Goal: Task Accomplishment & Management: Use online tool/utility

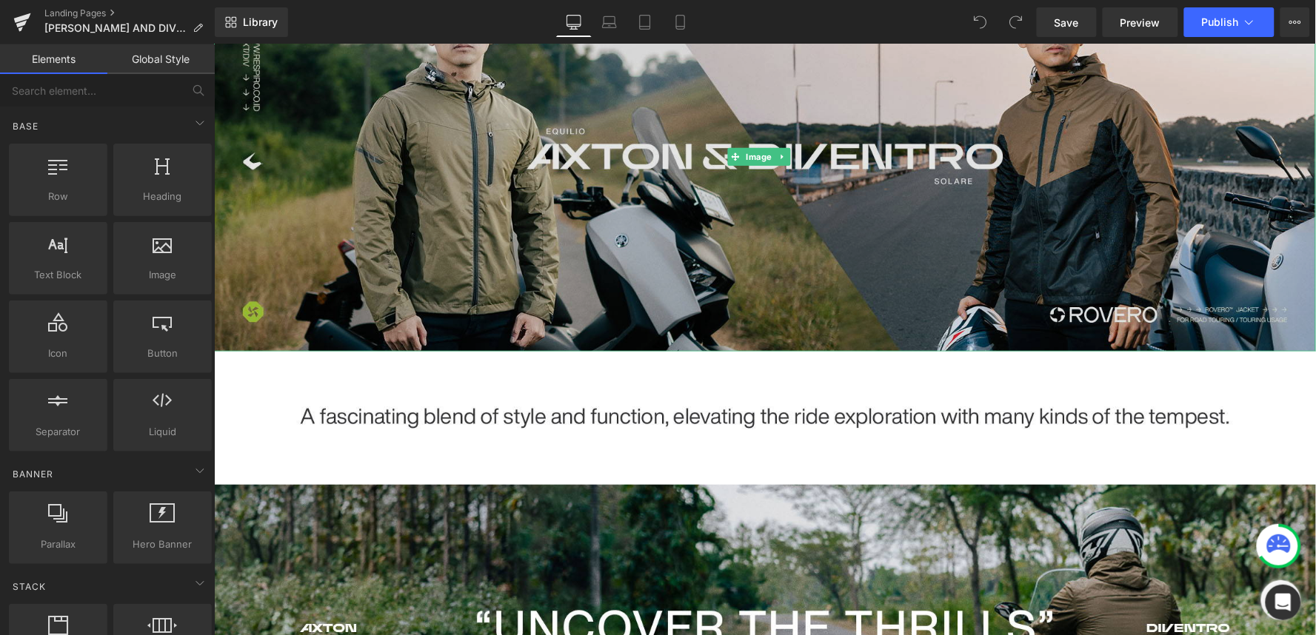
scroll to position [247, 0]
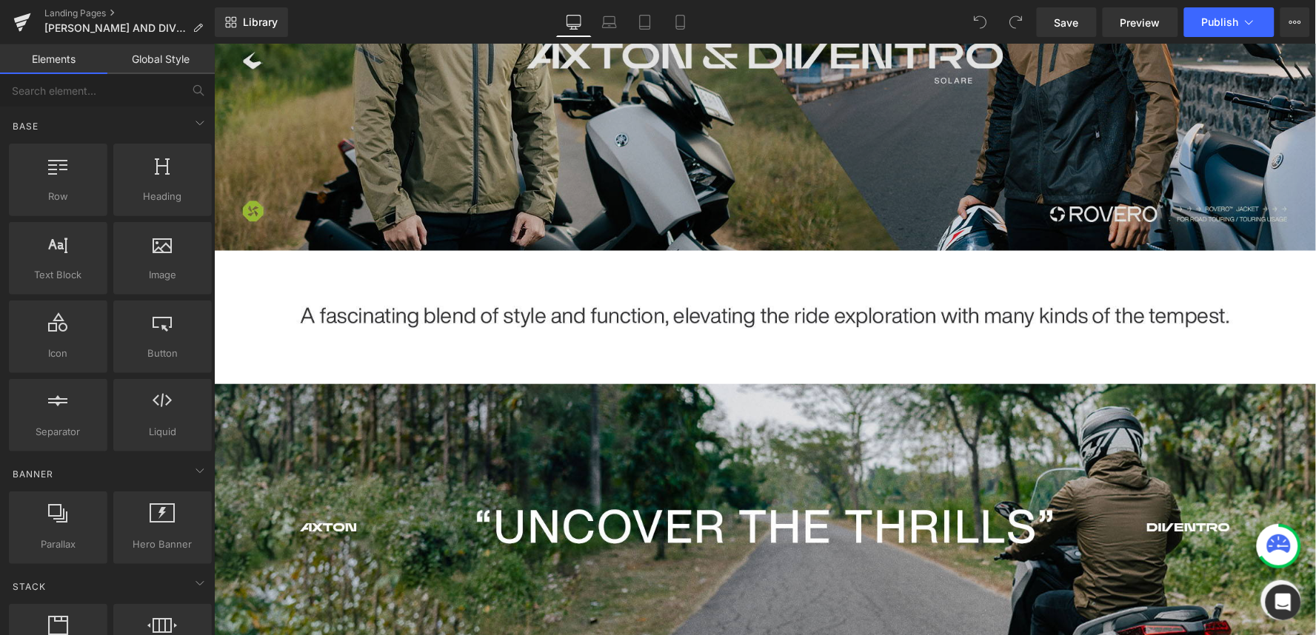
click at [593, 319] on img at bounding box center [764, 487] width 1102 height 475
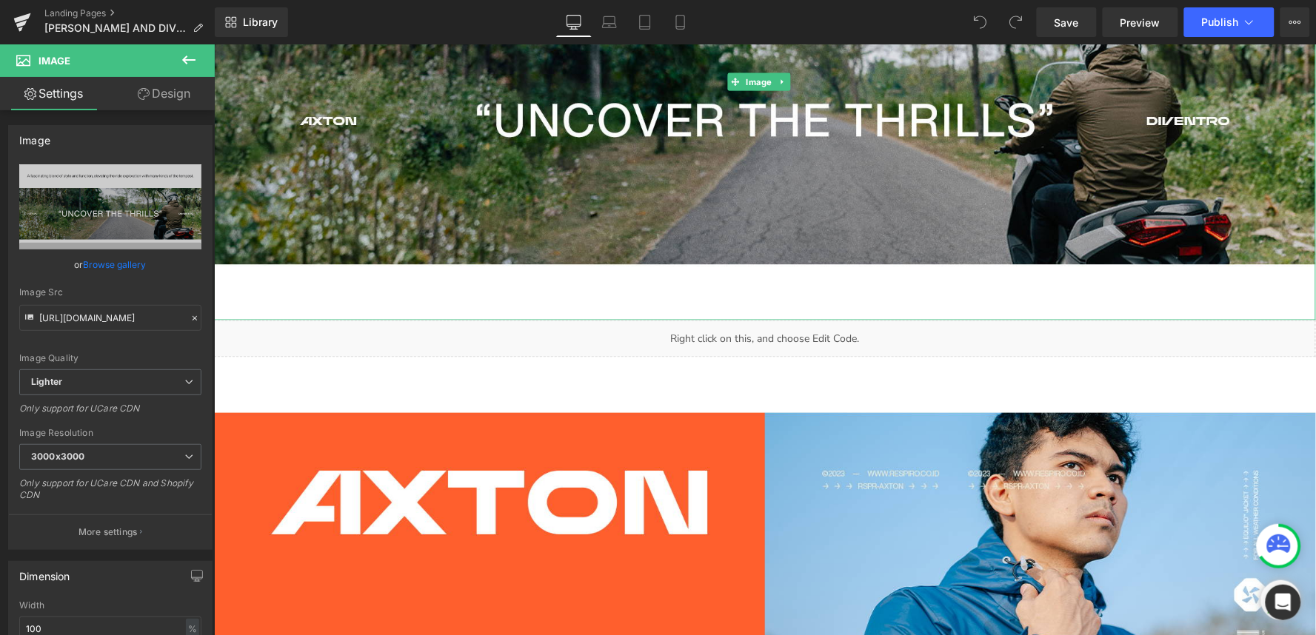
scroll to position [658, 0]
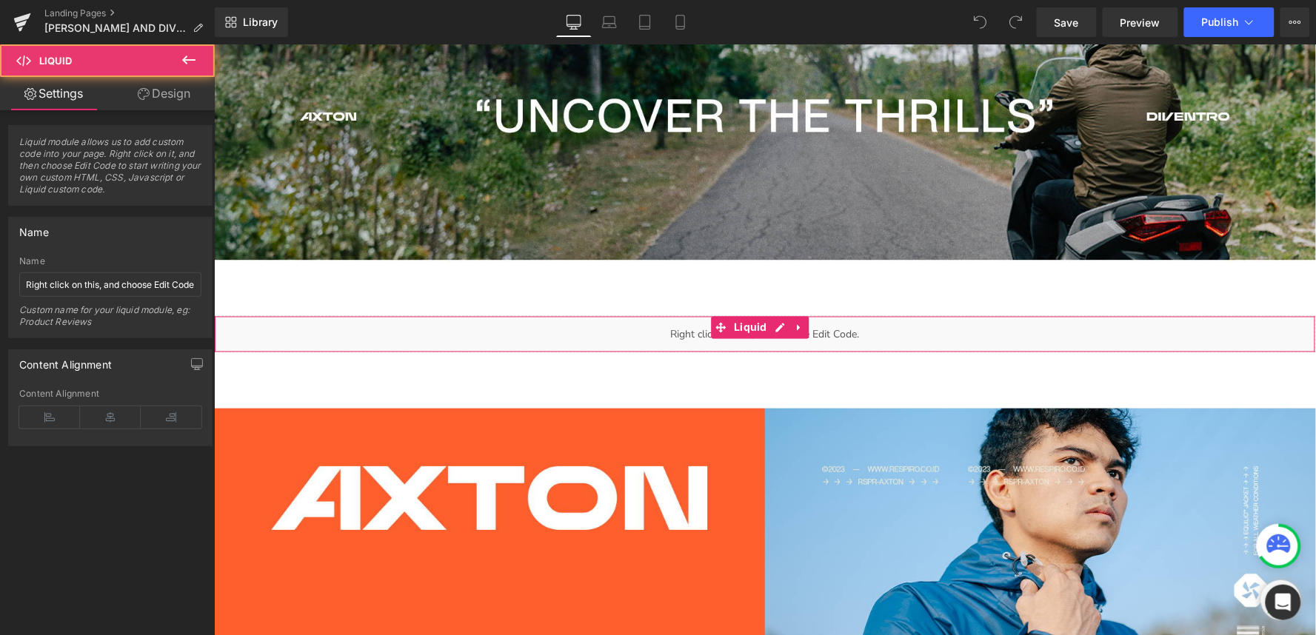
click at [607, 318] on div "Liquid" at bounding box center [764, 334] width 1102 height 37
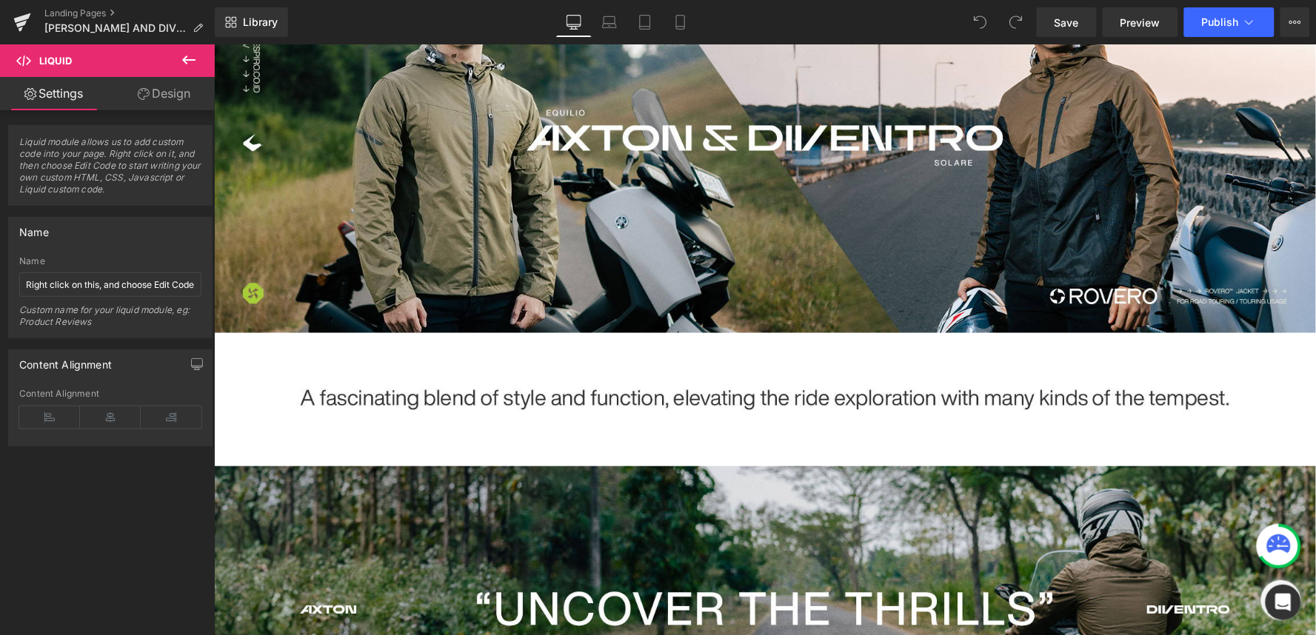
scroll to position [0, 0]
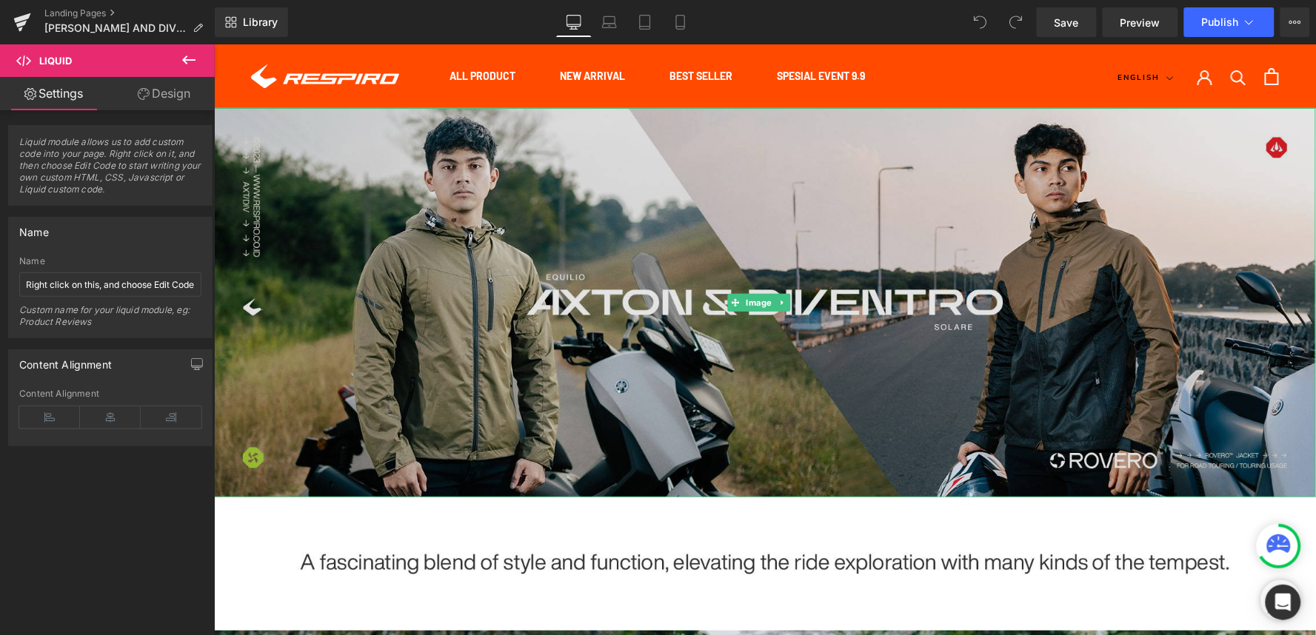
click at [510, 327] on img at bounding box center [764, 302] width 1102 height 390
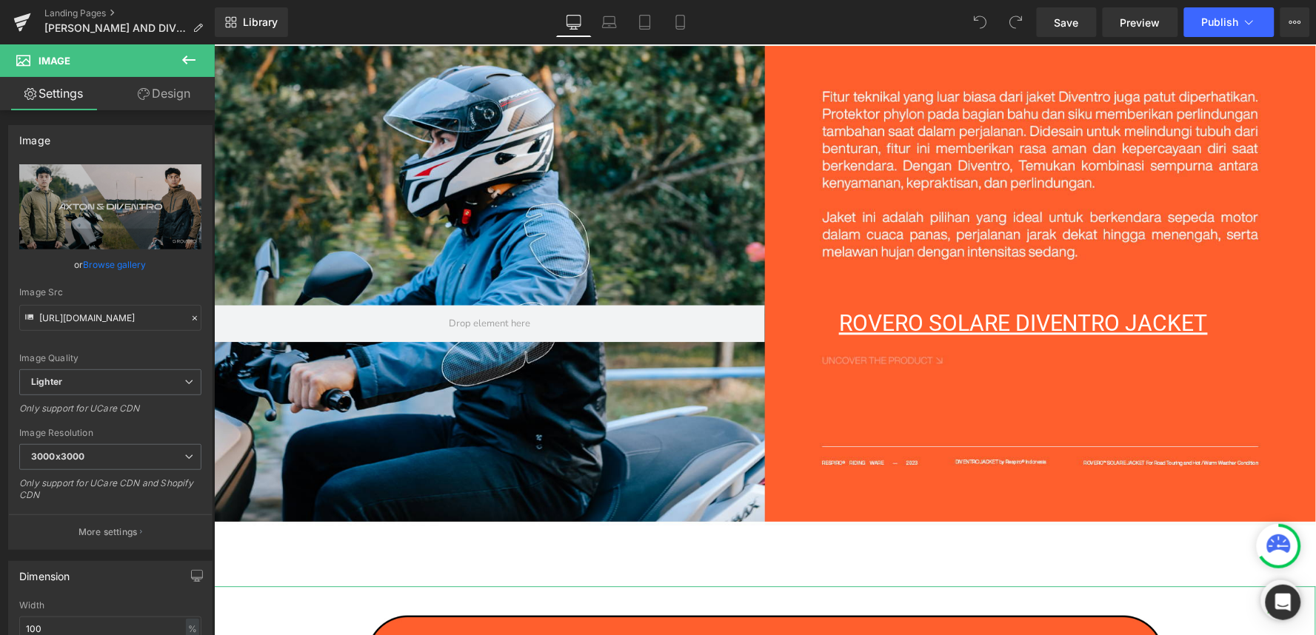
scroll to position [4090, 0]
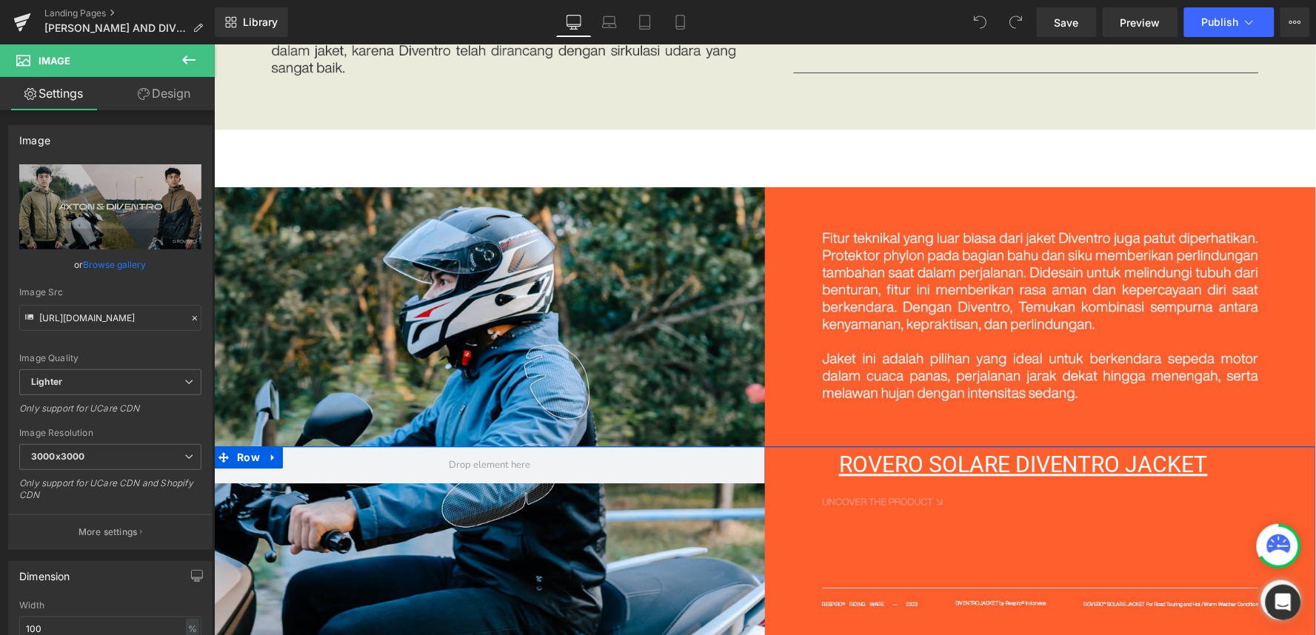
click at [629, 447] on div "ROVERO SOLARE DIVENTRO JACKET Text Block Row" at bounding box center [764, 587] width 1102 height 281
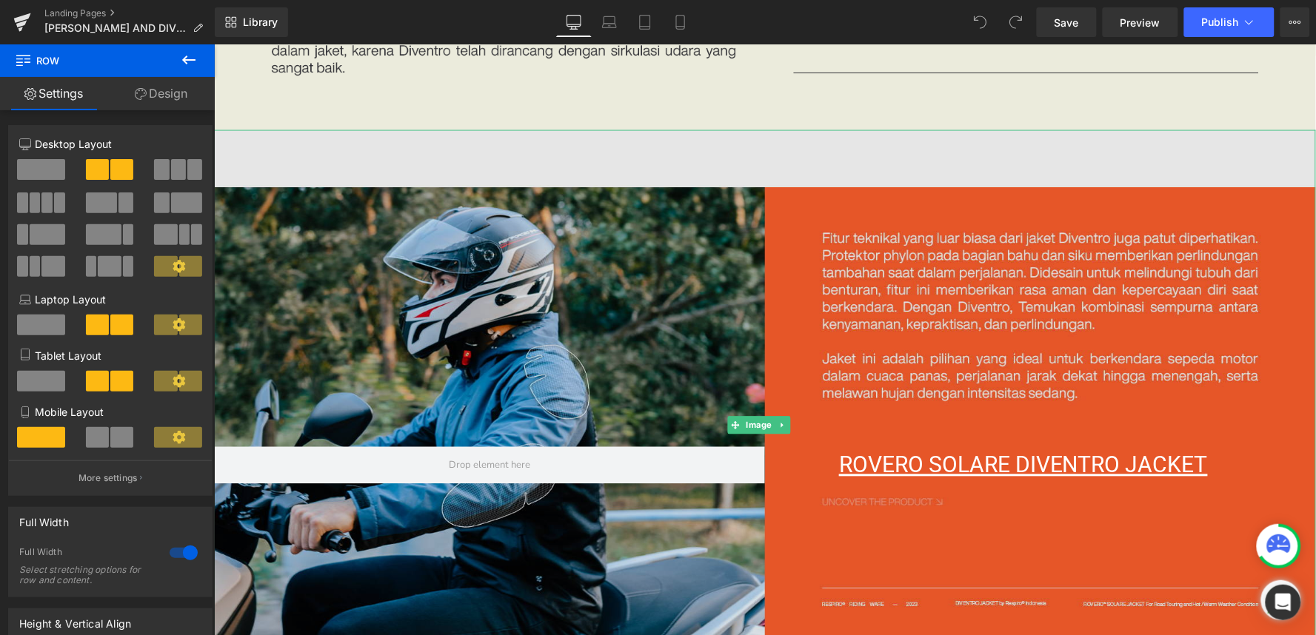
click at [874, 289] on img at bounding box center [764, 425] width 1102 height 590
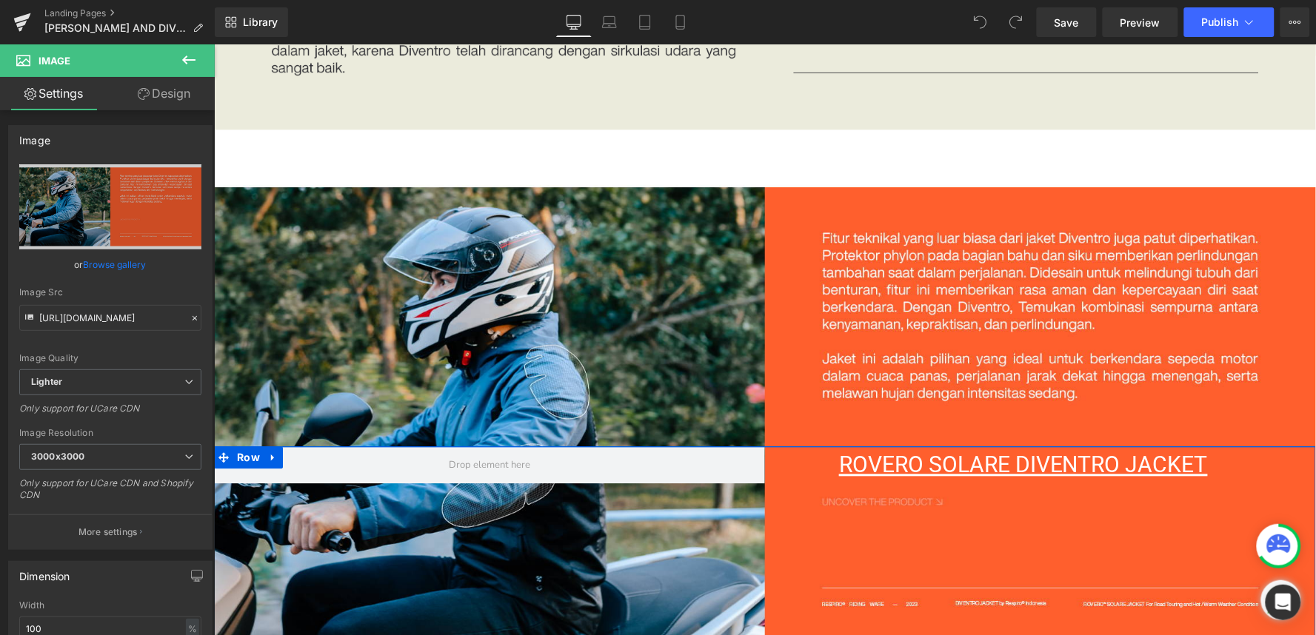
click at [730, 448] on div "ROVERO SOLARE DIVENTRO JACKET Text Block Row" at bounding box center [764, 587] width 1102 height 281
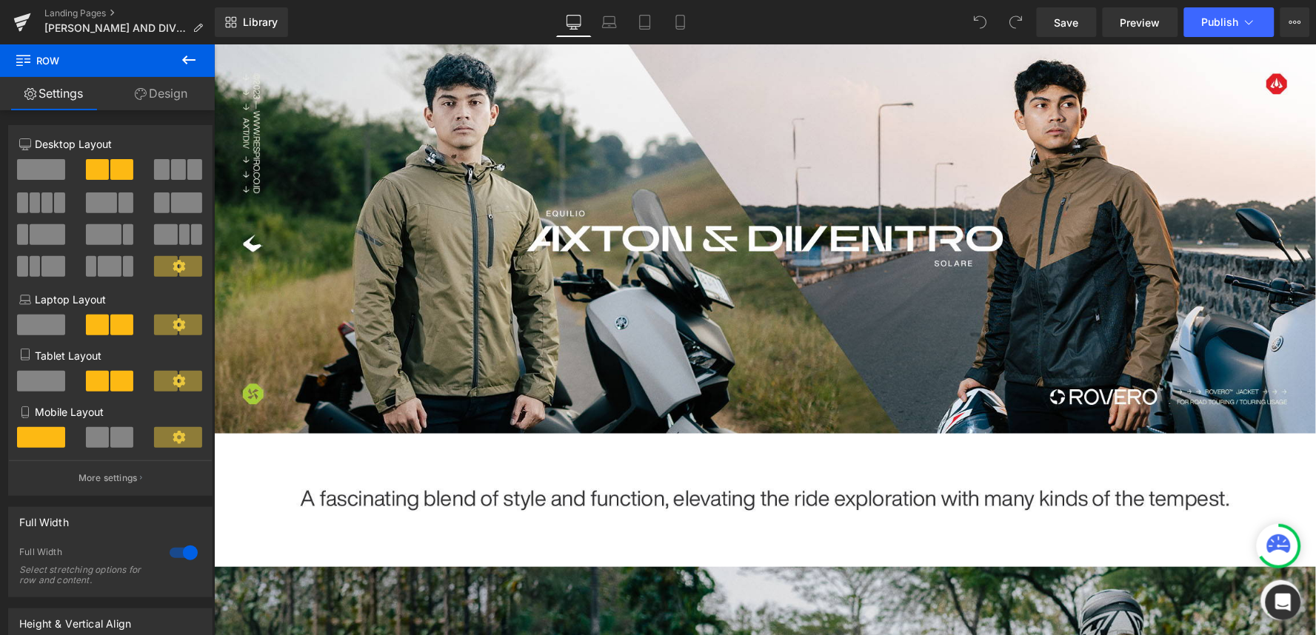
scroll to position [0, 0]
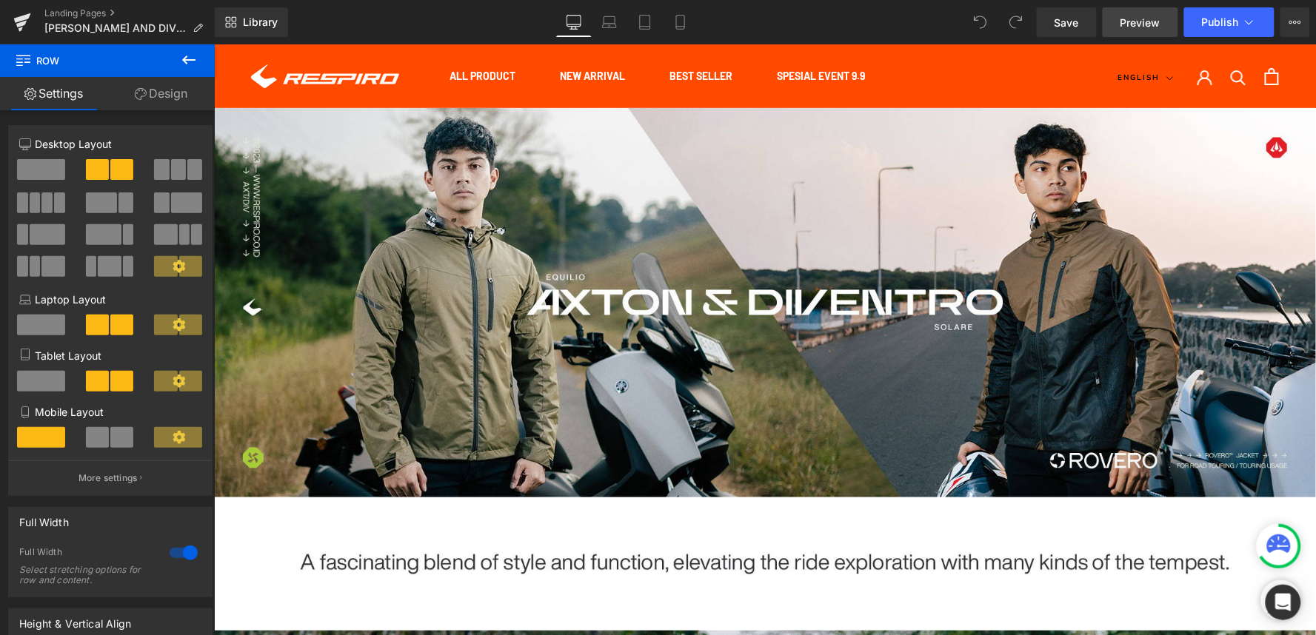
click at [1141, 20] on span "Preview" at bounding box center [1141, 23] width 40 height 16
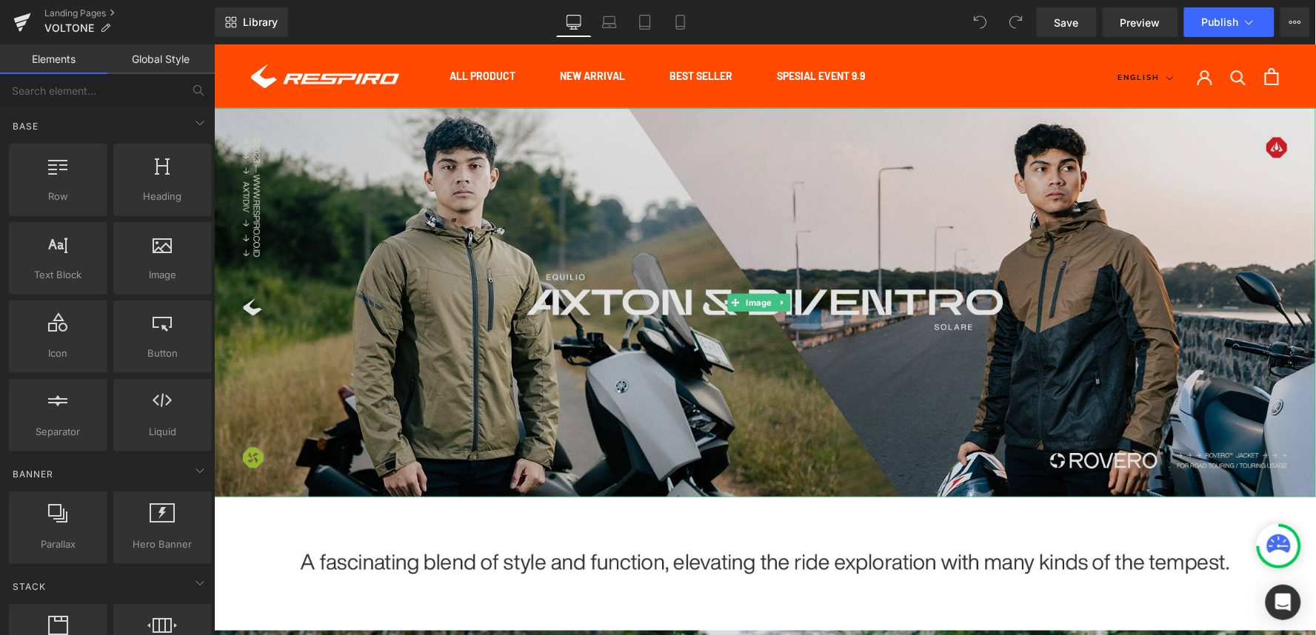
click at [773, 227] on img at bounding box center [764, 302] width 1102 height 390
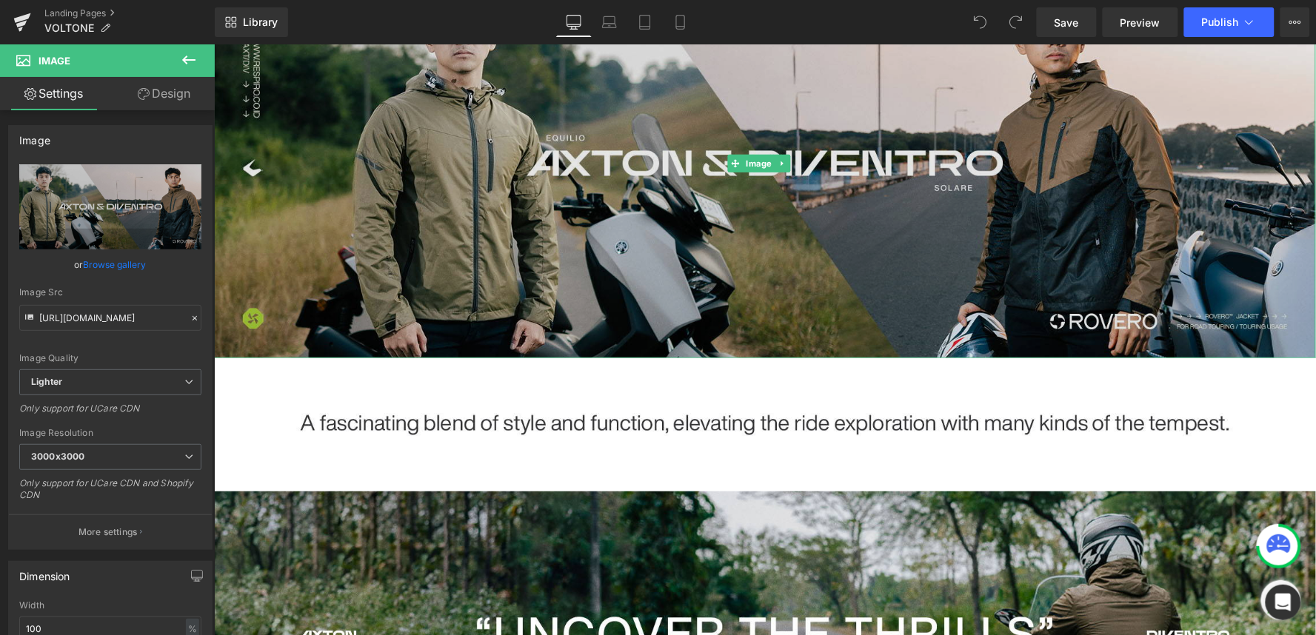
scroll to position [164, 0]
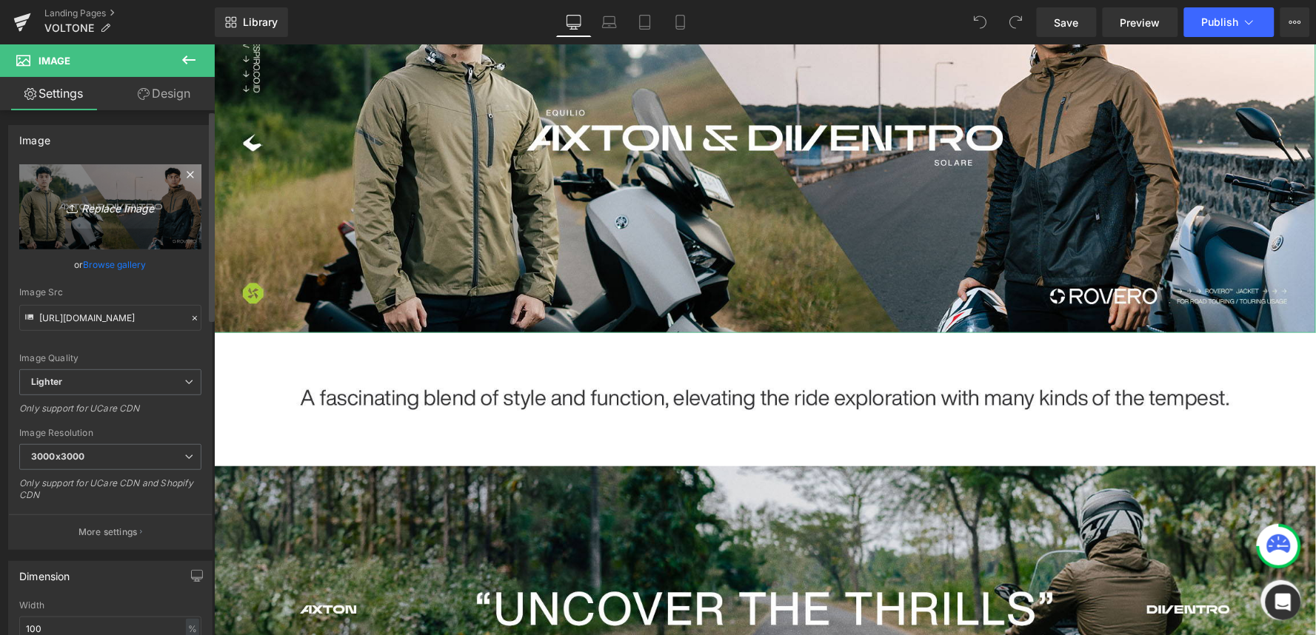
click at [113, 213] on icon "Replace Image" at bounding box center [110, 207] width 118 height 19
type input "C:\fakepath\Voltone Header.jpg"
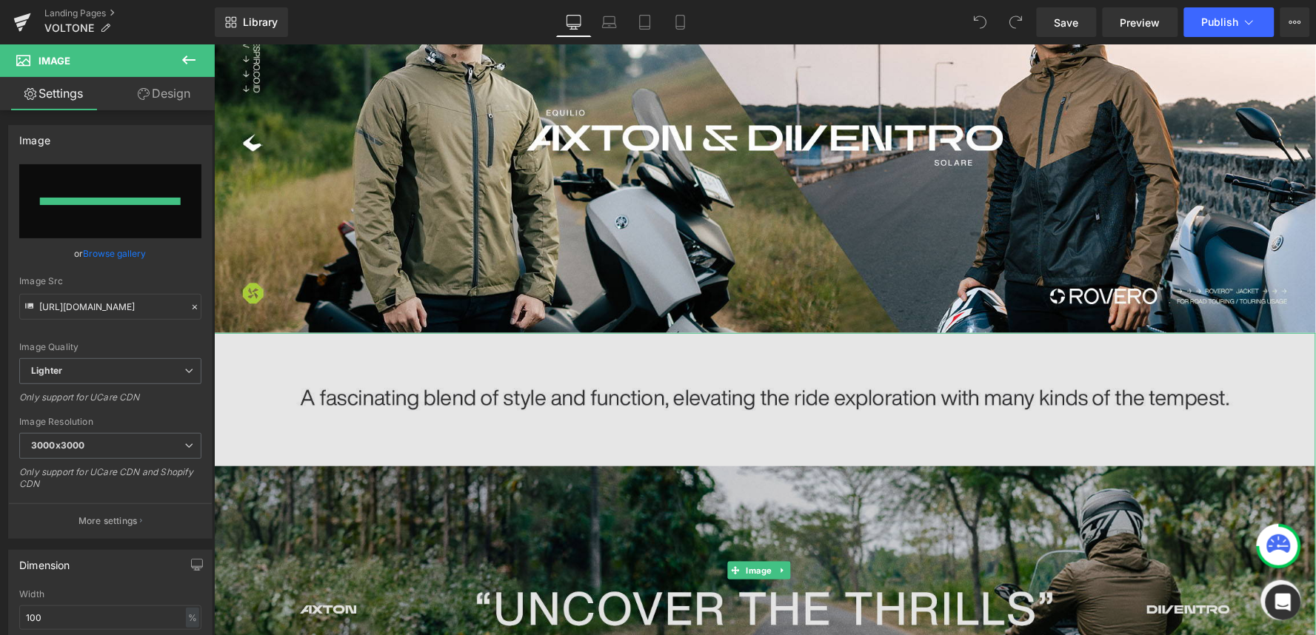
type input "https://ucarecdn.com/0eadec56-12e3-4c11-aed7-e15d6a0d2a72/-/format/auto/-/previ…"
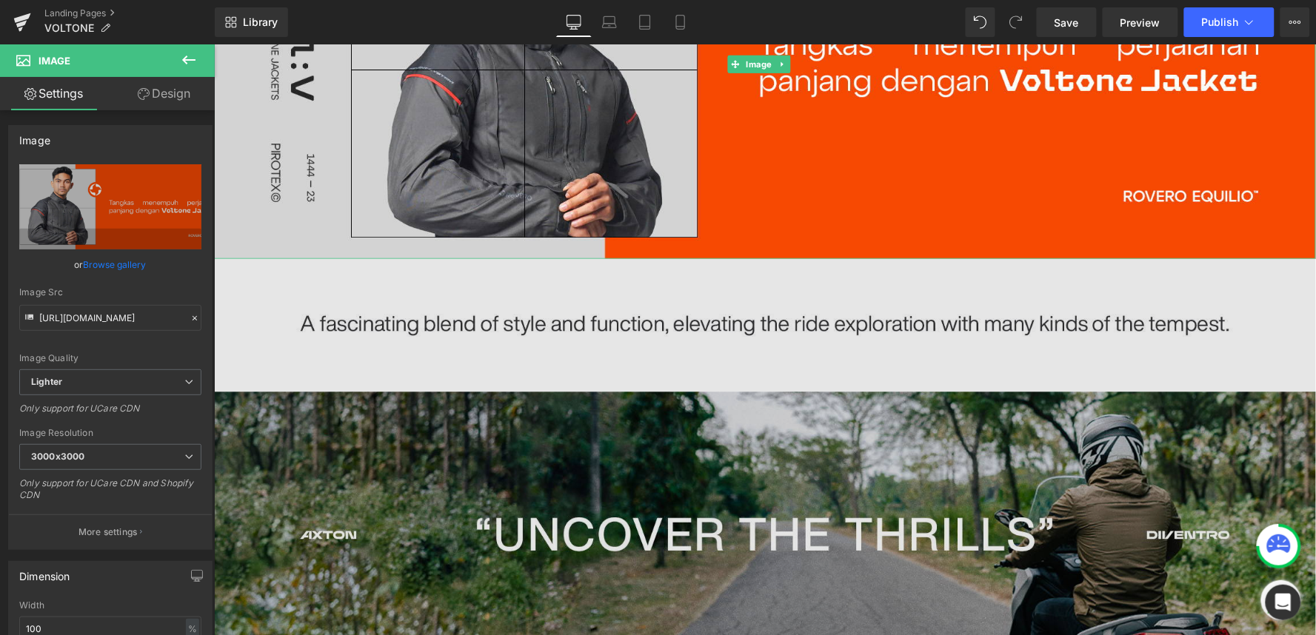
scroll to position [329, 0]
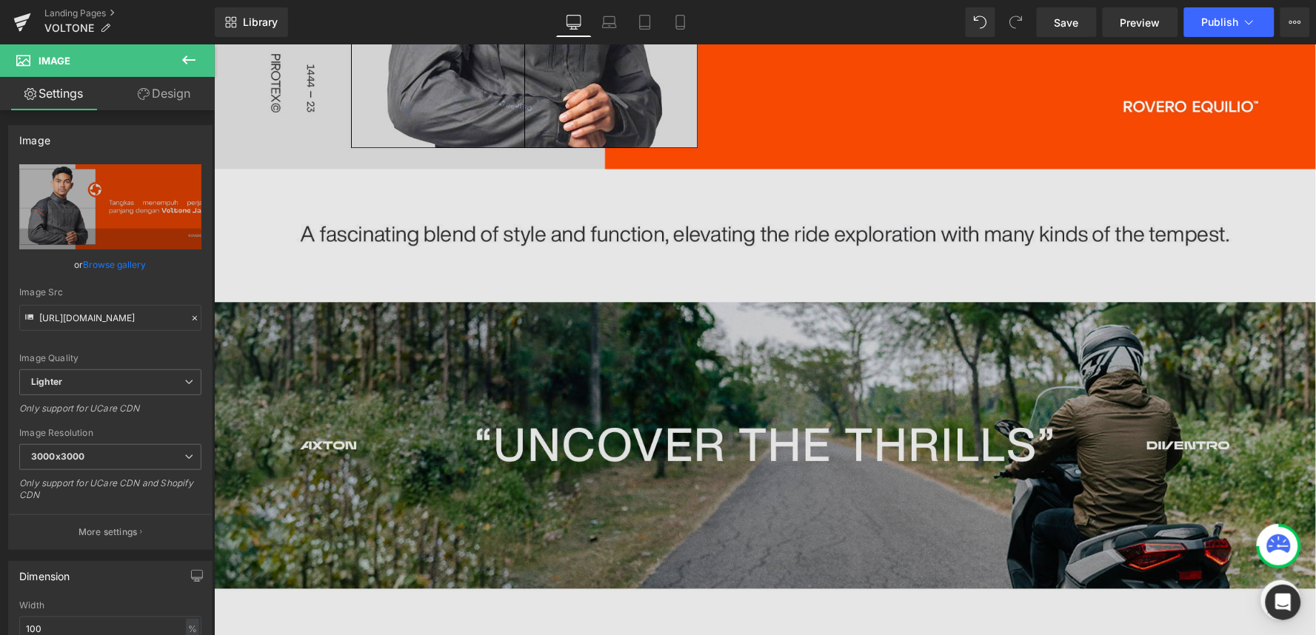
click at [473, 224] on img at bounding box center [764, 406] width 1102 height 475
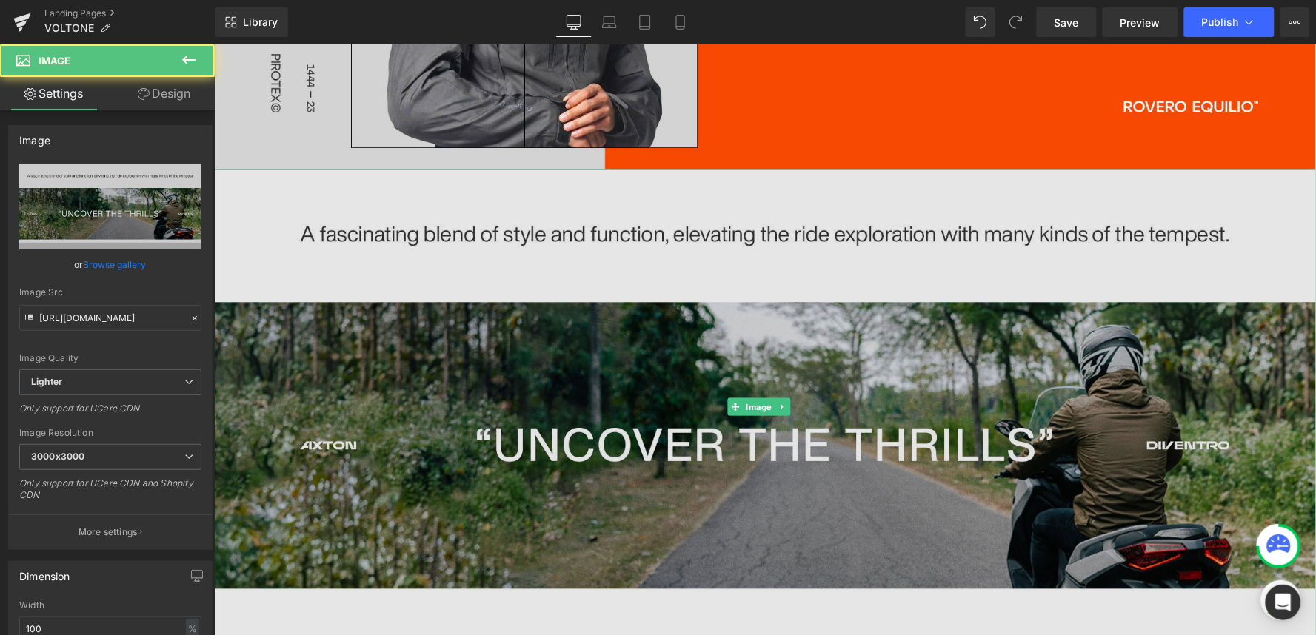
click at [473, 224] on img at bounding box center [764, 406] width 1102 height 475
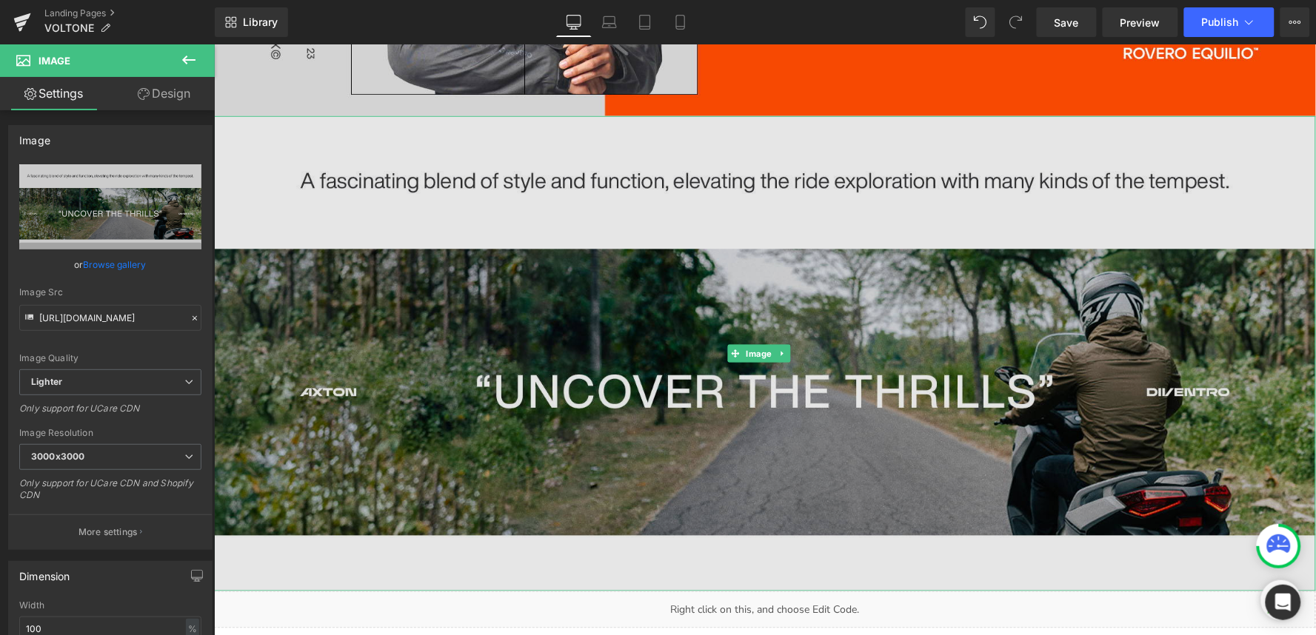
scroll to position [411, 0]
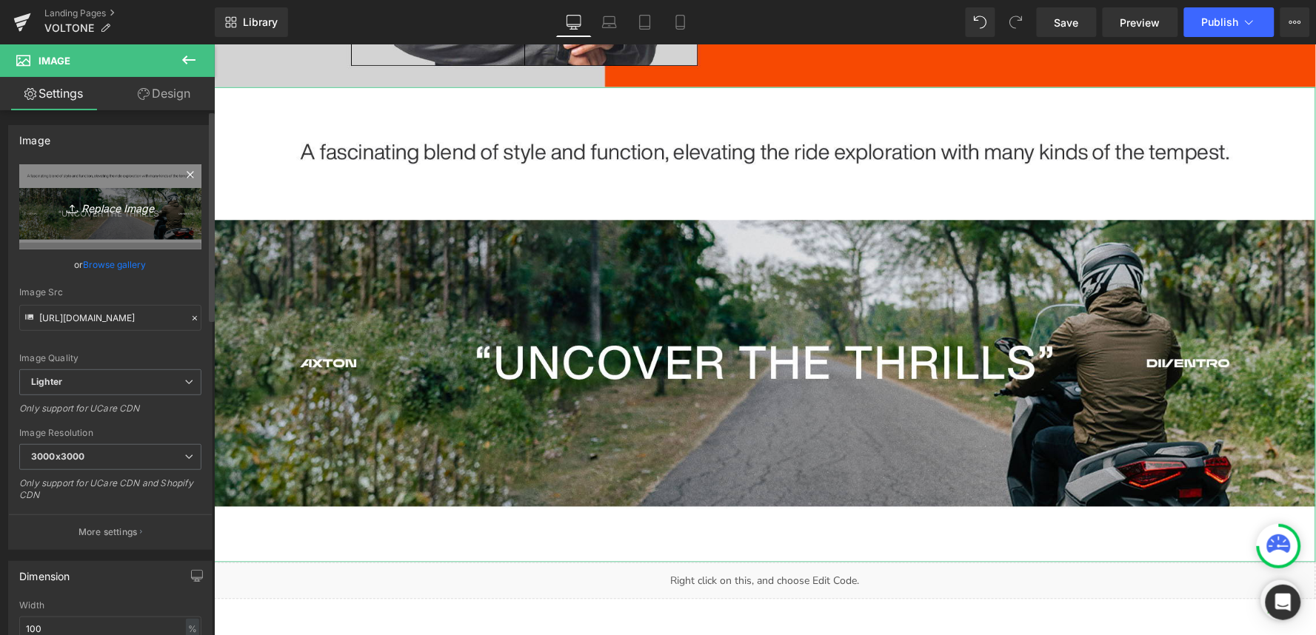
click at [112, 204] on icon "Replace Image" at bounding box center [110, 207] width 118 height 19
type input "C:\fakepath\Voltone.jpg"
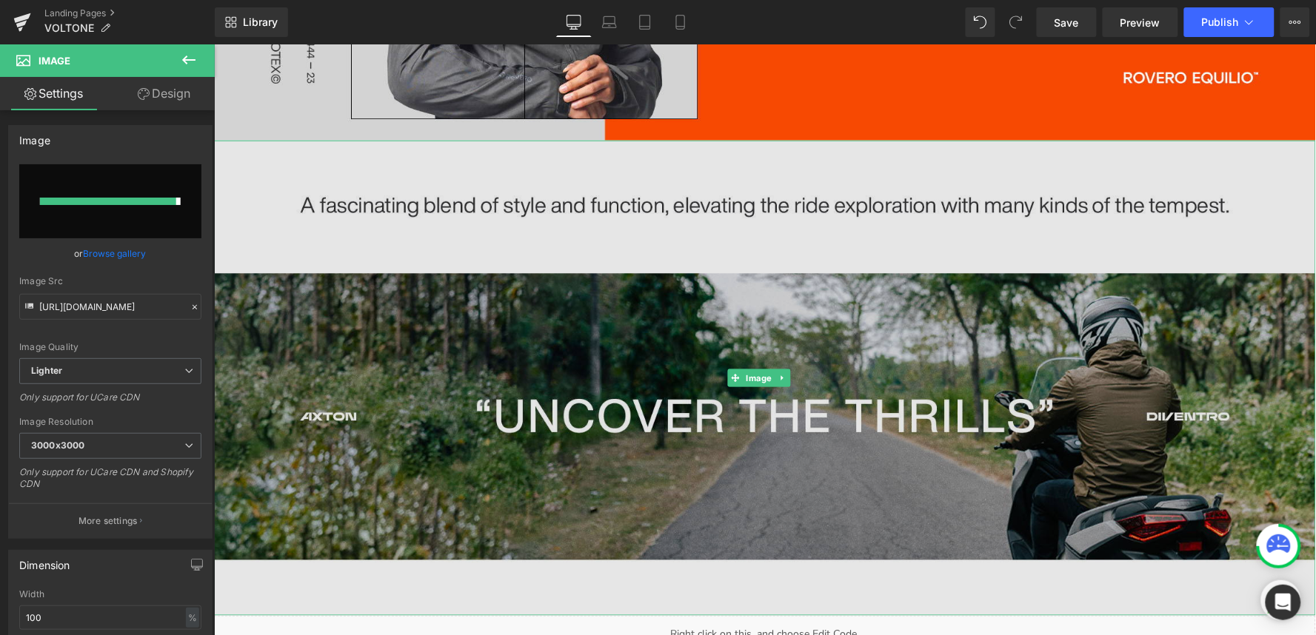
type input "https://ucarecdn.com/27b3e76b-cb4e-4f27-9832-914f7fbe6263/-/format/auto/-/previ…"
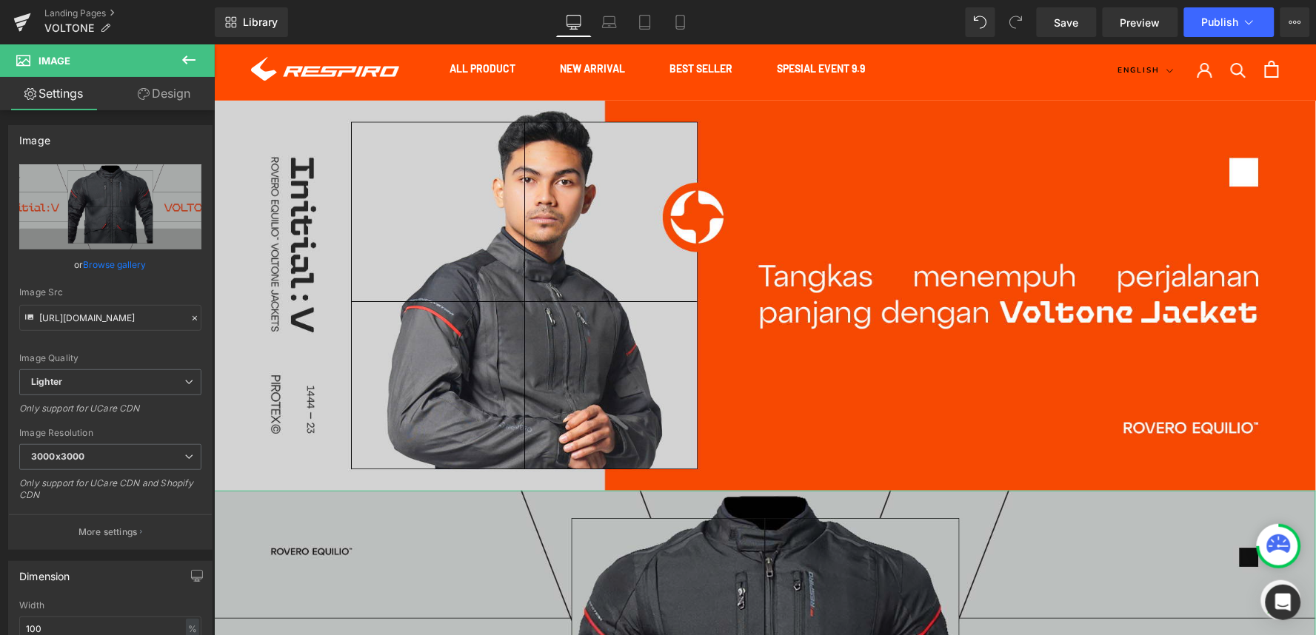
scroll to position [0, 0]
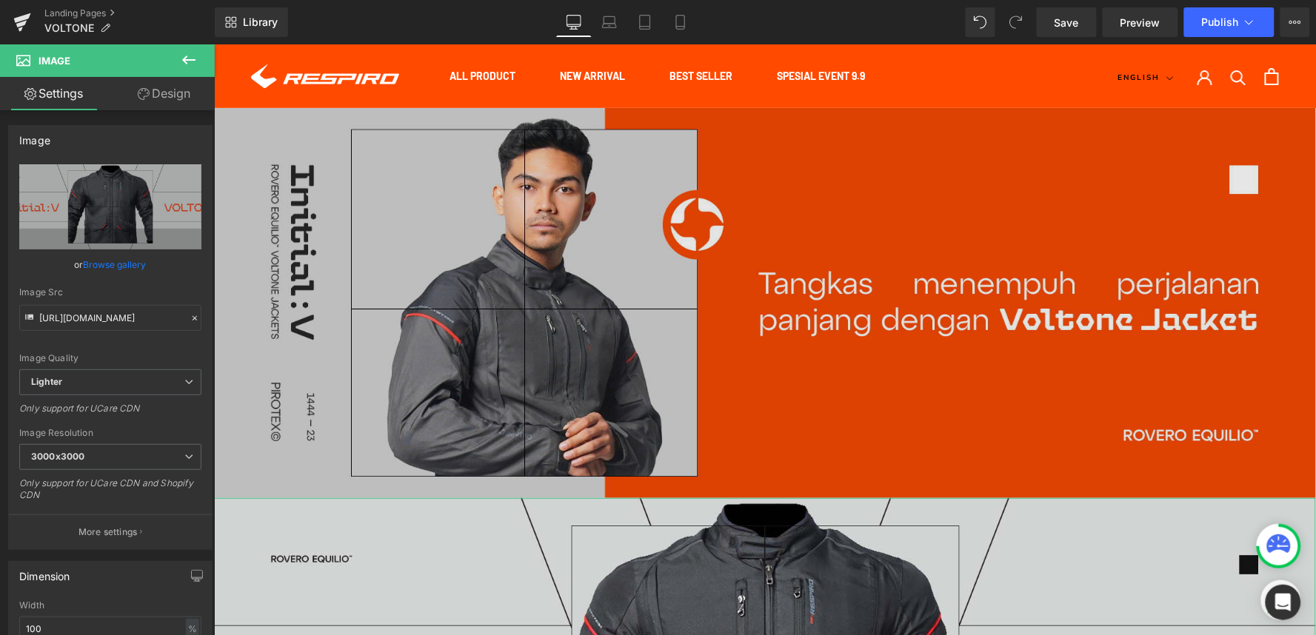
click at [501, 263] on img at bounding box center [764, 302] width 1102 height 390
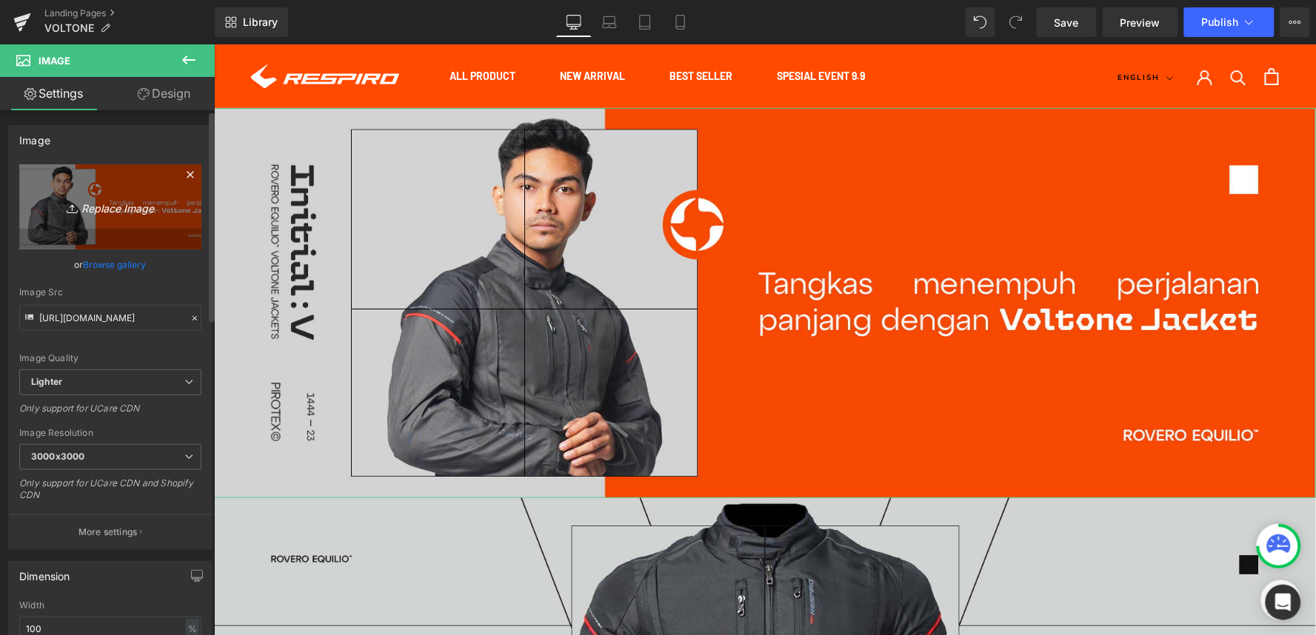
click at [95, 212] on icon "Replace Image" at bounding box center [110, 207] width 118 height 19
type input "C:\fakepath\Voltone.jpg"
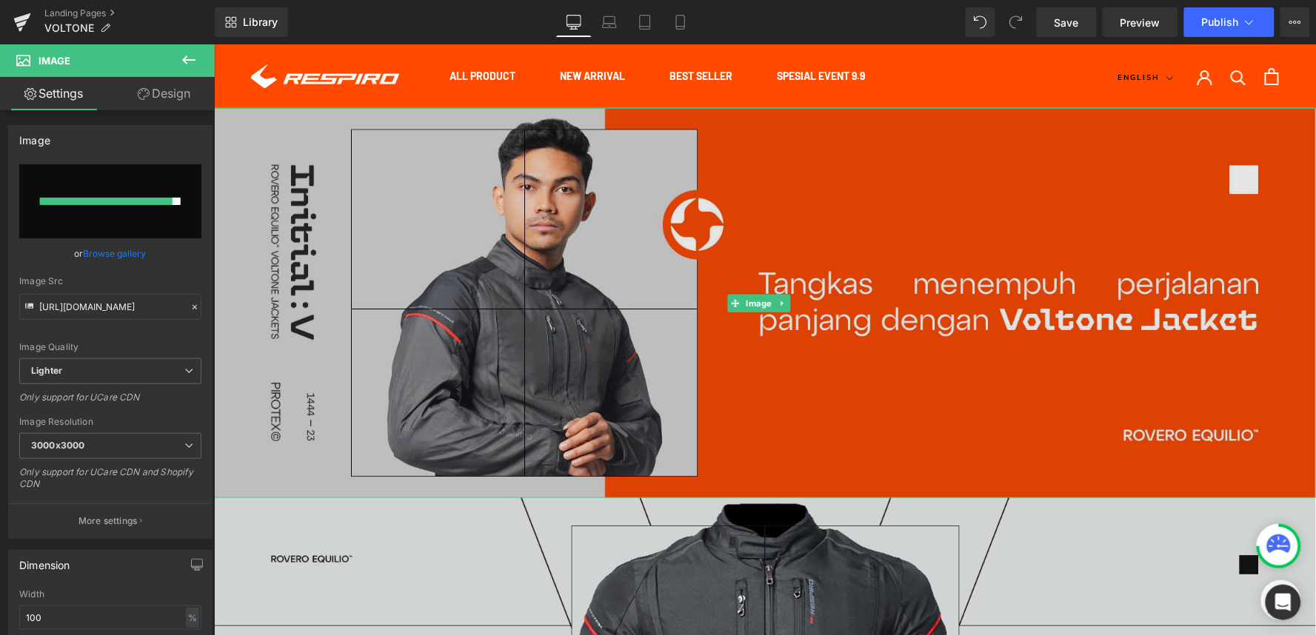
type input "https://ucarecdn.com/f20abcff-9cd8-4cc1-b397-f792c21284b3/-/format/auto/-/previ…"
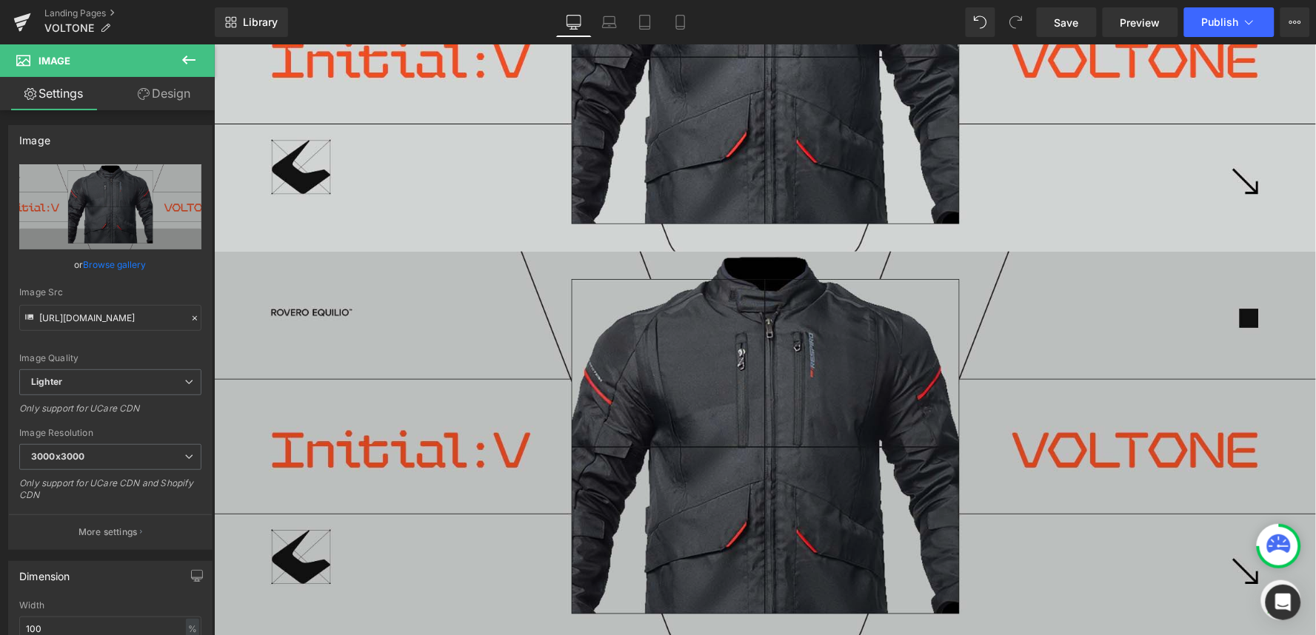
click at [493, 380] on img at bounding box center [764, 446] width 1102 height 390
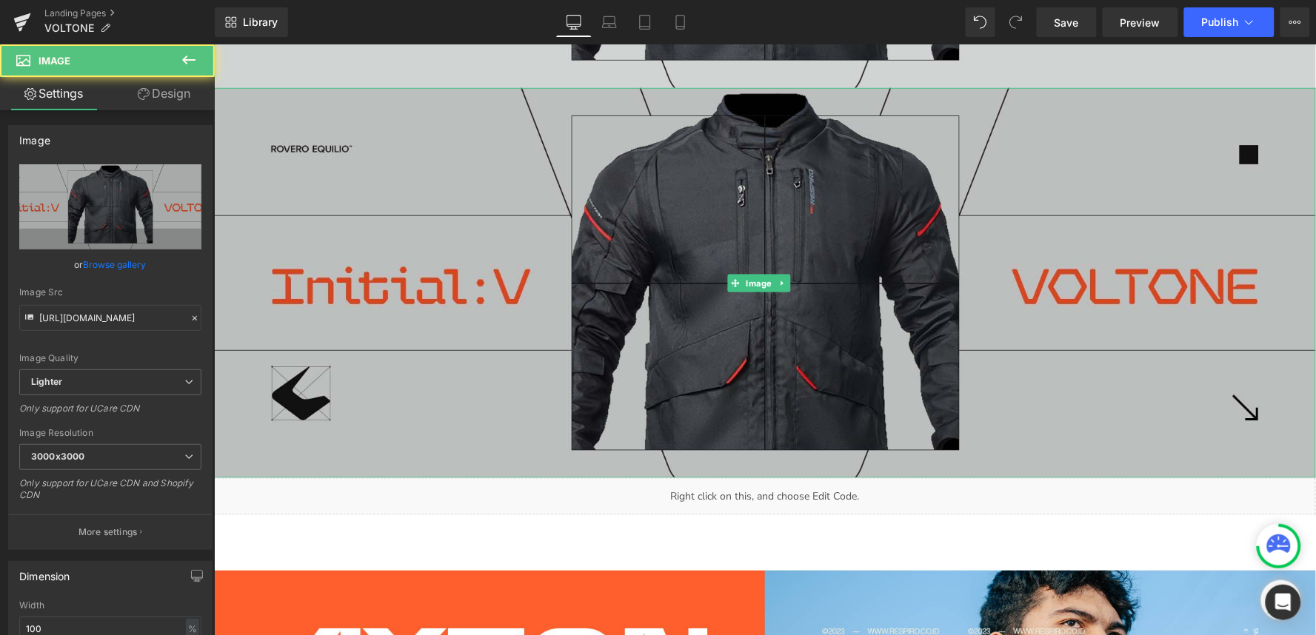
scroll to position [411, 0]
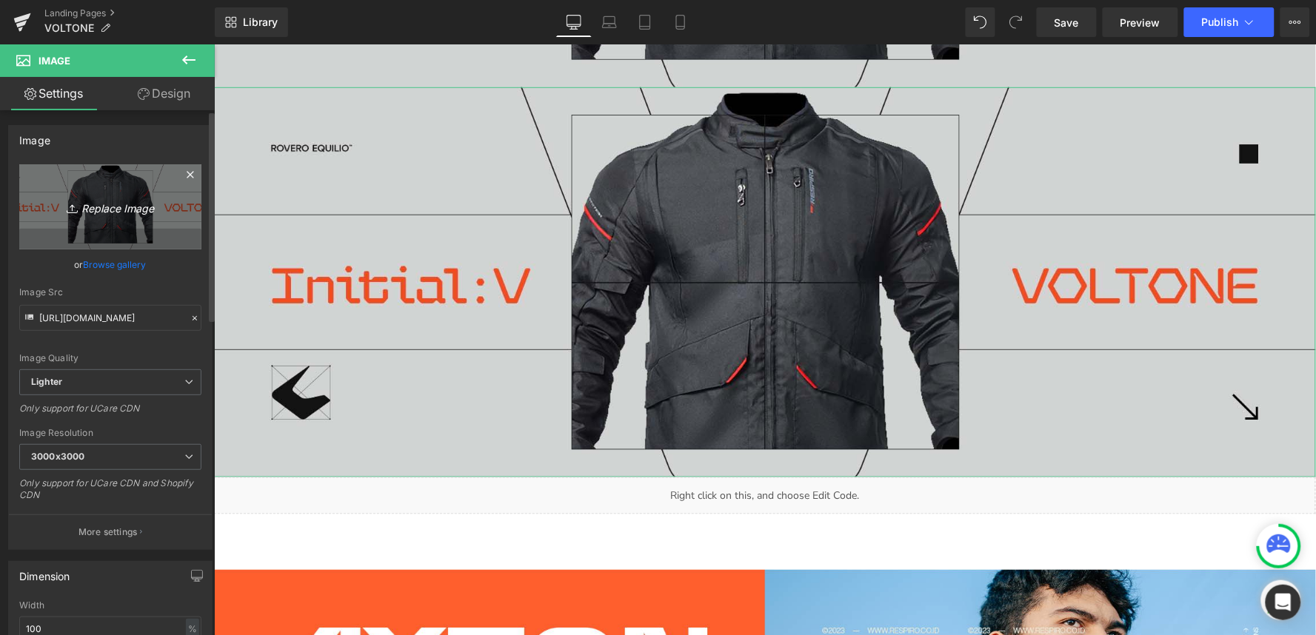
click at [110, 213] on icon "Replace Image" at bounding box center [110, 207] width 118 height 19
type input "C:\fakepath\Voltone Header.jpg"
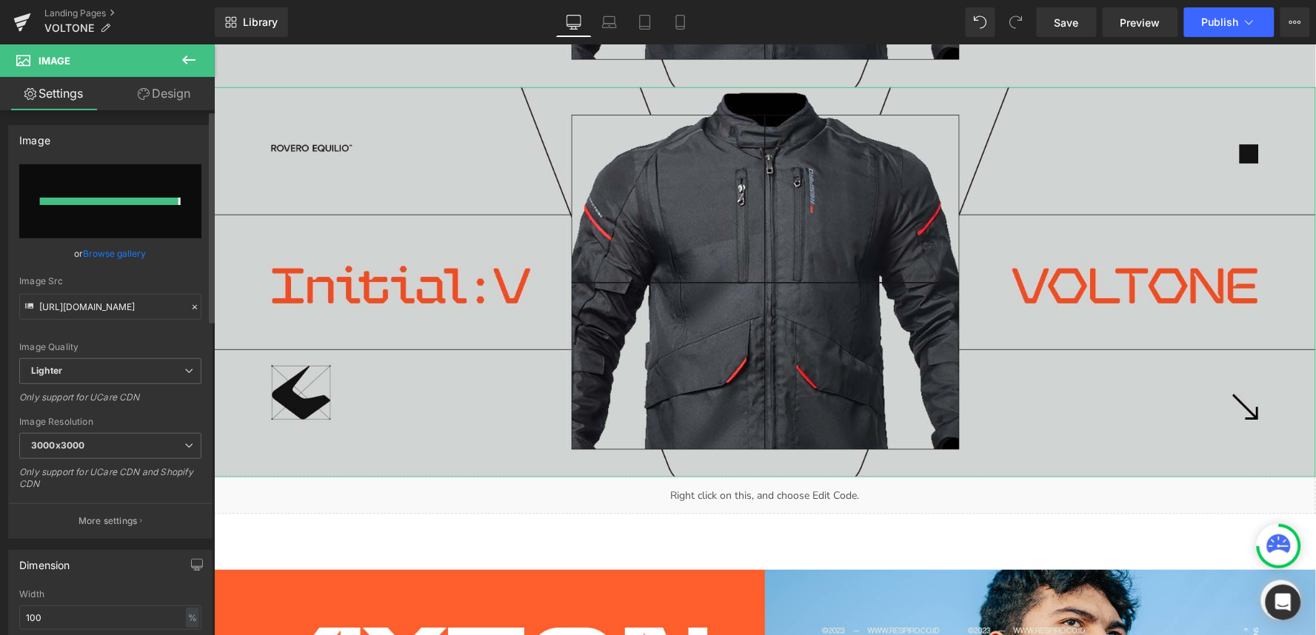
type input "https://ucarecdn.com/d9b44c75-b357-4b12-85d6-ab504d4824ff/-/format/auto/-/previ…"
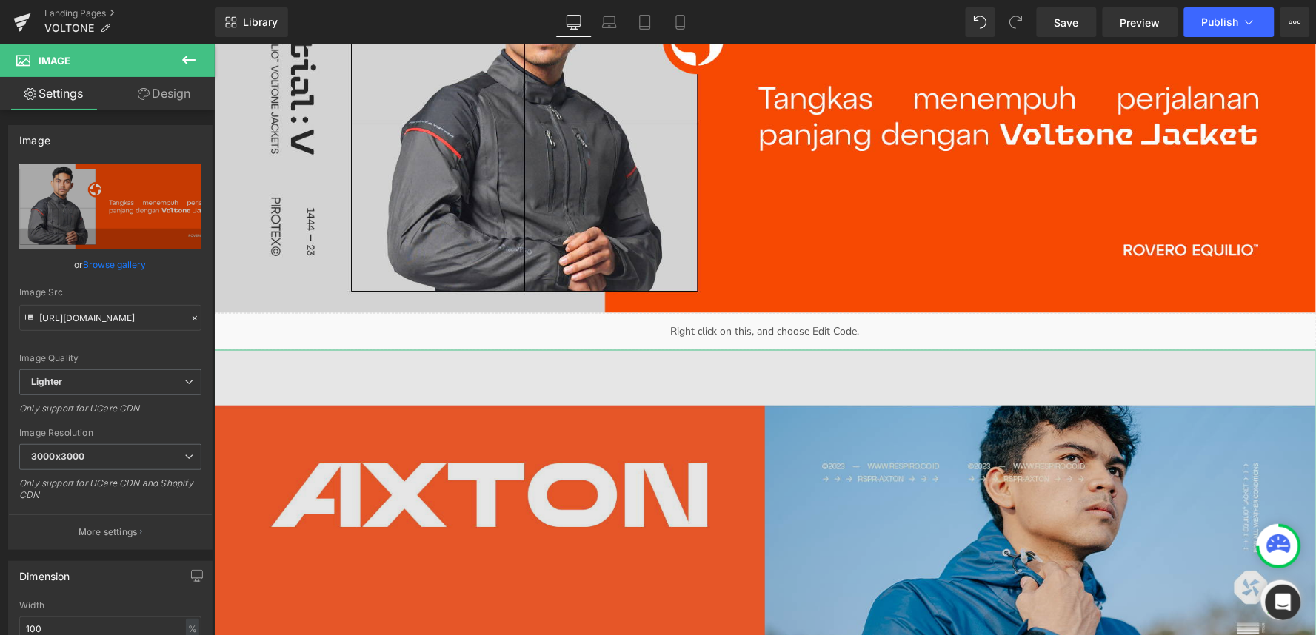
scroll to position [741, 0]
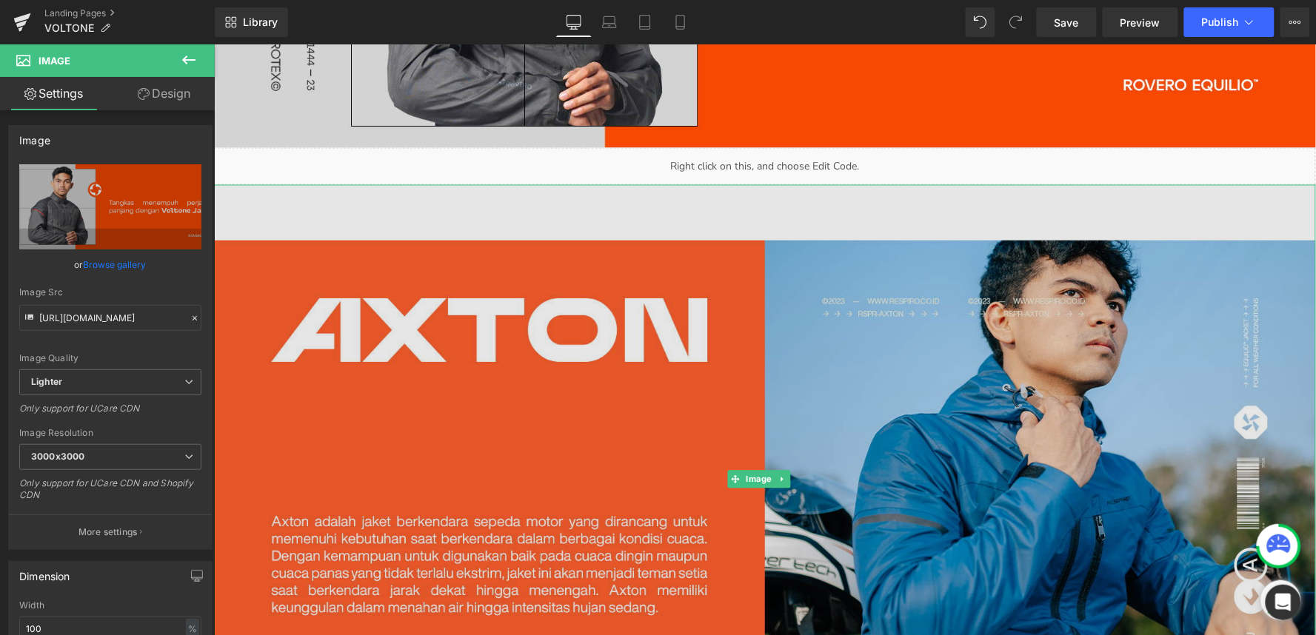
click at [458, 405] on img at bounding box center [764, 478] width 1102 height 589
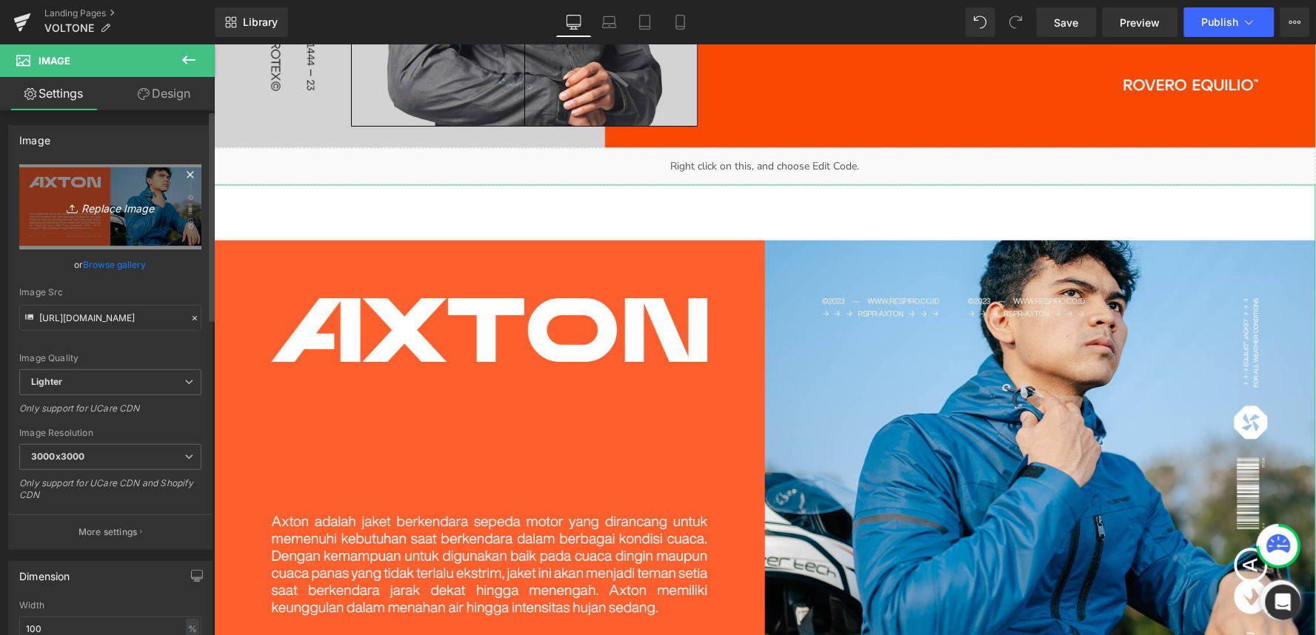
click at [113, 211] on icon "Replace Image" at bounding box center [110, 207] width 118 height 19
type input "C:\fakepath\DESC 1.jpg"
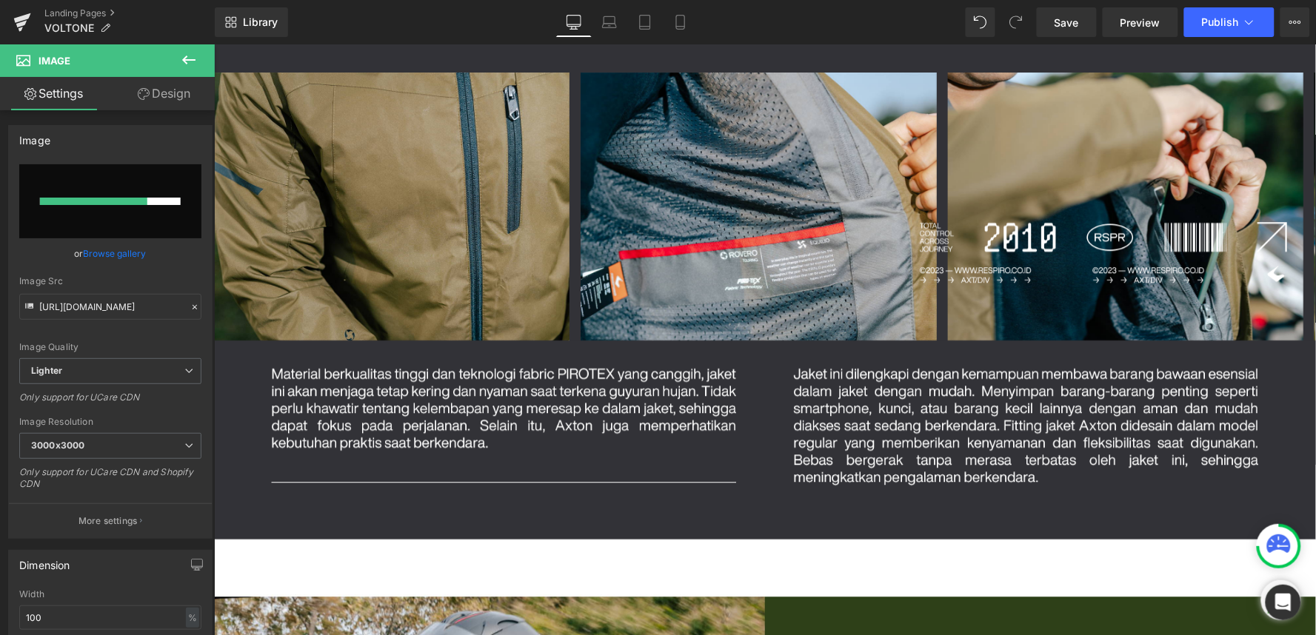
scroll to position [1481, 0]
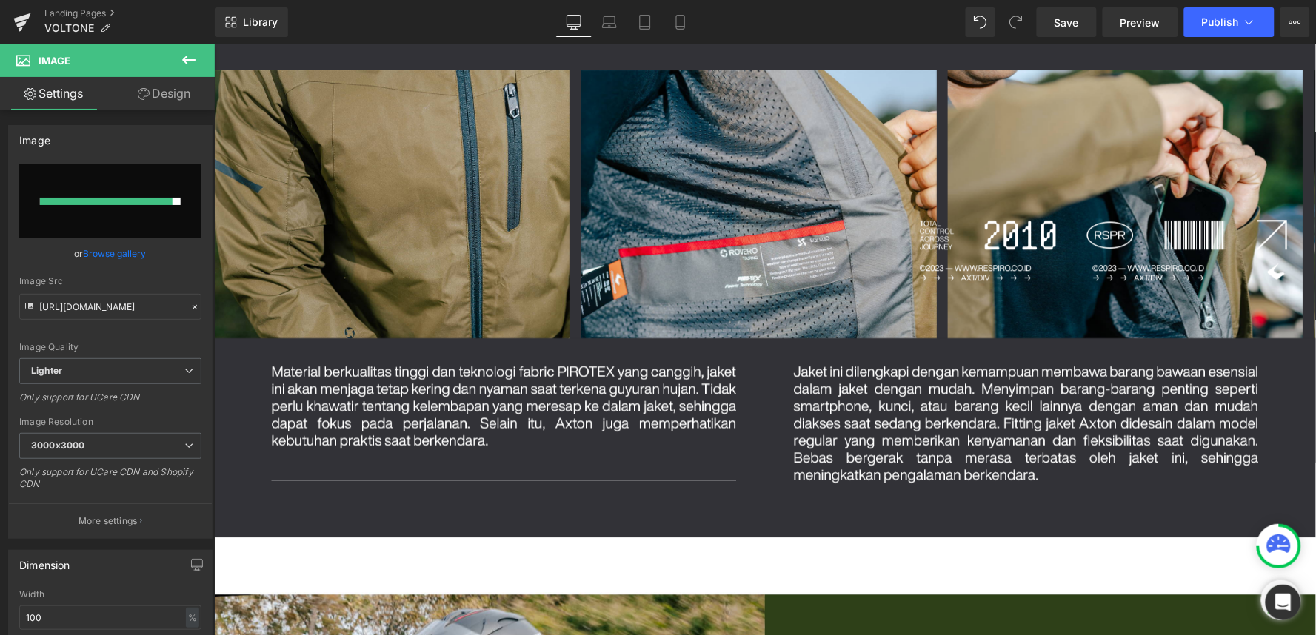
type input "https://ucarecdn.com/3e7ef11d-1ad5-4bcd-a605-ba7c9a515abd/-/format/auto/-/previ…"
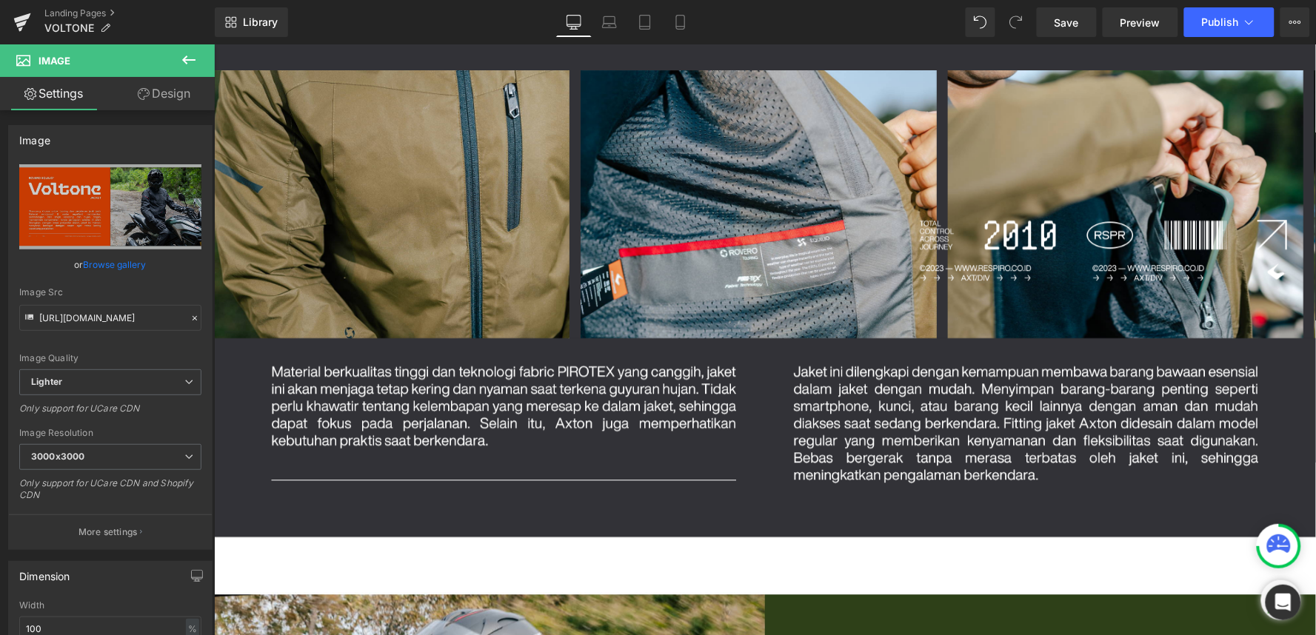
click at [626, 335] on img at bounding box center [764, 221] width 1102 height 629
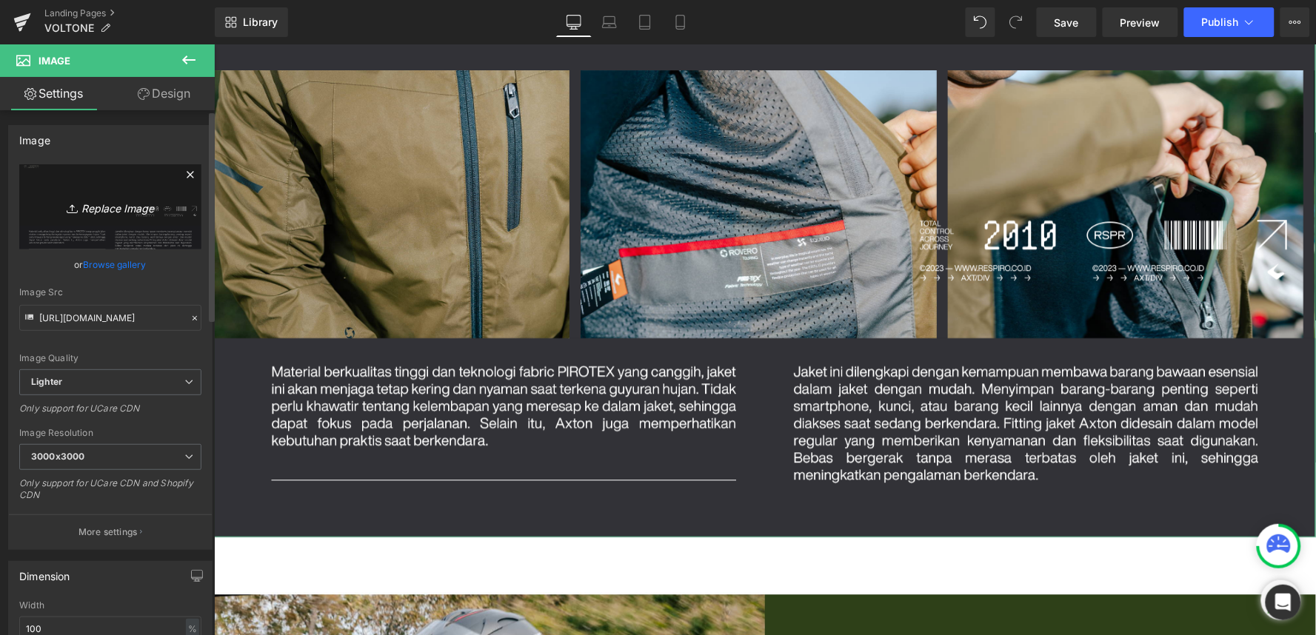
click at [98, 196] on link "Replace Image" at bounding box center [110, 206] width 182 height 85
type input "C:\fakepath\DESC 2.jpg"
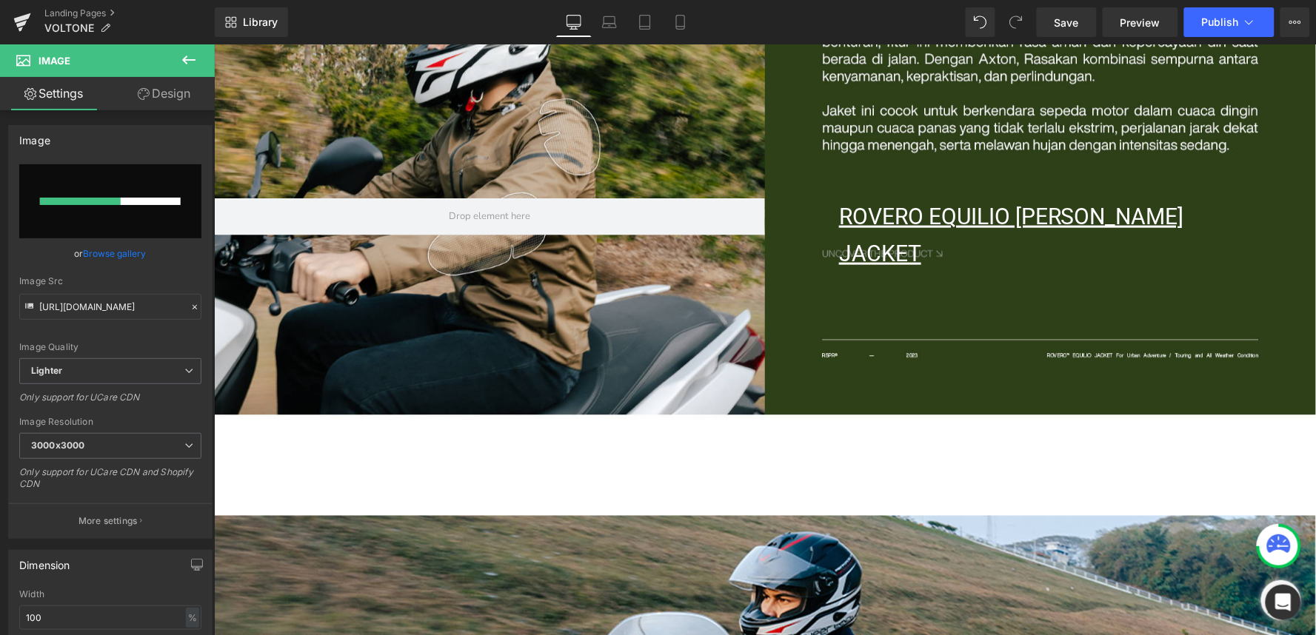
scroll to position [2057, 0]
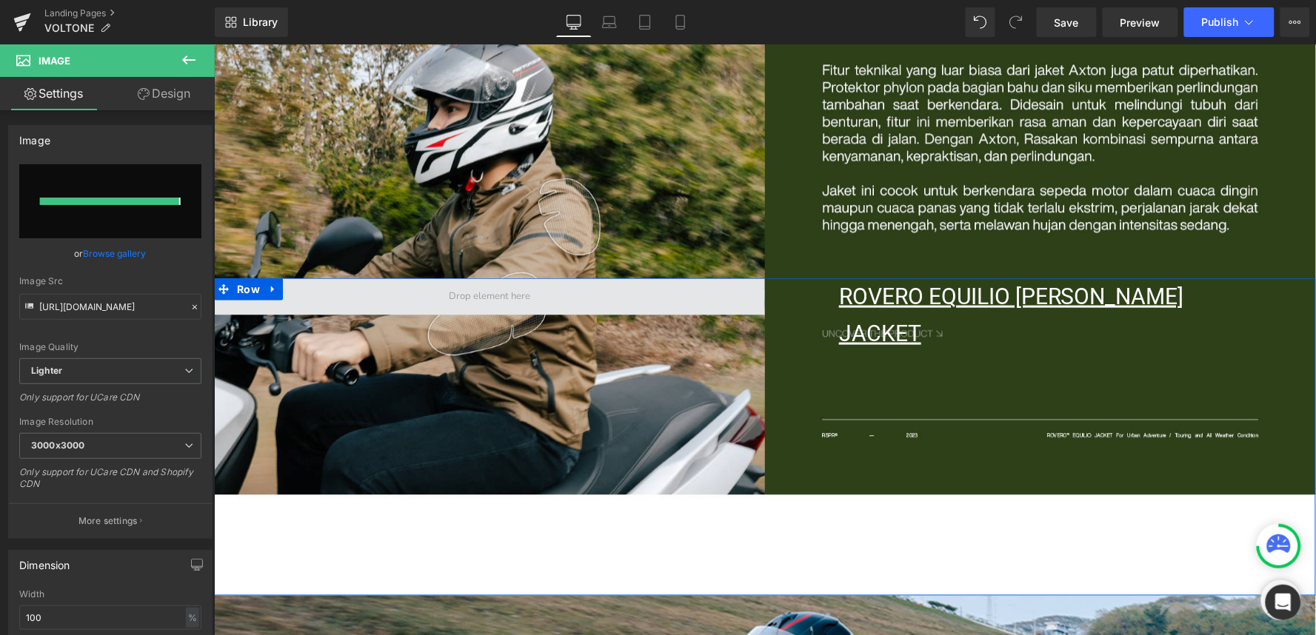
type input "https://ucarecdn.com/5b270ffb-04aa-4c59-b244-a672543ef6f1/-/format/auto/-/previ…"
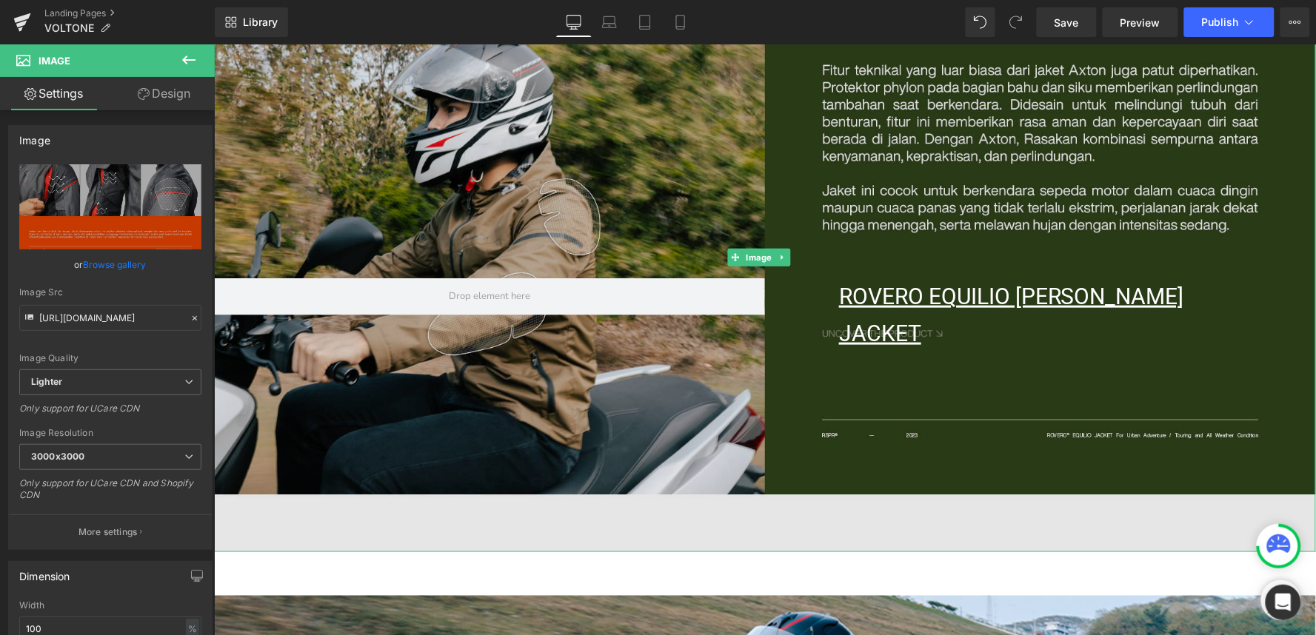
click at [578, 233] on img at bounding box center [764, 256] width 1102 height 590
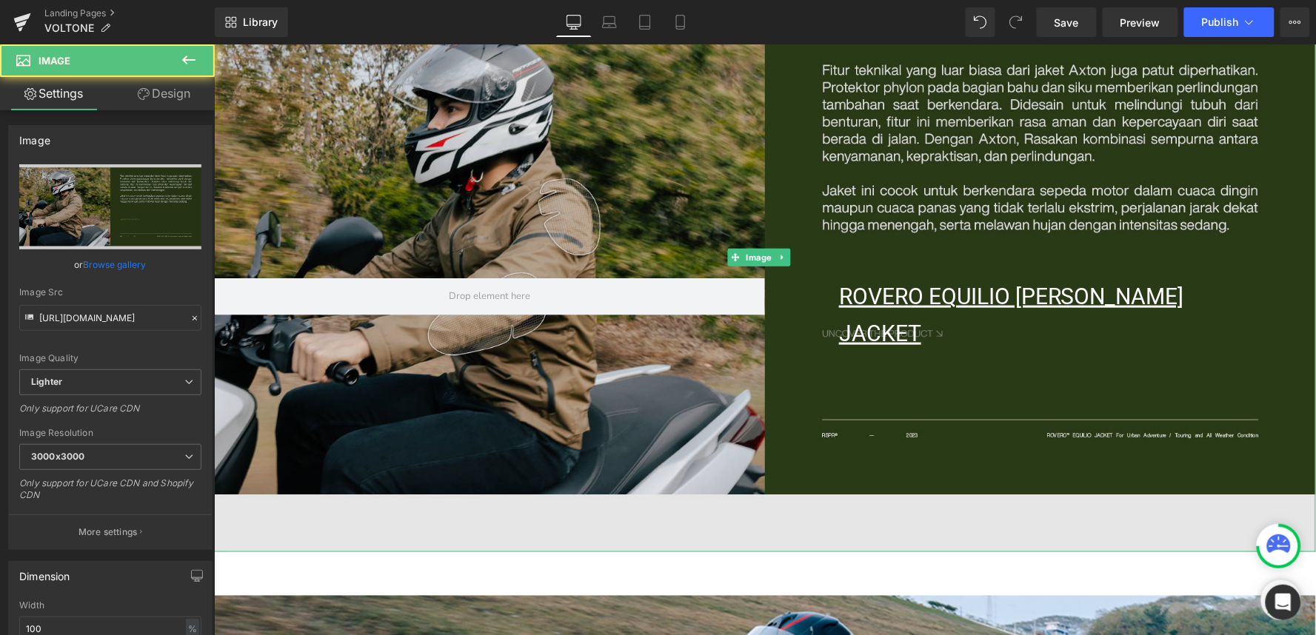
click at [666, 189] on img at bounding box center [764, 256] width 1102 height 590
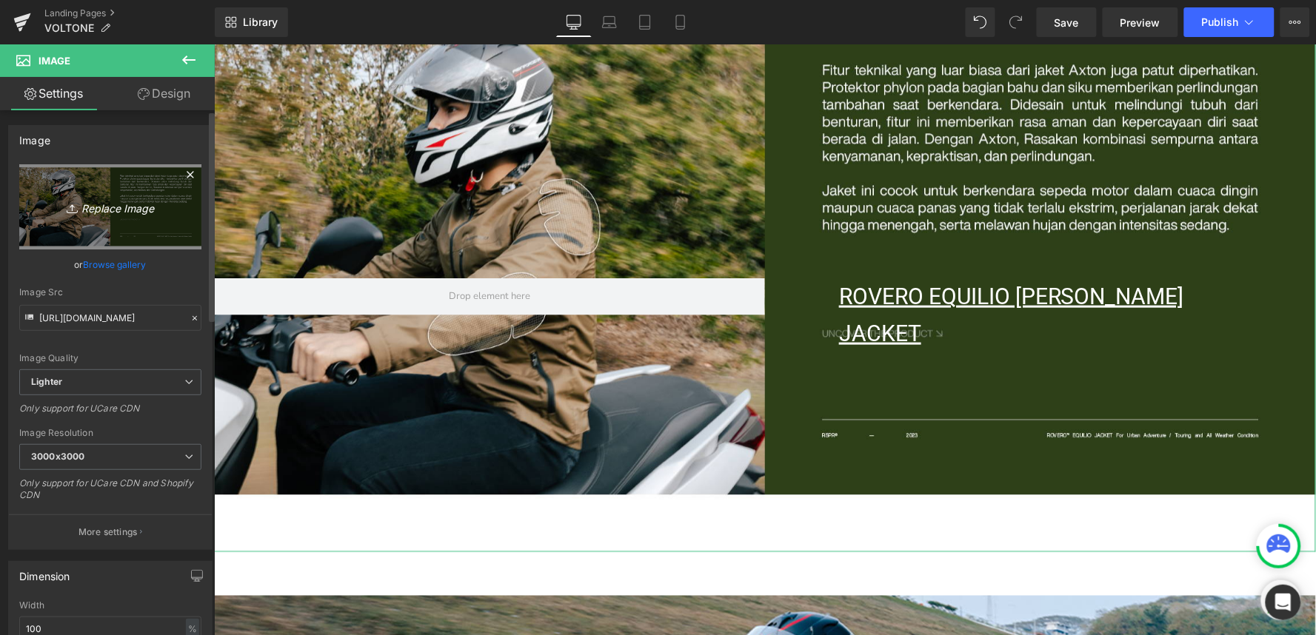
click at [122, 203] on icon "Replace Image" at bounding box center [110, 207] width 118 height 19
type input "C:\fakepath\DESC 3.jpg"
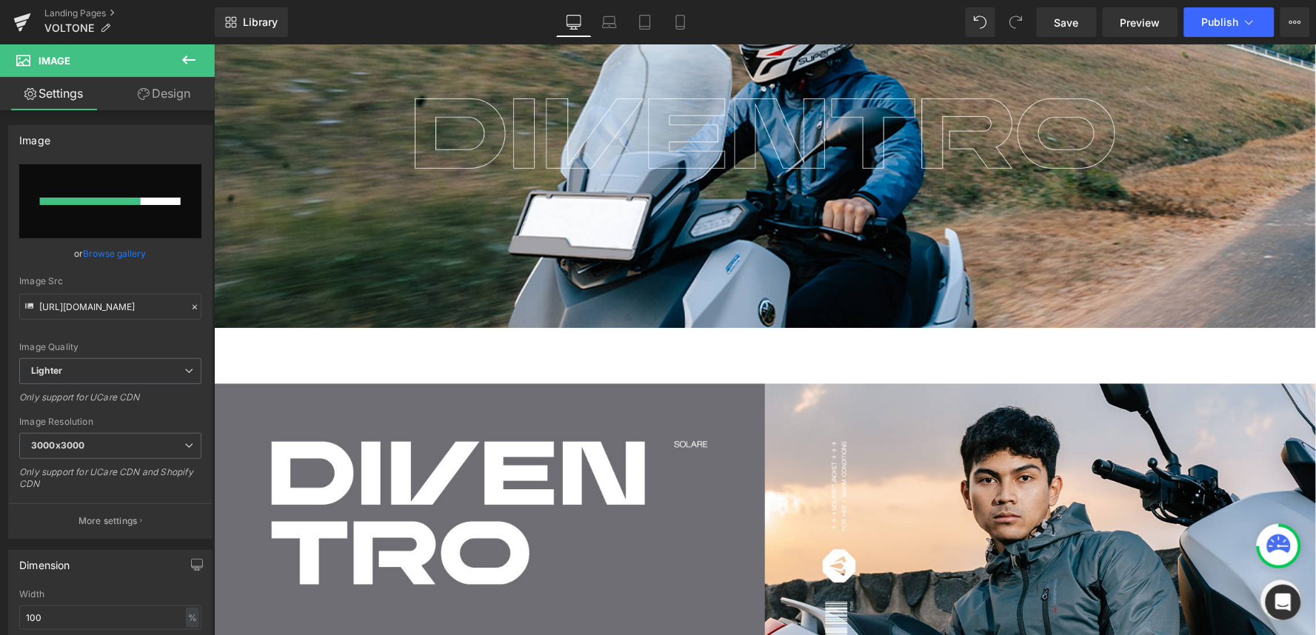
scroll to position [2551, 0]
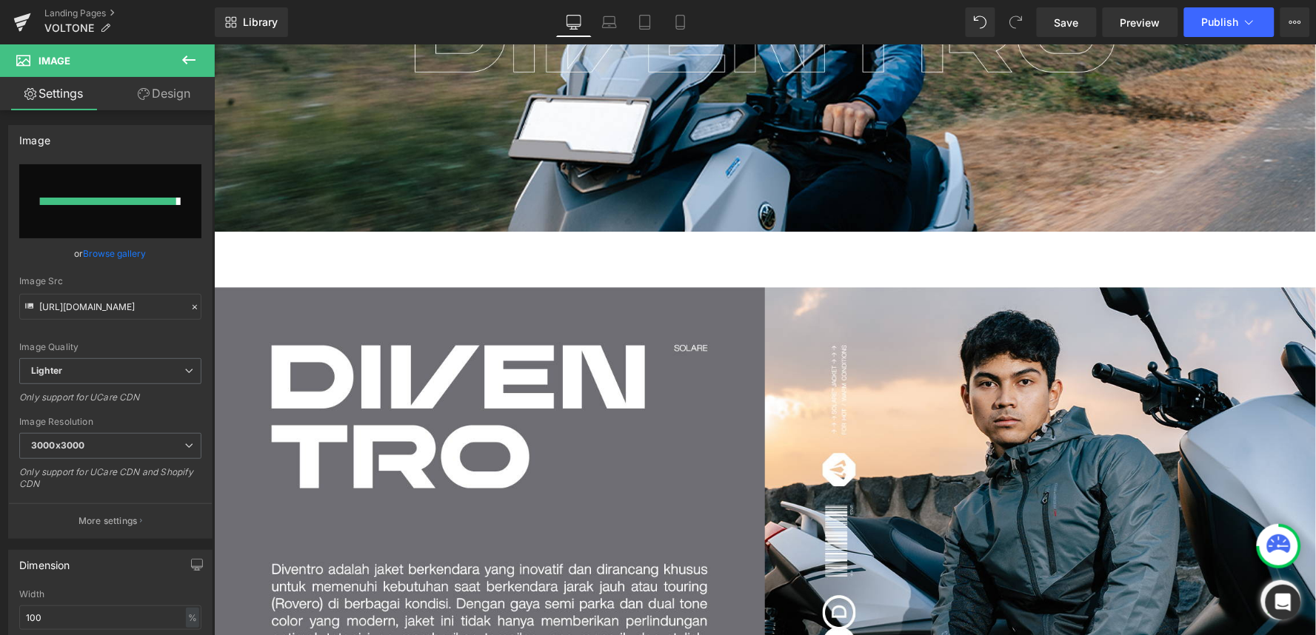
type input "https://ucarecdn.com/59c70df2-0455-4876-92b5-a5dea27d7ebe/-/format/auto/-/previ…"
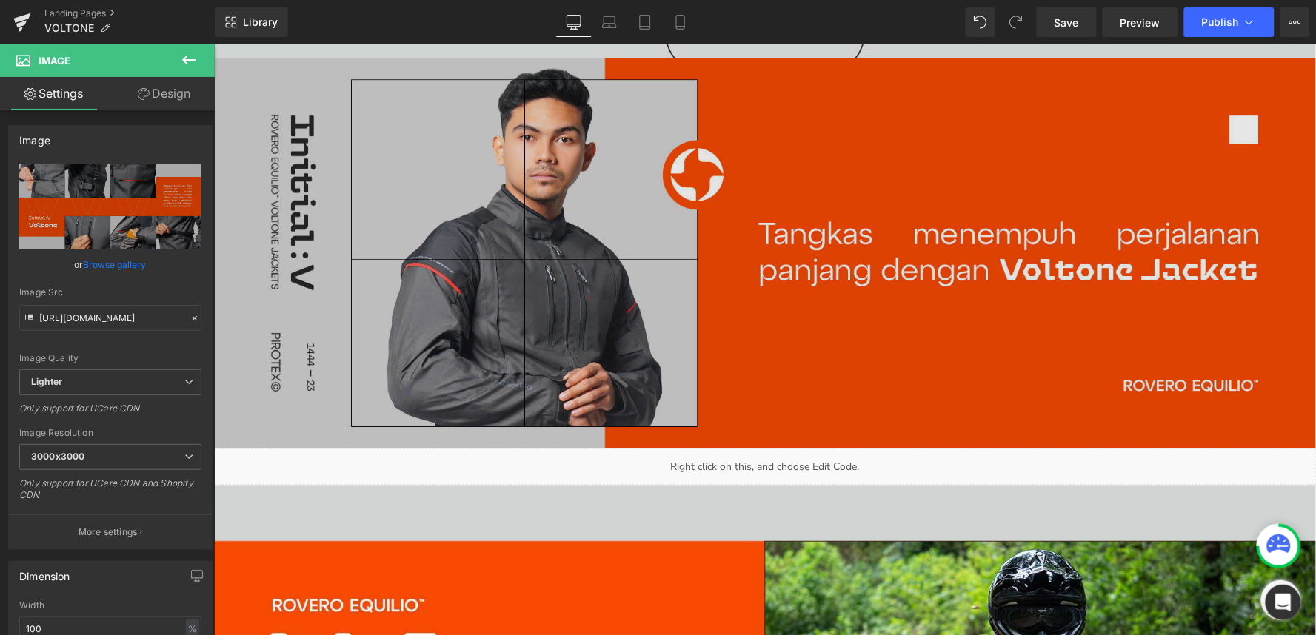
scroll to position [411, 0]
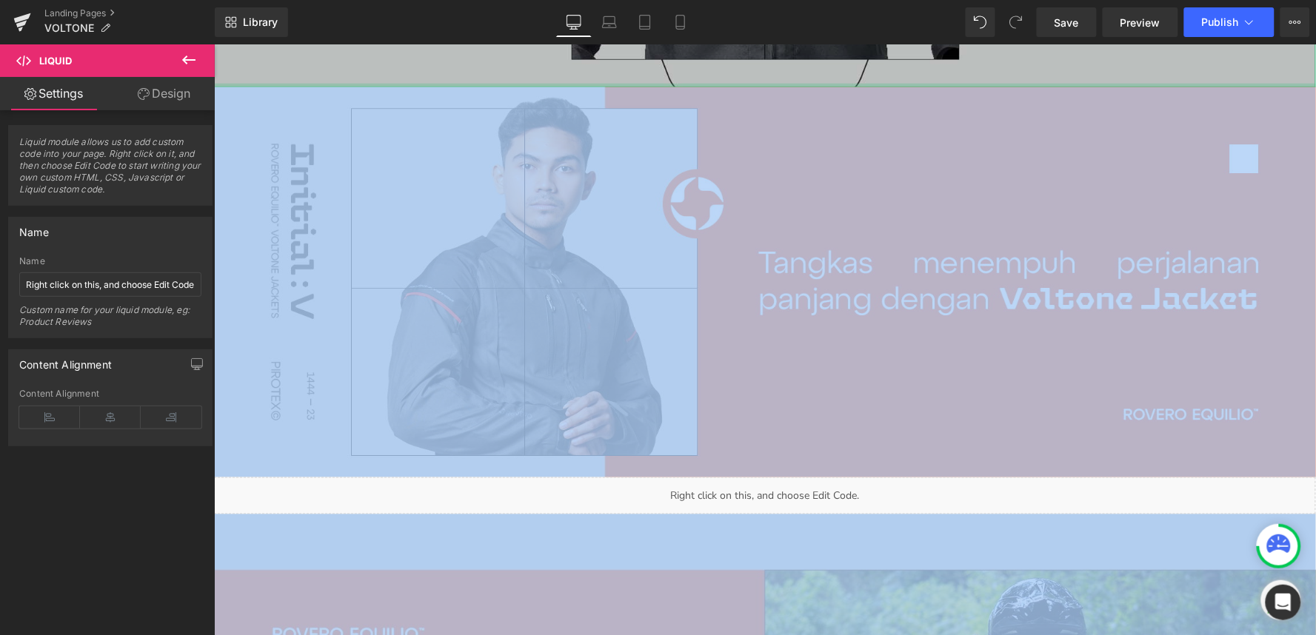
drag, startPoint x: 415, startPoint y: 490, endPoint x: 394, endPoint y: 79, distance: 411.6
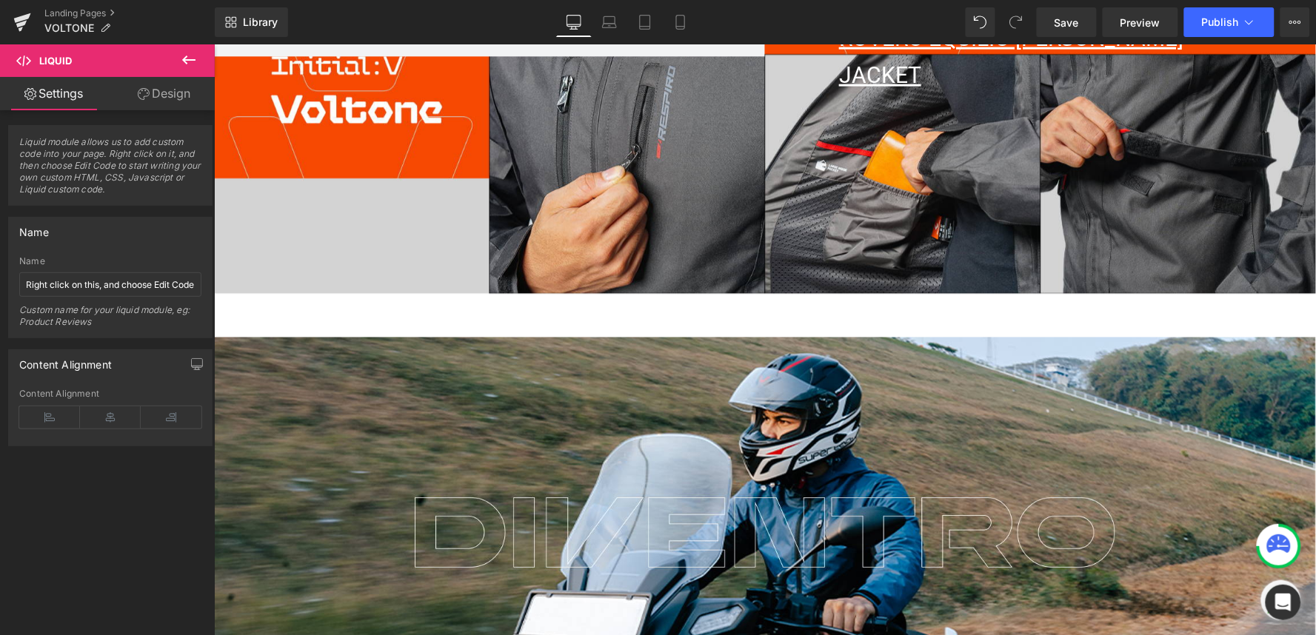
scroll to position [2304, 0]
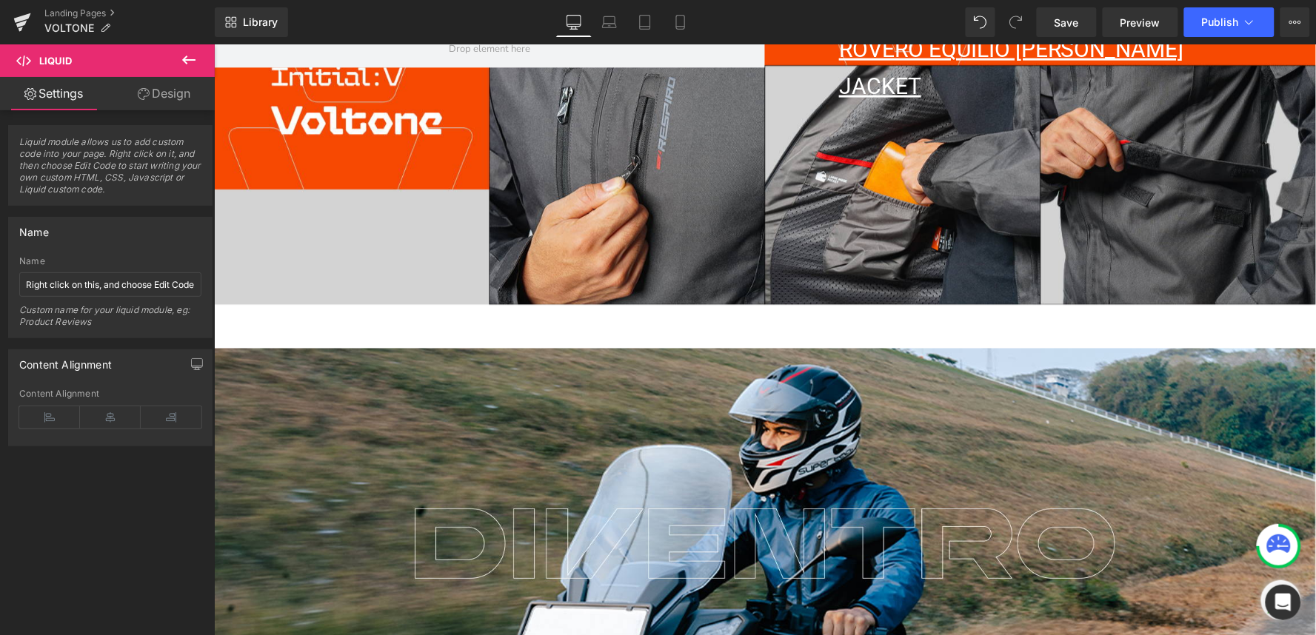
click at [517, 409] on img at bounding box center [764, 543] width 1102 height 390
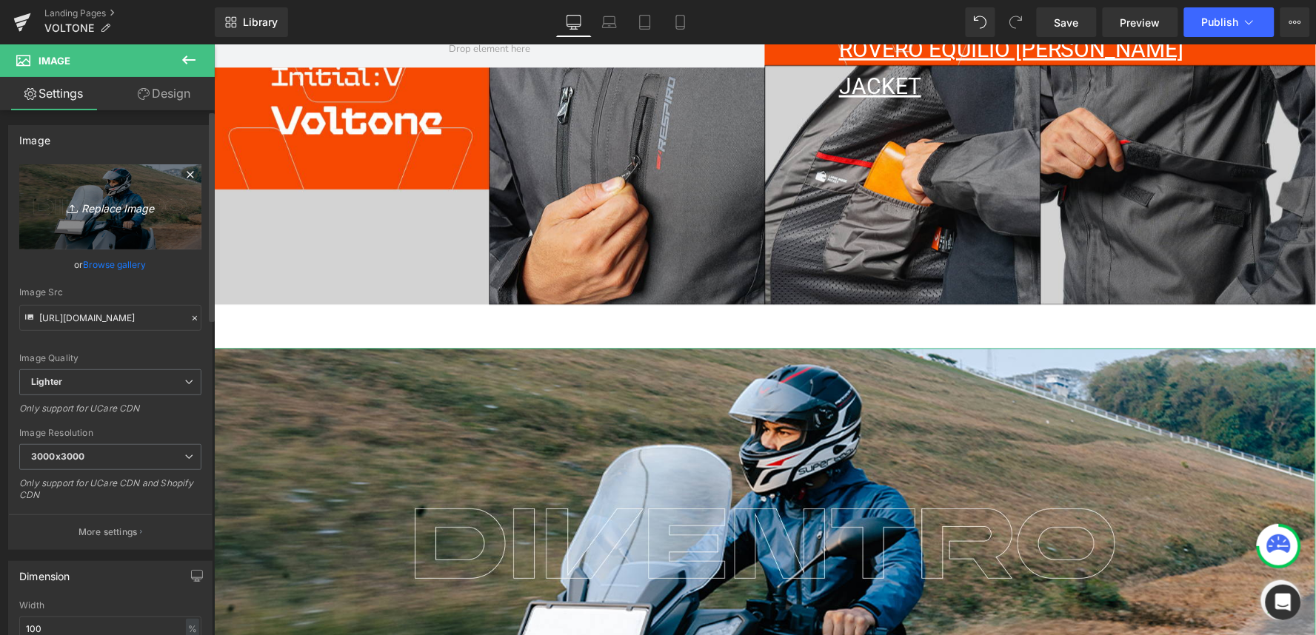
click at [127, 211] on icon "Replace Image" at bounding box center [110, 207] width 118 height 19
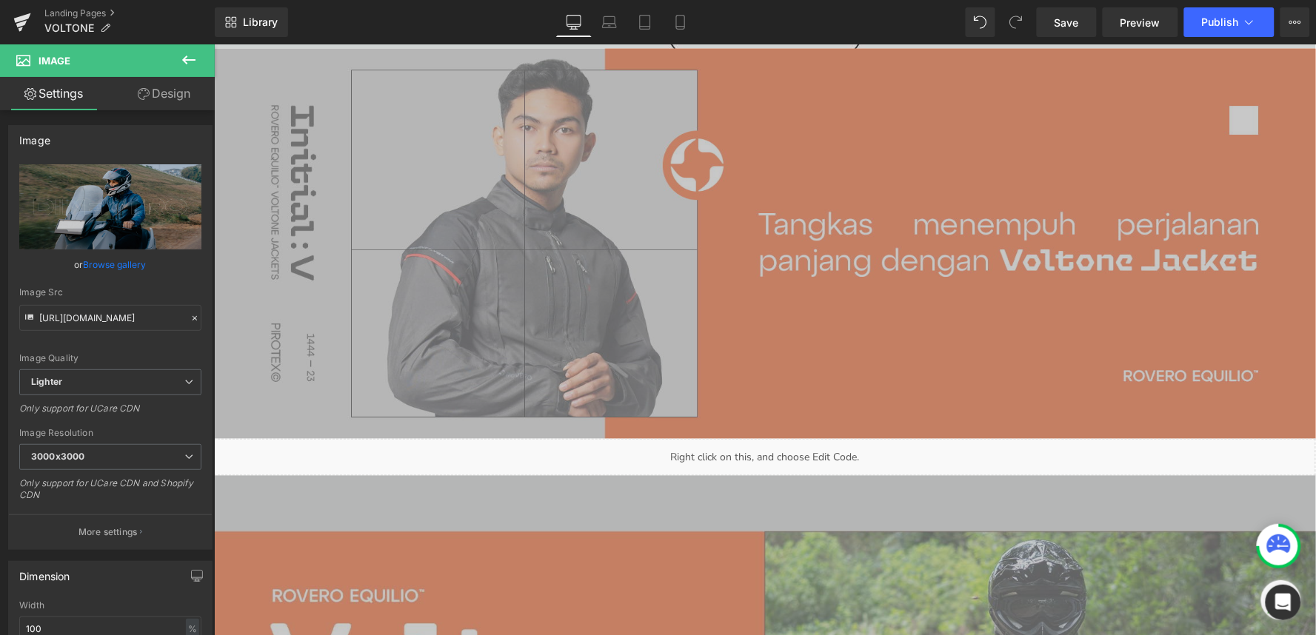
scroll to position [411, 0]
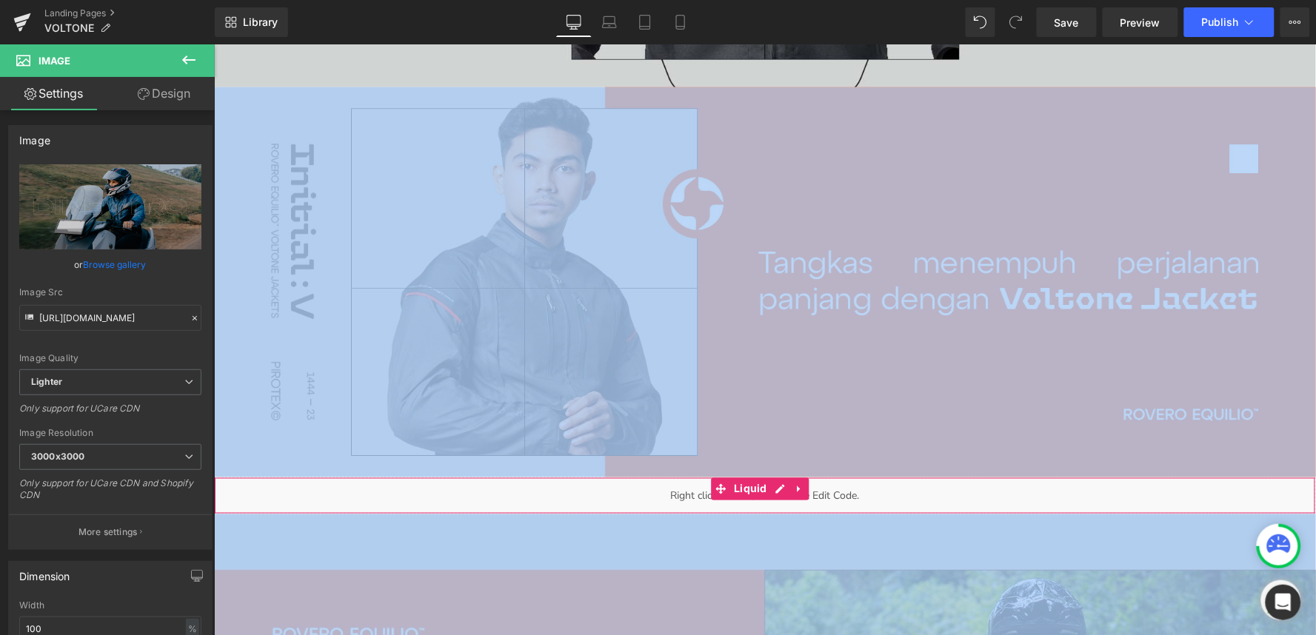
click at [688, 490] on div "Liquid" at bounding box center [764, 495] width 1102 height 37
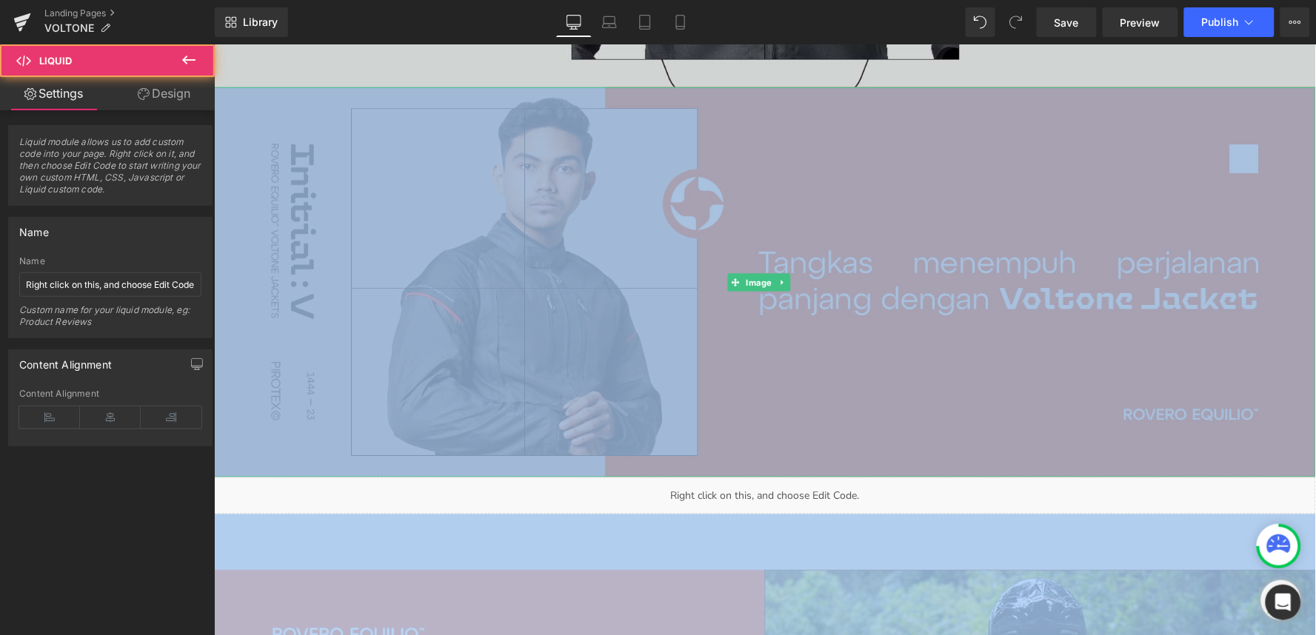
drag, startPoint x: 688, startPoint y: 490, endPoint x: 701, endPoint y: 373, distance: 117.0
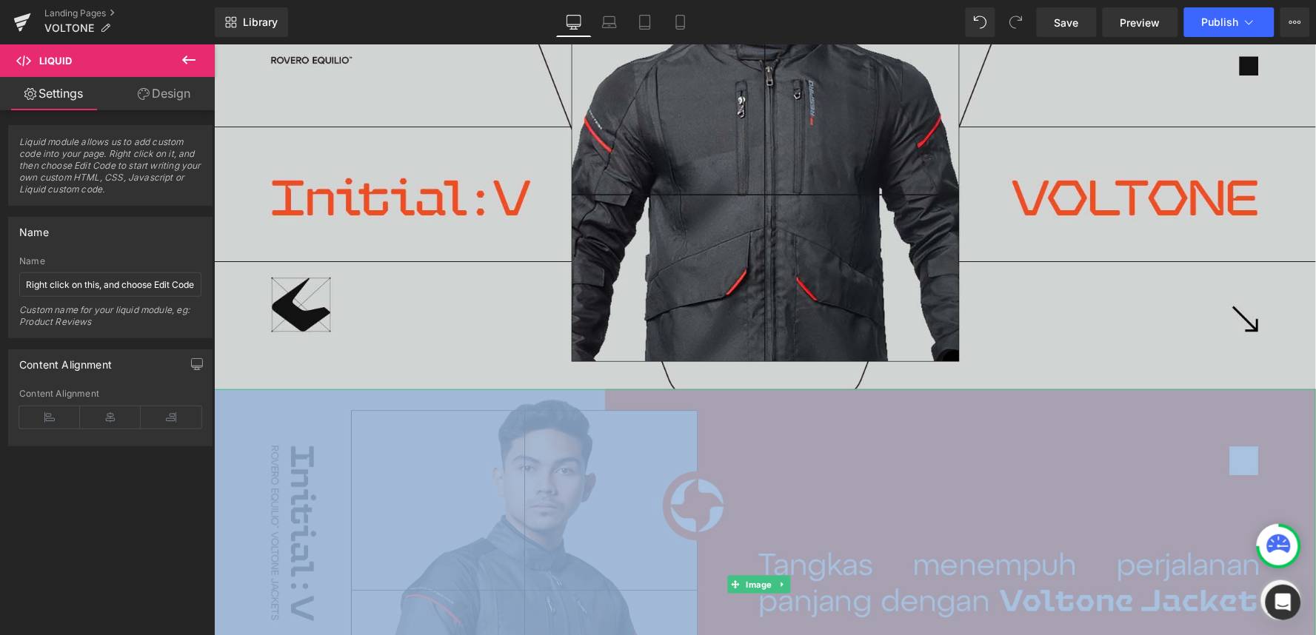
scroll to position [82, 0]
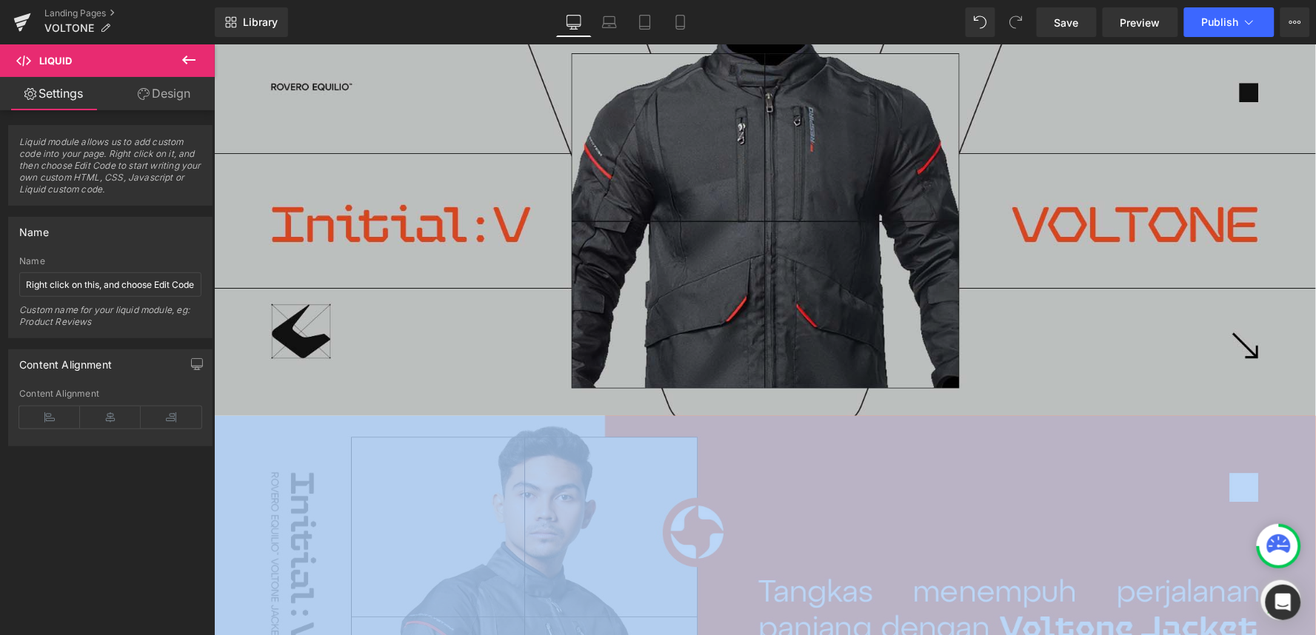
click at [475, 294] on img at bounding box center [764, 220] width 1102 height 390
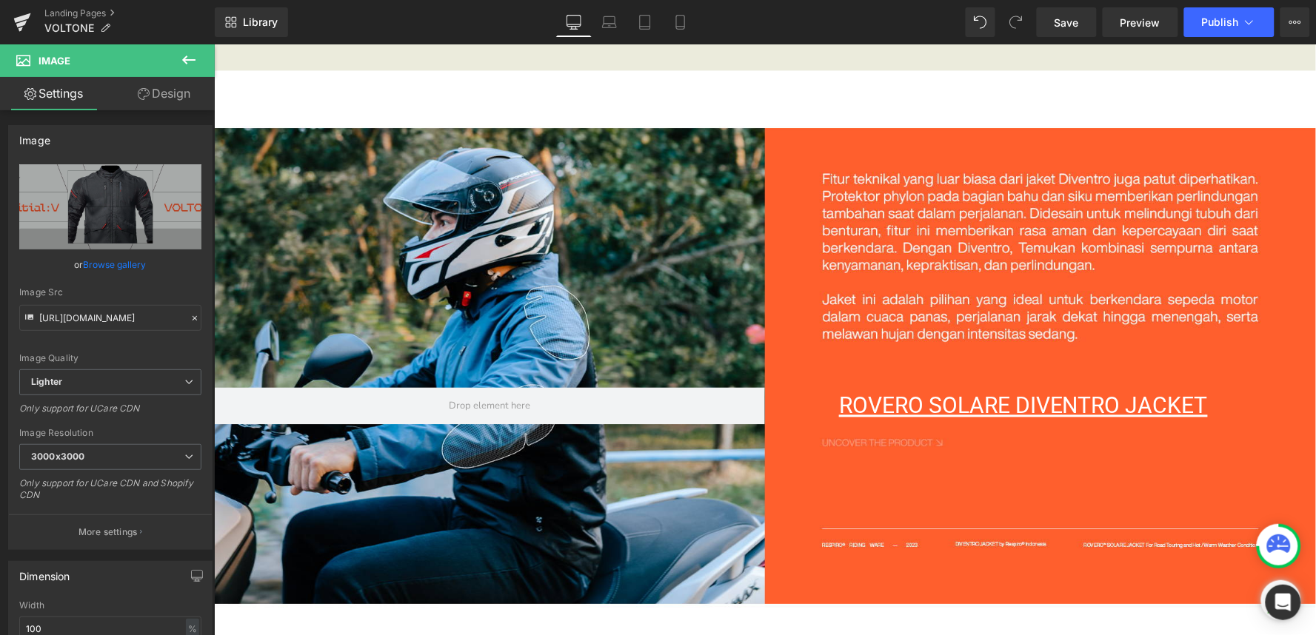
scroll to position [3785, 0]
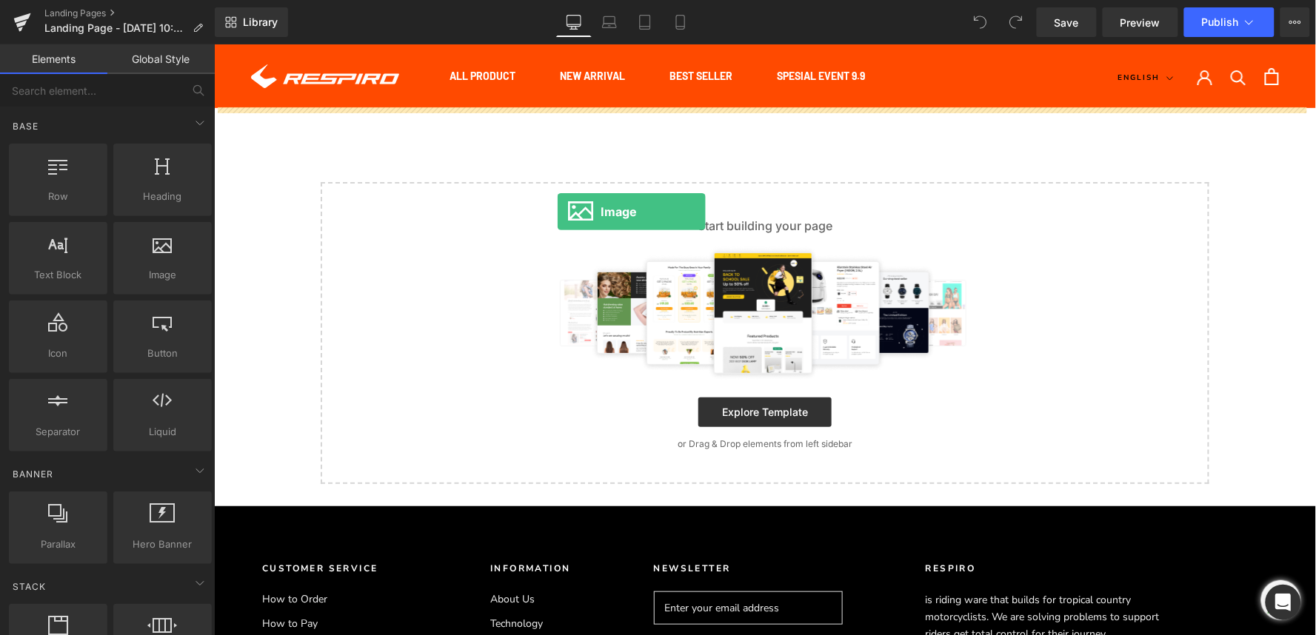
drag, startPoint x: 378, startPoint y: 314, endPoint x: 556, endPoint y: 211, distance: 205.4
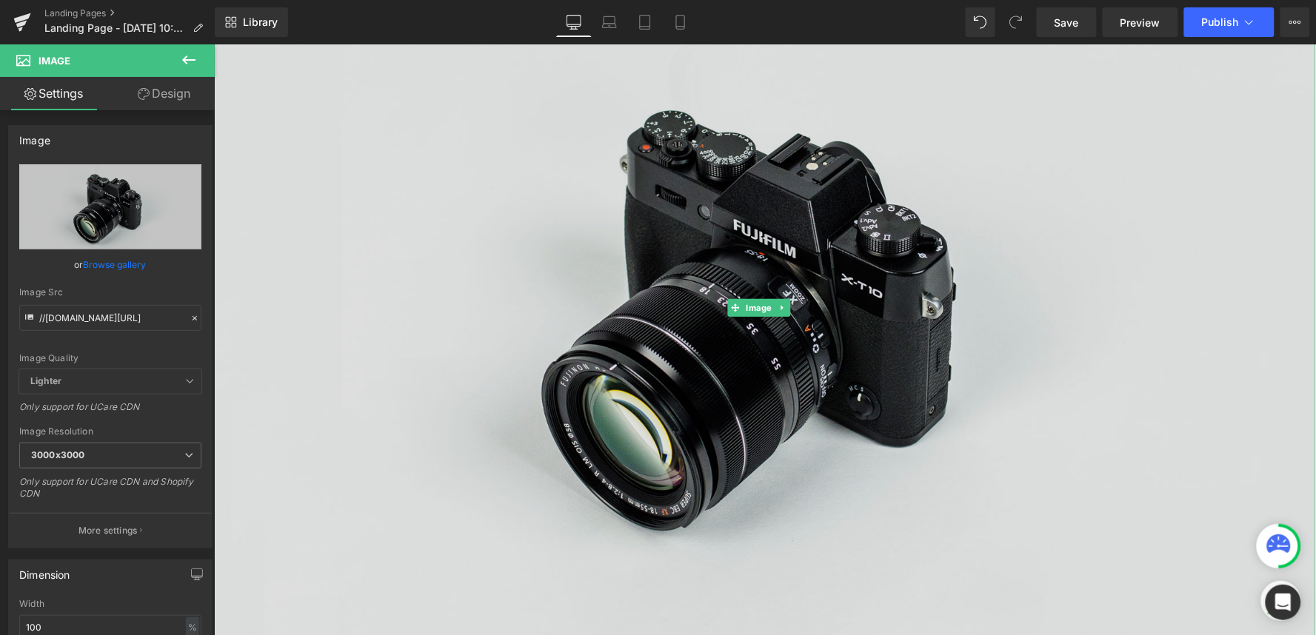
scroll to position [329, 0]
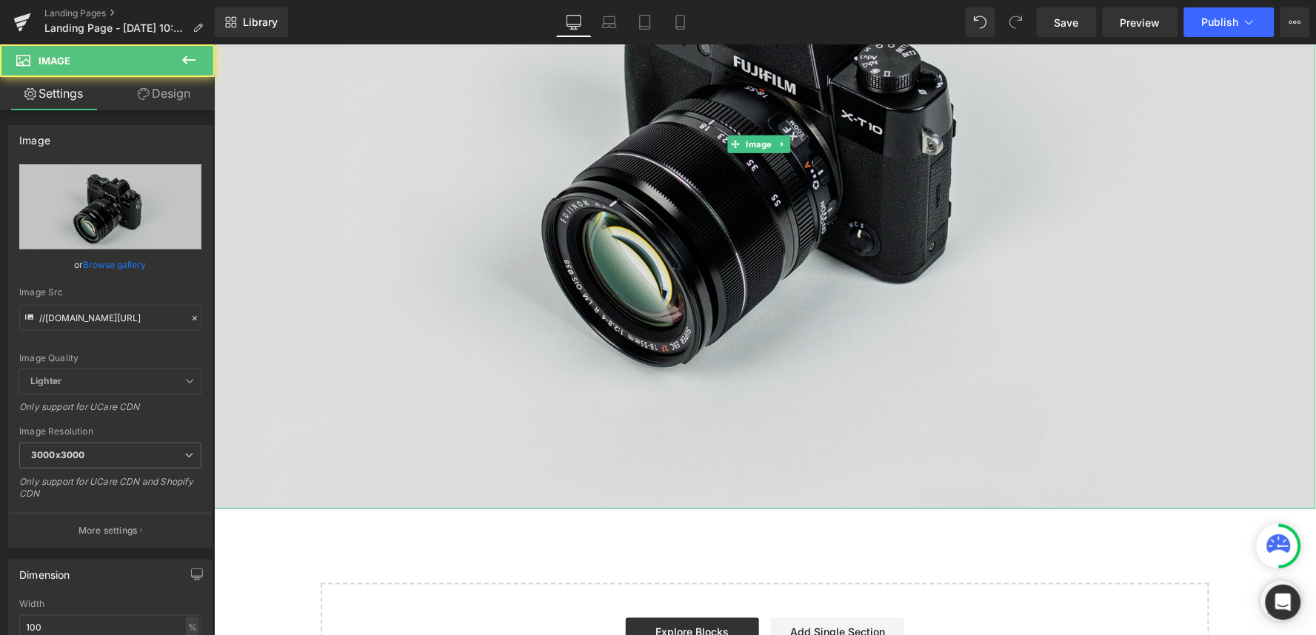
click at [663, 343] on img at bounding box center [764, 144] width 1102 height 730
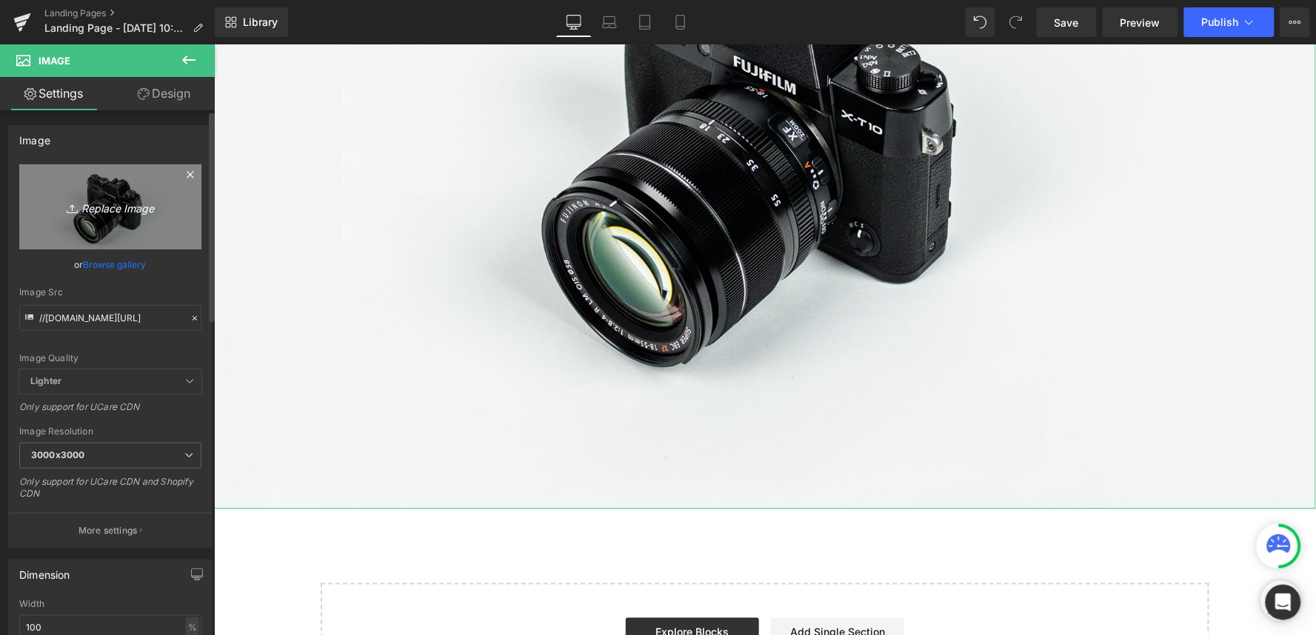
click at [101, 207] on icon "Replace Image" at bounding box center [110, 207] width 118 height 19
type input "C:\fakepath\Voltone.jpg"
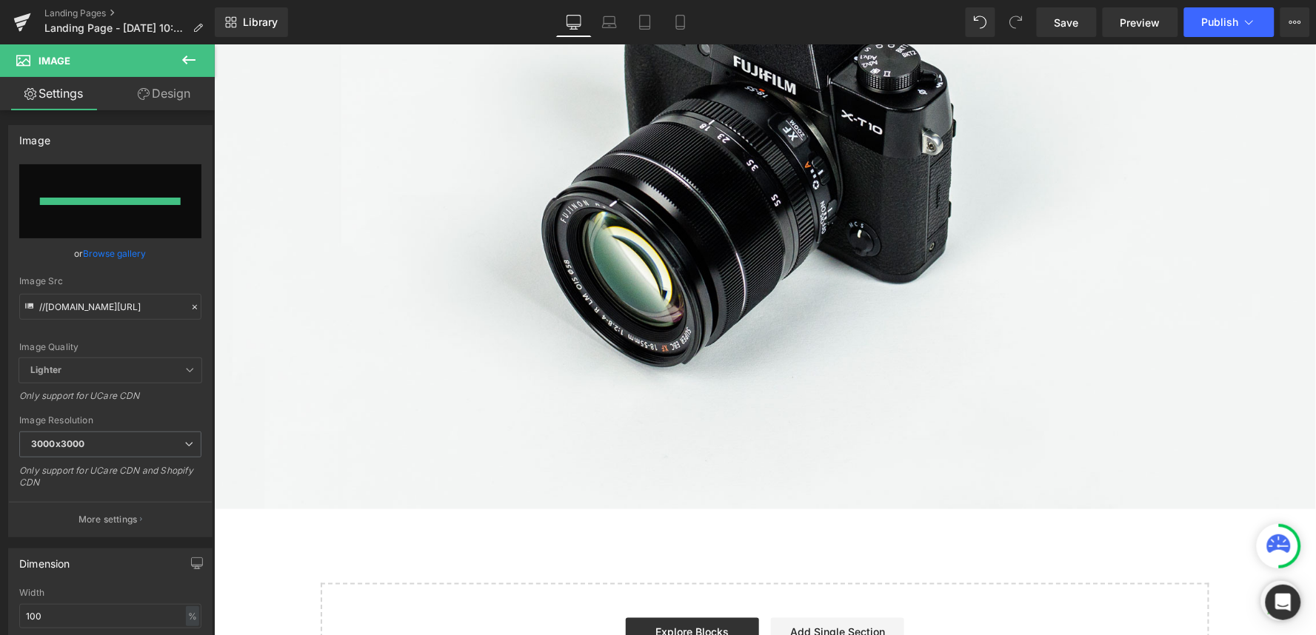
type input "https://ucarecdn.com/c803472b-fc1d-4f99-8018-9f1785cf8d1d/-/format/auto/-/previ…"
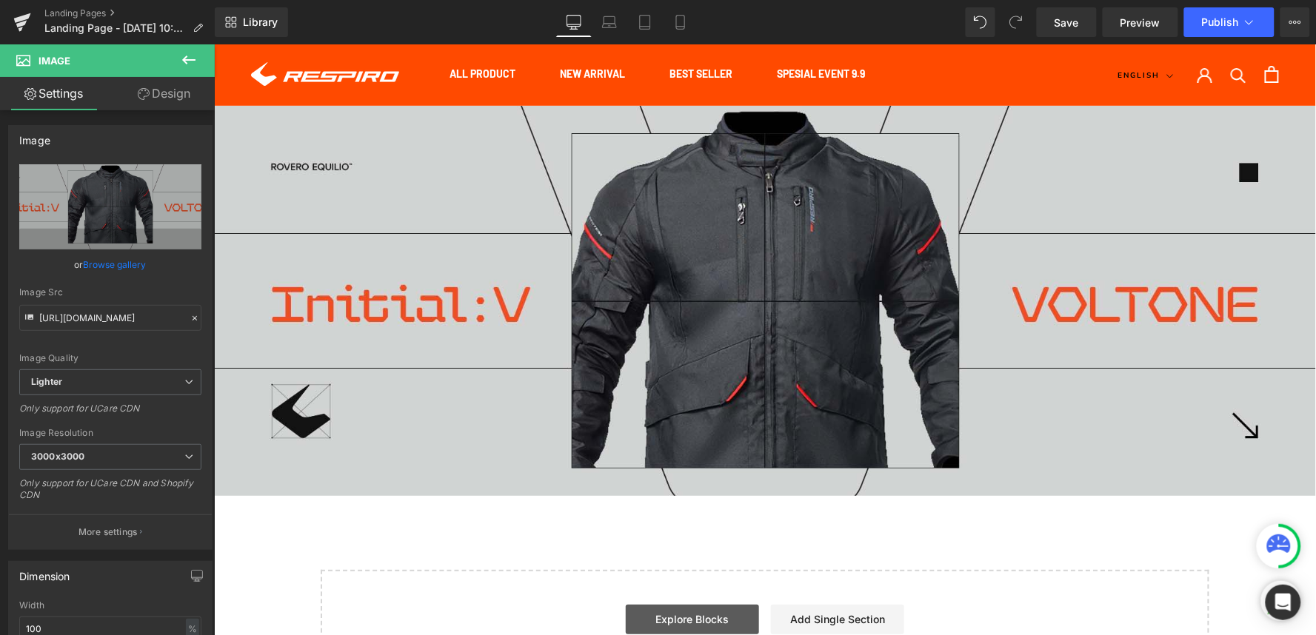
scroll to position [0, 0]
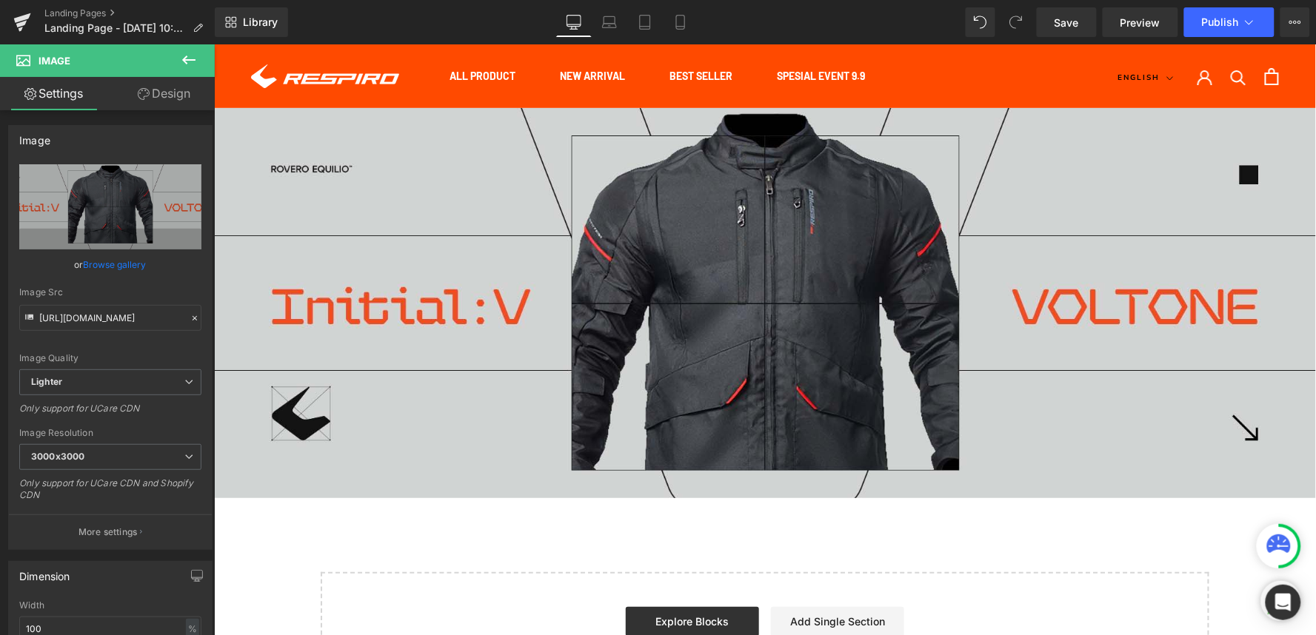
click at [197, 61] on icon at bounding box center [189, 60] width 18 height 18
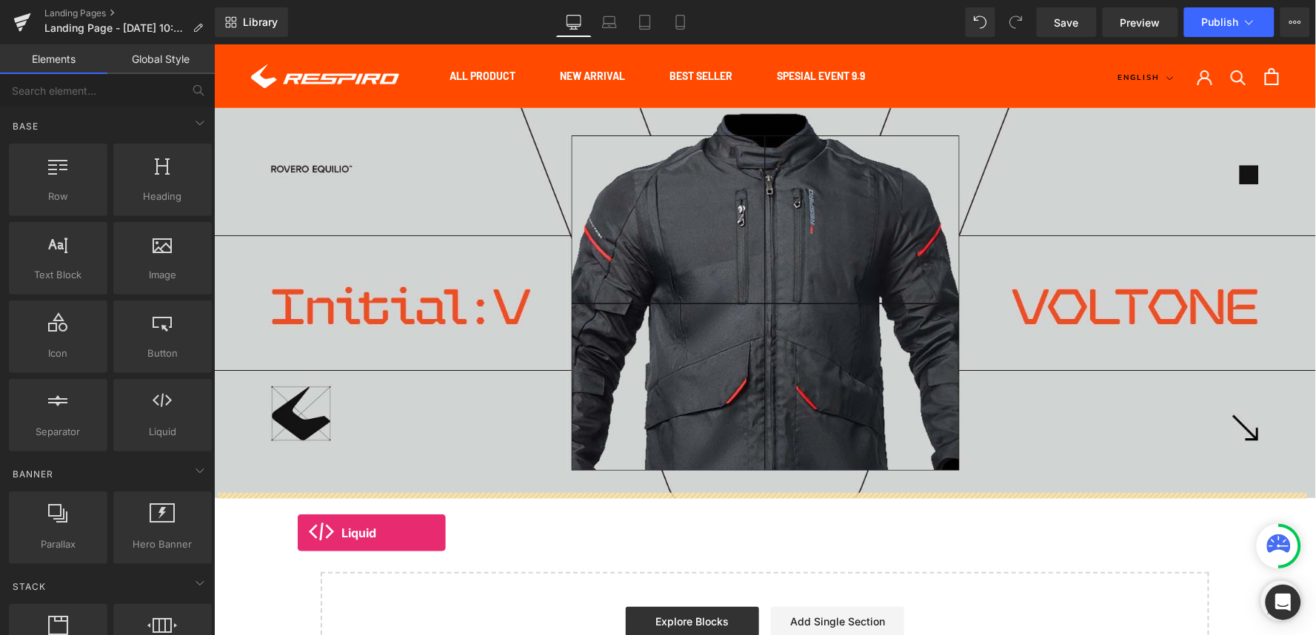
drag, startPoint x: 380, startPoint y: 461, endPoint x: 296, endPoint y: 533, distance: 110.3
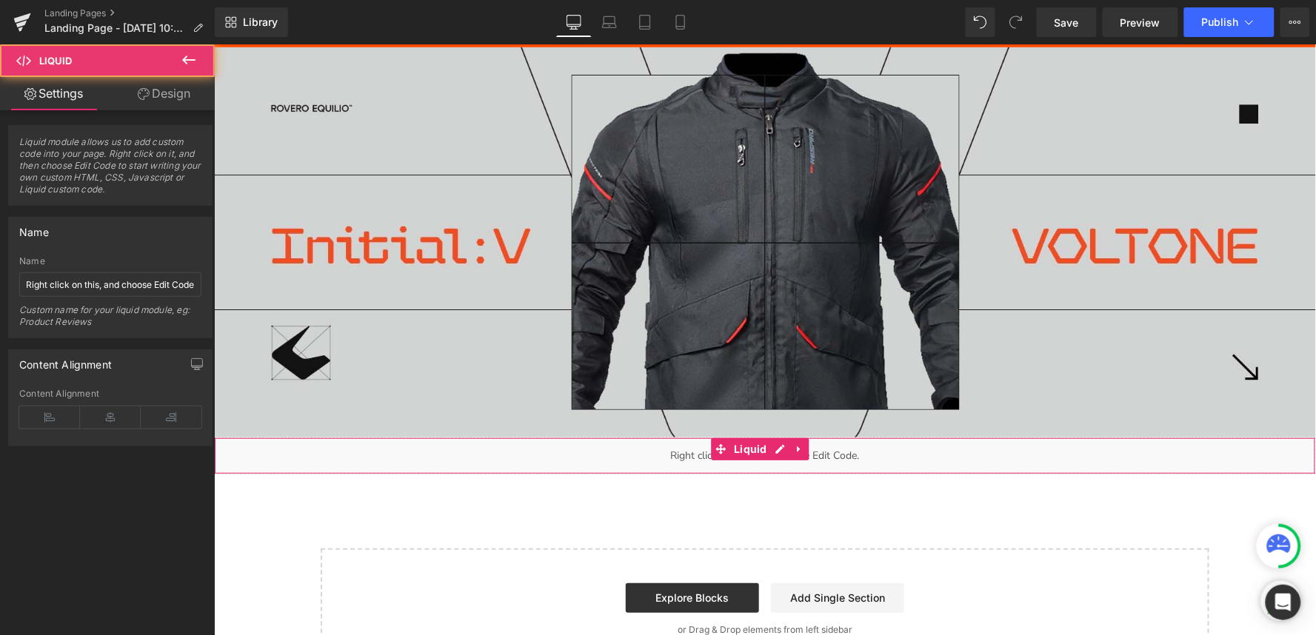
scroll to position [247, 0]
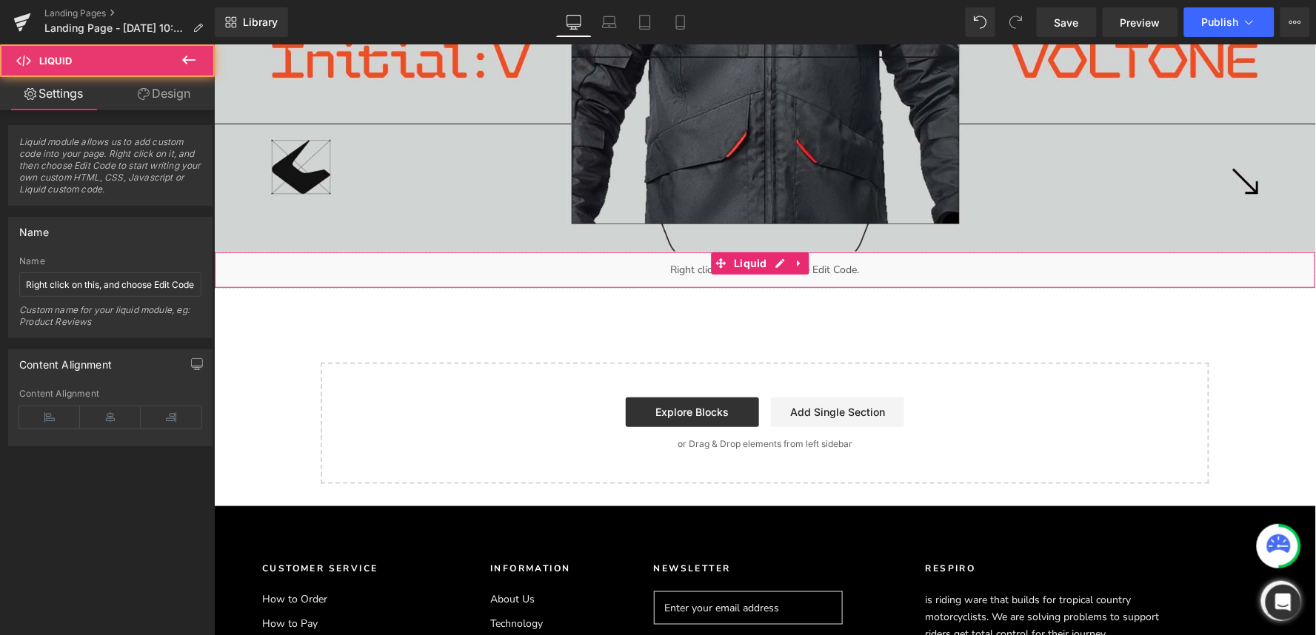
click at [496, 263] on div "Liquid" at bounding box center [764, 269] width 1102 height 37
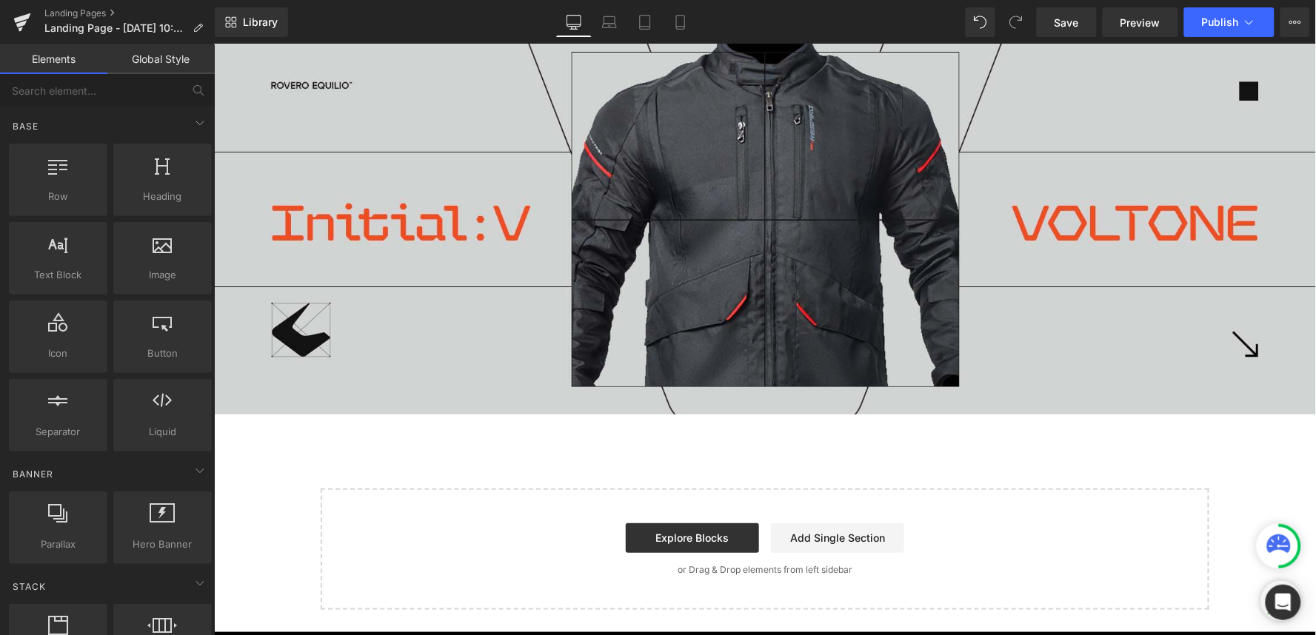
scroll to position [82, 0]
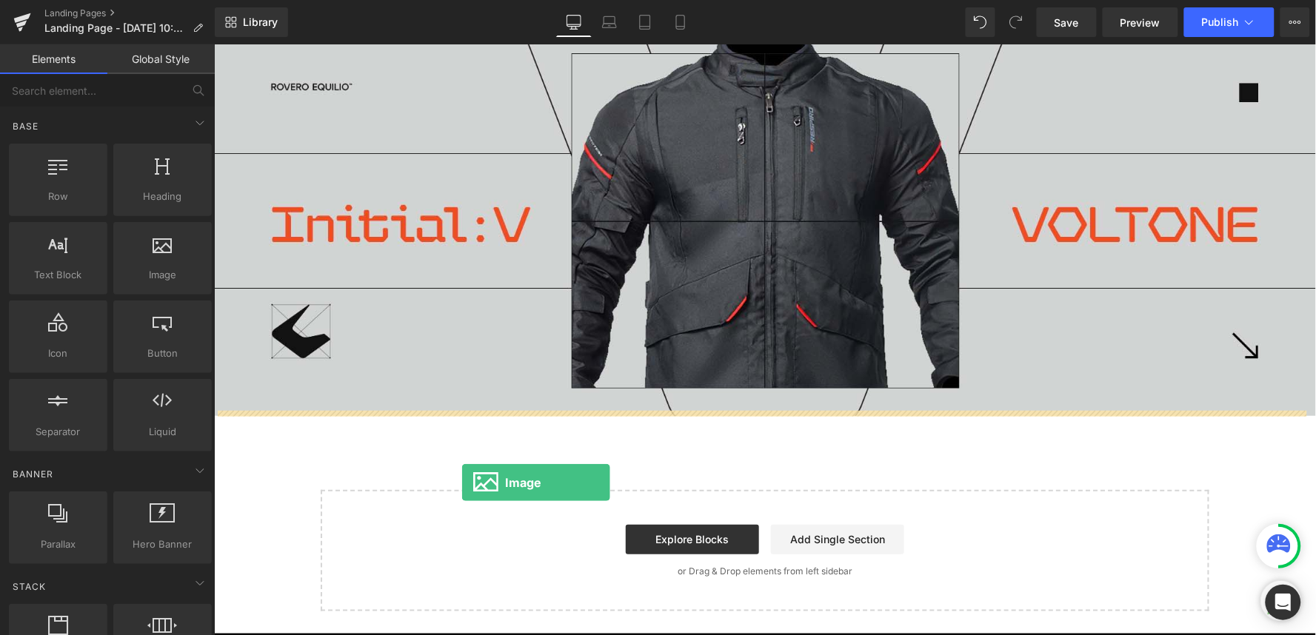
drag, startPoint x: 373, startPoint y: 292, endPoint x: 461, endPoint y: 482, distance: 209.8
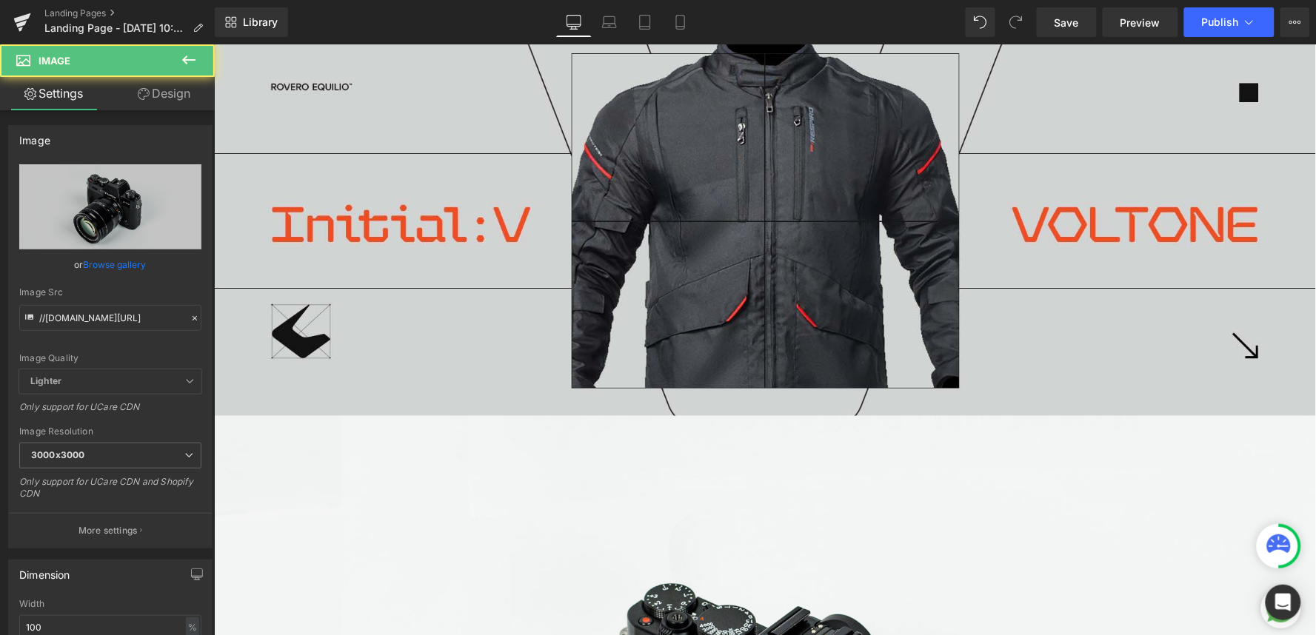
scroll to position [411, 0]
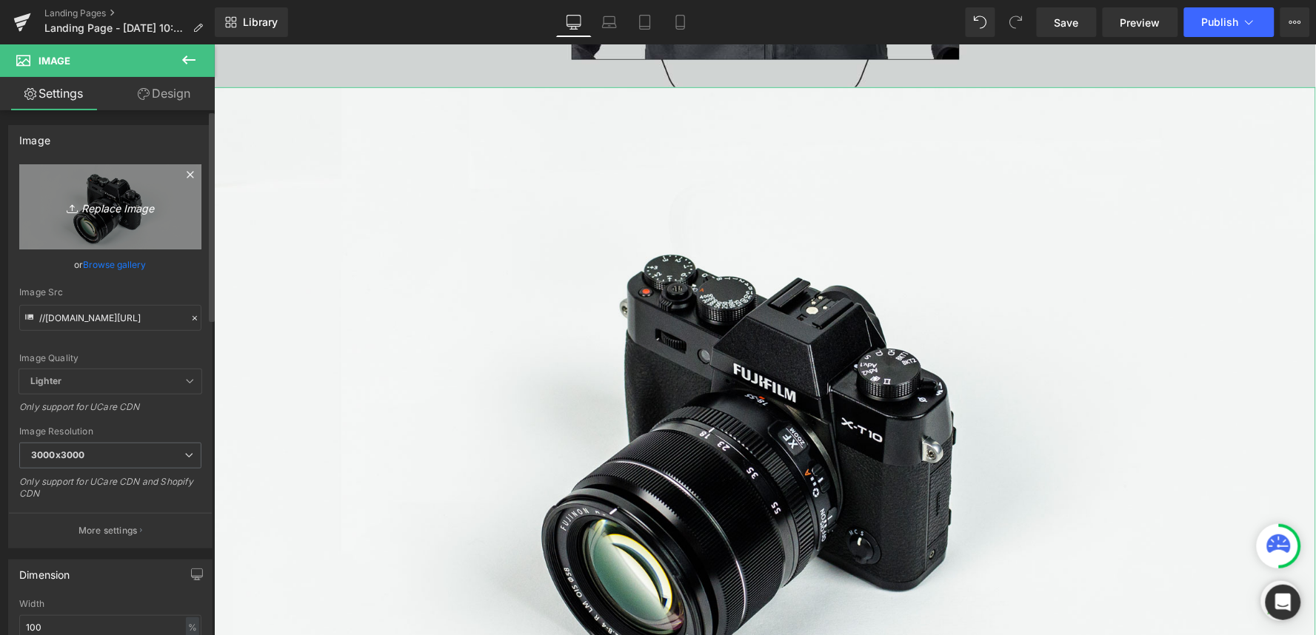
click at [107, 215] on icon "Replace Image" at bounding box center [110, 207] width 118 height 19
type input "C:\fakepath\Voltone All.jpg"
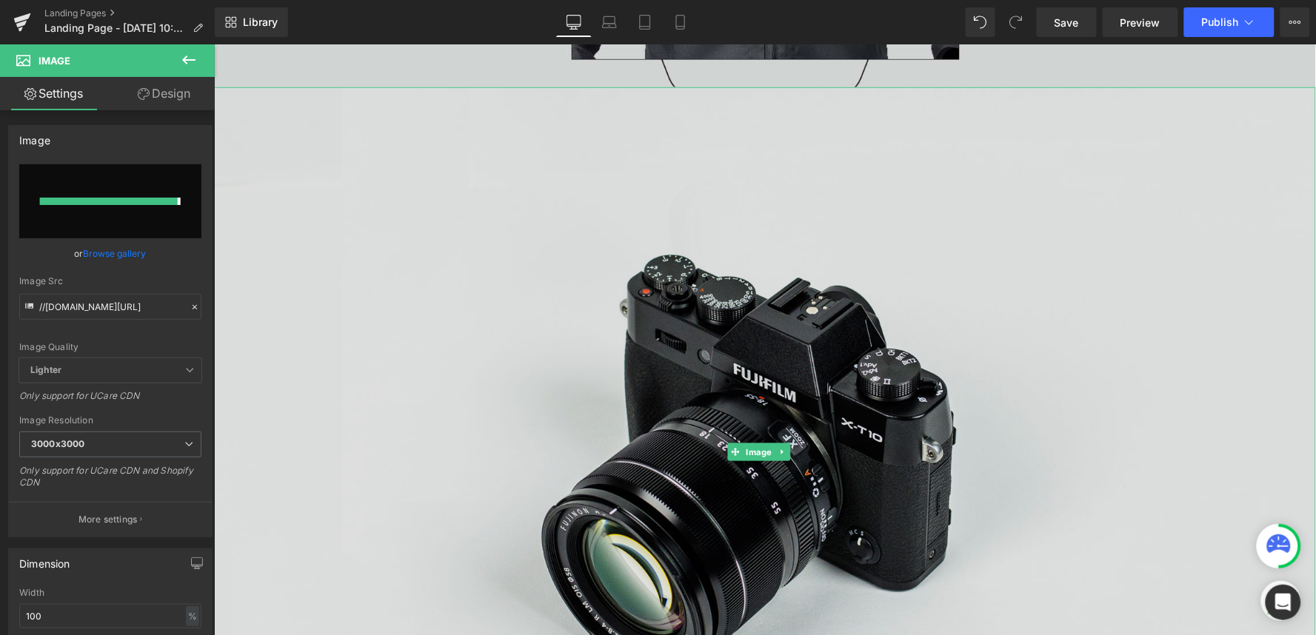
type input "https://ucarecdn.com/6d2170ac-5fb8-44db-9a1f-975ad0989356/-/format/auto/-/previ…"
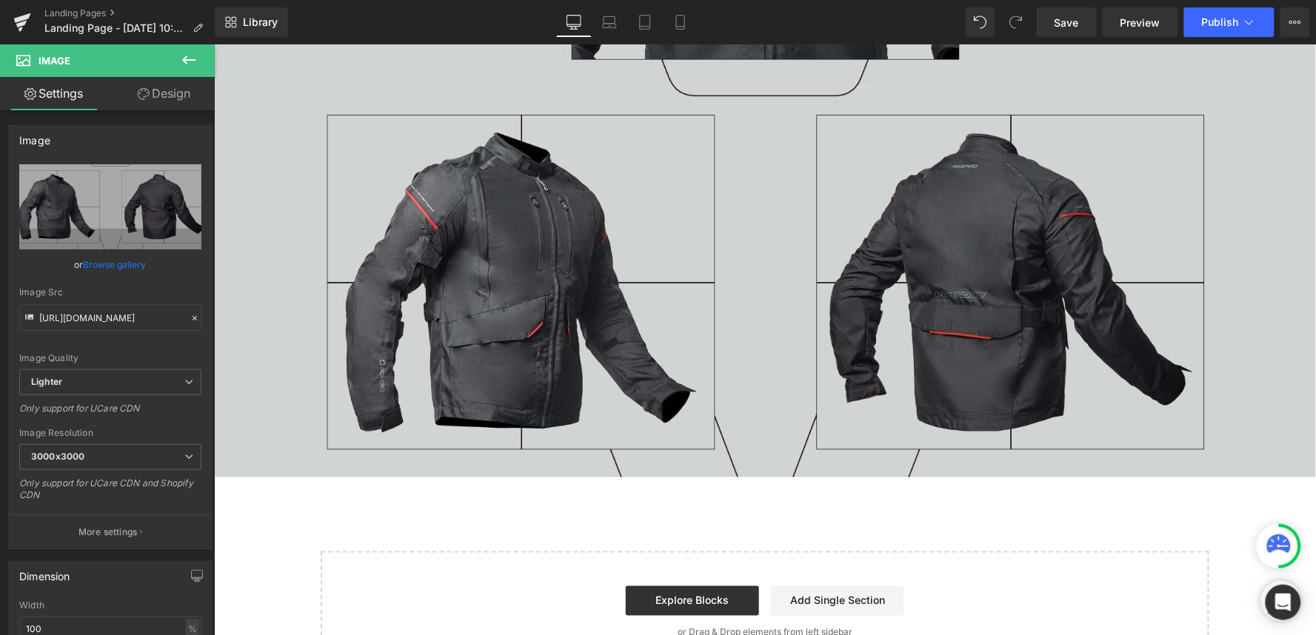
click at [193, 58] on icon at bounding box center [189, 60] width 18 height 18
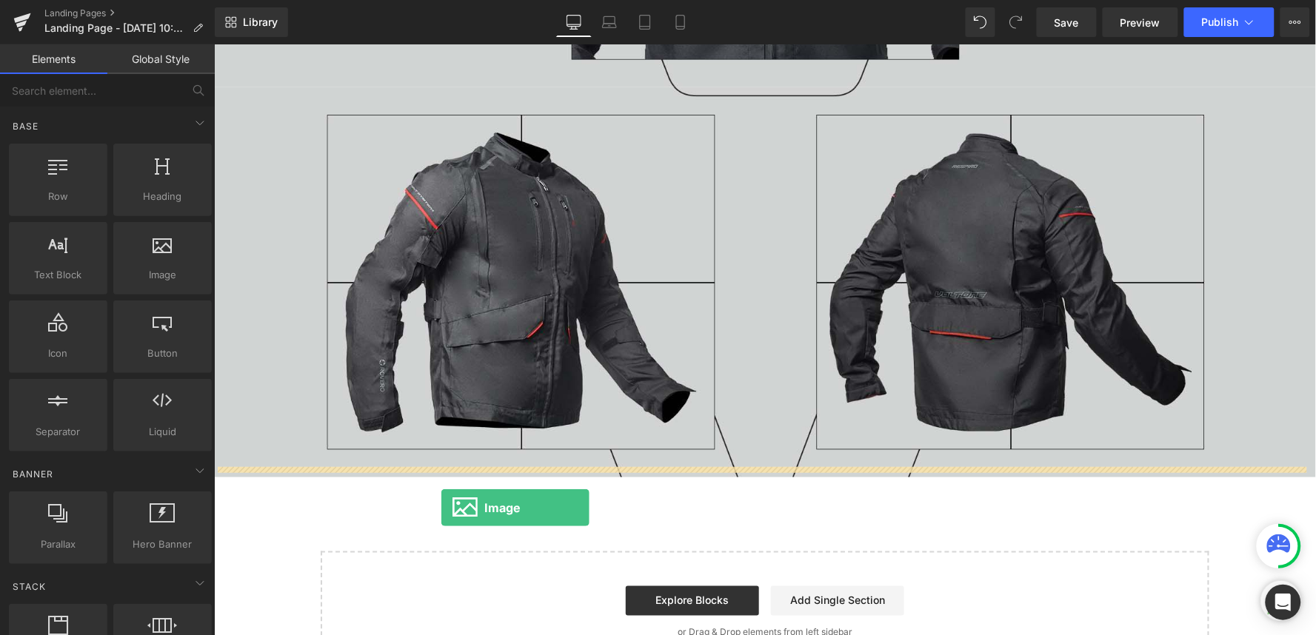
drag, startPoint x: 374, startPoint y: 325, endPoint x: 440, endPoint y: 507, distance: 193.7
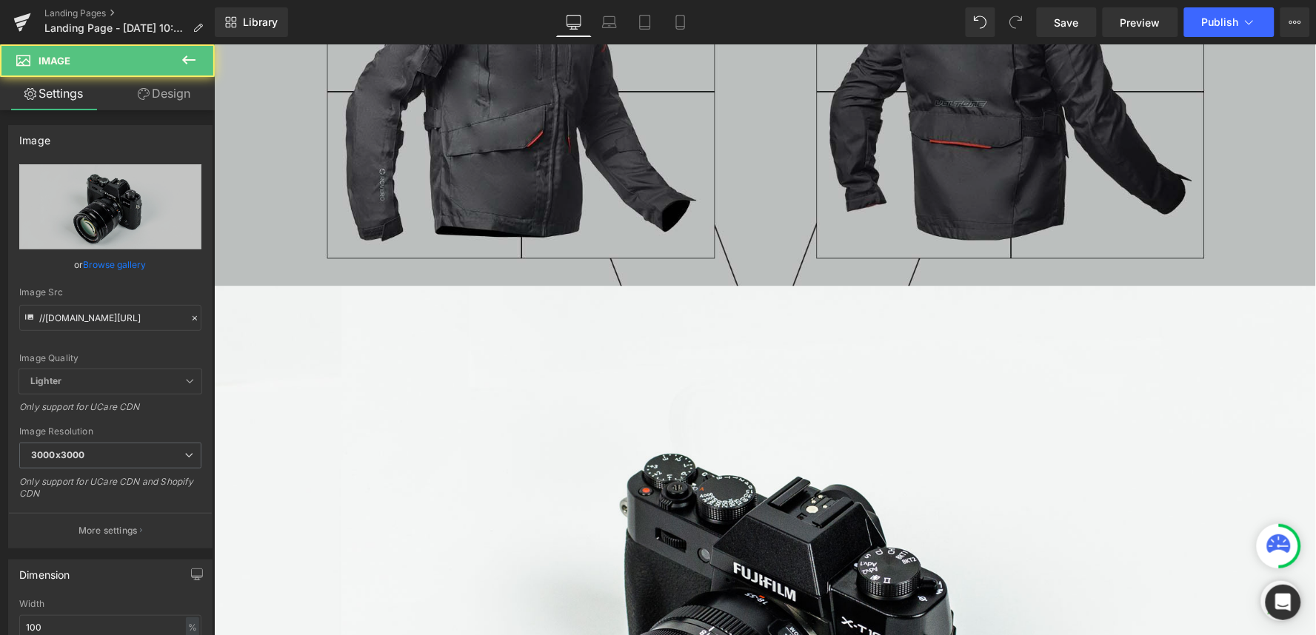
scroll to position [658, 0]
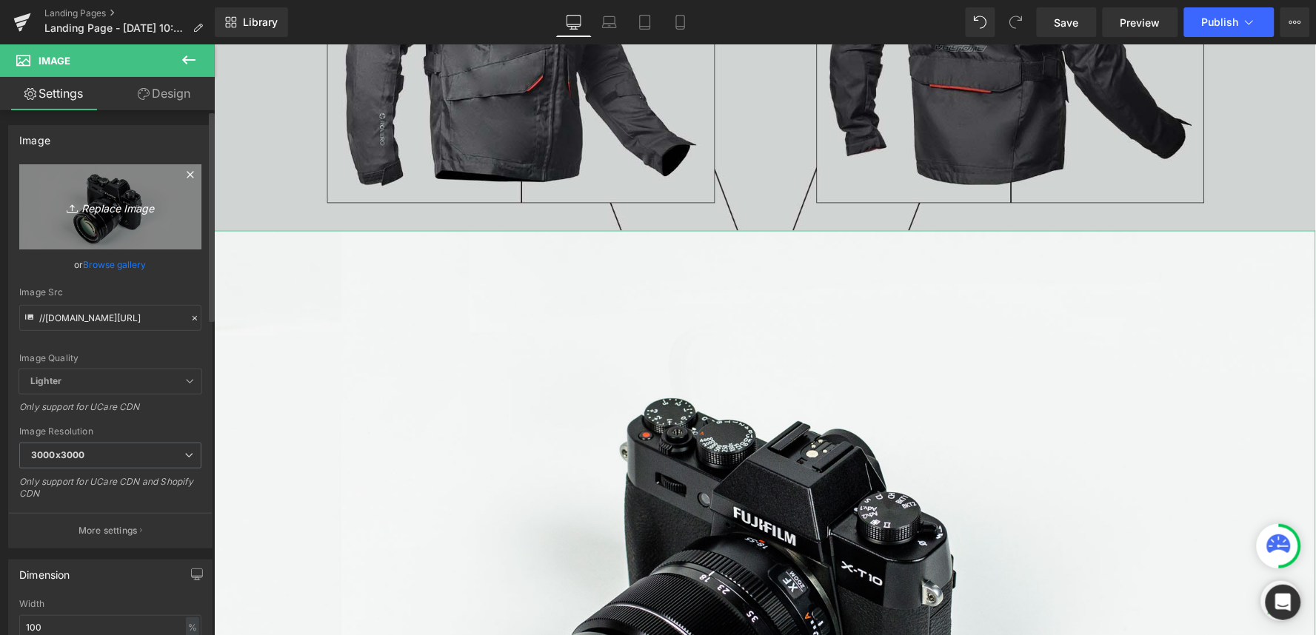
click at [94, 213] on icon "Replace Image" at bounding box center [110, 207] width 118 height 19
type input "C:\fakepath\Voltone Header.jpg"
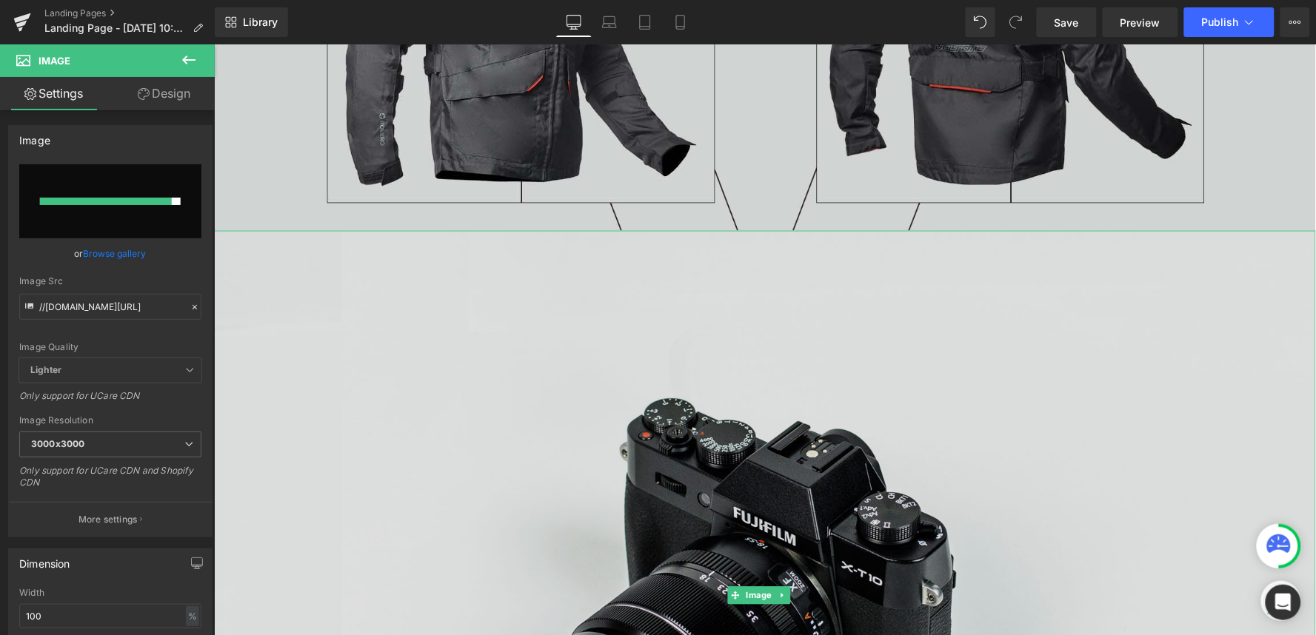
type input "https://ucarecdn.com/f5ef7971-be04-4747-b68a-4bafb48dfdc2/-/format/auto/-/previ…"
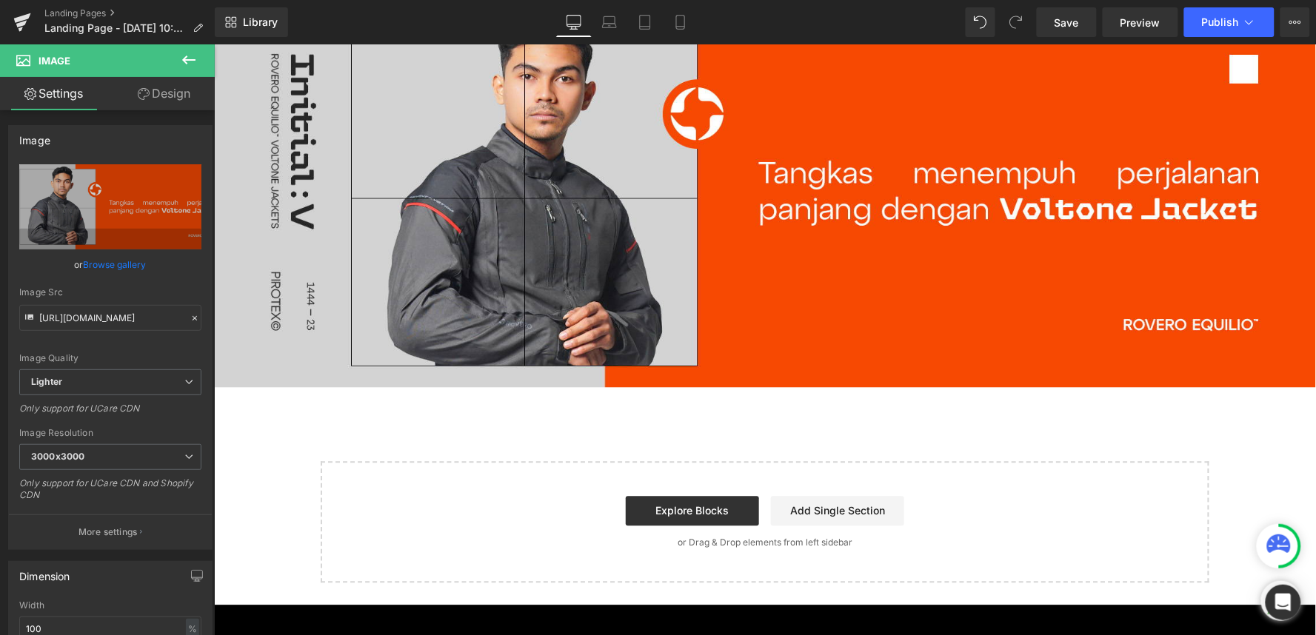
scroll to position [911, 0]
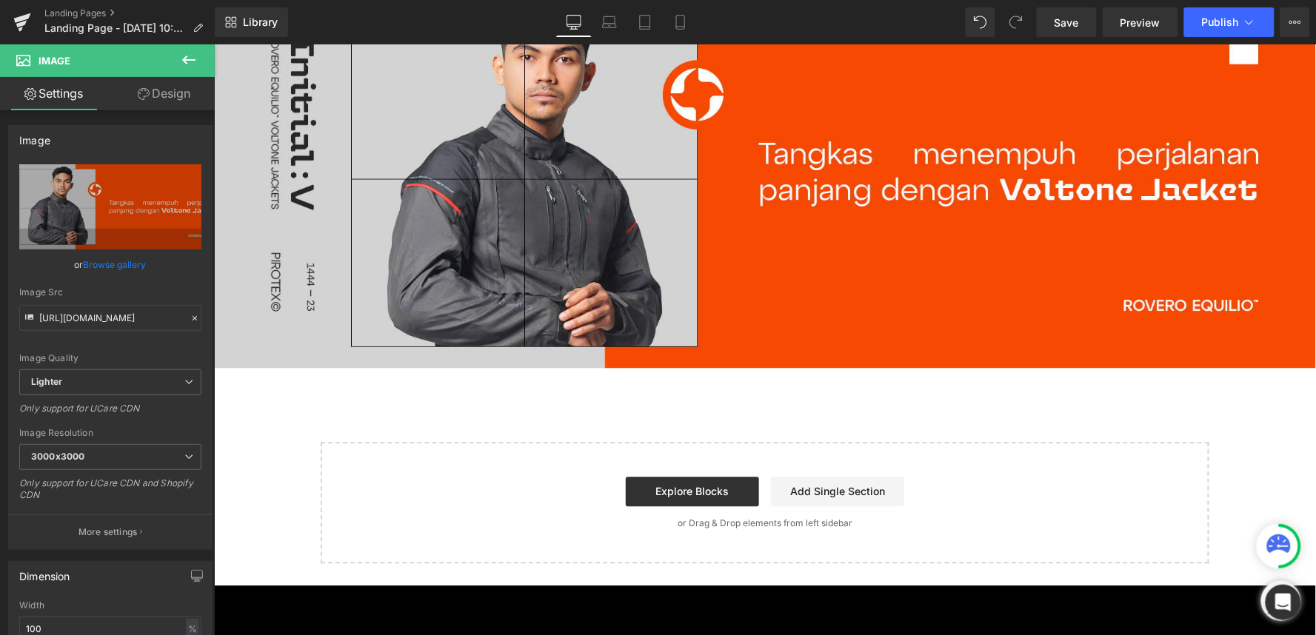
click at [190, 58] on icon at bounding box center [189, 60] width 18 height 18
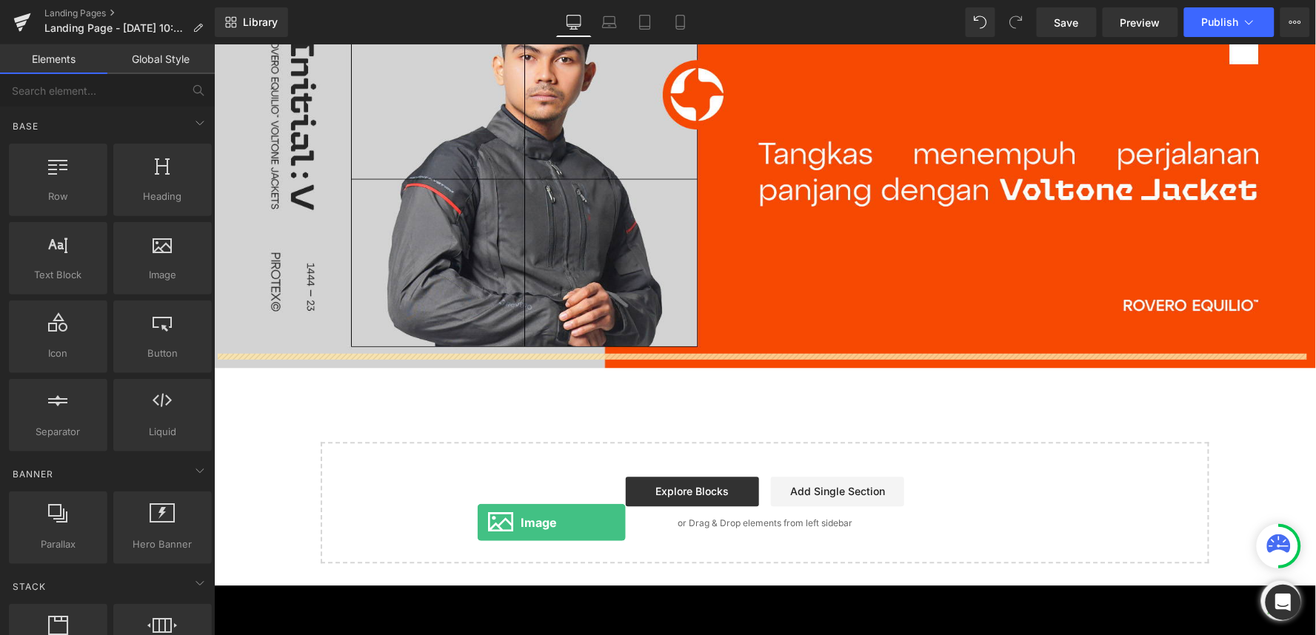
drag, startPoint x: 357, startPoint y: 321, endPoint x: 476, endPoint y: 522, distance: 234.1
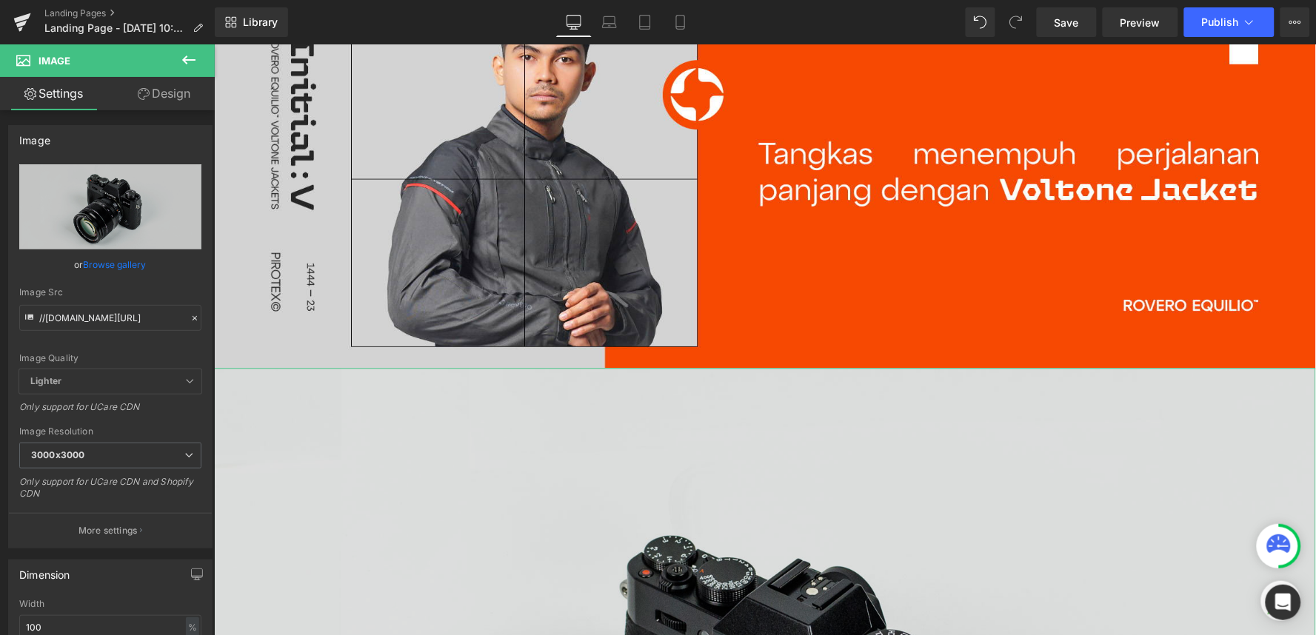
scroll to position [1075, 0]
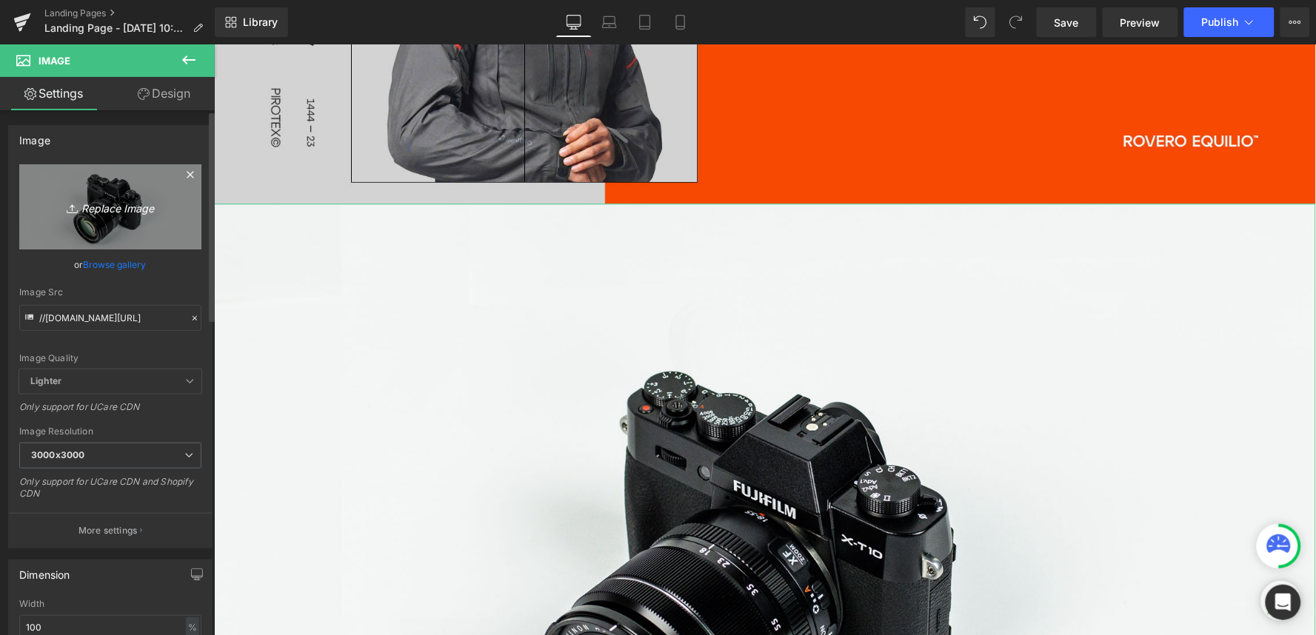
click at [105, 212] on icon "Replace Image" at bounding box center [110, 207] width 118 height 19
type input "C:\fakepath\DESC 1.jpg"
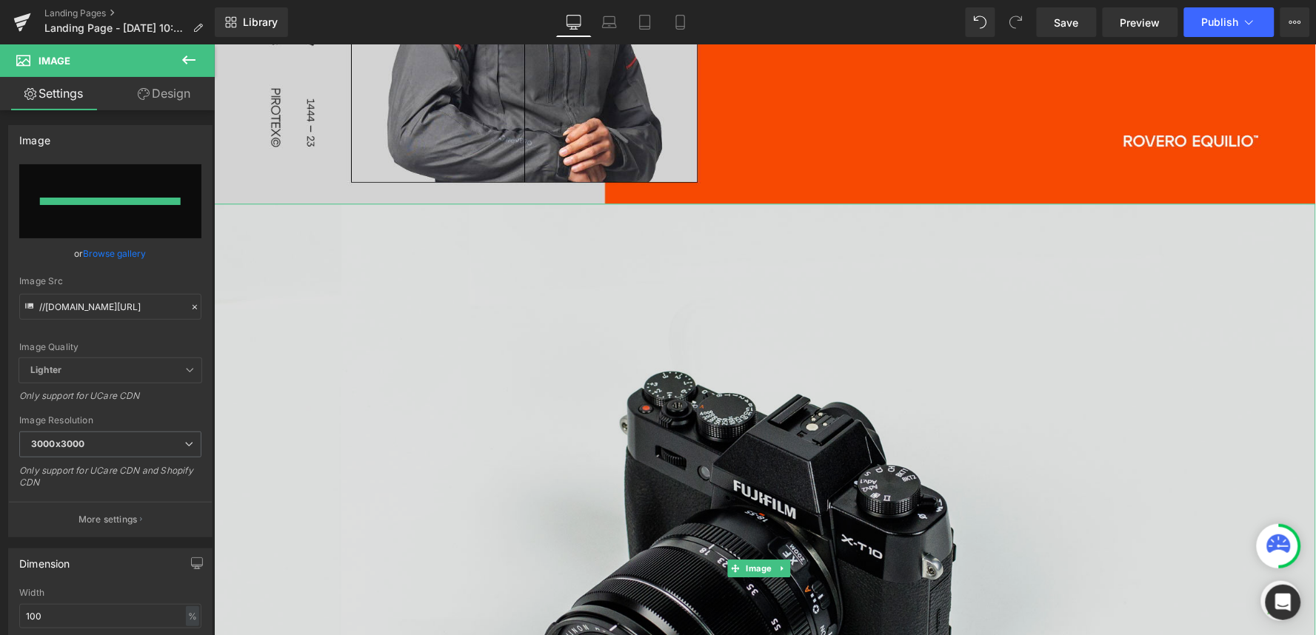
type input "https://ucarecdn.com/23297f0f-c4ef-4e2a-a605-30a1585c0478/-/format/auto/-/previ…"
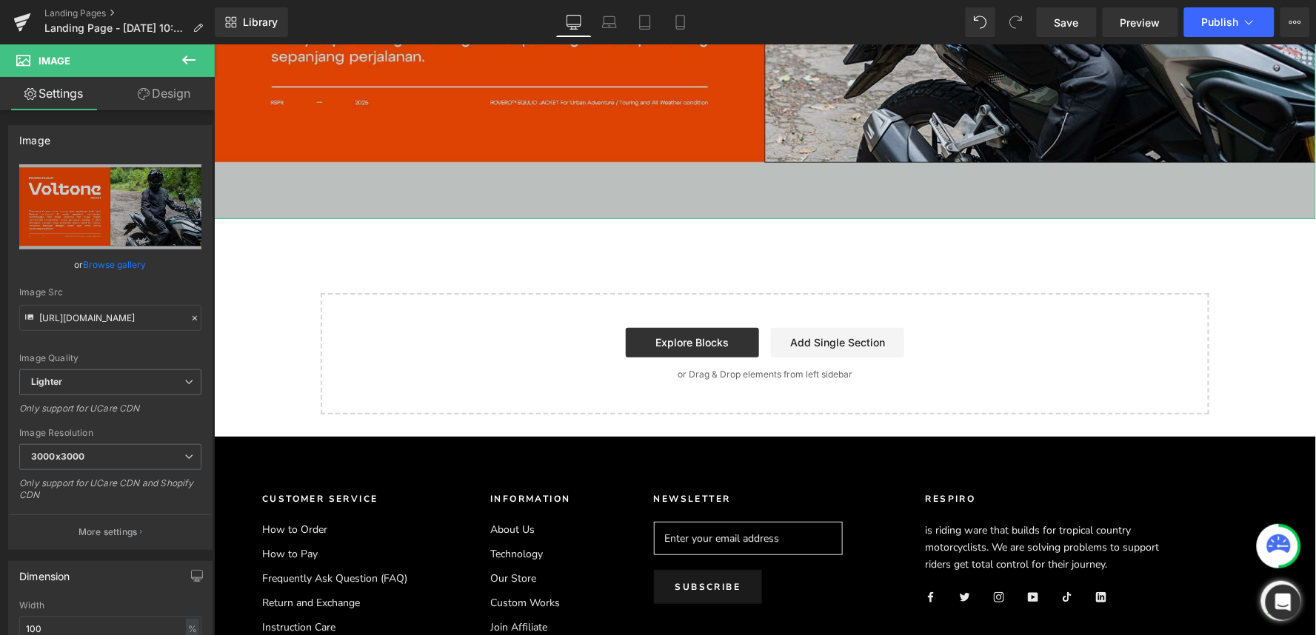
scroll to position [1652, 0]
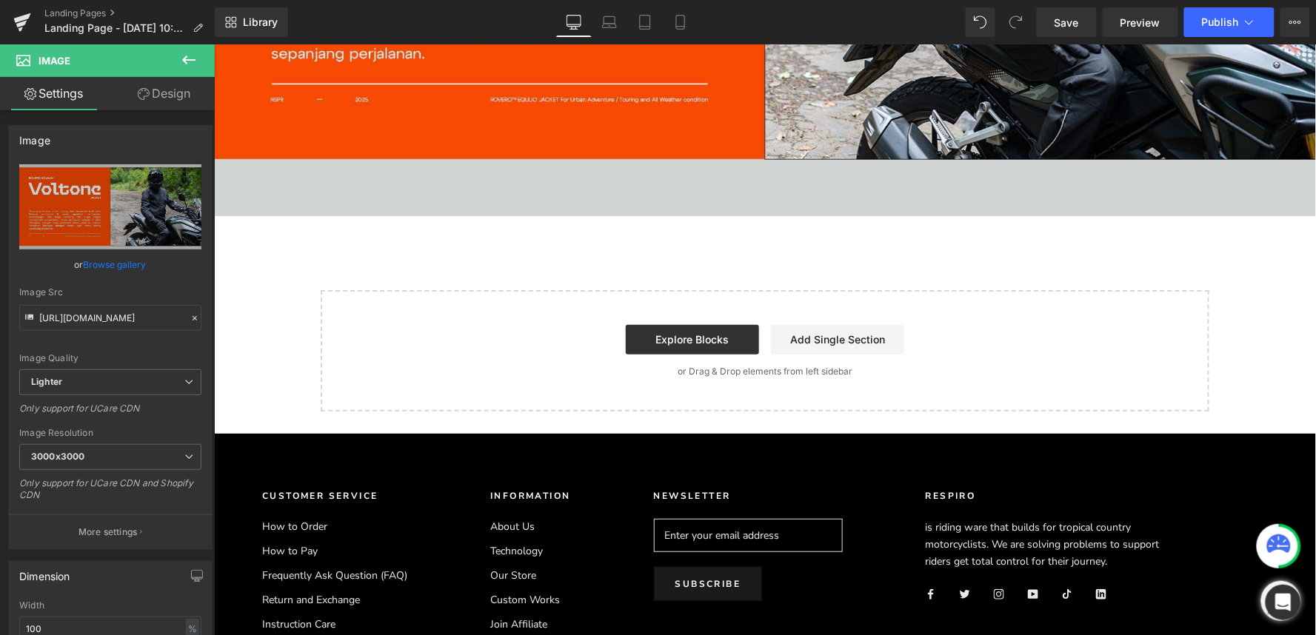
click at [187, 59] on icon at bounding box center [188, 60] width 13 height 9
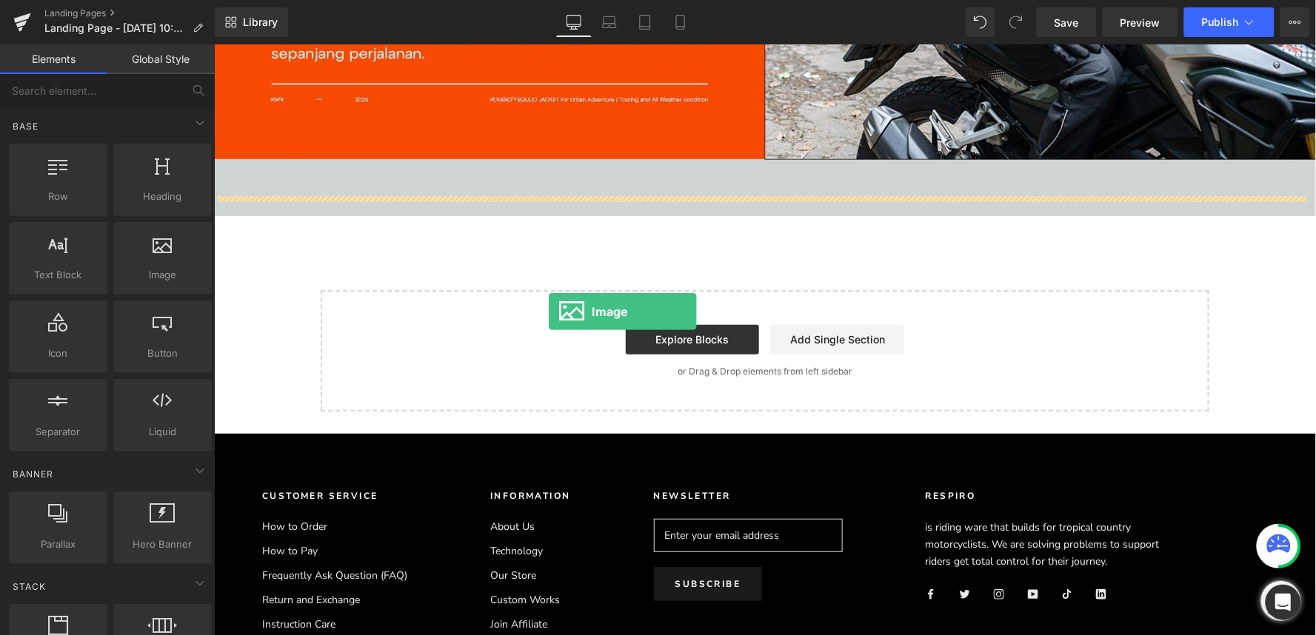
drag, startPoint x: 381, startPoint y: 325, endPoint x: 547, endPoint y: 311, distance: 167.2
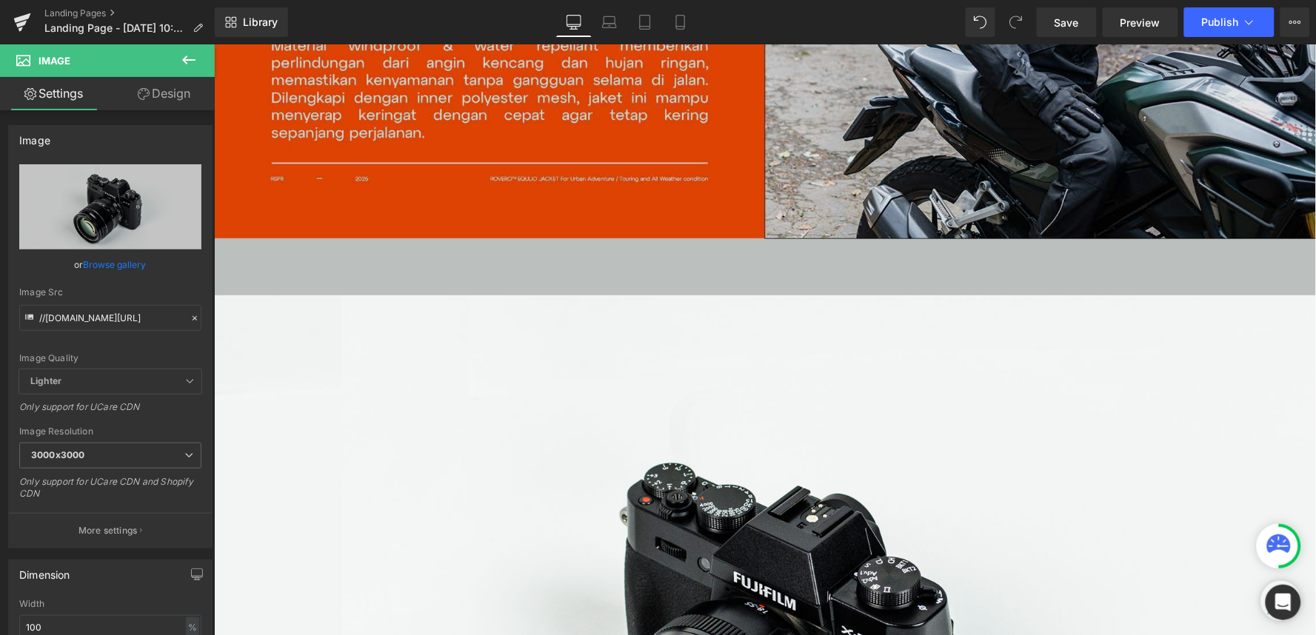
scroll to position [1816, 0]
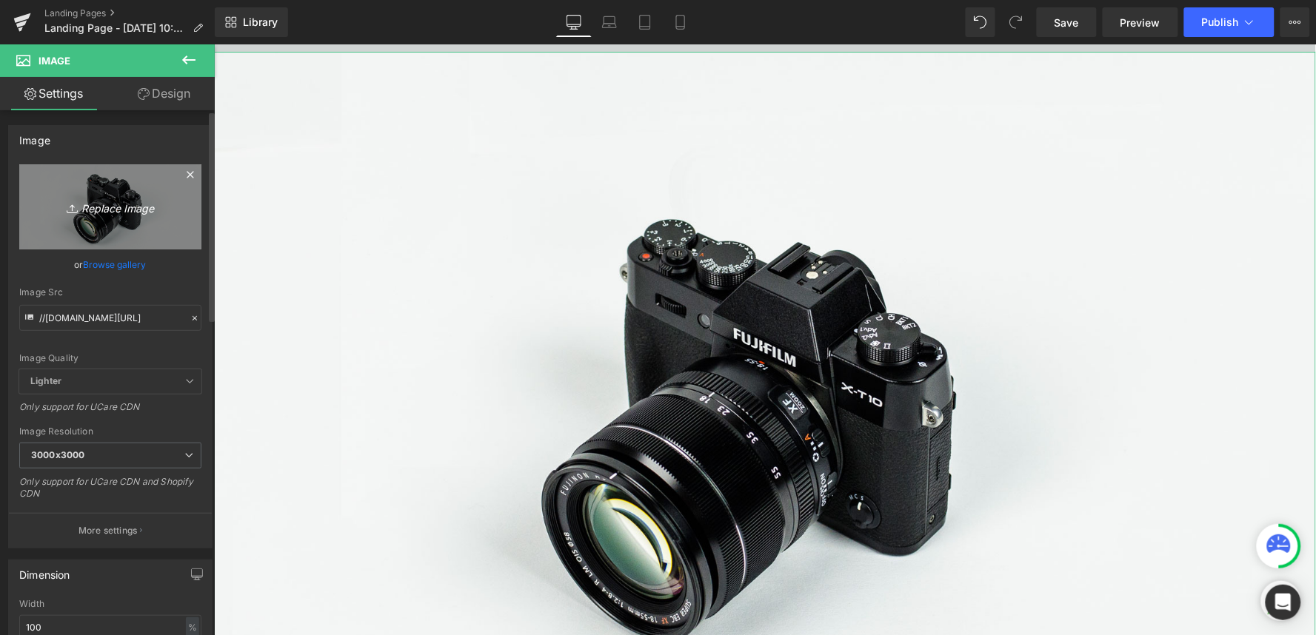
click at [134, 206] on icon "Replace Image" at bounding box center [110, 207] width 118 height 19
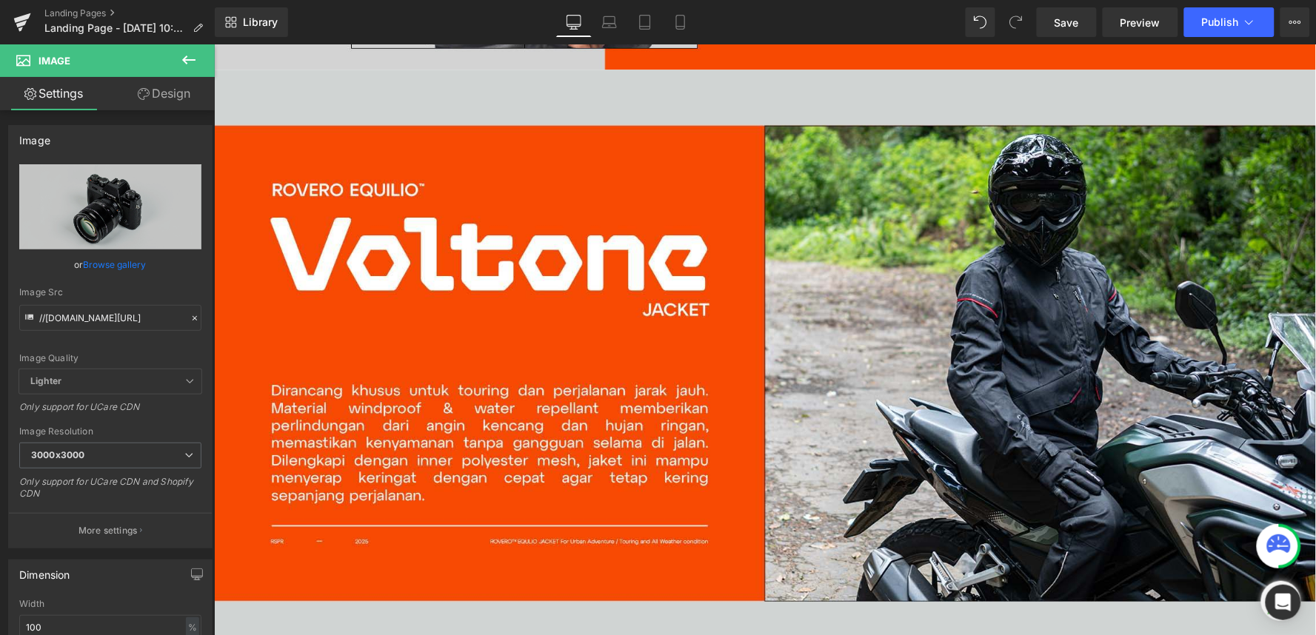
scroll to position [1700, 0]
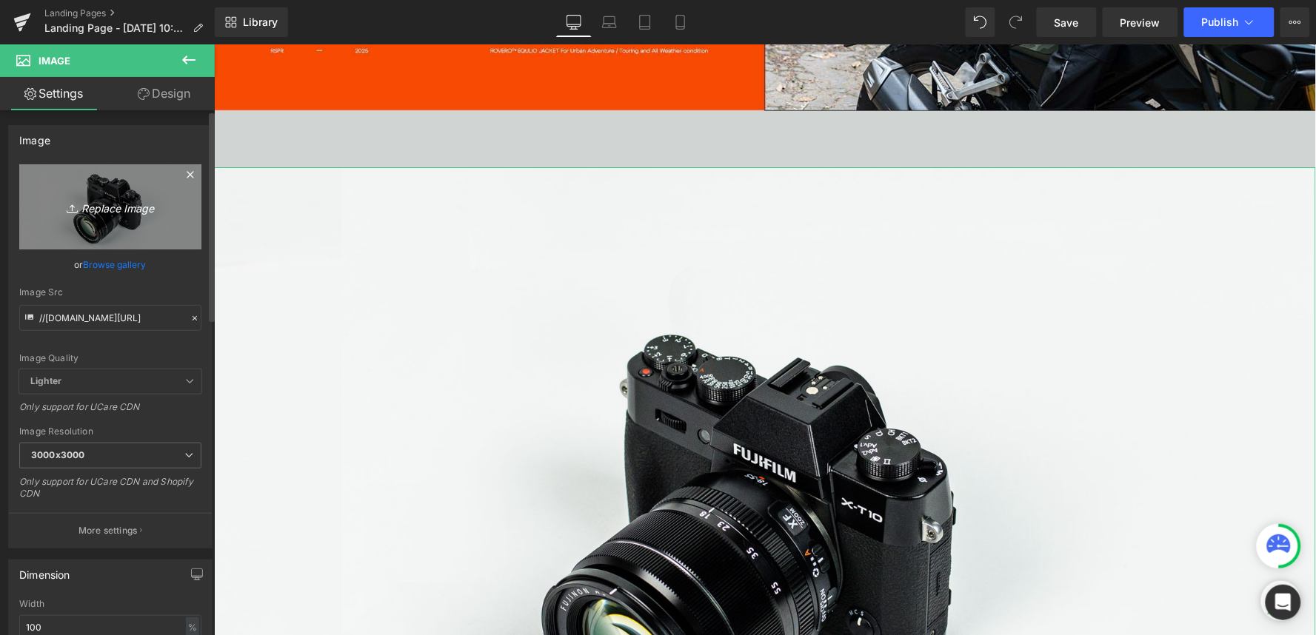
click at [148, 211] on icon "Replace Image" at bounding box center [110, 207] width 118 height 19
type input "C:\fakepath\DESC 2.jpg"
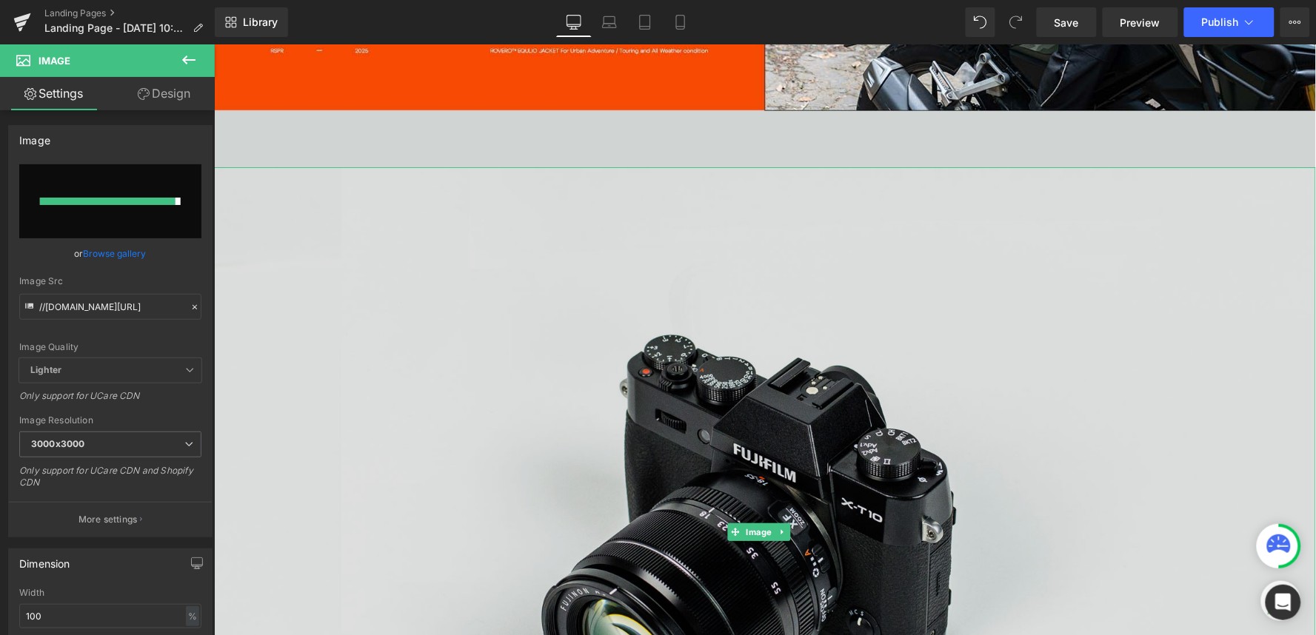
type input "https://ucarecdn.com/005299f1-b33b-4da3-91af-b4423d6a523b/-/format/auto/-/previ…"
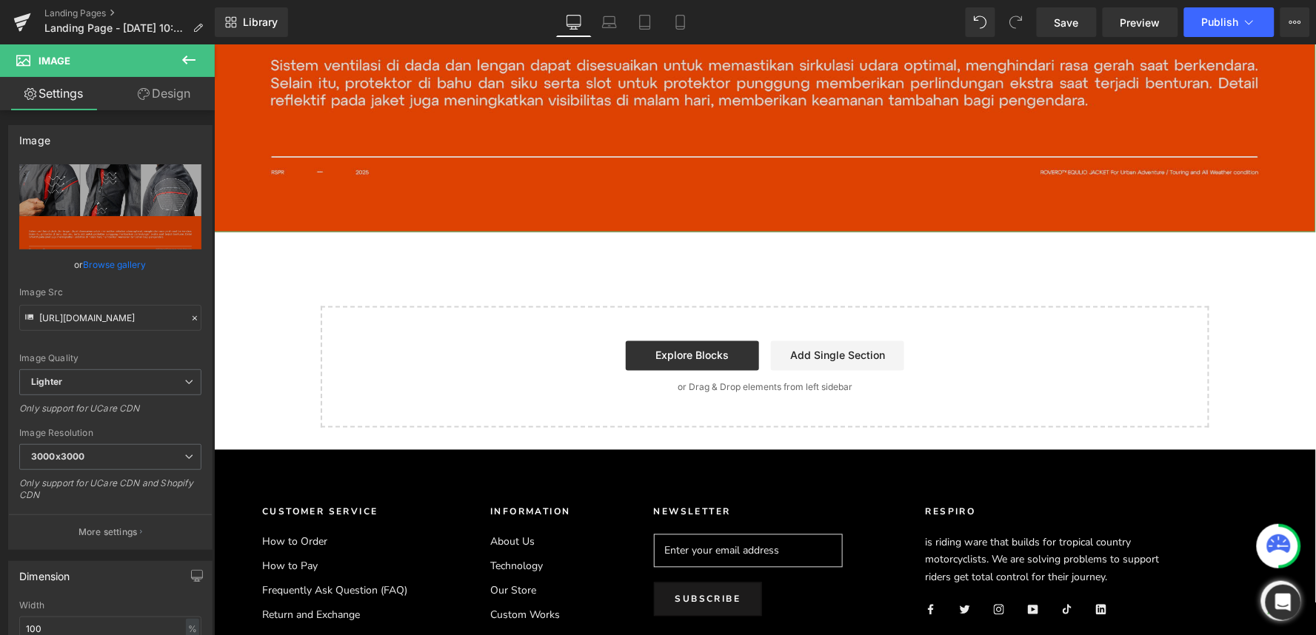
scroll to position [2441, 0]
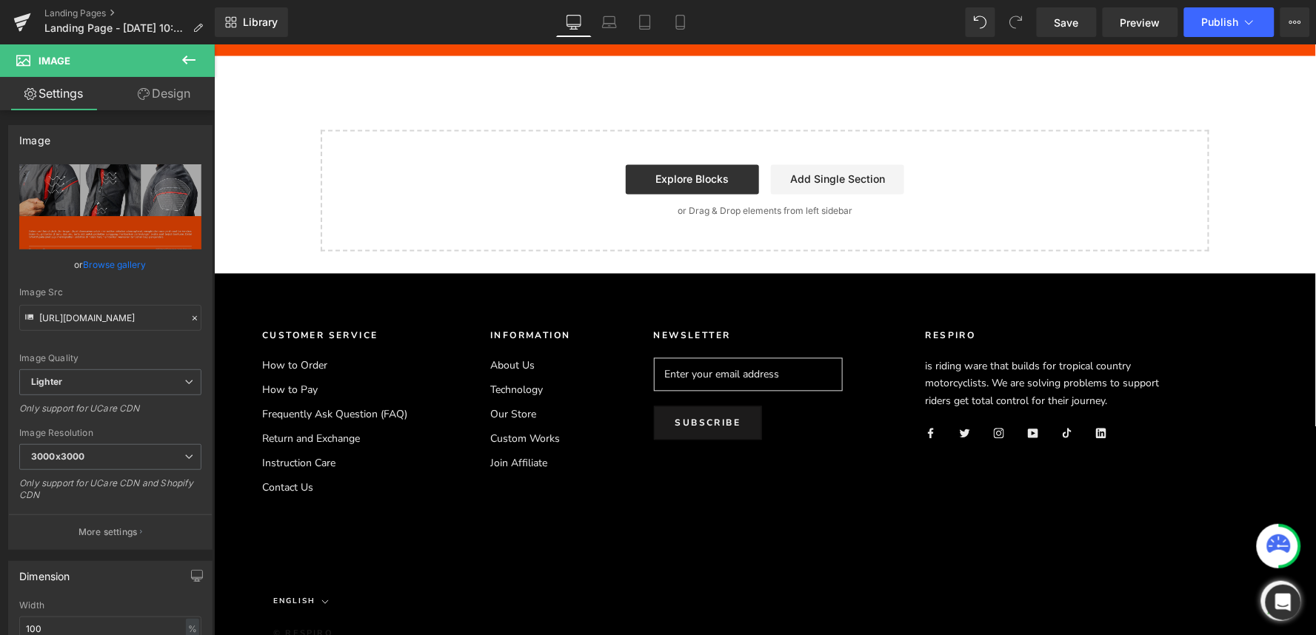
click at [188, 59] on icon at bounding box center [188, 60] width 13 height 9
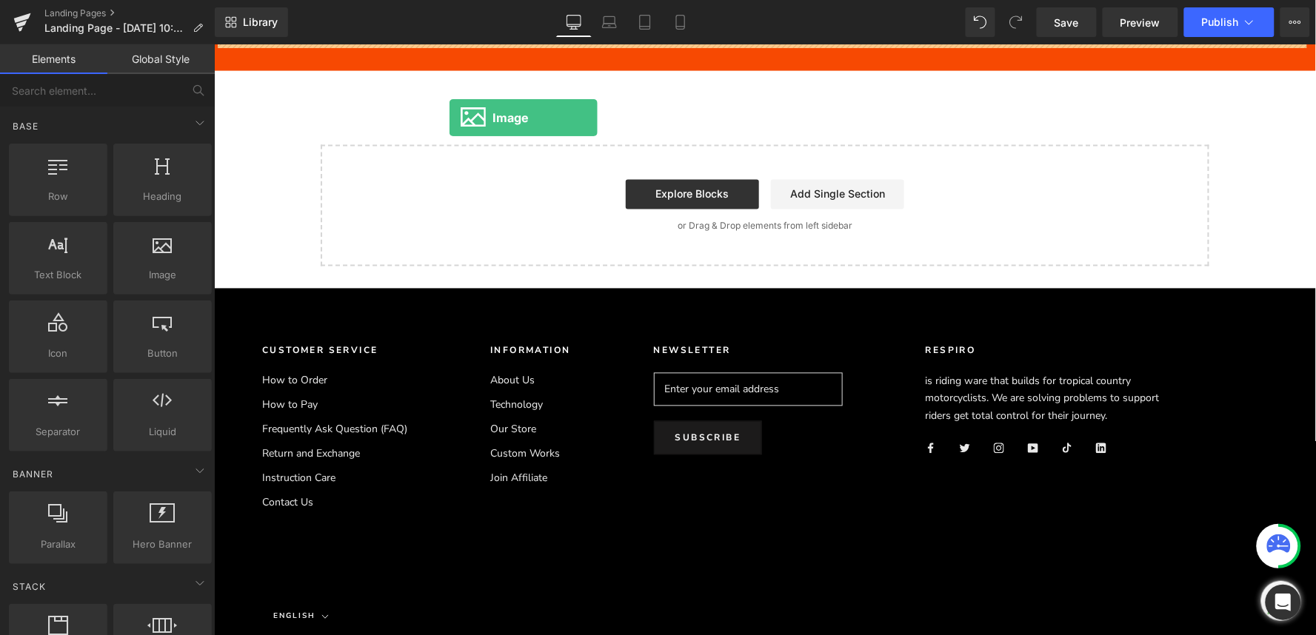
drag, startPoint x: 366, startPoint y: 327, endPoint x: 448, endPoint y: 103, distance: 238.3
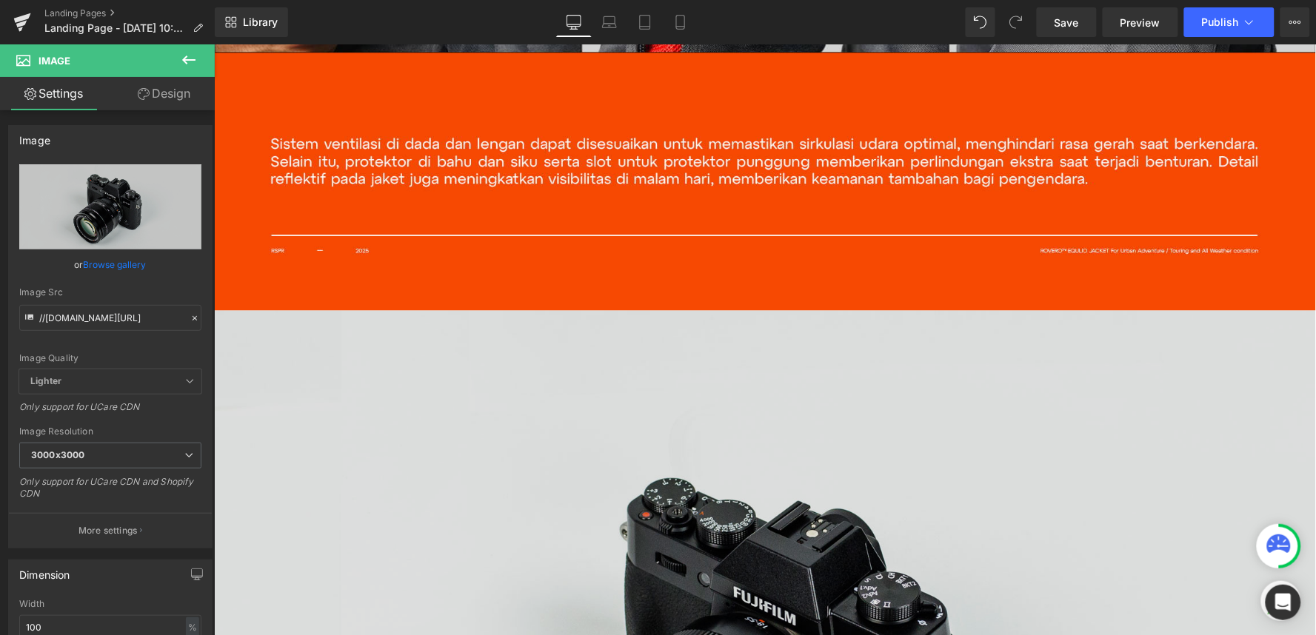
scroll to position [2336, 0]
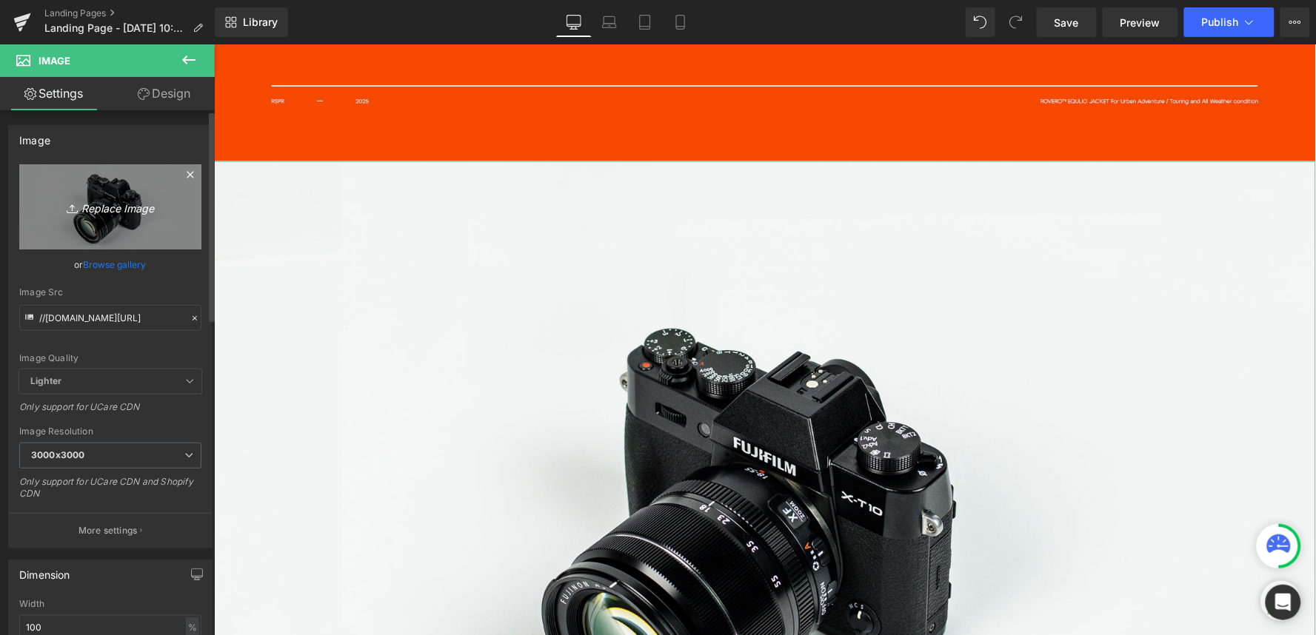
click at [132, 206] on icon "Replace Image" at bounding box center [110, 207] width 118 height 19
type input "C:\fakepath\DESC 3.jpg"
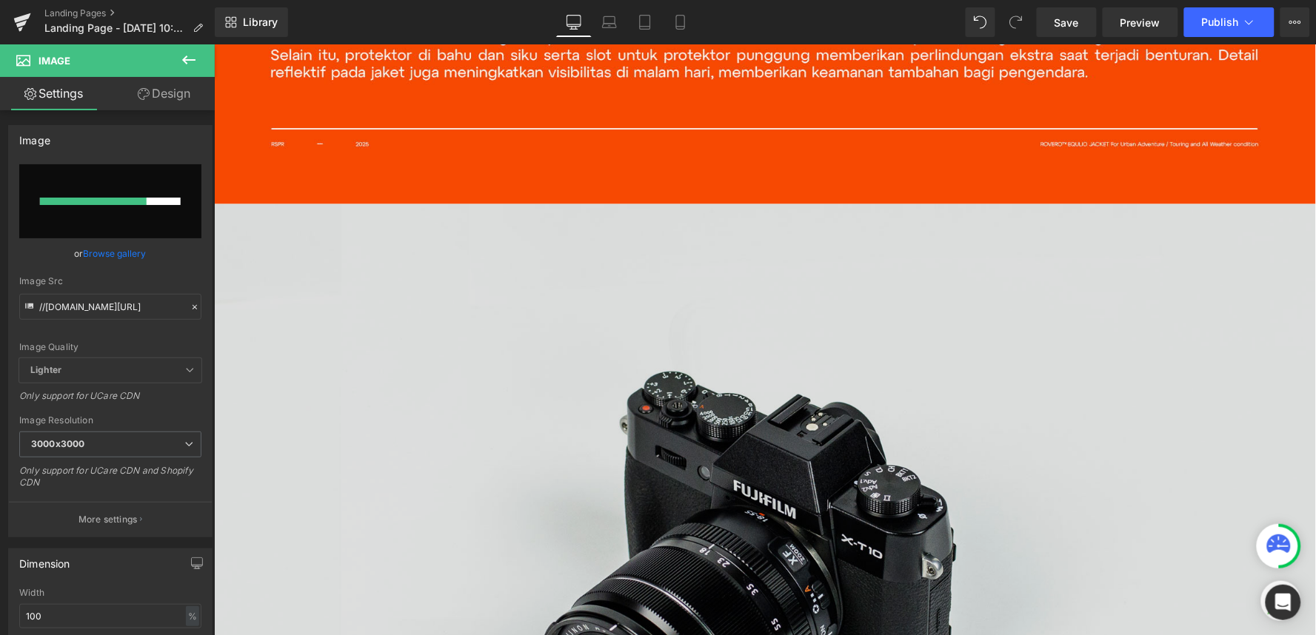
scroll to position [2500, 0]
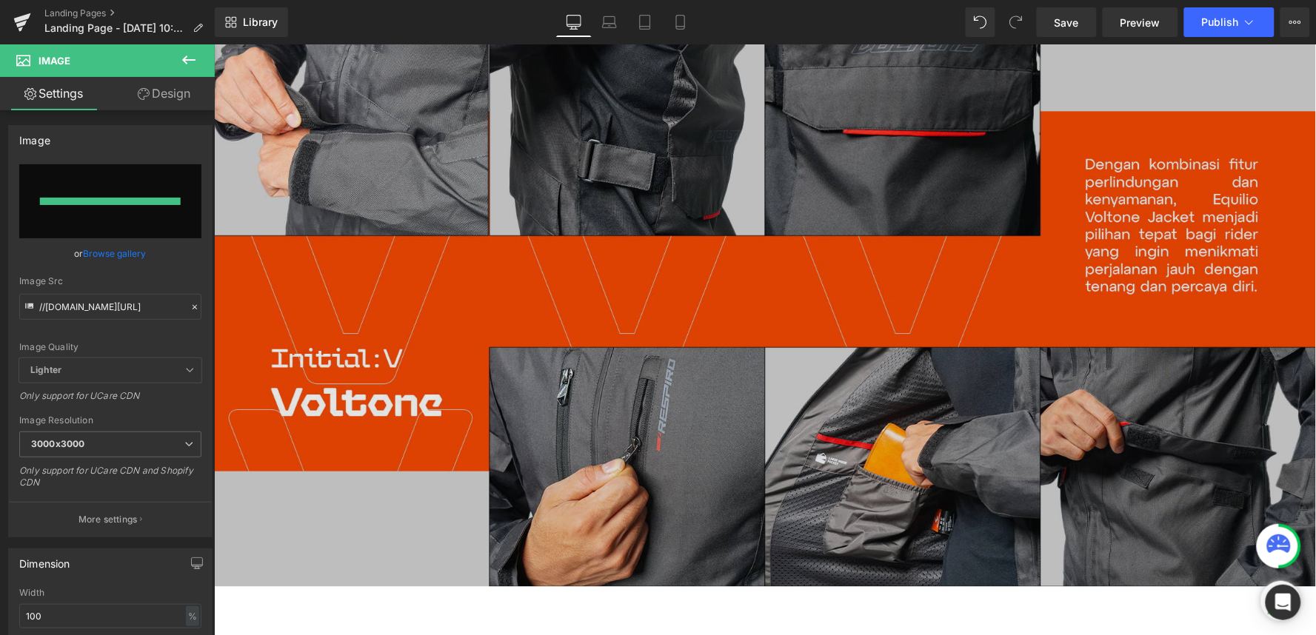
type input "https://ucarecdn.com/49db2e4c-69d3-4207-ba4f-1c1f392d0306/-/format/auto/-/previ…"
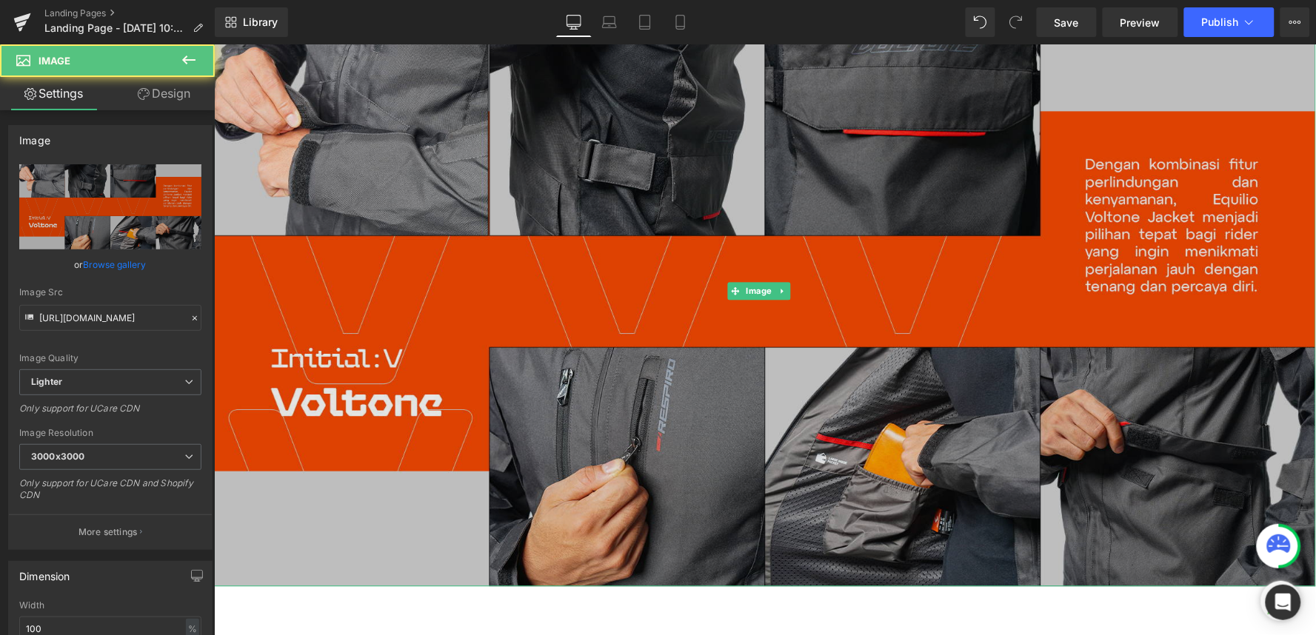
click at [732, 344] on img at bounding box center [764, 291] width 1102 height 590
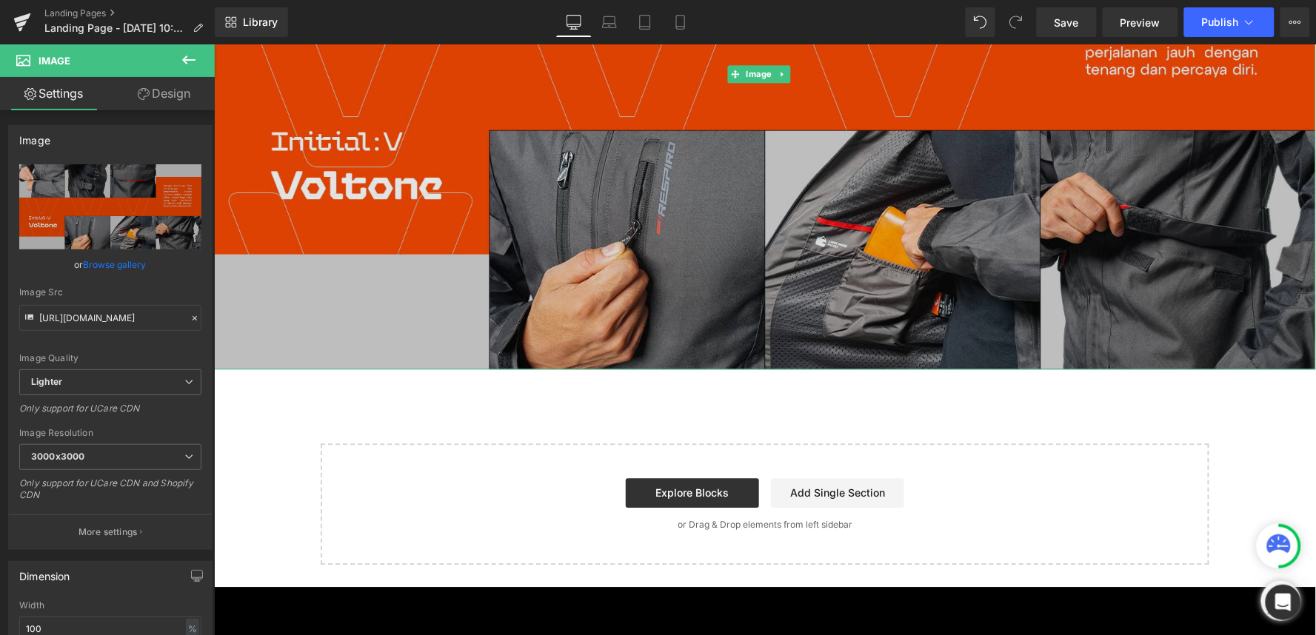
scroll to position [2748, 0]
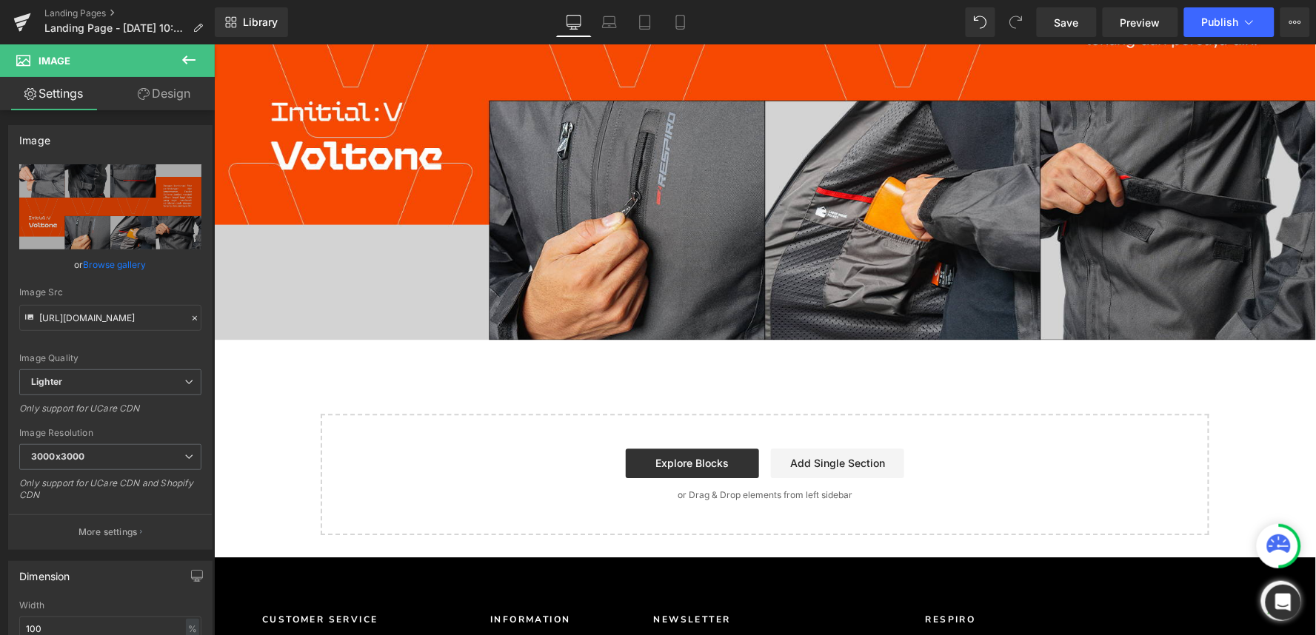
click at [198, 61] on button at bounding box center [189, 60] width 52 height 33
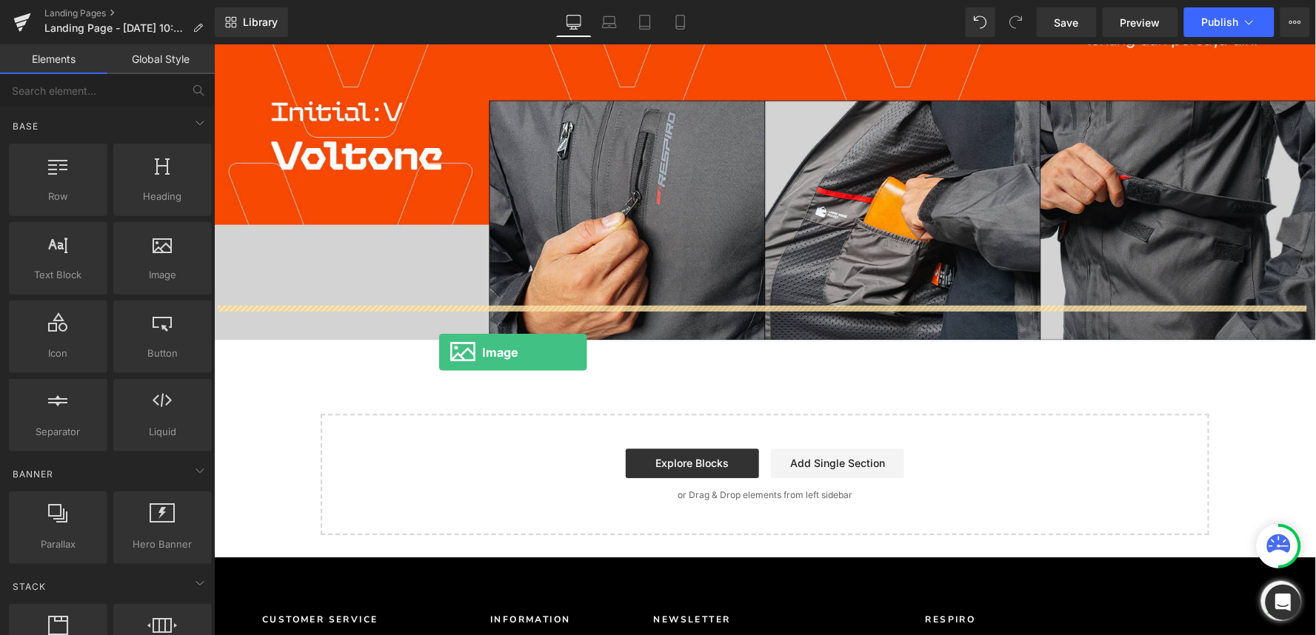
drag, startPoint x: 364, startPoint y: 310, endPoint x: 438, endPoint y: 352, distance: 84.9
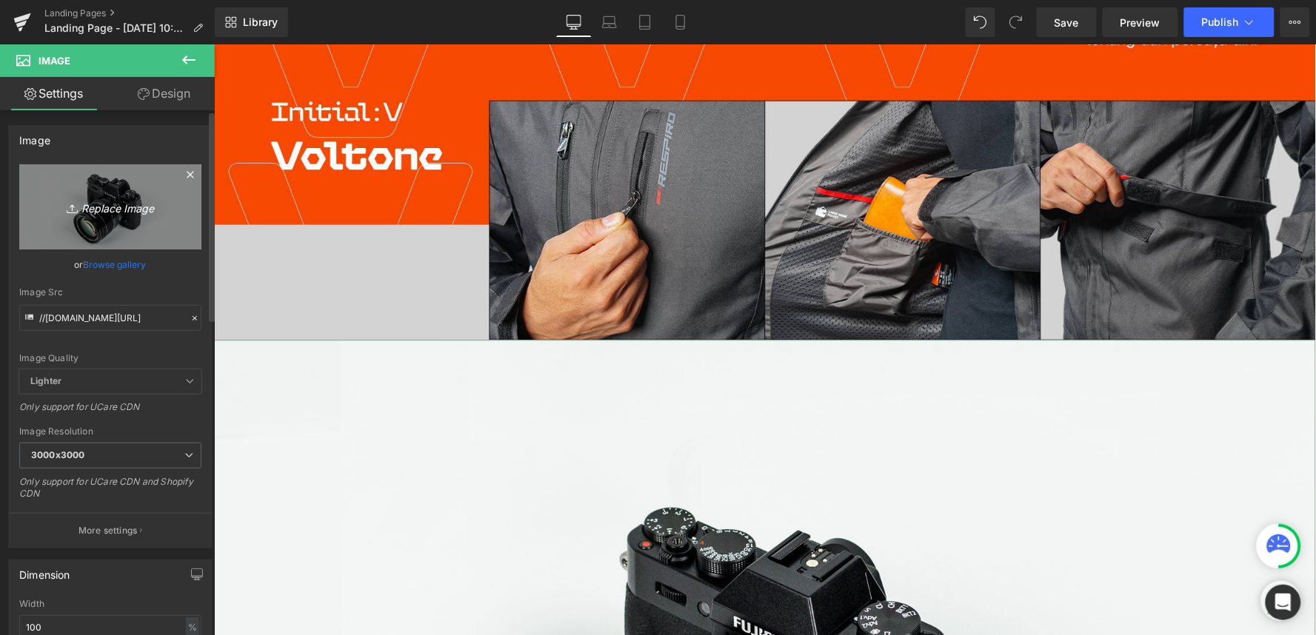
click at [120, 218] on link "Replace Image" at bounding box center [110, 206] width 182 height 85
type input "C:\fakepath\Call to Action.jpg"
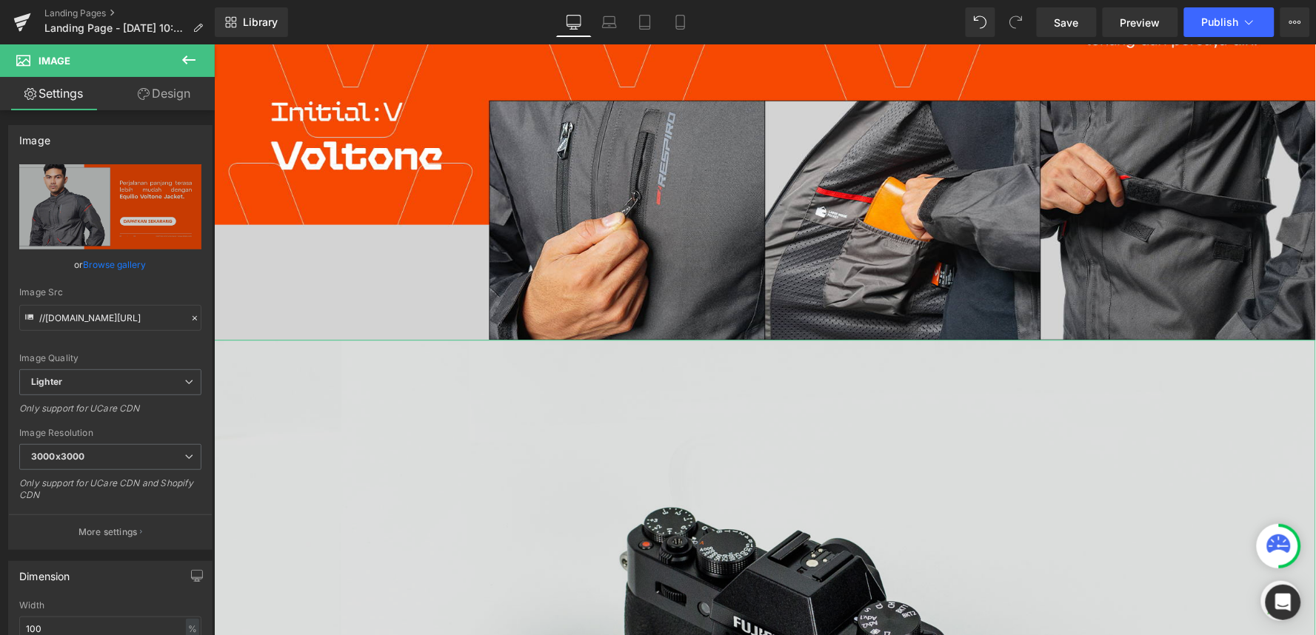
type input "https://ucarecdn.com/cd378004-5789-43bc-a05e-92ac722cbfb6/-/format/auto/-/previ…"
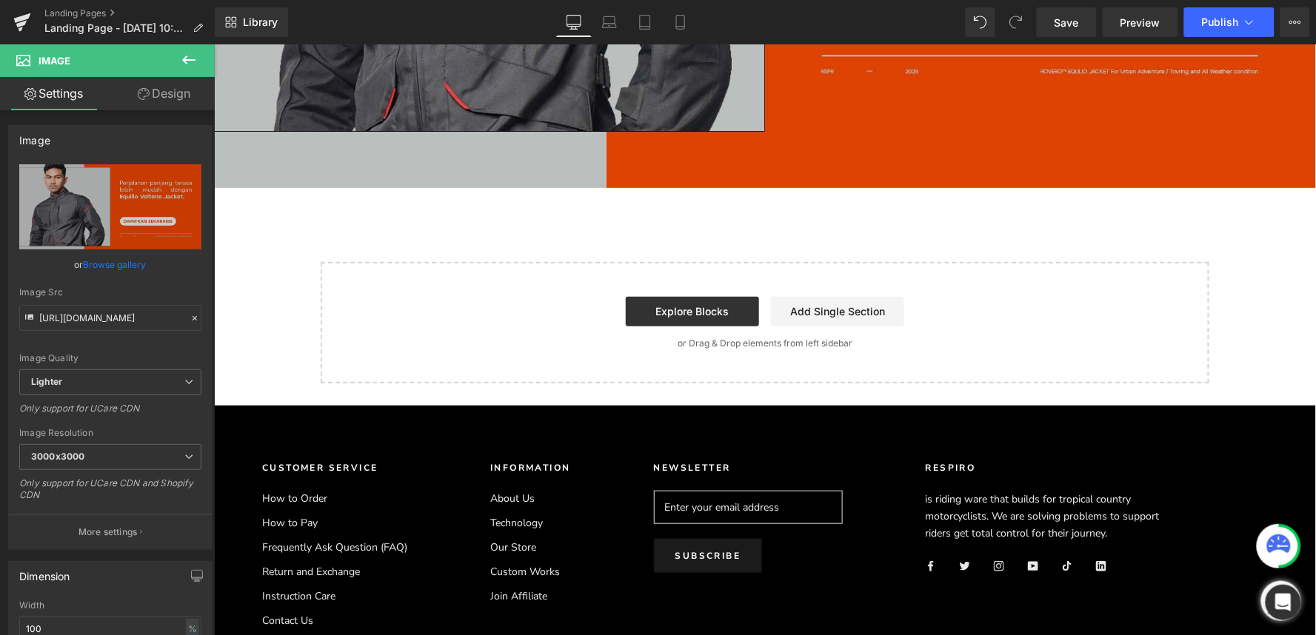
scroll to position [3323, 0]
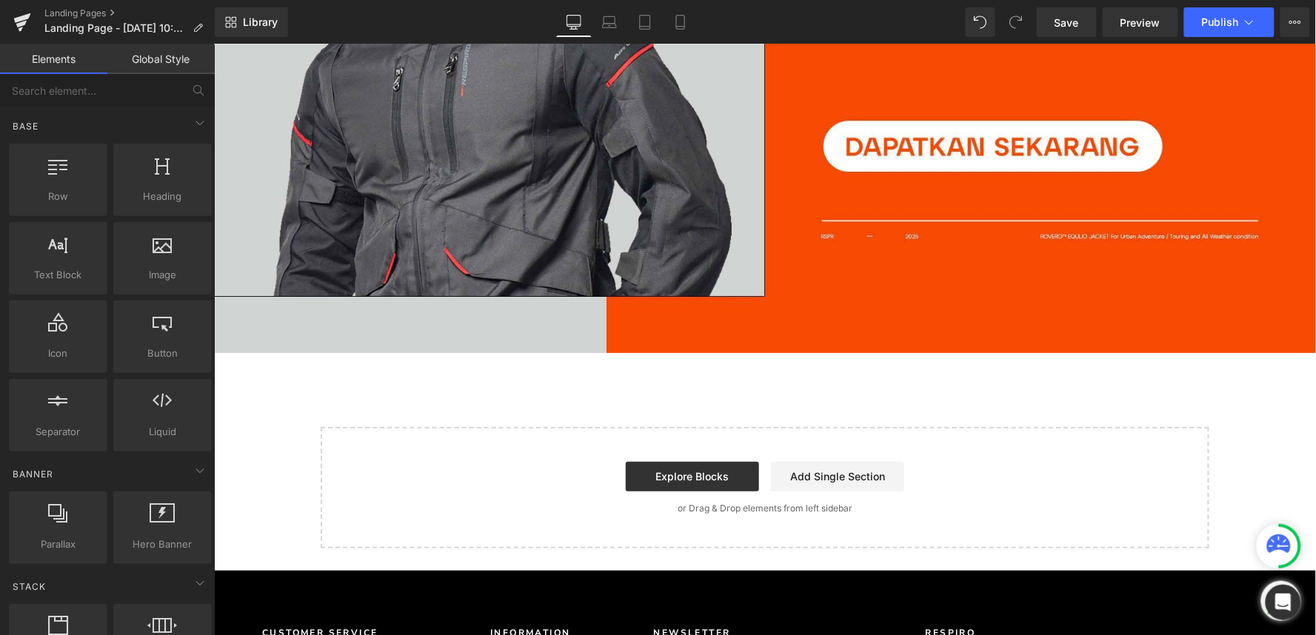
click at [194, 31] on icon at bounding box center [198, 28] width 10 height 10
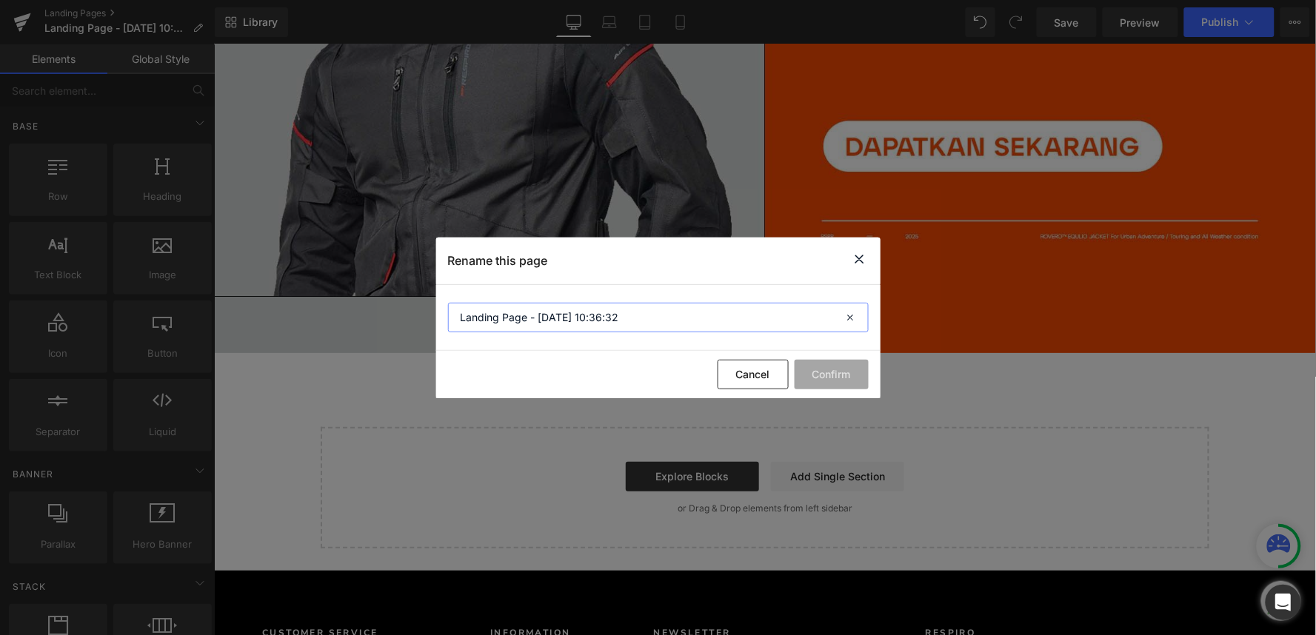
drag, startPoint x: 632, startPoint y: 315, endPoint x: 413, endPoint y: 306, distance: 219.4
click at [413, 306] on div "Rename this page Landing Page - Sep 11, 10:36:32 Cancel Confirm" at bounding box center [658, 317] width 1316 height 635
type input "v"
type input "VOLTONE"
drag, startPoint x: 732, startPoint y: 378, endPoint x: 530, endPoint y: 95, distance: 347.9
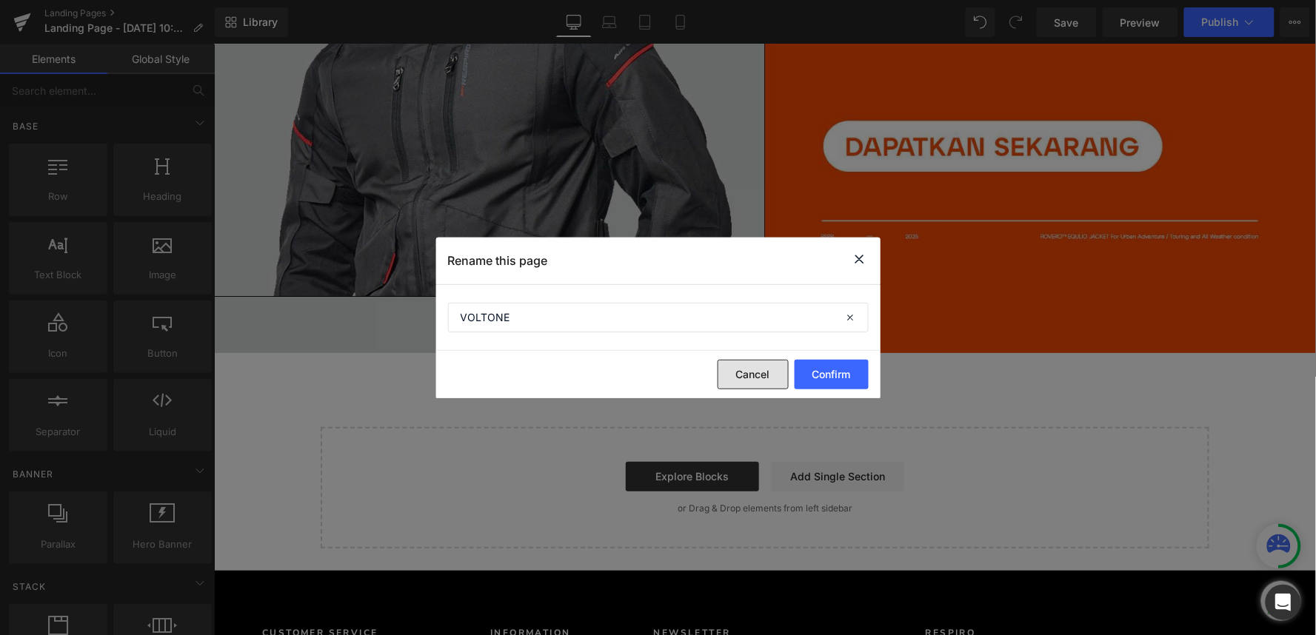
click at [732, 378] on button "Cancel" at bounding box center [753, 375] width 71 height 30
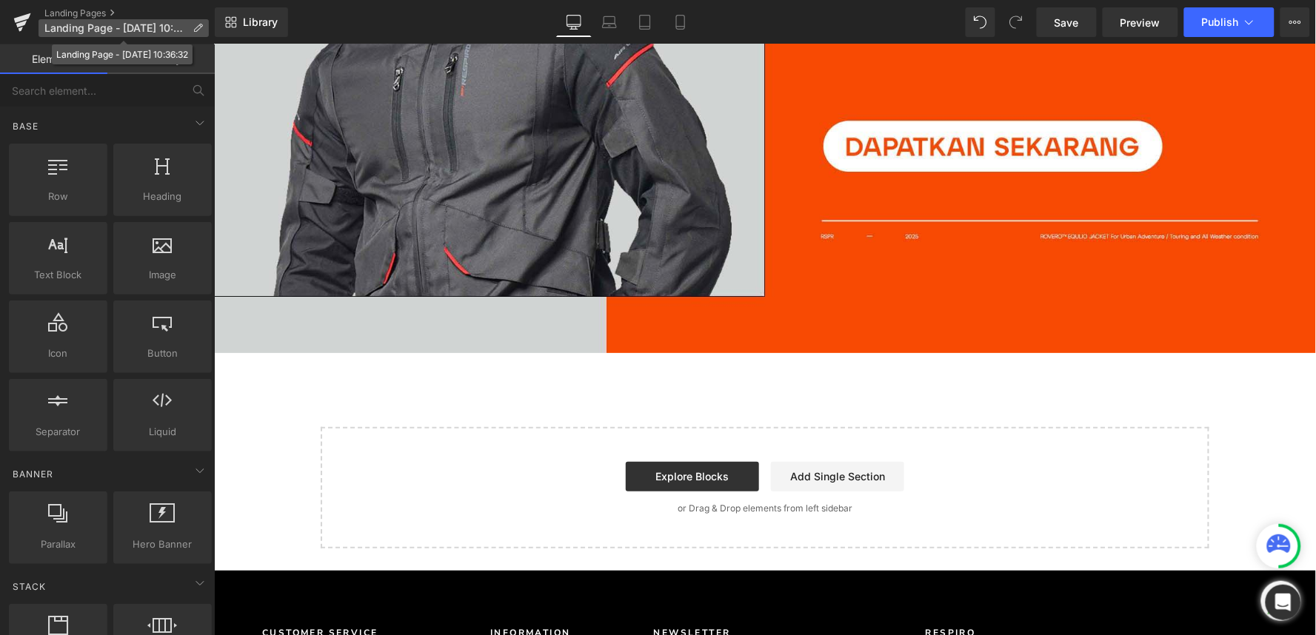
click at [197, 26] on icon at bounding box center [198, 28] width 10 height 10
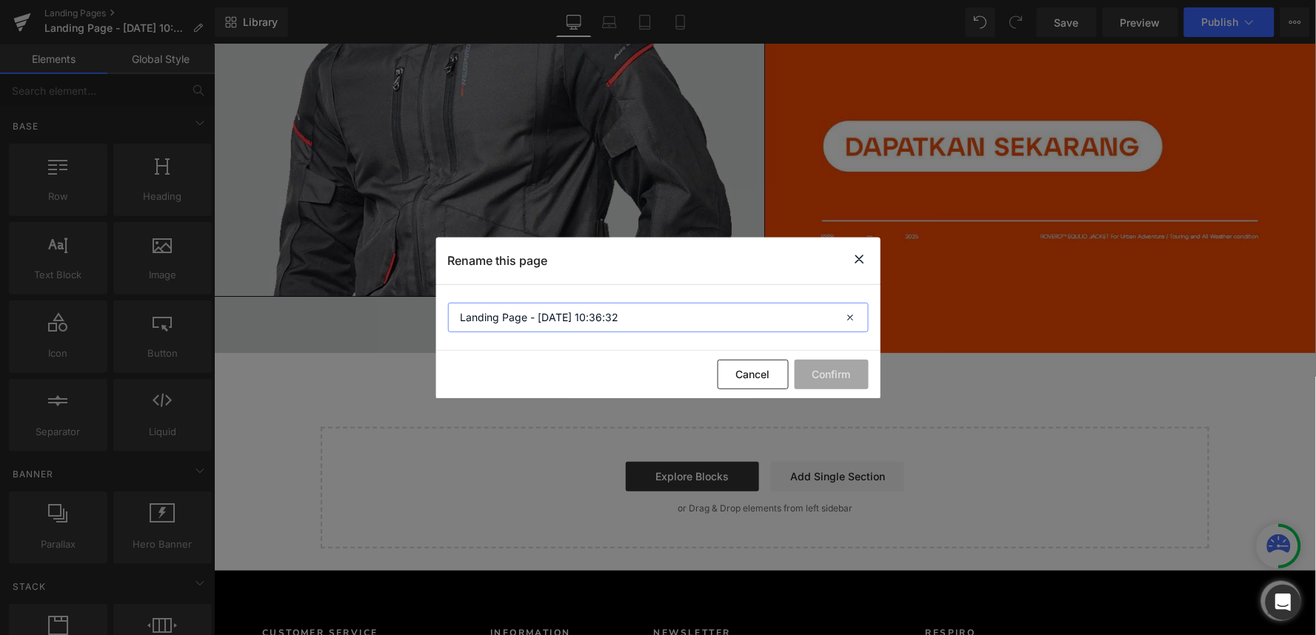
drag, startPoint x: 623, startPoint y: 315, endPoint x: 401, endPoint y: 301, distance: 221.9
click at [401, 301] on div "Rename this page Landing Page - Sep 11, 10:36:32 Cancel Confirm" at bounding box center [658, 317] width 1316 height 635
type input "v"
type input "VOLTONE"
click at [825, 373] on button "Confirm" at bounding box center [832, 375] width 74 height 30
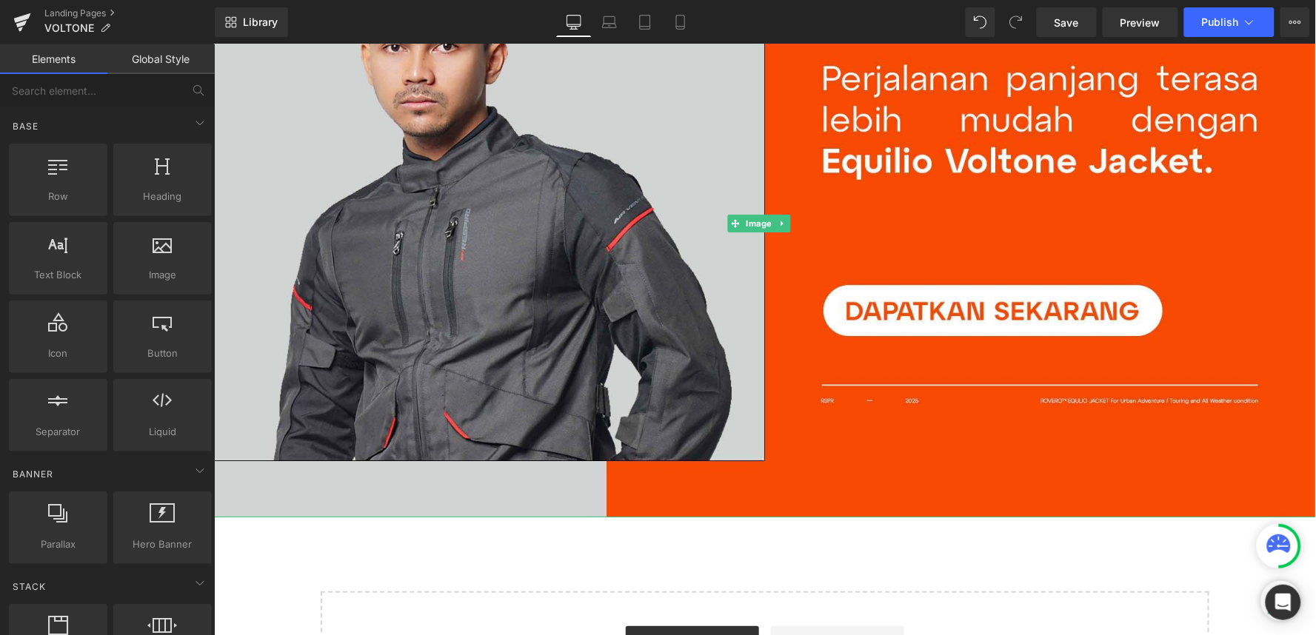
scroll to position [2994, 0]
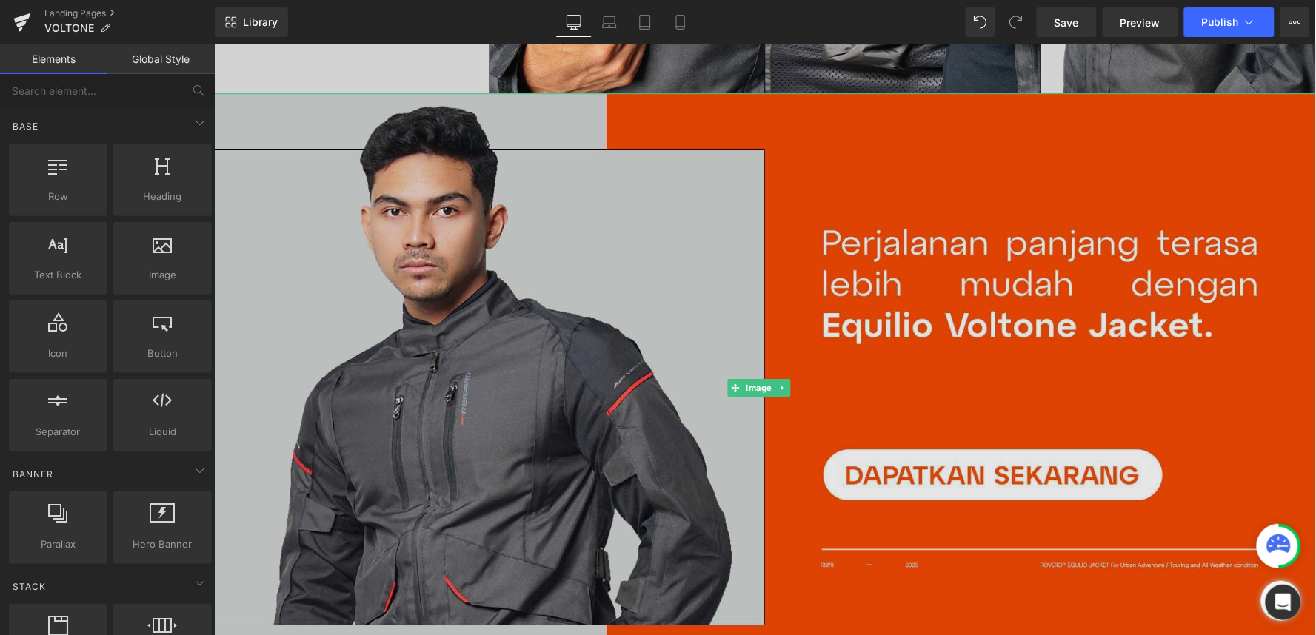
click at [618, 381] on img at bounding box center [764, 387] width 1102 height 589
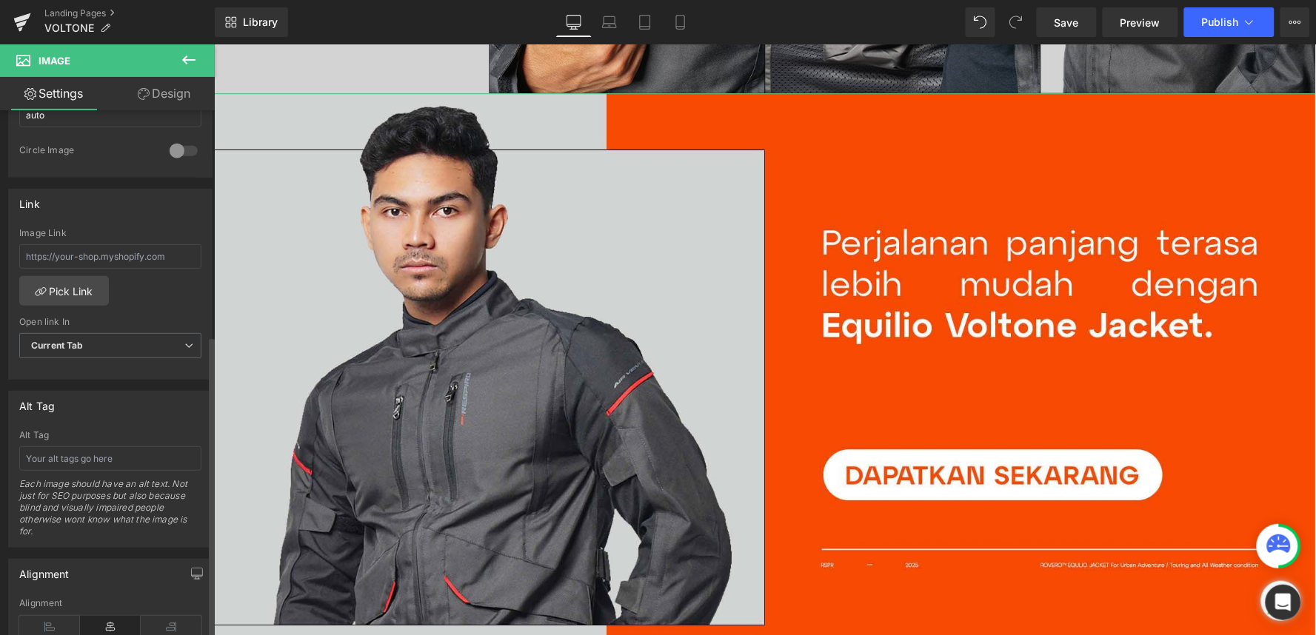
scroll to position [575, 0]
click at [114, 254] on input "text" at bounding box center [110, 253] width 182 height 24
click at [118, 247] on input "text" at bounding box center [110, 253] width 182 height 24
paste input "/products/equilio-voltone-jacket"
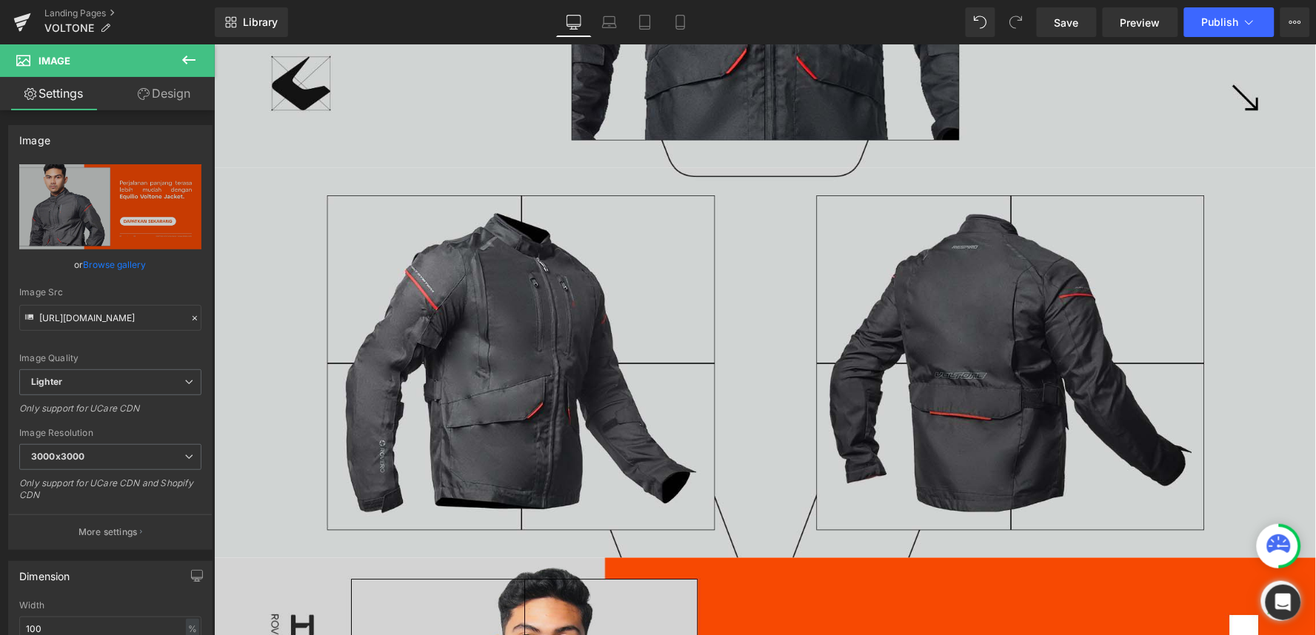
scroll to position [261, 0]
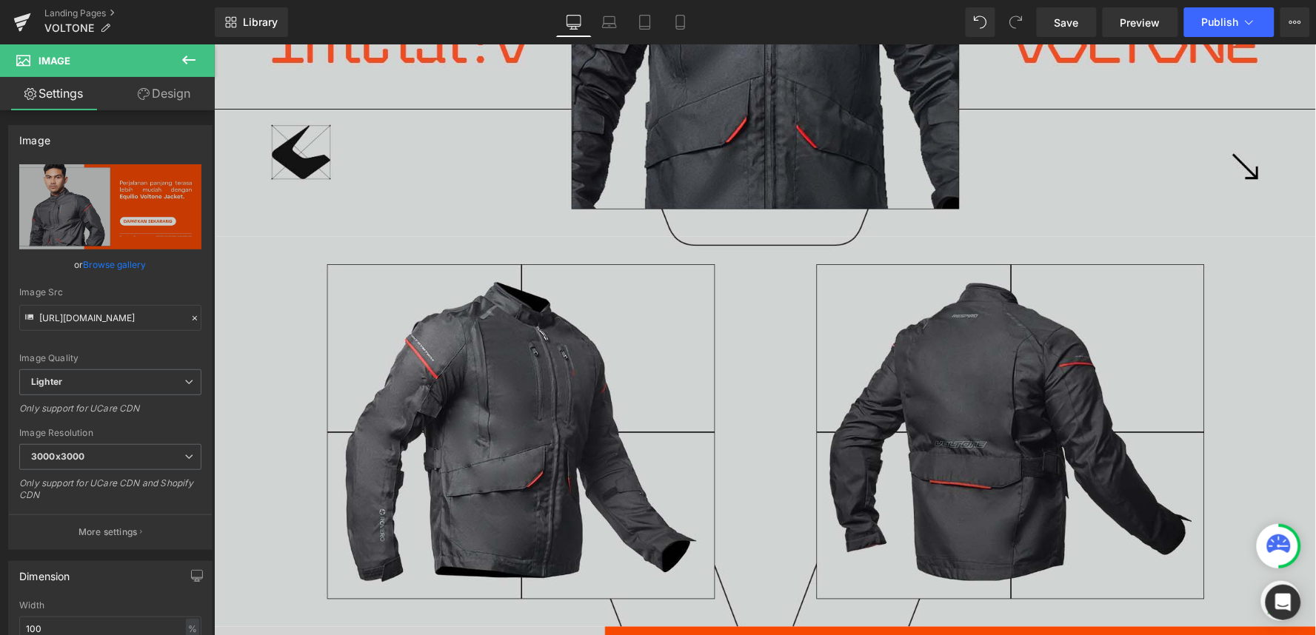
type input "/products/equilio-voltone-jacket"
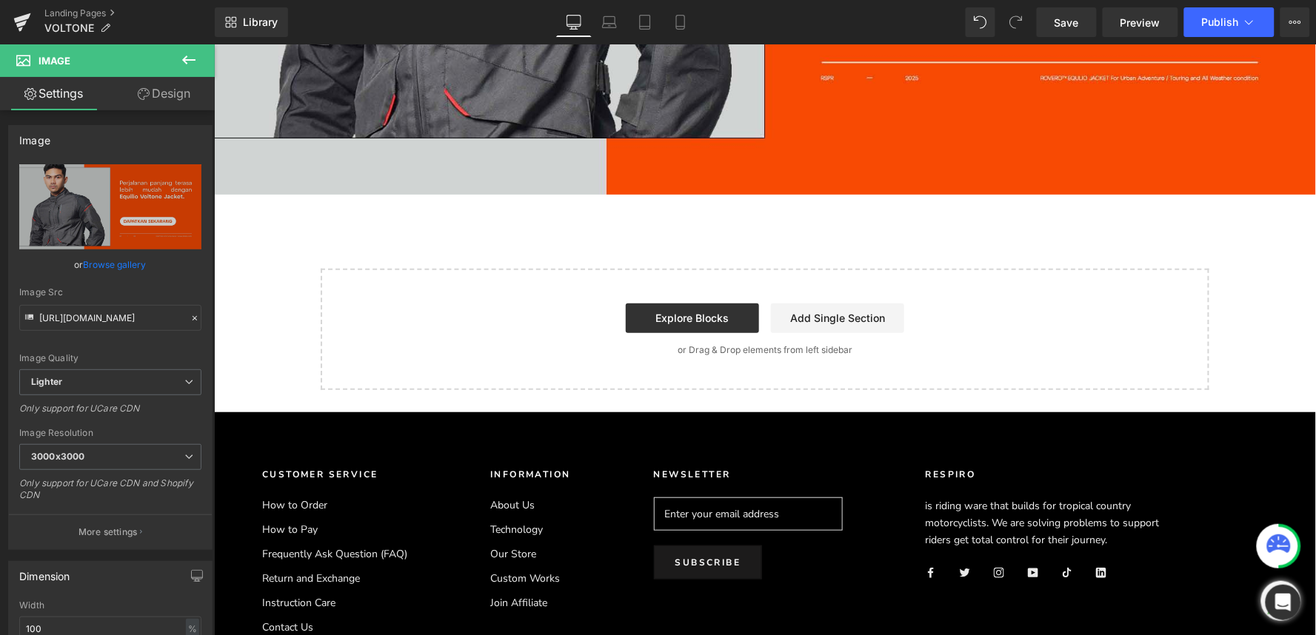
scroll to position [3553, 0]
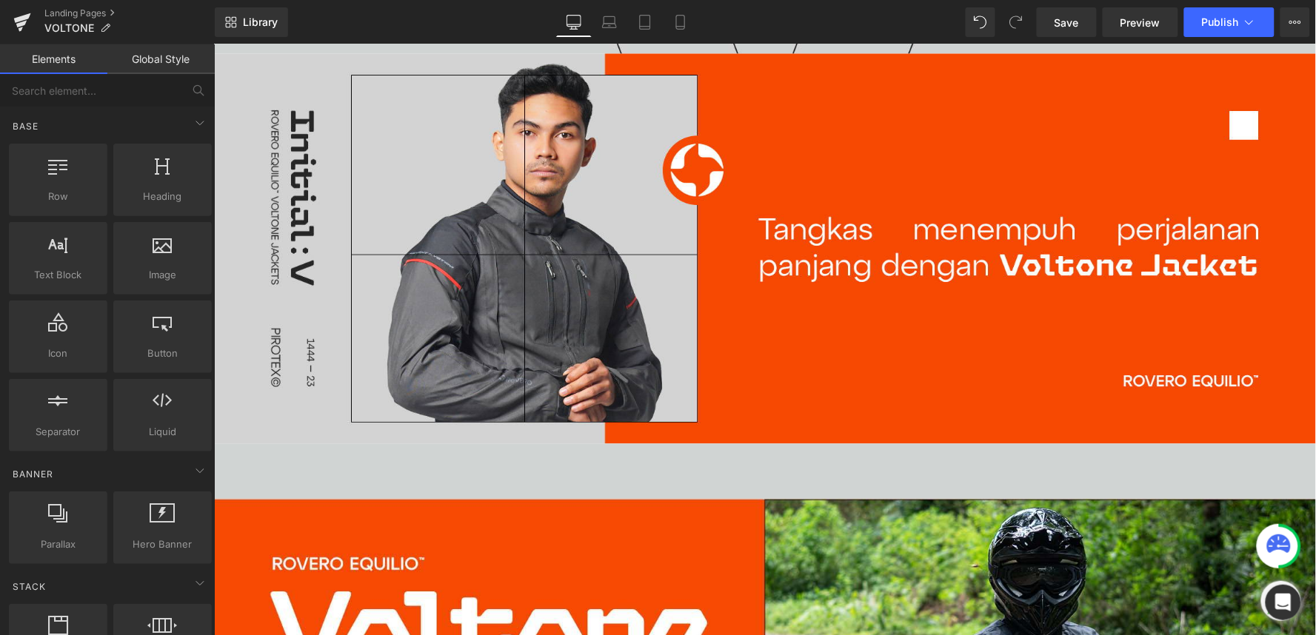
scroll to position [987, 0]
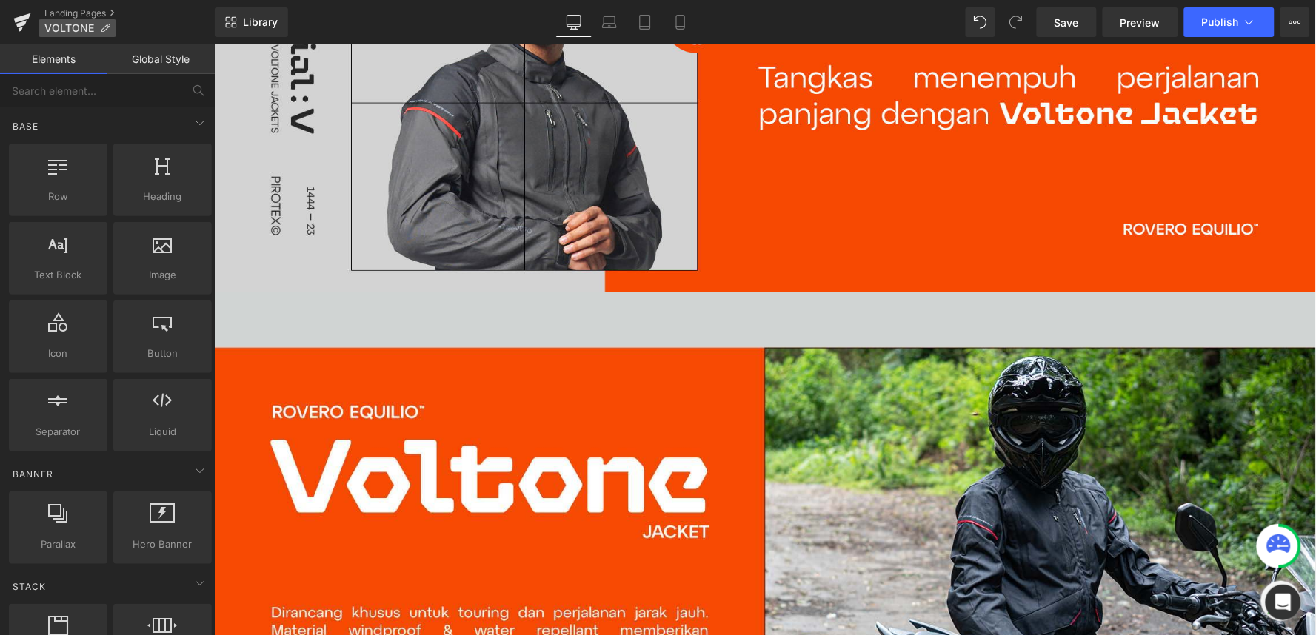
click at [104, 20] on p "VOLTONE" at bounding box center [78, 28] width 78 height 18
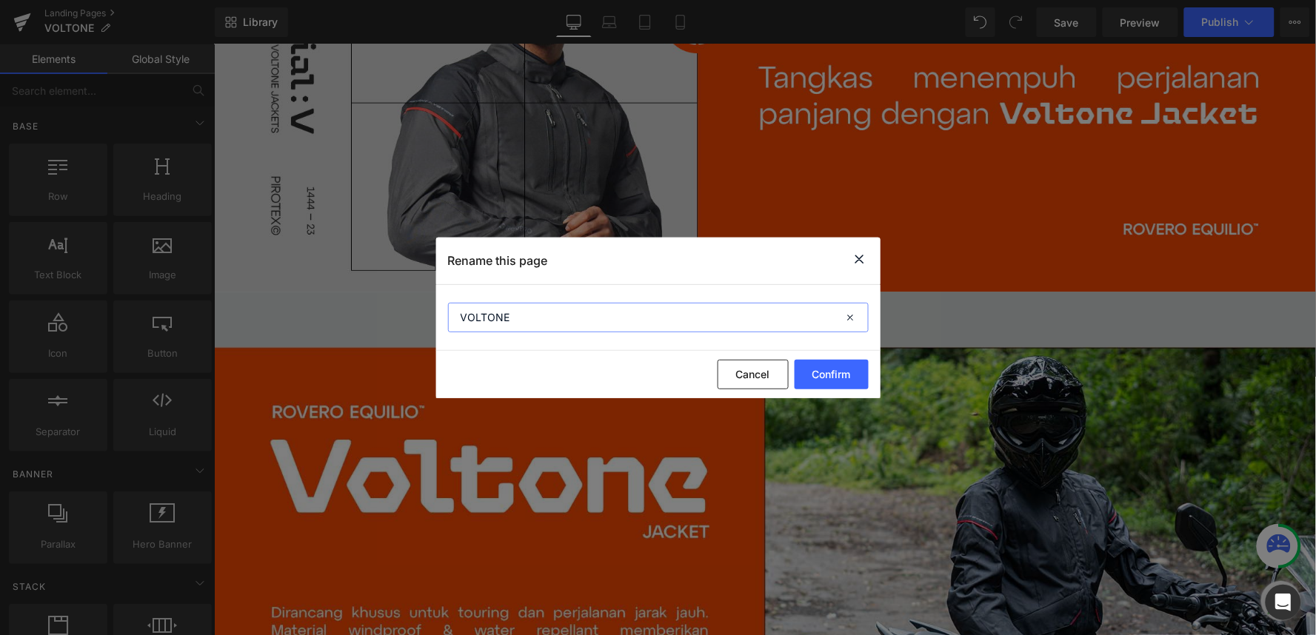
click at [520, 318] on input "VOLTONE" at bounding box center [658, 318] width 421 height 30
type input "VOLTONE -1"
click at [856, 367] on button "Confirm" at bounding box center [832, 375] width 74 height 30
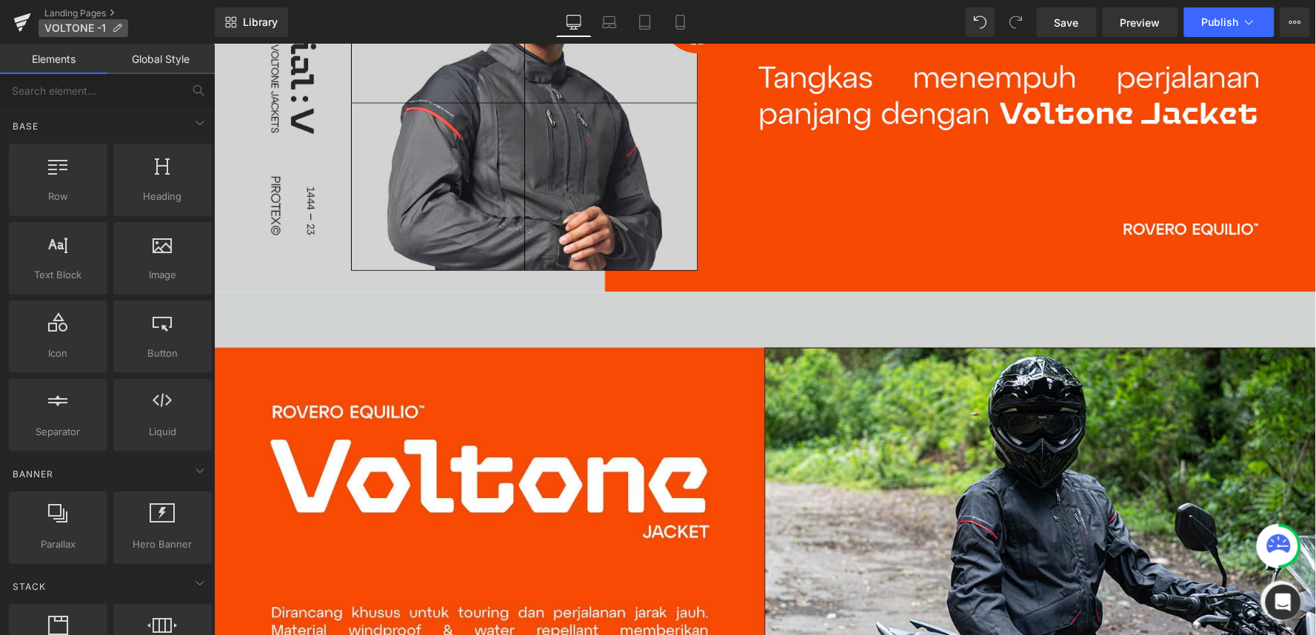
click at [117, 30] on icon at bounding box center [117, 28] width 10 height 10
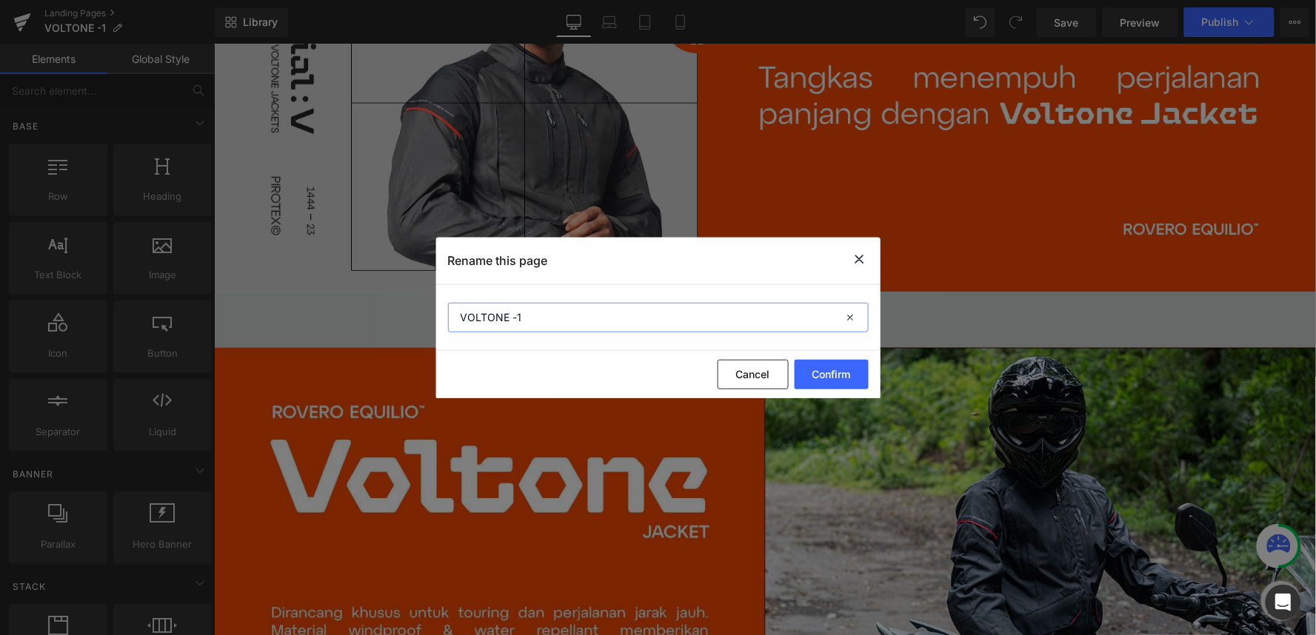
drag, startPoint x: 531, startPoint y: 323, endPoint x: 508, endPoint y: 323, distance: 23.0
click at [508, 323] on input "VOLTONE -1" at bounding box center [658, 318] width 421 height 30
type input "VOLTONE"
click at [828, 361] on button "Confirm" at bounding box center [832, 375] width 74 height 30
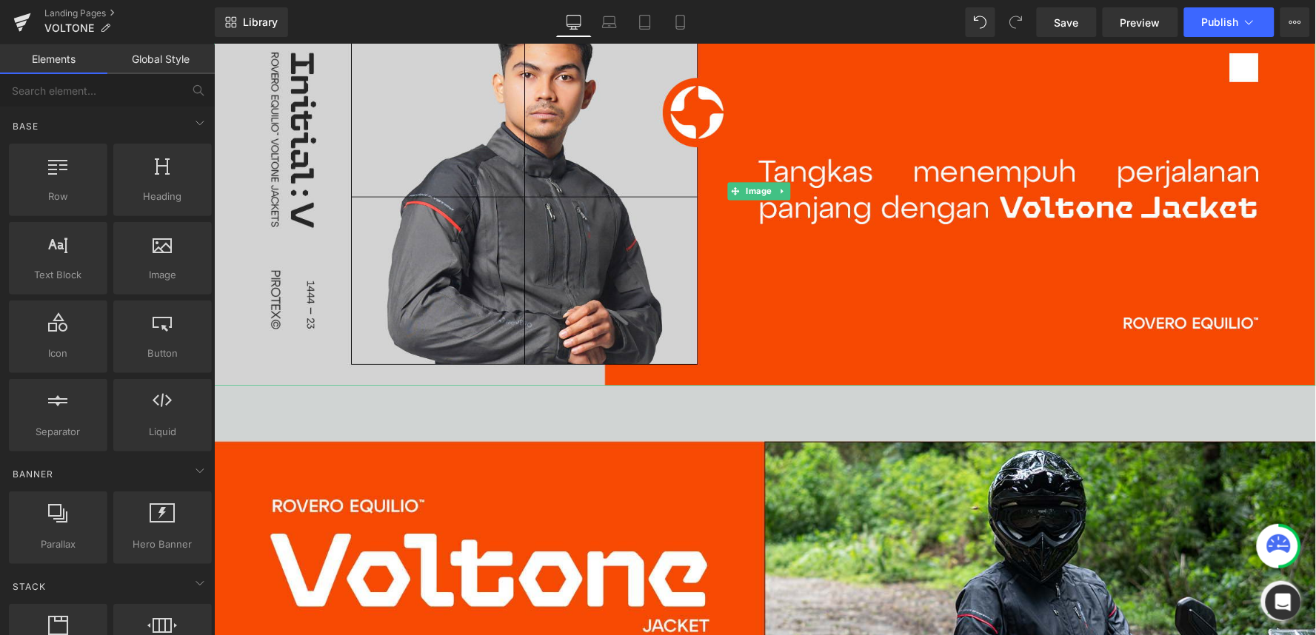
scroll to position [905, 0]
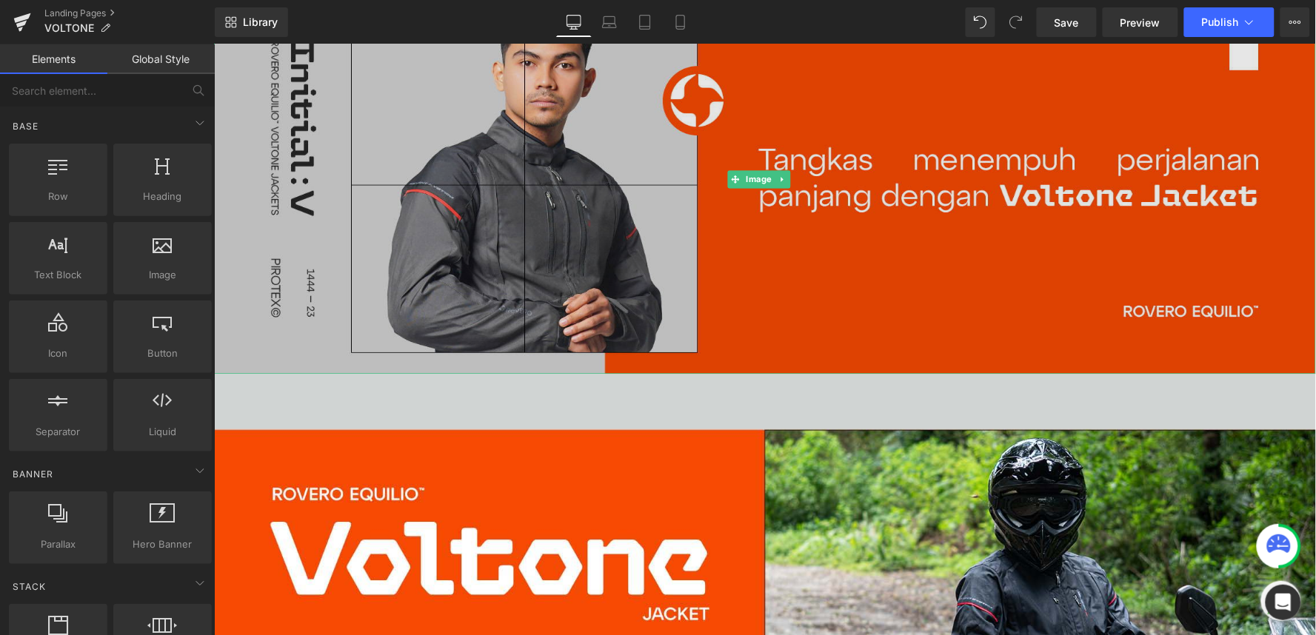
click at [521, 180] on img at bounding box center [764, 178] width 1102 height 390
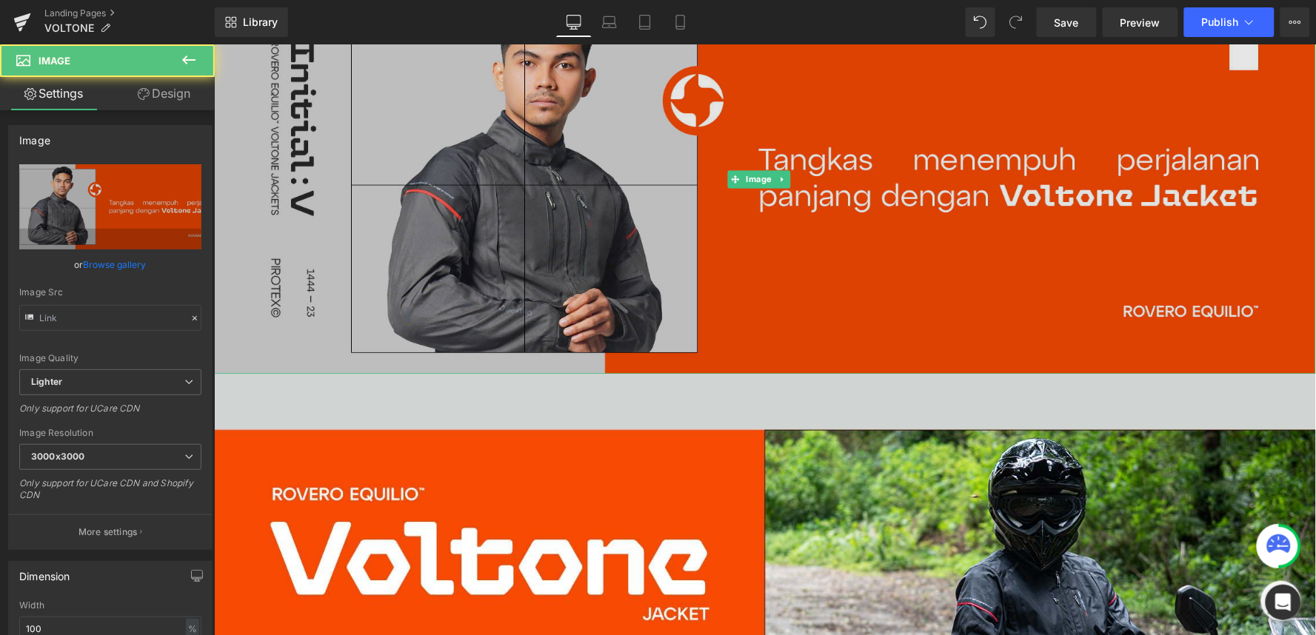
type input "https://ucarecdn.com/f5ef7971-be04-4747-b68a-4bafb48dfdc2/-/format/auto/-/previ…"
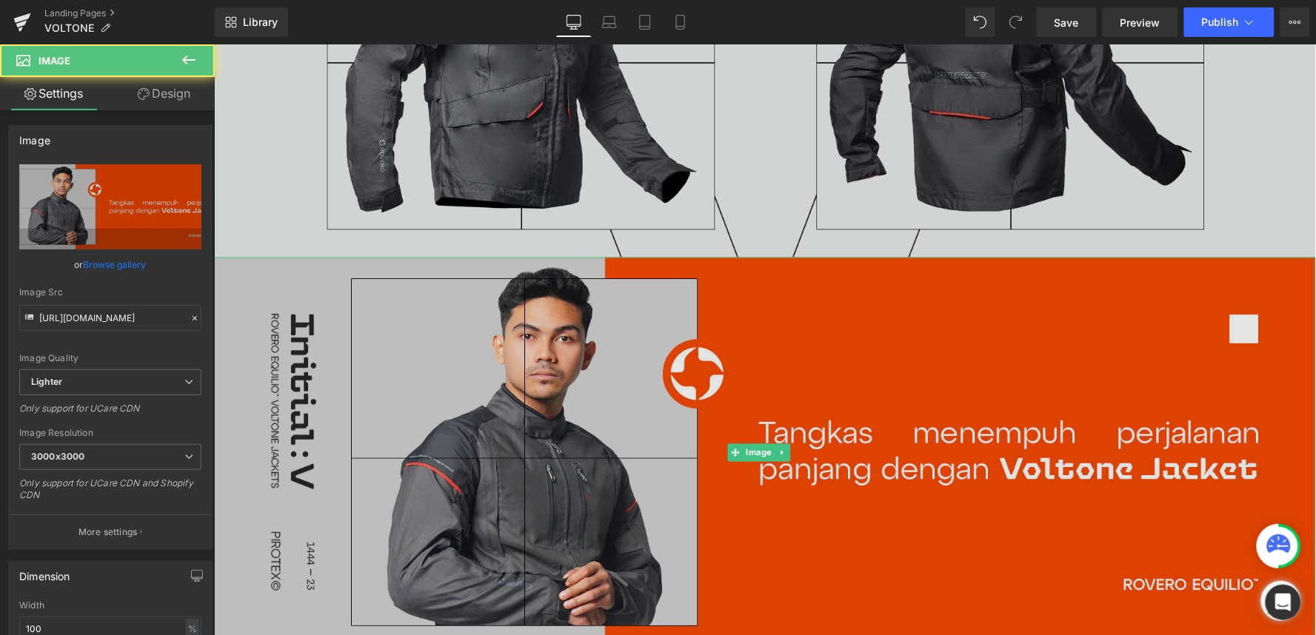
scroll to position [575, 0]
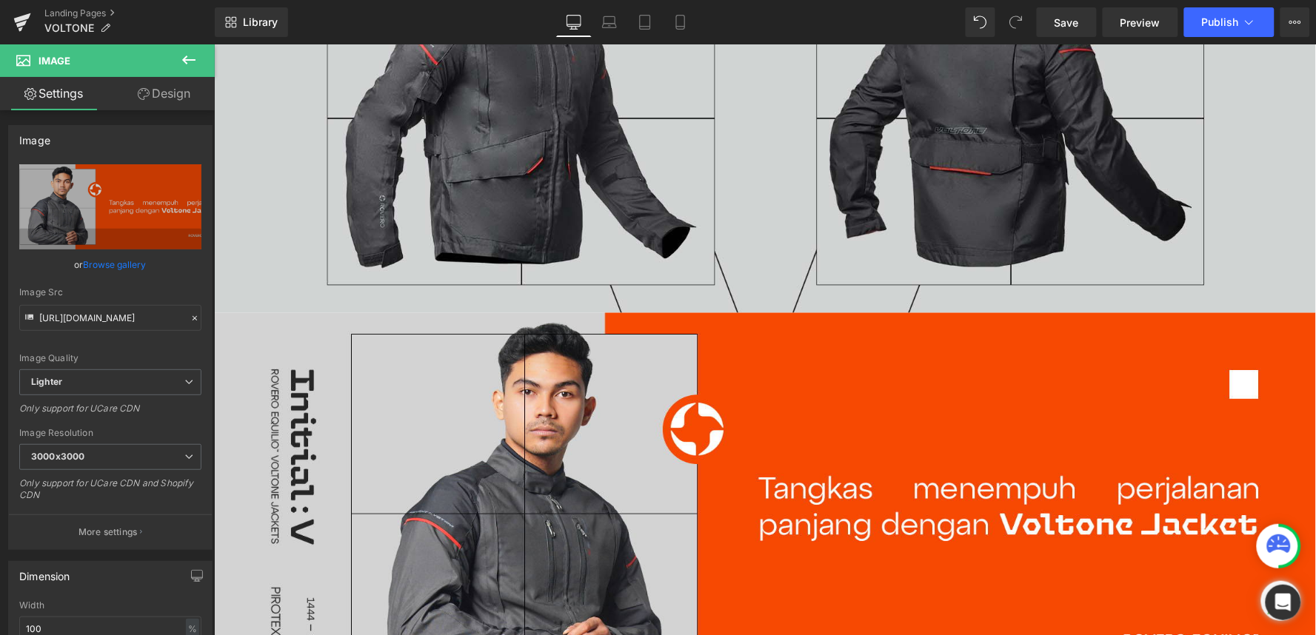
click at [183, 59] on icon at bounding box center [188, 60] width 13 height 9
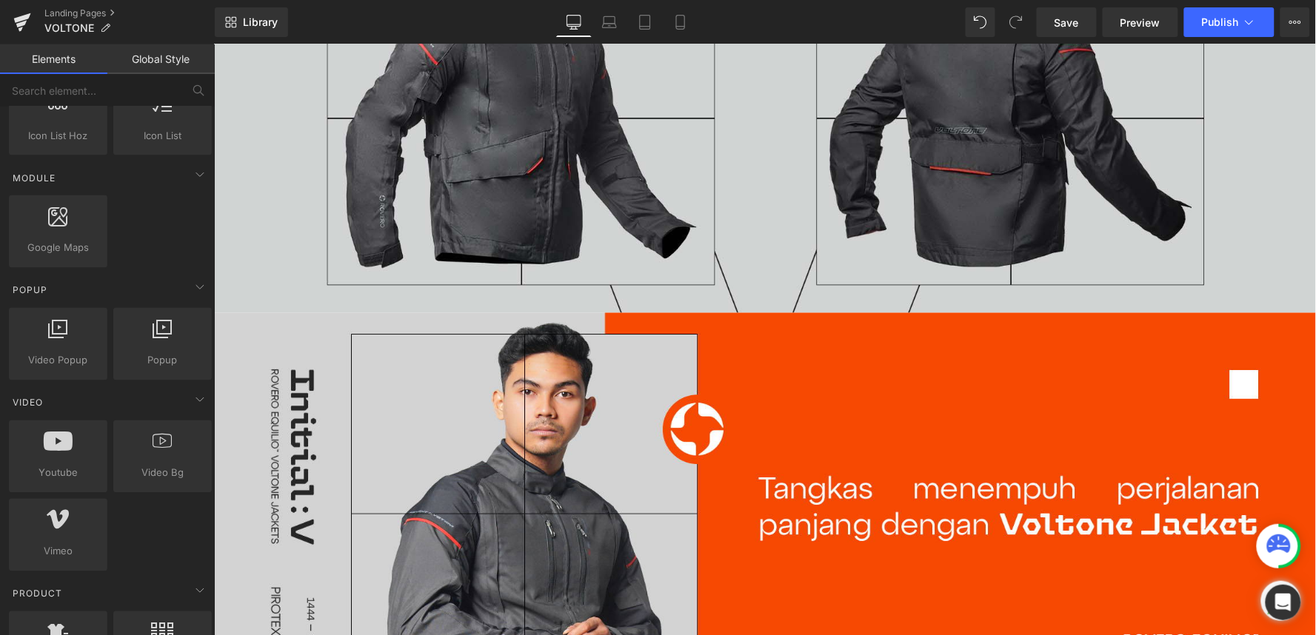
scroll to position [741, 0]
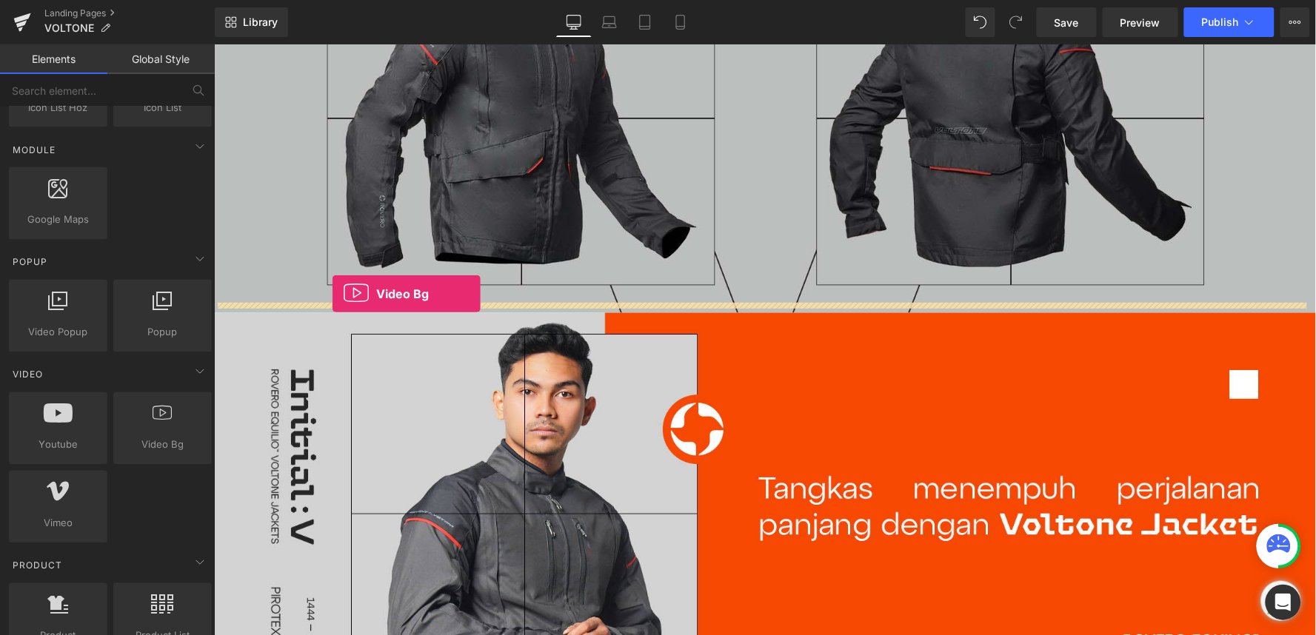
drag, startPoint x: 373, startPoint y: 466, endPoint x: 331, endPoint y: 293, distance: 177.5
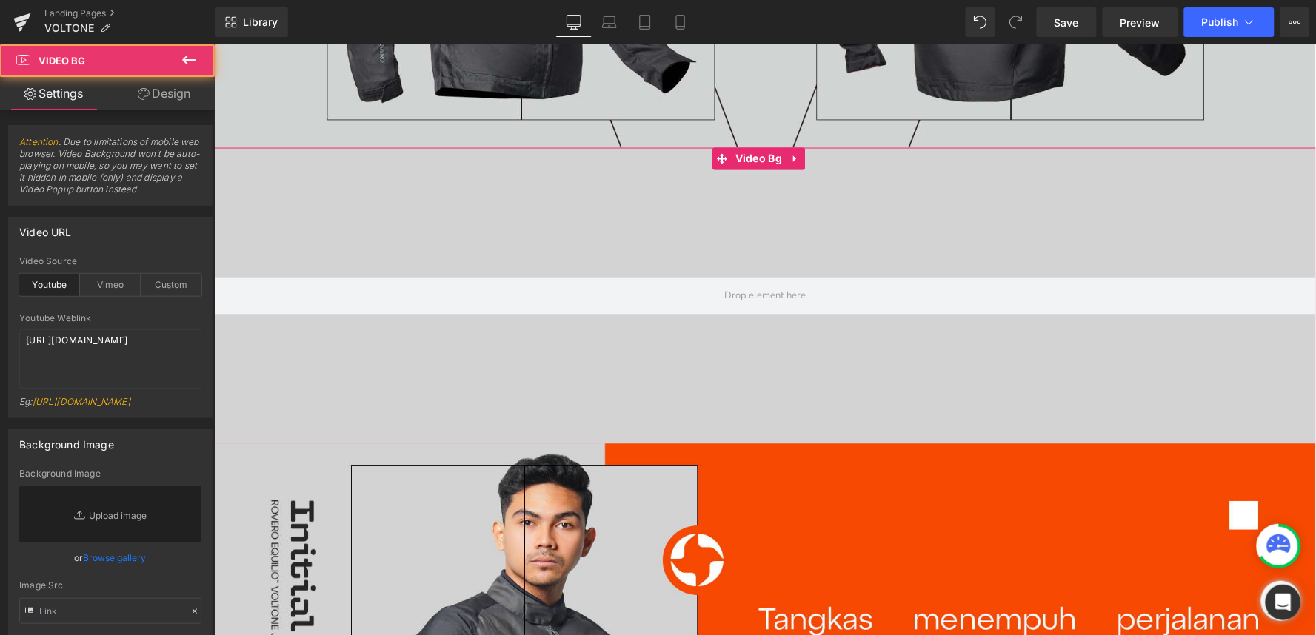
click at [429, 208] on div at bounding box center [764, 295] width 1102 height 296
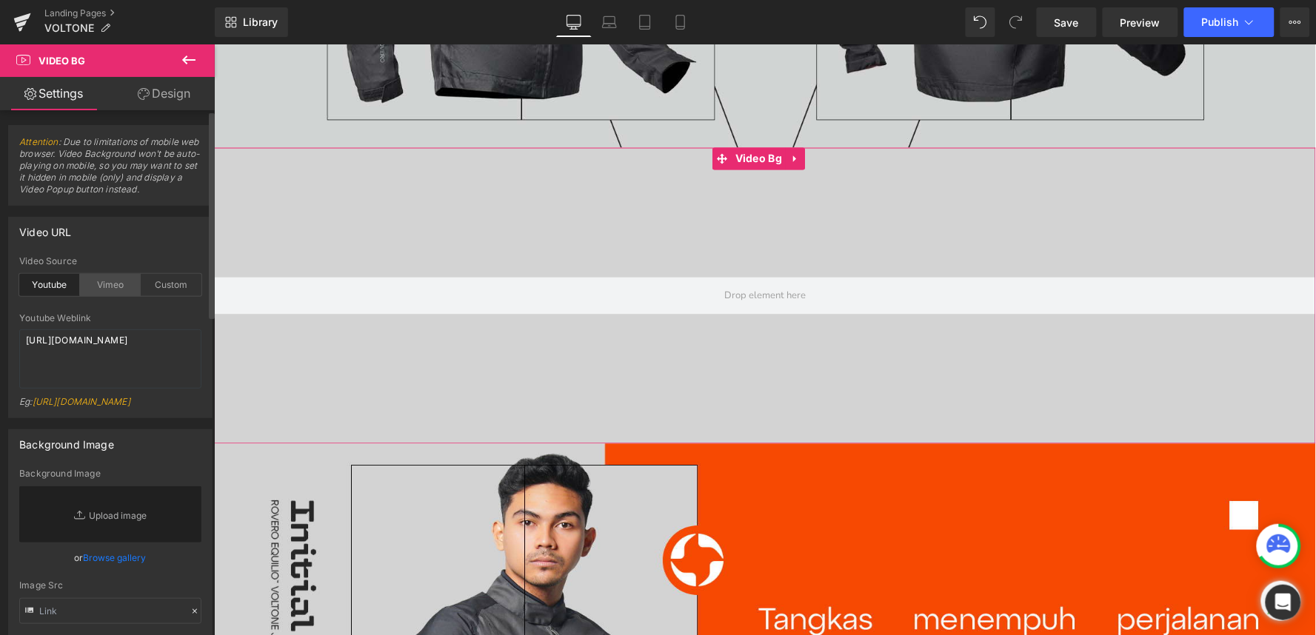
click at [110, 287] on div "Vimeo" at bounding box center [110, 285] width 61 height 22
click at [163, 285] on div "Custom" at bounding box center [171, 285] width 61 height 22
click at [113, 289] on div "Vimeo" at bounding box center [110, 285] width 61 height 22
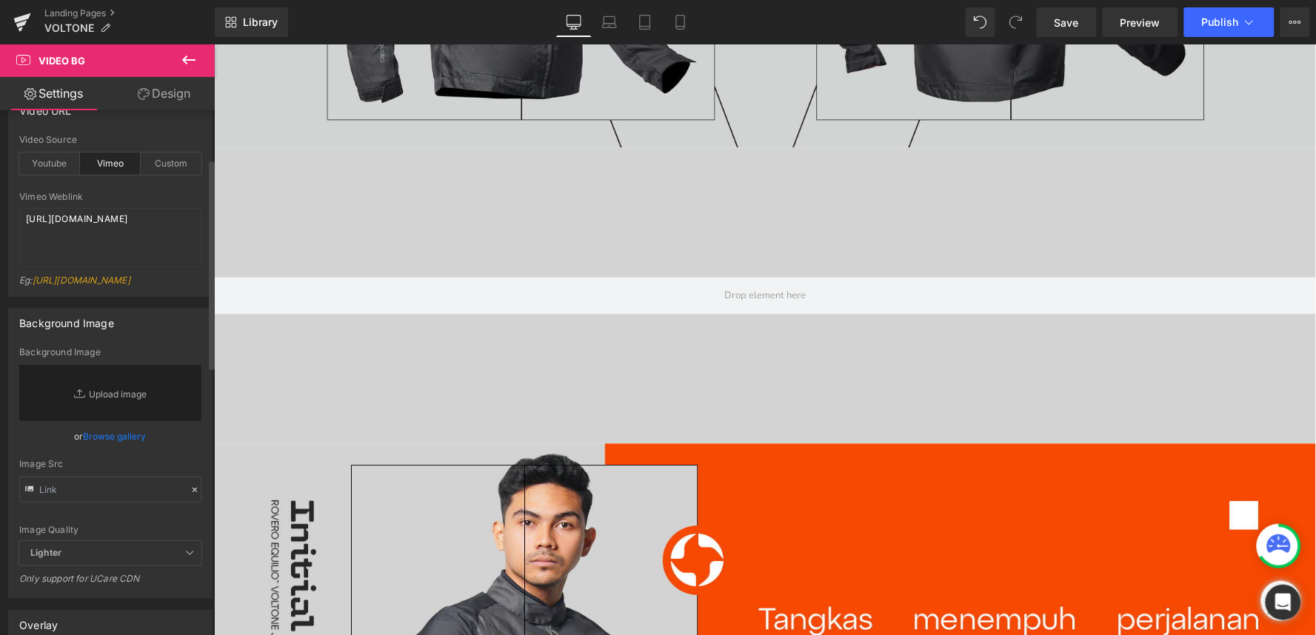
scroll to position [0, 0]
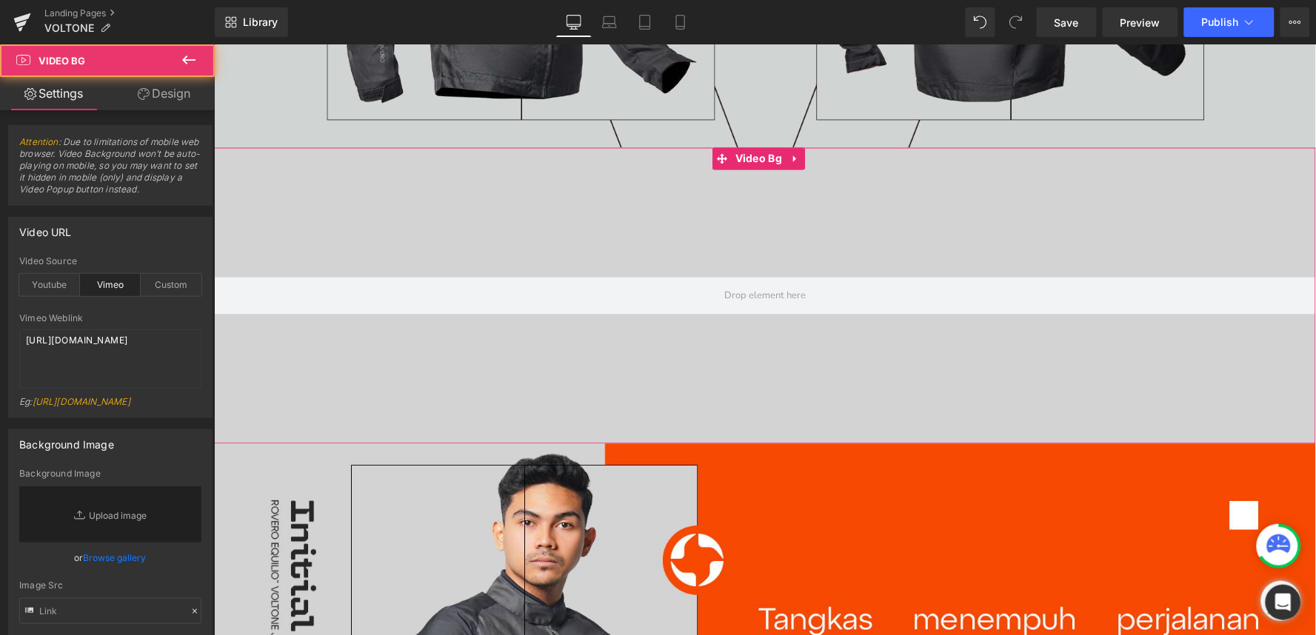
click at [361, 224] on div at bounding box center [764, 295] width 1102 height 296
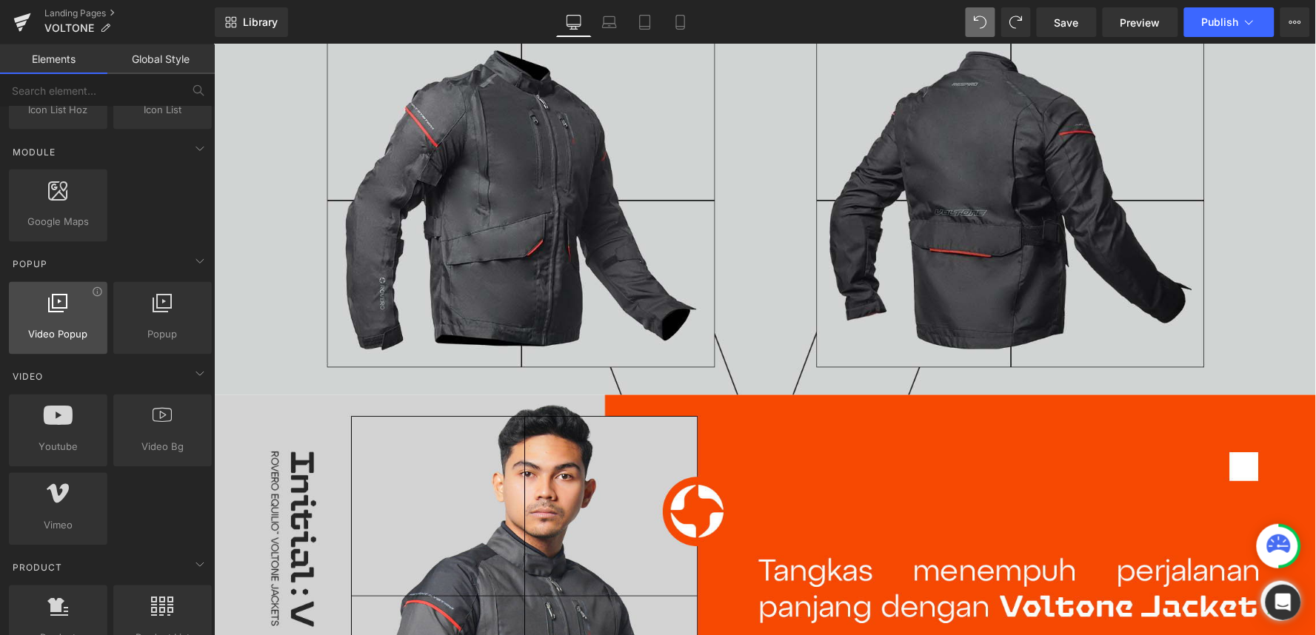
scroll to position [741, 0]
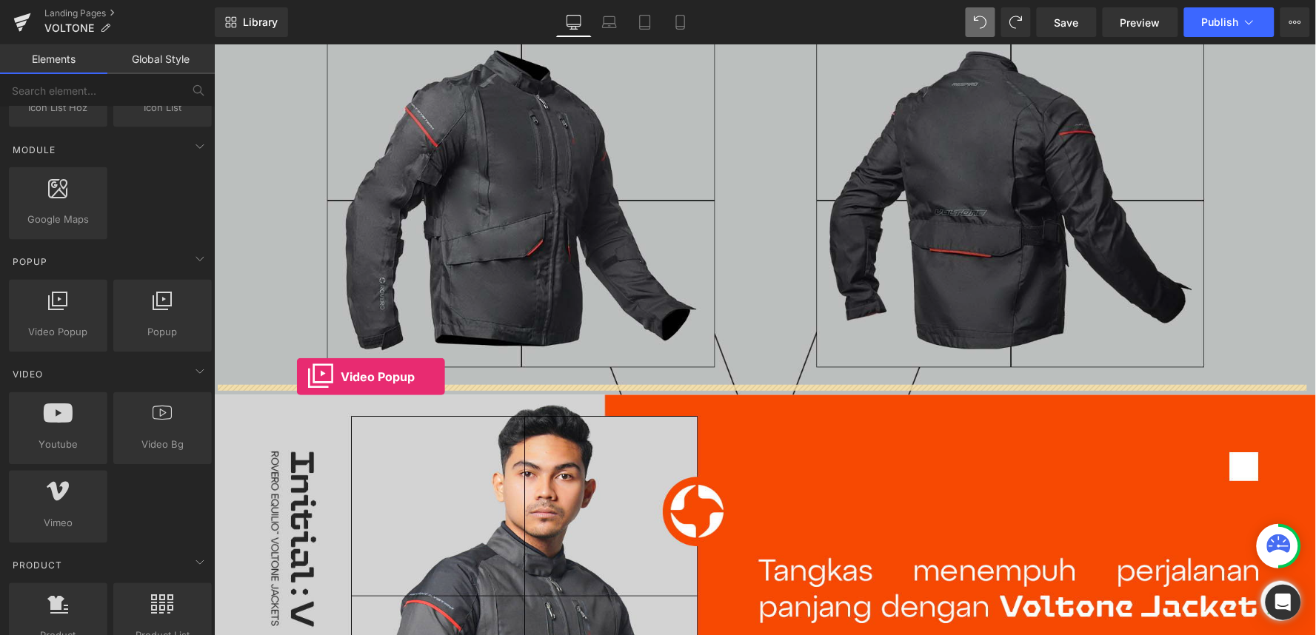
drag, startPoint x: 298, startPoint y: 367, endPoint x: 296, endPoint y: 377, distance: 9.9
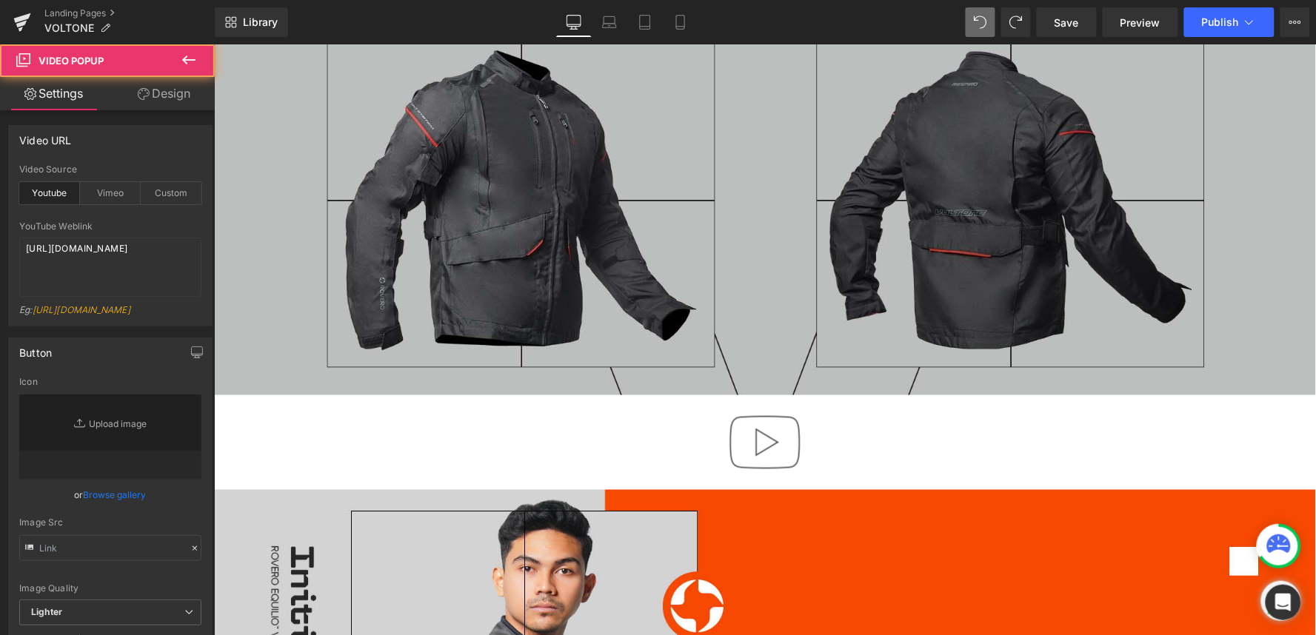
scroll to position [575, 0]
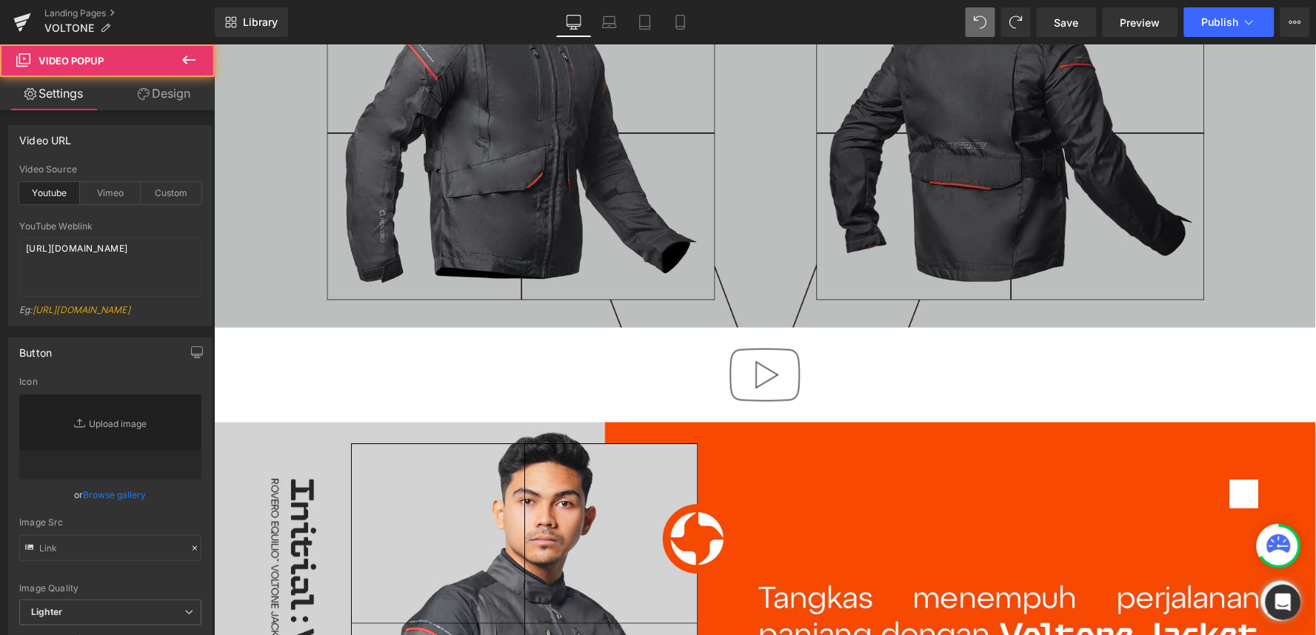
type input "//d1um8515vdn9kb.cloudfront.net/images/youtube-play-button.png"
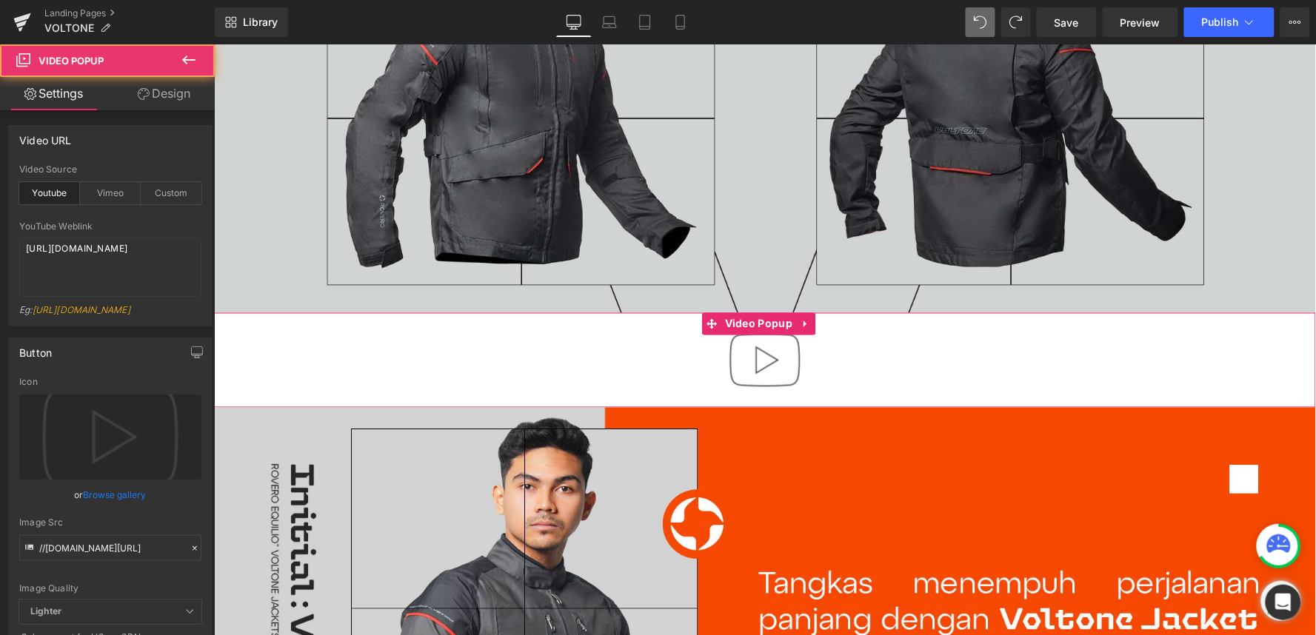
click at [325, 342] on div at bounding box center [764, 360] width 1102 height 95
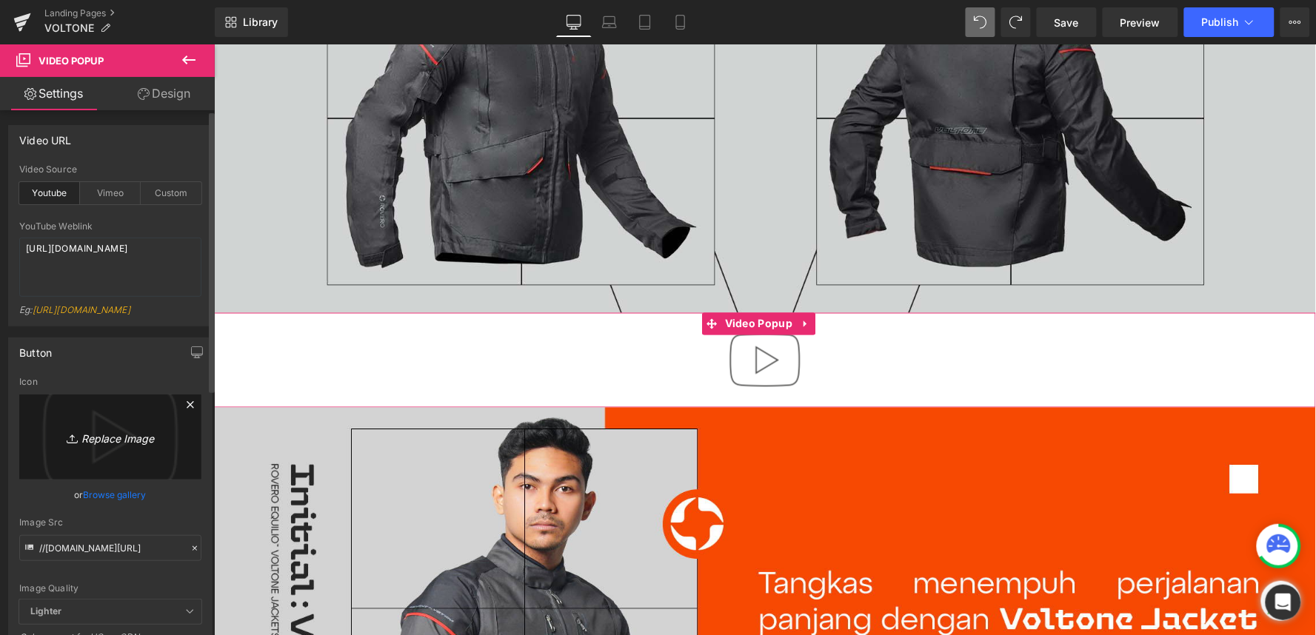
click at [112, 447] on icon "Replace Image" at bounding box center [110, 437] width 118 height 19
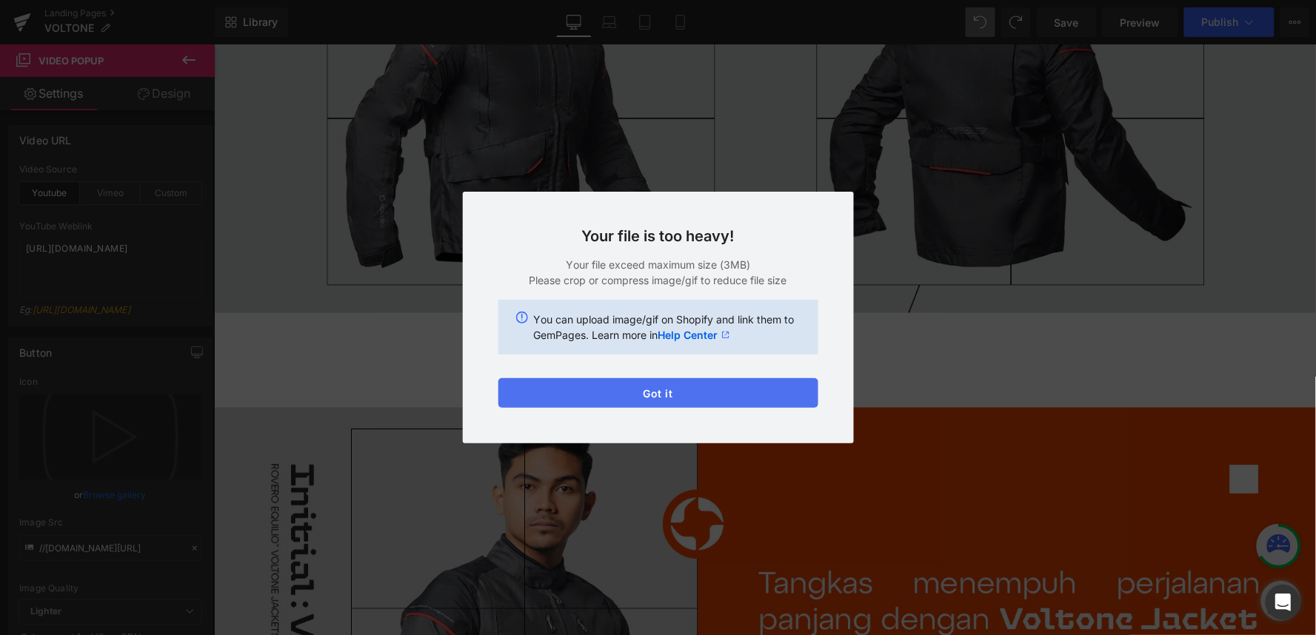
click at [675, 396] on button "Got it" at bounding box center [658, 393] width 320 height 30
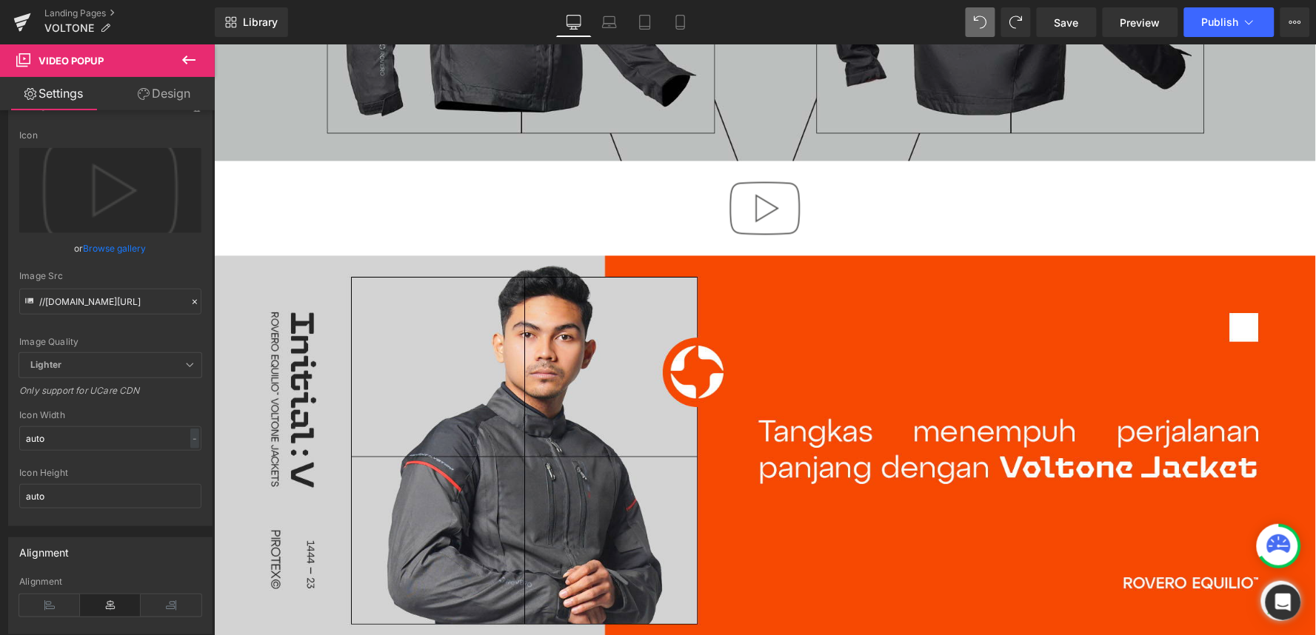
scroll to position [741, 0]
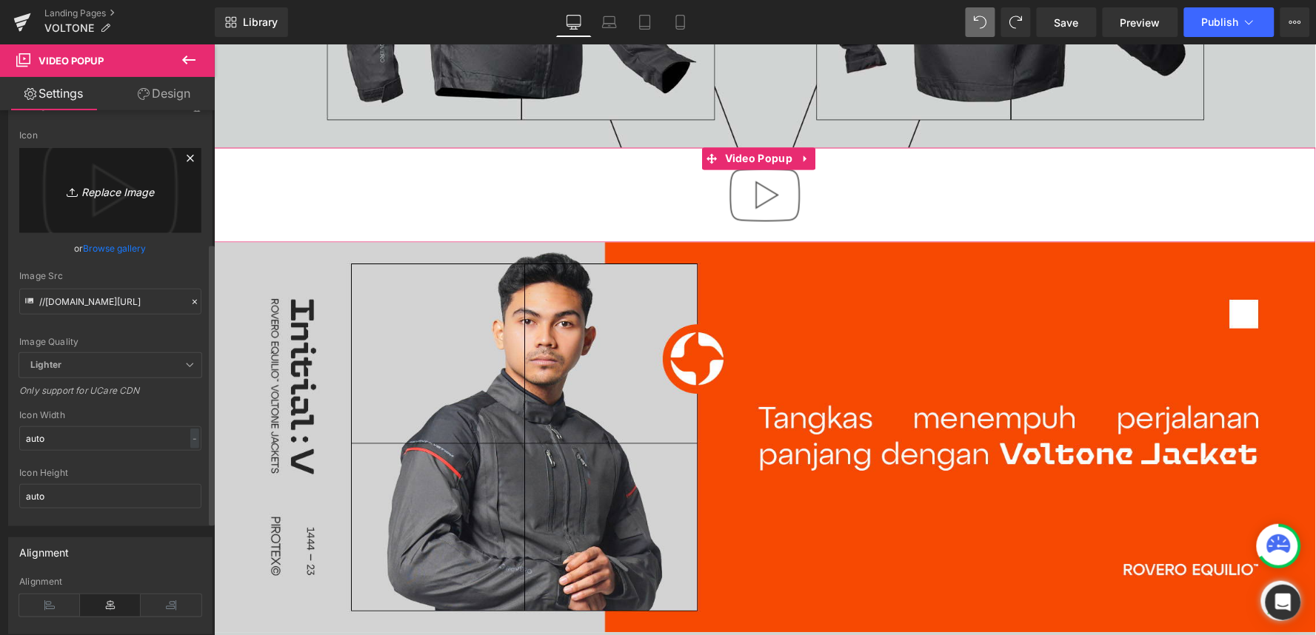
click at [102, 218] on link "Replace Image" at bounding box center [110, 190] width 182 height 85
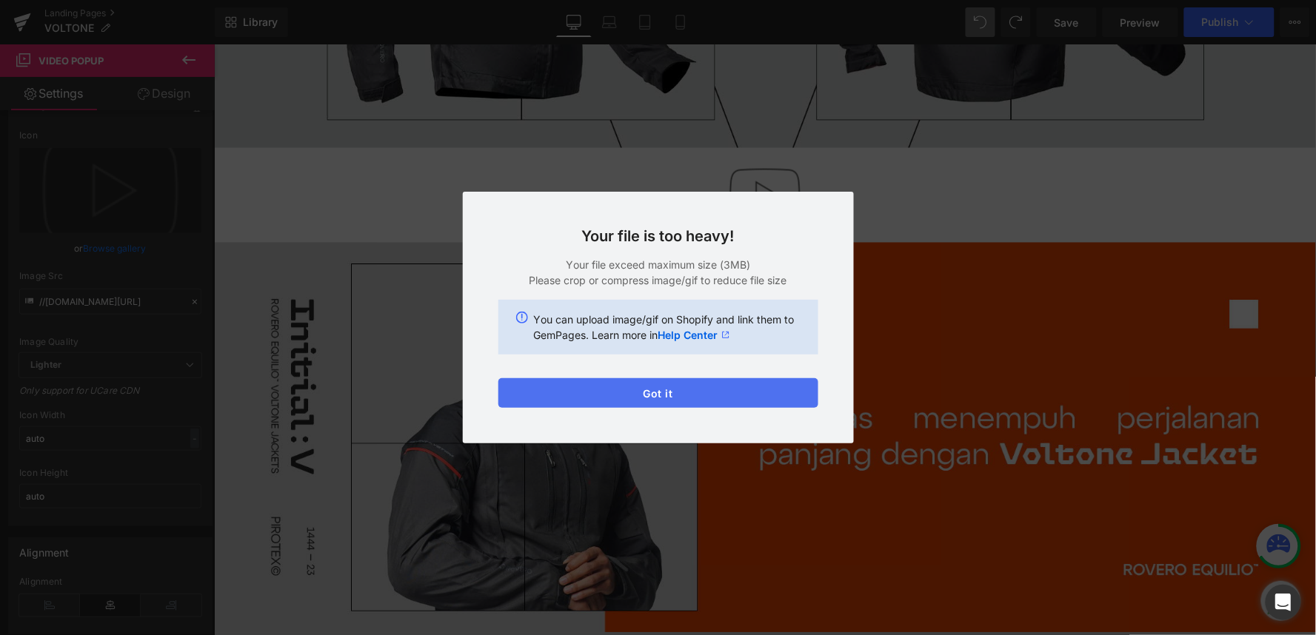
click at [672, 386] on button "Got it" at bounding box center [658, 393] width 320 height 30
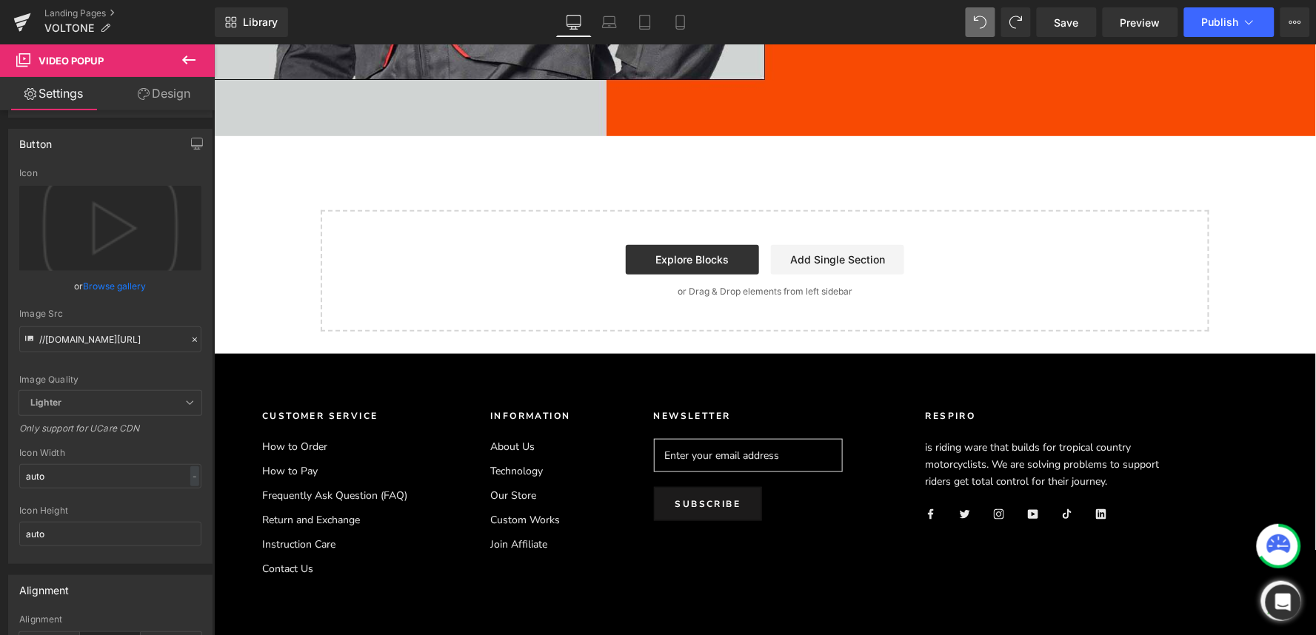
scroll to position [3401, 0]
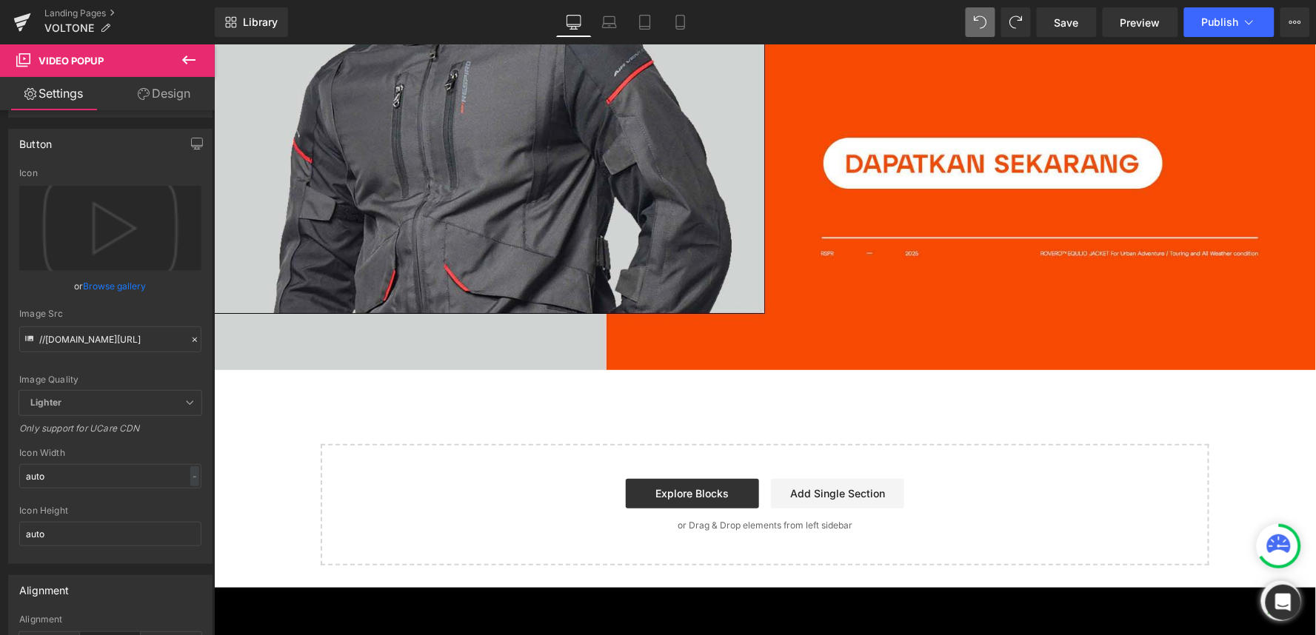
click at [190, 61] on icon at bounding box center [189, 60] width 18 height 18
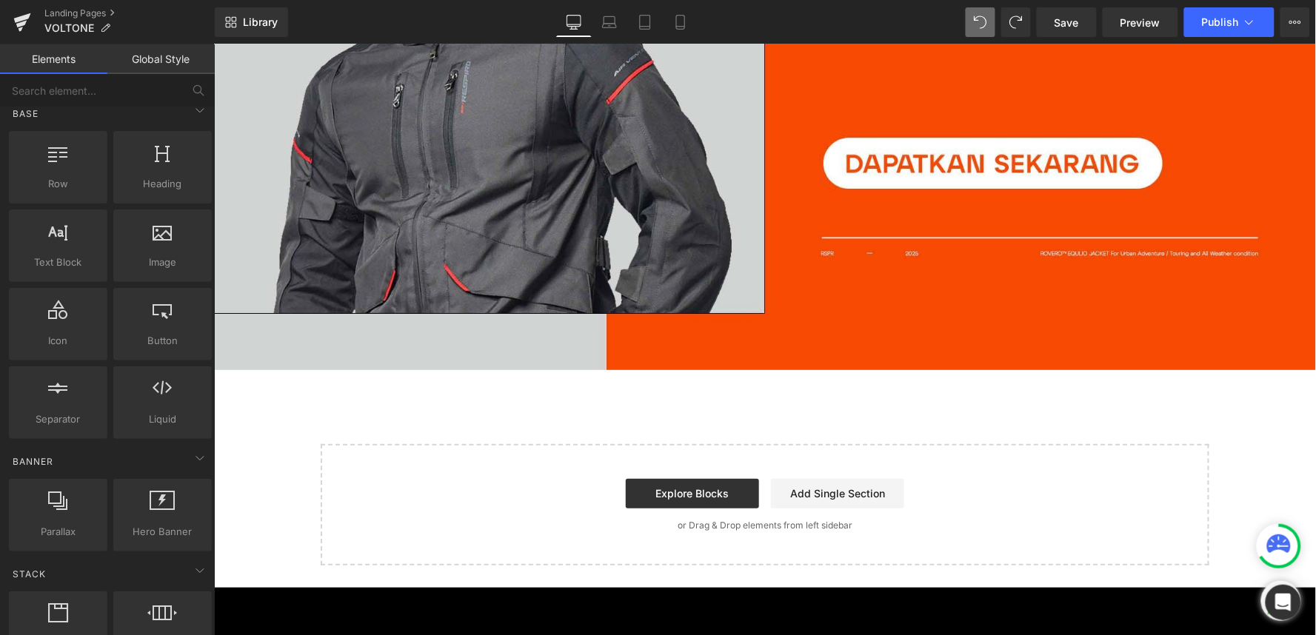
scroll to position [0, 0]
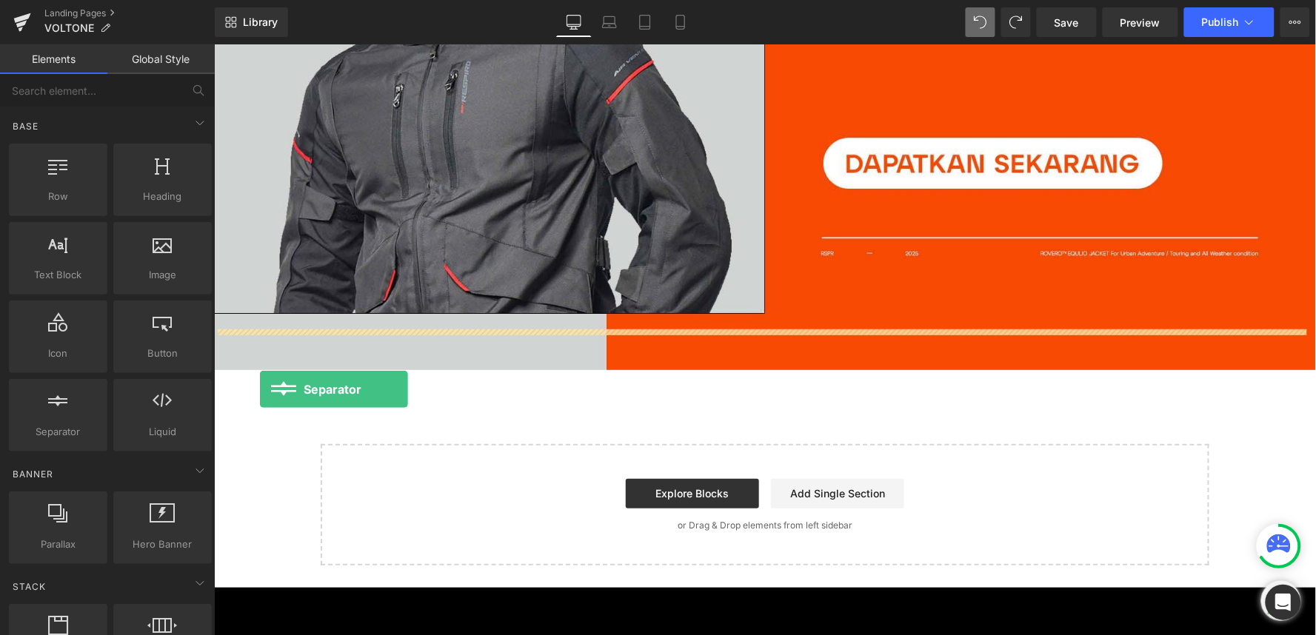
drag, startPoint x: 276, startPoint y: 455, endPoint x: 258, endPoint y: 389, distance: 68.8
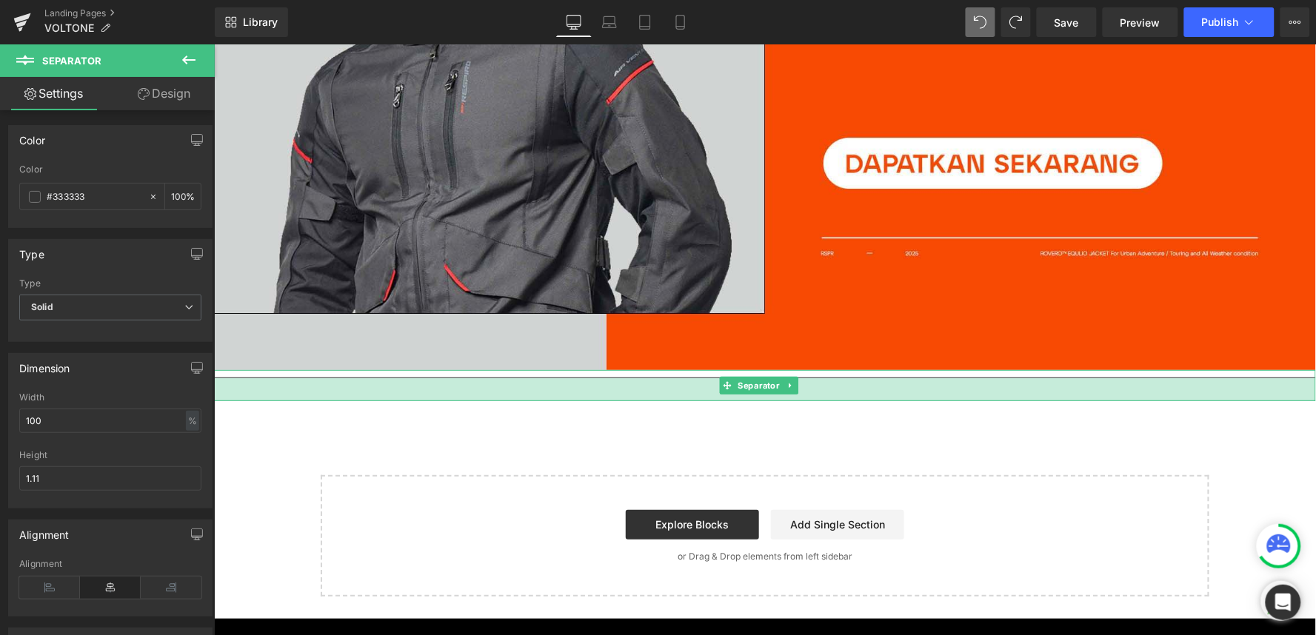
drag, startPoint x: 283, startPoint y: 342, endPoint x: 288, endPoint y: 358, distance: 16.4
click at [288, 378] on div "31px" at bounding box center [764, 389] width 1102 height 23
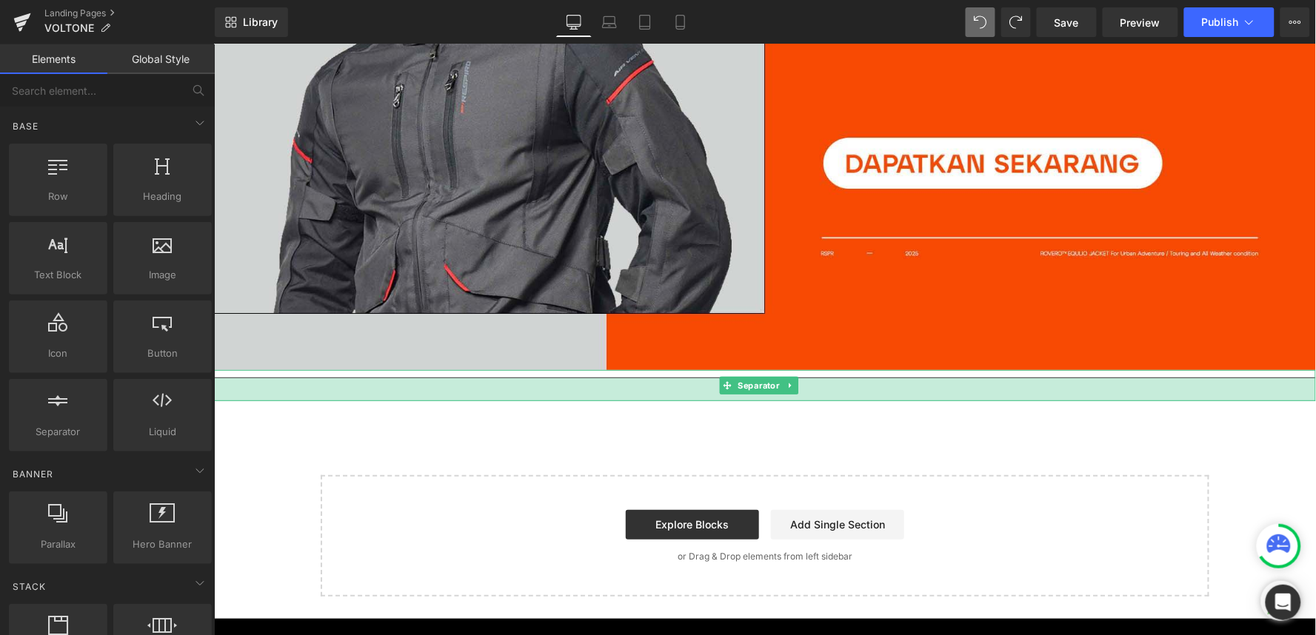
click at [453, 378] on div "31px" at bounding box center [764, 389] width 1102 height 23
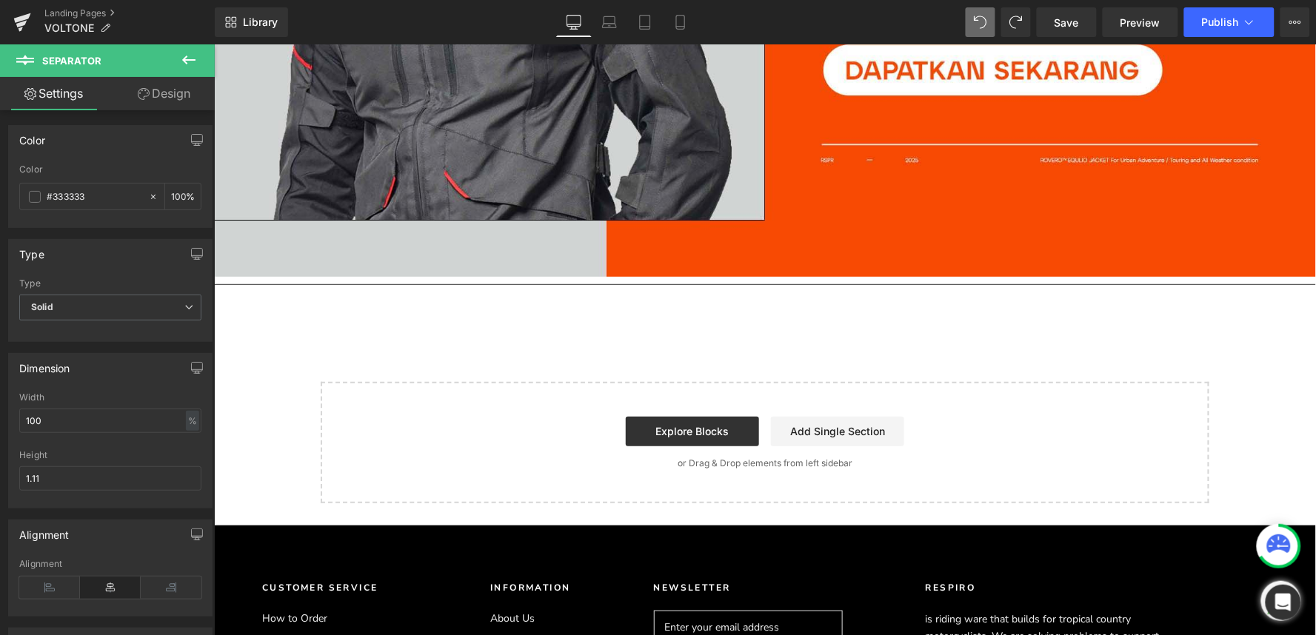
scroll to position [3565, 0]
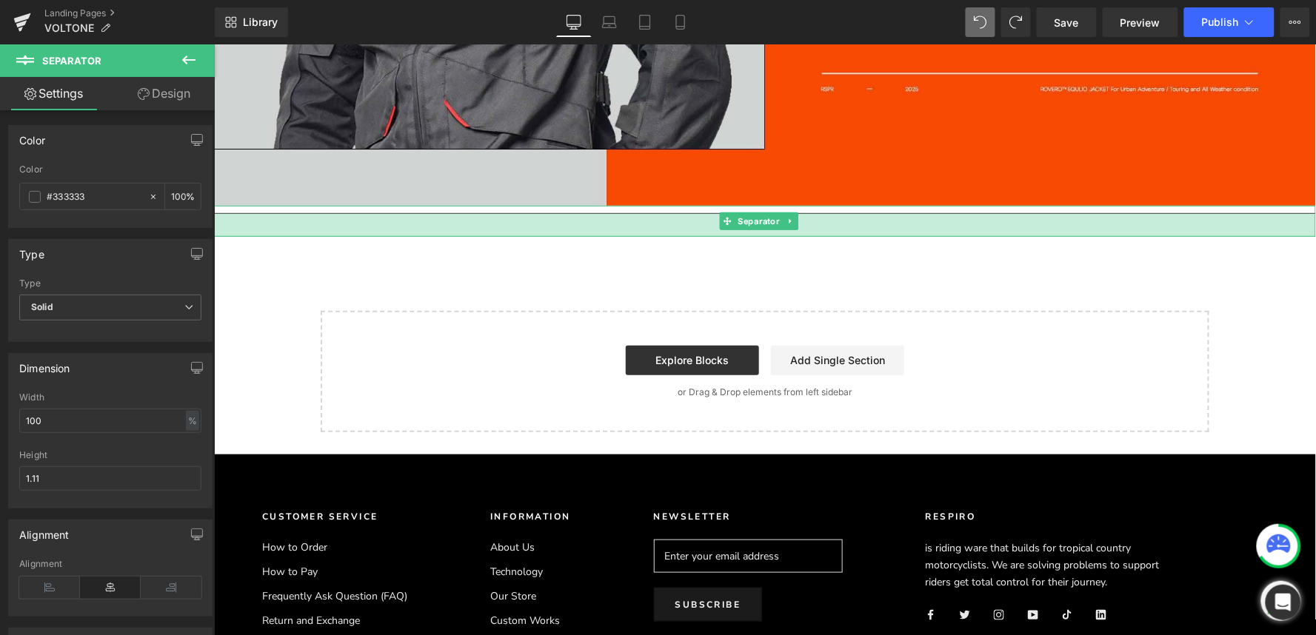
click at [373, 213] on div "31px" at bounding box center [764, 224] width 1102 height 23
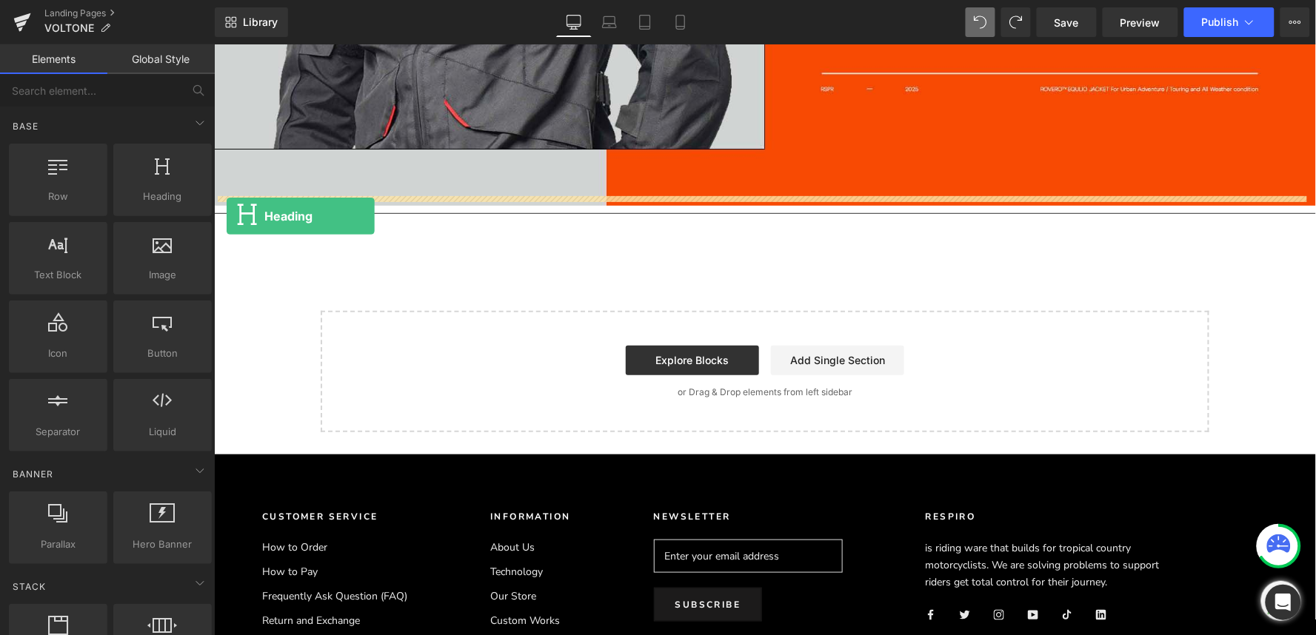
drag, startPoint x: 365, startPoint y: 227, endPoint x: 225, endPoint y: 216, distance: 140.4
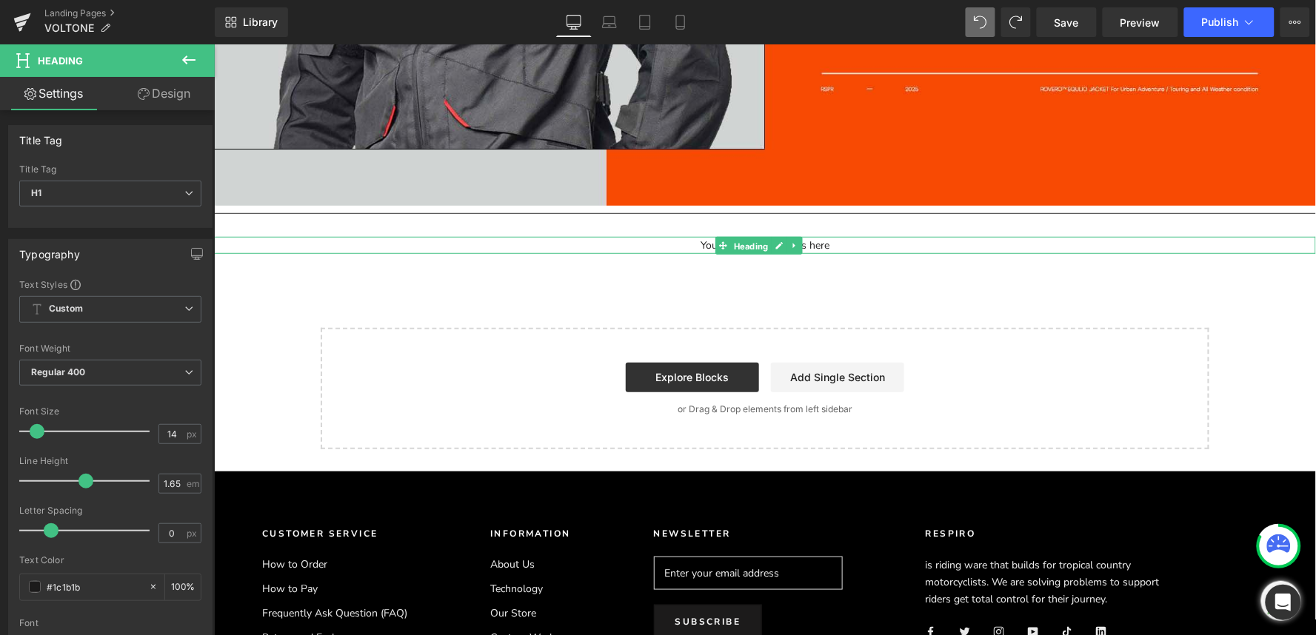
click at [755, 236] on span "Heading" at bounding box center [750, 245] width 41 height 18
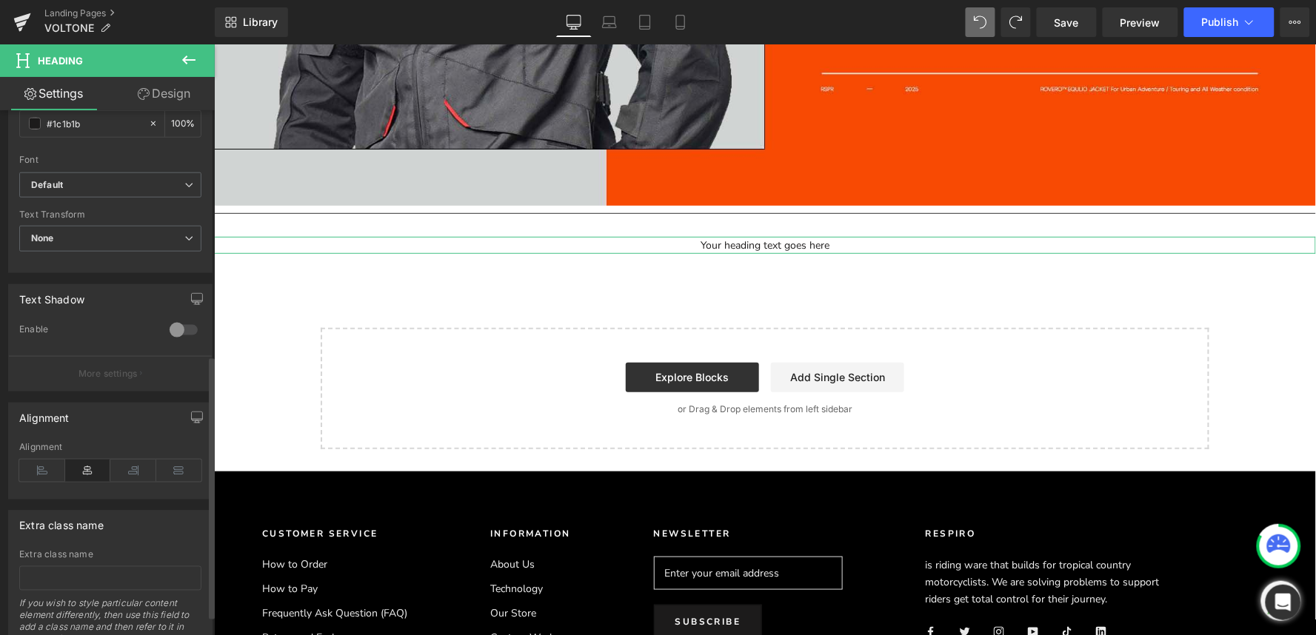
scroll to position [493, 0]
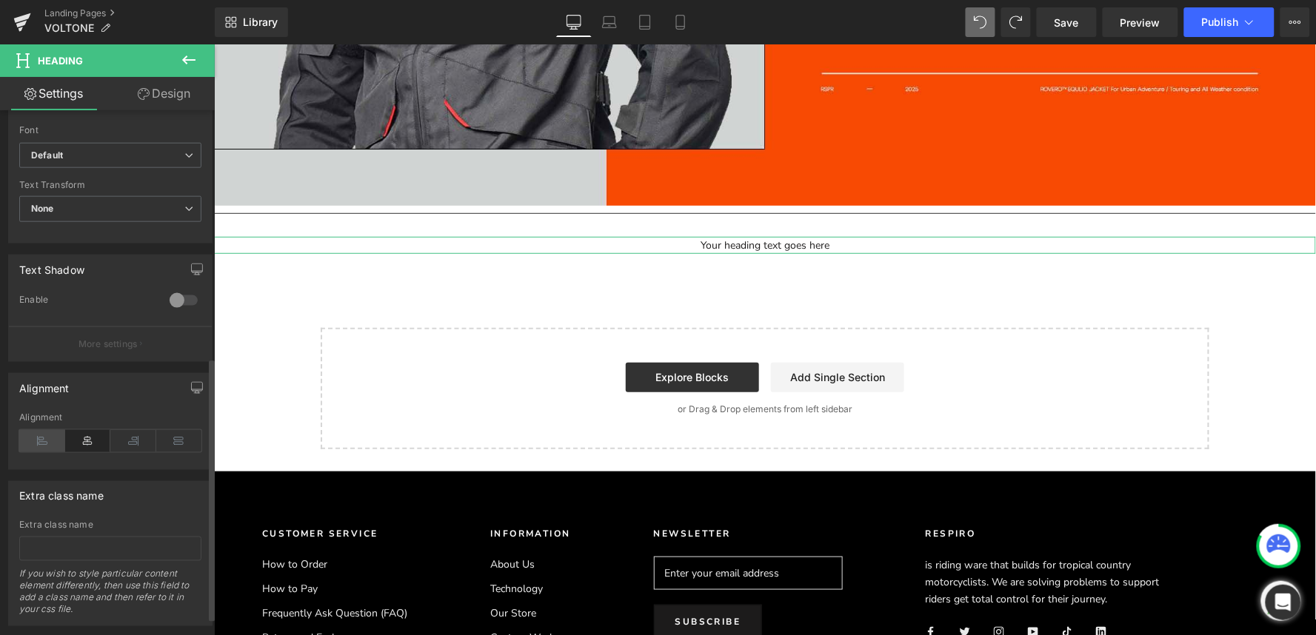
click at [50, 450] on icon at bounding box center [42, 441] width 46 height 22
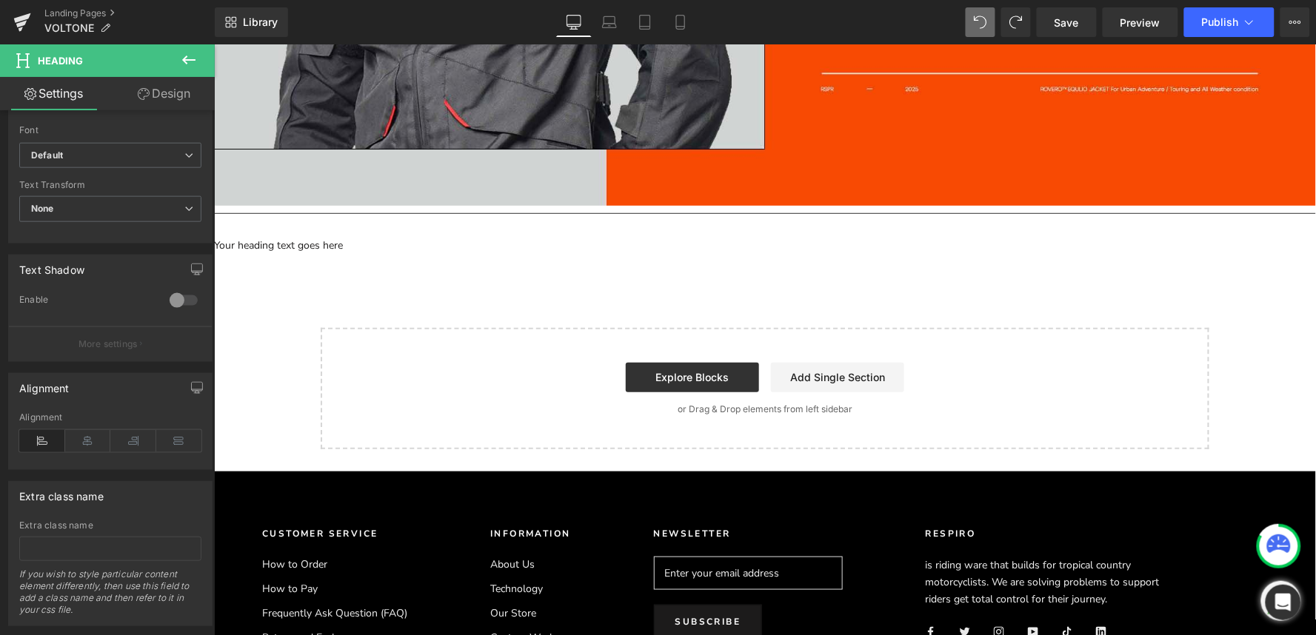
click at [213, 44] on div at bounding box center [213, 44] width 0 height 0
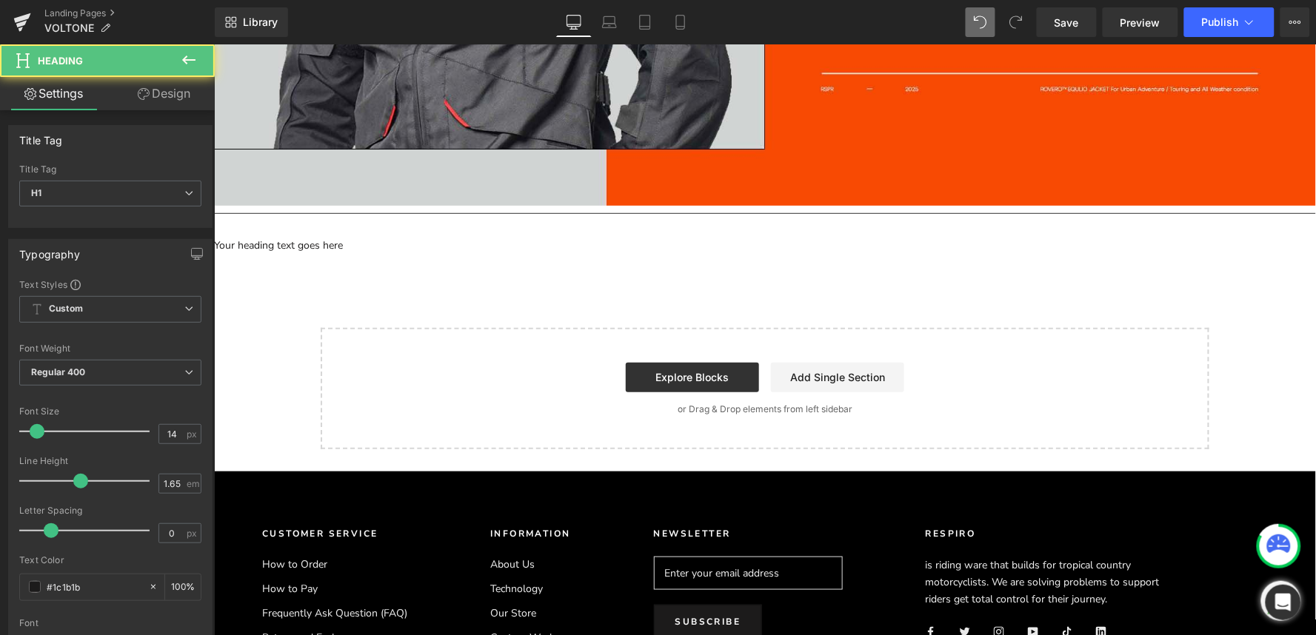
drag, startPoint x: 310, startPoint y: 210, endPoint x: 332, endPoint y: 202, distance: 23.4
click at [213, 44] on div at bounding box center [213, 44] width 0 height 0
click at [332, 236] on h1 "Your heading text goes here" at bounding box center [764, 244] width 1102 height 17
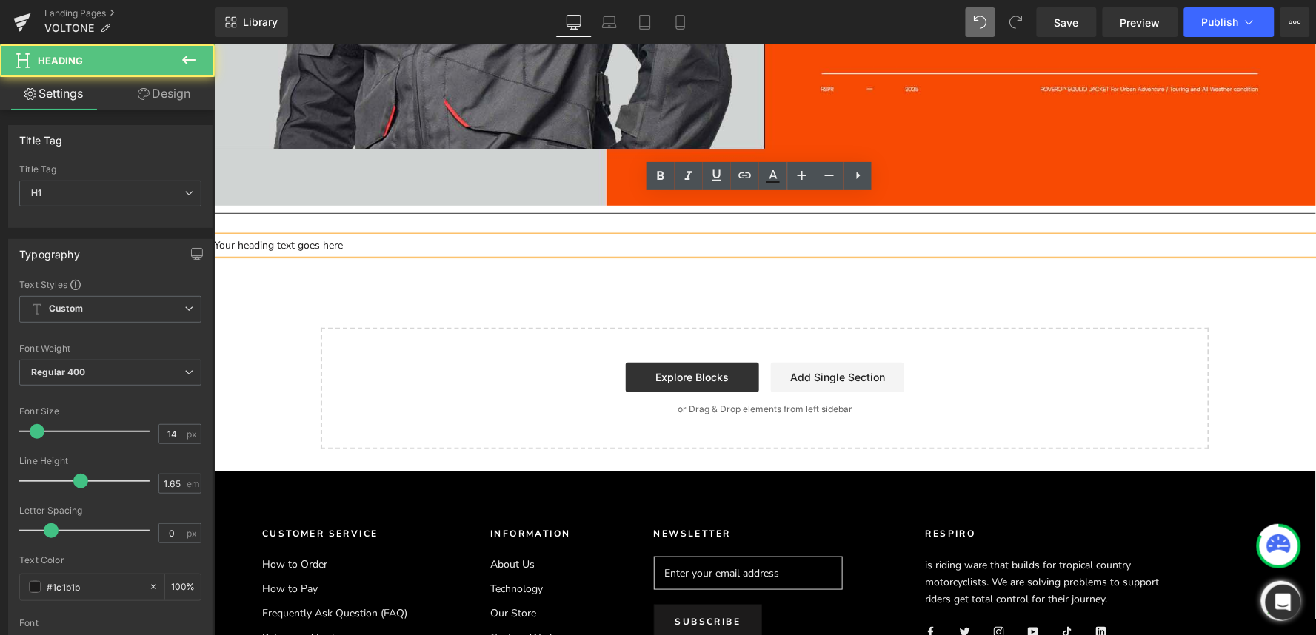
click at [292, 236] on h1 "Your heading text goes here" at bounding box center [764, 244] width 1102 height 17
click at [329, 236] on h1 "Your heading text goes here" at bounding box center [764, 244] width 1102 height 17
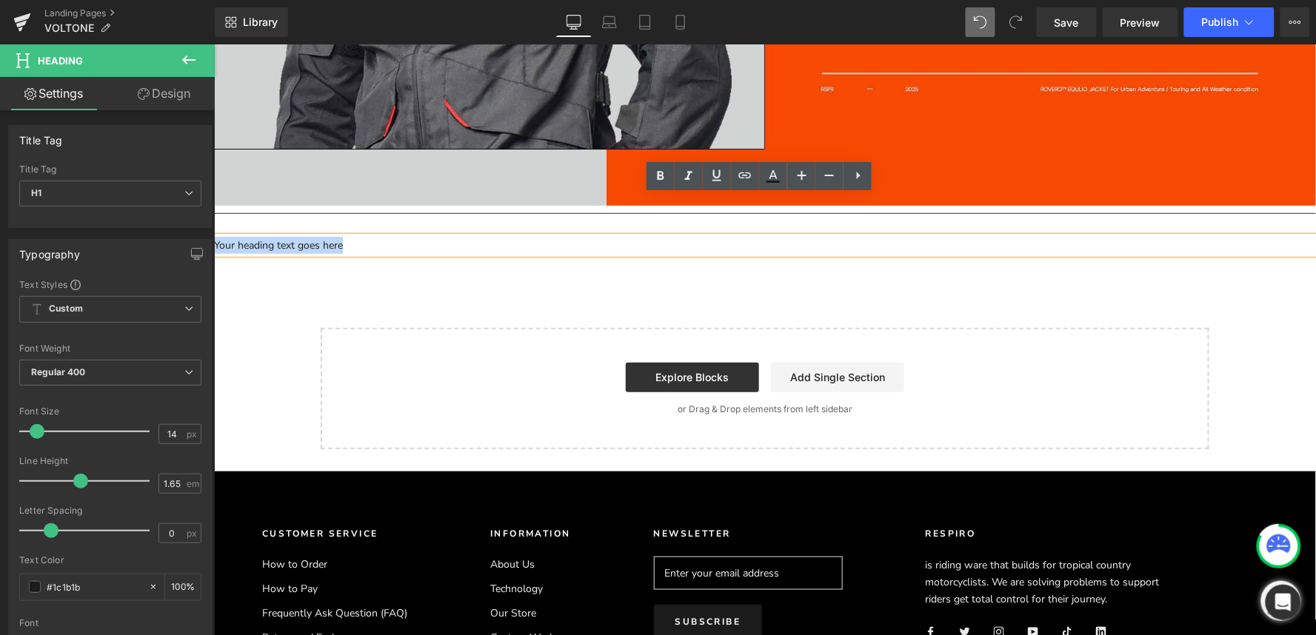
drag, startPoint x: 347, startPoint y: 204, endPoint x: 214, endPoint y: 196, distance: 132.8
click at [214, 236] on h1 "Your heading text goes here" at bounding box center [764, 244] width 1102 height 17
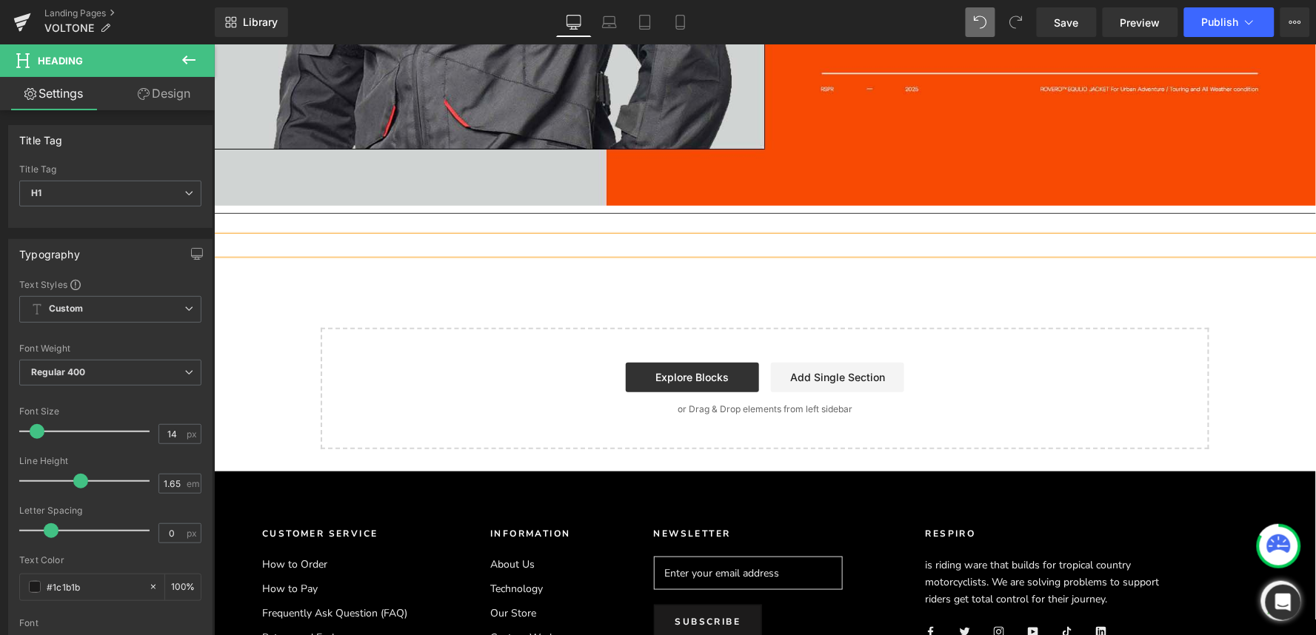
click at [321, 236] on h1 at bounding box center [764, 244] width 1102 height 17
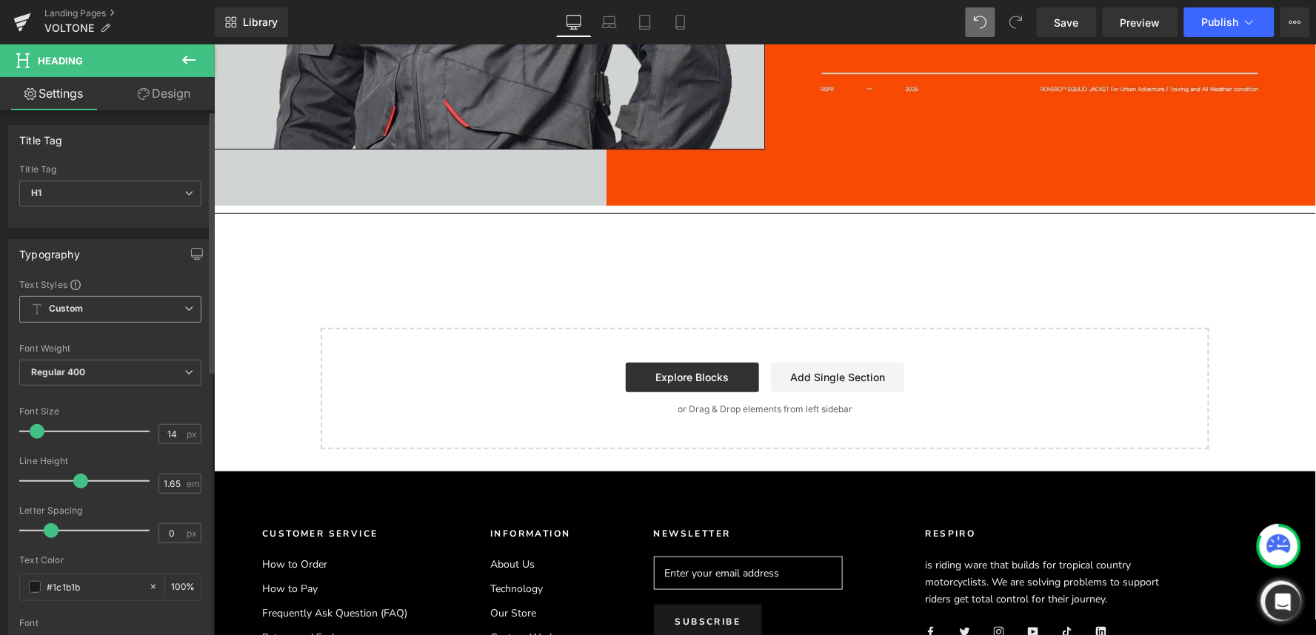
click at [137, 317] on span "Custom Setup Global Style" at bounding box center [110, 309] width 182 height 27
click at [137, 317] on span "Custom Setup Global Style" at bounding box center [107, 309] width 176 height 27
click at [122, 379] on span "Regular 400" at bounding box center [110, 373] width 182 height 26
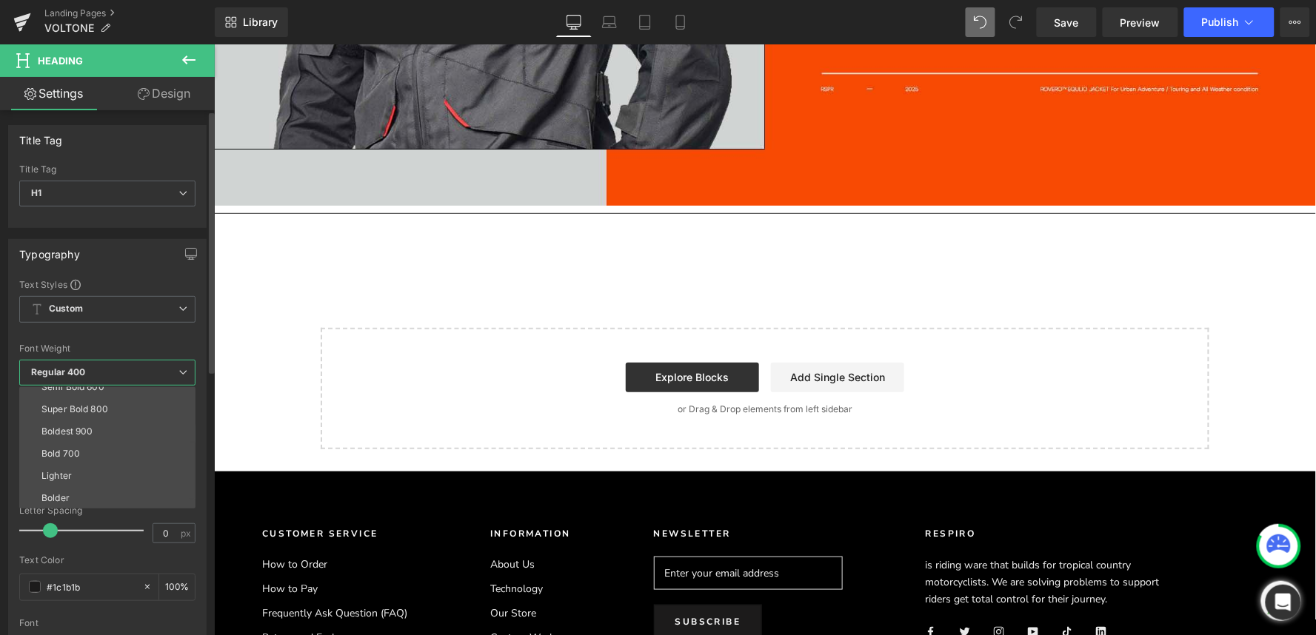
scroll to position [0, 0]
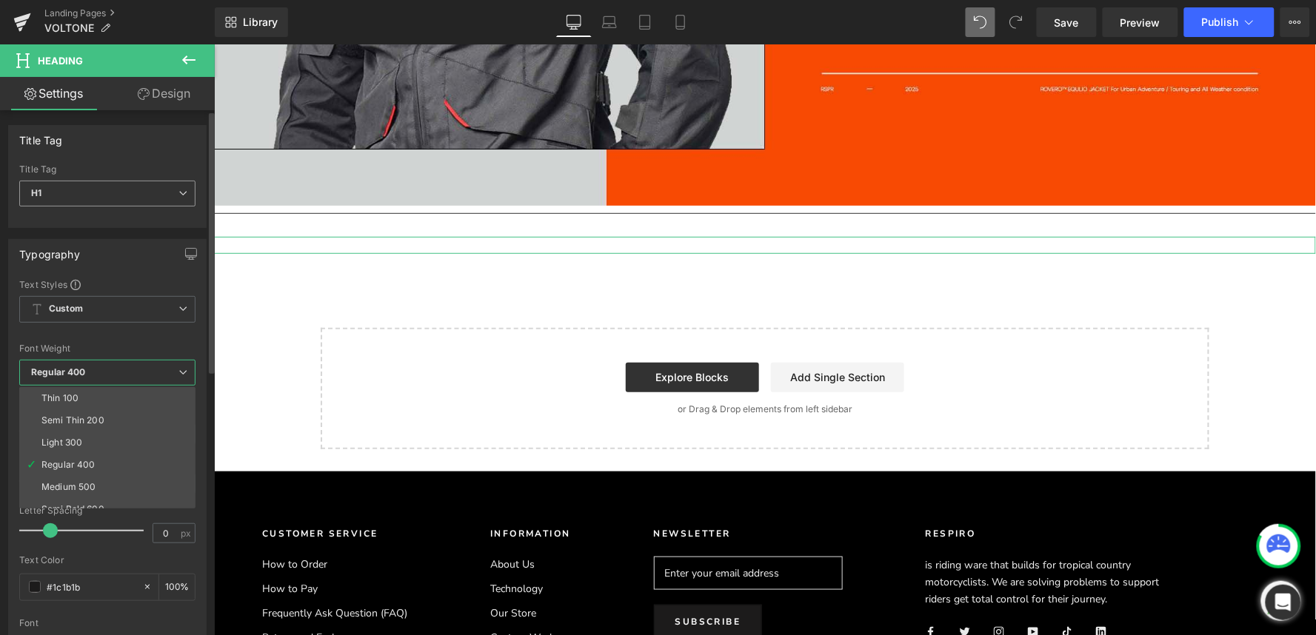
click at [96, 193] on span "H1" at bounding box center [107, 194] width 176 height 26
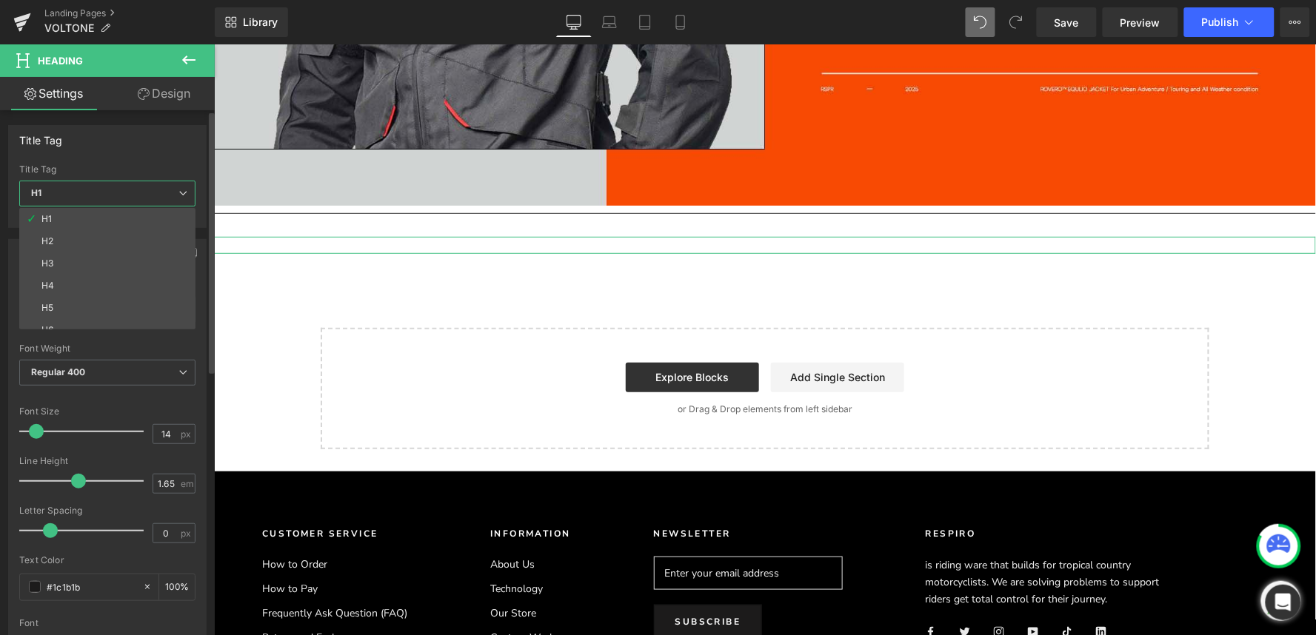
click at [96, 193] on span "H1" at bounding box center [107, 194] width 176 height 26
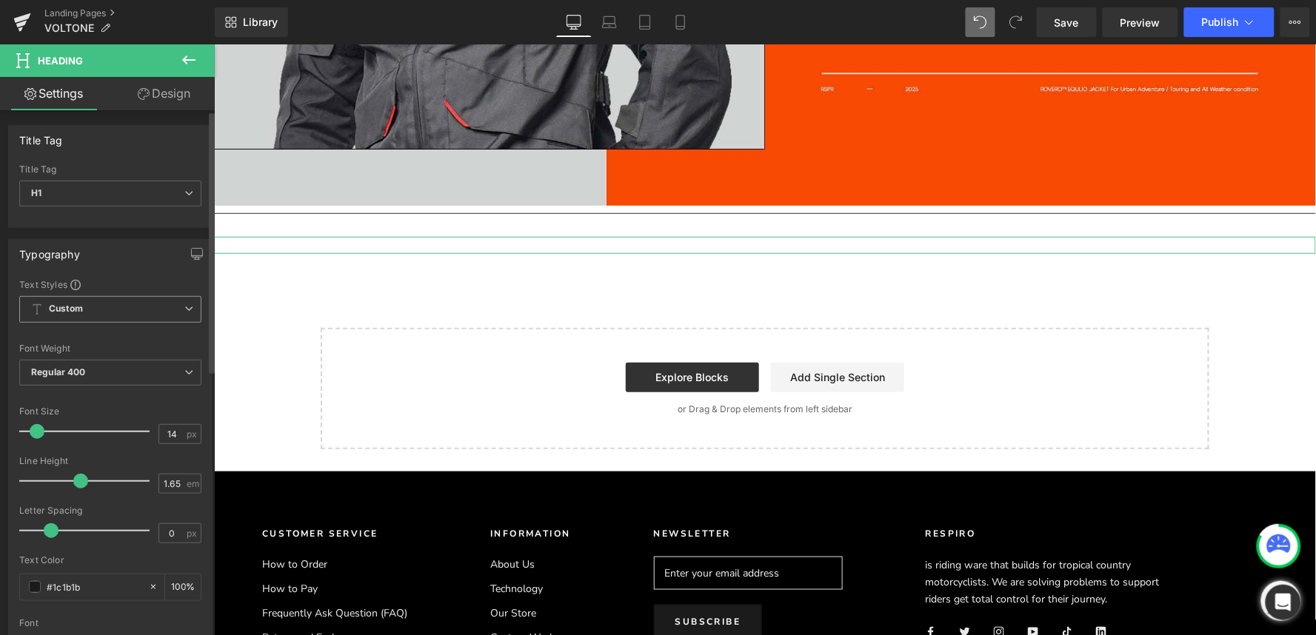
click at [108, 322] on span "Custom Setup Global Style" at bounding box center [110, 309] width 182 height 27
click at [113, 372] on div "Setup Global Style" at bounding box center [107, 369] width 176 height 35
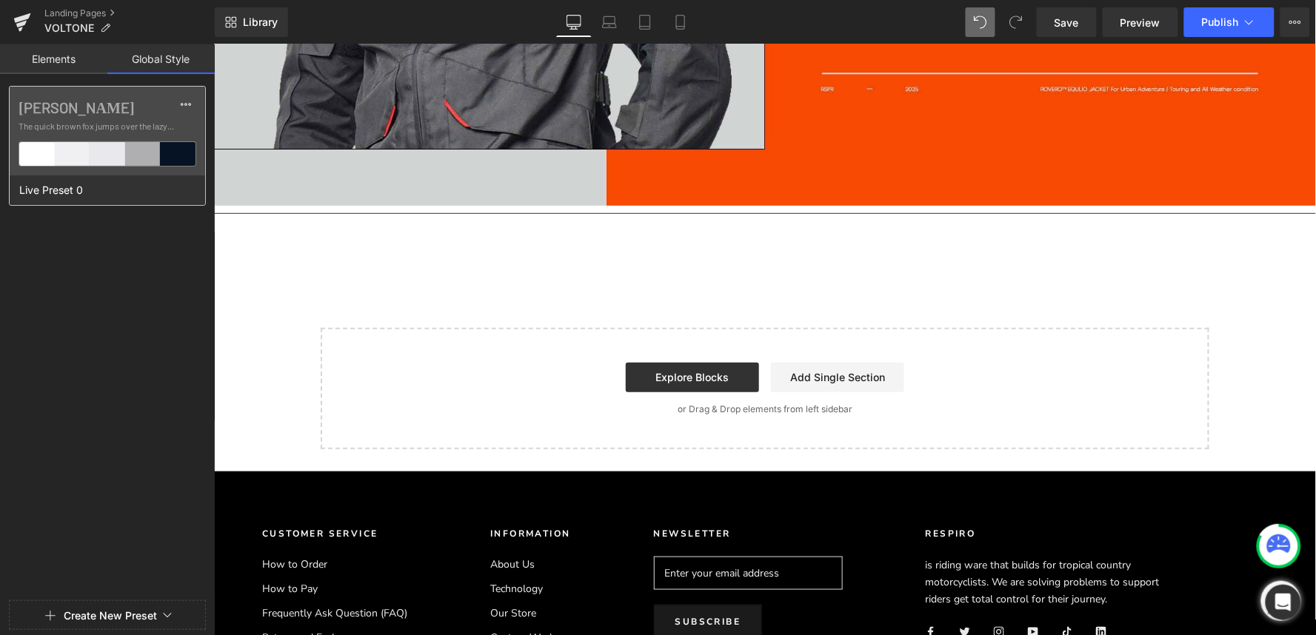
click at [122, 152] on div at bounding box center [108, 154] width 36 height 24
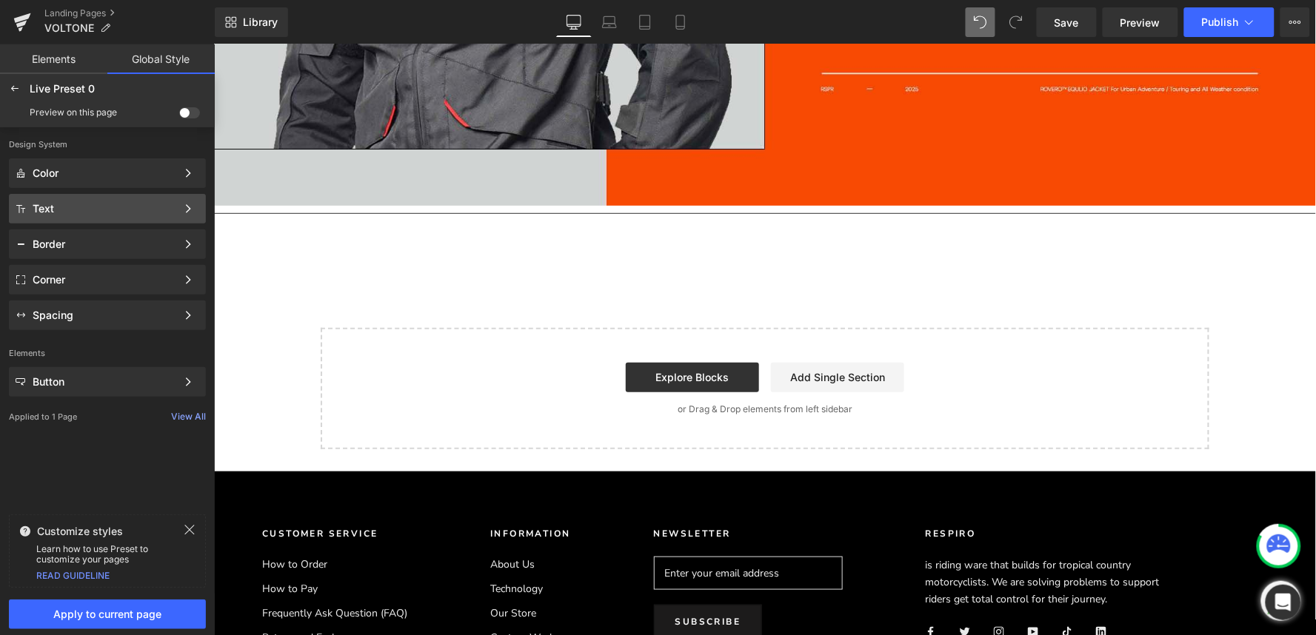
click at [111, 211] on div "Text" at bounding box center [105, 209] width 144 height 12
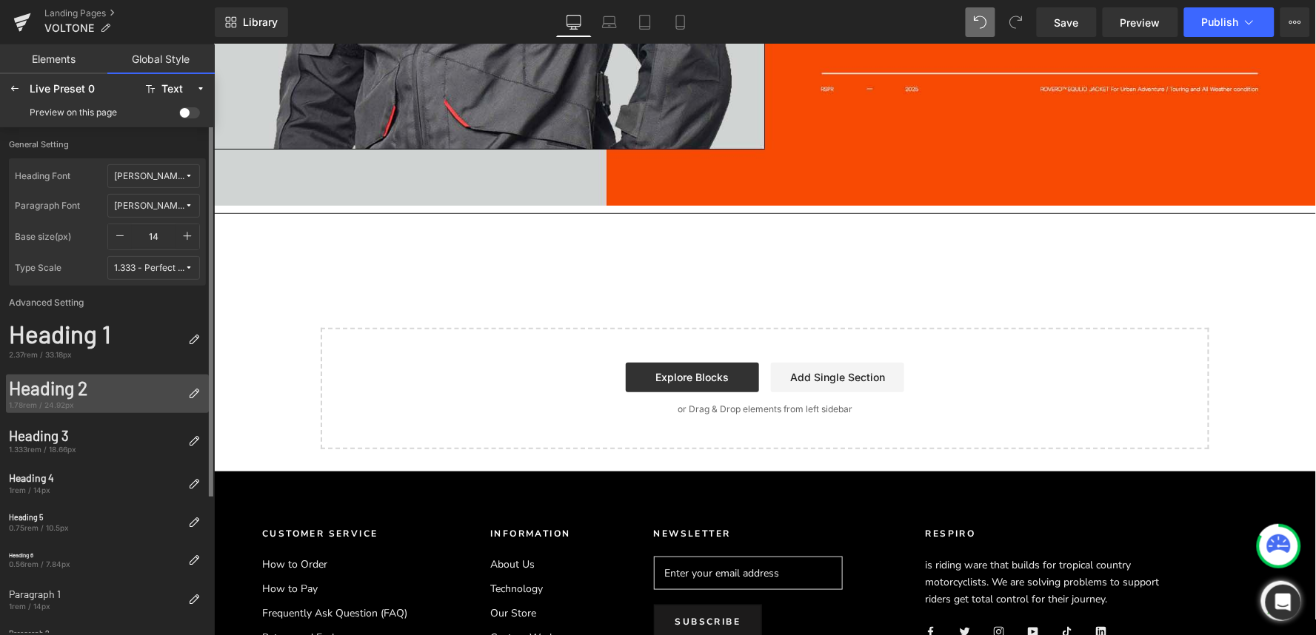
click at [98, 400] on div "1.78rem / 24.92px" at bounding box center [95, 405] width 173 height 10
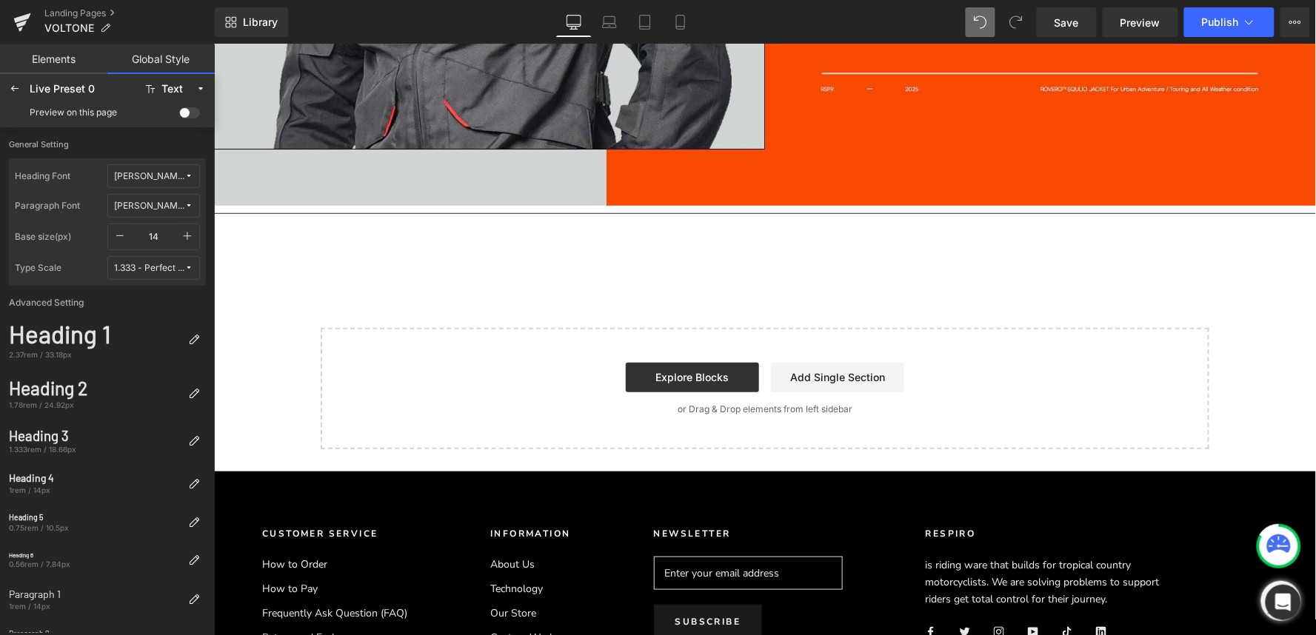
click at [236, 236] on div "Heading" at bounding box center [764, 244] width 1102 height 17
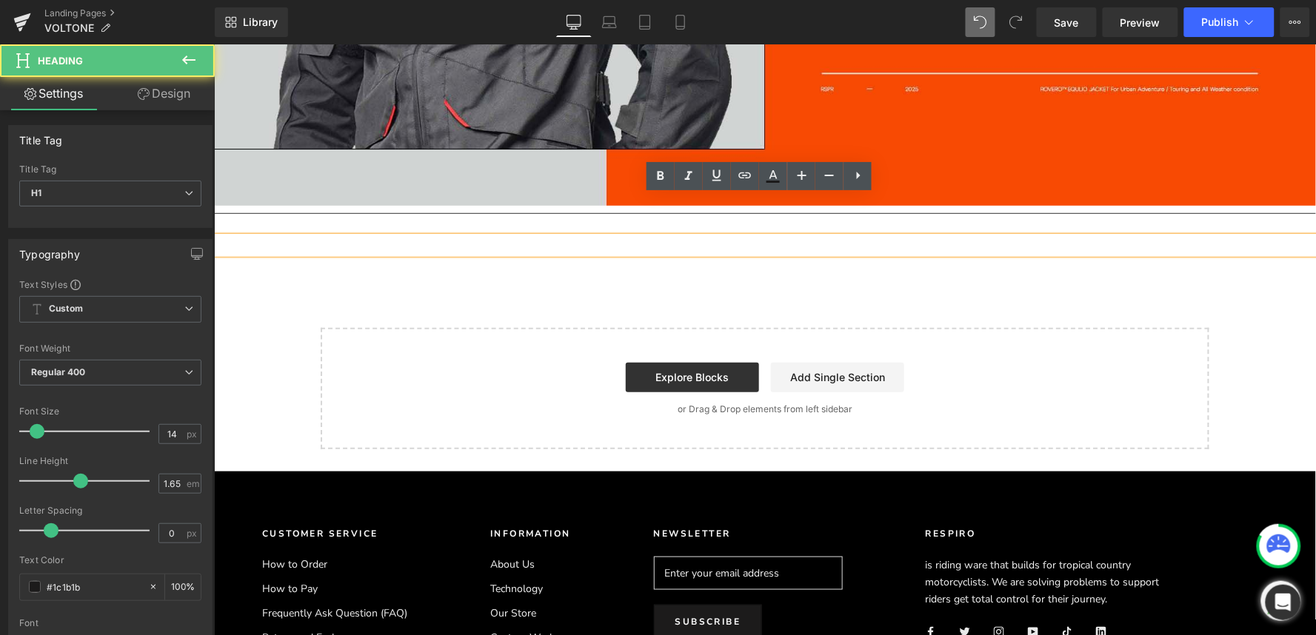
click at [254, 236] on div at bounding box center [764, 244] width 1102 height 17
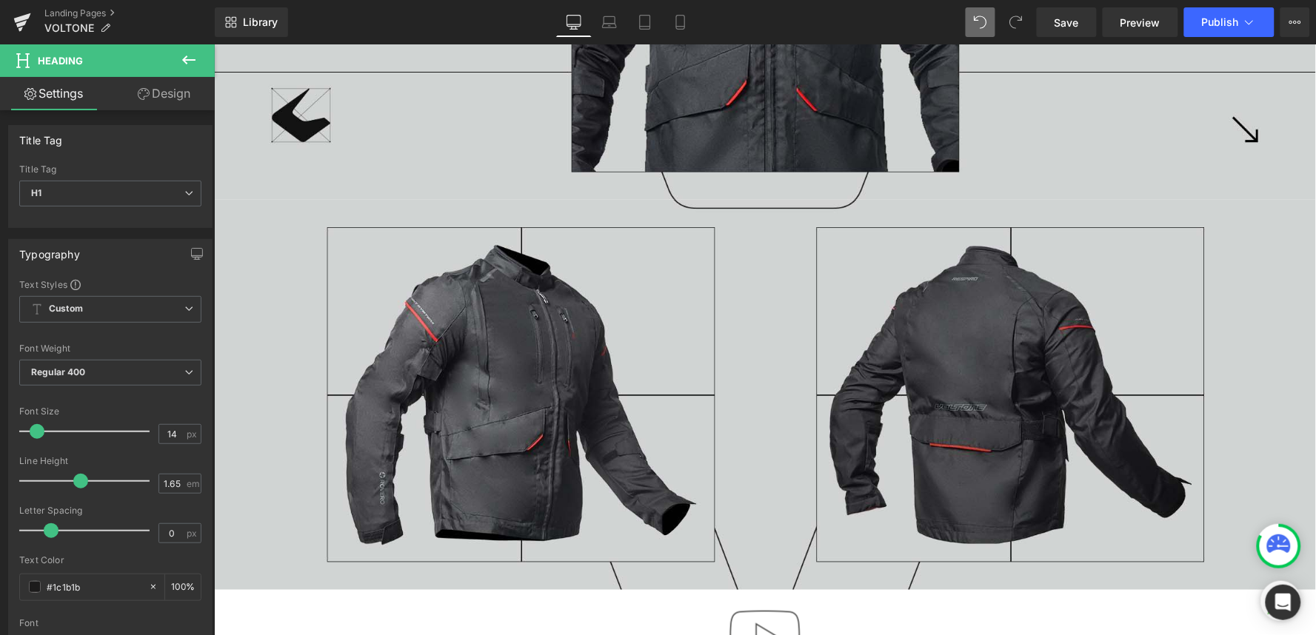
scroll to position [438, 0]
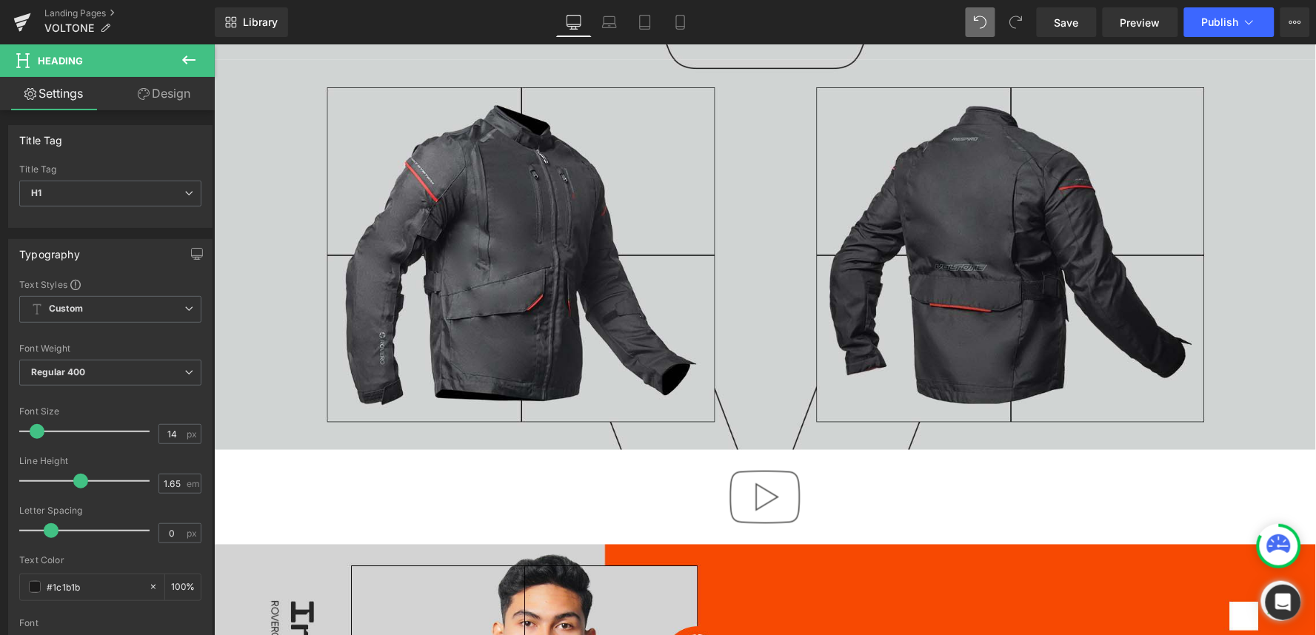
click at [514, 493] on div at bounding box center [764, 497] width 1102 height 95
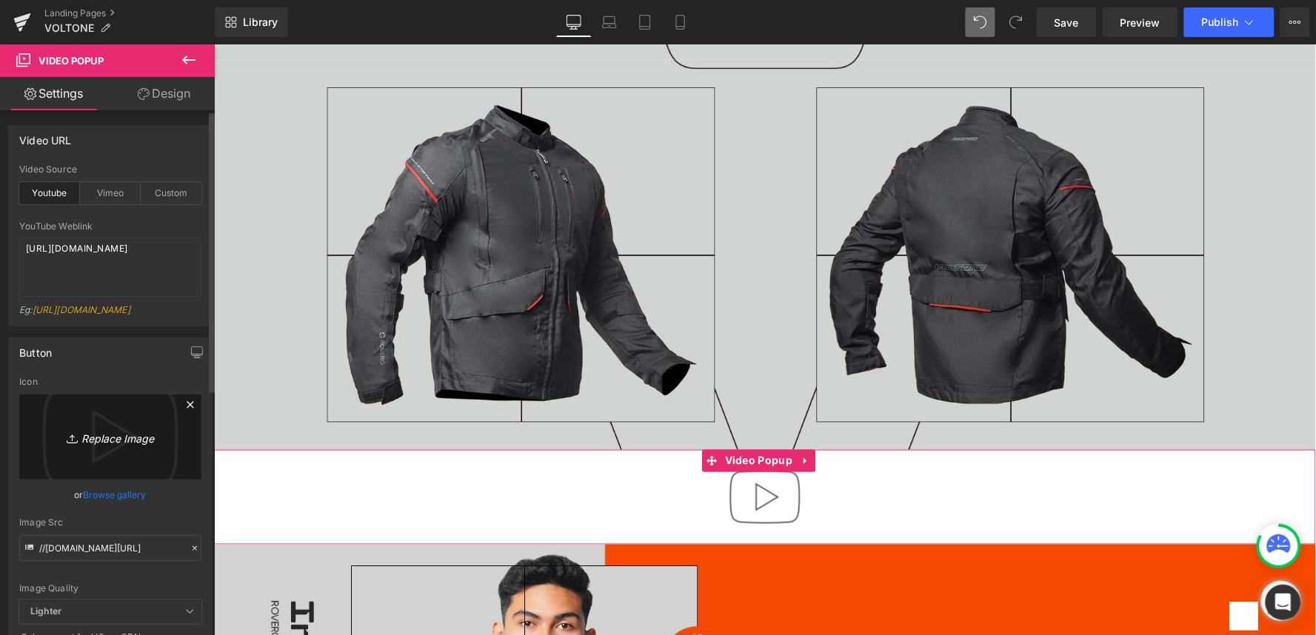
click at [113, 447] on icon "Replace Image" at bounding box center [110, 437] width 118 height 19
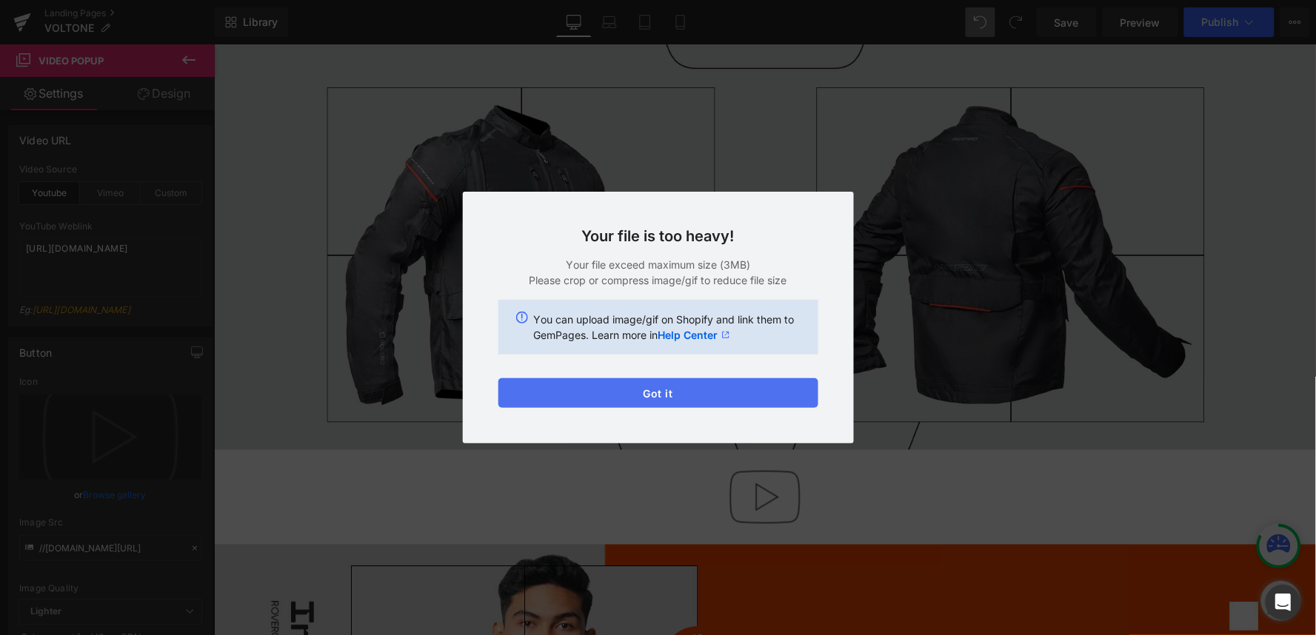
click at [752, 393] on button "Got it" at bounding box center [658, 393] width 320 height 30
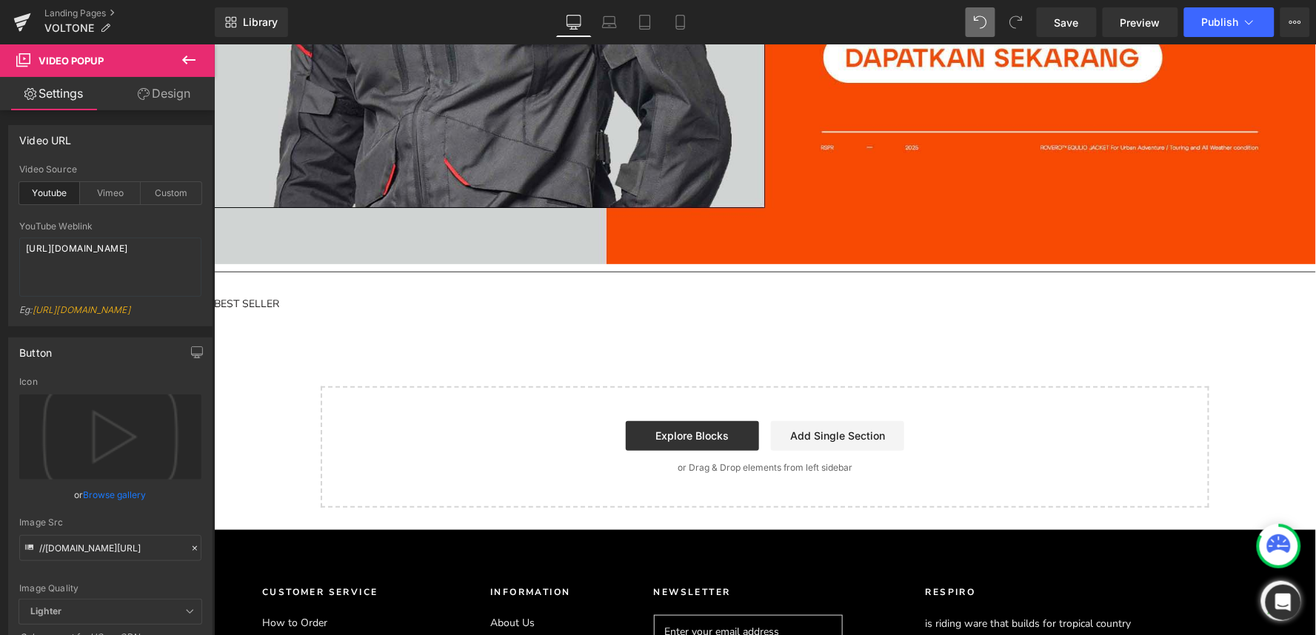
scroll to position [3285, 0]
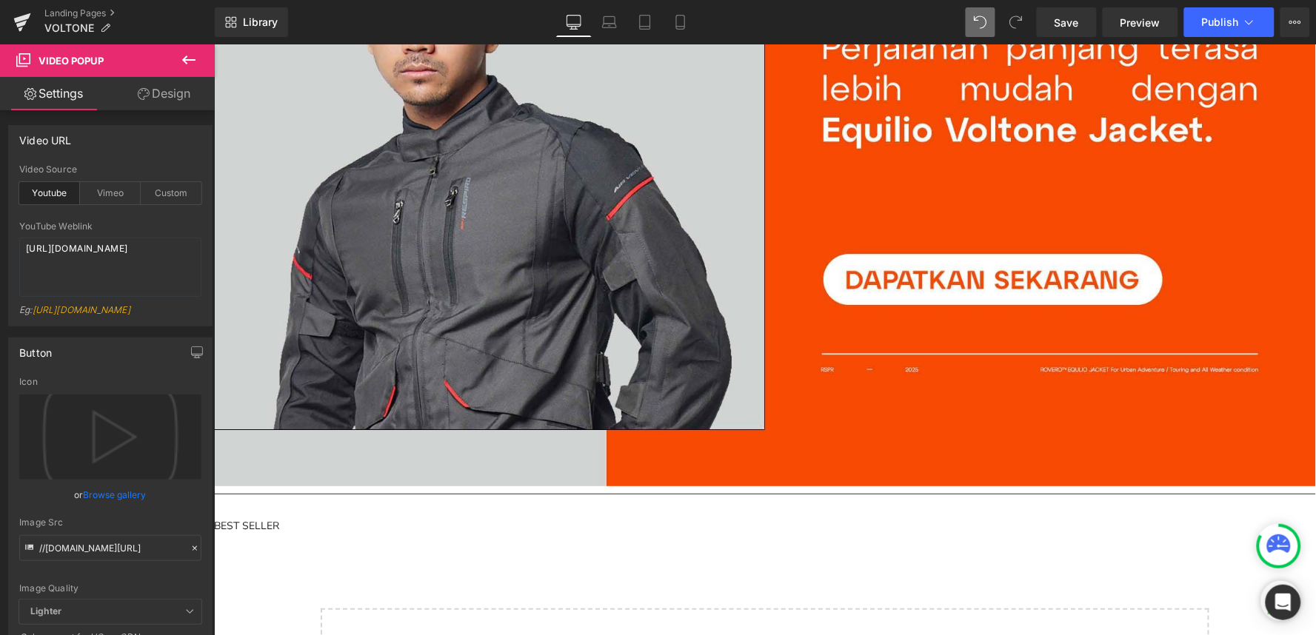
click at [240, 517] on h1 "BEST SELLER" at bounding box center [764, 525] width 1102 height 17
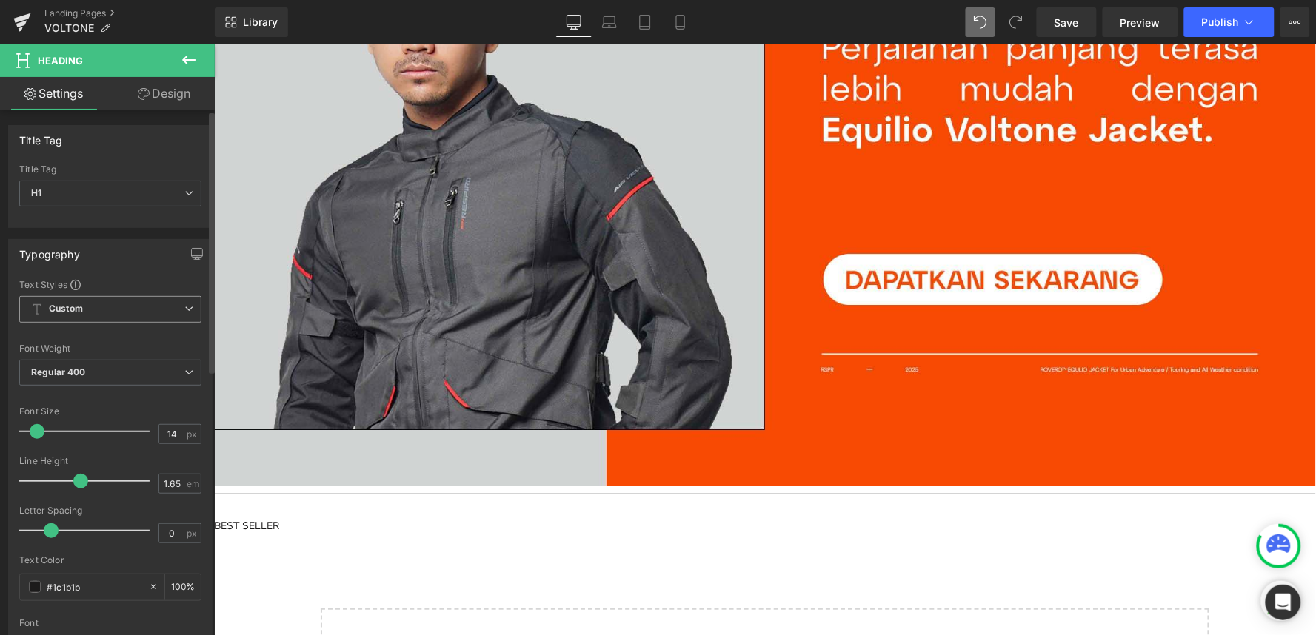
click at [117, 310] on span "Custom Setup Global Style" at bounding box center [110, 309] width 182 height 27
click at [119, 366] on div "Setup Global Style" at bounding box center [107, 369] width 176 height 35
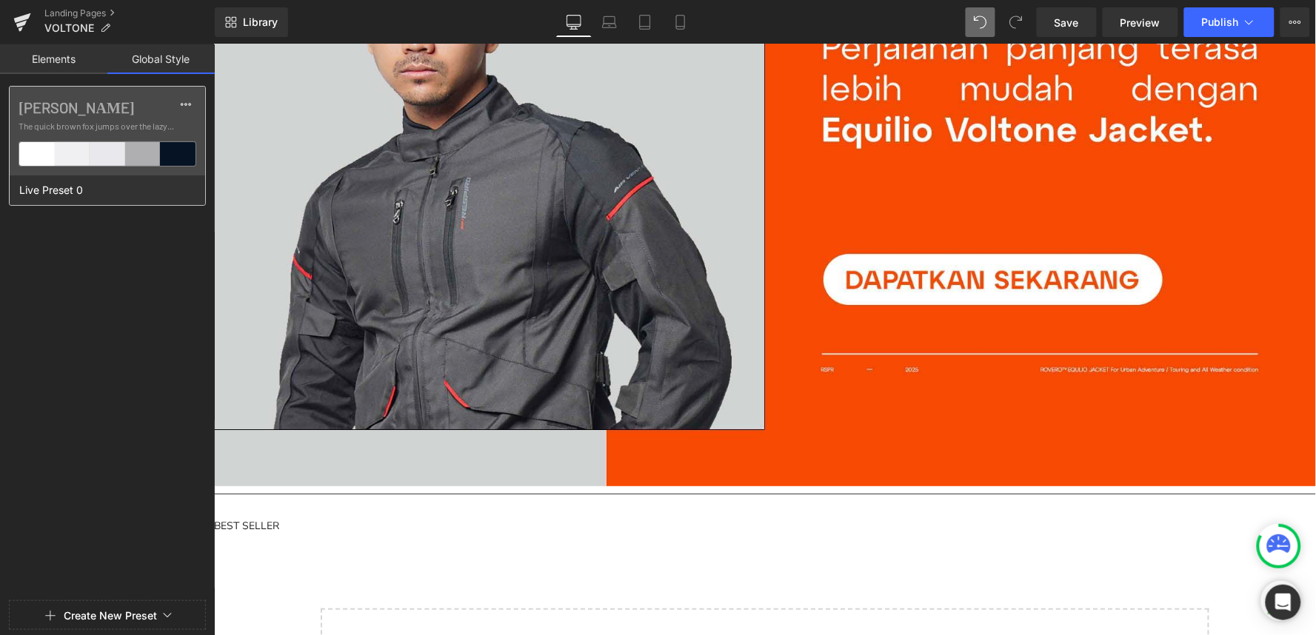
click at [99, 165] on div at bounding box center [108, 154] width 36 height 24
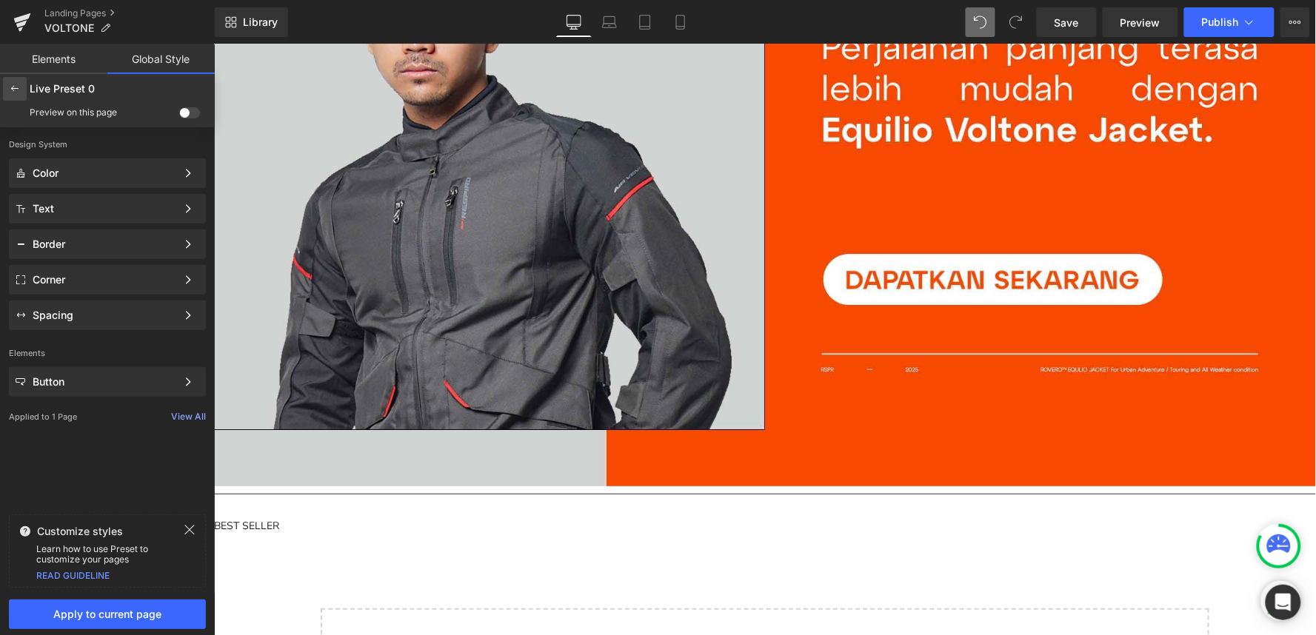
click at [17, 94] on icon at bounding box center [15, 89] width 12 height 12
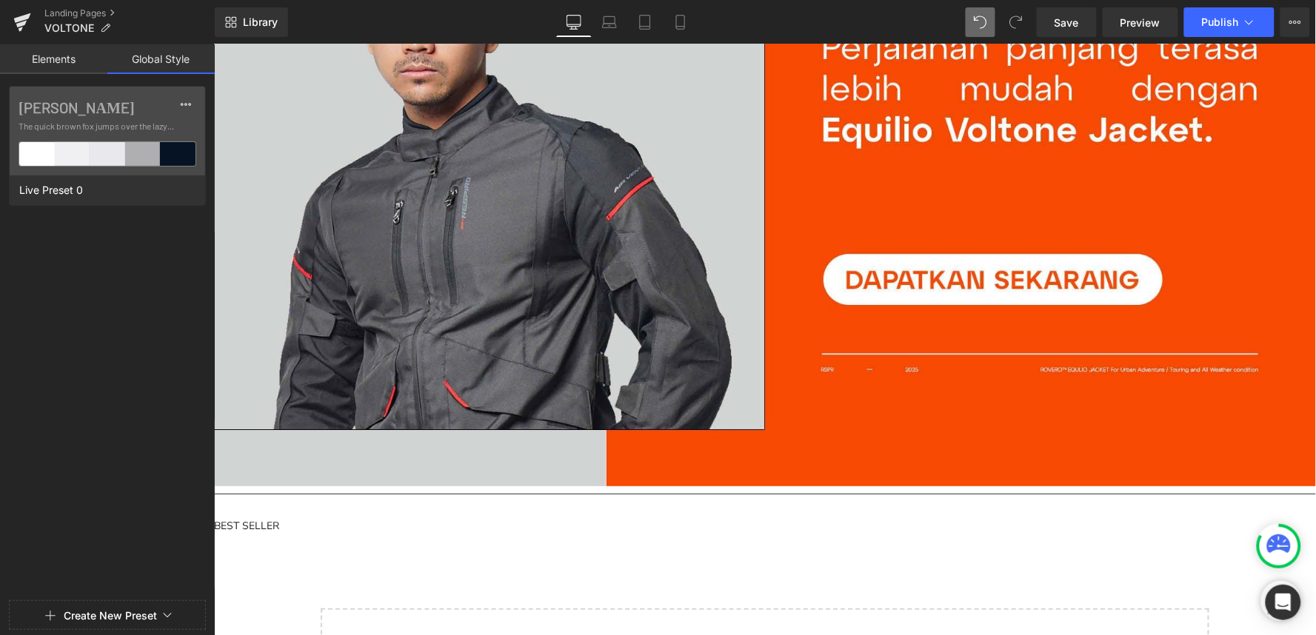
click at [17, 94] on div "Barlow The quick brown fox jumps over the lazy..." at bounding box center [108, 131] width 196 height 89
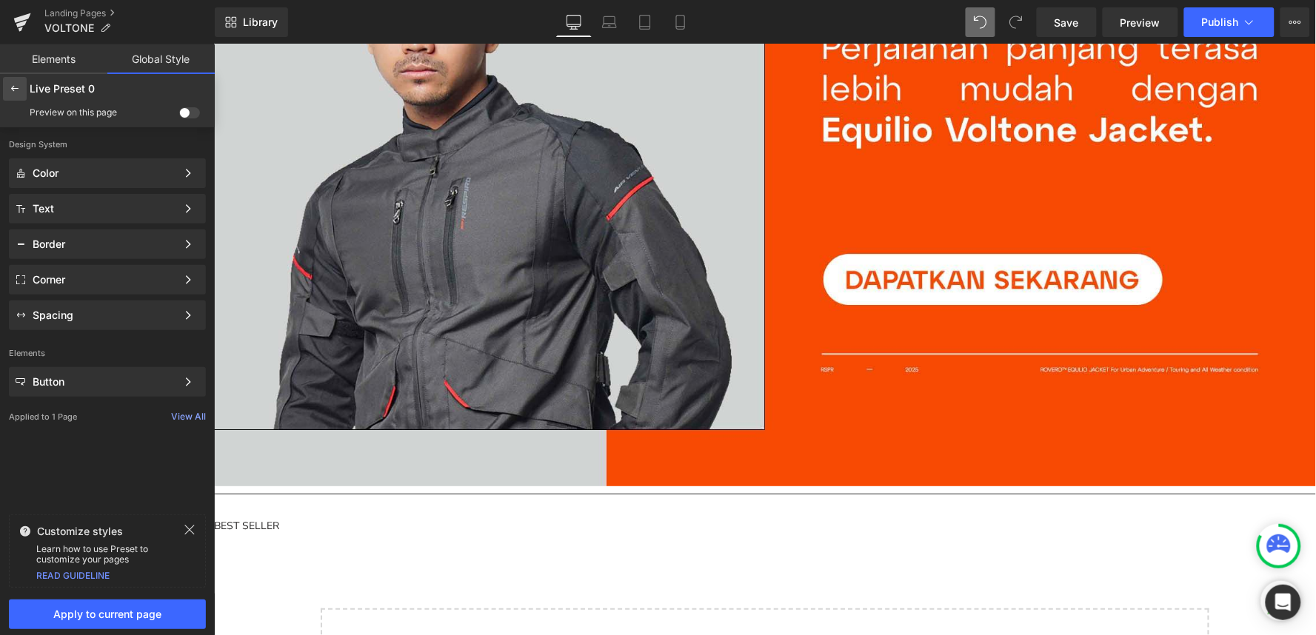
click at [5, 94] on div at bounding box center [15, 89] width 24 height 24
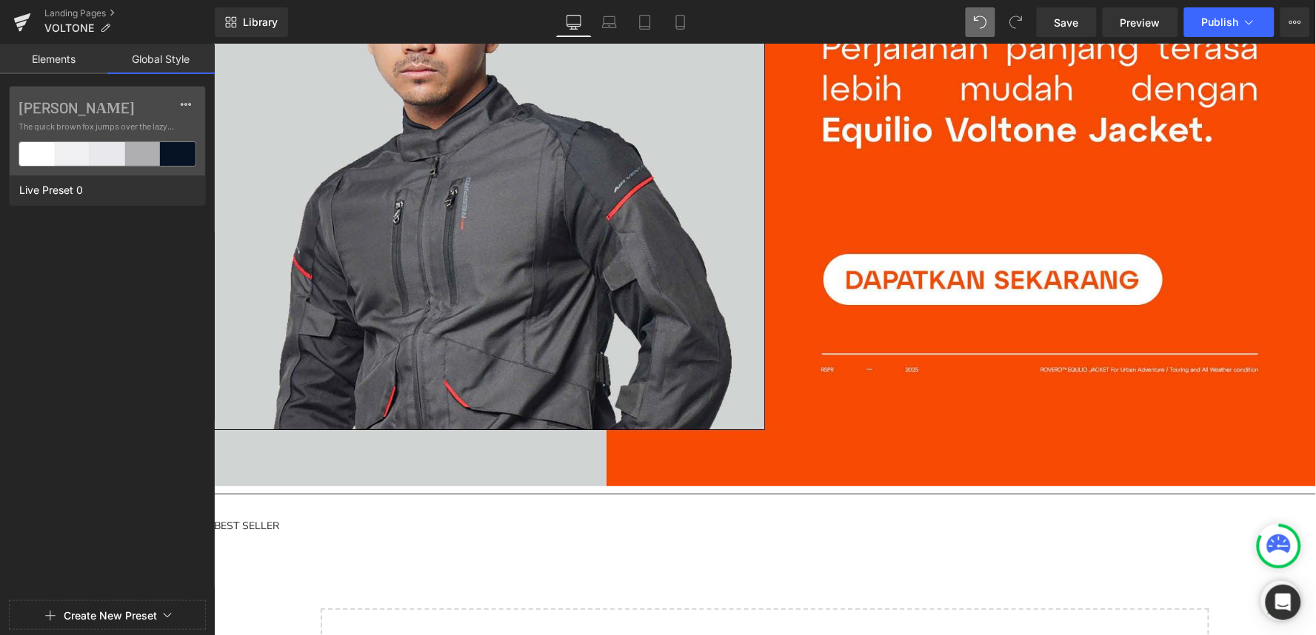
click at [39, 69] on link "Elements" at bounding box center [53, 59] width 107 height 30
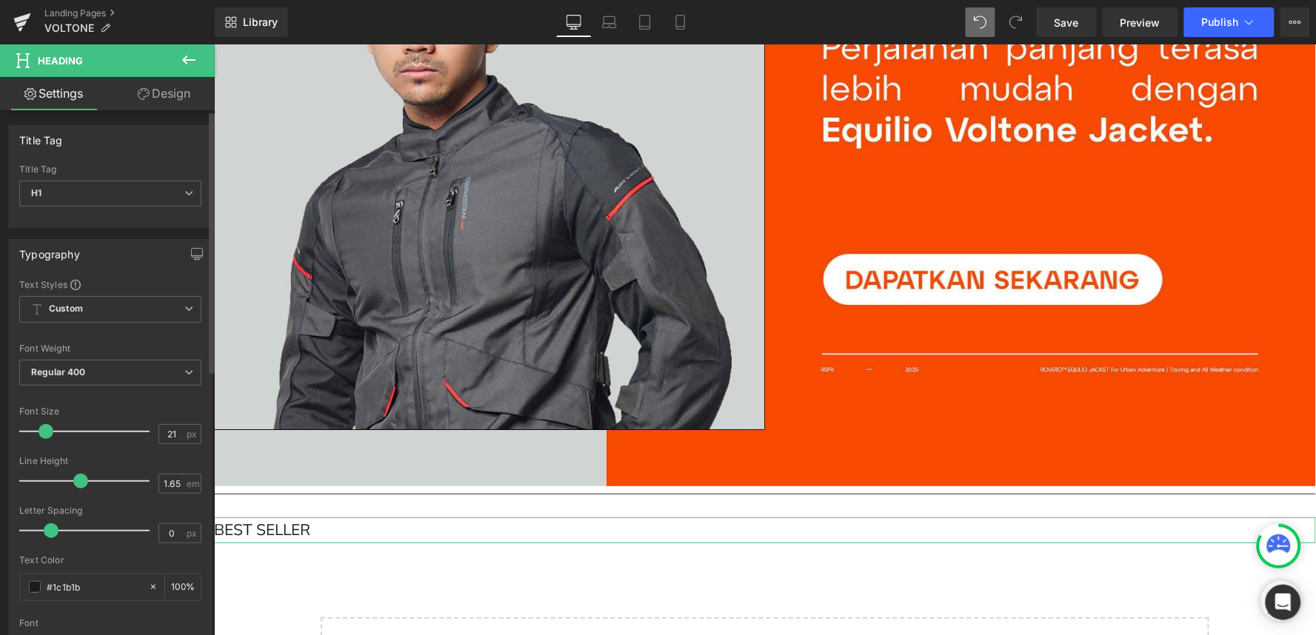
type input "22"
drag, startPoint x: 35, startPoint y: 434, endPoint x: 45, endPoint y: 433, distance: 10.4
click at [45, 433] on span at bounding box center [47, 431] width 15 height 15
type input "1.7"
click at [81, 492] on div at bounding box center [88, 482] width 123 height 30
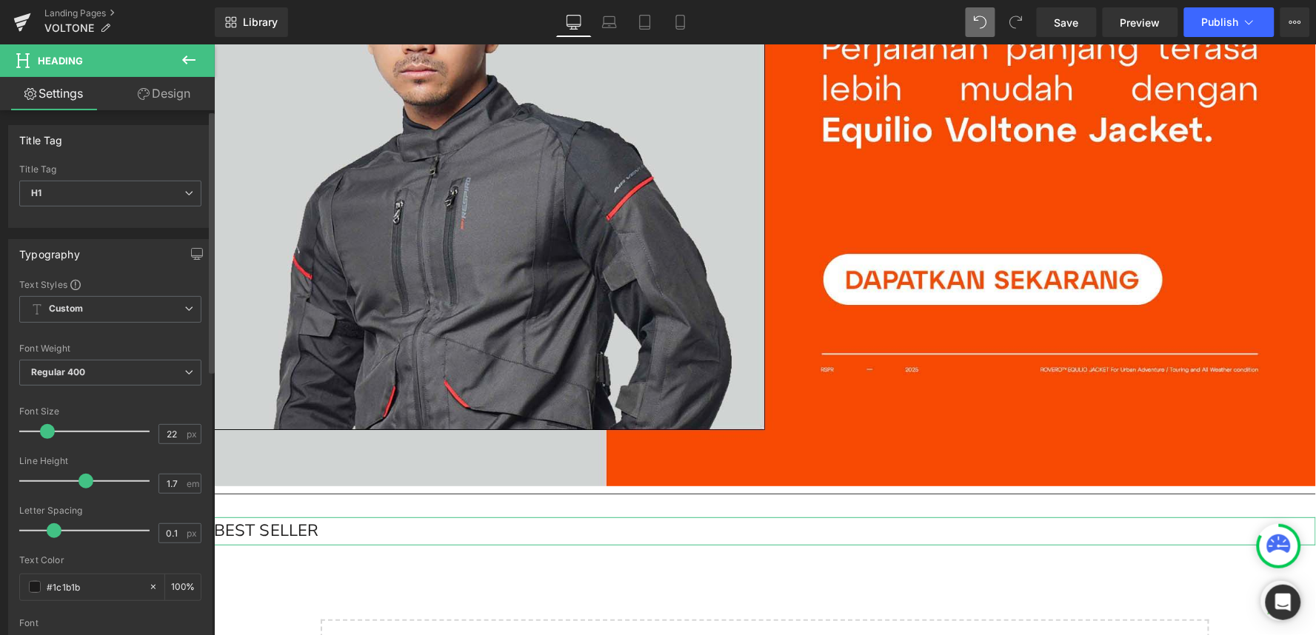
type input "0"
click at [52, 529] on span at bounding box center [51, 531] width 15 height 15
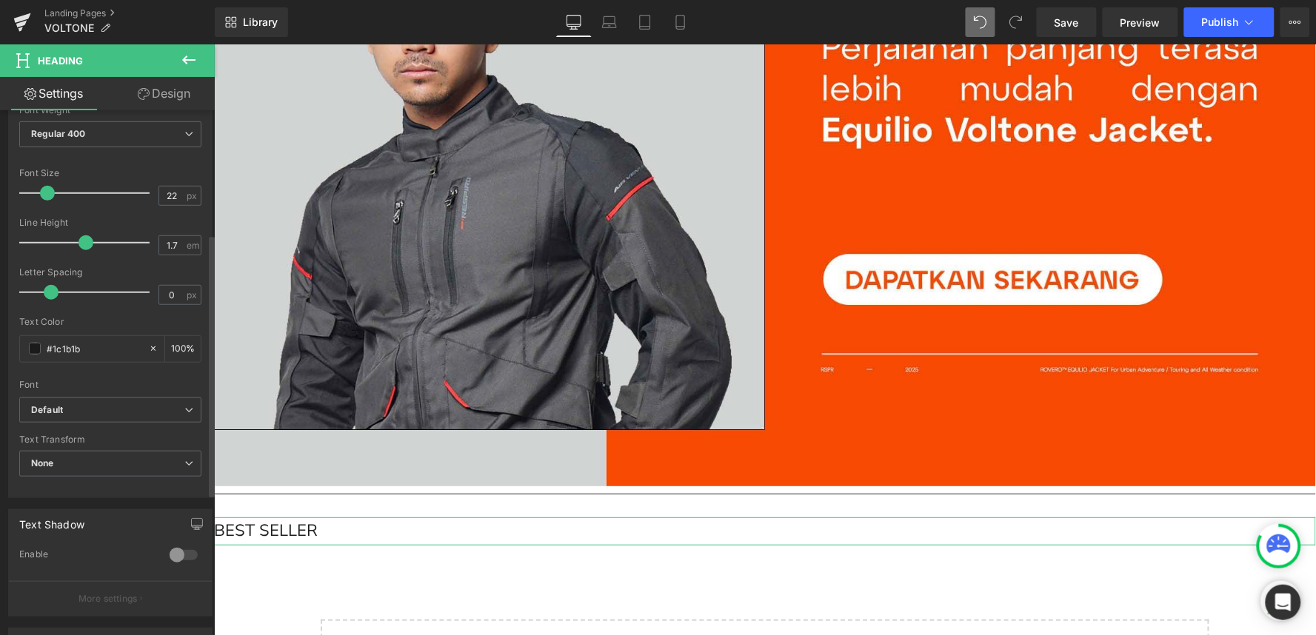
scroll to position [247, 0]
click at [99, 401] on b "Default" at bounding box center [107, 402] width 153 height 13
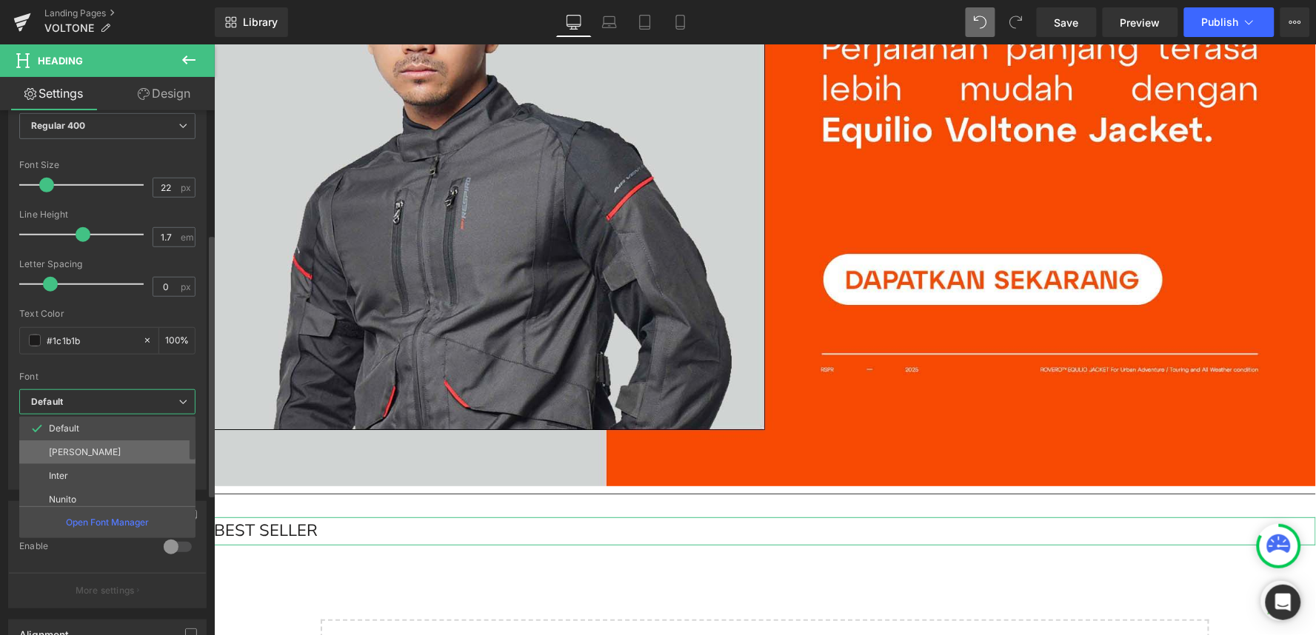
click at [96, 454] on li "Barlow" at bounding box center [110, 453] width 183 height 24
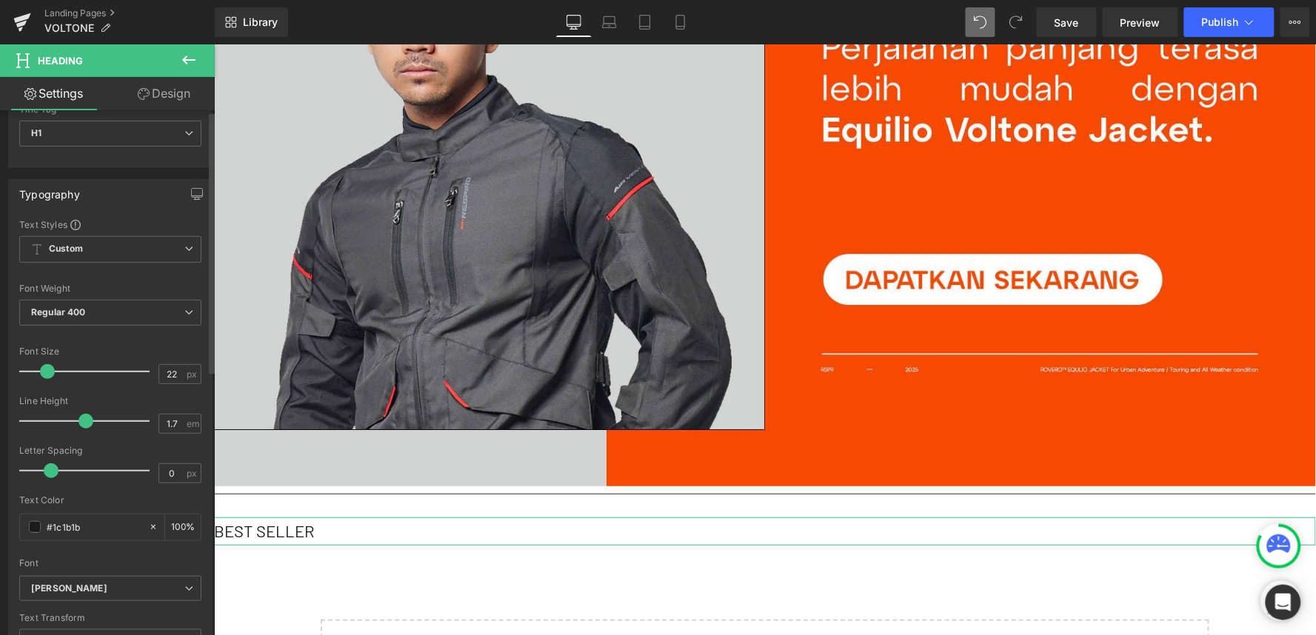
scroll to position [0, 0]
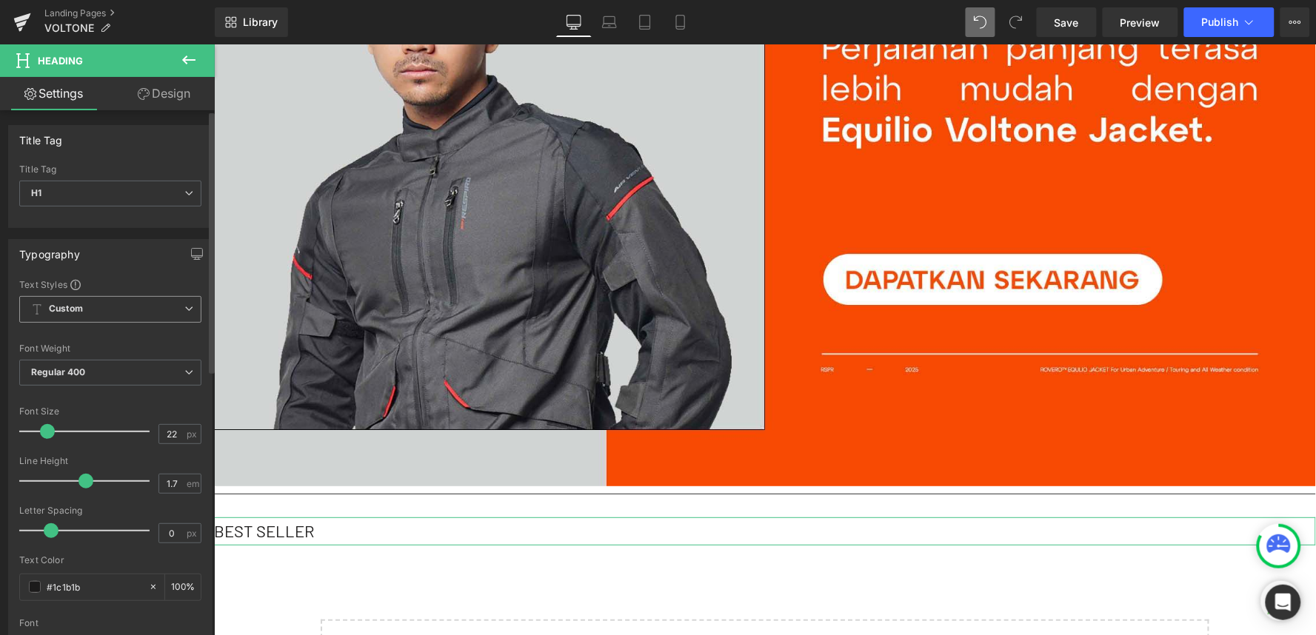
click at [136, 299] on span "Custom Setup Global Style" at bounding box center [110, 309] width 182 height 27
click at [97, 372] on div "Setup Global Style" at bounding box center [107, 369] width 176 height 35
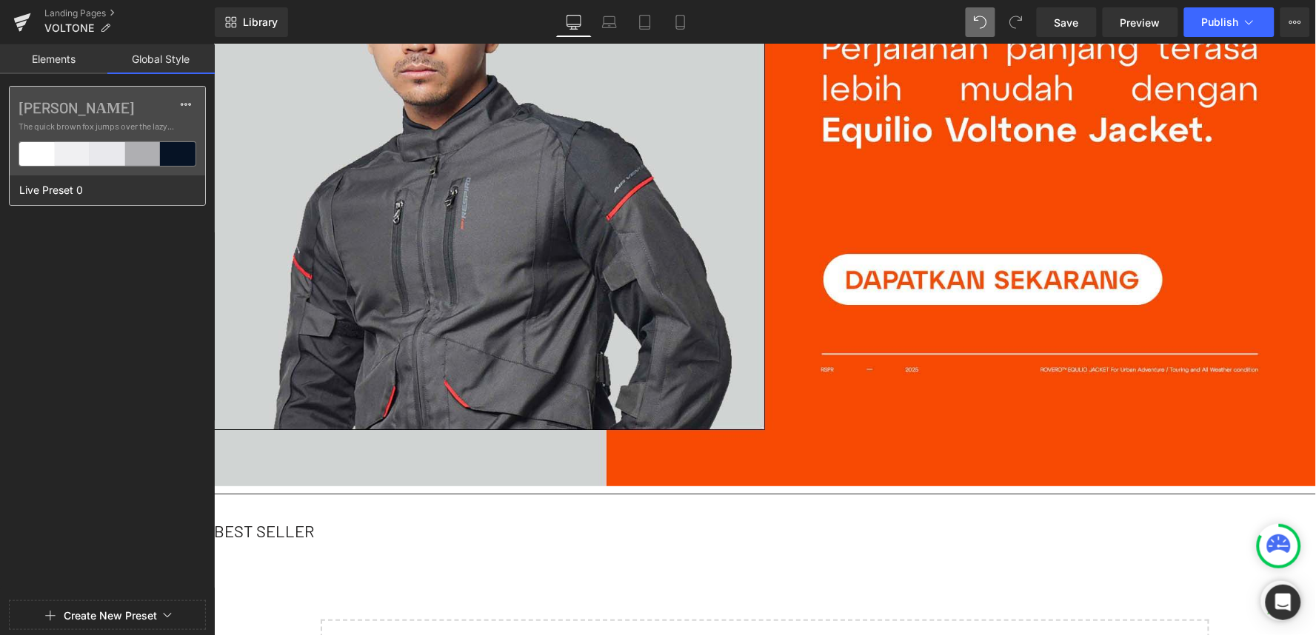
click at [93, 173] on div "Barlow The quick brown fox jumps over the lazy..." at bounding box center [108, 131] width 196 height 89
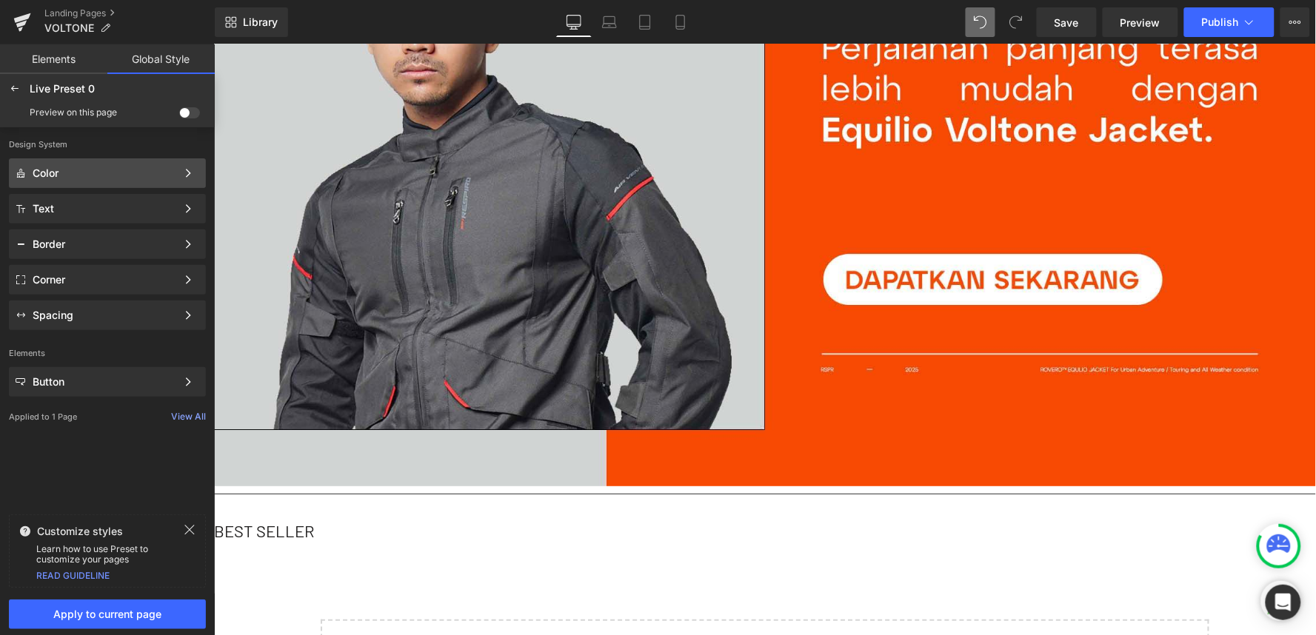
click at [120, 176] on div "Color" at bounding box center [105, 173] width 144 height 12
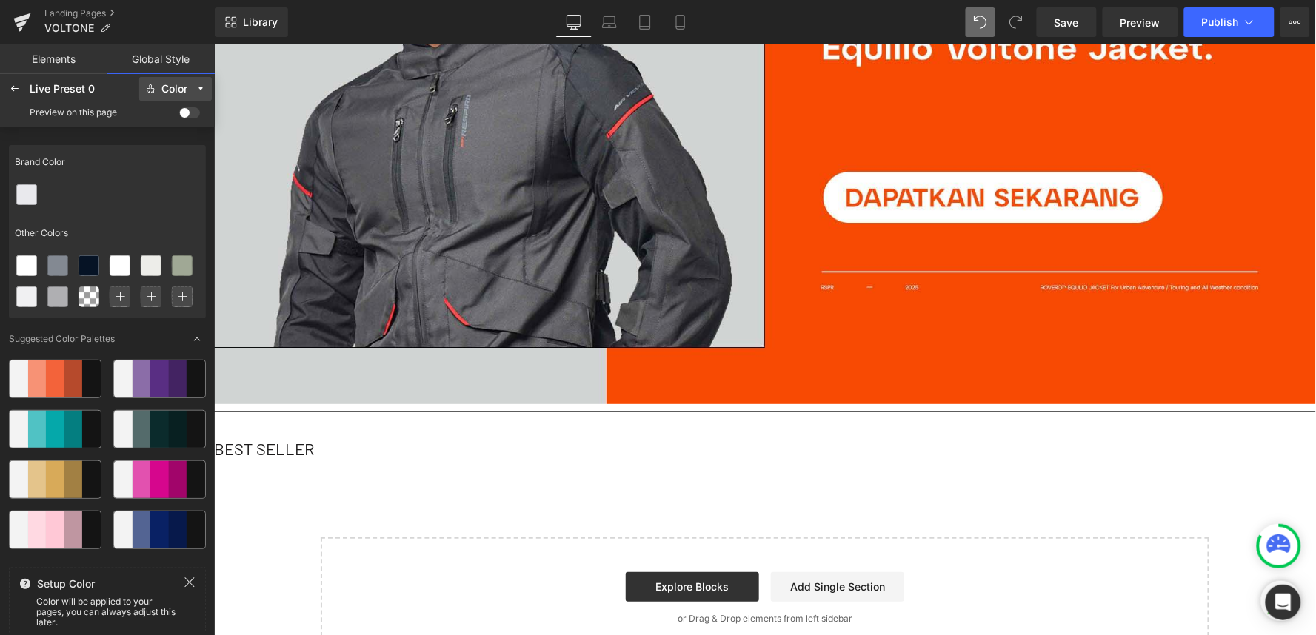
click at [194, 84] on button "Color" at bounding box center [175, 89] width 73 height 24
click at [163, 144] on label "Text" at bounding box center [165, 142] width 19 height 10
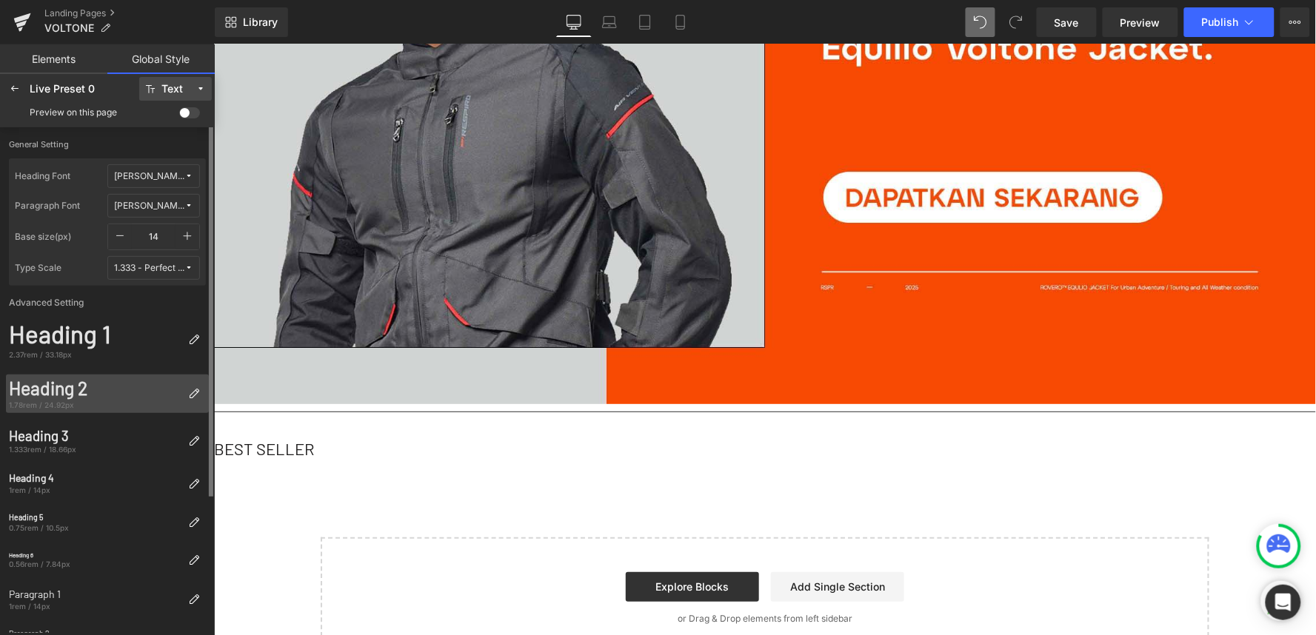
click at [82, 390] on div "Heading 2" at bounding box center [95, 389] width 173 height 22
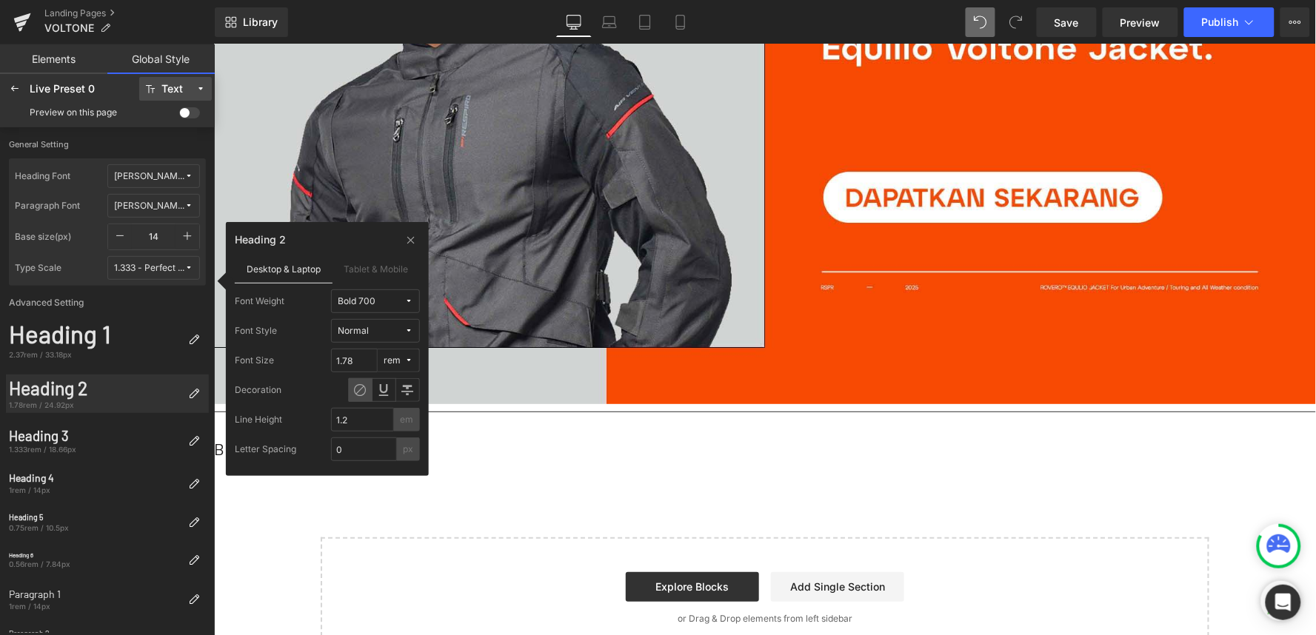
click at [173, 84] on div "Text" at bounding box center [171, 89] width 21 height 11
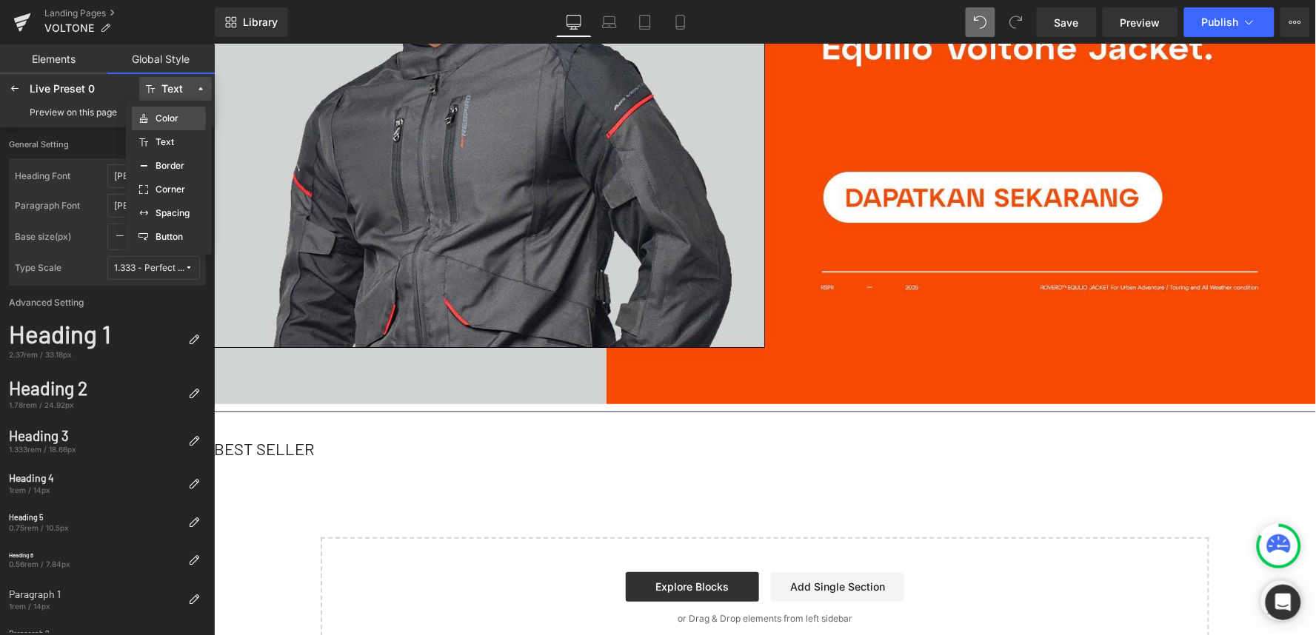
click at [176, 121] on label "Color" at bounding box center [167, 118] width 23 height 10
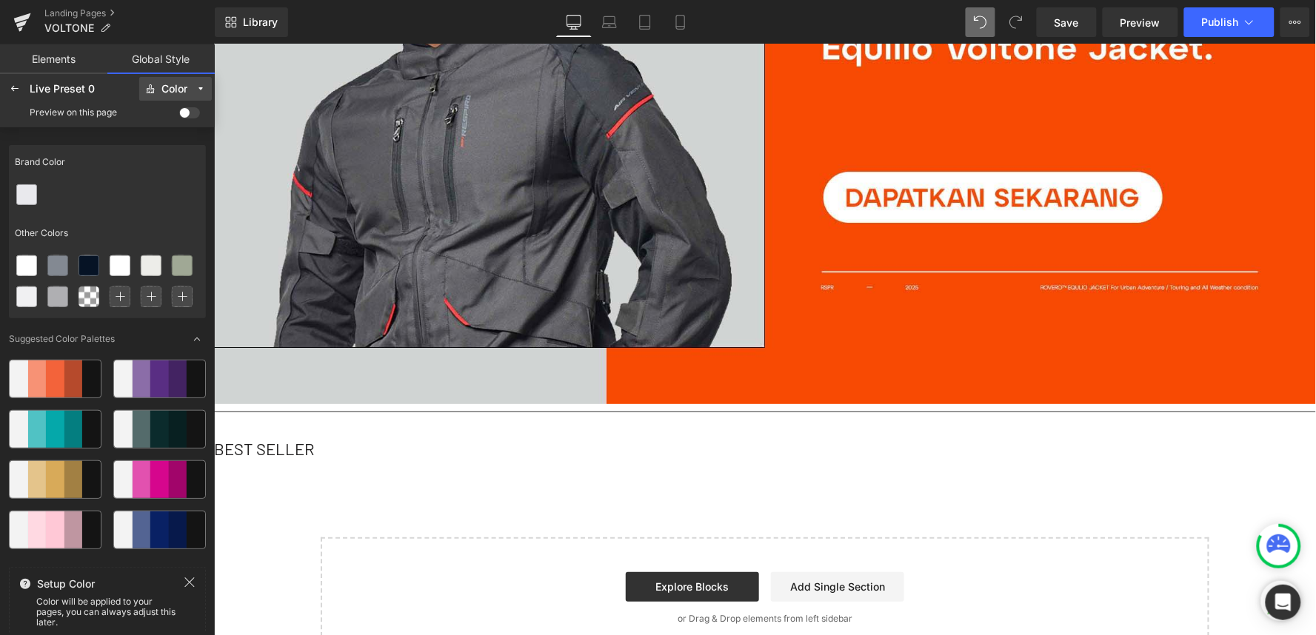
click at [181, 90] on div "Color" at bounding box center [174, 89] width 26 height 11
click at [181, 213] on label "Spacing" at bounding box center [173, 213] width 34 height 10
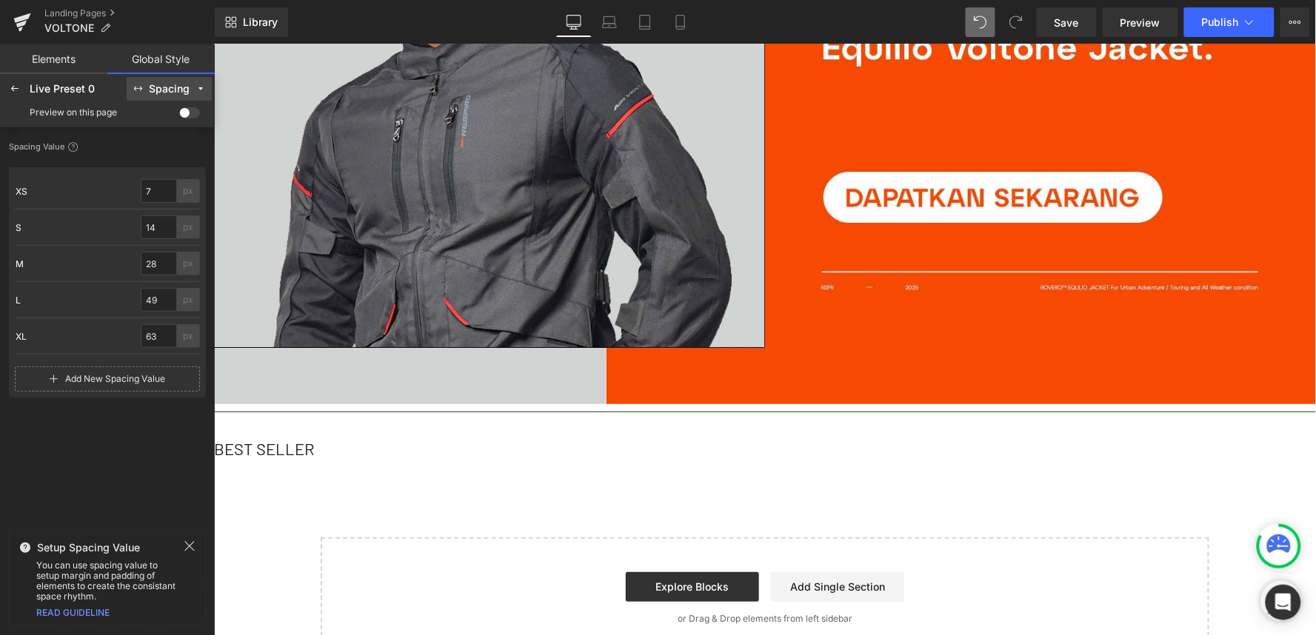
click at [176, 84] on div "Spacing" at bounding box center [169, 89] width 41 height 11
drag, startPoint x: 173, startPoint y: 235, endPoint x: 169, endPoint y: 221, distance: 14.6
click at [172, 235] on label "Button" at bounding box center [169, 237] width 27 height 10
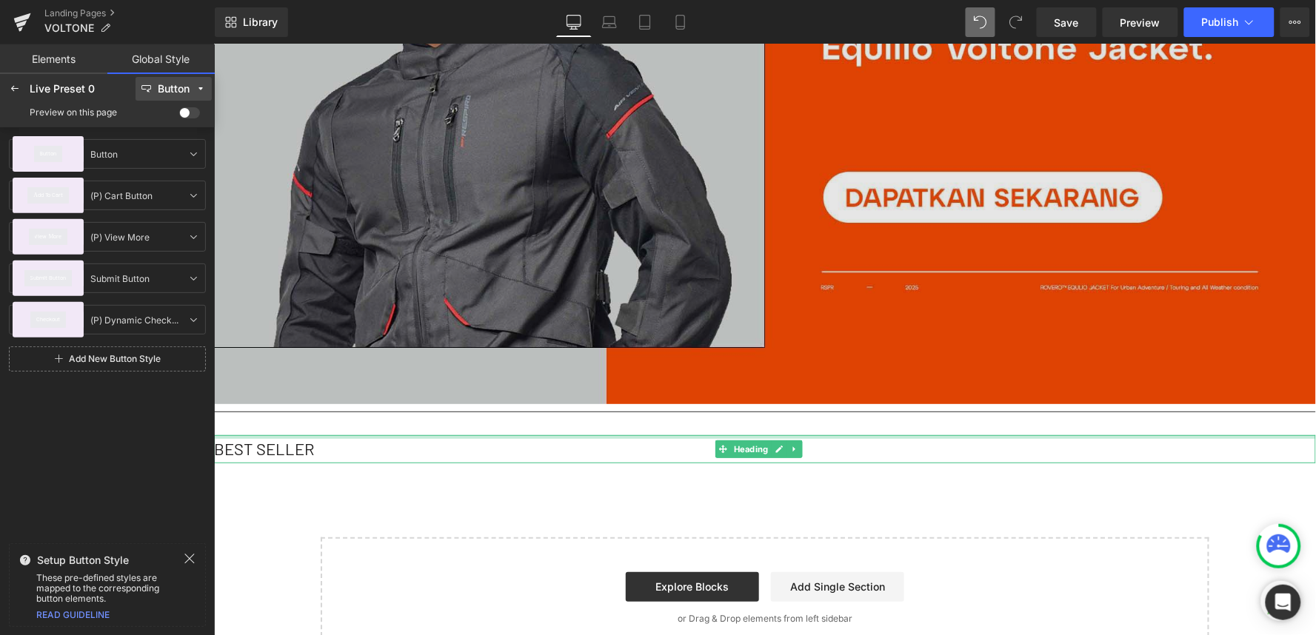
drag, startPoint x: 311, startPoint y: 393, endPoint x: 811, endPoint y: 358, distance: 501.2
click at [427, 435] on div at bounding box center [764, 437] width 1102 height 4
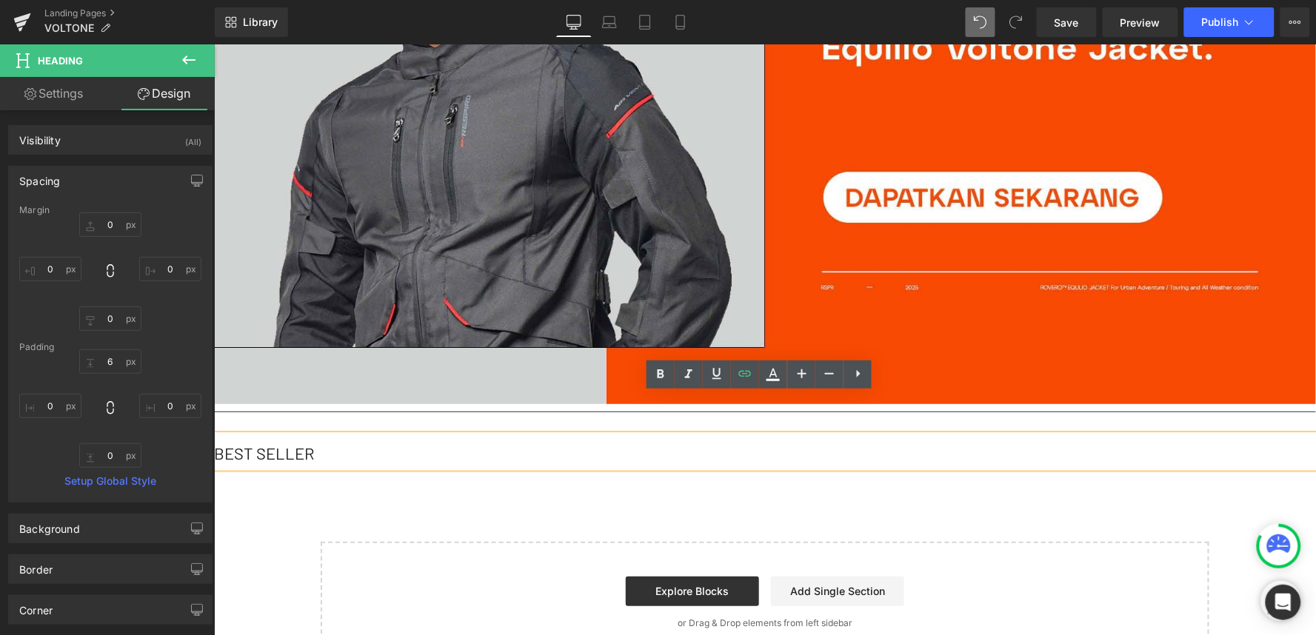
click at [309, 439] on h1 "BEST SELLER" at bounding box center [764, 452] width 1102 height 27
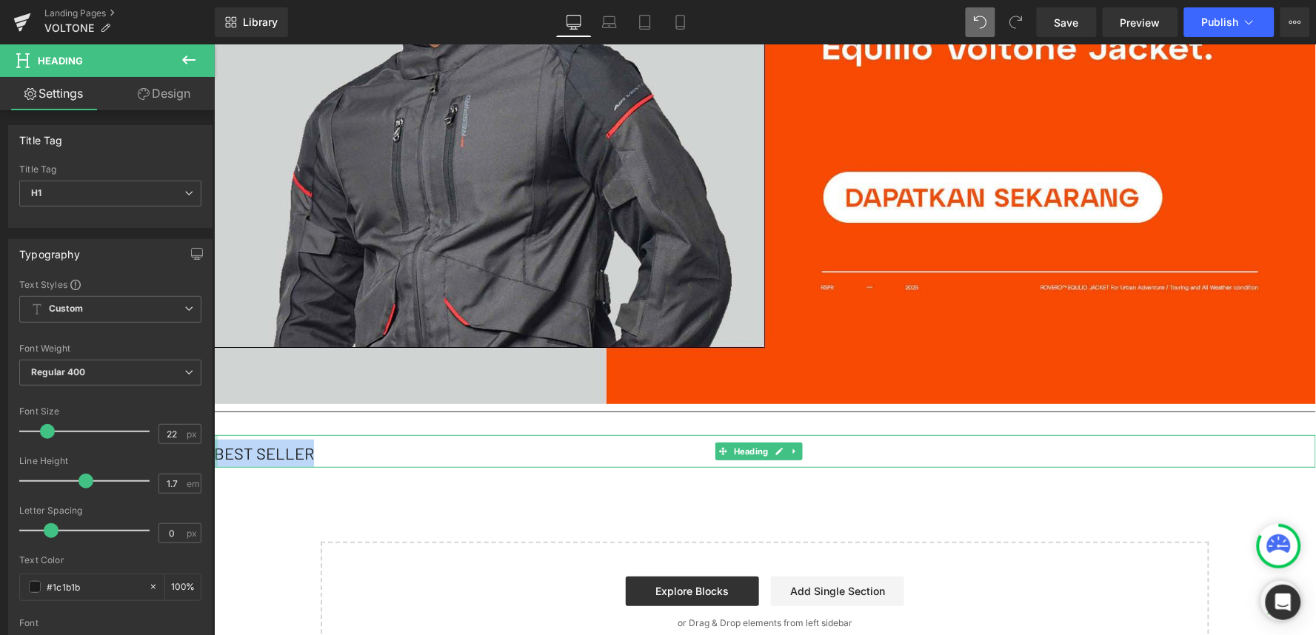
drag, startPoint x: 321, startPoint y: 413, endPoint x: 216, endPoint y: 420, distance: 106.2
click at [216, 435] on div "BEST SELLER Heading" at bounding box center [764, 451] width 1102 height 32
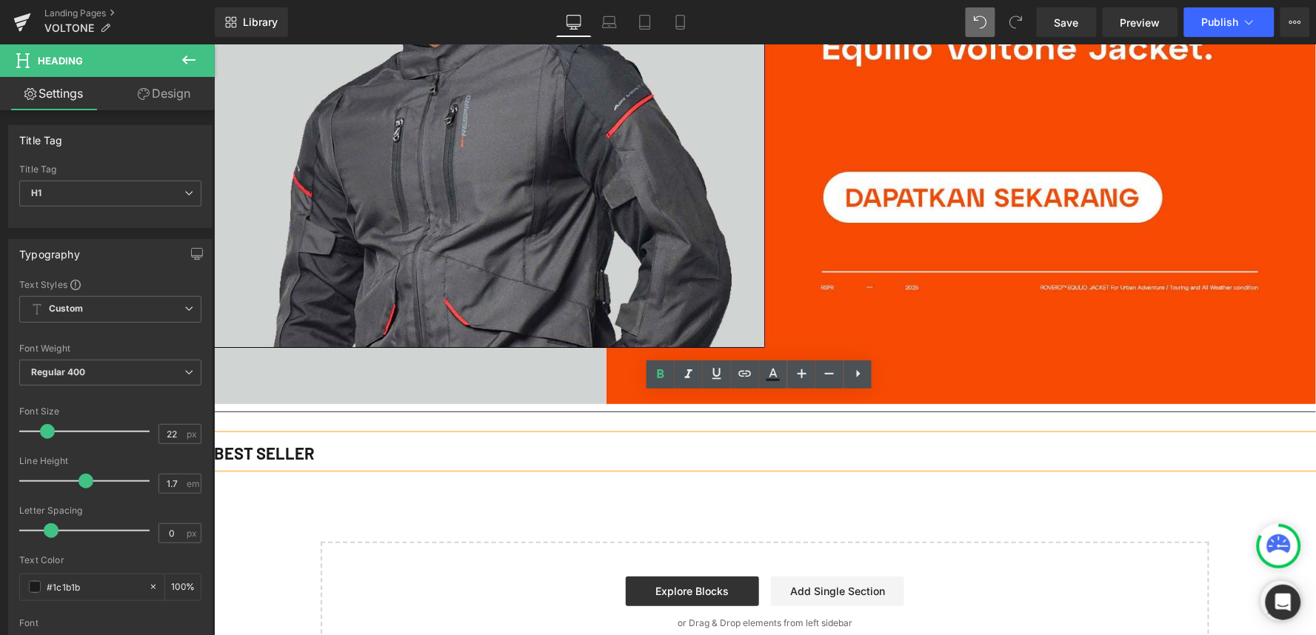
click at [281, 443] on strong "BEST SELLER" at bounding box center [263, 452] width 101 height 19
click at [215, 443] on strong "BEST SELLER" at bounding box center [263, 452] width 101 height 19
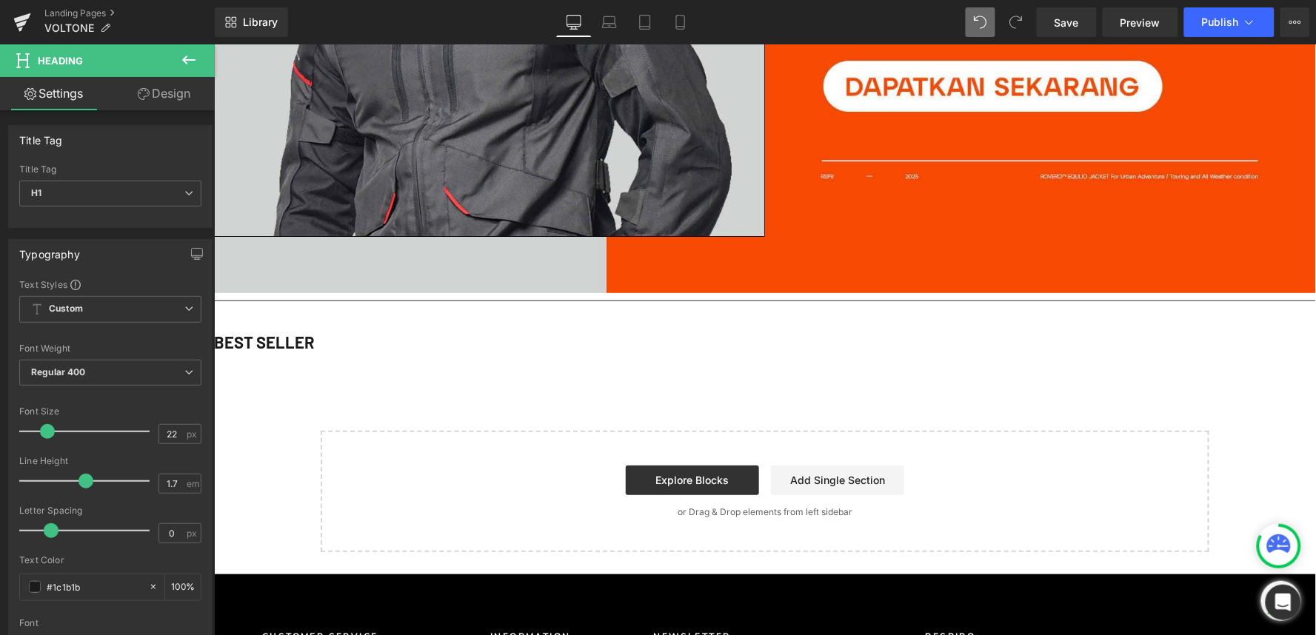
scroll to position [3449, 0]
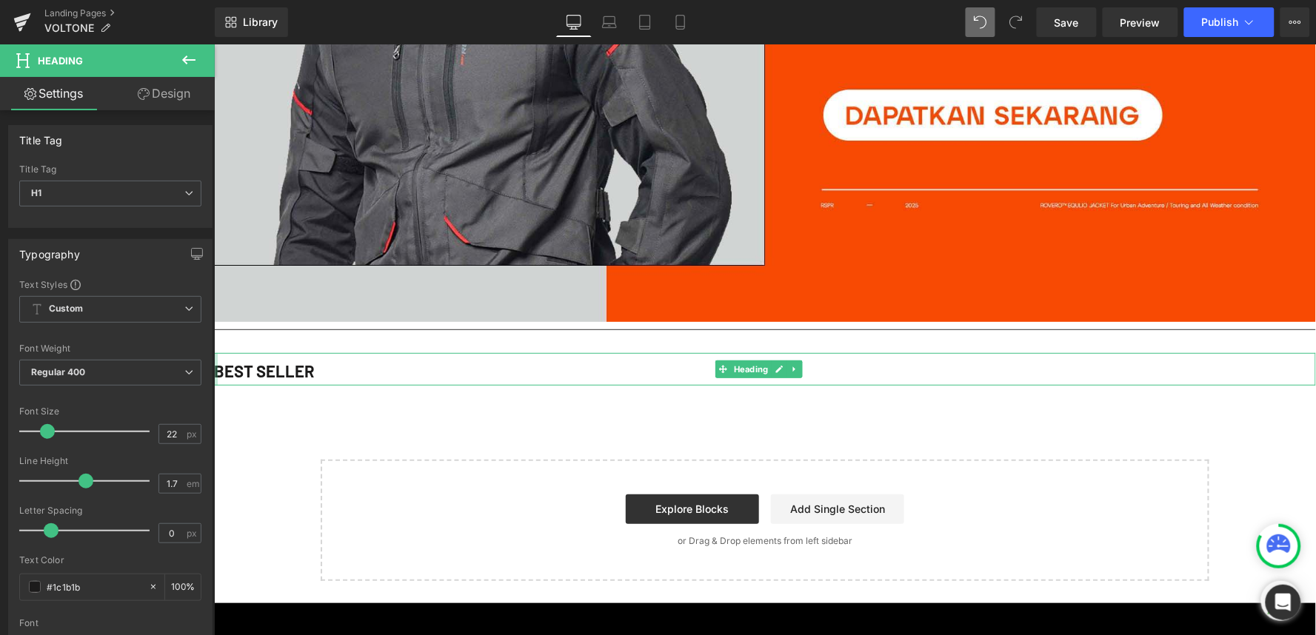
click at [216, 353] on div at bounding box center [215, 369] width 4 height 32
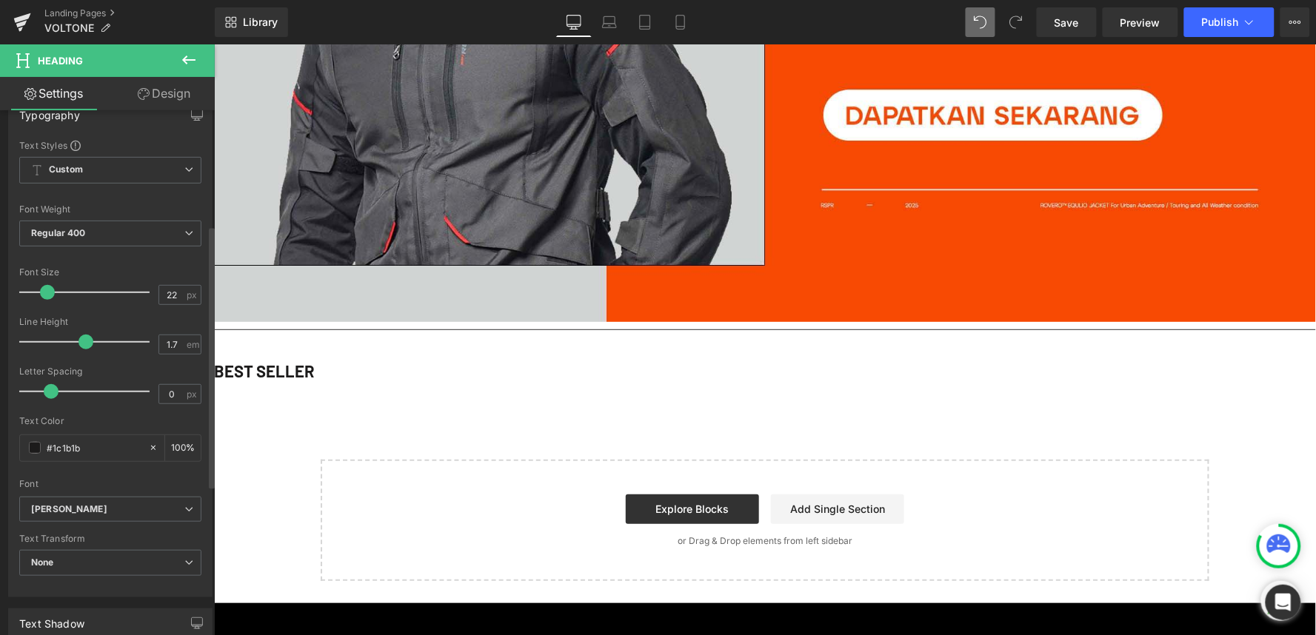
scroll to position [247, 0]
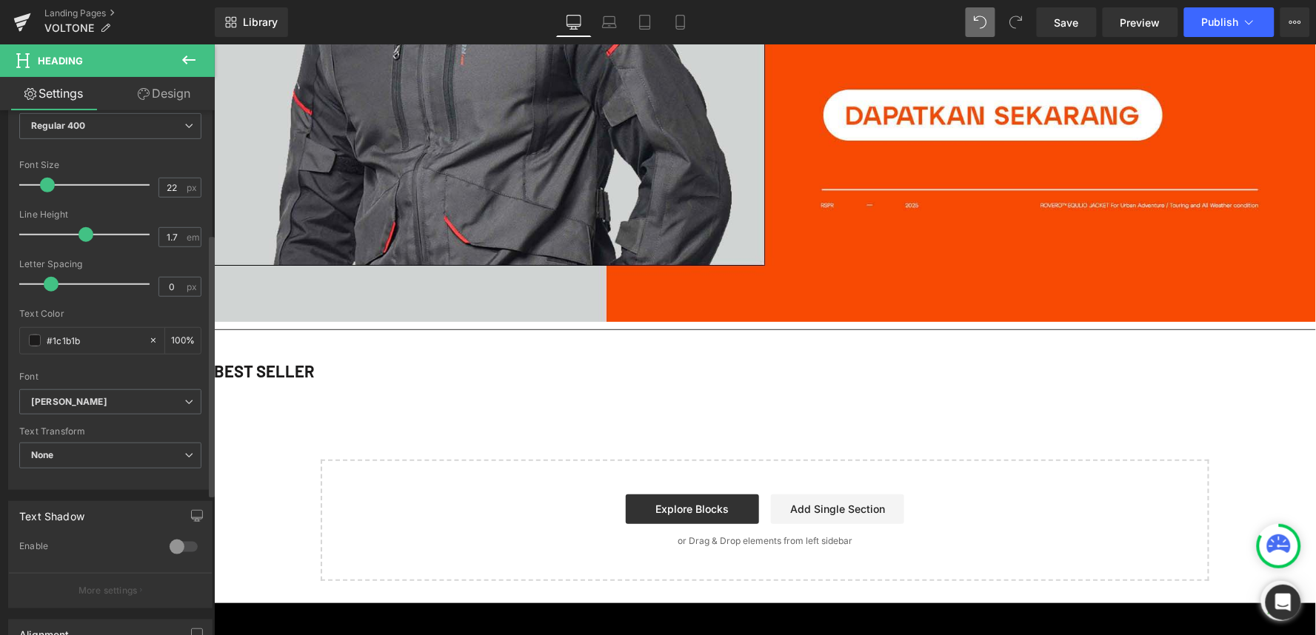
click at [106, 442] on div "Text Transform None None Uppercase Lowercase Capitalize" at bounding box center [110, 456] width 182 height 59
click at [106, 453] on span "None" at bounding box center [110, 456] width 182 height 26
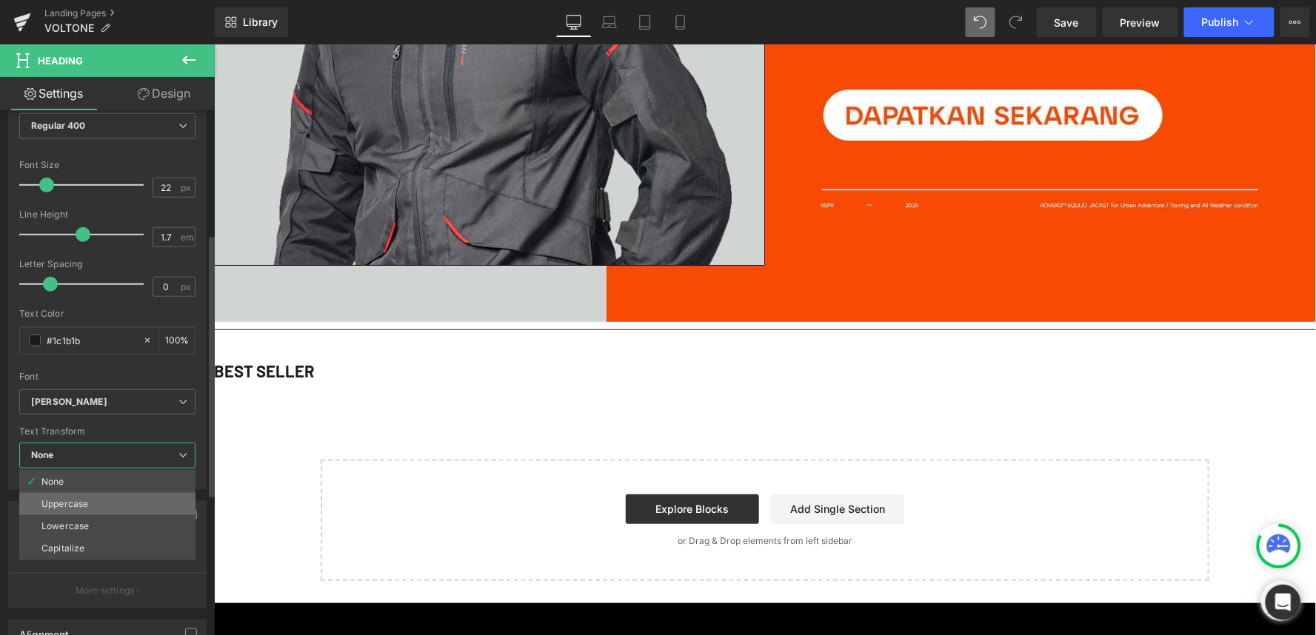
click at [98, 501] on li "Uppercase" at bounding box center [107, 504] width 176 height 22
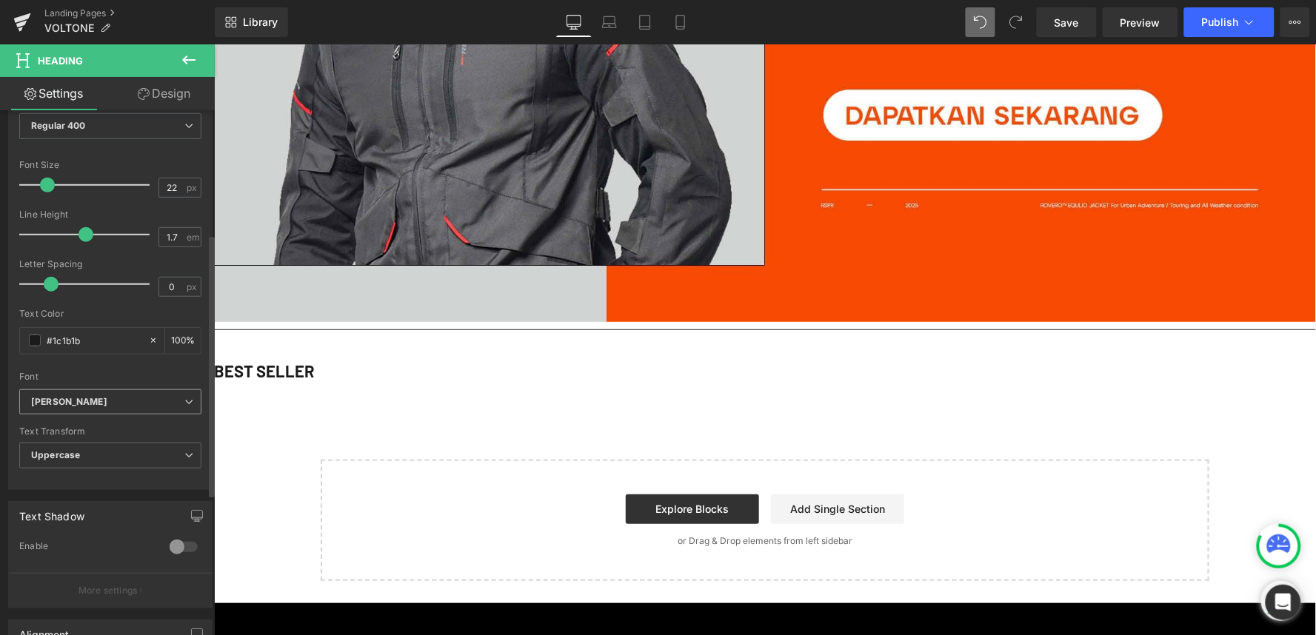
click at [127, 402] on b "Barlow" at bounding box center [107, 402] width 153 height 13
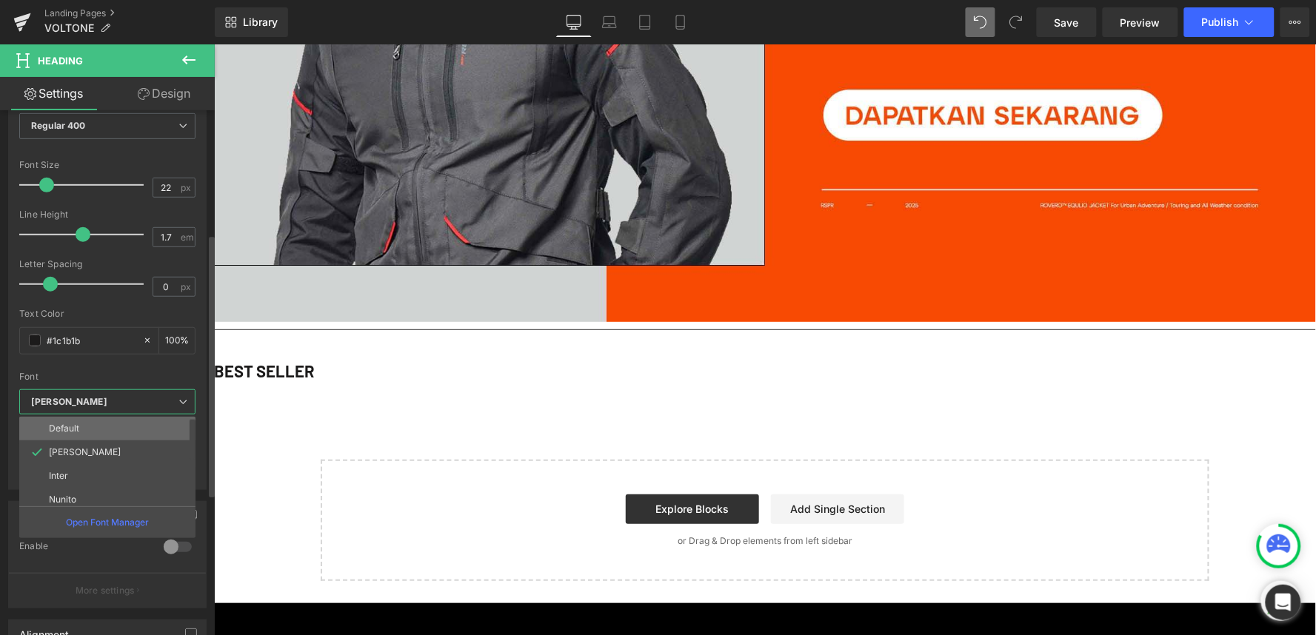
click at [116, 427] on li "Default" at bounding box center [110, 429] width 183 height 24
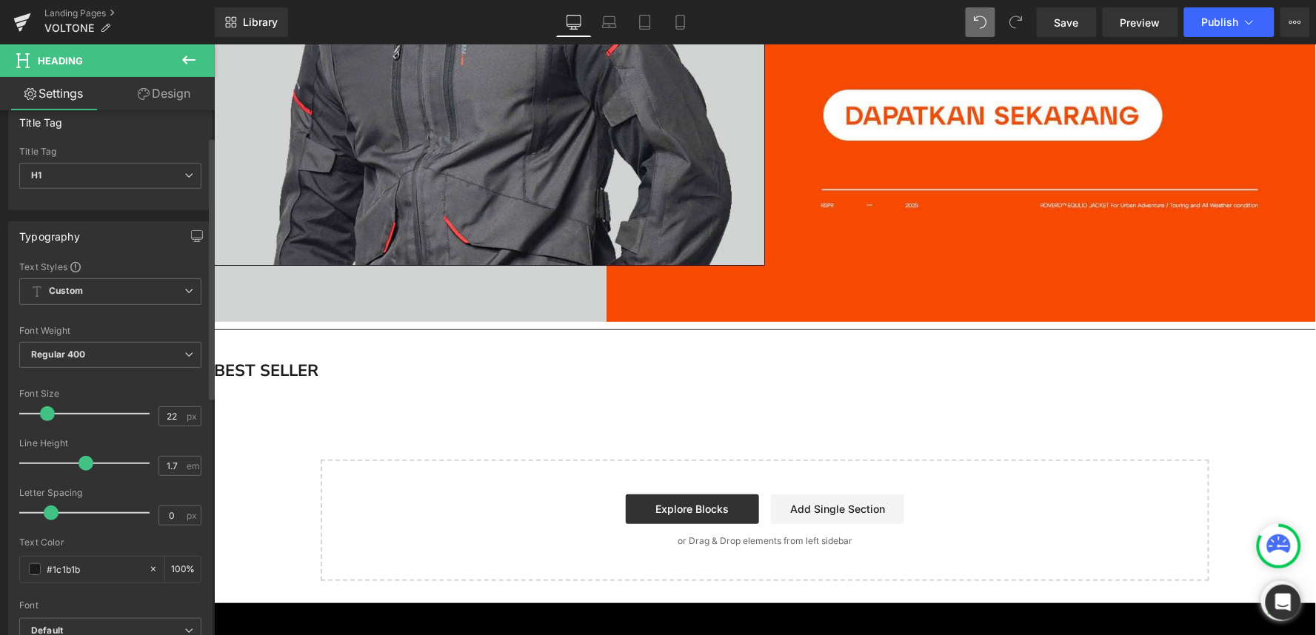
scroll to position [0, 0]
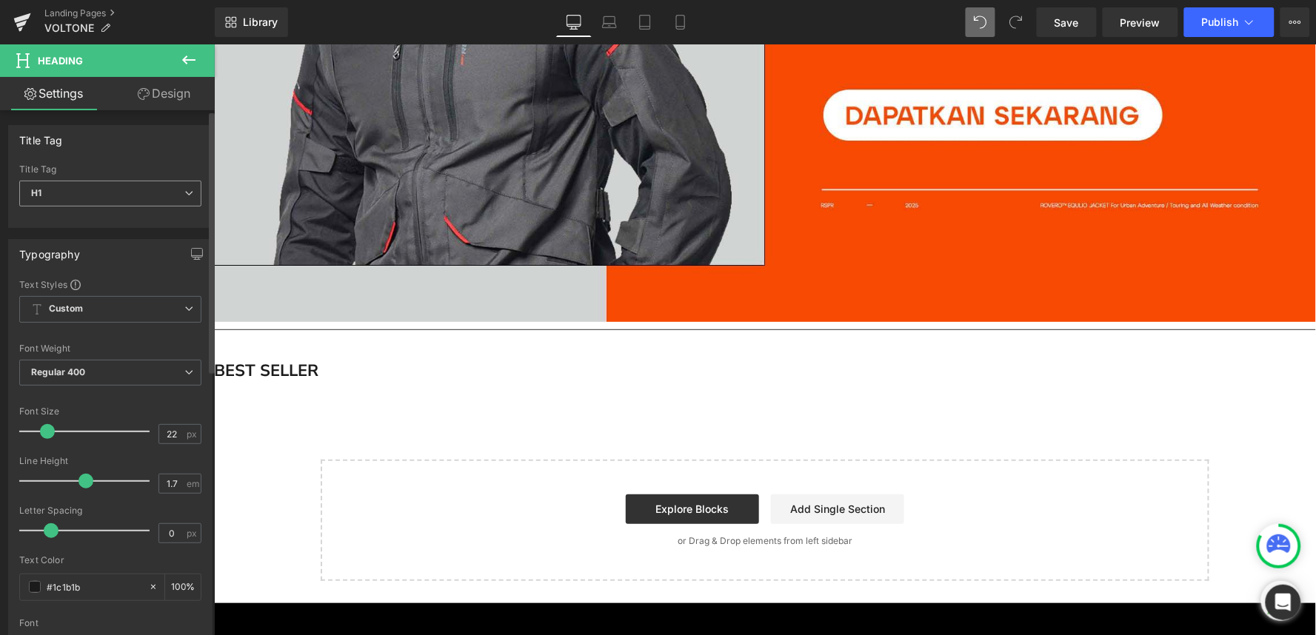
click at [161, 196] on span "H1" at bounding box center [110, 194] width 182 height 26
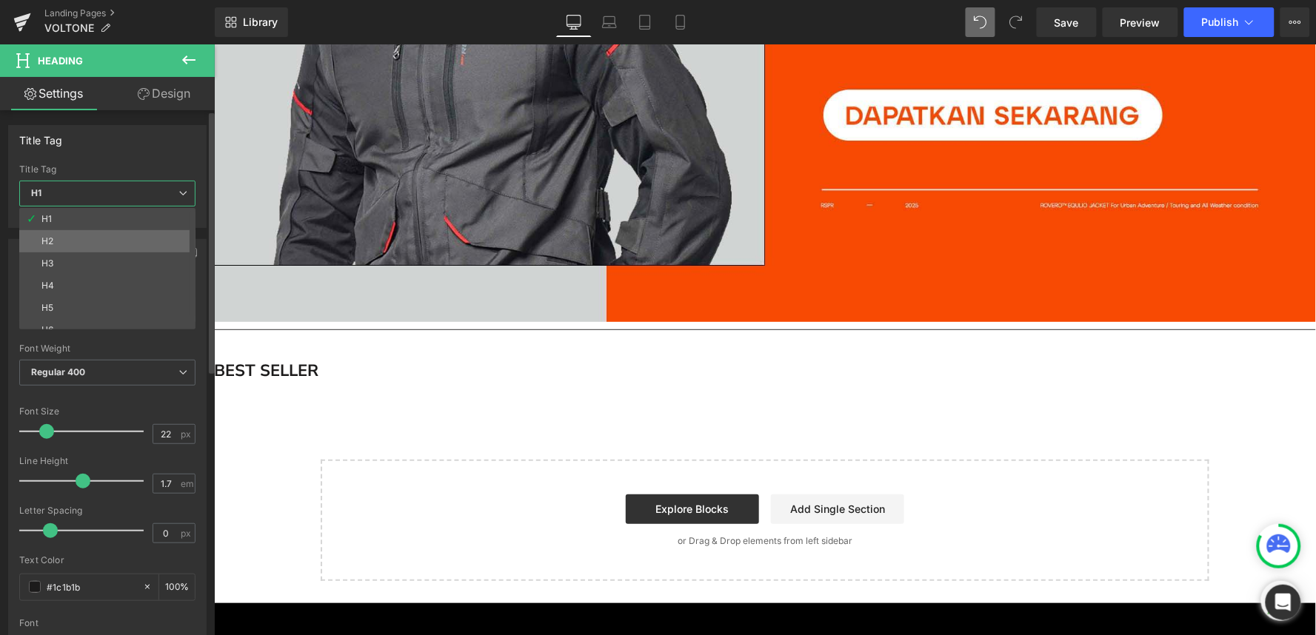
click at [126, 238] on li "H2" at bounding box center [110, 241] width 183 height 22
type input "14"
type input "1.65"
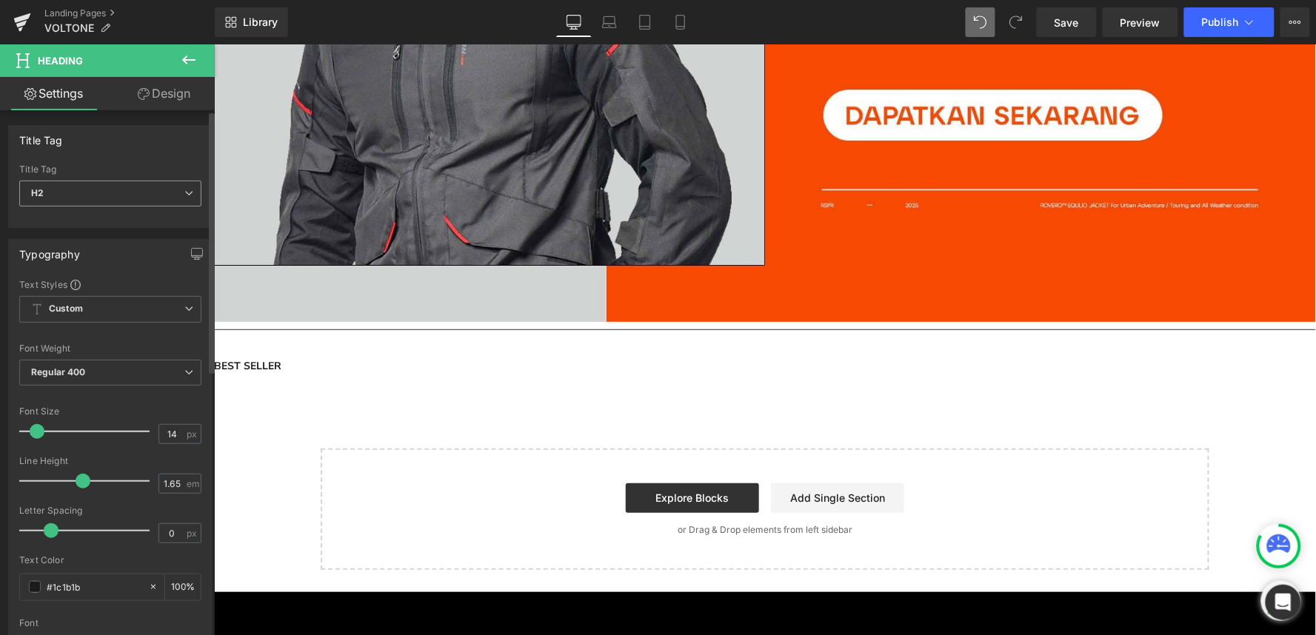
click at [116, 190] on span "H2" at bounding box center [110, 194] width 182 height 26
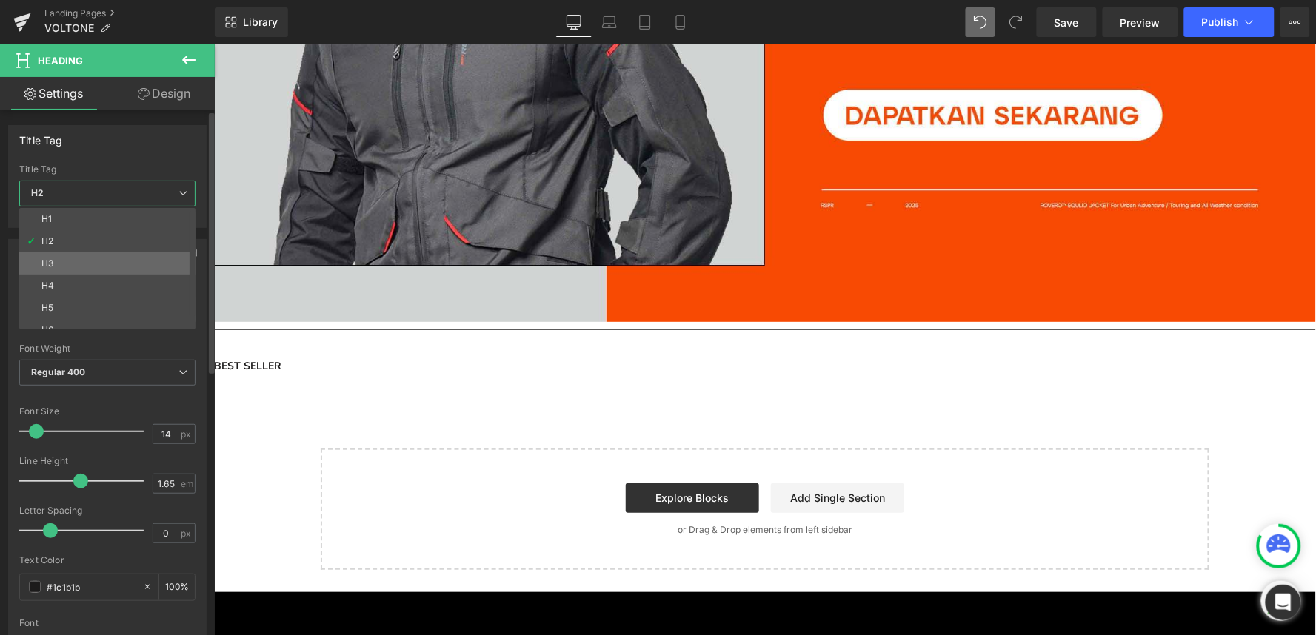
click at [113, 267] on li "H3" at bounding box center [110, 264] width 183 height 22
type input "100"
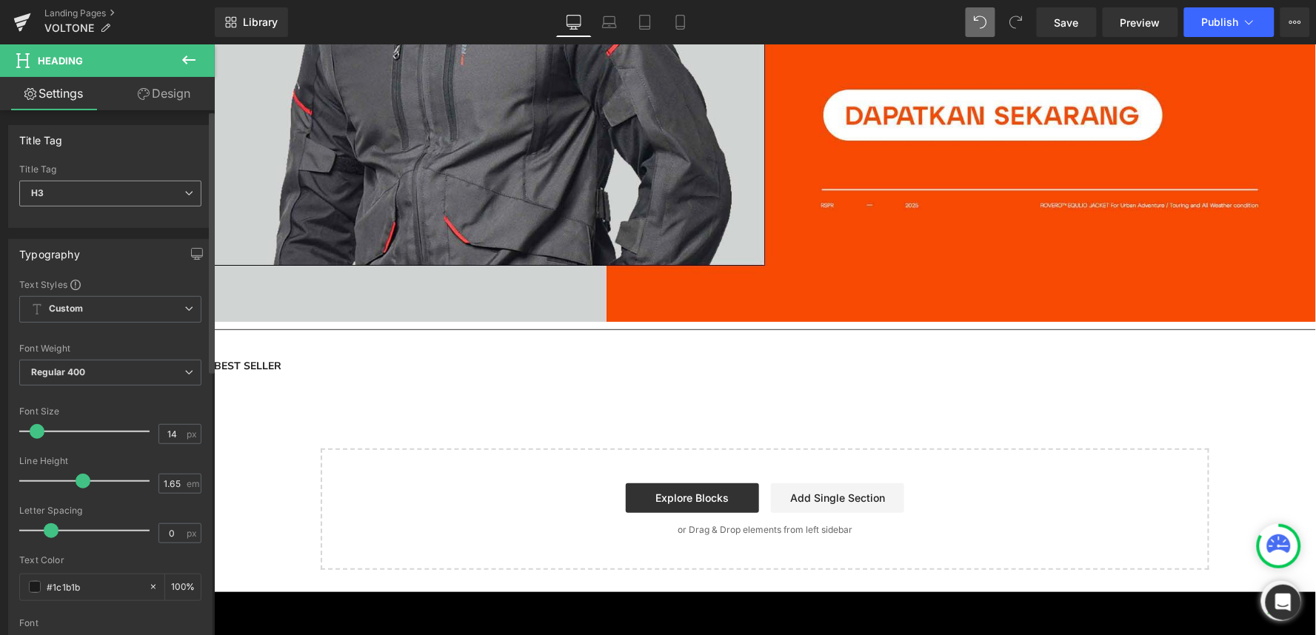
click at [121, 196] on span "H3" at bounding box center [110, 194] width 182 height 26
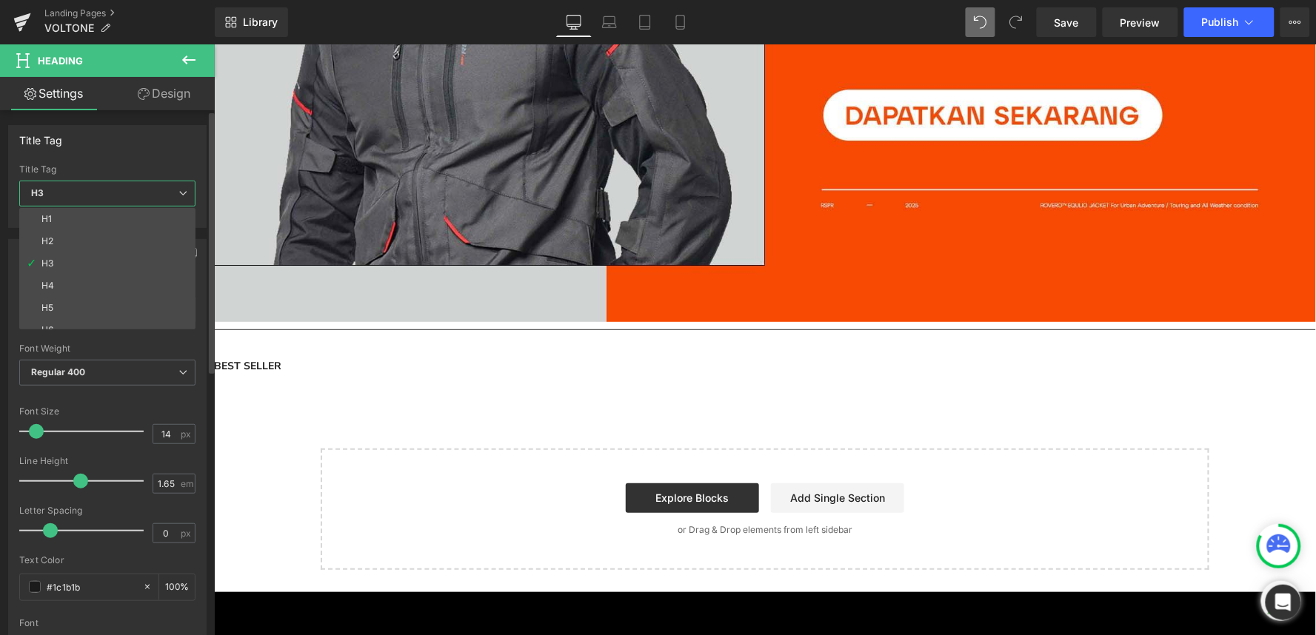
click at [113, 206] on span "H3" at bounding box center [107, 194] width 176 height 26
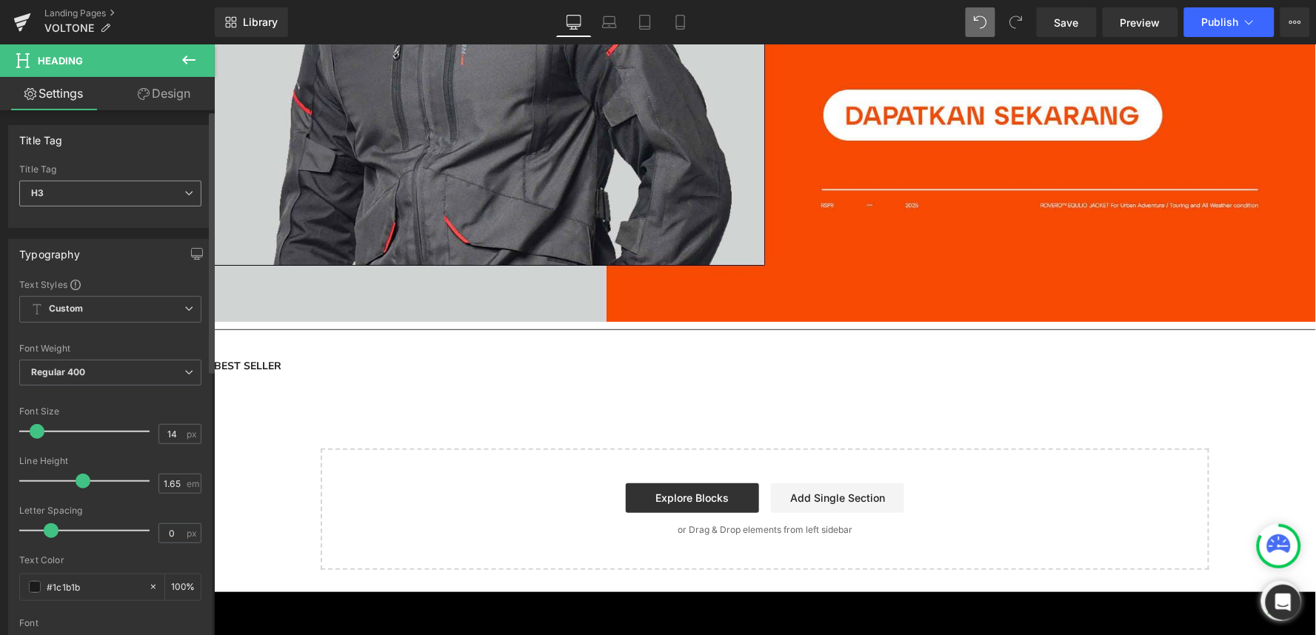
click at [98, 193] on span "H3" at bounding box center [110, 194] width 182 height 26
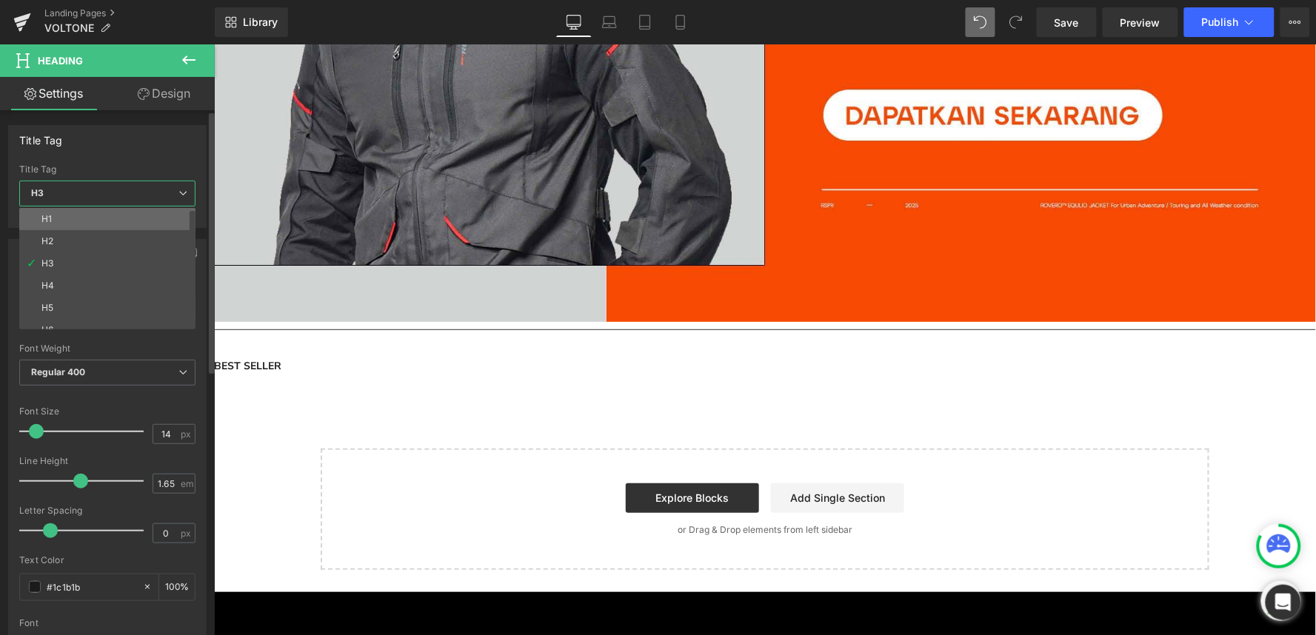
click at [90, 218] on li "H1" at bounding box center [110, 219] width 183 height 22
type input "22"
type input "1.7"
type input "100"
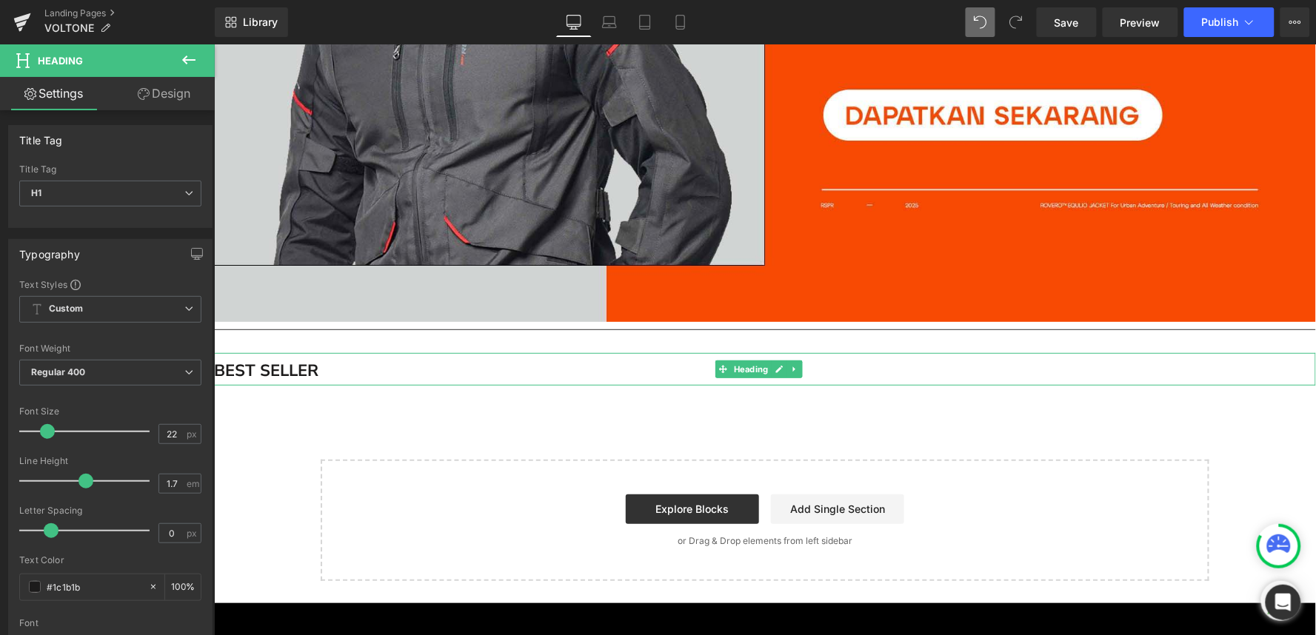
click at [303, 359] on strong "BEST SELLER" at bounding box center [265, 370] width 104 height 22
click at [218, 359] on strong "BEST SELLER" at bounding box center [265, 370] width 104 height 22
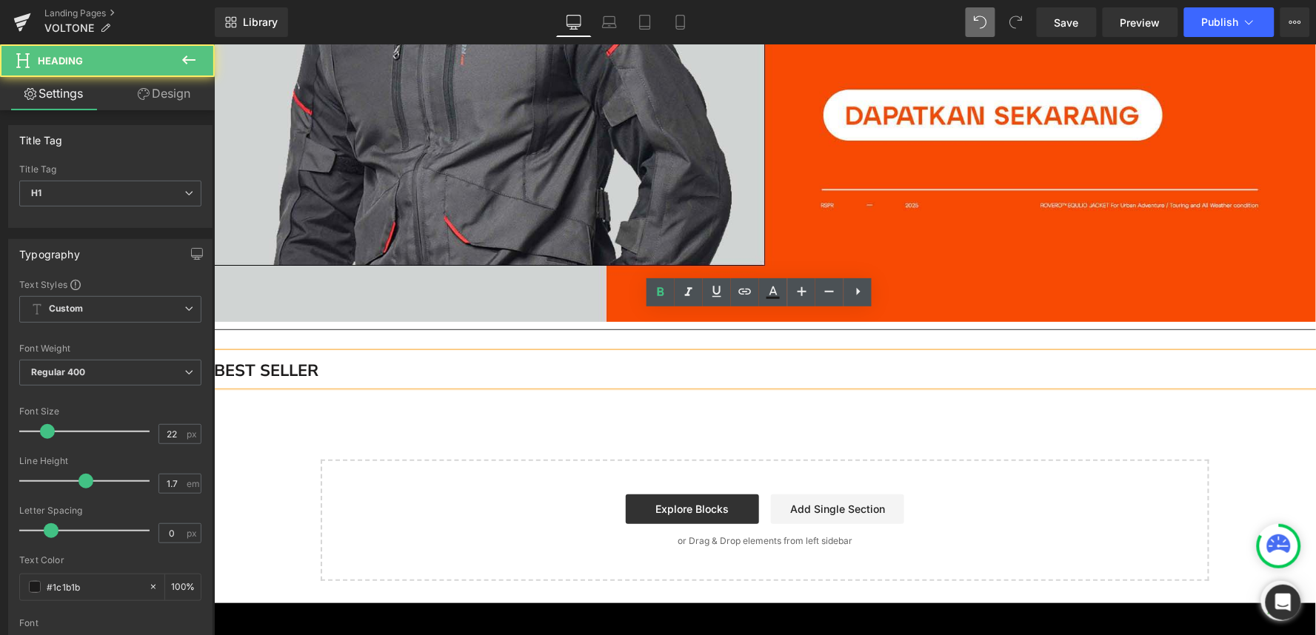
click at [213, 353] on div "BEST SELLER" at bounding box center [764, 369] width 1102 height 32
click at [223, 357] on h1 "BEST SELLER" at bounding box center [764, 370] width 1102 height 27
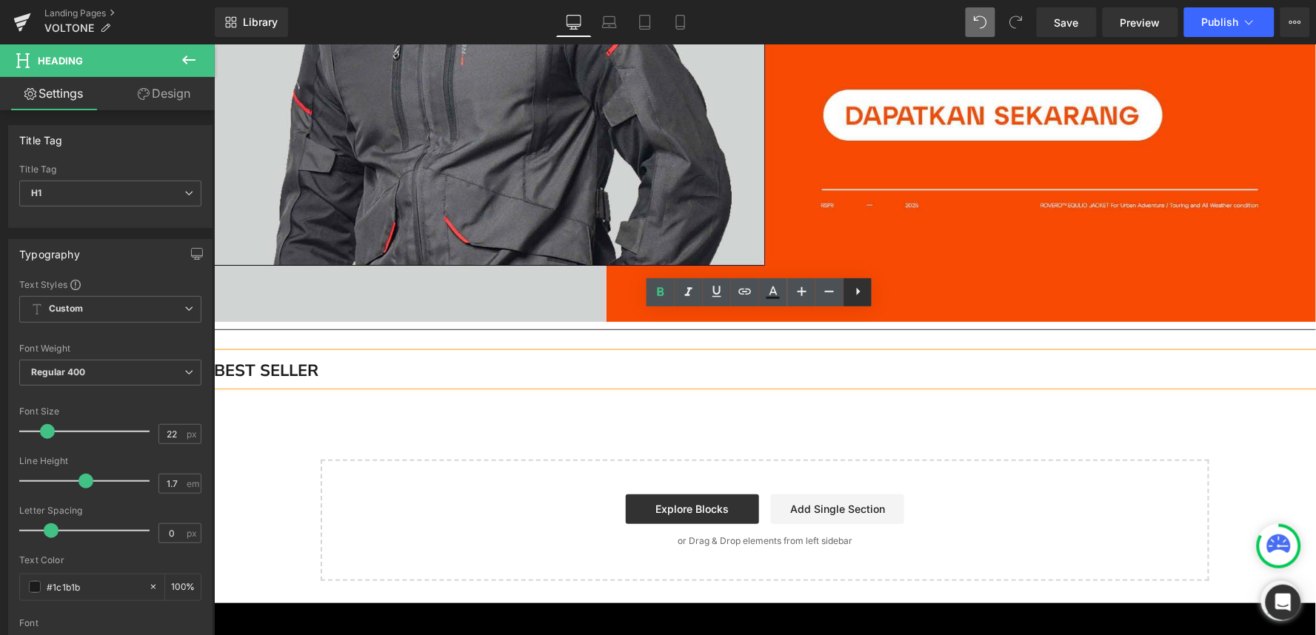
click at [852, 287] on icon at bounding box center [858, 292] width 18 height 18
click at [805, 296] on icon at bounding box center [801, 292] width 18 height 18
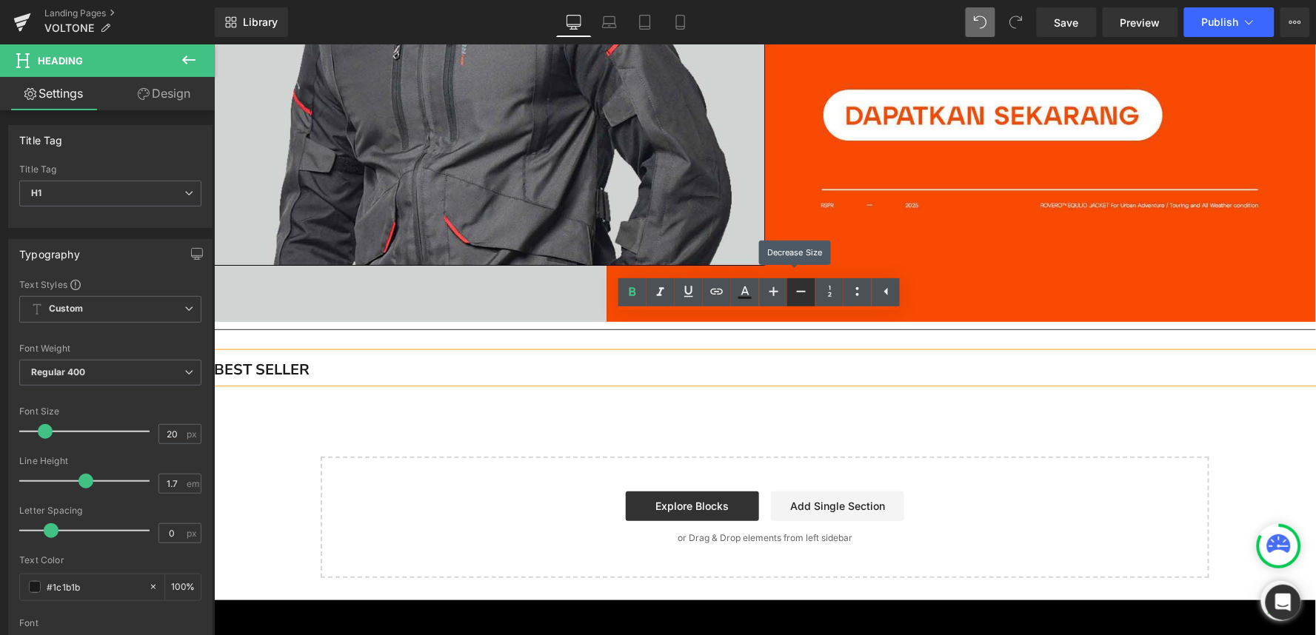
click at [805, 296] on icon at bounding box center [801, 292] width 18 height 18
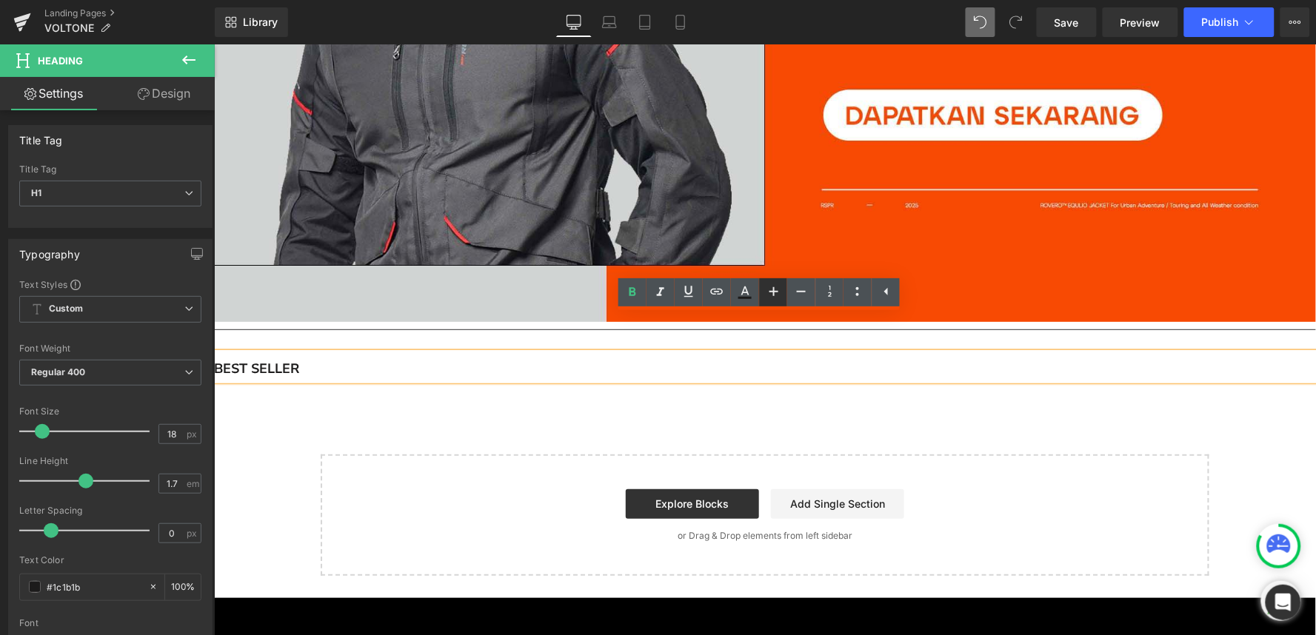
click at [770, 292] on icon at bounding box center [773, 291] width 9 height 9
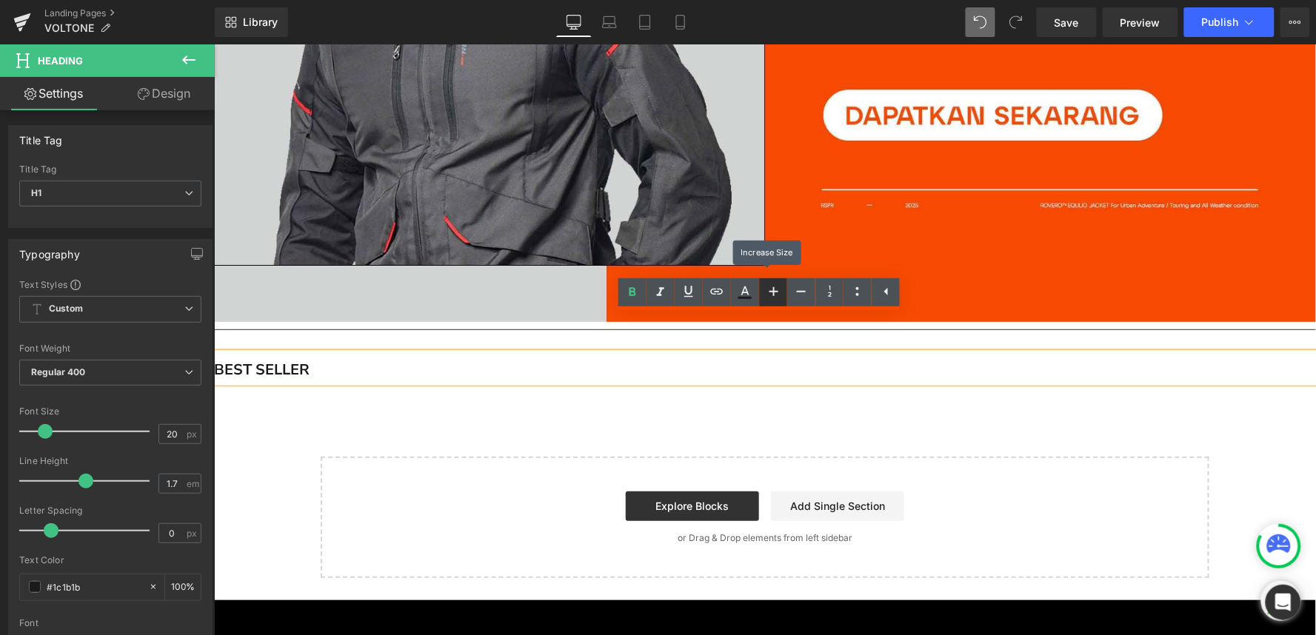
click at [770, 292] on icon at bounding box center [773, 291] width 9 height 9
type input "22"
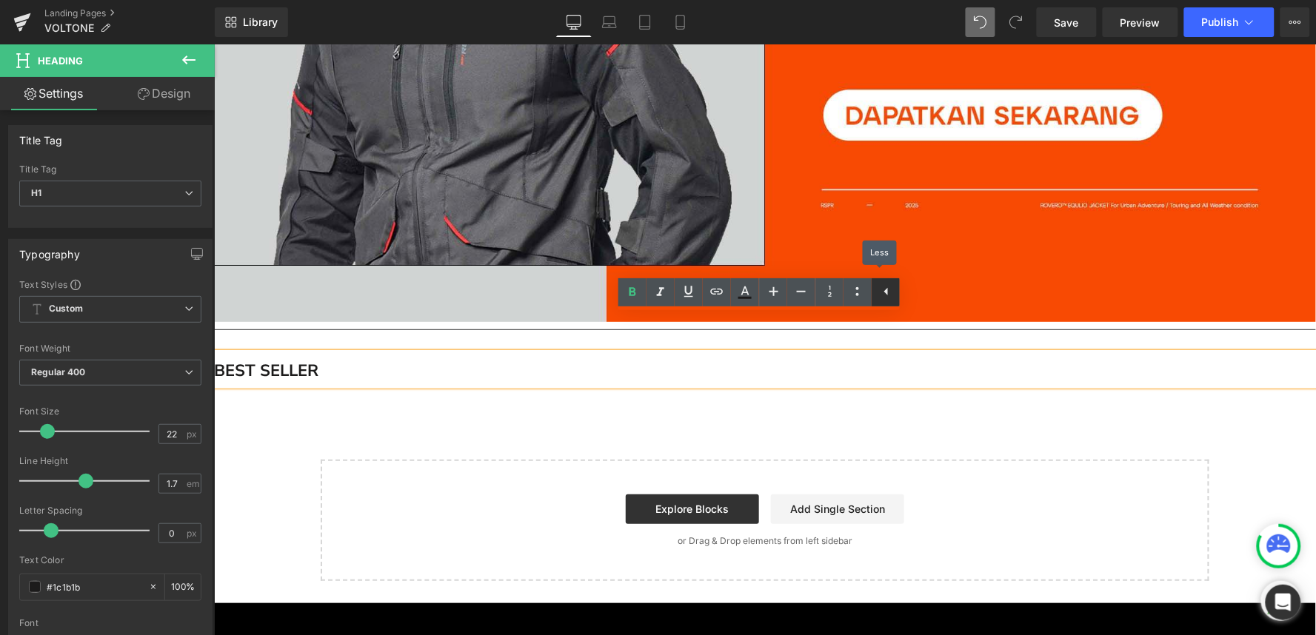
click at [885, 296] on icon at bounding box center [887, 292] width 18 height 18
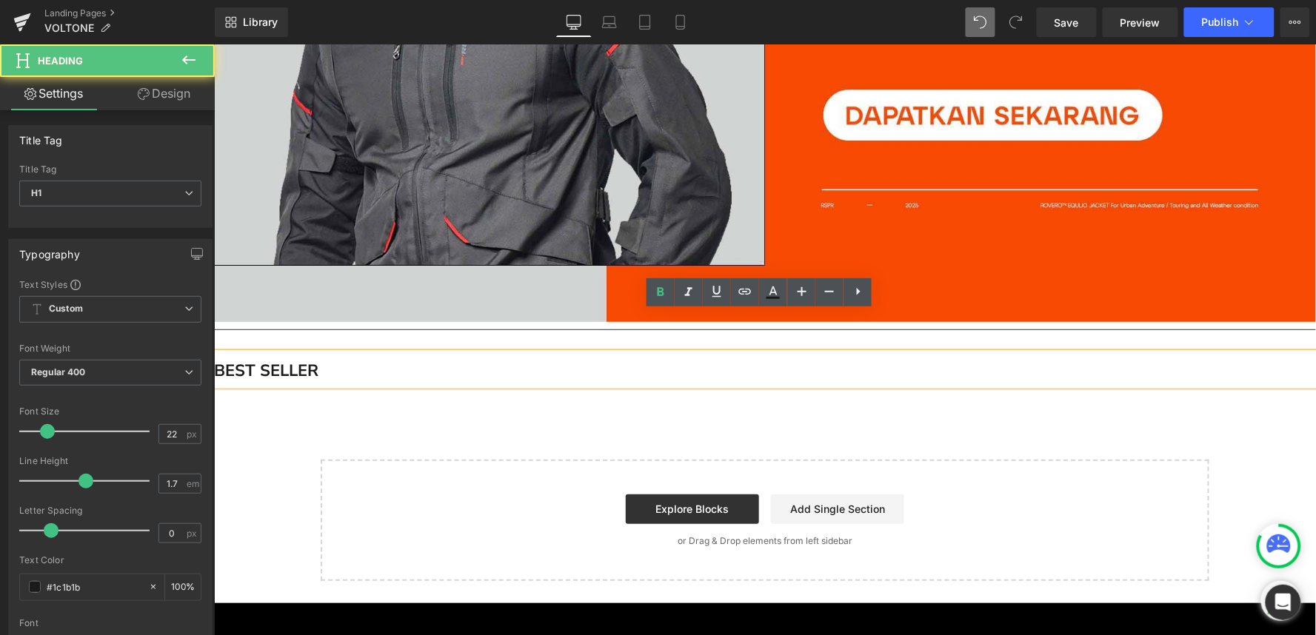
click at [251, 359] on strong "BEST SELLER" at bounding box center [265, 370] width 104 height 22
click at [213, 44] on div "31px" at bounding box center [213, 44] width 0 height 0
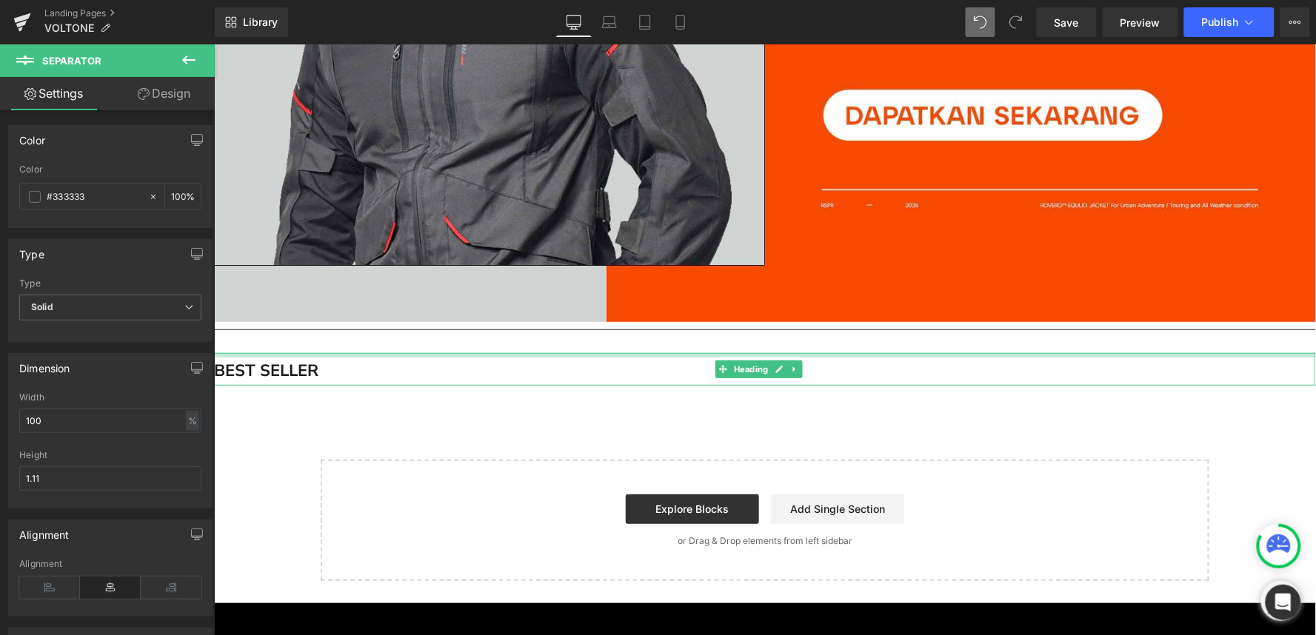
click at [351, 353] on div at bounding box center [764, 355] width 1102 height 4
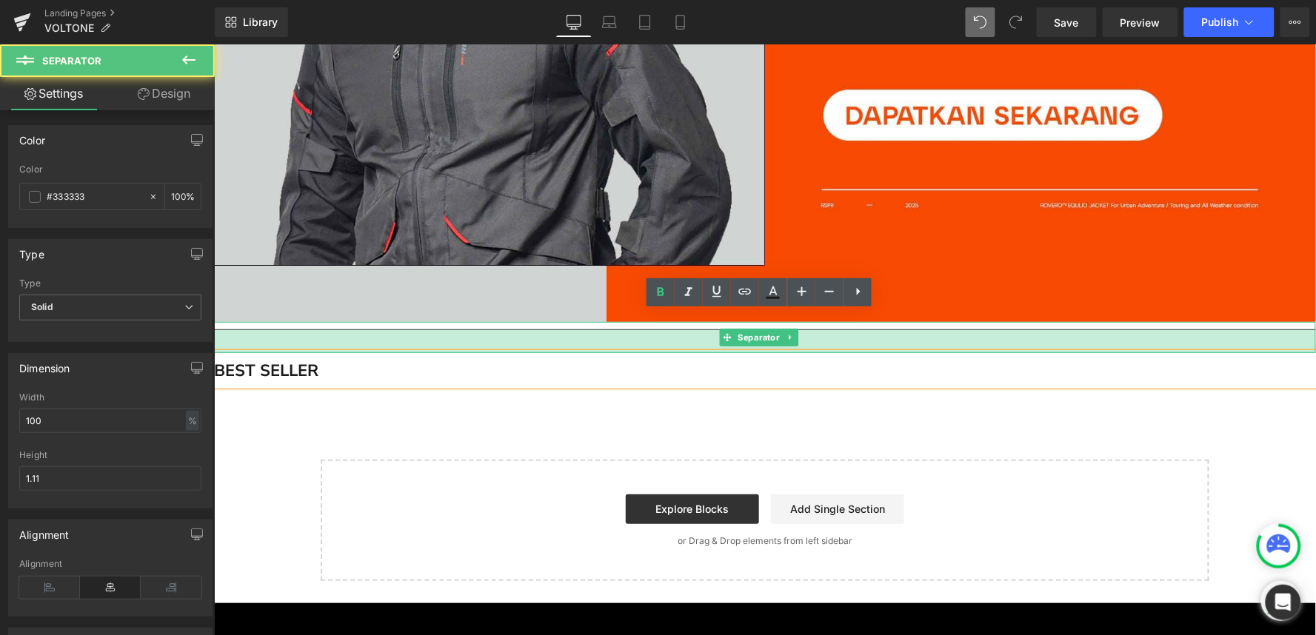
click at [352, 330] on div "31px" at bounding box center [764, 341] width 1102 height 23
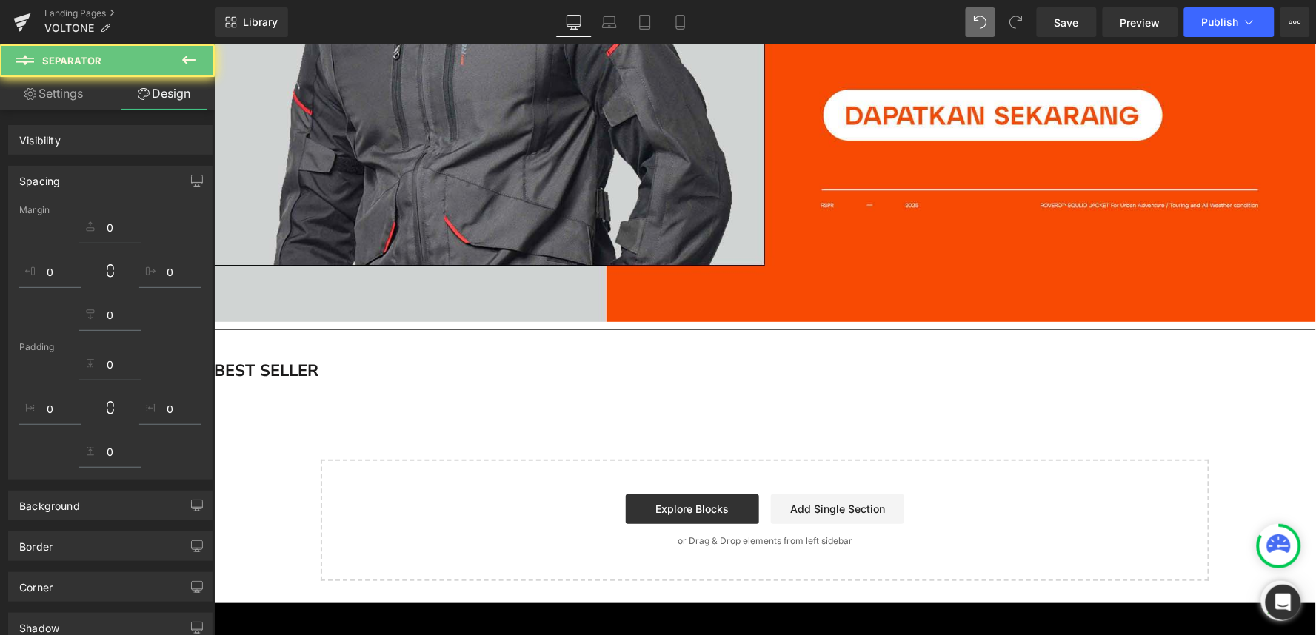
click at [353, 353] on div "BEST SELLER Heading" at bounding box center [764, 369] width 1102 height 32
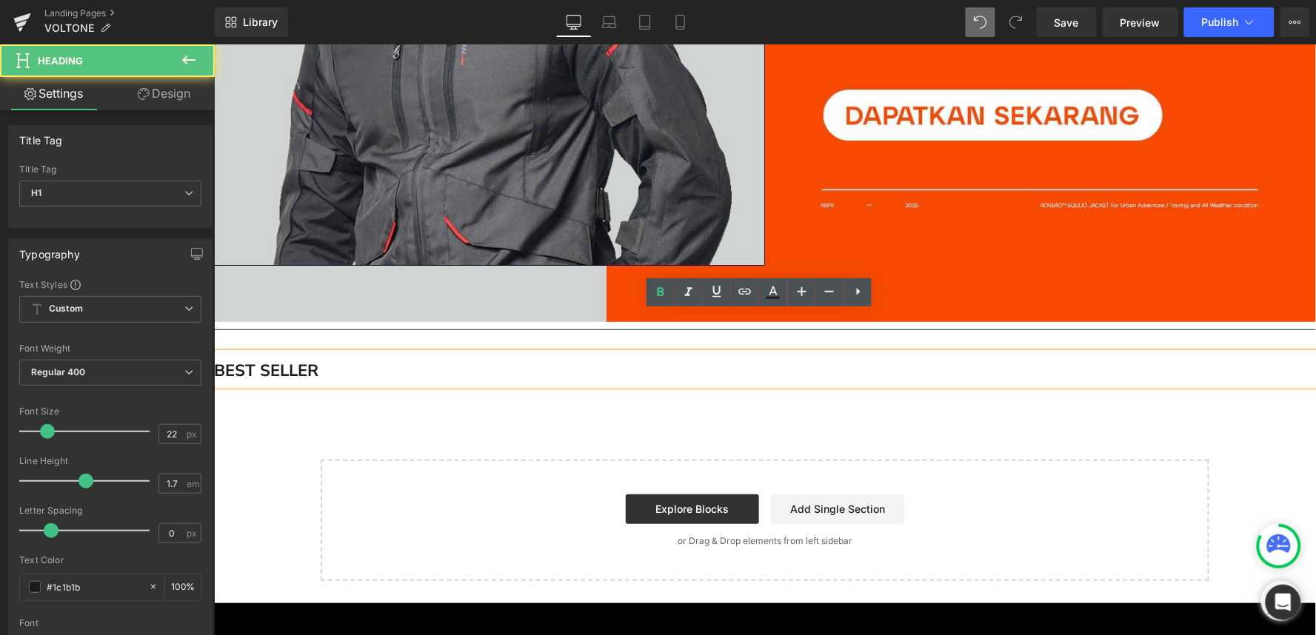
click at [333, 353] on div "BEST SELLER" at bounding box center [764, 369] width 1102 height 32
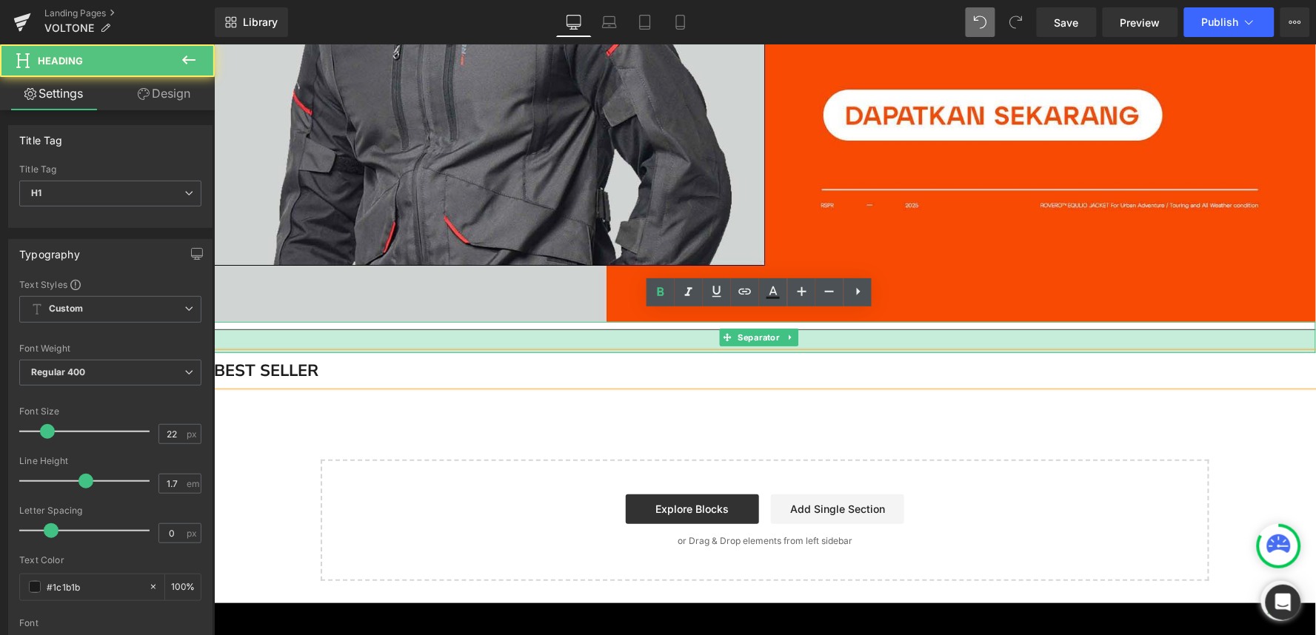
click at [330, 330] on div "31px" at bounding box center [764, 341] width 1102 height 23
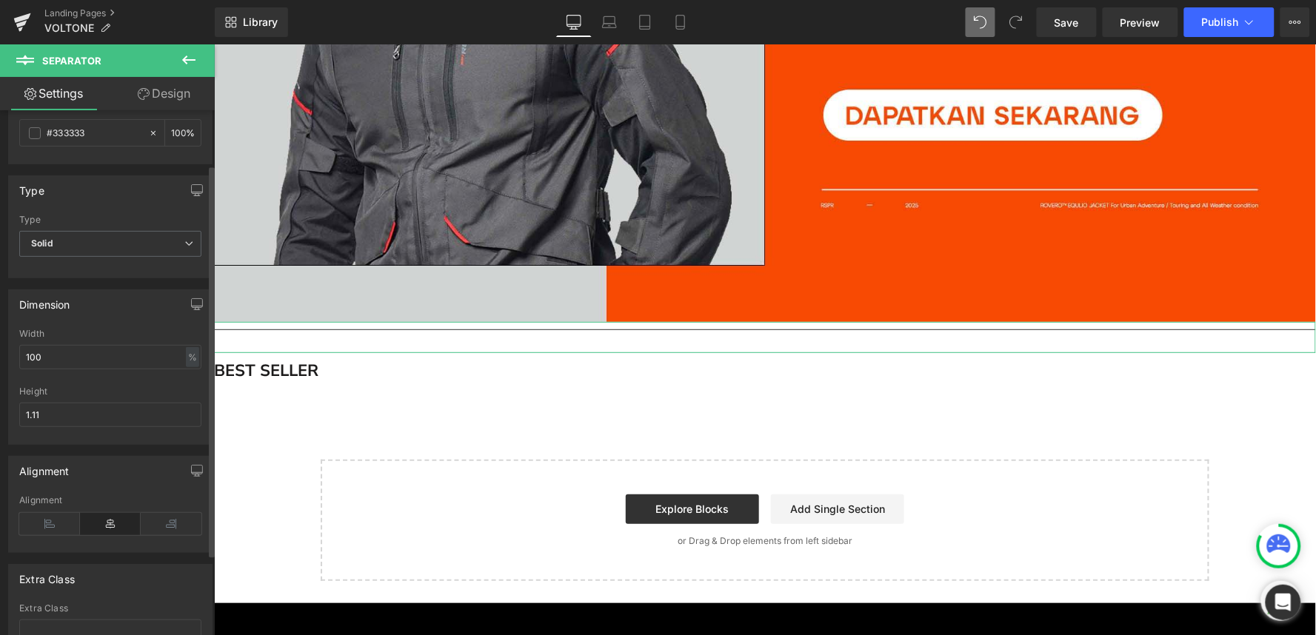
scroll to position [82, 0]
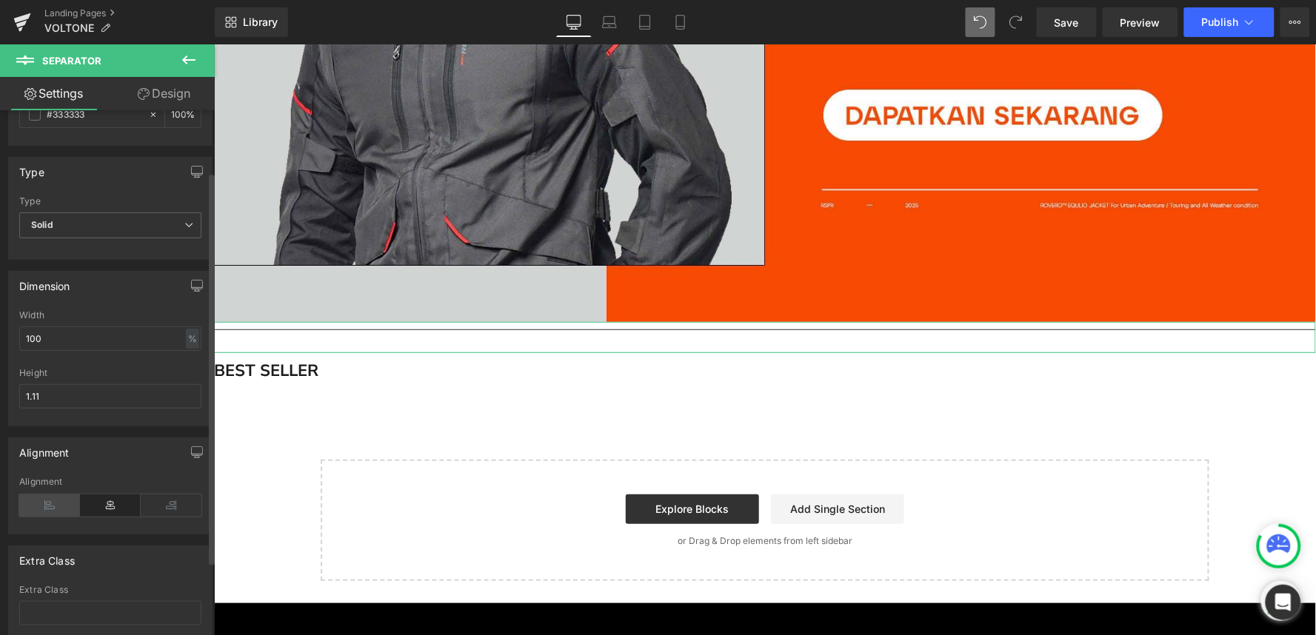
click at [50, 507] on icon at bounding box center [49, 506] width 61 height 22
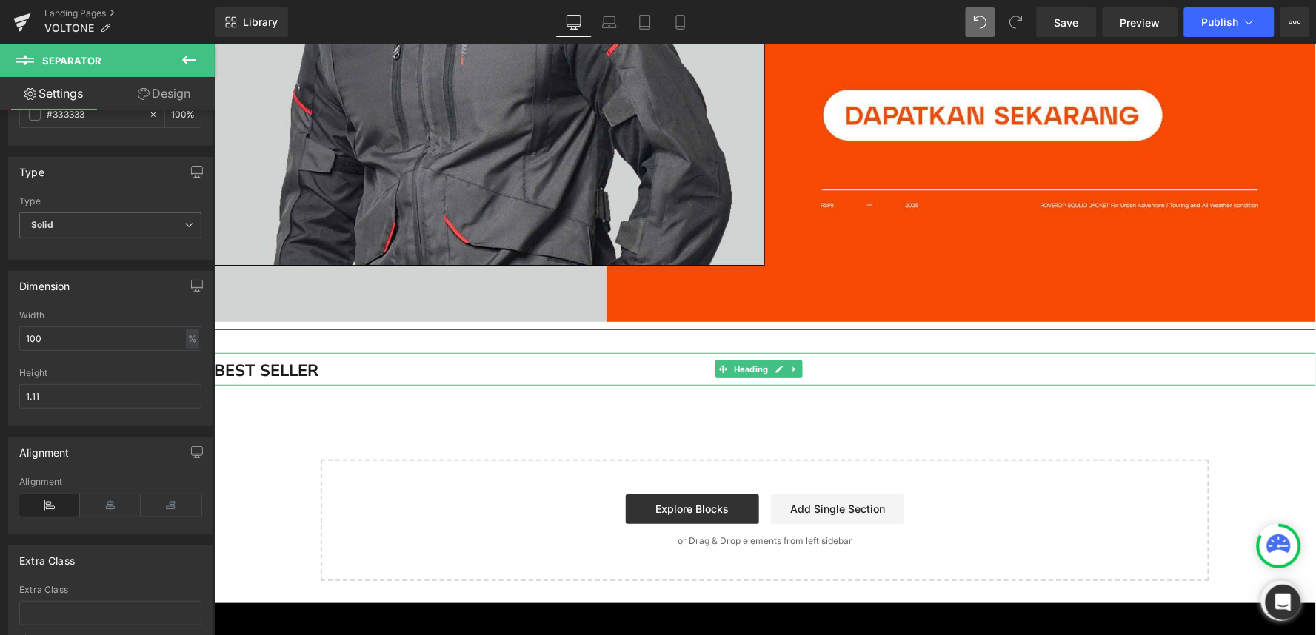
click at [370, 357] on h1 "BEST SELLER" at bounding box center [764, 370] width 1102 height 27
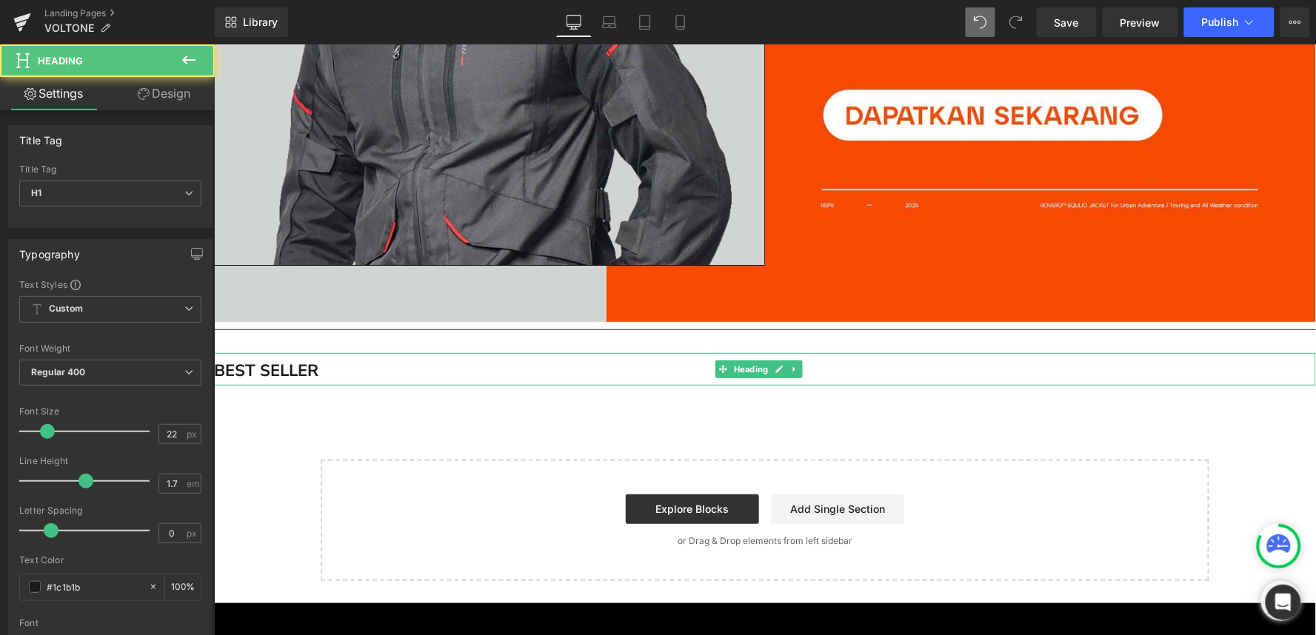
click at [403, 357] on h1 "BEST SELLER" at bounding box center [764, 370] width 1102 height 27
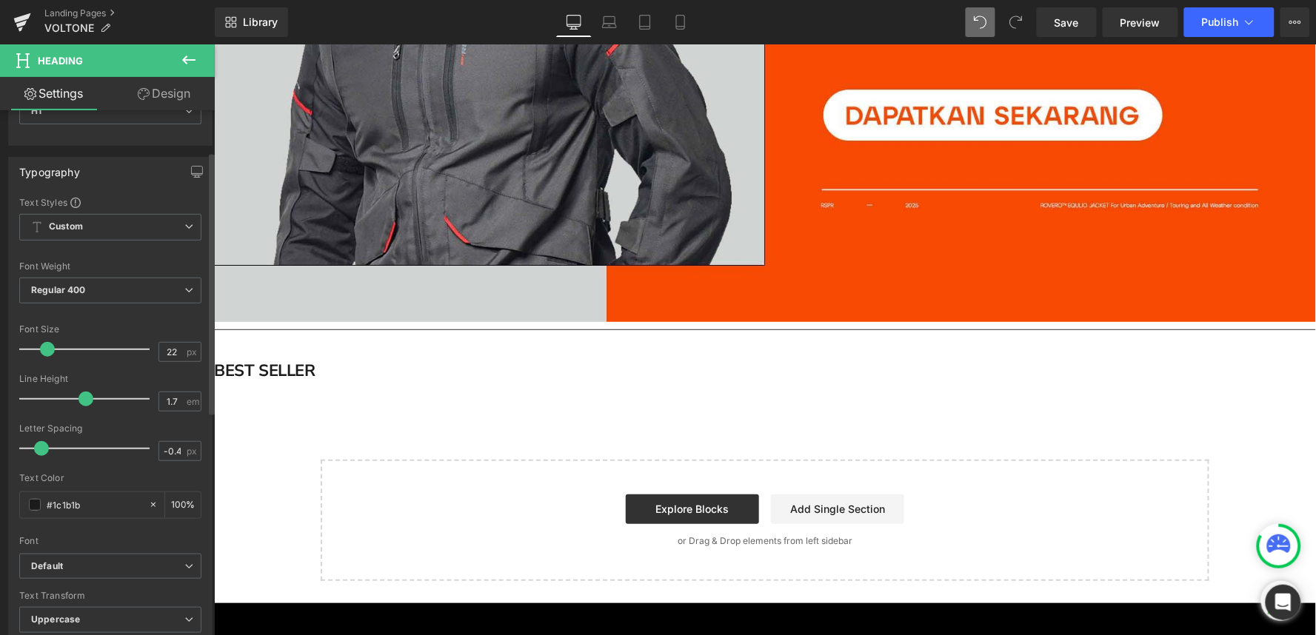
type input "-0.5"
drag, startPoint x: 50, startPoint y: 449, endPoint x: 38, endPoint y: 452, distance: 12.9
click at [38, 452] on span at bounding box center [39, 448] width 15 height 15
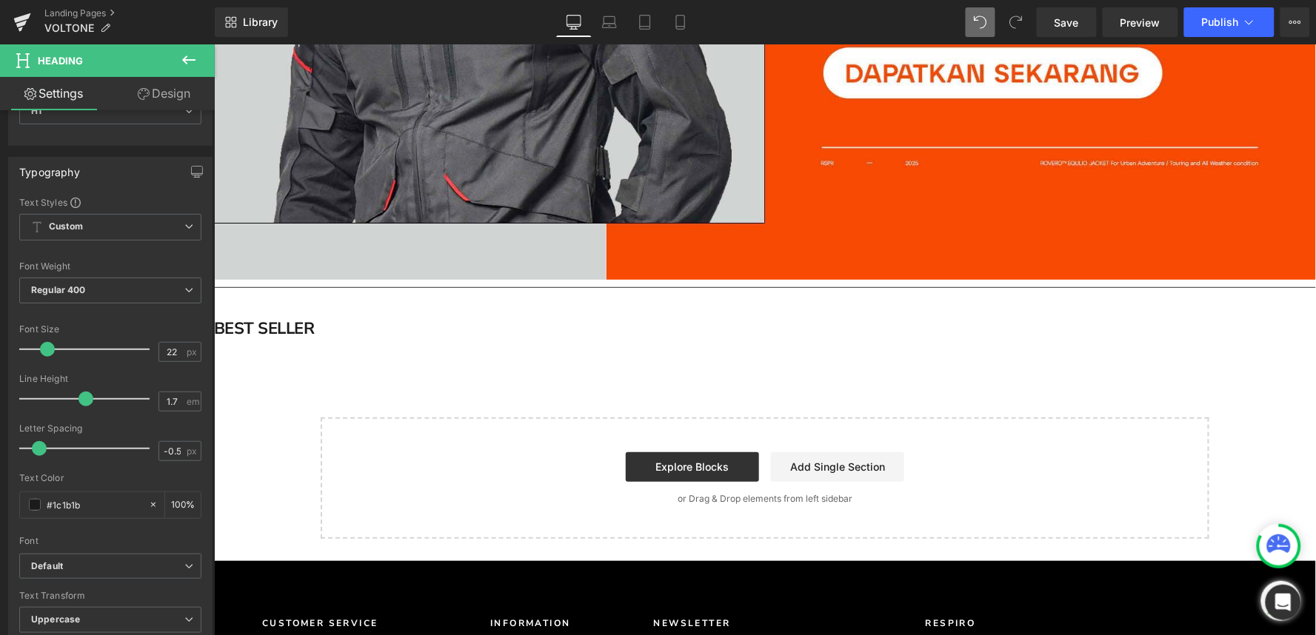
scroll to position [3531, 0]
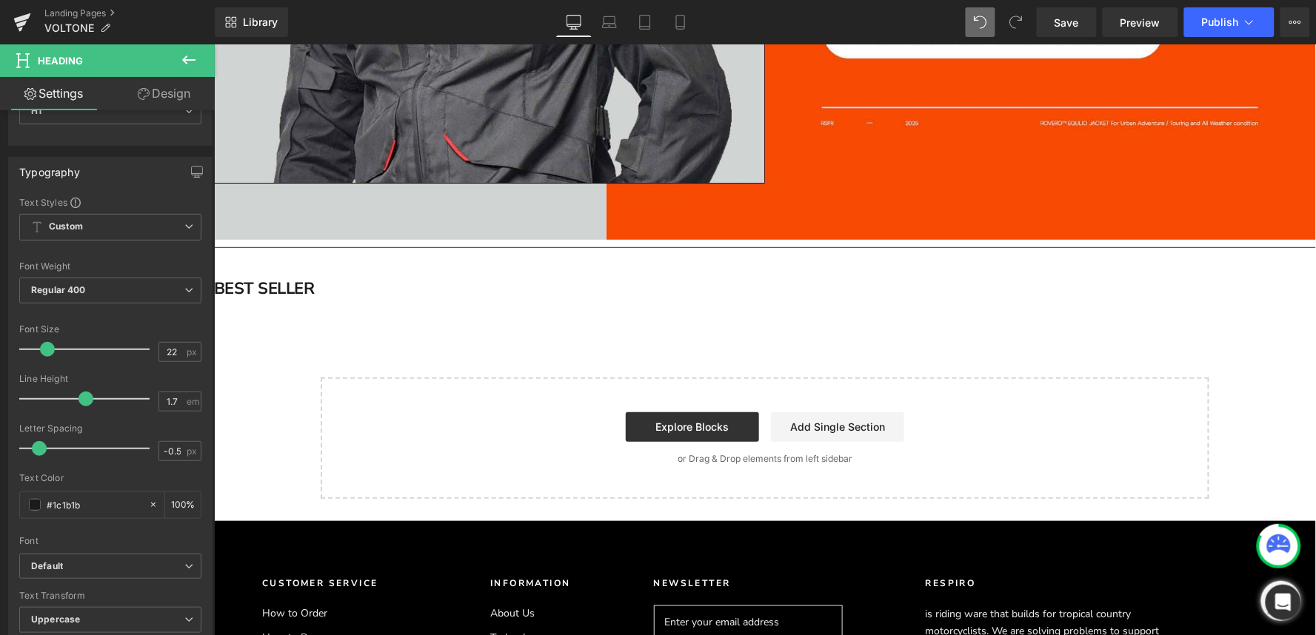
click at [270, 277] on strong "BEST SELLER" at bounding box center [263, 288] width 101 height 22
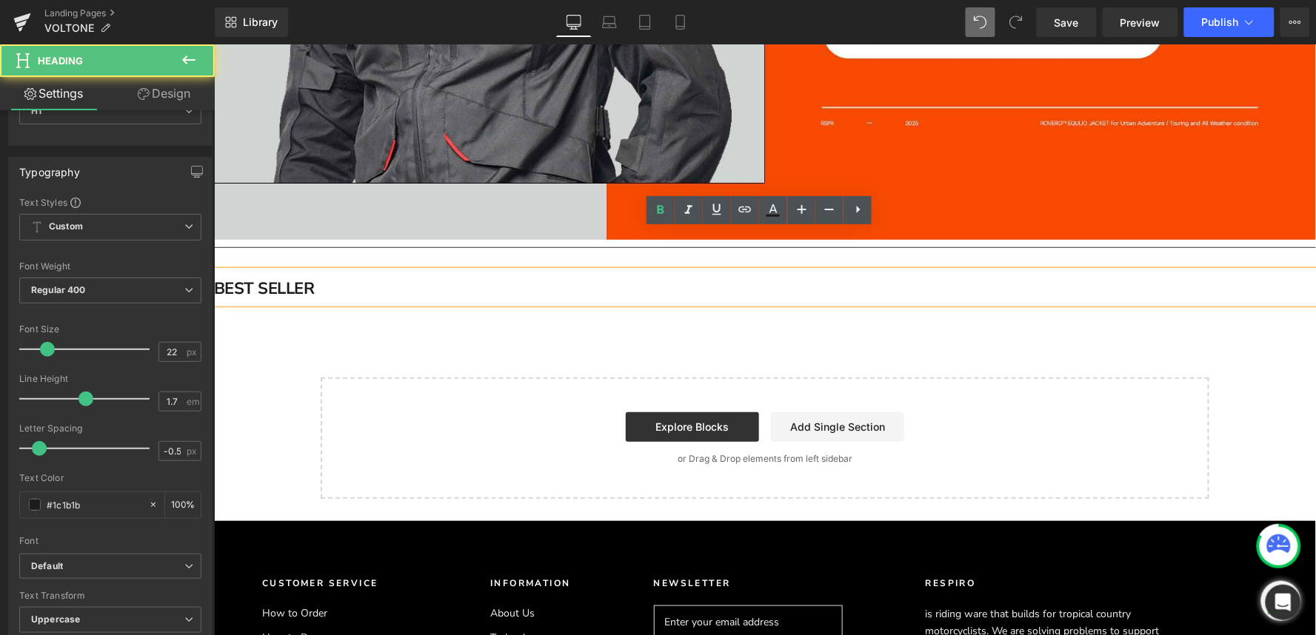
click at [313, 270] on div "BEST SELLER" at bounding box center [764, 286] width 1102 height 32
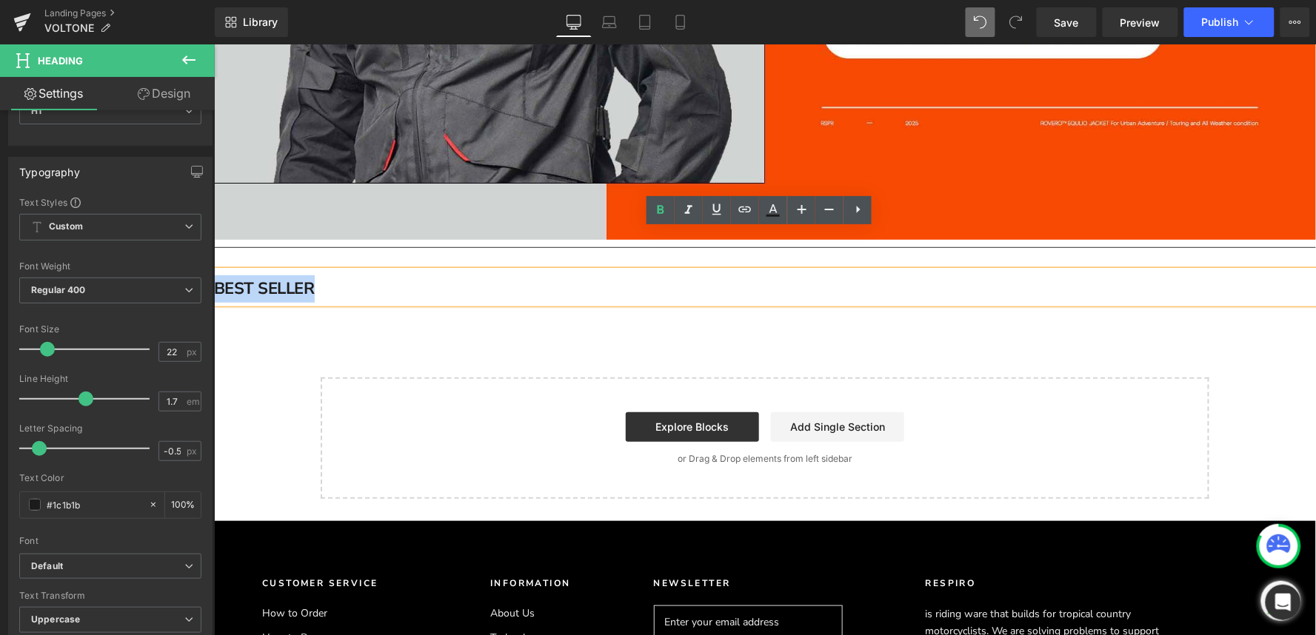
drag, startPoint x: 313, startPoint y: 253, endPoint x: 423, endPoint y: 290, distance: 116.2
copy strong "BEST SELLER"
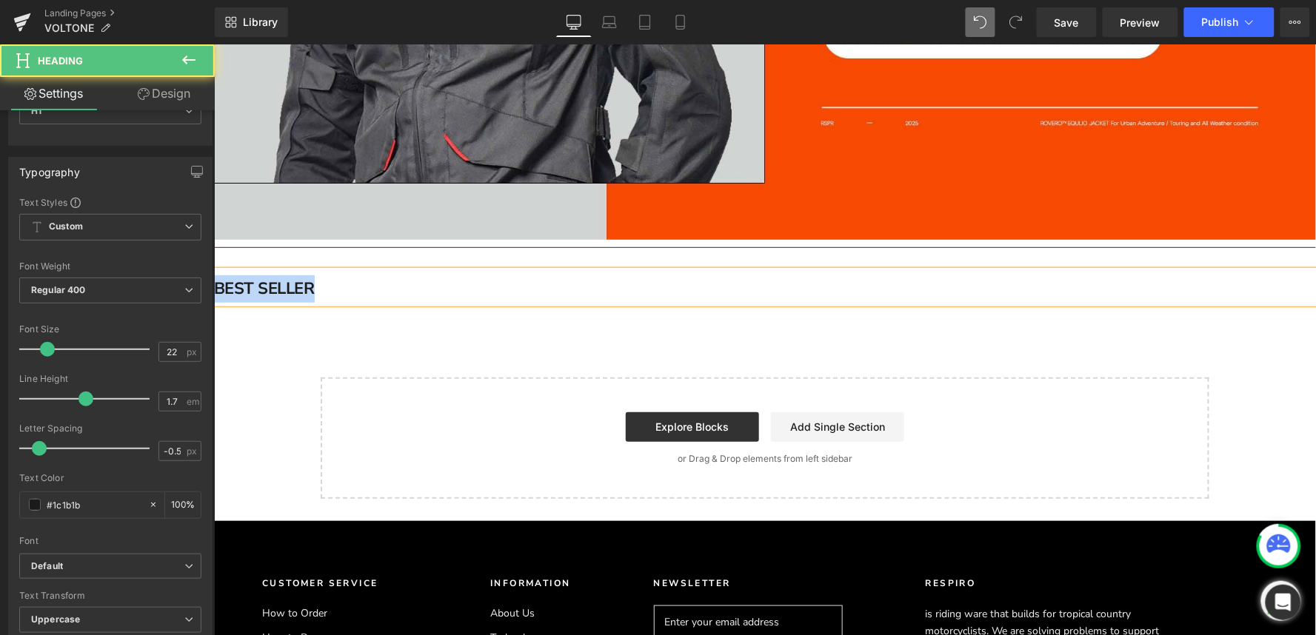
click at [316, 270] on div "BEST SELLER" at bounding box center [764, 286] width 1102 height 32
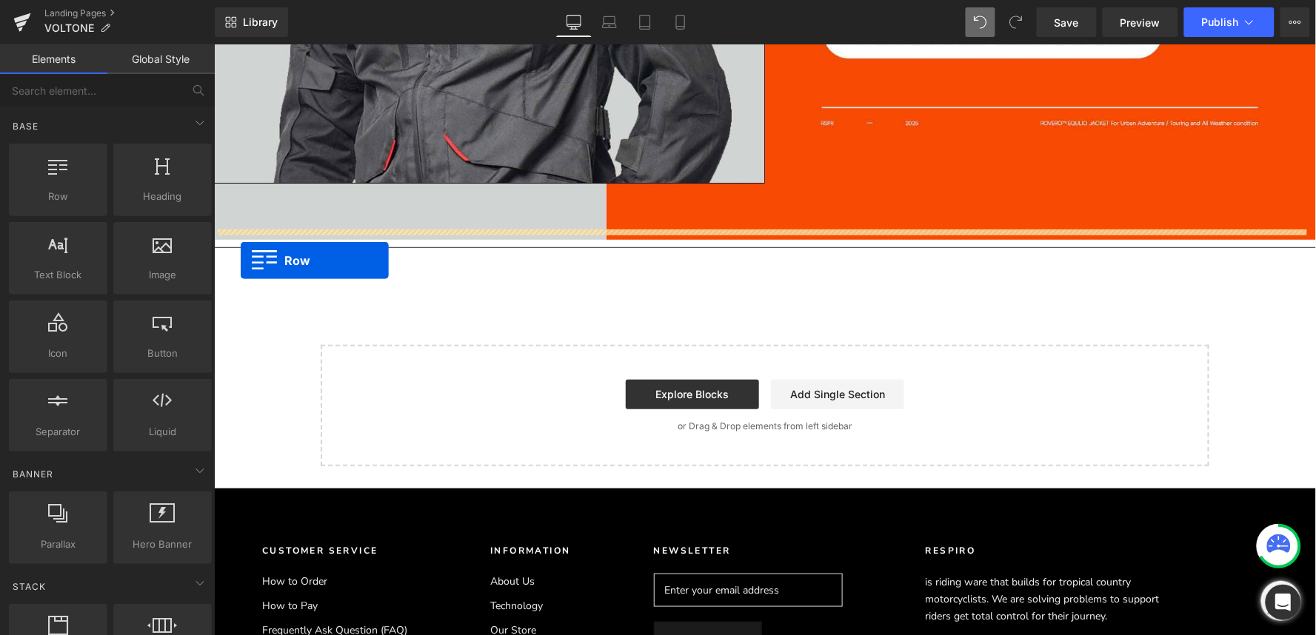
drag, startPoint x: 280, startPoint y: 238, endPoint x: 239, endPoint y: 260, distance: 46.0
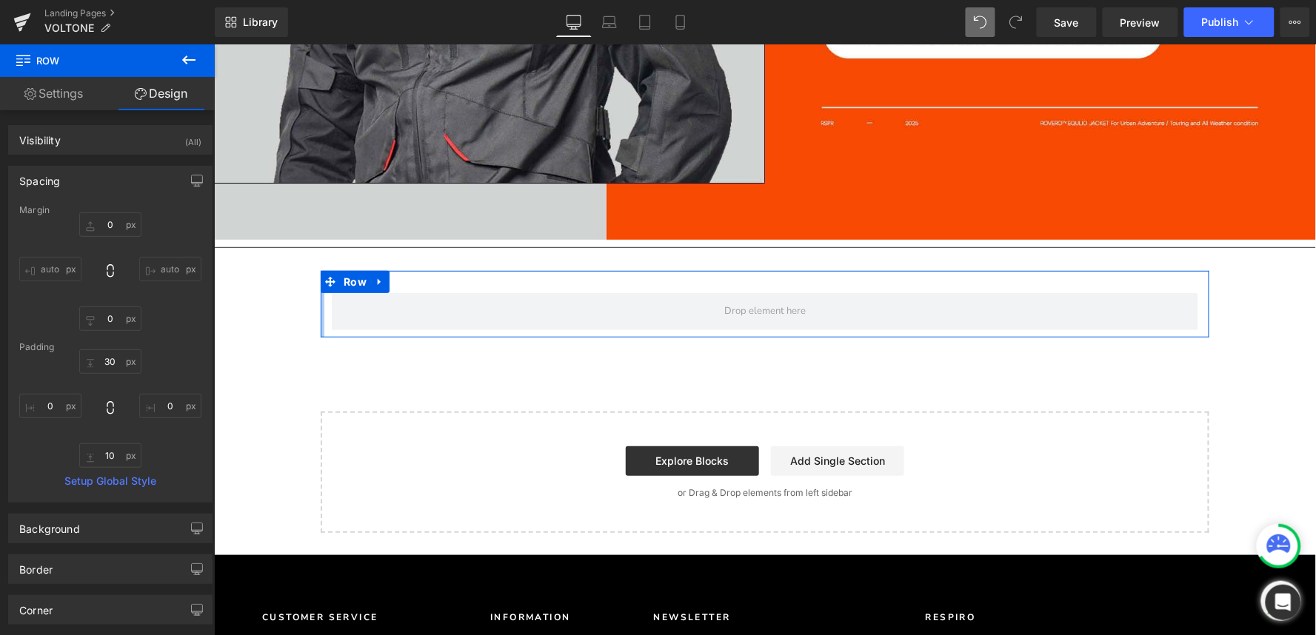
type input "0px"
drag, startPoint x: 316, startPoint y: 268, endPoint x: 297, endPoint y: 268, distance: 19.3
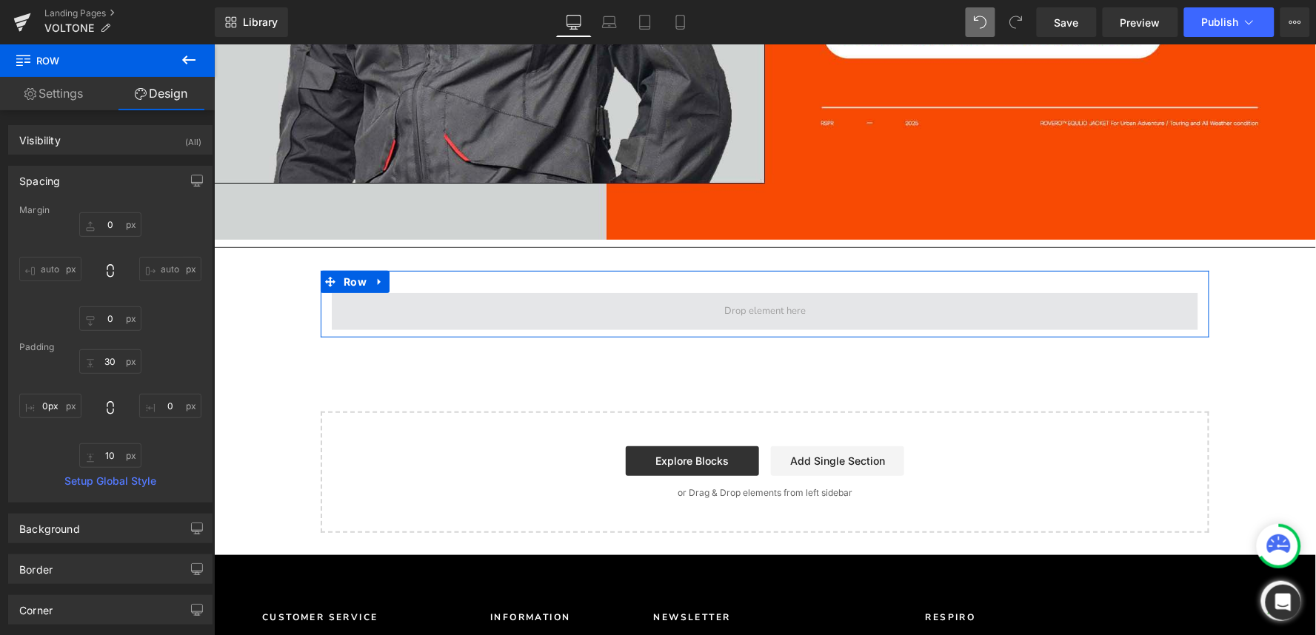
click at [538, 293] on span at bounding box center [764, 311] width 867 height 37
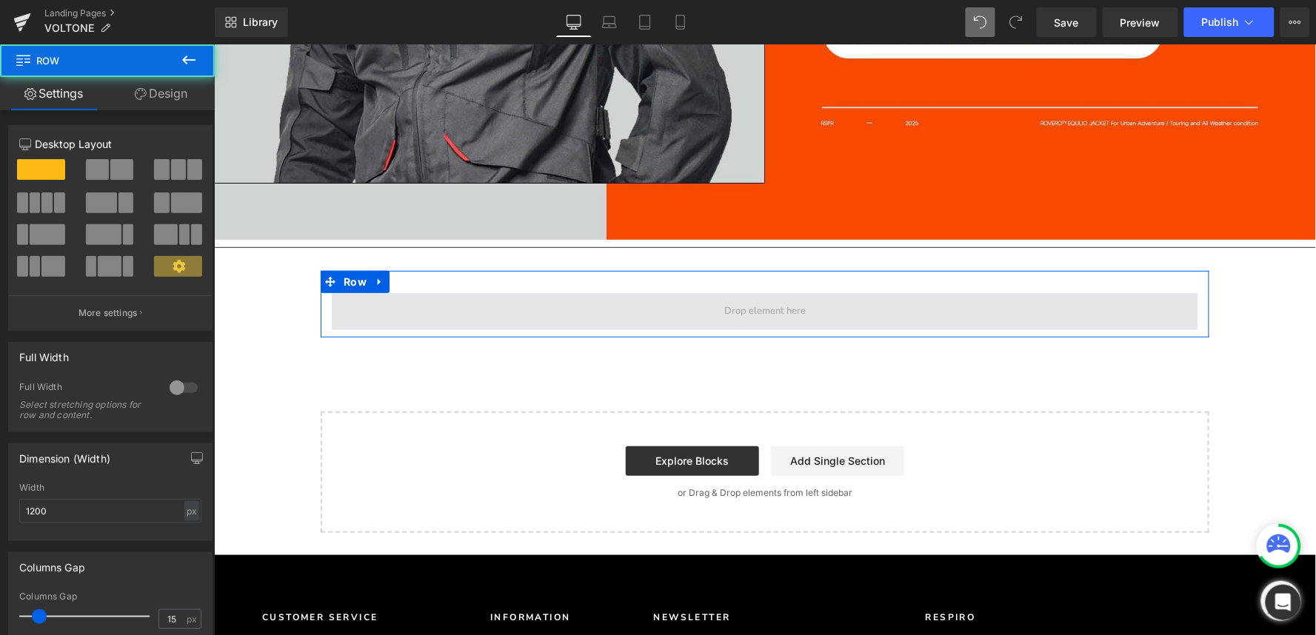
click at [538, 293] on span at bounding box center [764, 311] width 867 height 37
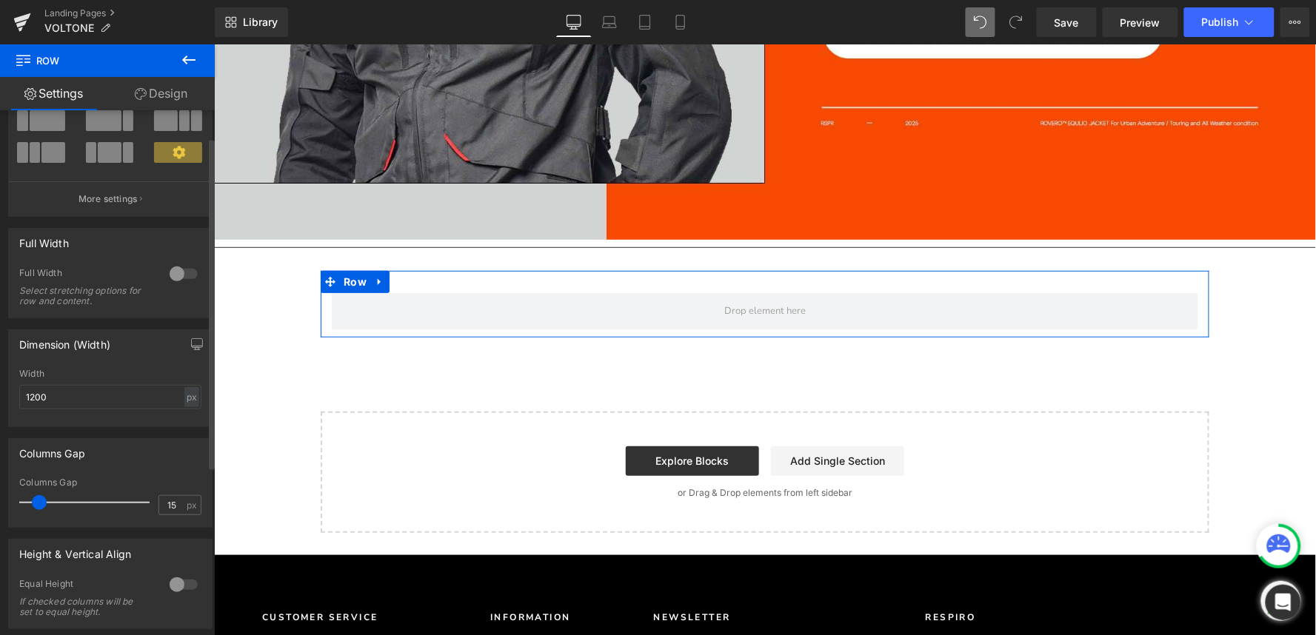
scroll to position [164, 0]
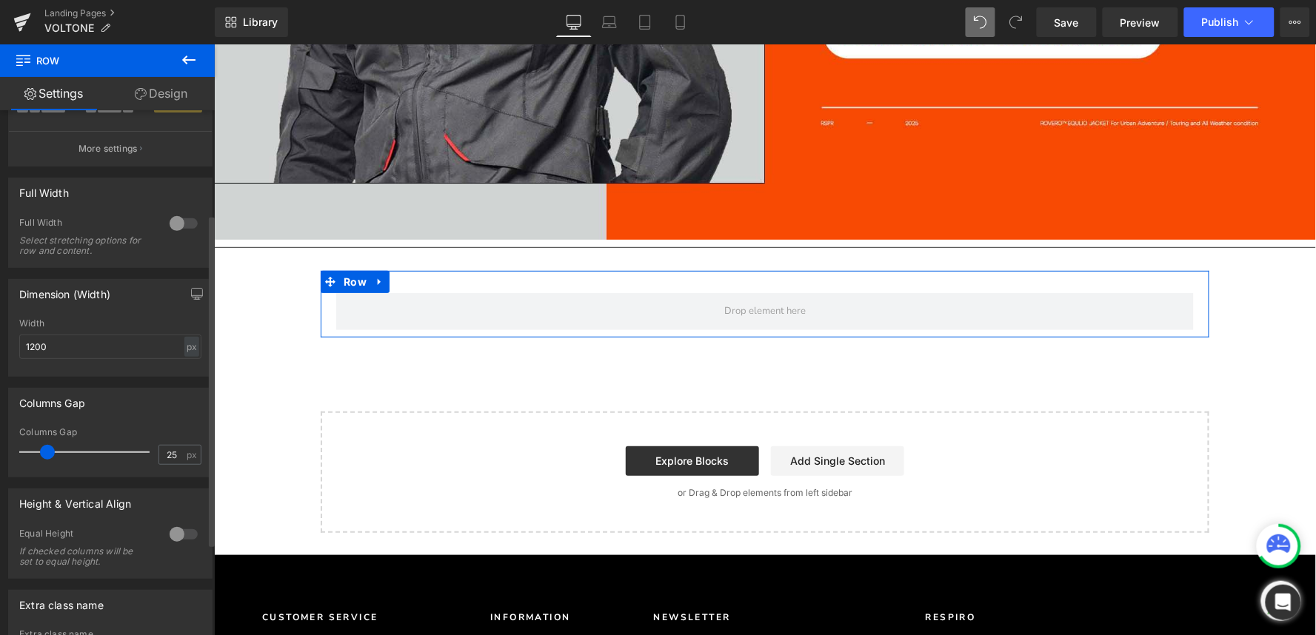
type input "29"
drag, startPoint x: 41, startPoint y: 455, endPoint x: 52, endPoint y: 457, distance: 11.2
click at [52, 457] on span at bounding box center [50, 452] width 15 height 15
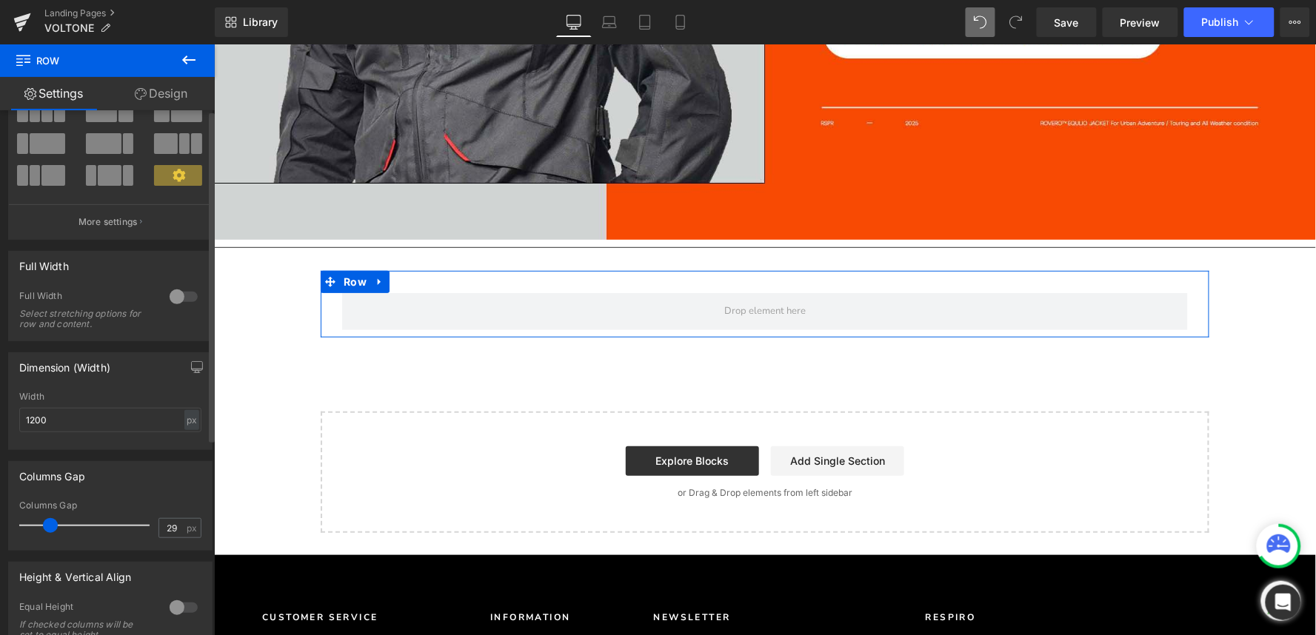
scroll to position [0, 0]
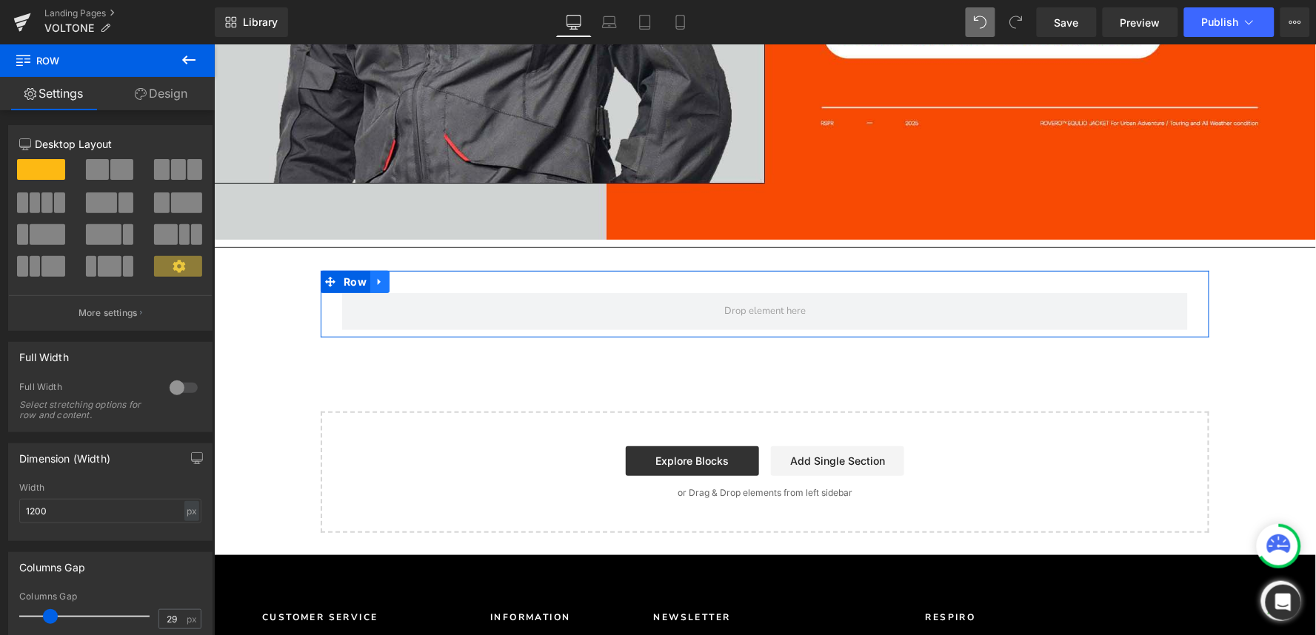
click at [374, 276] on icon at bounding box center [379, 281] width 10 height 11
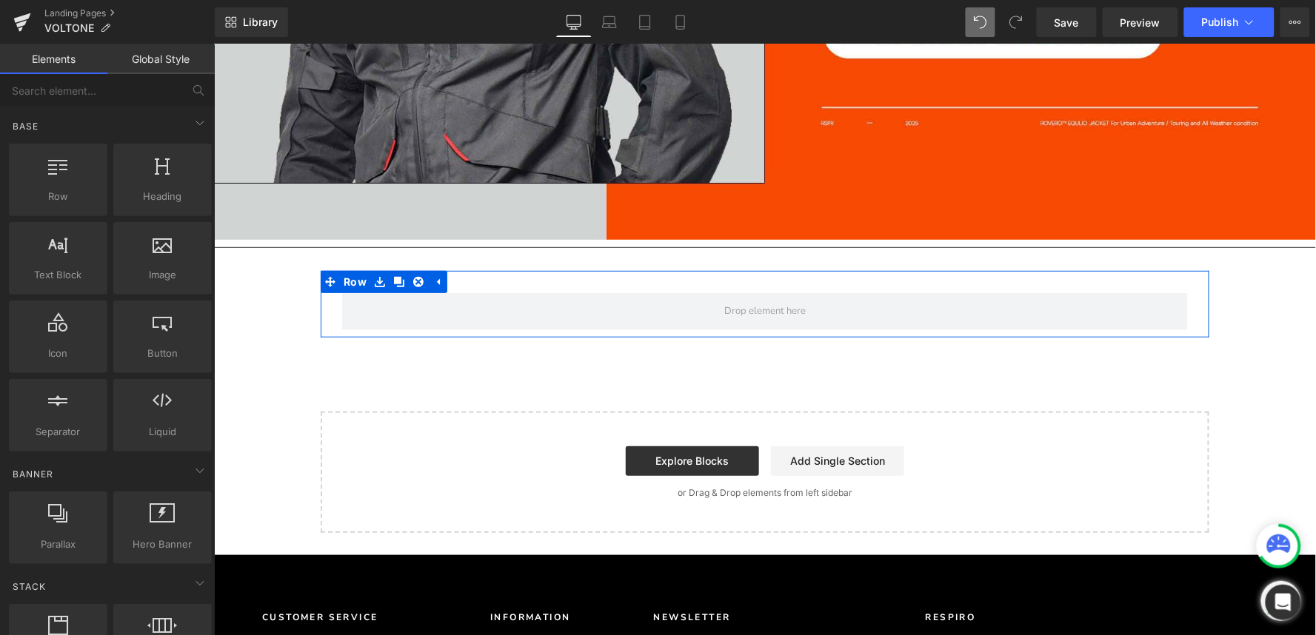
click at [326, 293] on div at bounding box center [764, 311] width 889 height 37
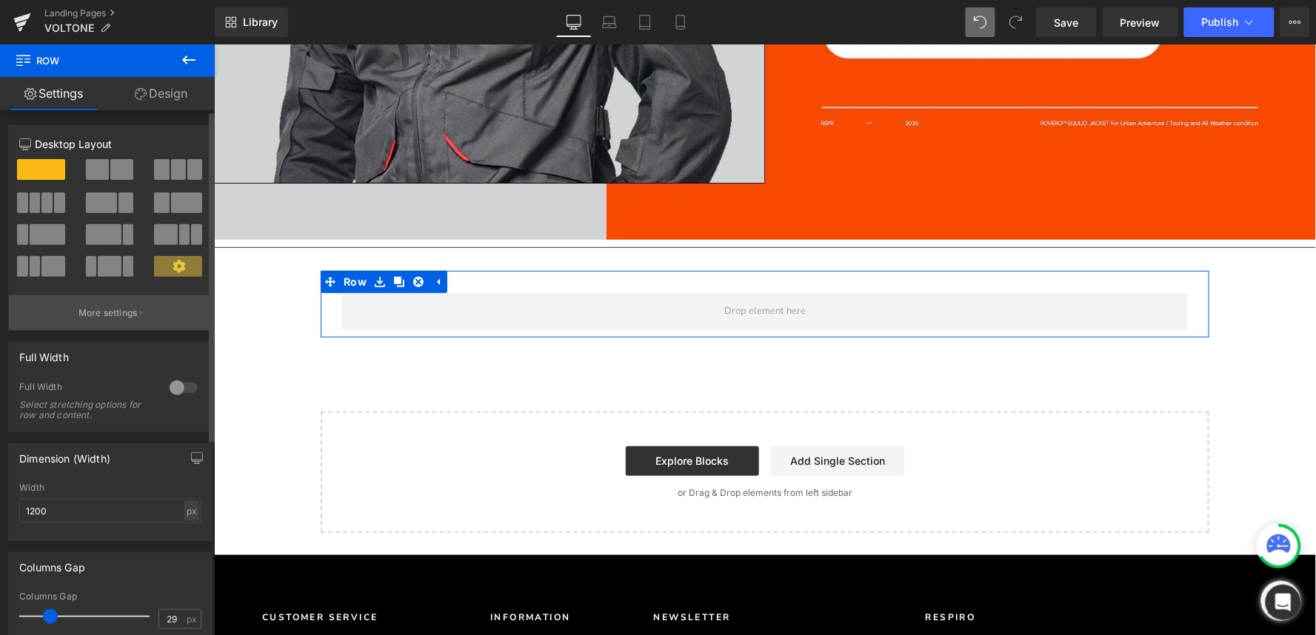
click at [99, 308] on p "More settings" at bounding box center [108, 313] width 59 height 13
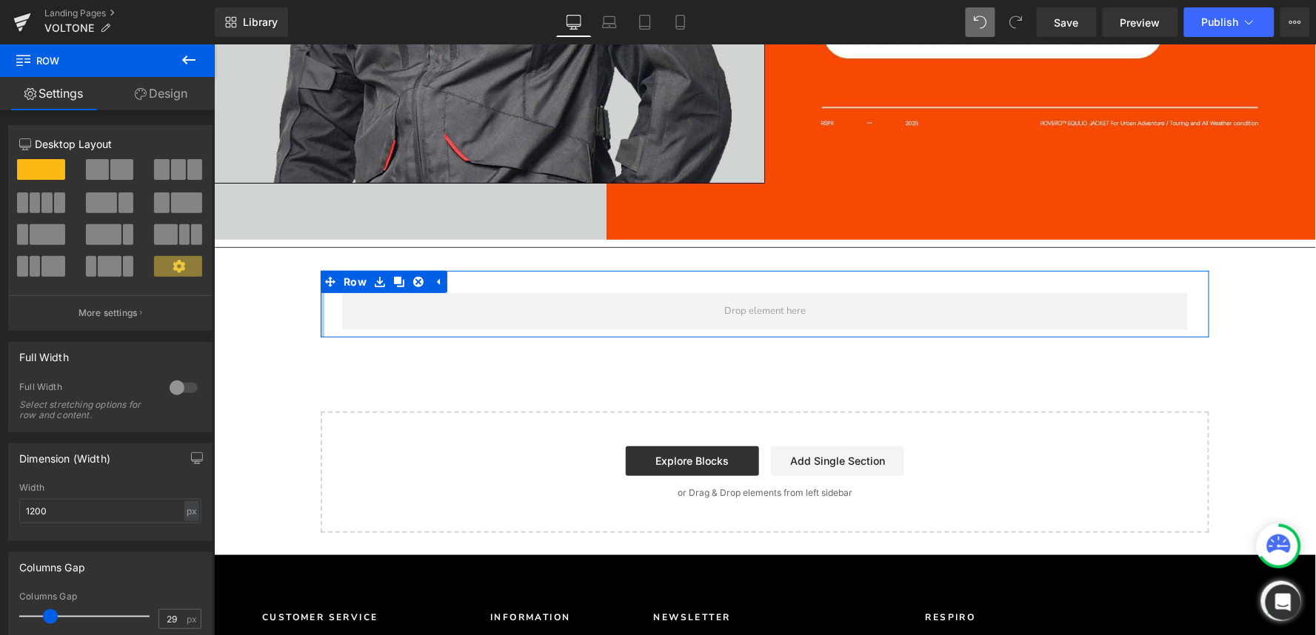
click at [320, 270] on div at bounding box center [322, 303] width 4 height 67
click at [320, 293] on div at bounding box center [764, 311] width 889 height 37
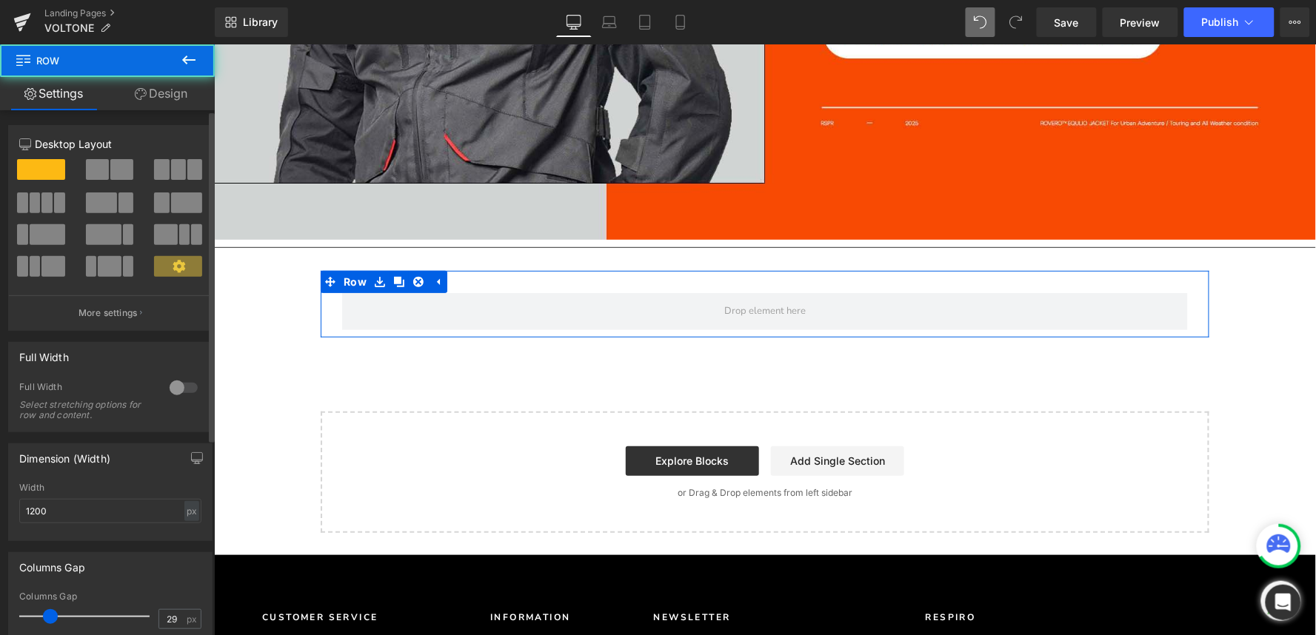
click at [178, 391] on div at bounding box center [184, 388] width 36 height 24
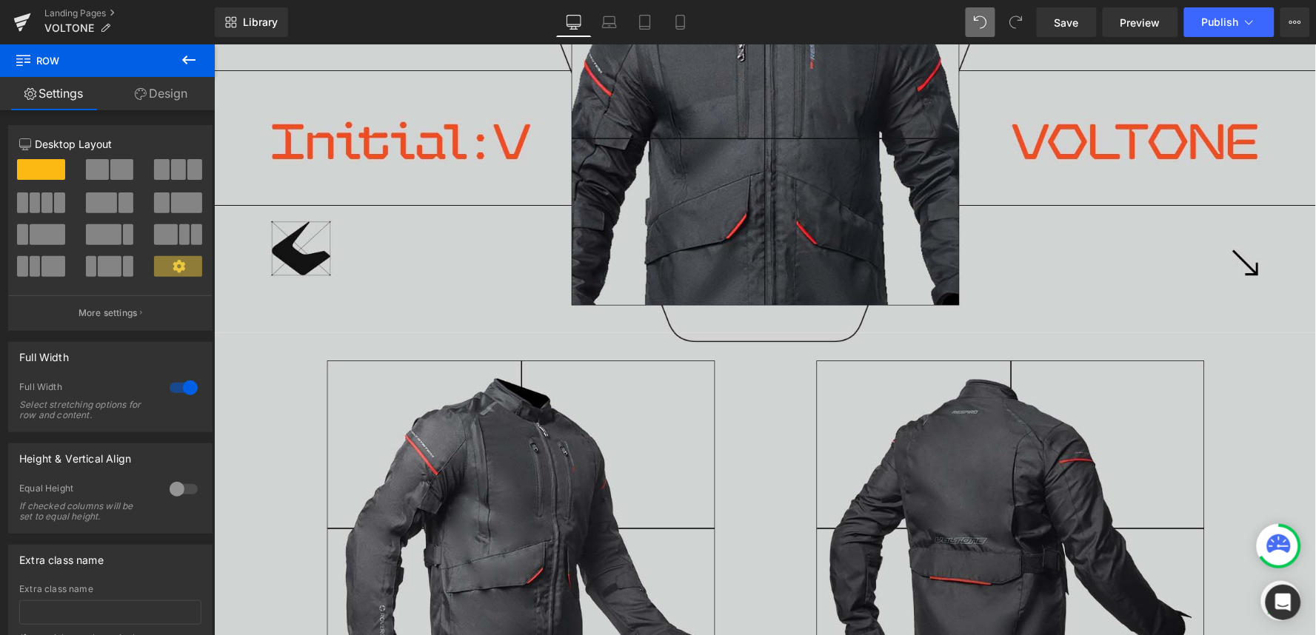
scroll to position [411, 0]
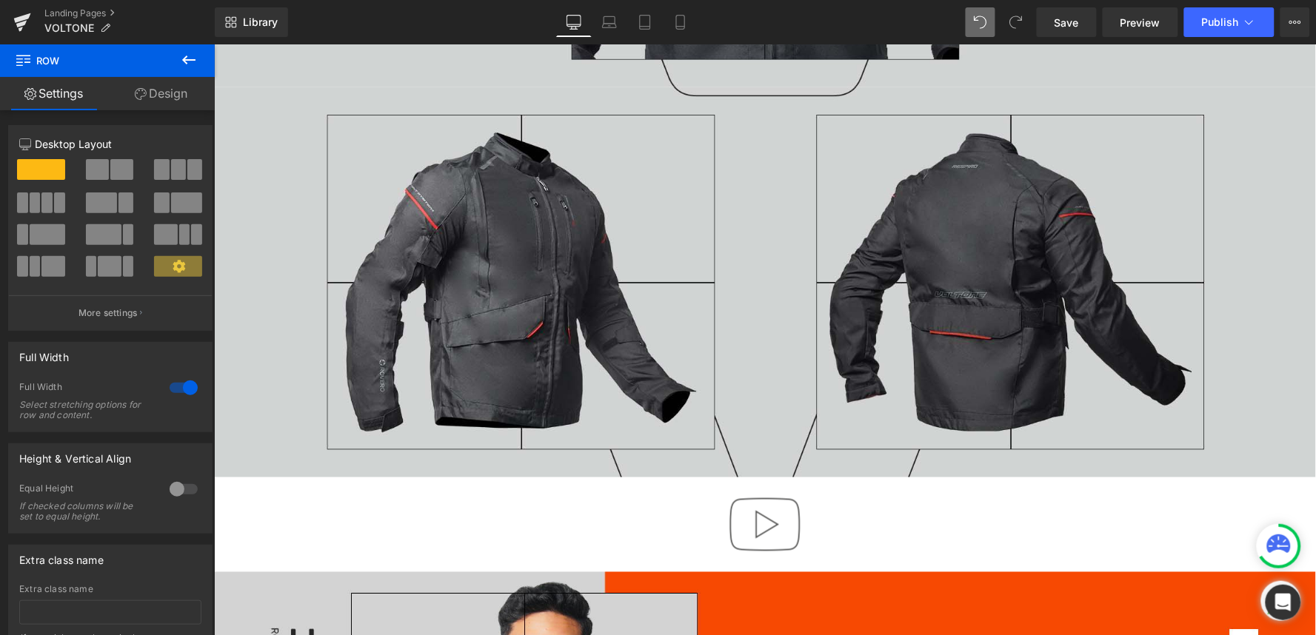
click at [424, 506] on div at bounding box center [764, 524] width 1102 height 95
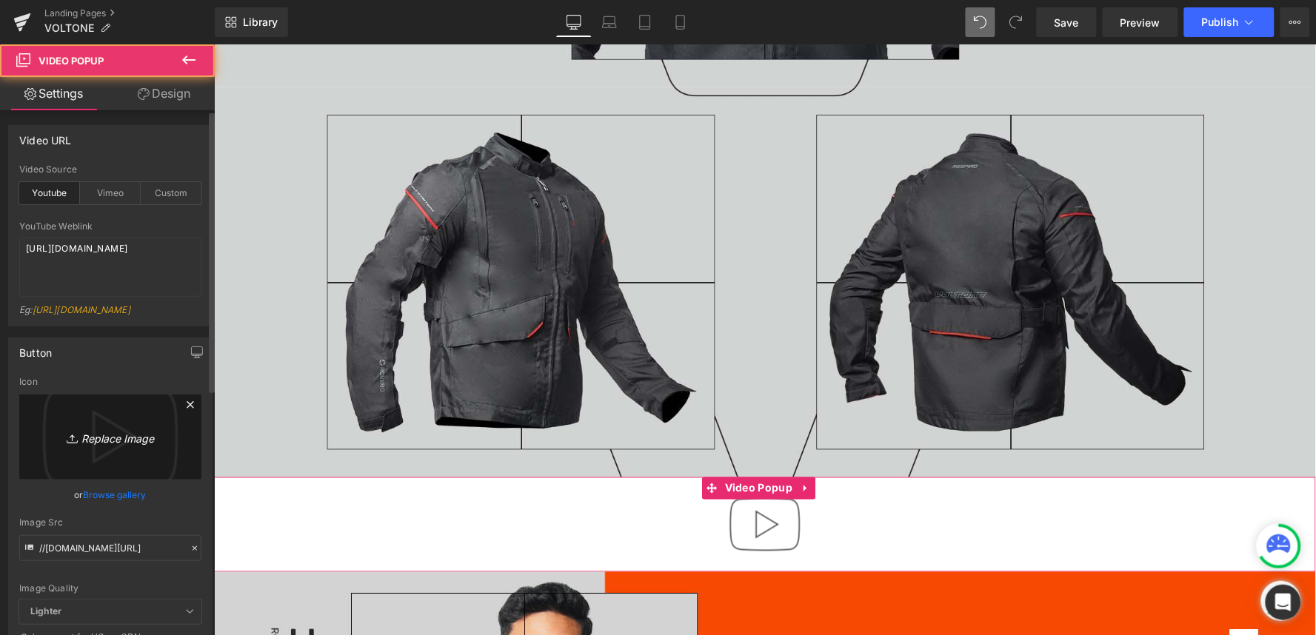
click at [93, 441] on icon "Replace Image" at bounding box center [110, 437] width 118 height 19
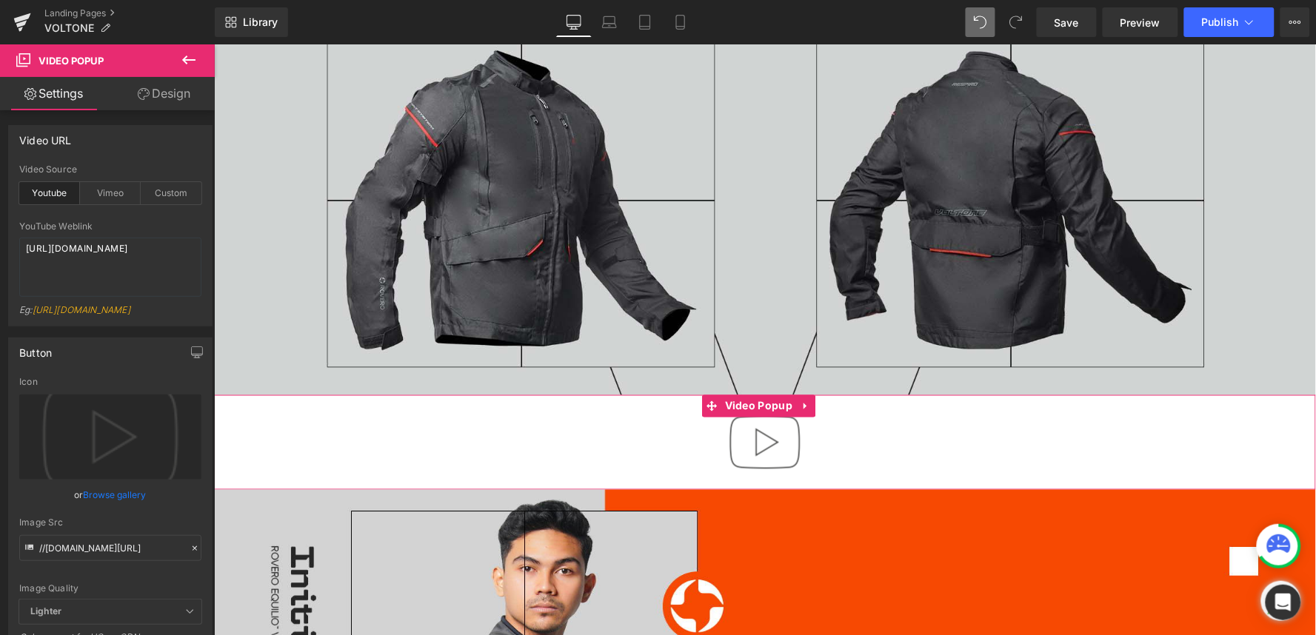
scroll to position [575, 0]
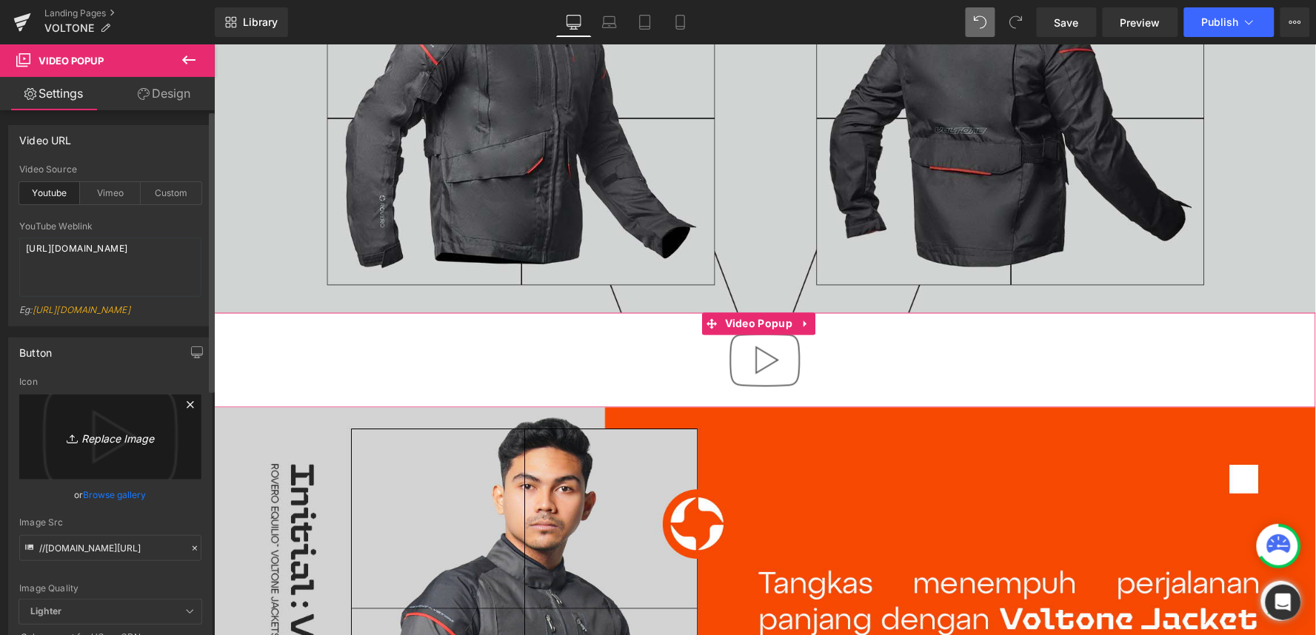
click at [109, 447] on icon "Replace Image" at bounding box center [110, 437] width 118 height 19
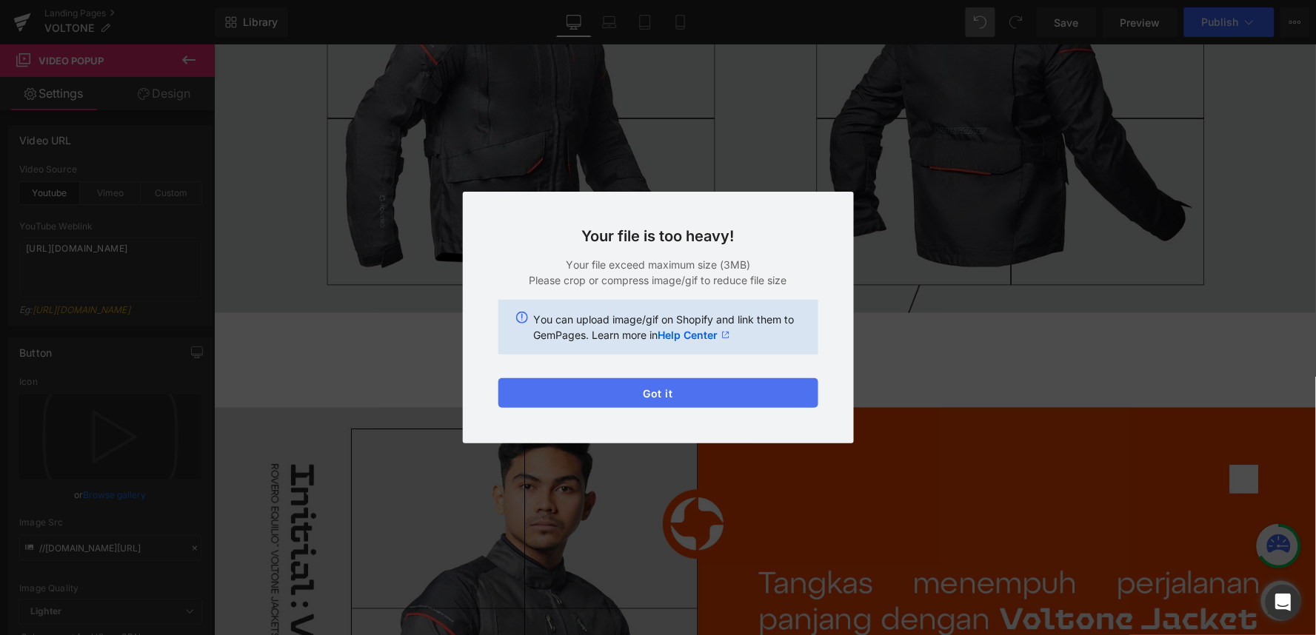
click at [693, 385] on button "Got it" at bounding box center [658, 393] width 320 height 30
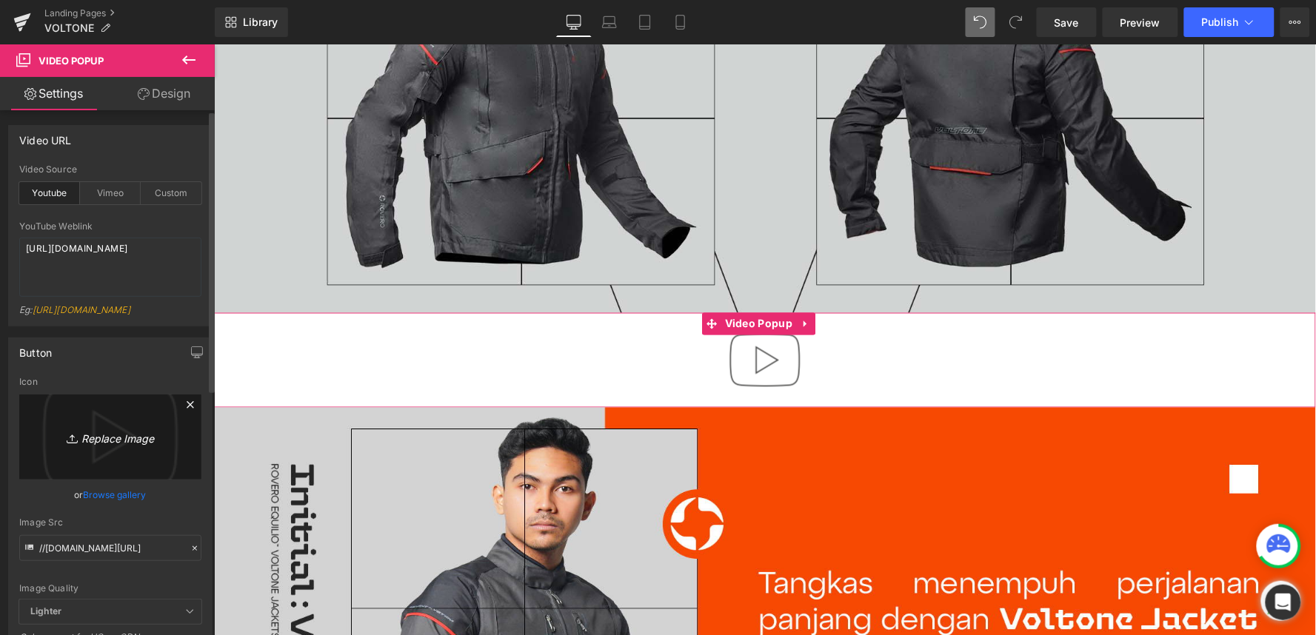
click at [90, 444] on icon "Replace Image" at bounding box center [110, 437] width 118 height 19
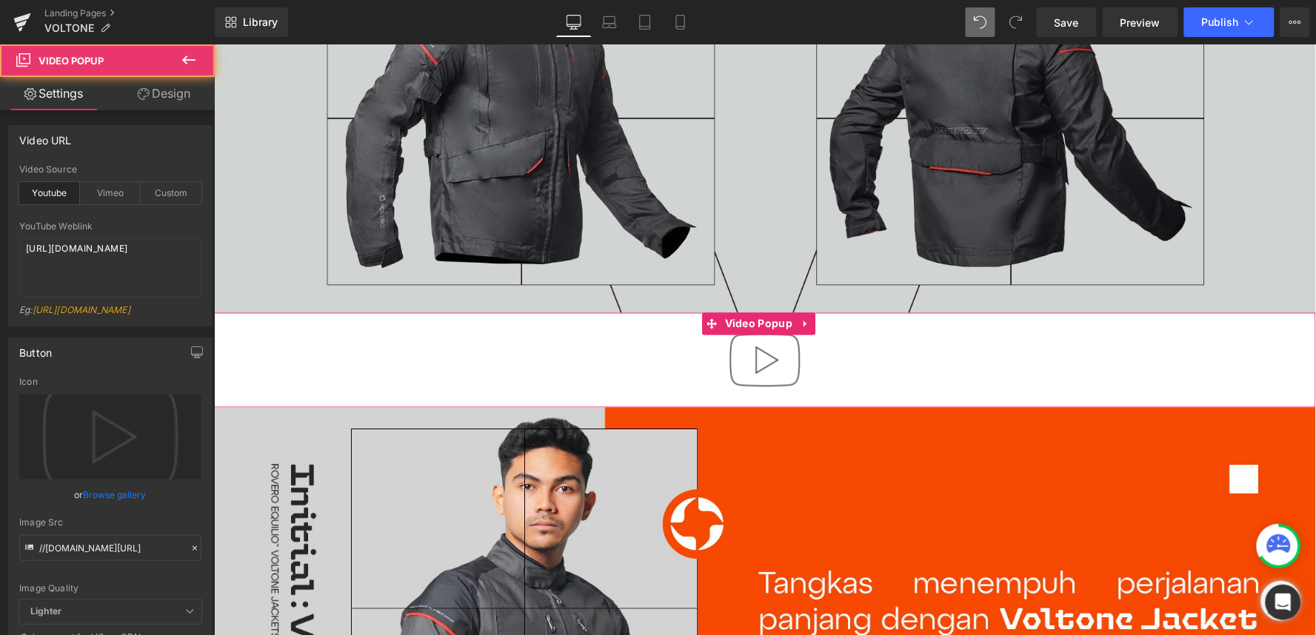
click at [606, 352] on div at bounding box center [764, 360] width 1102 height 95
click at [800, 318] on icon at bounding box center [805, 323] width 10 height 11
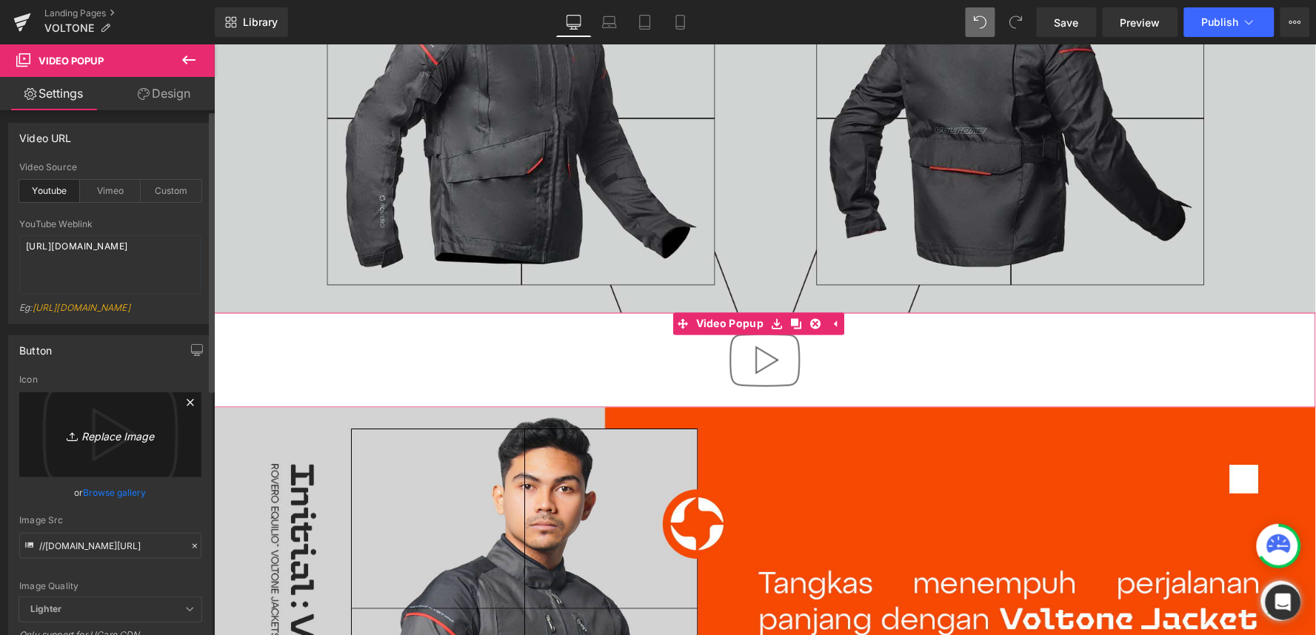
scroll to position [0, 0]
click at [107, 447] on icon "Replace Image" at bounding box center [110, 437] width 118 height 19
click at [90, 196] on div "Vimeo" at bounding box center [110, 193] width 61 height 22
click at [107, 440] on icon "Replace Image" at bounding box center [110, 437] width 118 height 19
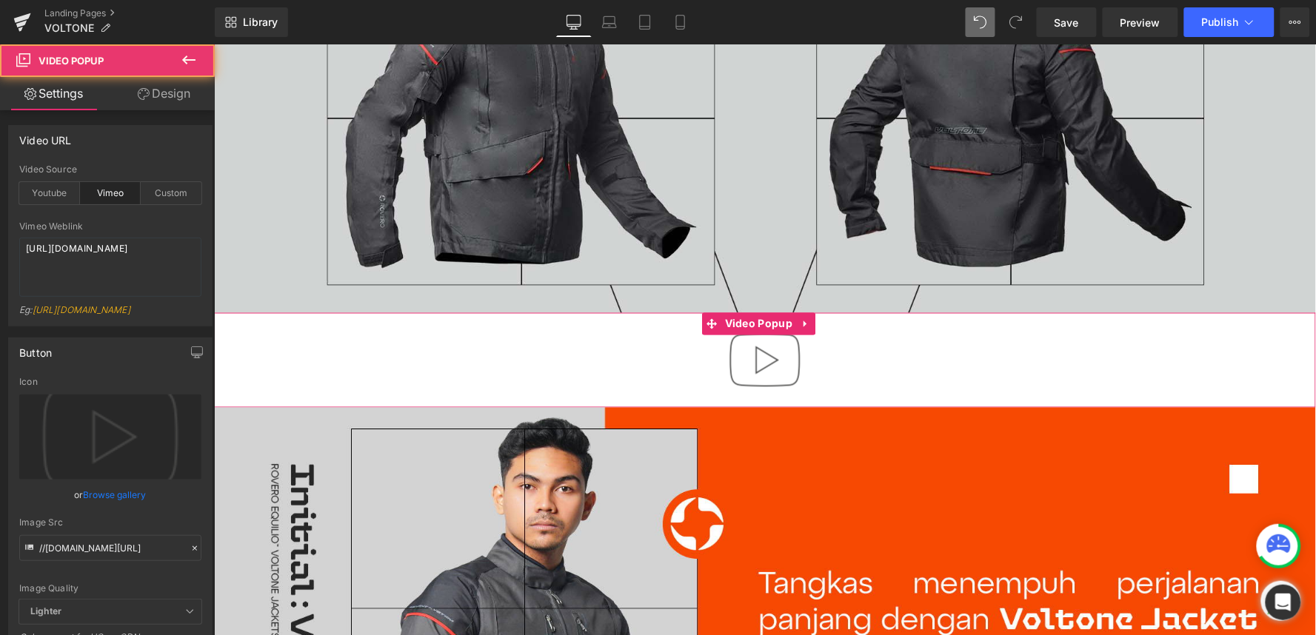
click at [765, 350] on img at bounding box center [764, 360] width 95 height 95
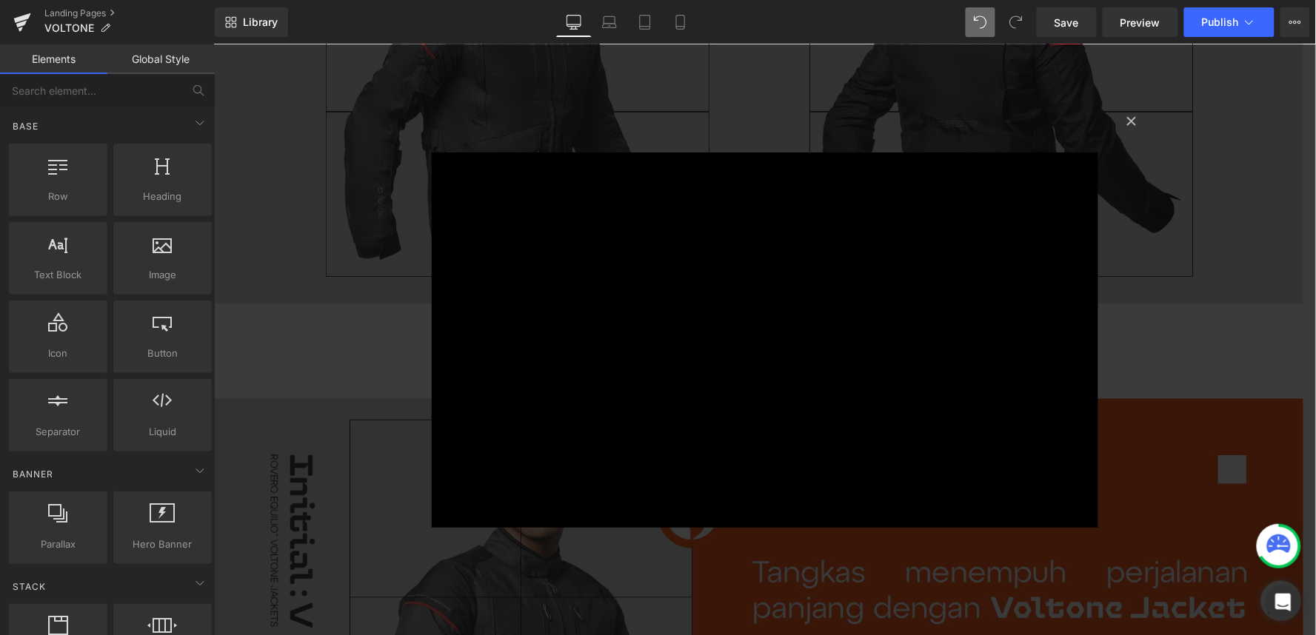
click at [415, 364] on div "× Loading..." at bounding box center [764, 340] width 1102 height 592
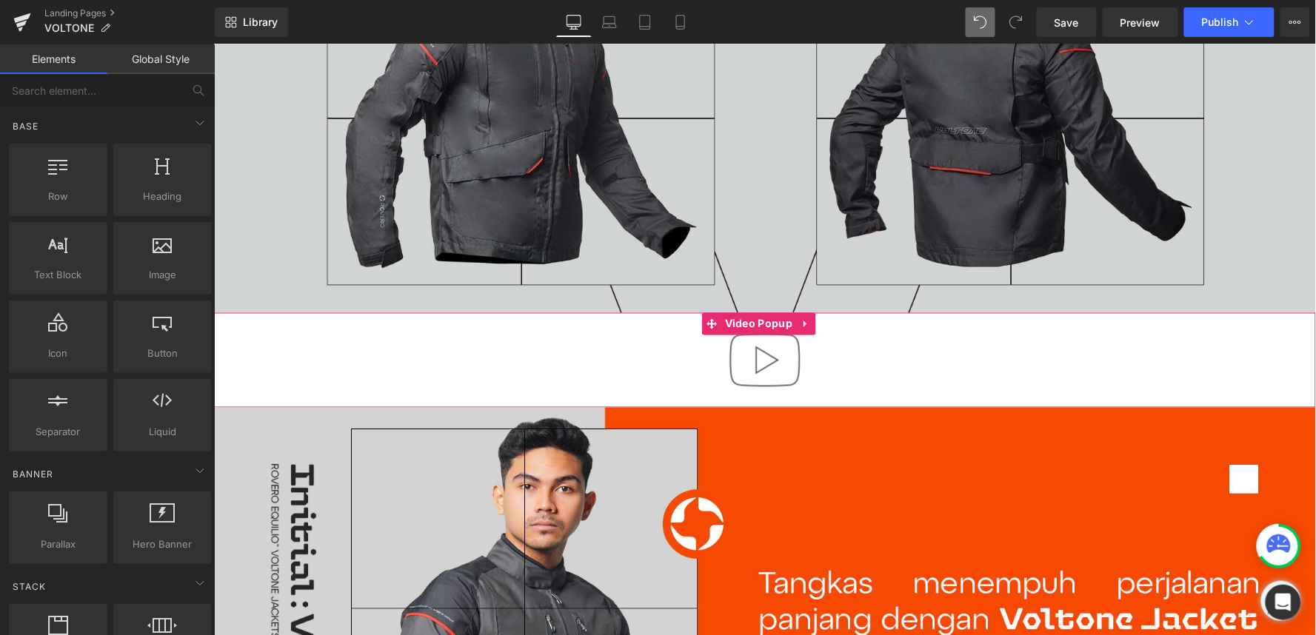
click at [433, 364] on div at bounding box center [764, 360] width 1102 height 95
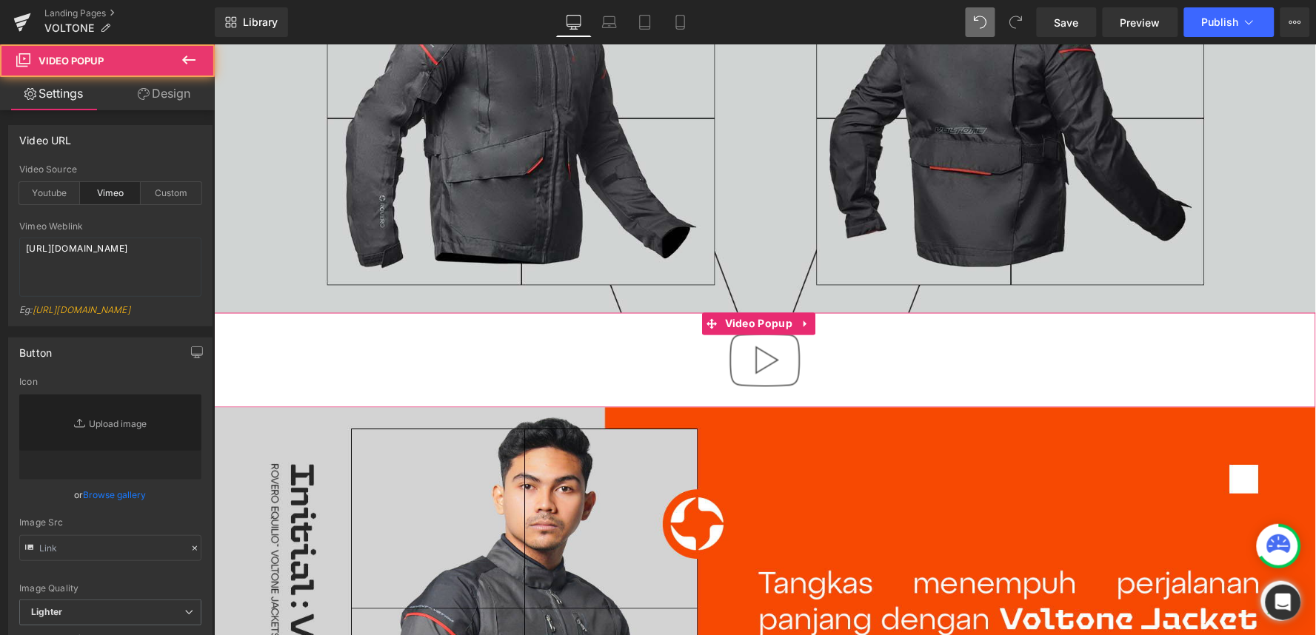
type input "//d1um8515vdn9kb.cloudfront.net/images/youtube-play-button.png"
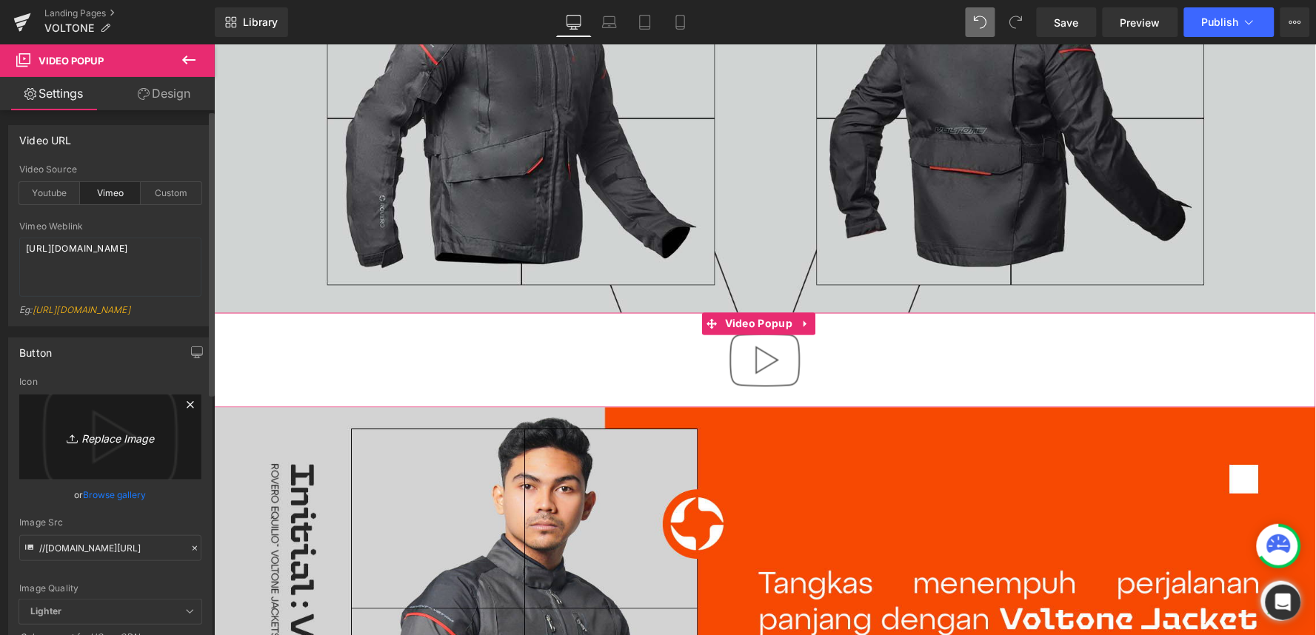
click at [89, 446] on icon "Replace Image" at bounding box center [110, 437] width 118 height 19
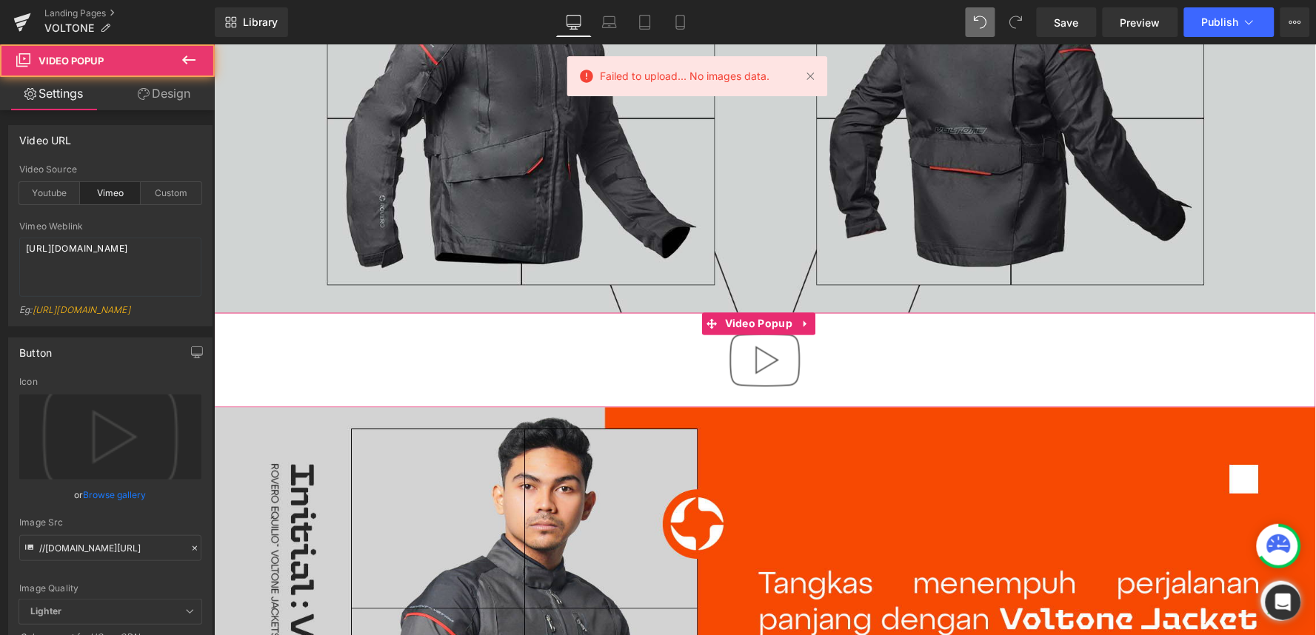
click at [491, 356] on div at bounding box center [764, 360] width 1102 height 95
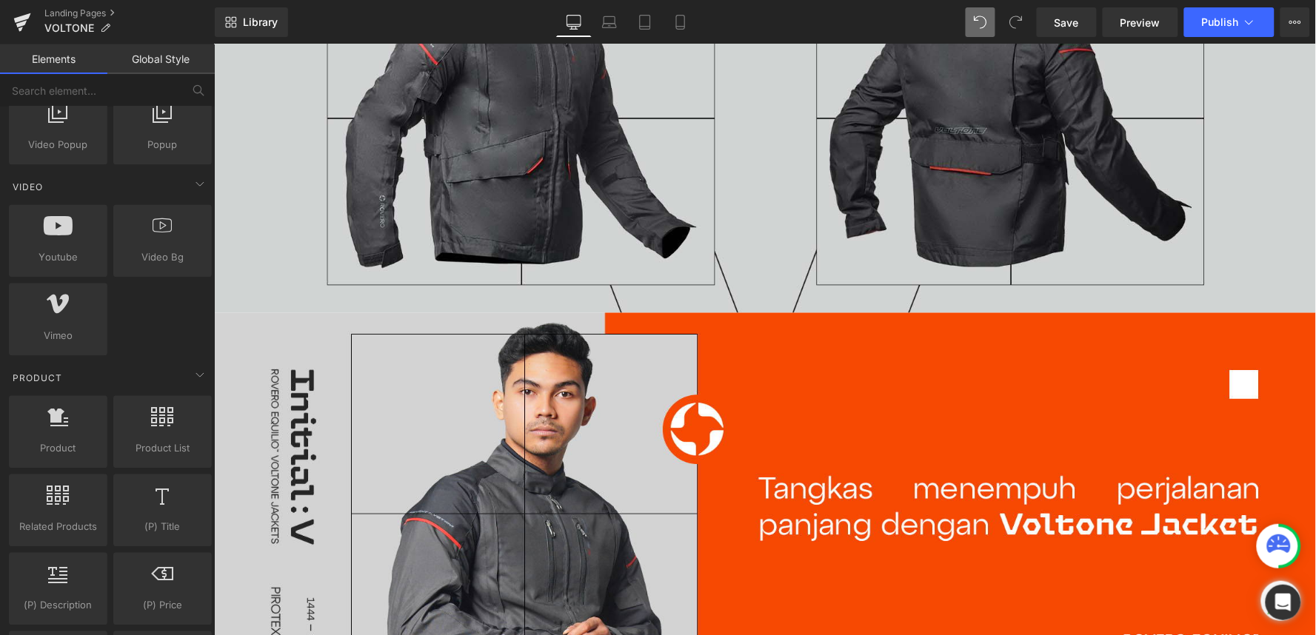
scroll to position [905, 0]
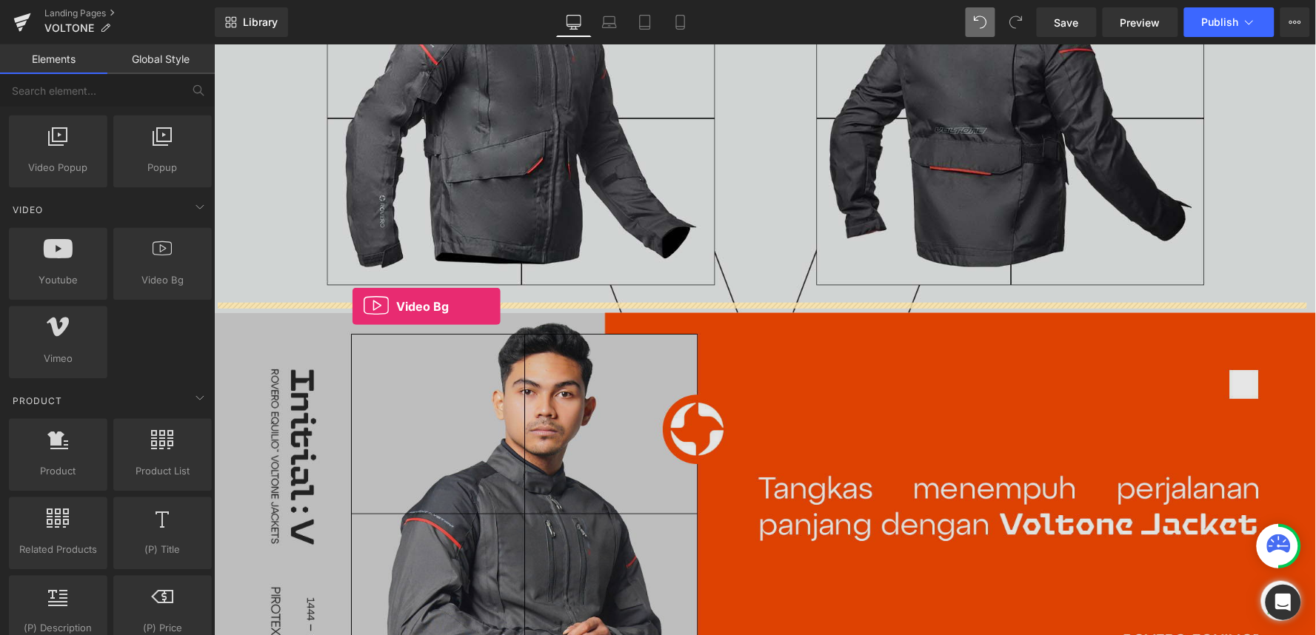
drag, startPoint x: 367, startPoint y: 324, endPoint x: 351, endPoint y: 306, distance: 23.6
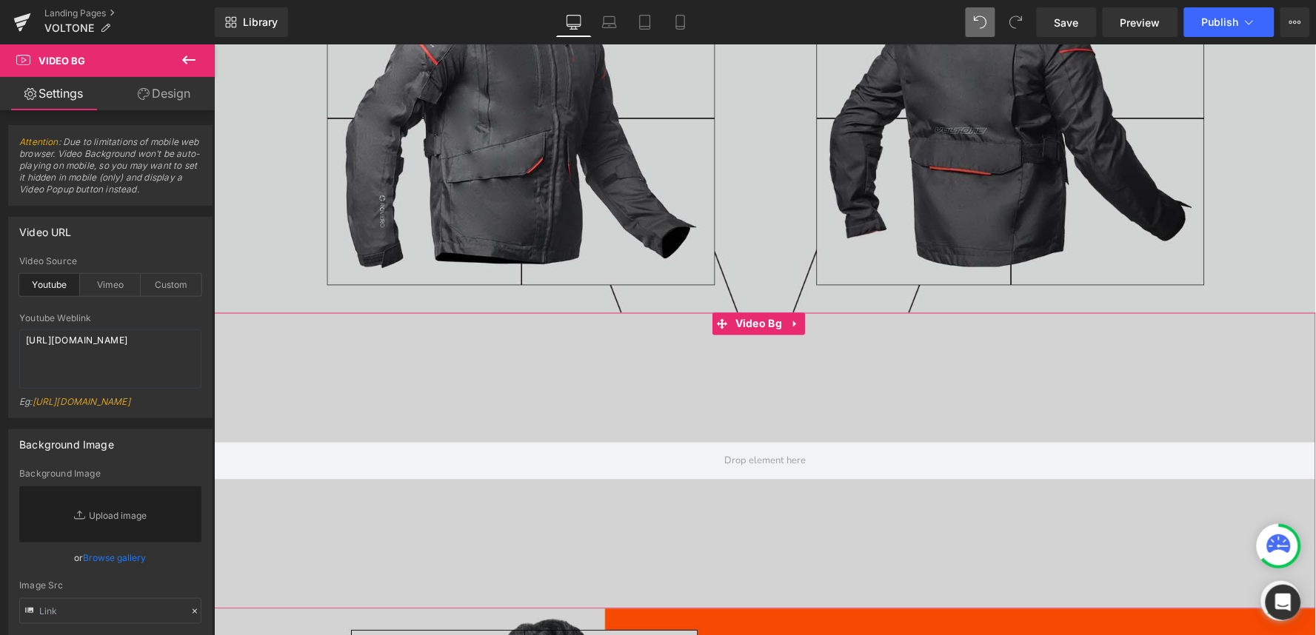
click at [441, 395] on div at bounding box center [764, 461] width 1102 height 296
click at [104, 524] on link "Replace Image" at bounding box center [110, 515] width 182 height 56
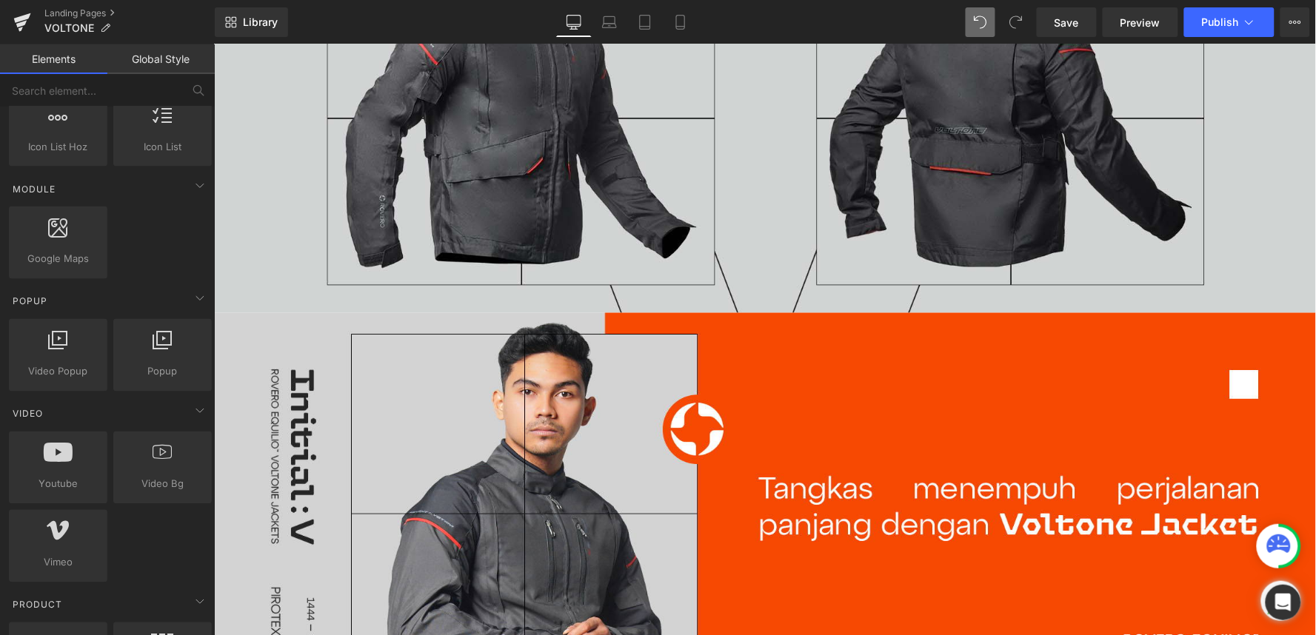
scroll to position [694, 0]
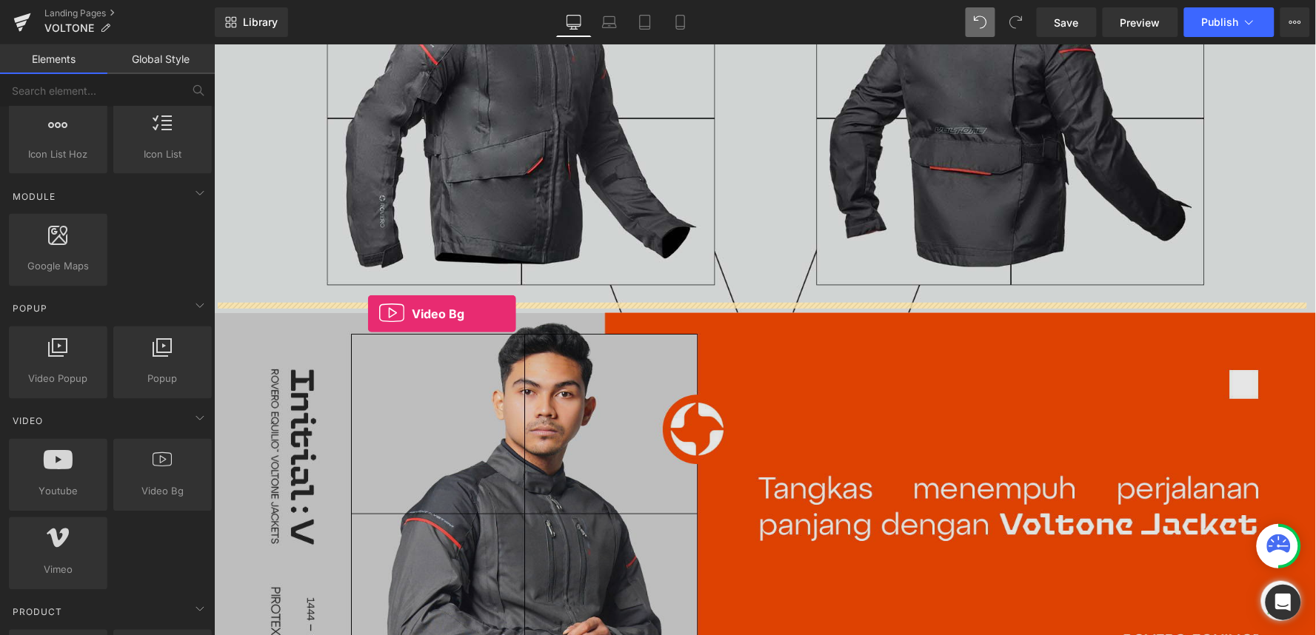
drag, startPoint x: 377, startPoint y: 515, endPoint x: 367, endPoint y: 313, distance: 201.7
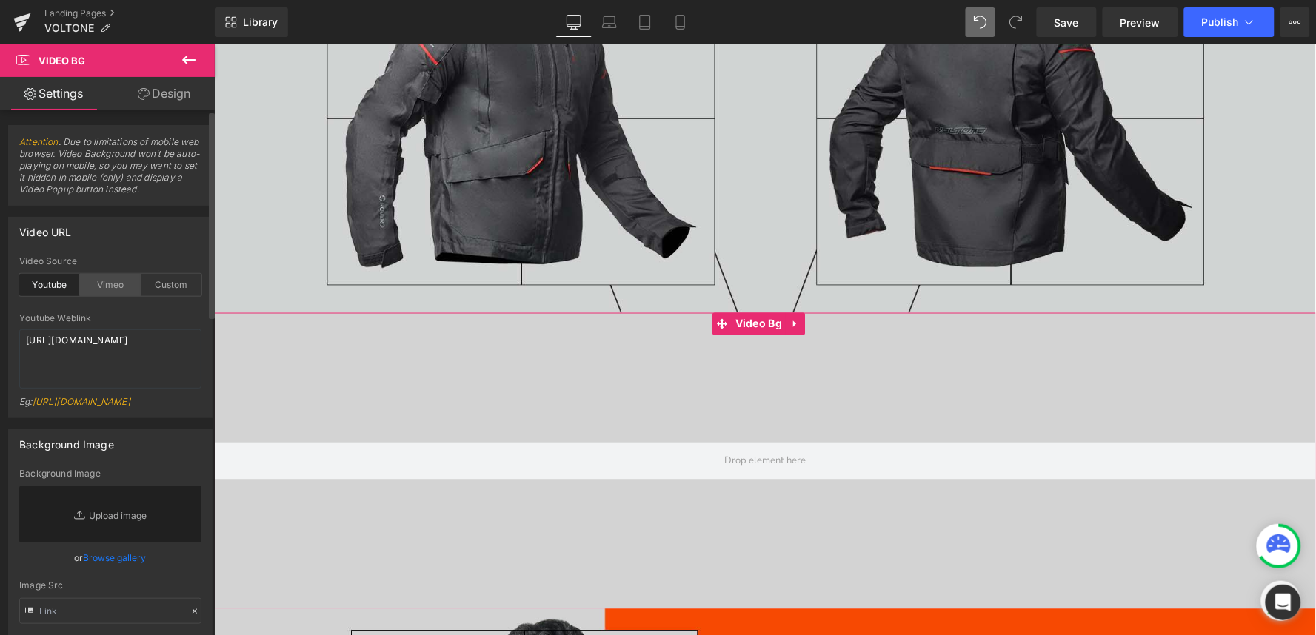
click at [113, 293] on div "Vimeo" at bounding box center [110, 285] width 61 height 22
click at [61, 282] on div "Youtube" at bounding box center [49, 285] width 61 height 22
click at [108, 279] on div "Vimeo" at bounding box center [110, 285] width 61 height 22
click at [44, 282] on div "Youtube" at bounding box center [49, 285] width 61 height 22
click at [164, 285] on div "Custom" at bounding box center [171, 285] width 61 height 22
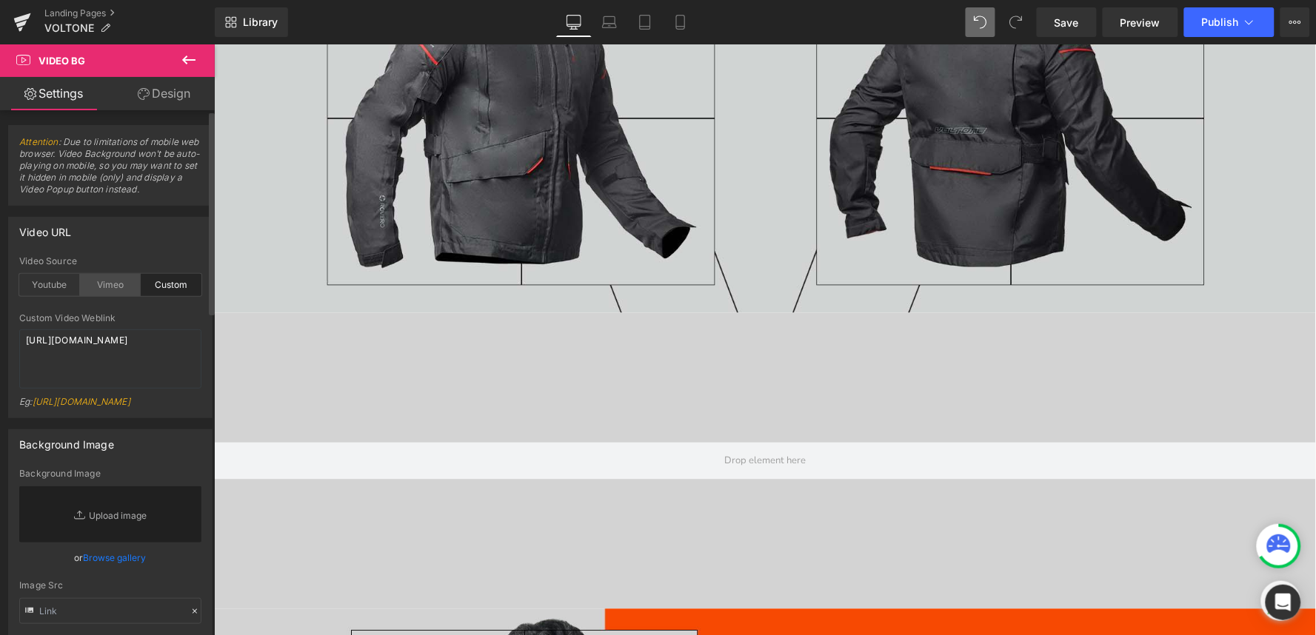
click at [123, 284] on div "Vimeo" at bounding box center [110, 285] width 61 height 22
click at [53, 284] on div "Youtube" at bounding box center [49, 285] width 61 height 22
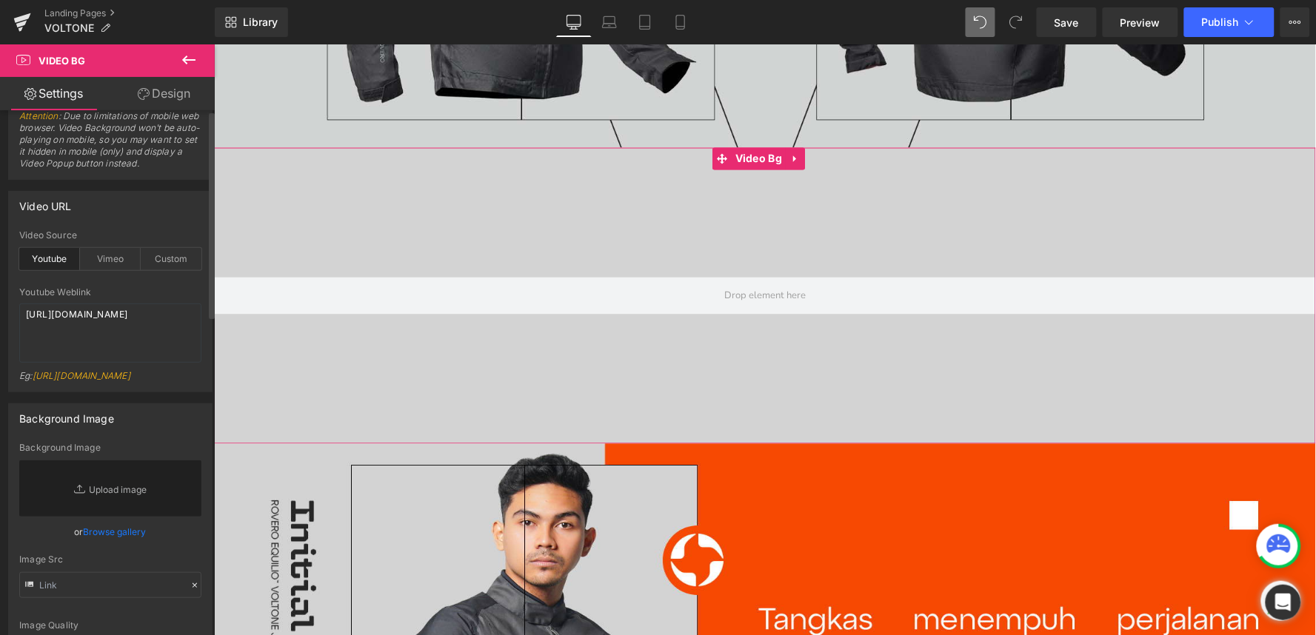
scroll to position [0, 0]
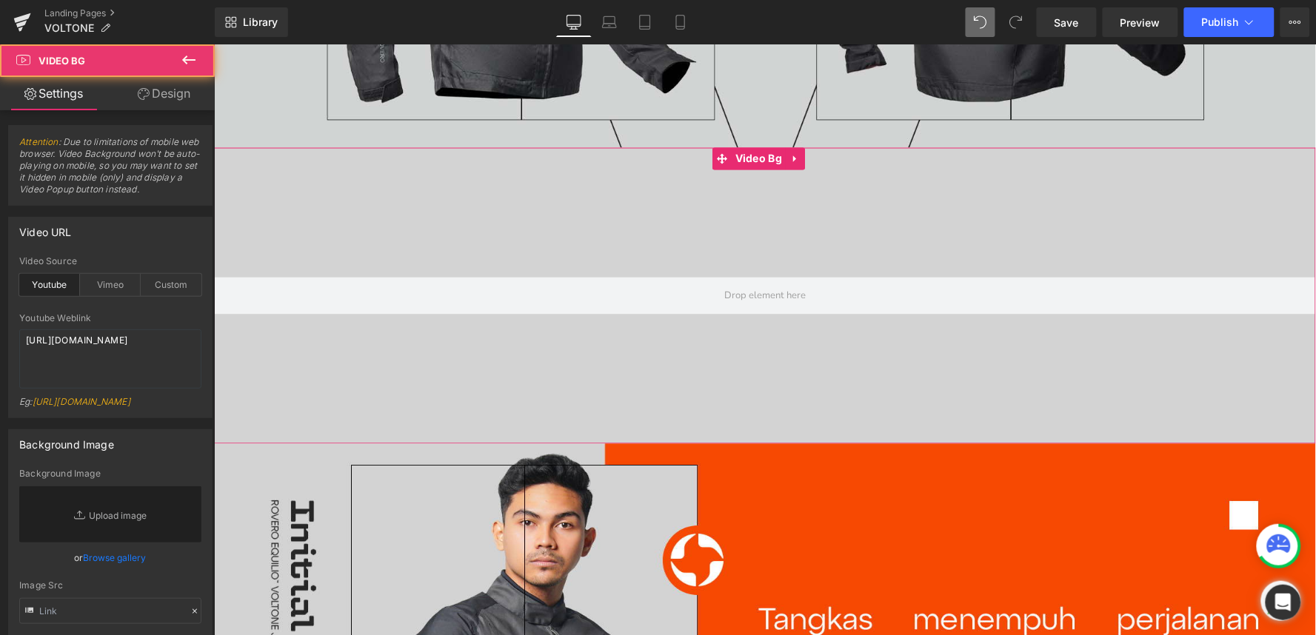
click at [362, 211] on div at bounding box center [764, 295] width 1102 height 296
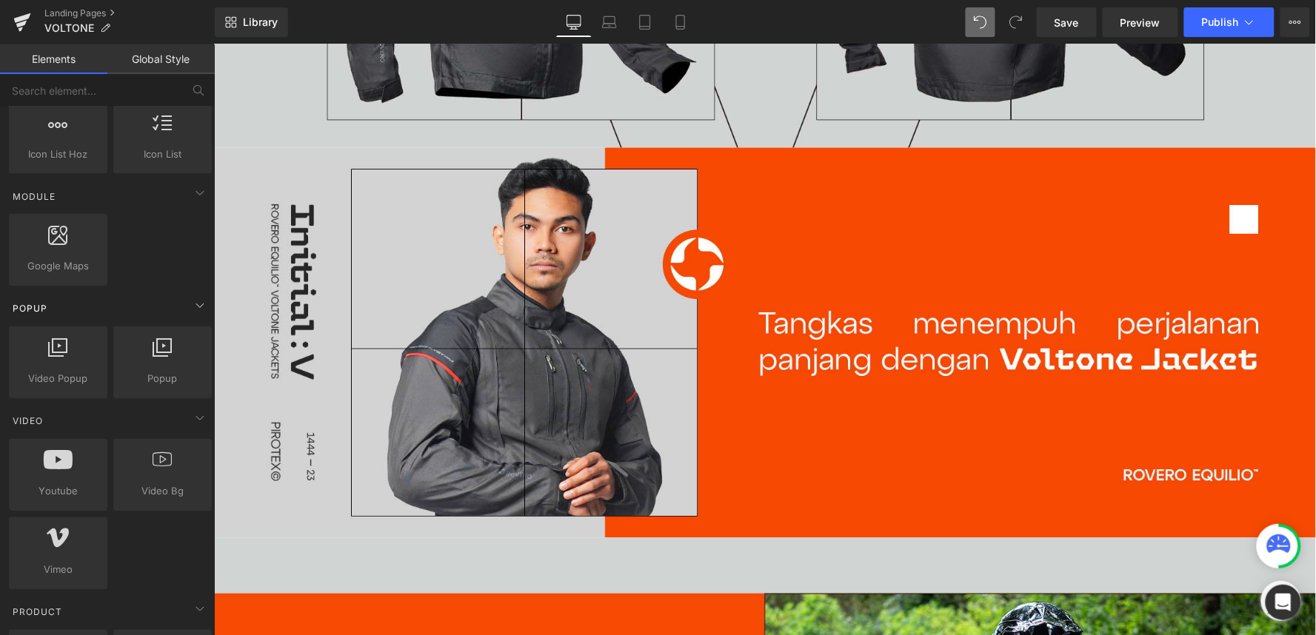
scroll to position [776, 0]
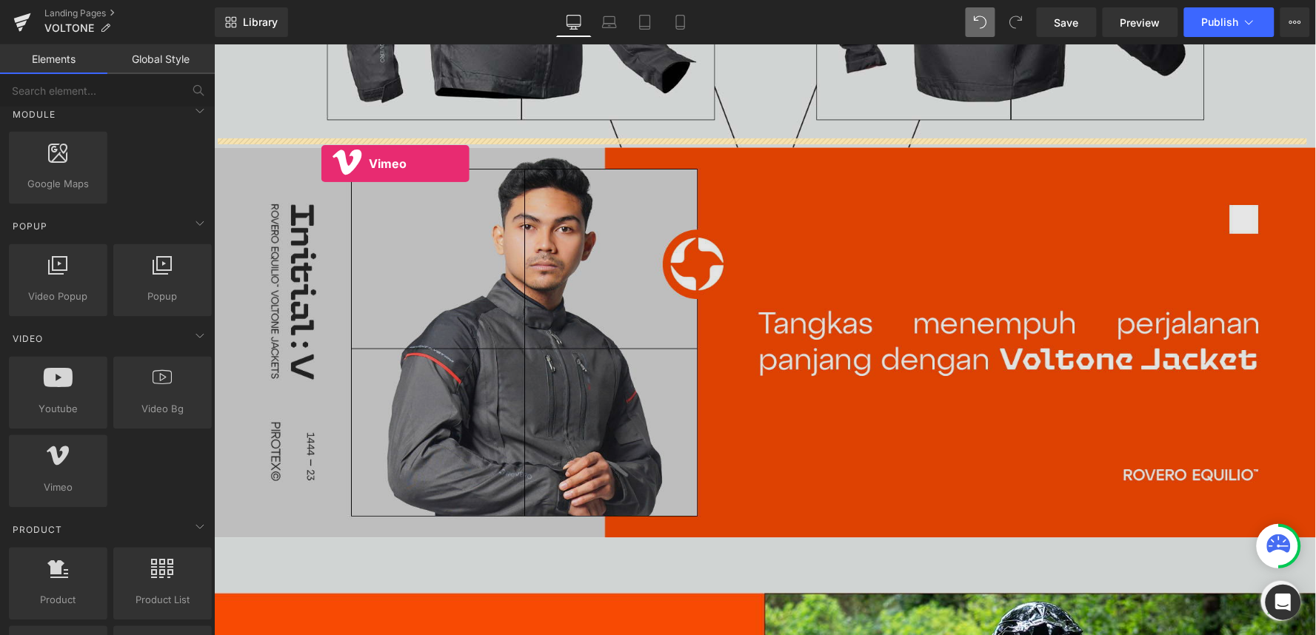
drag, startPoint x: 280, startPoint y: 525, endPoint x: 320, endPoint y: 163, distance: 364.4
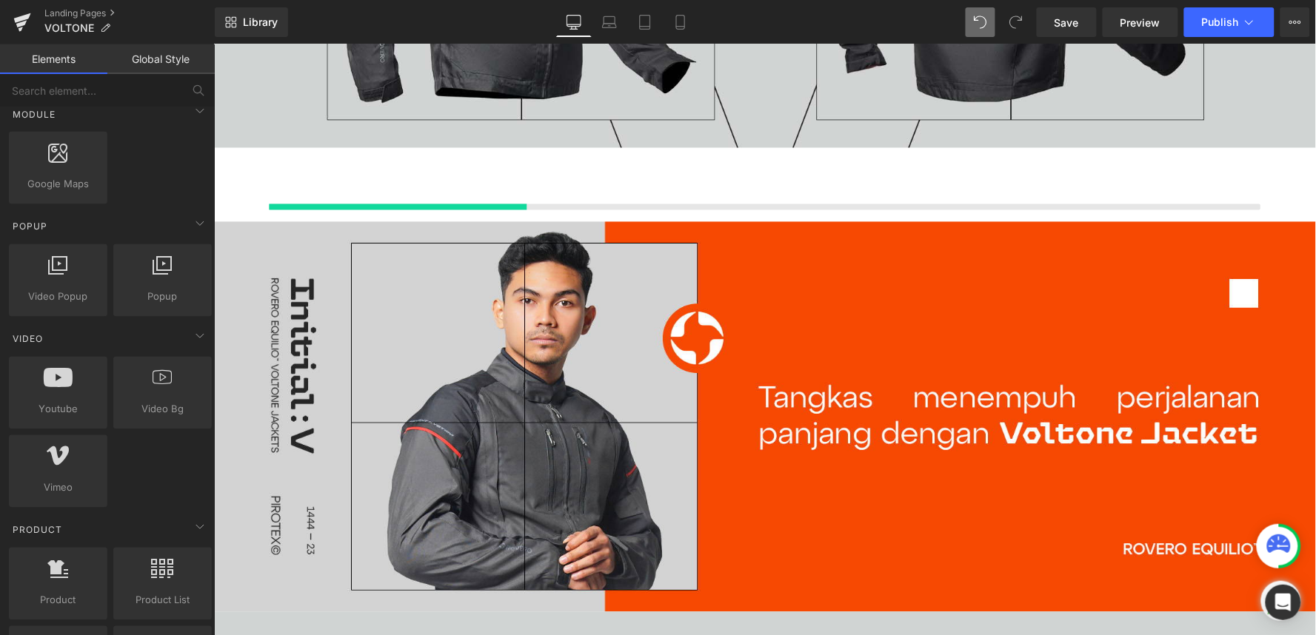
click at [331, 166] on div at bounding box center [764, 184] width 1102 height 74
click at [342, 181] on div at bounding box center [764, 184] width 1102 height 74
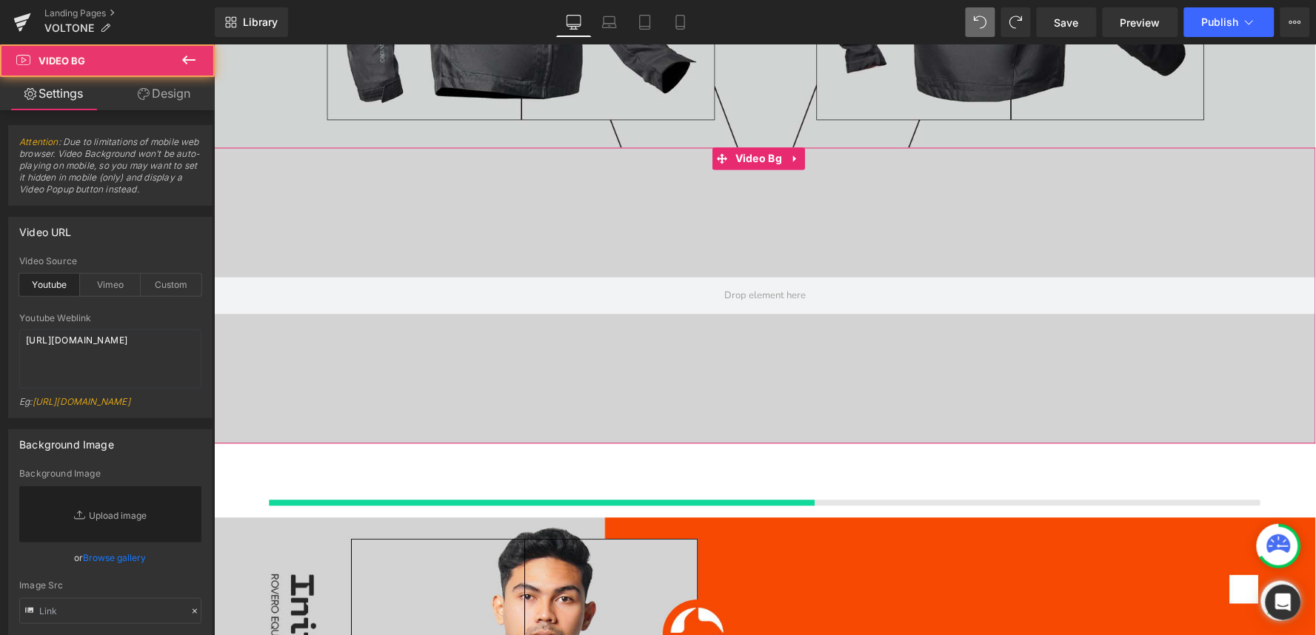
click at [662, 224] on div at bounding box center [764, 295] width 1102 height 296
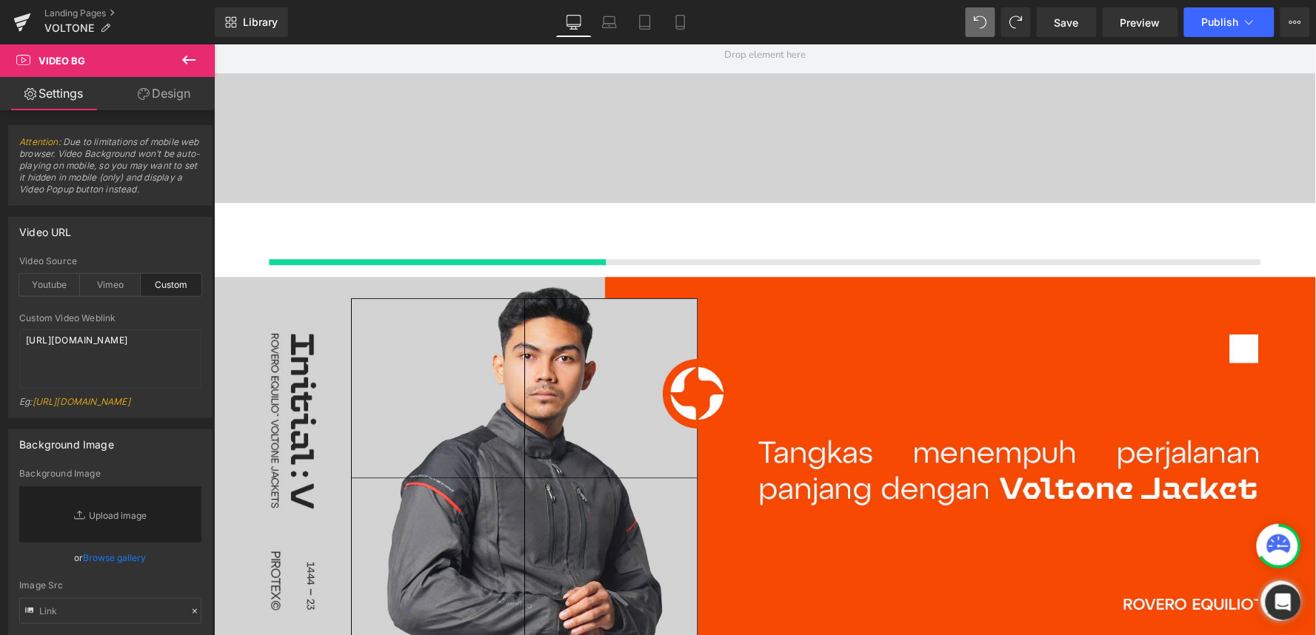
scroll to position [658, 0]
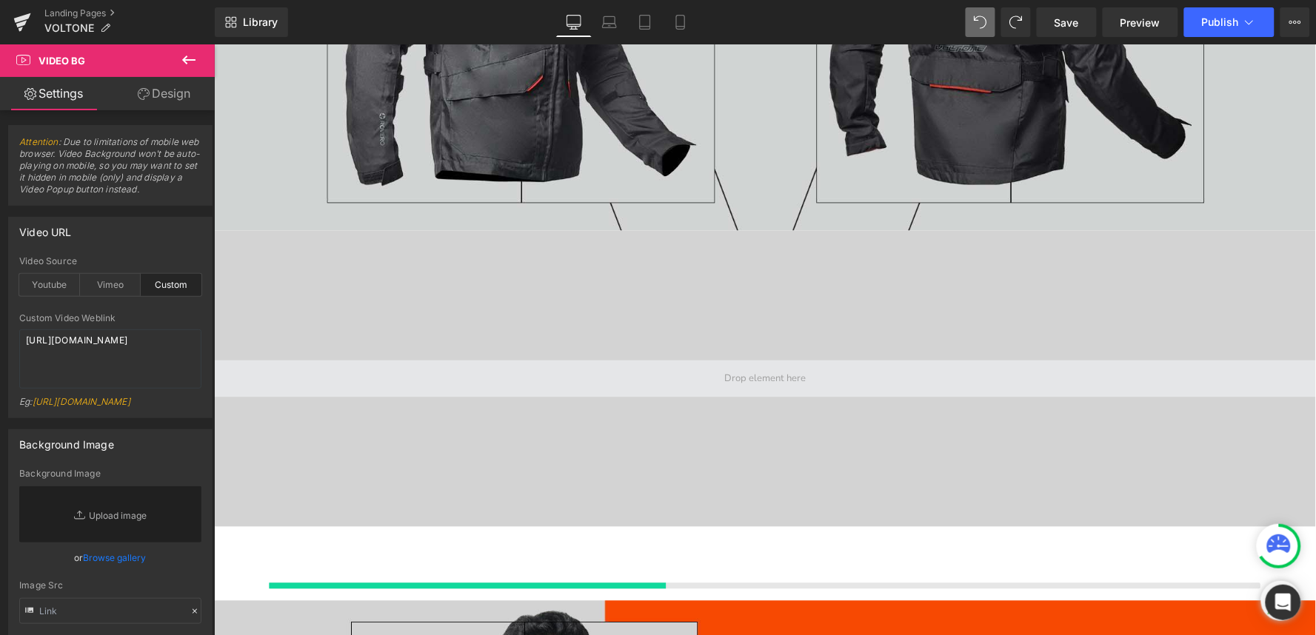
click at [425, 360] on span at bounding box center [764, 378] width 1102 height 37
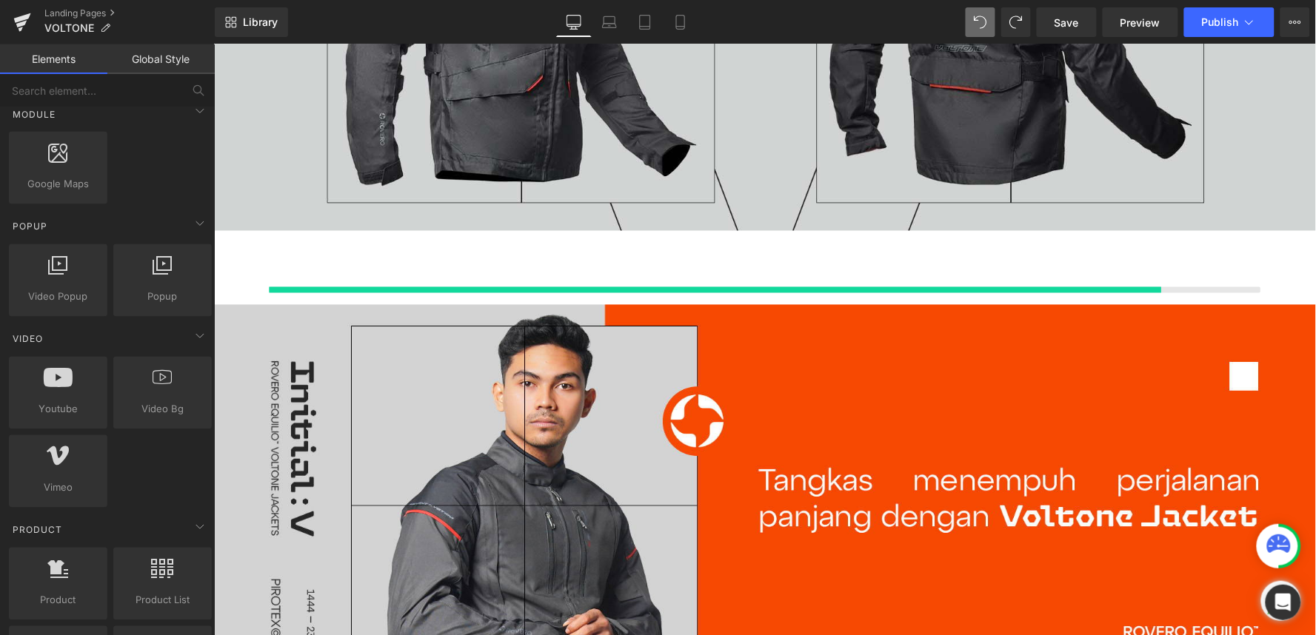
click at [484, 270] on div at bounding box center [764, 267] width 1102 height 74
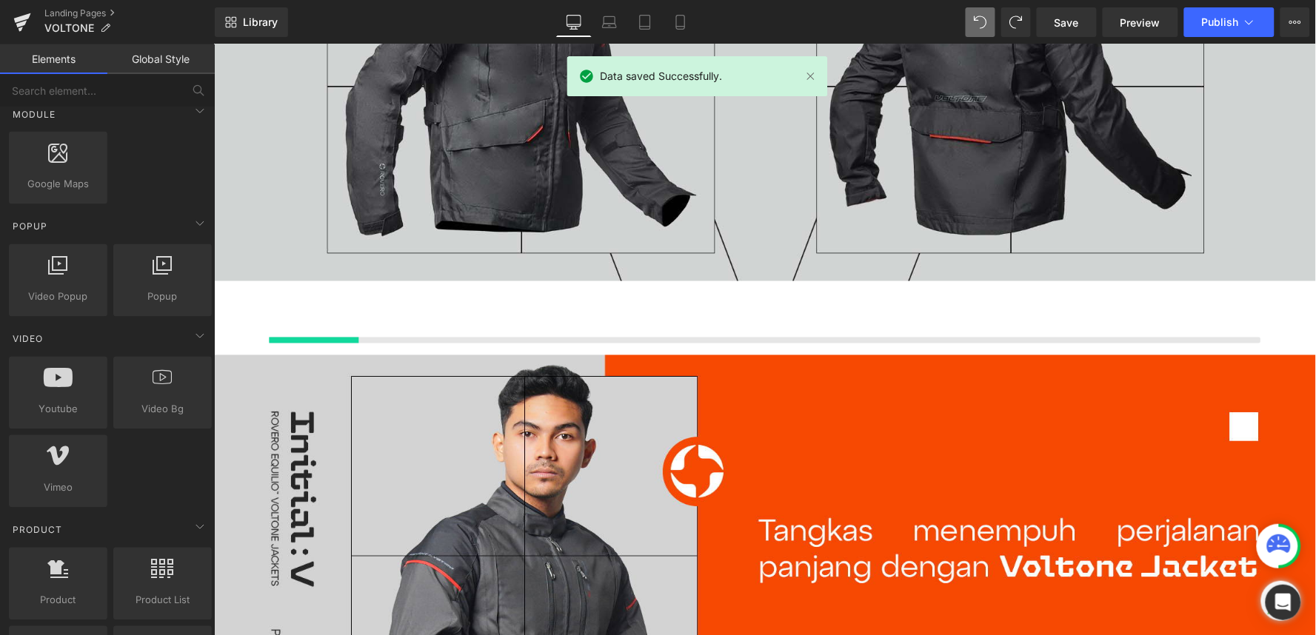
scroll to position [433, 0]
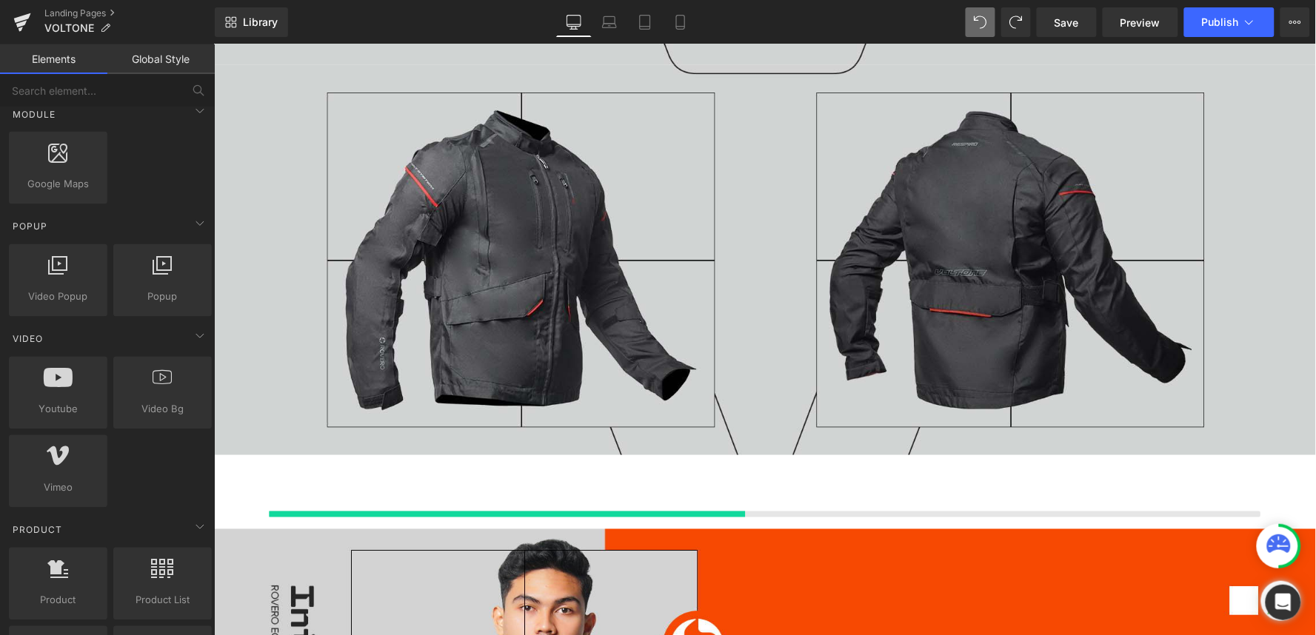
click at [431, 499] on div at bounding box center [764, 492] width 1102 height 74
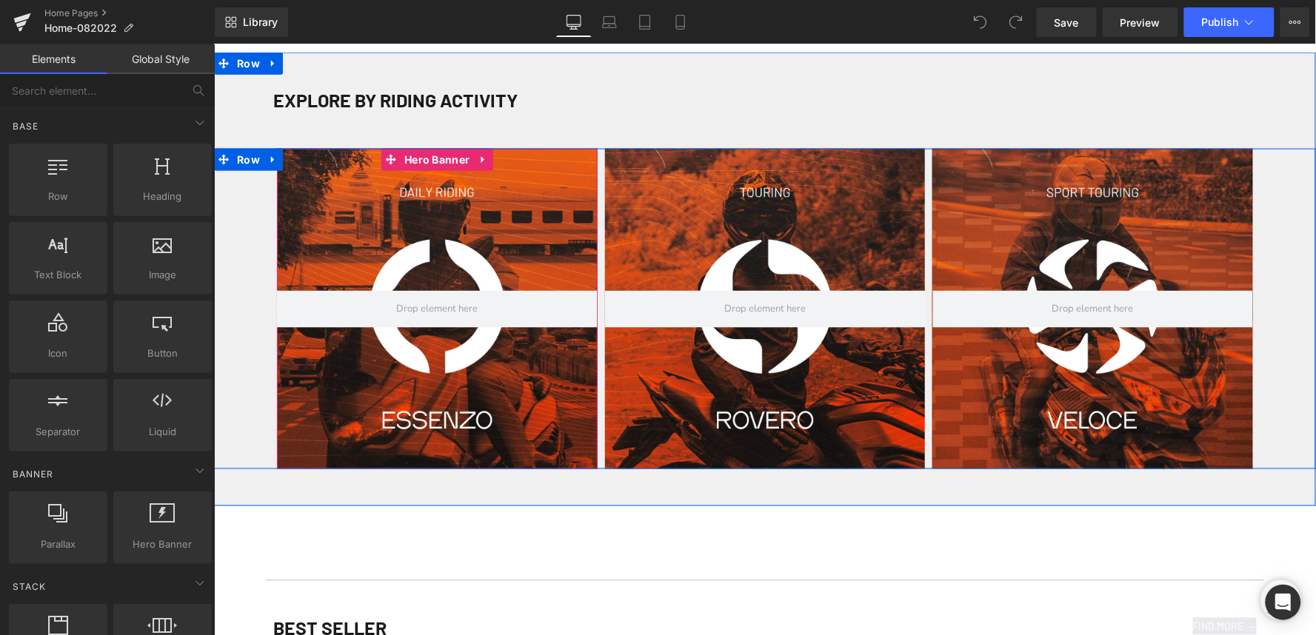
scroll to position [493, 0]
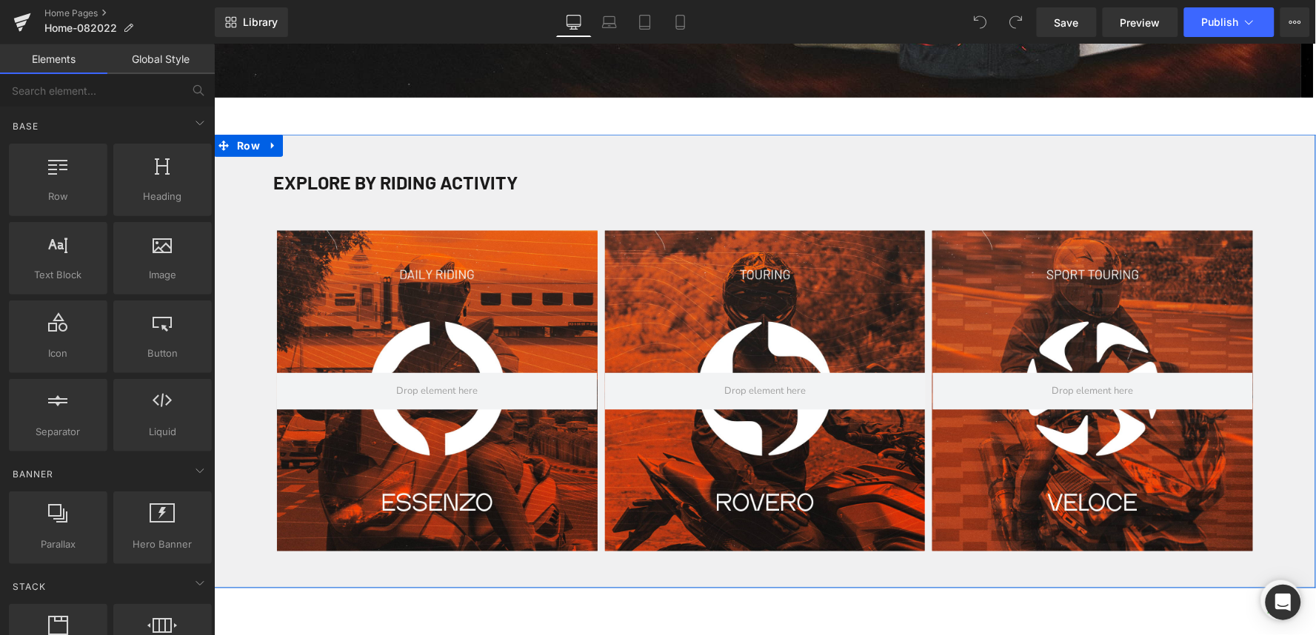
click at [390, 153] on div "EXPLORE BY RIDING ACTIVITY Heading Hero Banner Hero Banner Hero Banner Row Row" at bounding box center [764, 361] width 1102 height 454
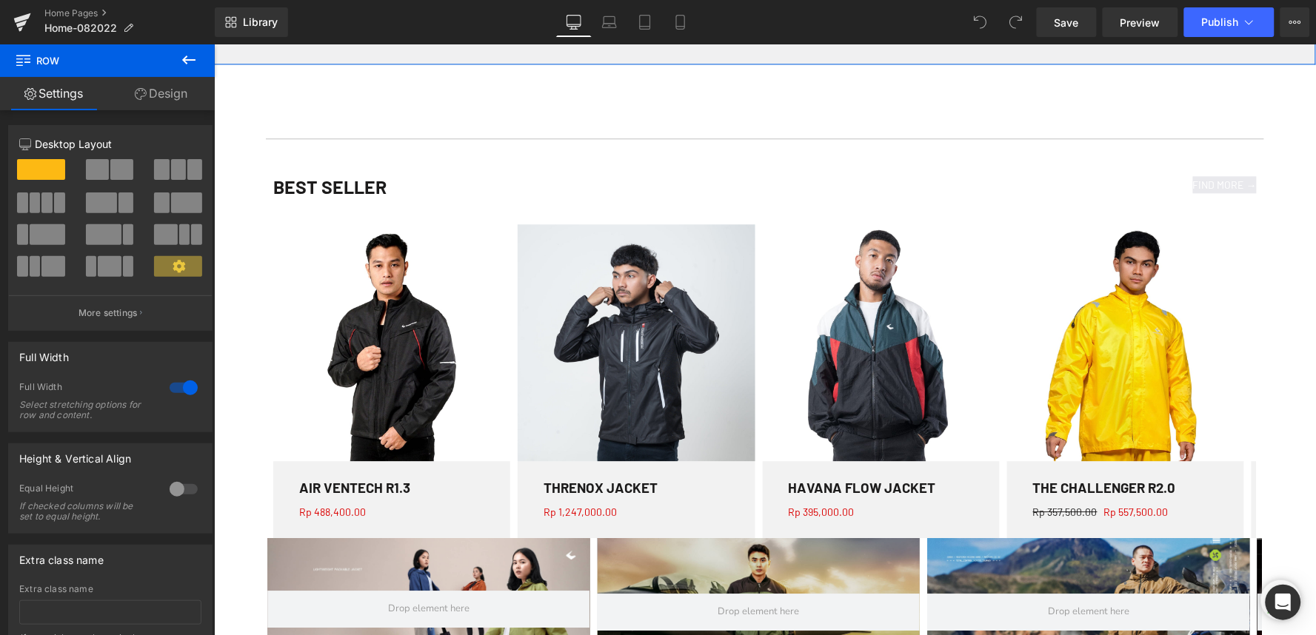
scroll to position [1069, 0]
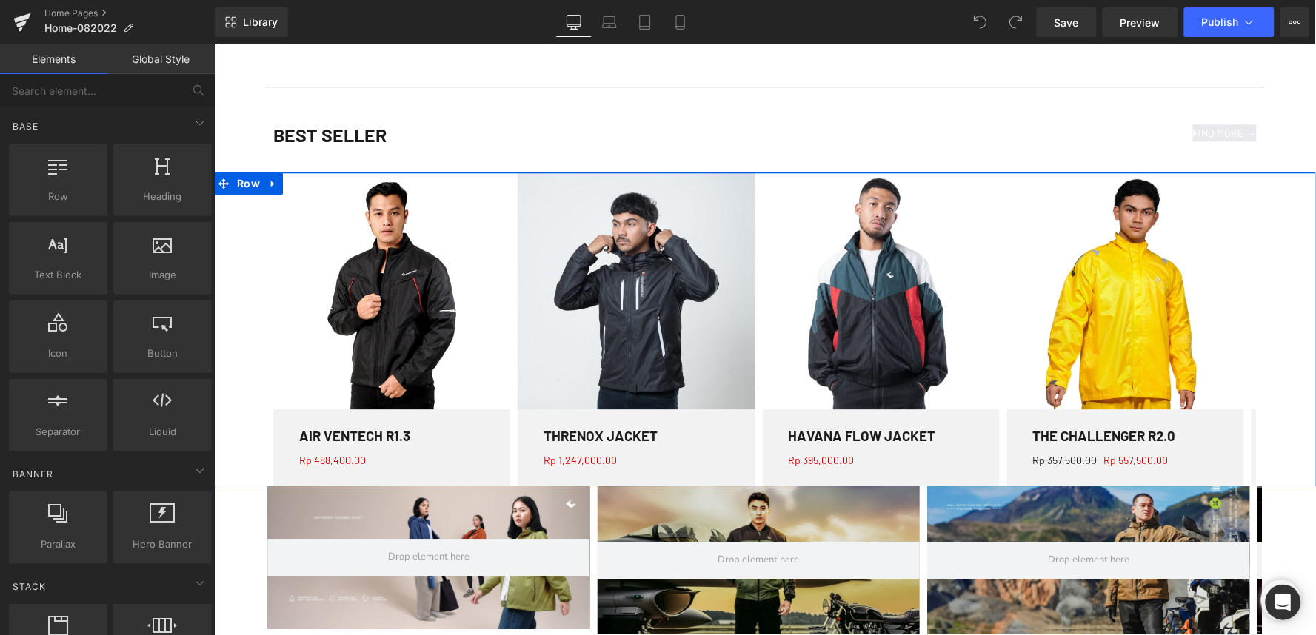
click at [237, 230] on div "Sale (P) Image AIR VENTECH R1.3 (P) Title Rp 0 Rp 488,400.00 (P) Price Row Prod…" at bounding box center [764, 329] width 1102 height 314
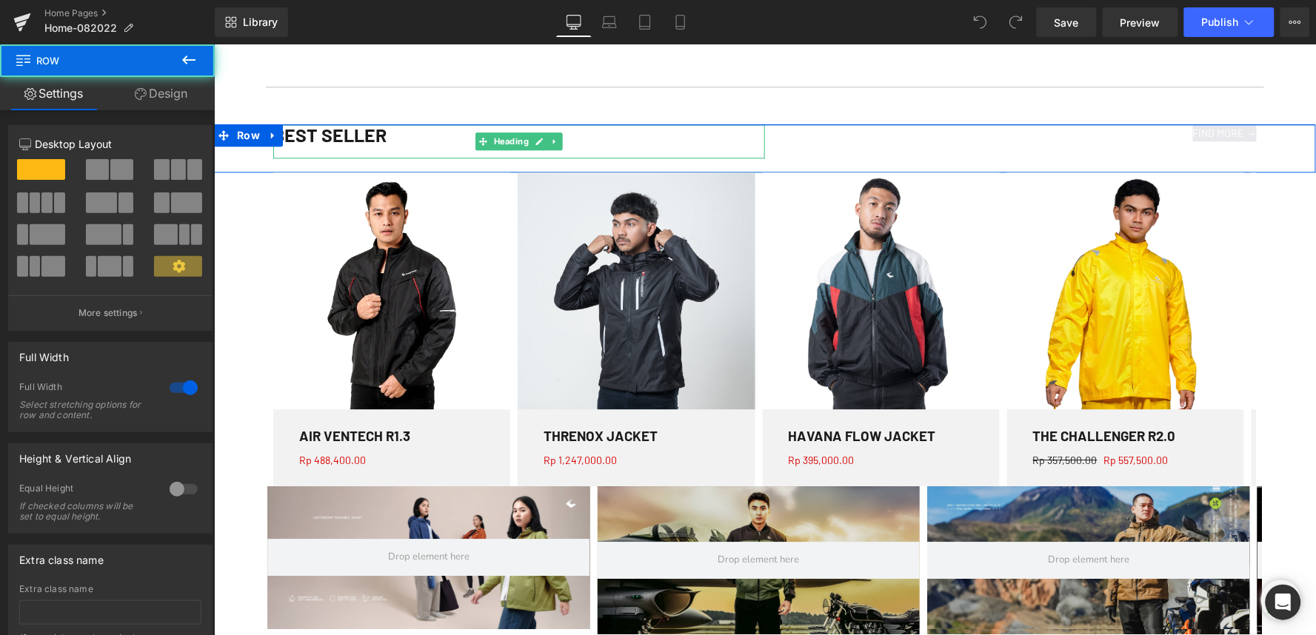
click at [304, 135] on h1 "BEST SELLER" at bounding box center [519, 135] width 492 height 22
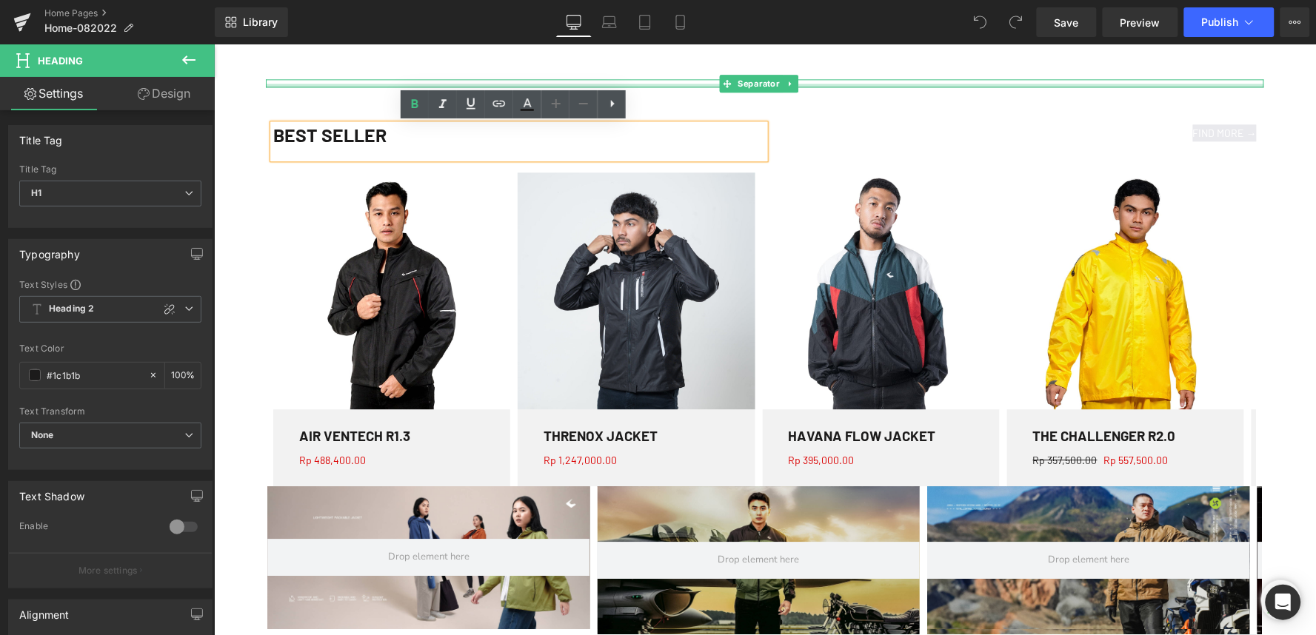
click at [281, 84] on div at bounding box center [764, 85] width 998 height 4
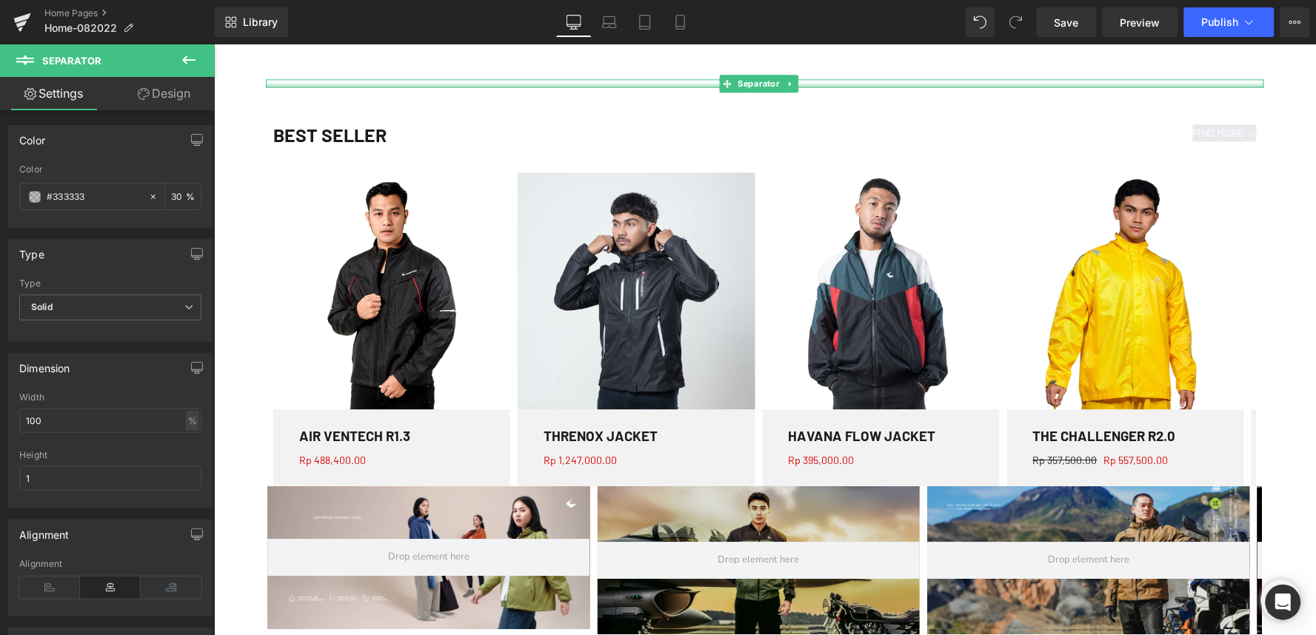
click at [289, 83] on div at bounding box center [764, 85] width 998 height 4
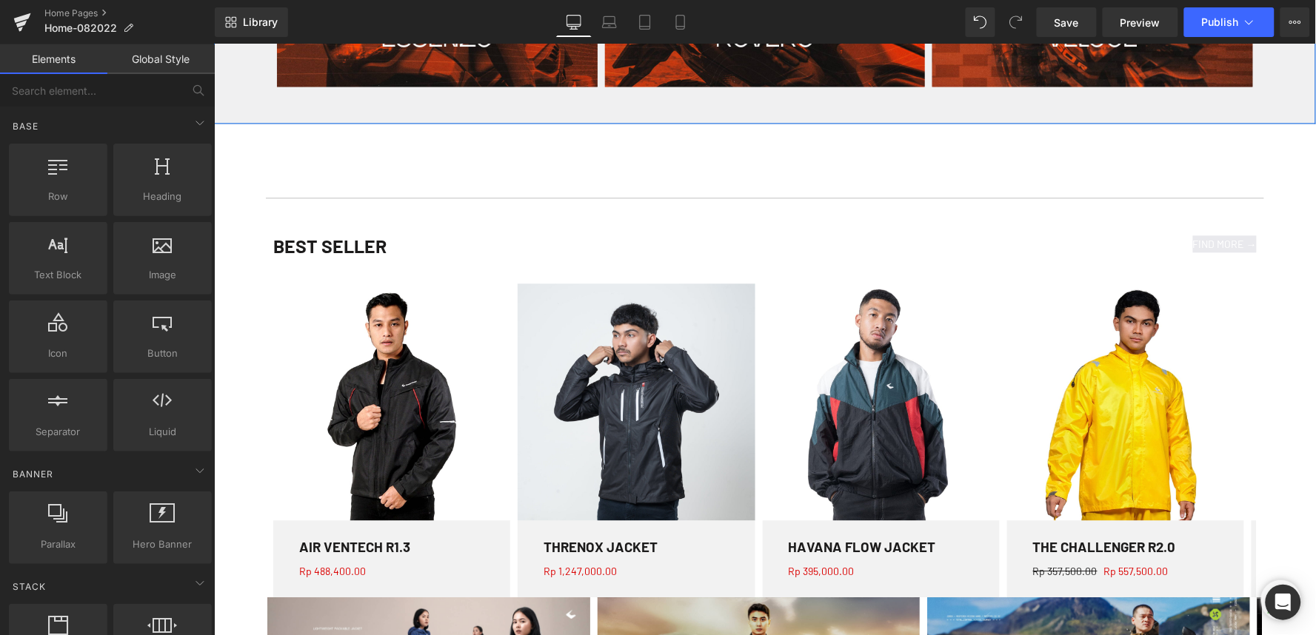
scroll to position [987, 0]
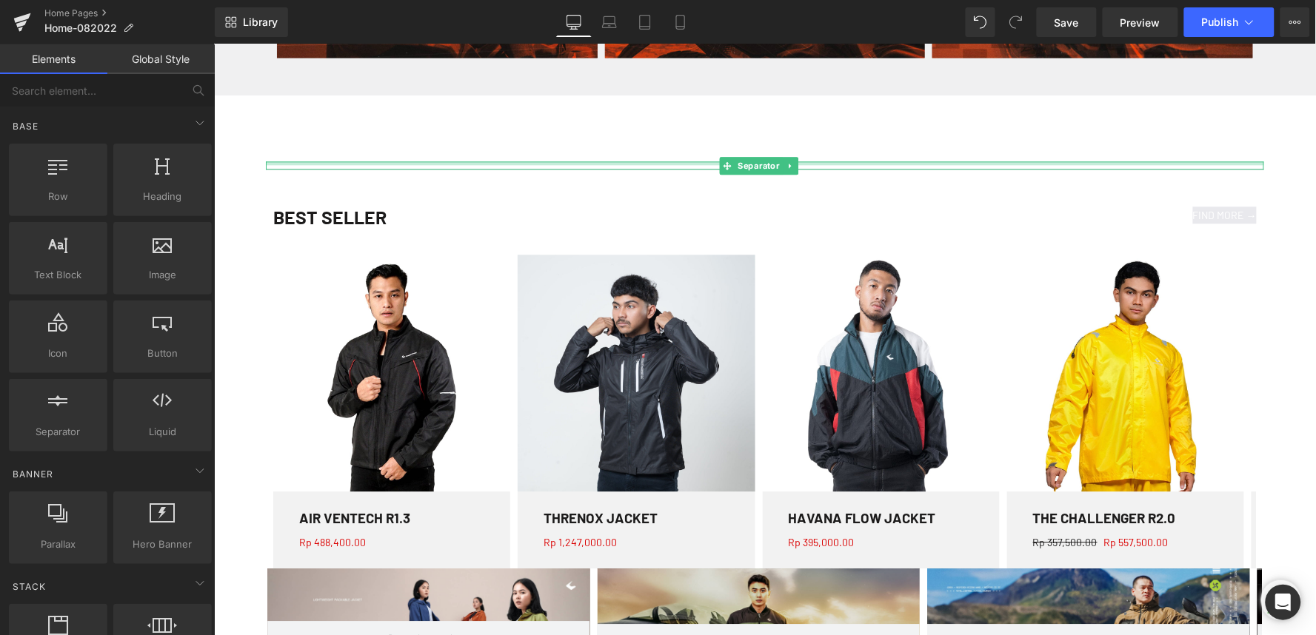
click at [395, 164] on div at bounding box center [764, 163] width 998 height 4
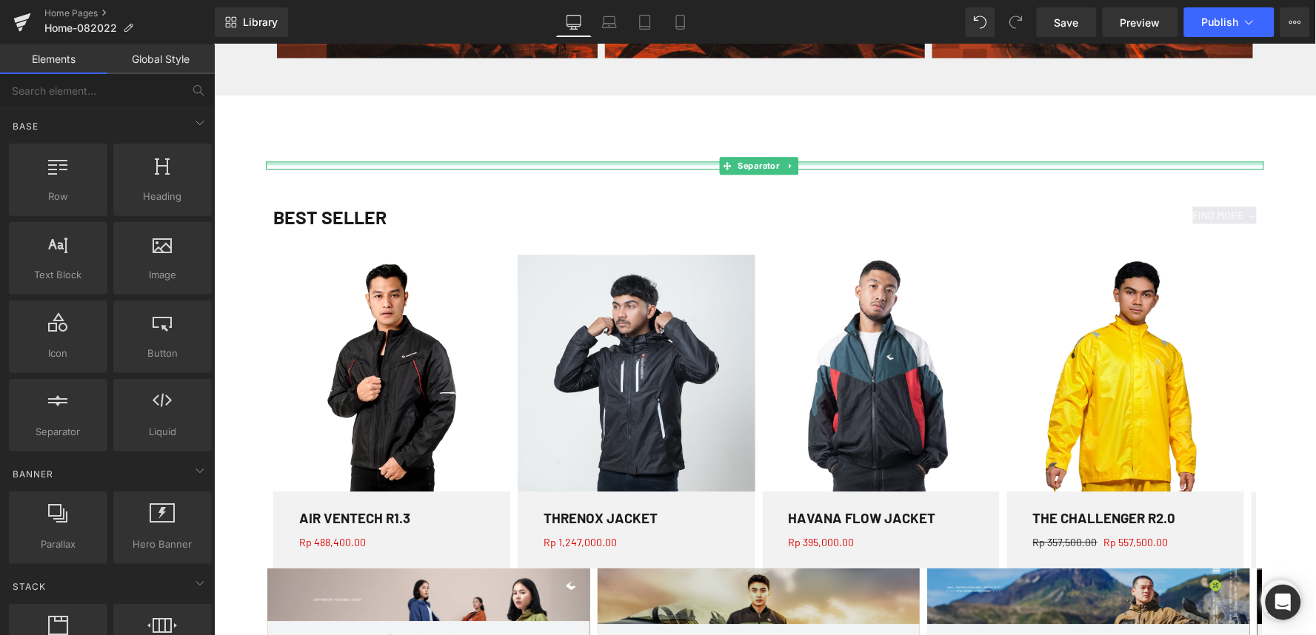
click at [400, 163] on div at bounding box center [764, 163] width 998 height 4
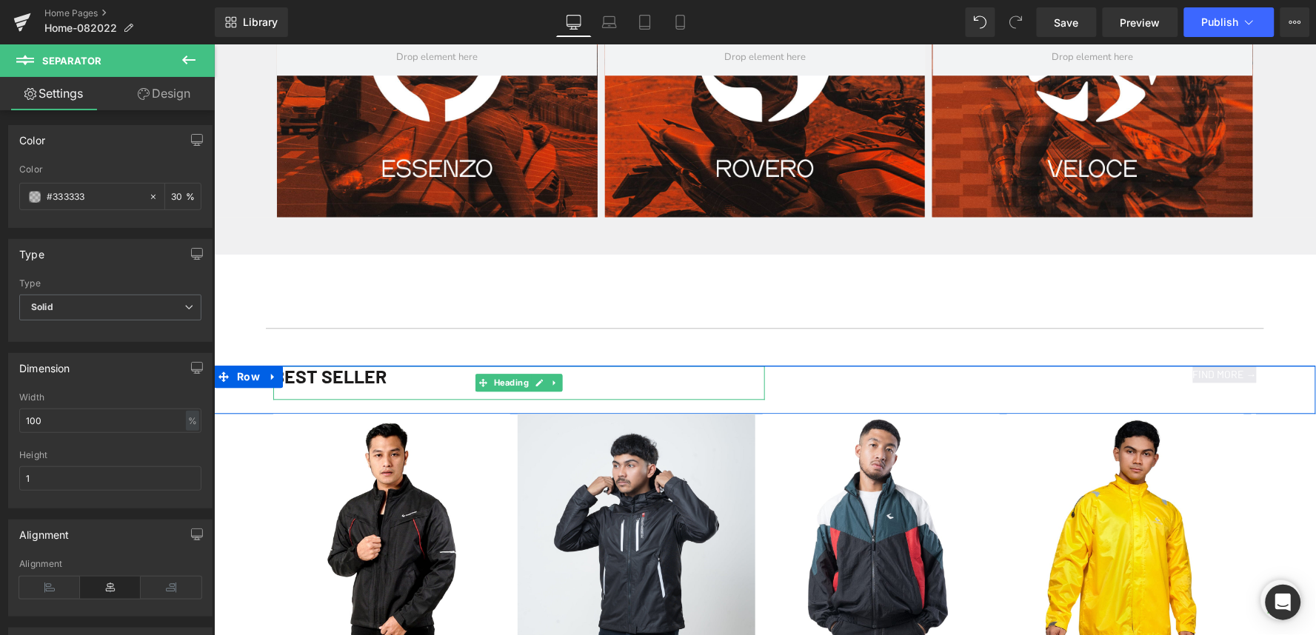
scroll to position [741, 0]
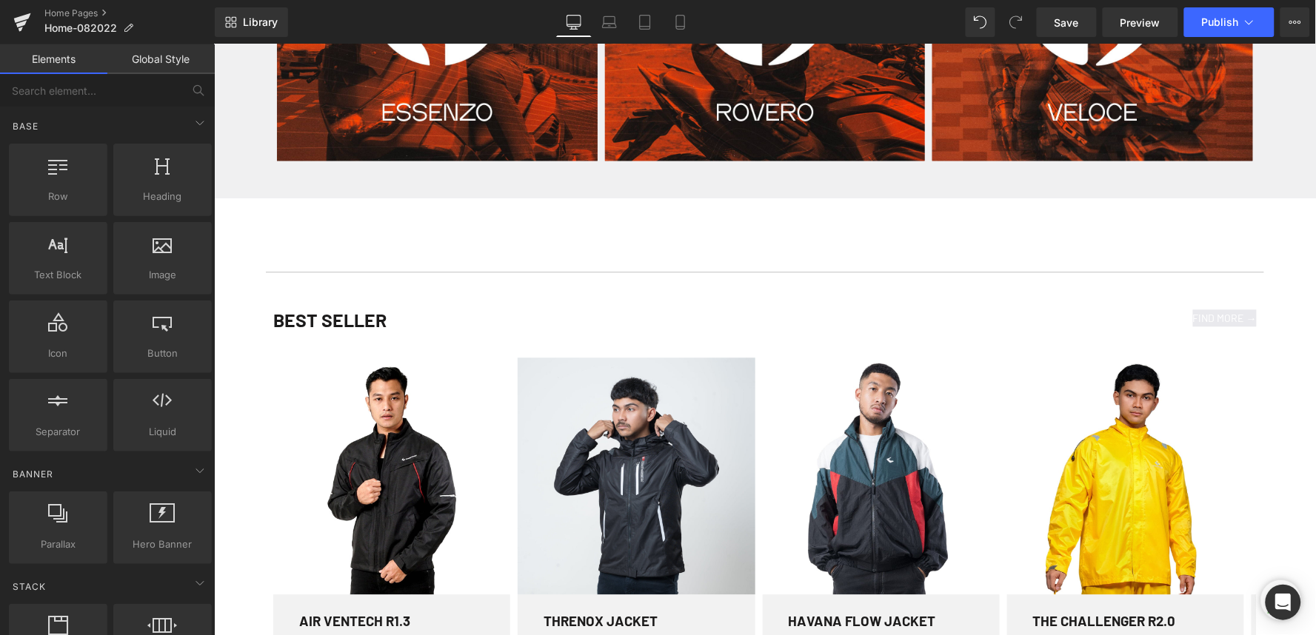
scroll to position [905, 0]
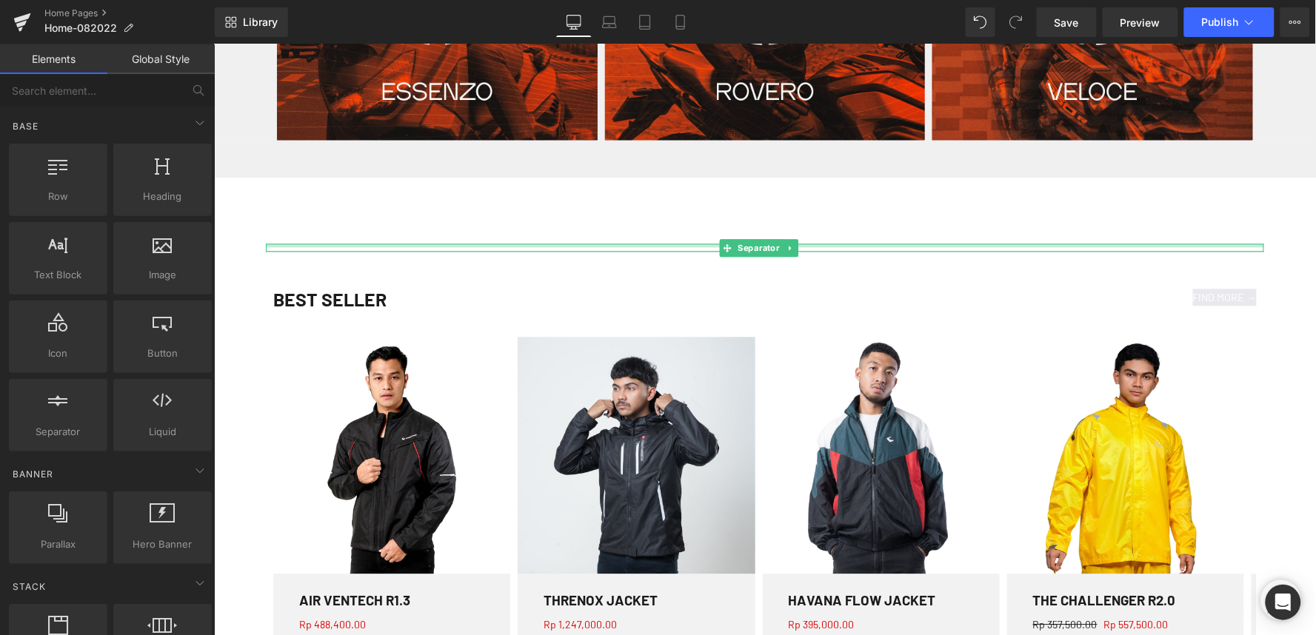
click at [404, 246] on div at bounding box center [764, 245] width 998 height 4
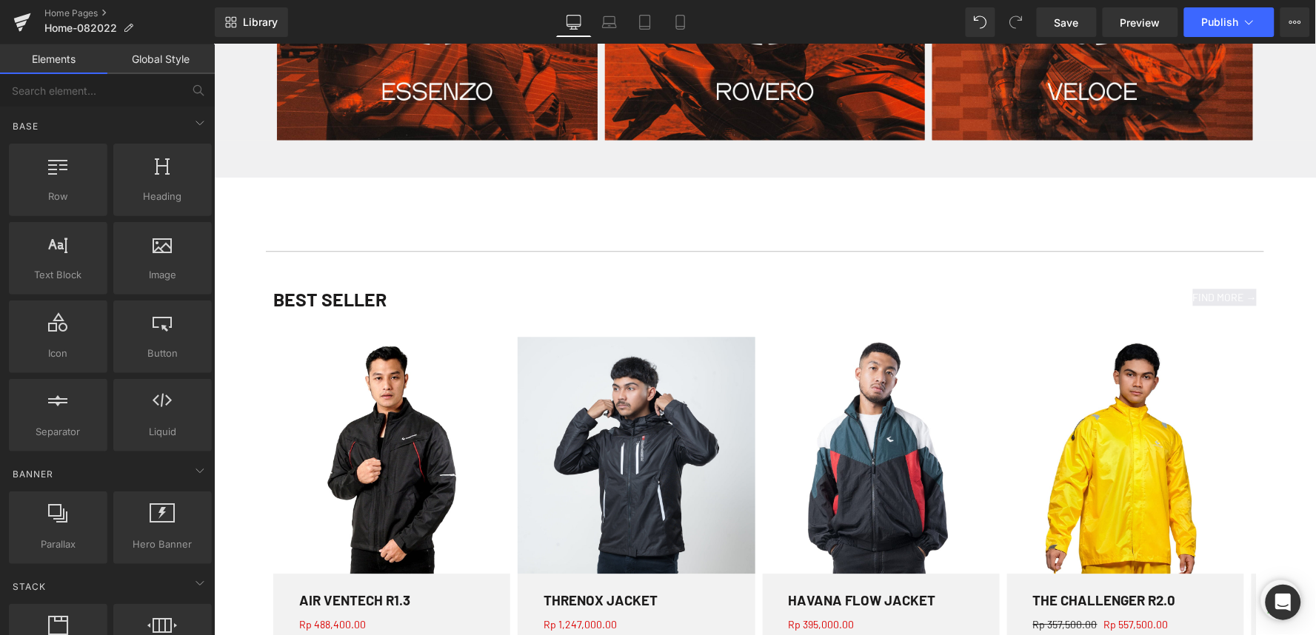
drag, startPoint x: 378, startPoint y: 292, endPoint x: 381, endPoint y: 322, distance: 30.4
click at [379, 292] on h1 "BEST SELLER" at bounding box center [519, 299] width 492 height 22
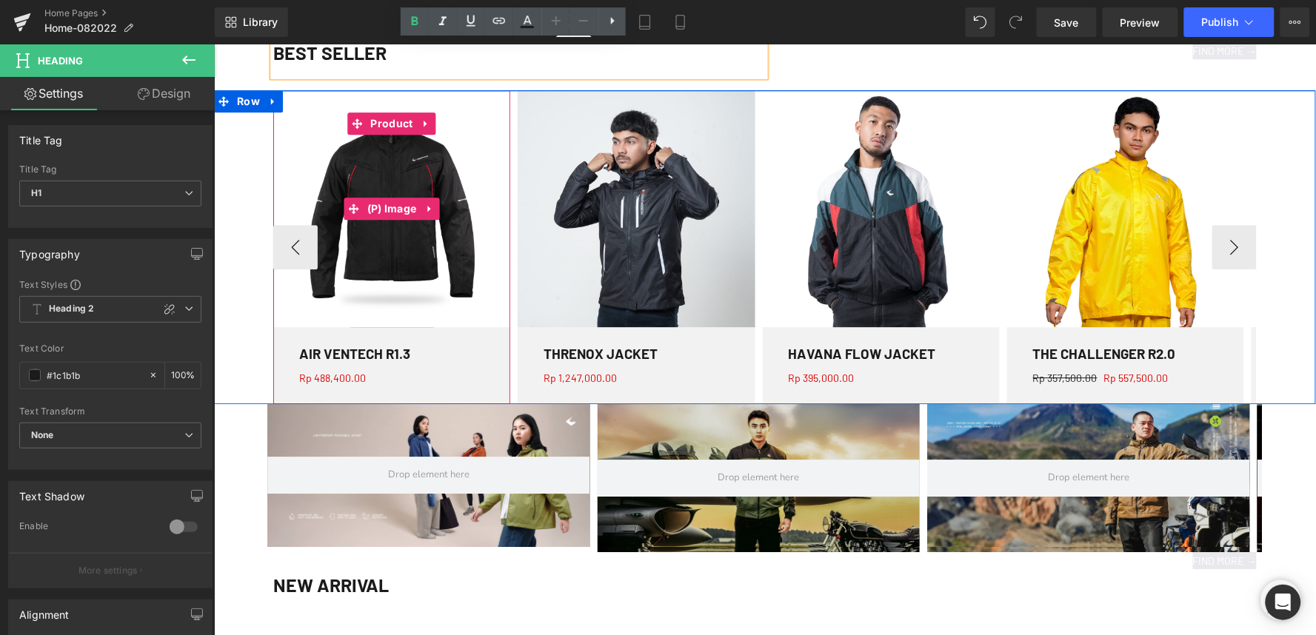
scroll to position [987, 0]
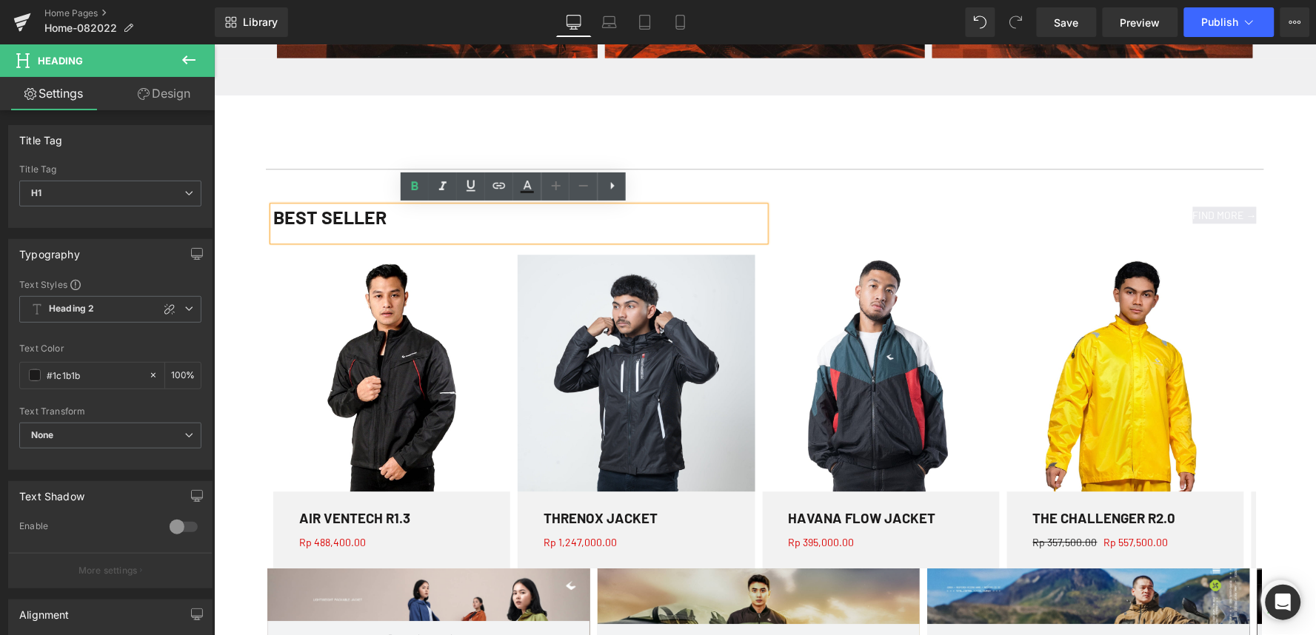
click at [285, 216] on h1 "BEST SELLER" at bounding box center [519, 217] width 492 height 22
click at [317, 224] on h1 "BEST SELLER" at bounding box center [519, 217] width 492 height 22
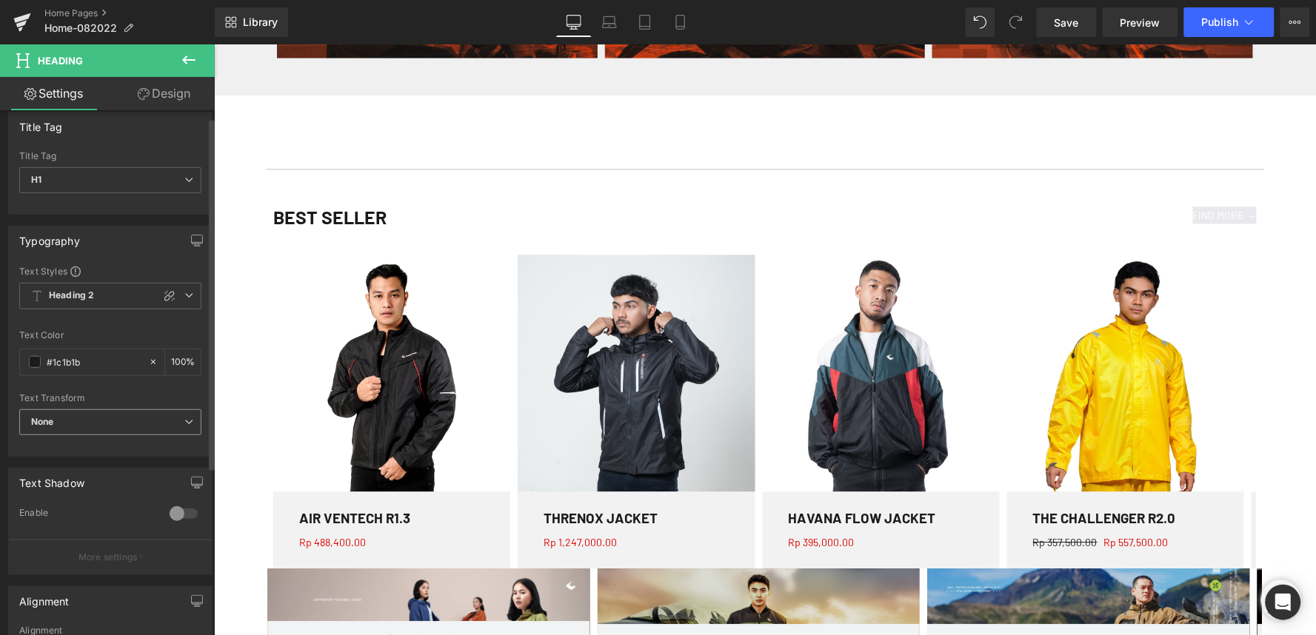
scroll to position [0, 0]
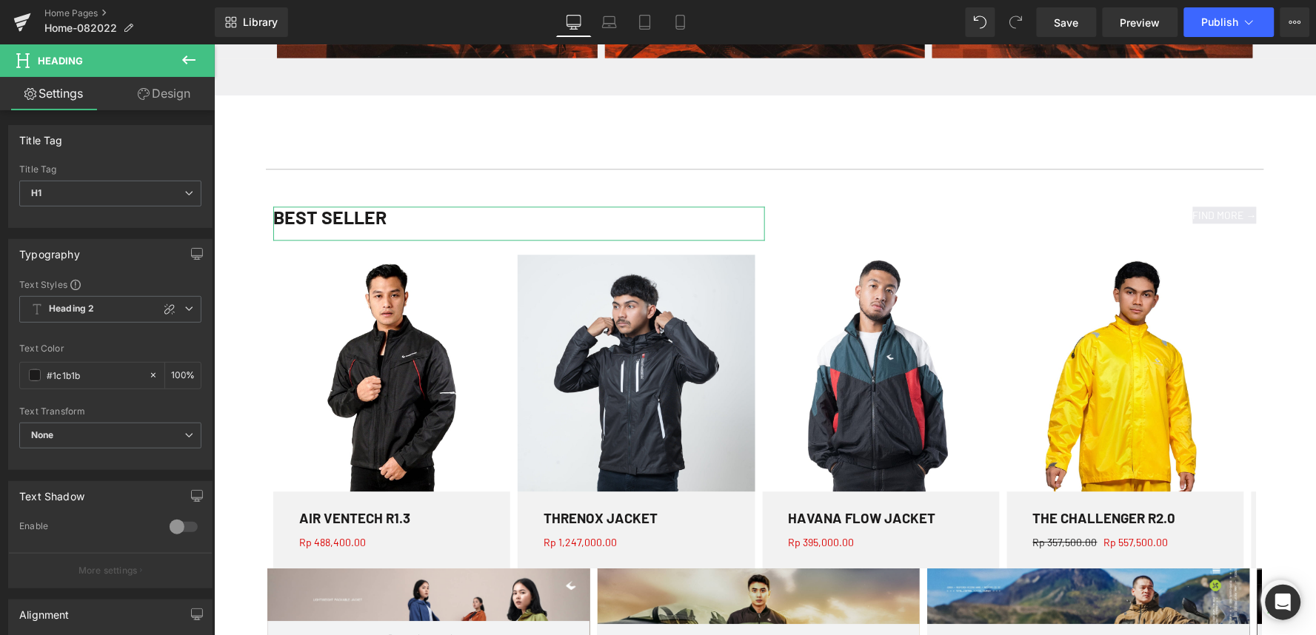
click at [159, 99] on link "Design" at bounding box center [163, 93] width 107 height 33
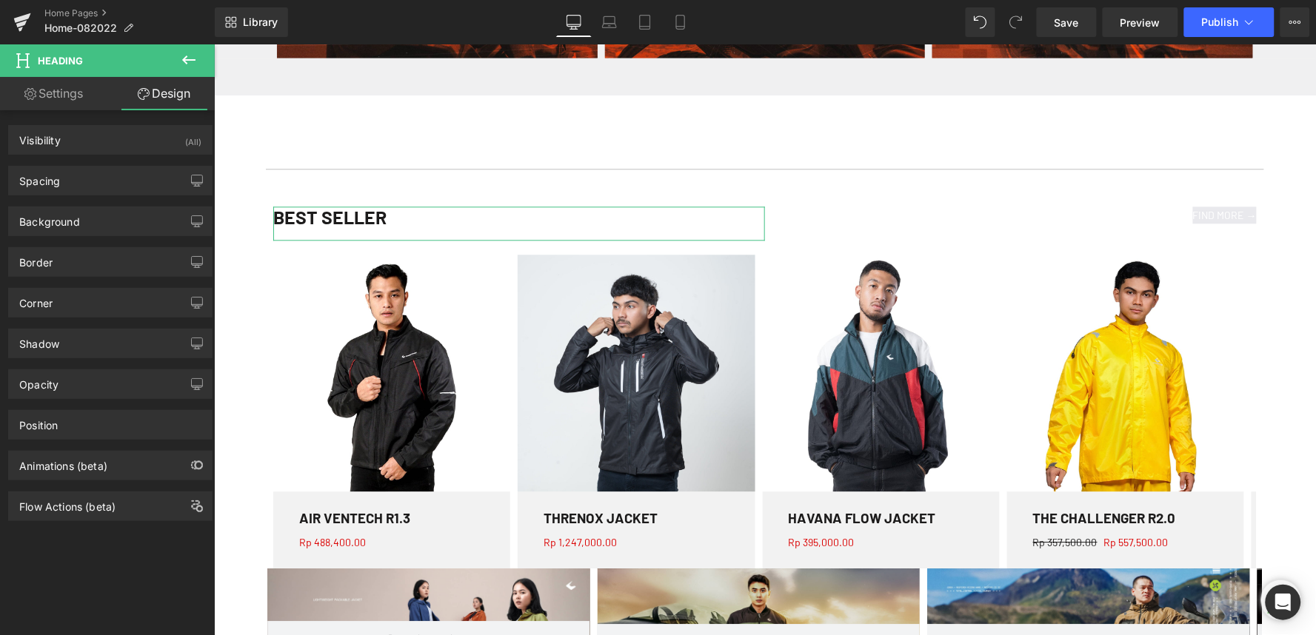
click at [67, 98] on link "Settings" at bounding box center [53, 93] width 107 height 33
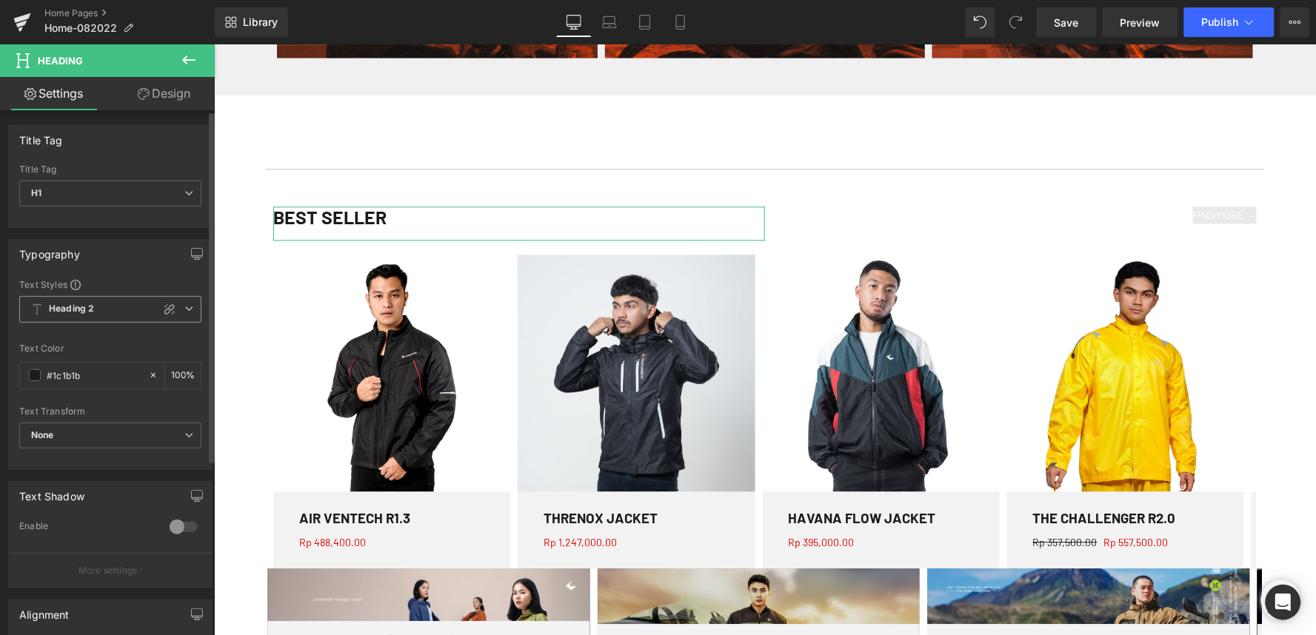
click at [184, 309] on icon at bounding box center [188, 308] width 9 height 9
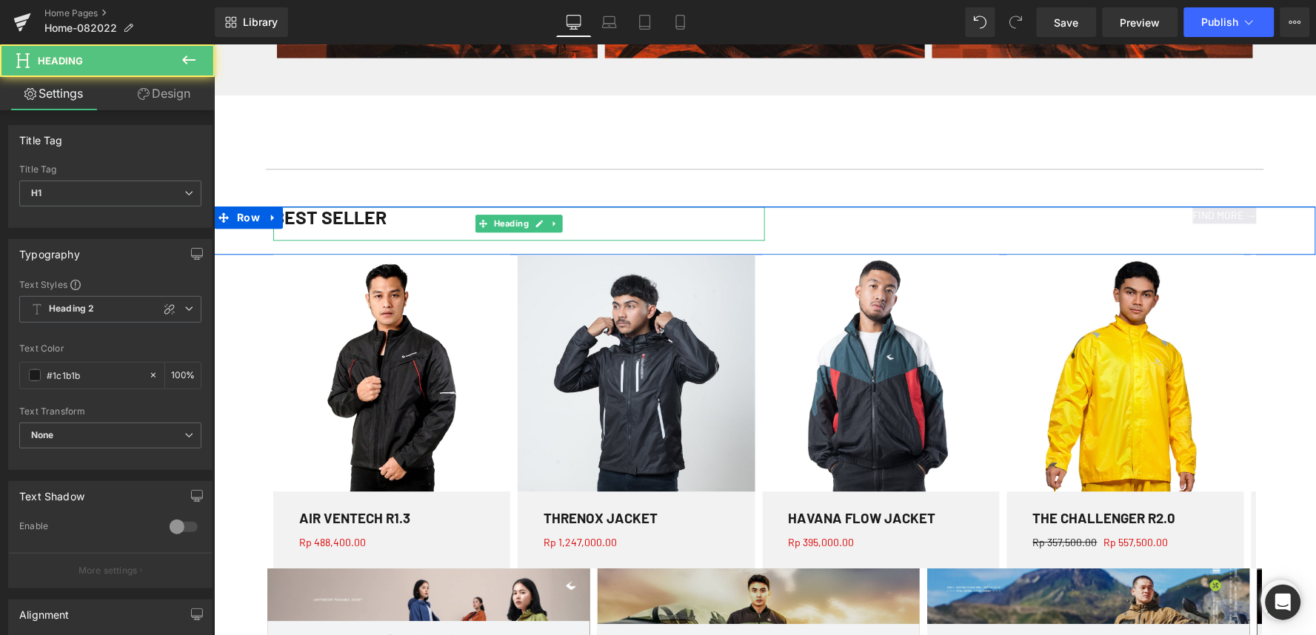
click at [307, 214] on h1 "BEST SELLER" at bounding box center [519, 217] width 492 height 22
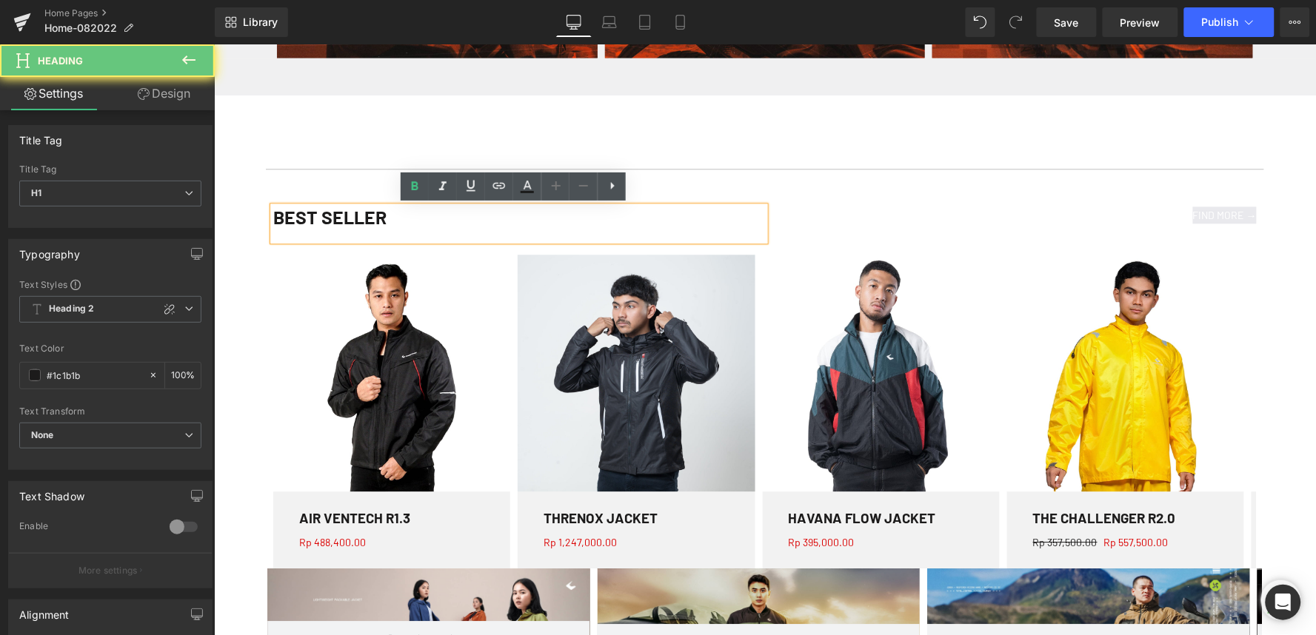
click at [307, 214] on h1 "BEST SELLER" at bounding box center [519, 217] width 492 height 22
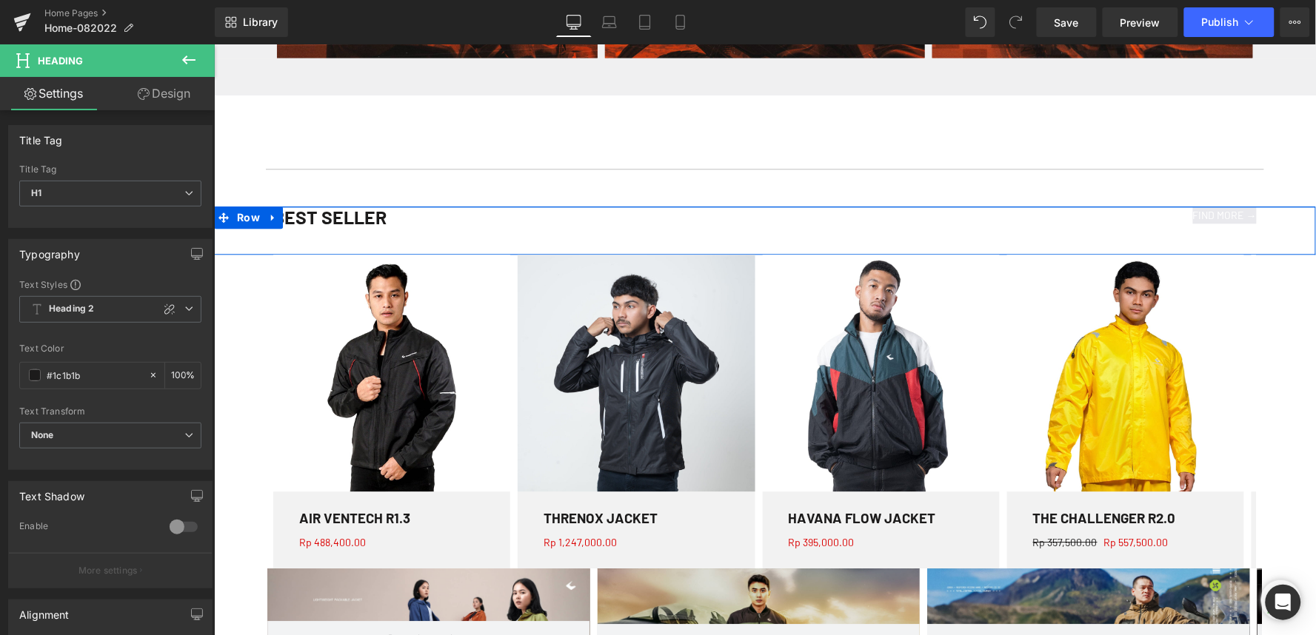
click at [233, 224] on span "Row" at bounding box center [248, 217] width 30 height 22
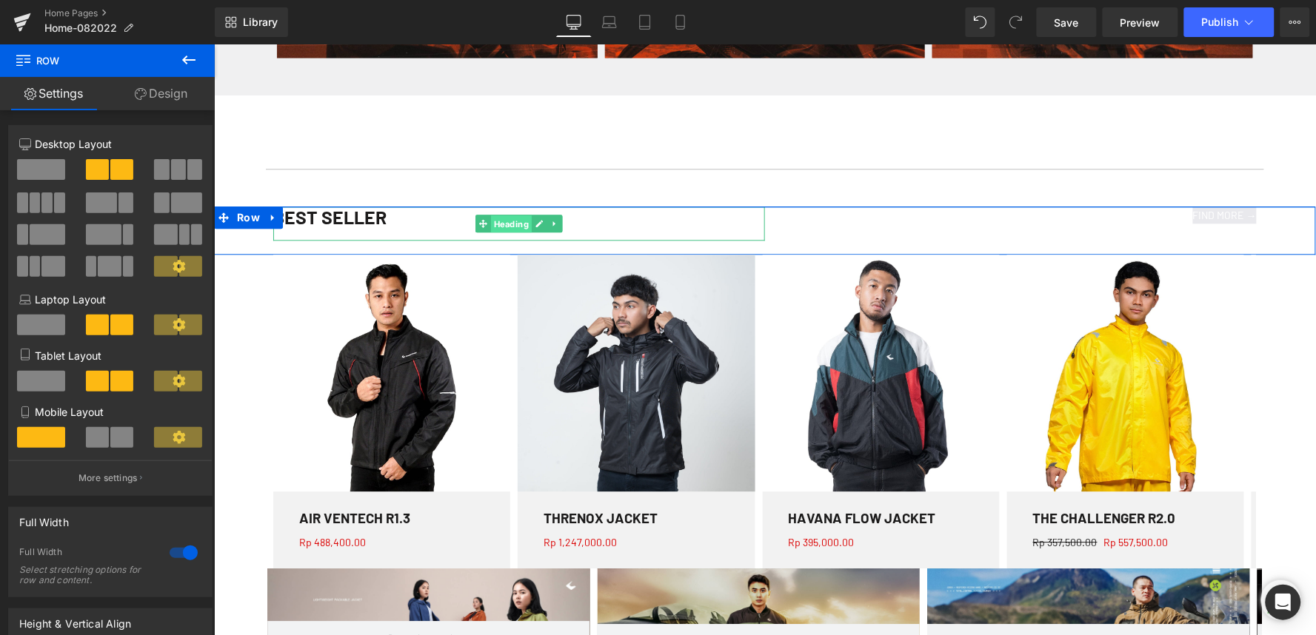
click at [504, 225] on span "Heading" at bounding box center [510, 224] width 41 height 18
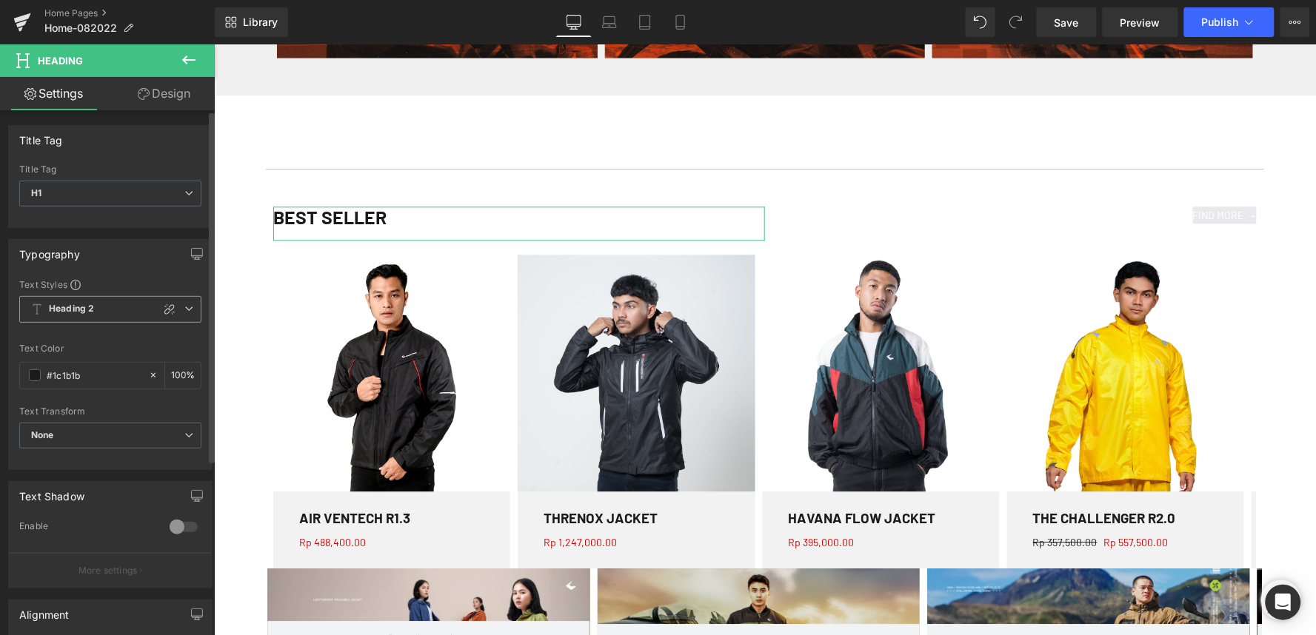
click at [184, 307] on icon at bounding box center [188, 308] width 9 height 9
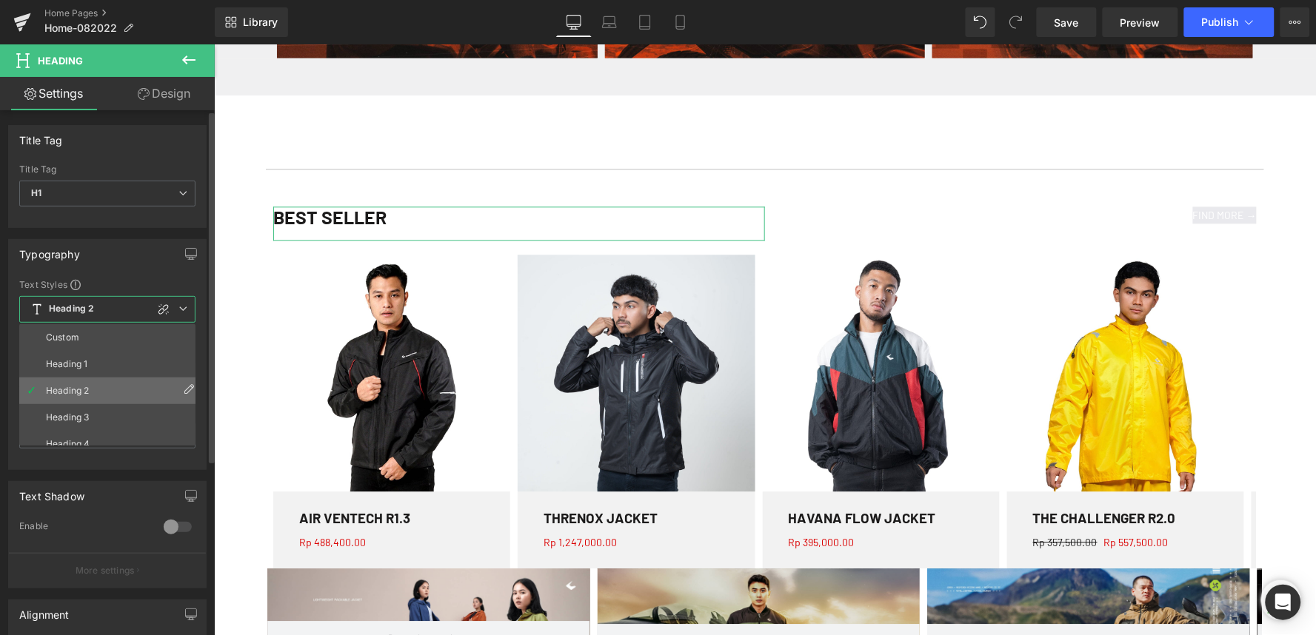
click at [183, 387] on icon at bounding box center [189, 390] width 12 height 12
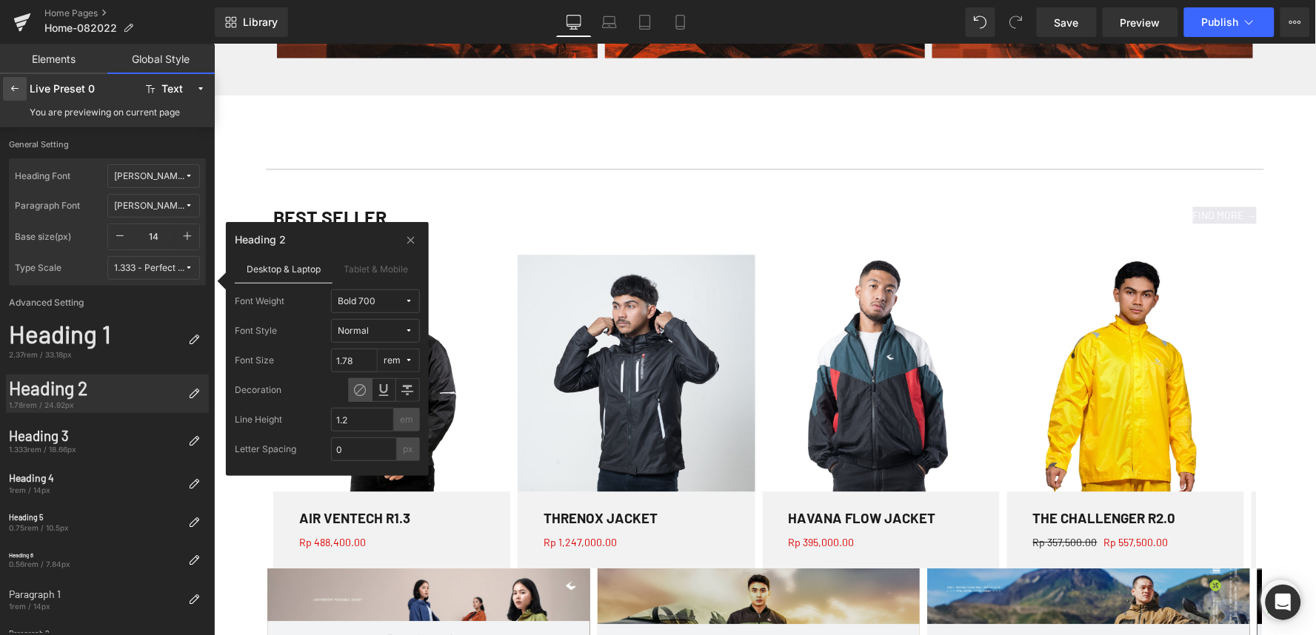
click at [18, 86] on icon at bounding box center [15, 89] width 12 height 12
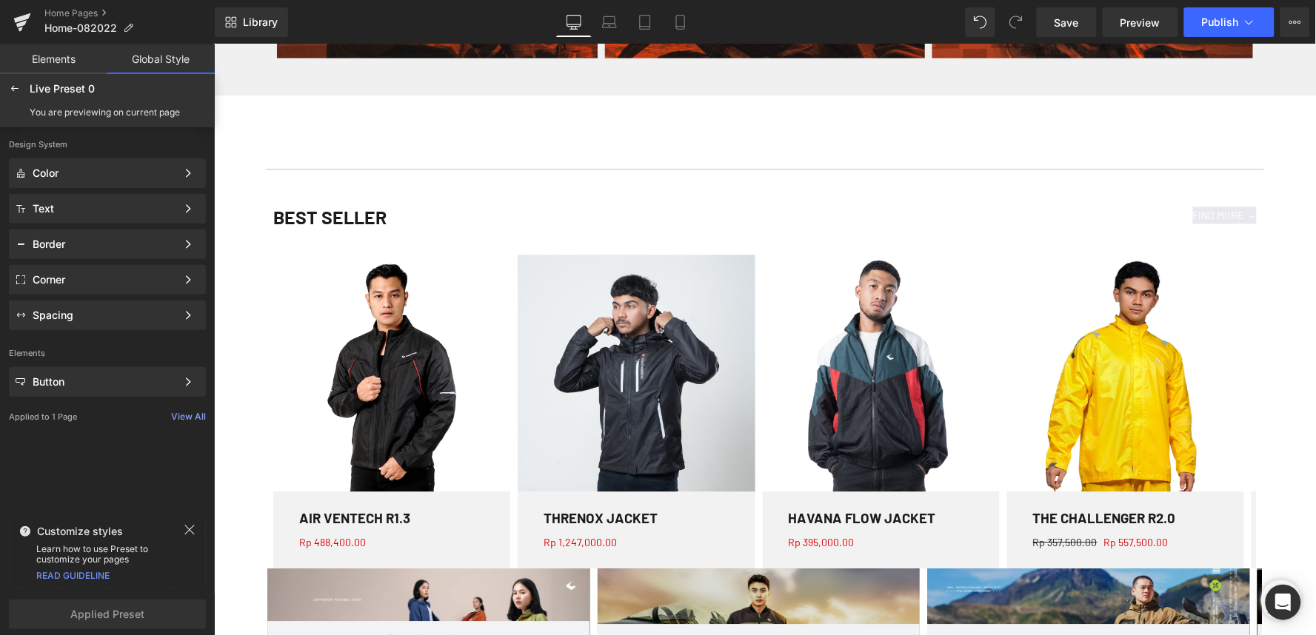
click at [144, 205] on div "Text" at bounding box center [105, 209] width 144 height 12
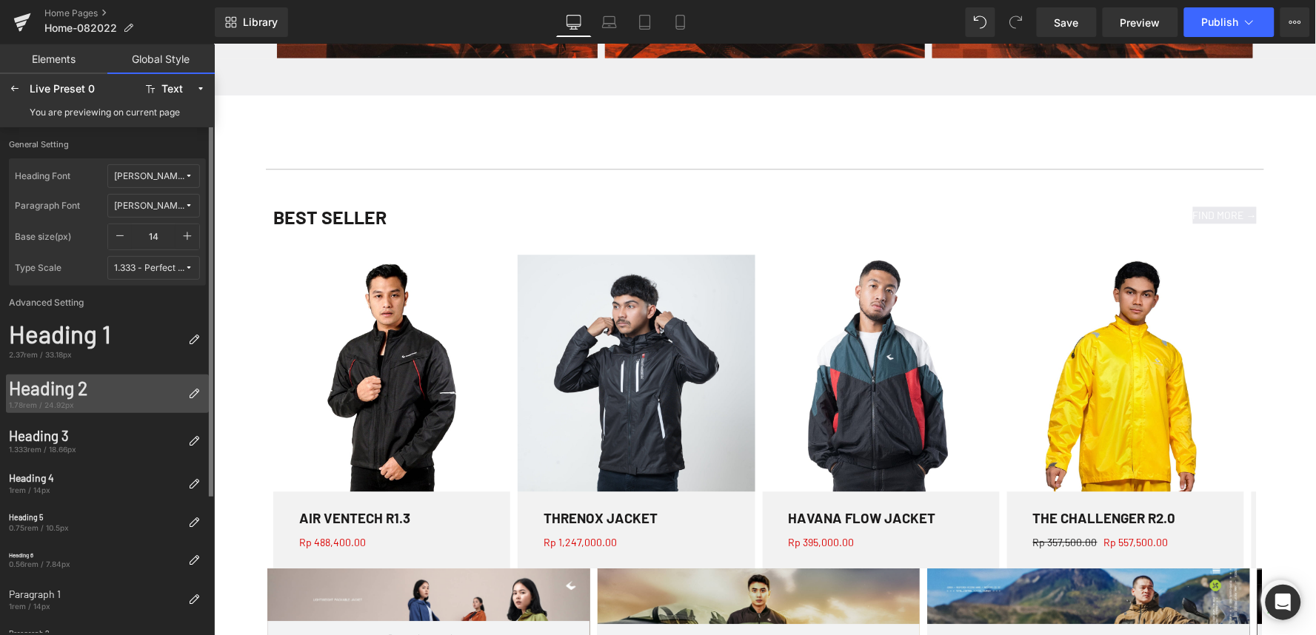
click at [106, 401] on div "1.78rem / 24.92px" at bounding box center [95, 405] width 173 height 10
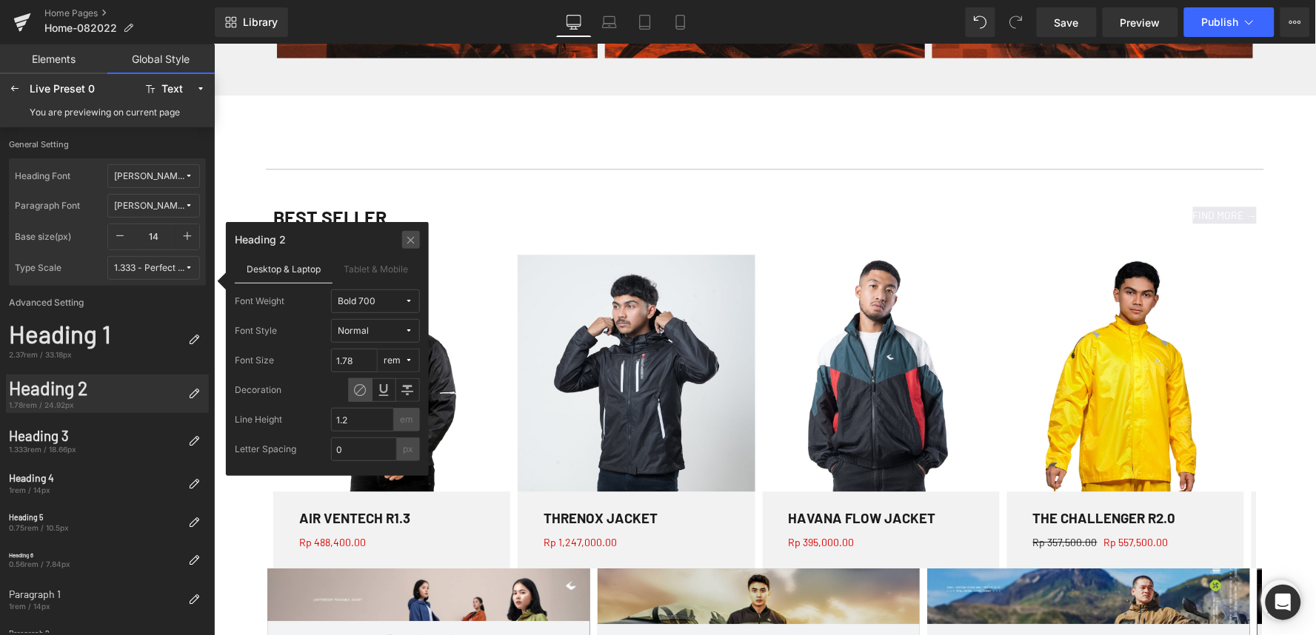
click at [412, 239] on icon at bounding box center [411, 240] width 11 height 12
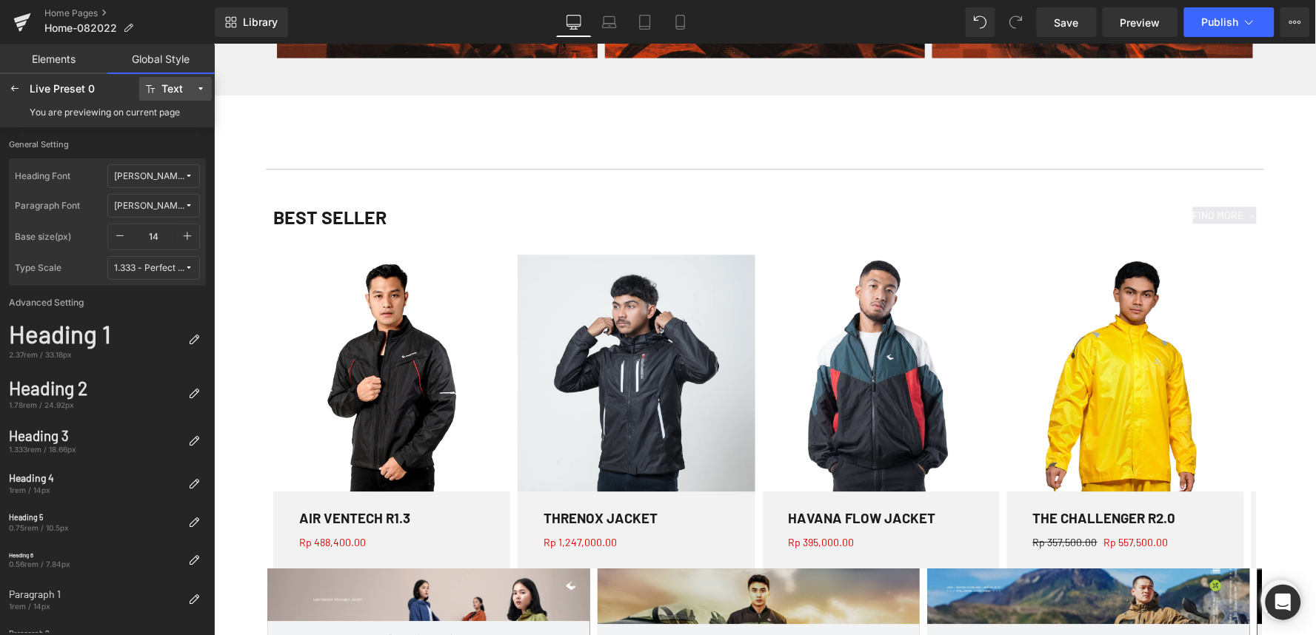
click at [193, 93] on button "Text" at bounding box center [175, 89] width 73 height 24
click at [183, 122] on div "Color" at bounding box center [169, 119] width 62 height 12
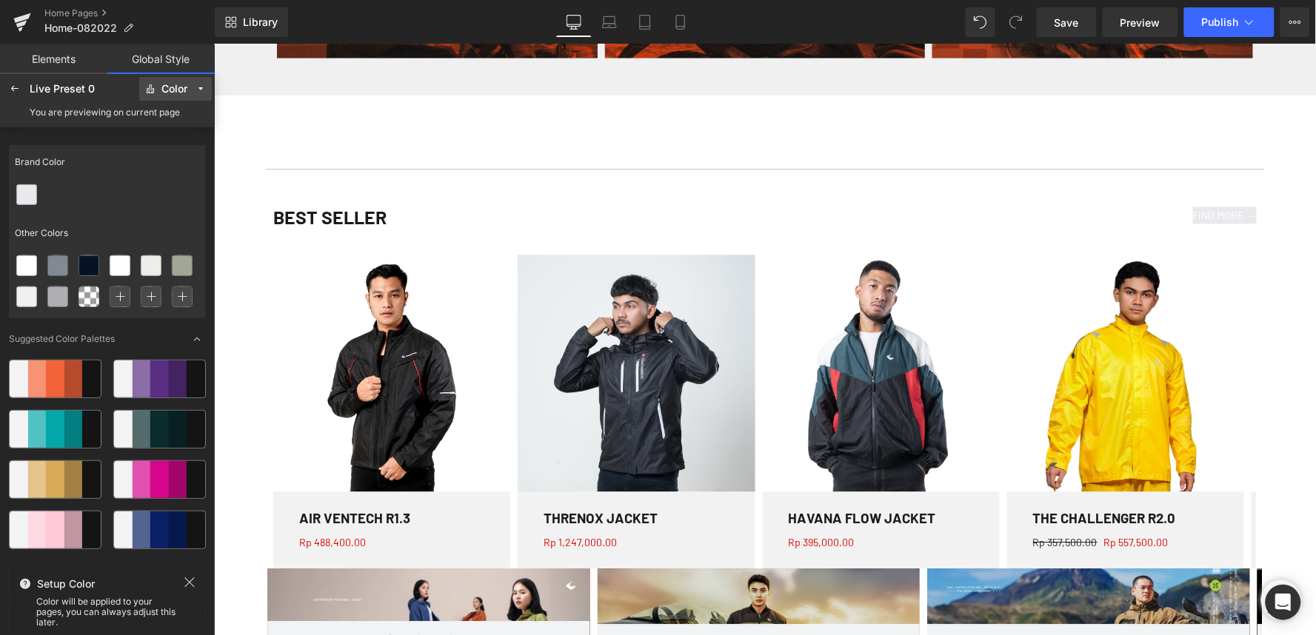
click at [178, 89] on div "Color" at bounding box center [174, 89] width 26 height 11
click at [184, 204] on div "Spacing" at bounding box center [169, 213] width 74 height 24
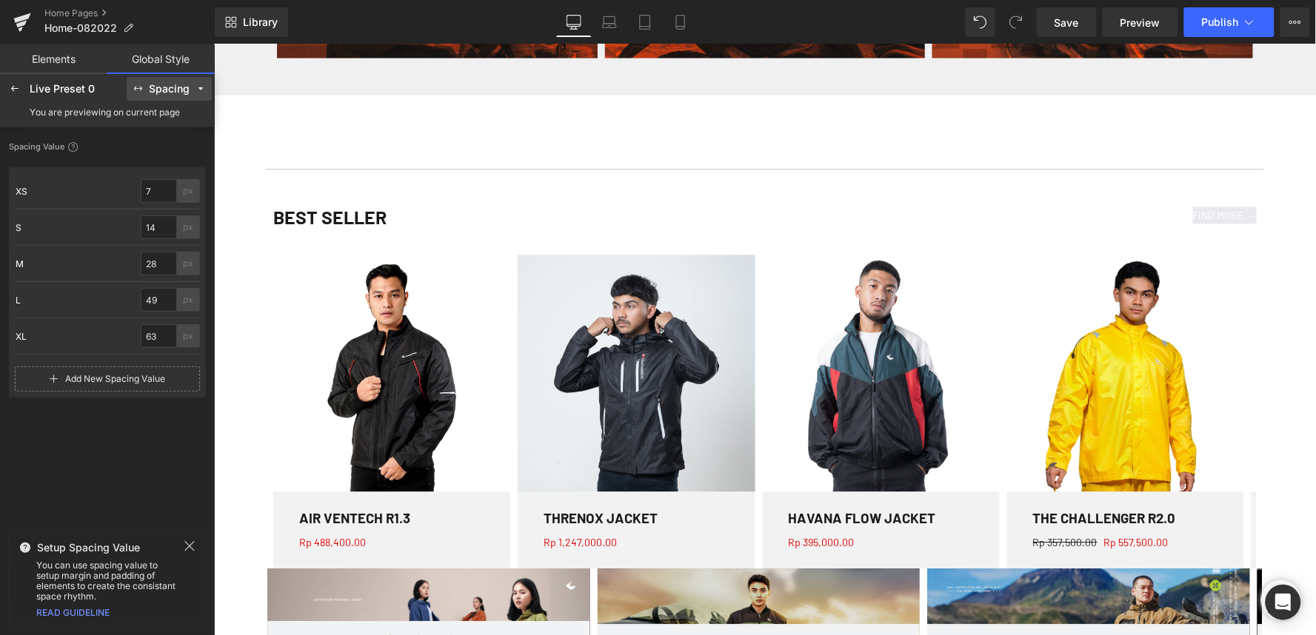
click at [170, 86] on div "Spacing" at bounding box center [169, 89] width 41 height 11
click at [182, 234] on label "Button" at bounding box center [169, 237] width 27 height 10
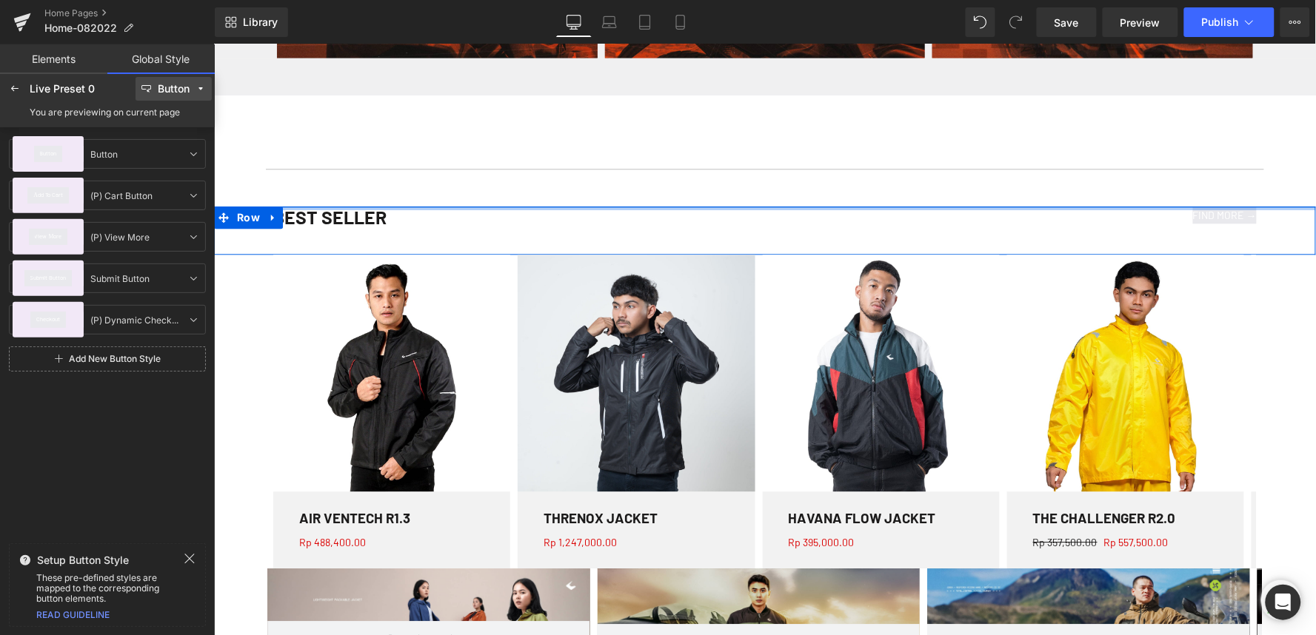
click at [291, 206] on div at bounding box center [764, 208] width 1102 height 4
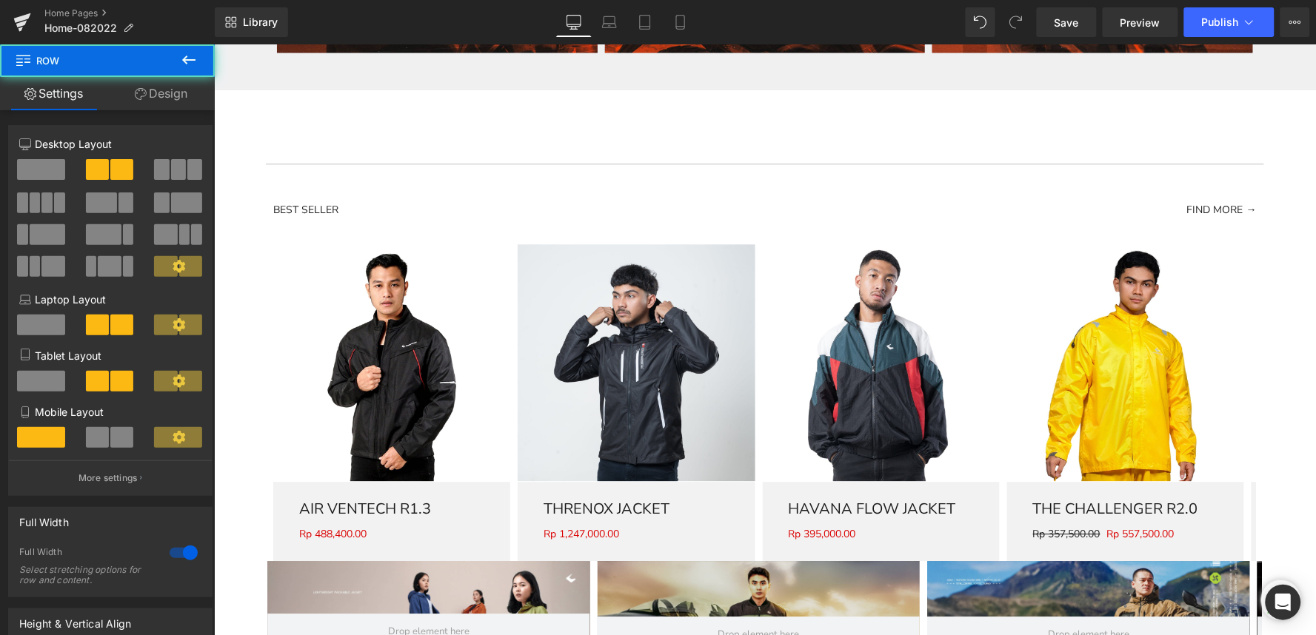
click at [306, 218] on h1 "BEST SELLER" at bounding box center [519, 209] width 492 height 17
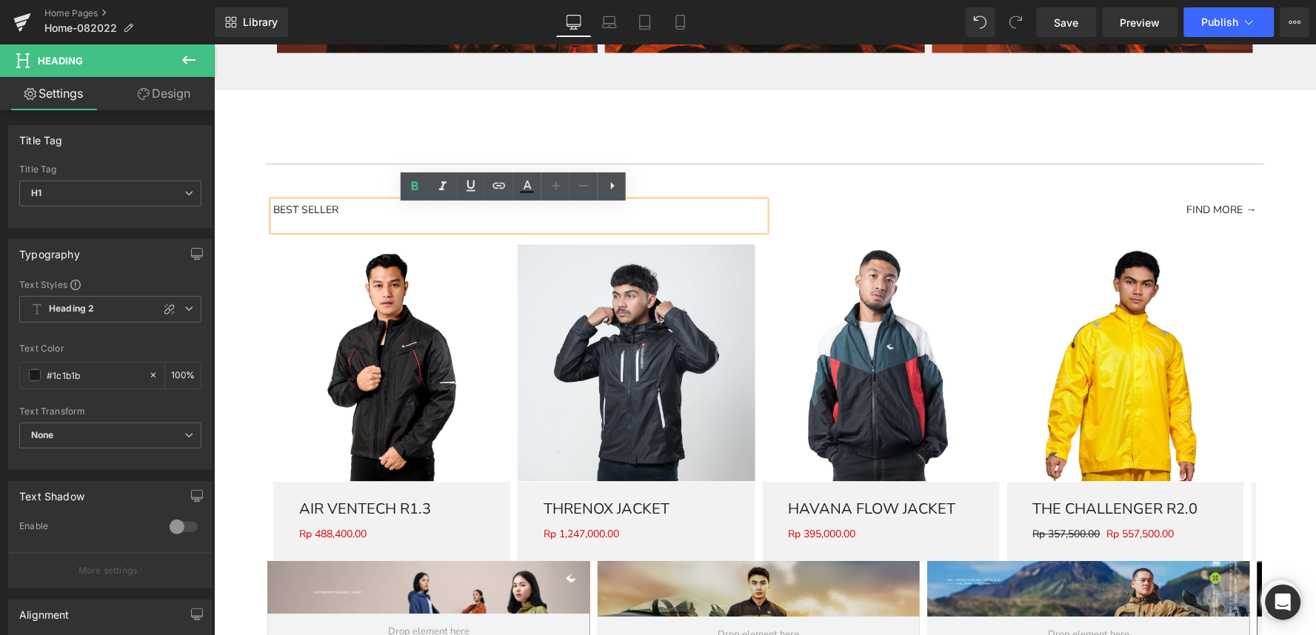
click at [241, 227] on div "BEST SELLER Heading FIND MORE → Button Row" at bounding box center [764, 222] width 1102 height 43
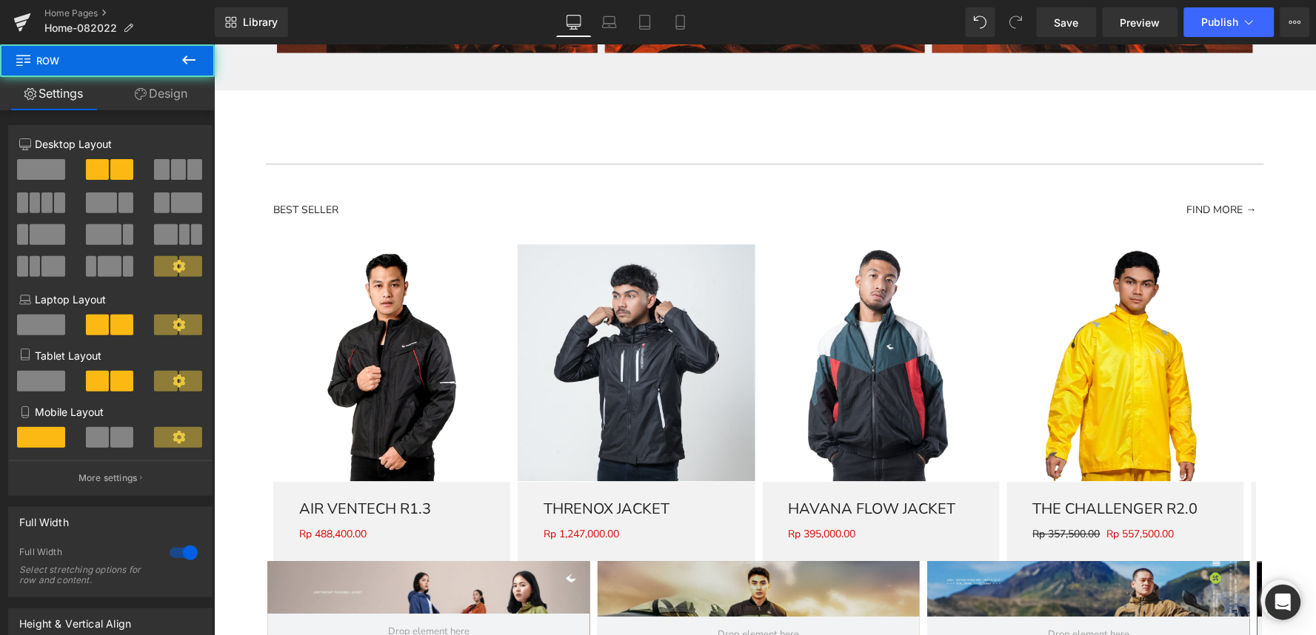
click at [292, 218] on h1 "BEST SELLER" at bounding box center [519, 209] width 492 height 17
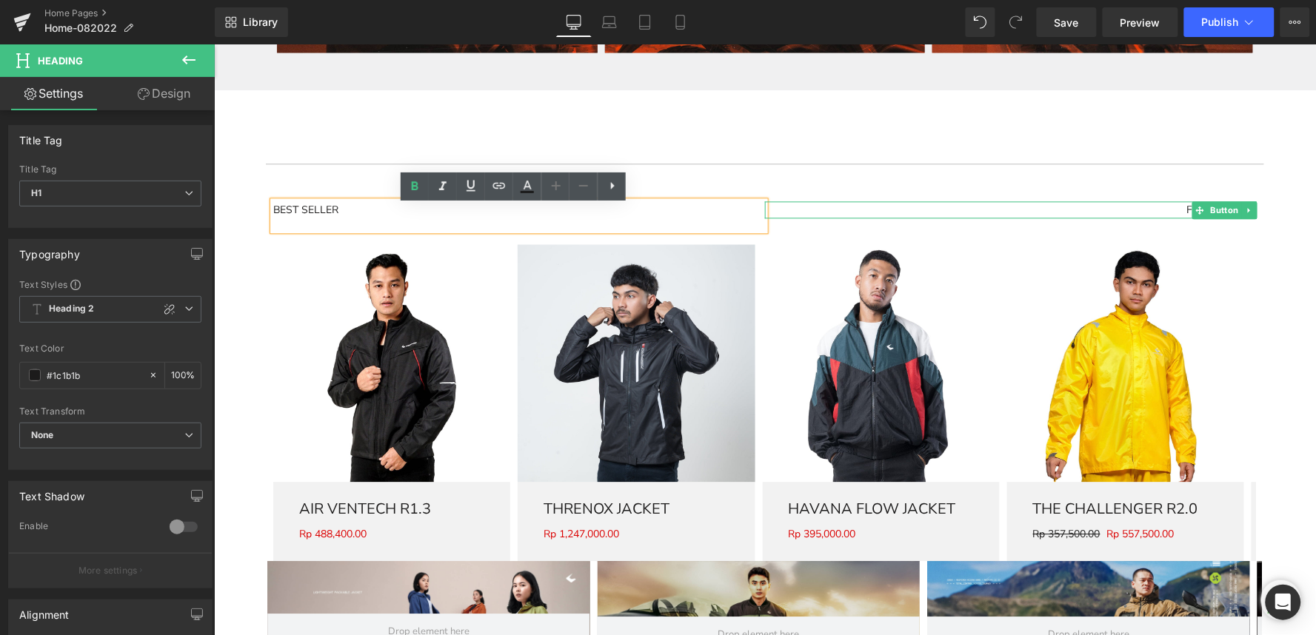
click at [870, 216] on div "FIND MORE →" at bounding box center [1010, 209] width 492 height 17
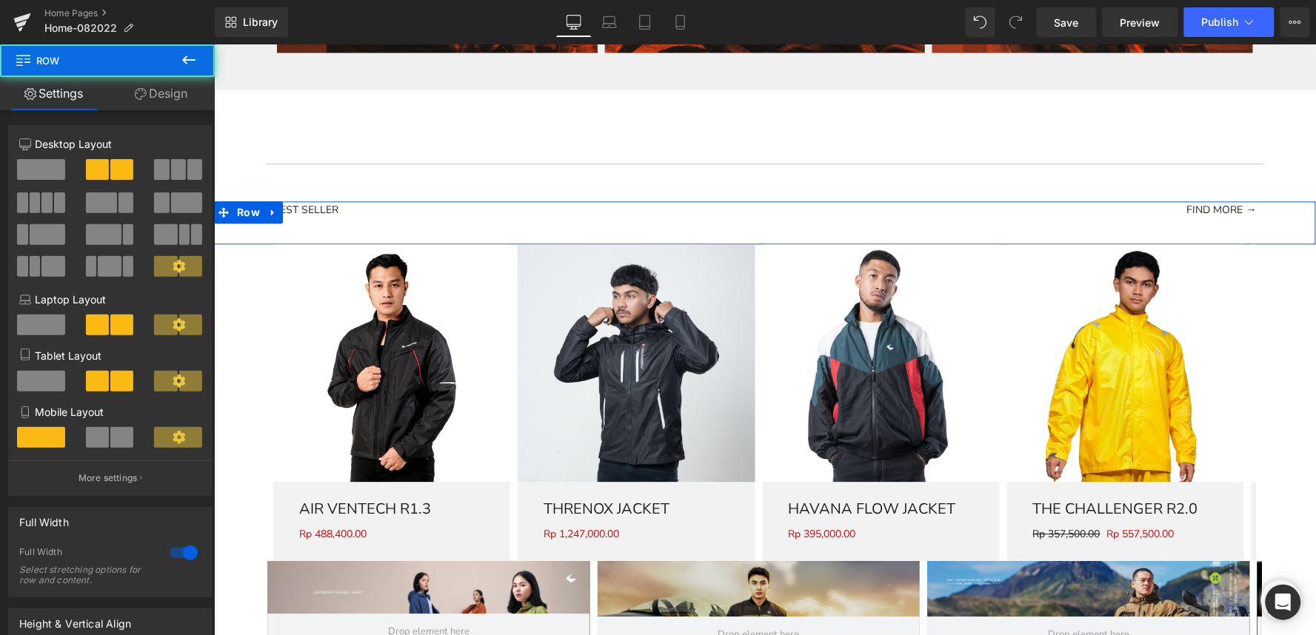
click at [264, 235] on div "BEST SELLER Heading FIND MORE → Button Row" at bounding box center [764, 222] width 1102 height 43
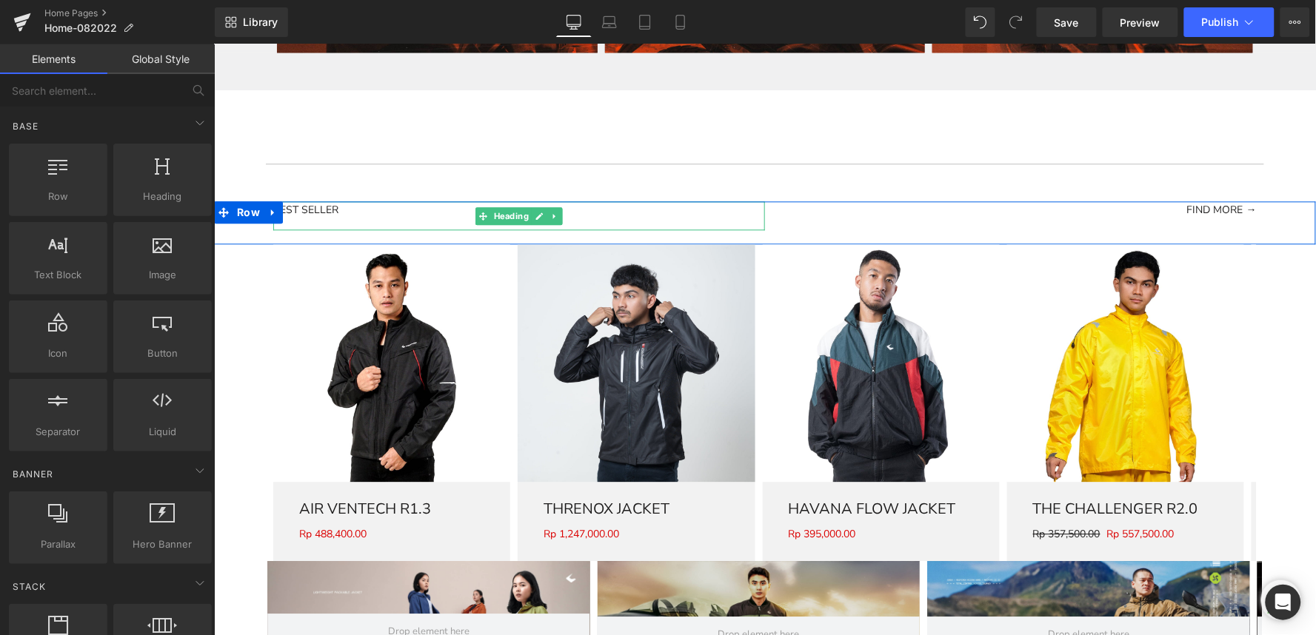
click at [283, 218] on h1 "BEST SELLER" at bounding box center [519, 209] width 492 height 17
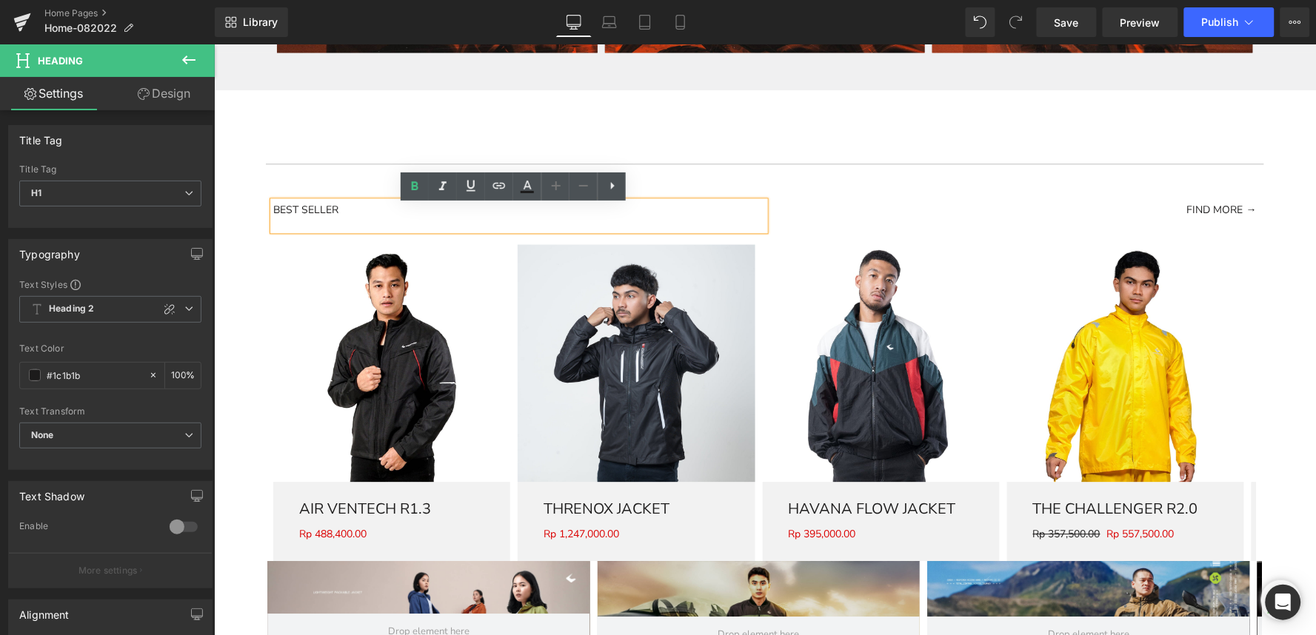
click at [236, 242] on div "BEST SELLER Heading FIND MORE → Button Row" at bounding box center [764, 222] width 1102 height 43
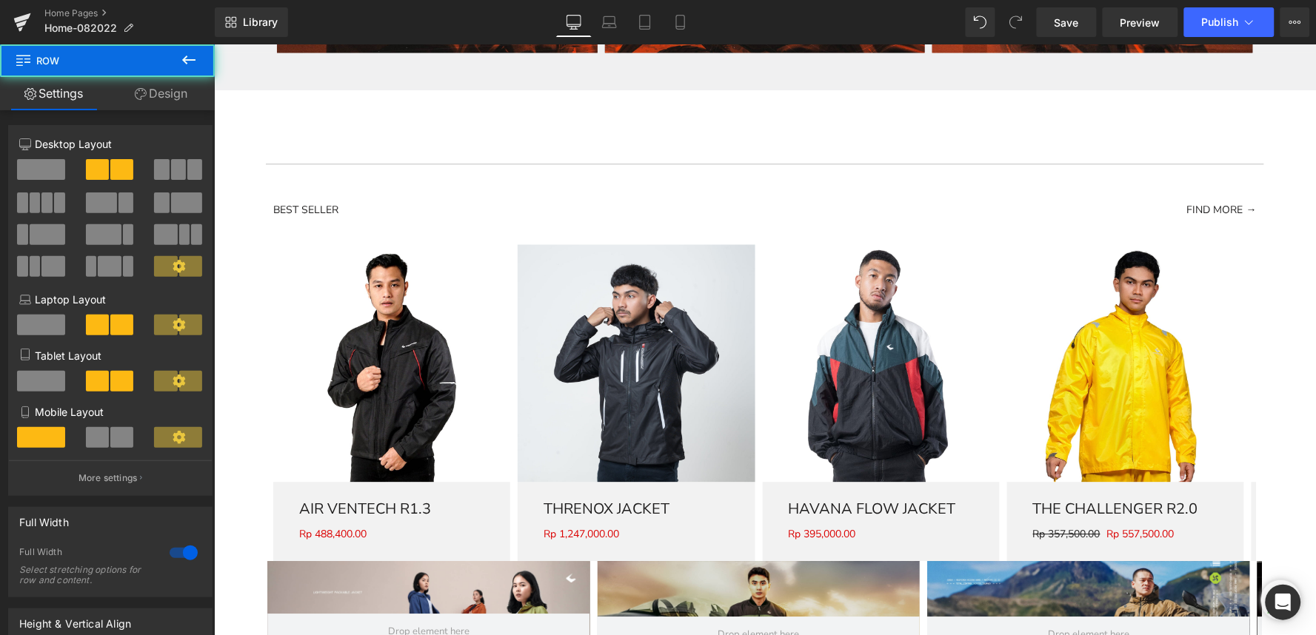
click at [379, 218] on h1 "BEST SELLER" at bounding box center [519, 209] width 492 height 17
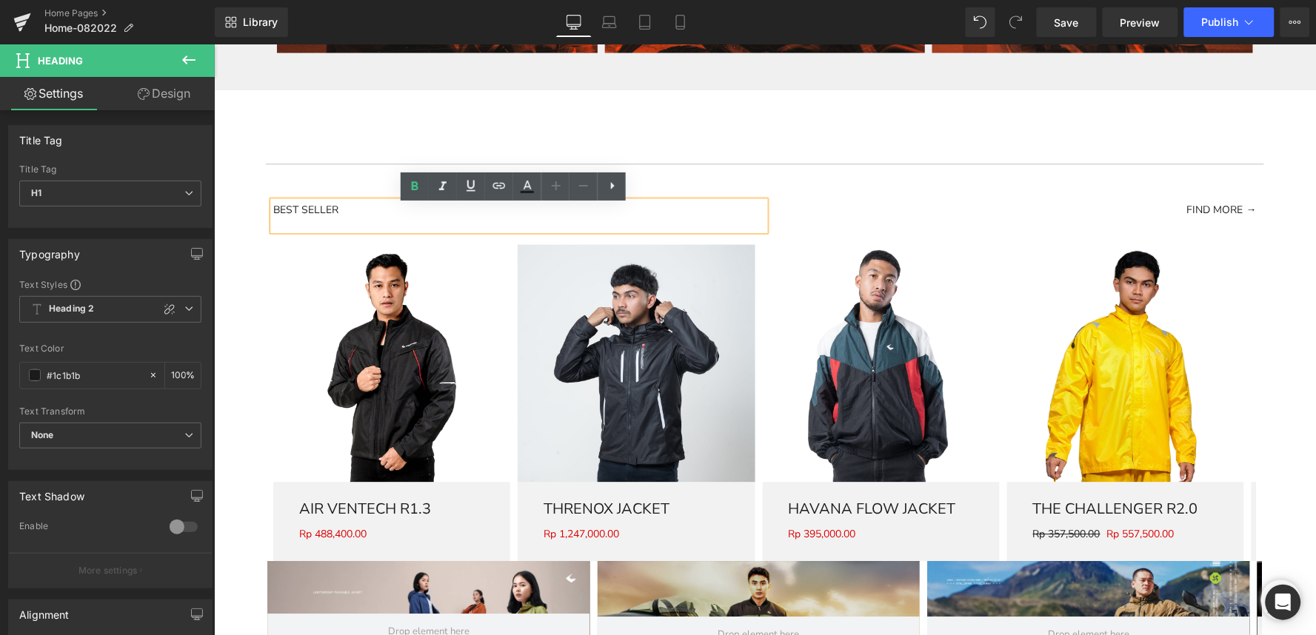
click at [826, 218] on div "FIND MORE →" at bounding box center [1010, 209] width 492 height 17
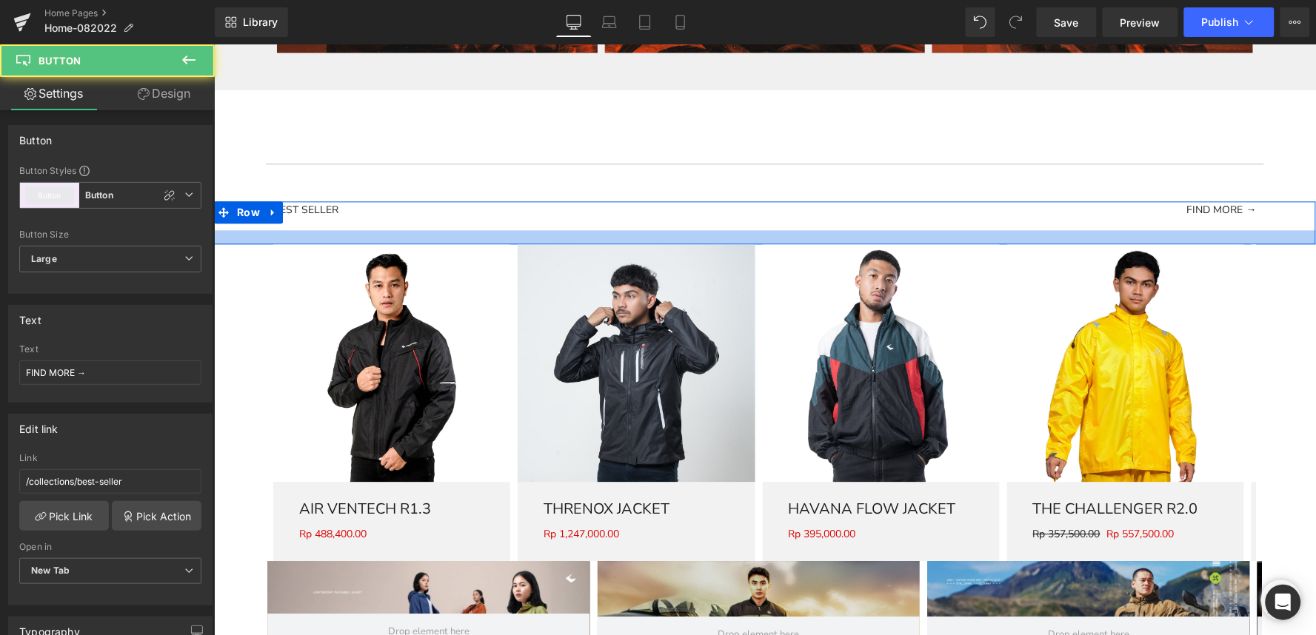
click at [783, 241] on div at bounding box center [764, 237] width 1102 height 14
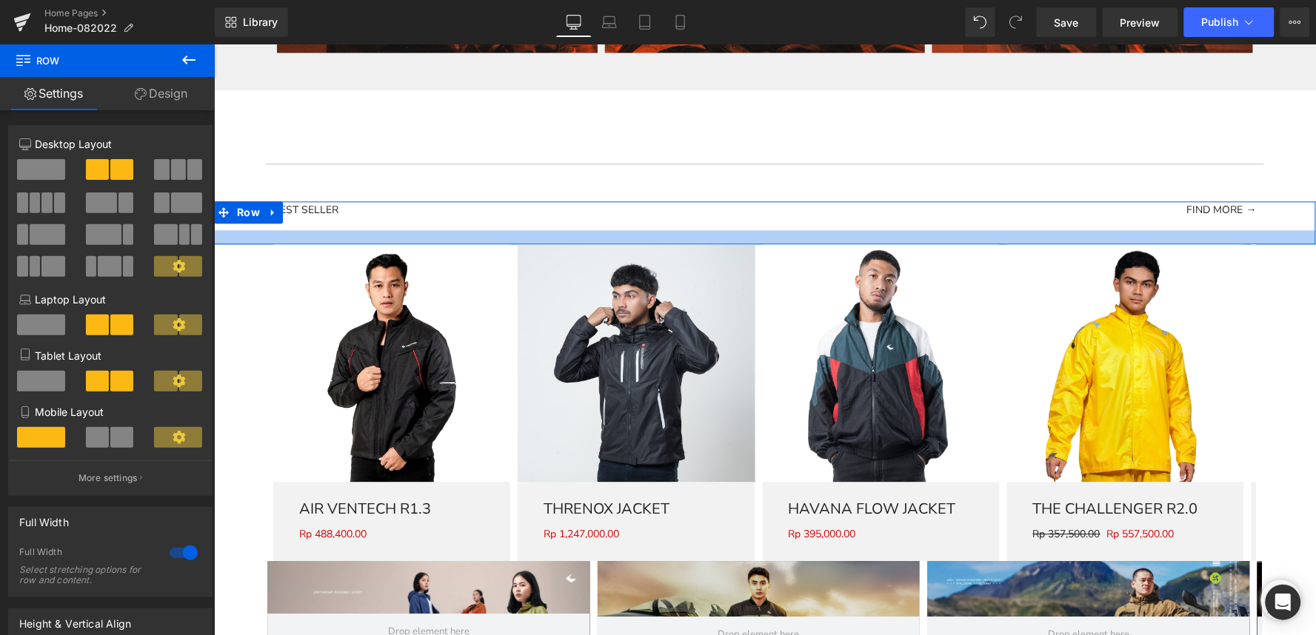
click at [783, 241] on div at bounding box center [764, 237] width 1102 height 14
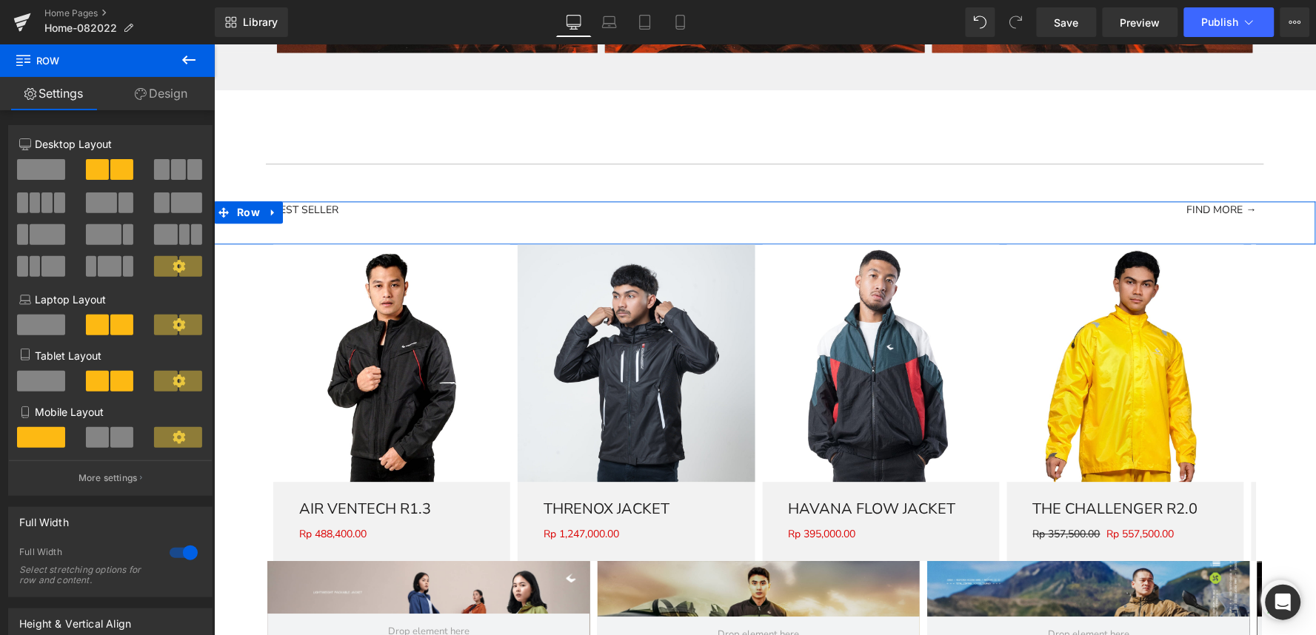
click at [179, 327] on icon at bounding box center [179, 324] width 13 height 13
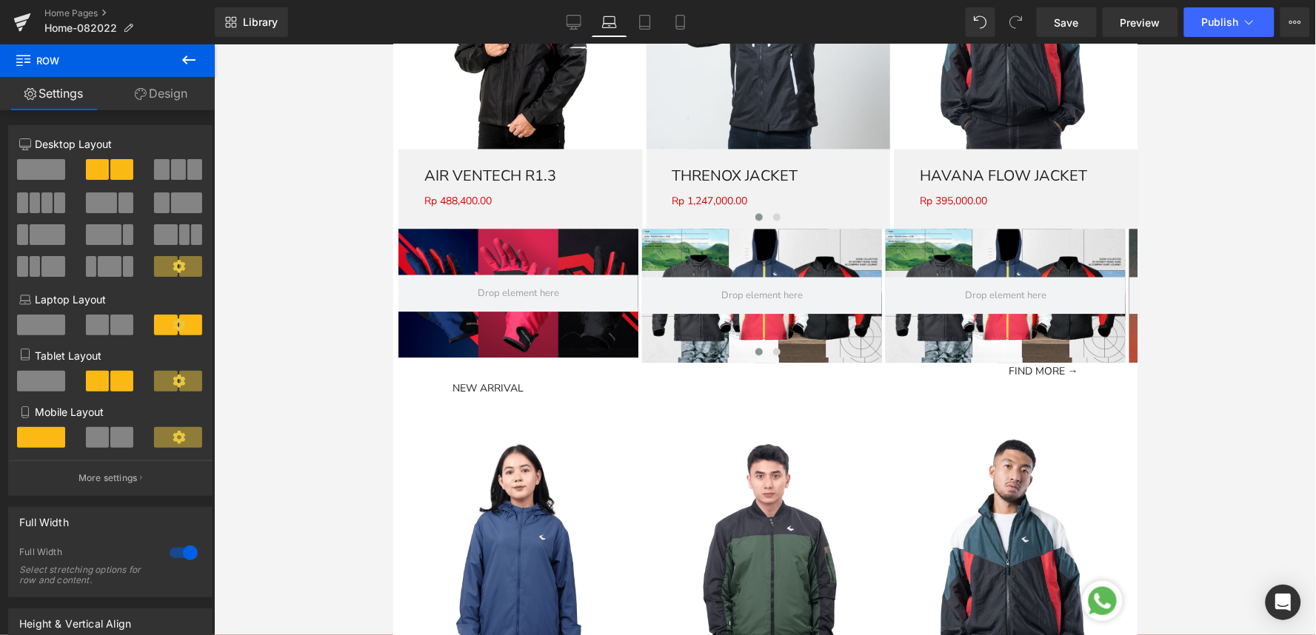
scroll to position [481, 0]
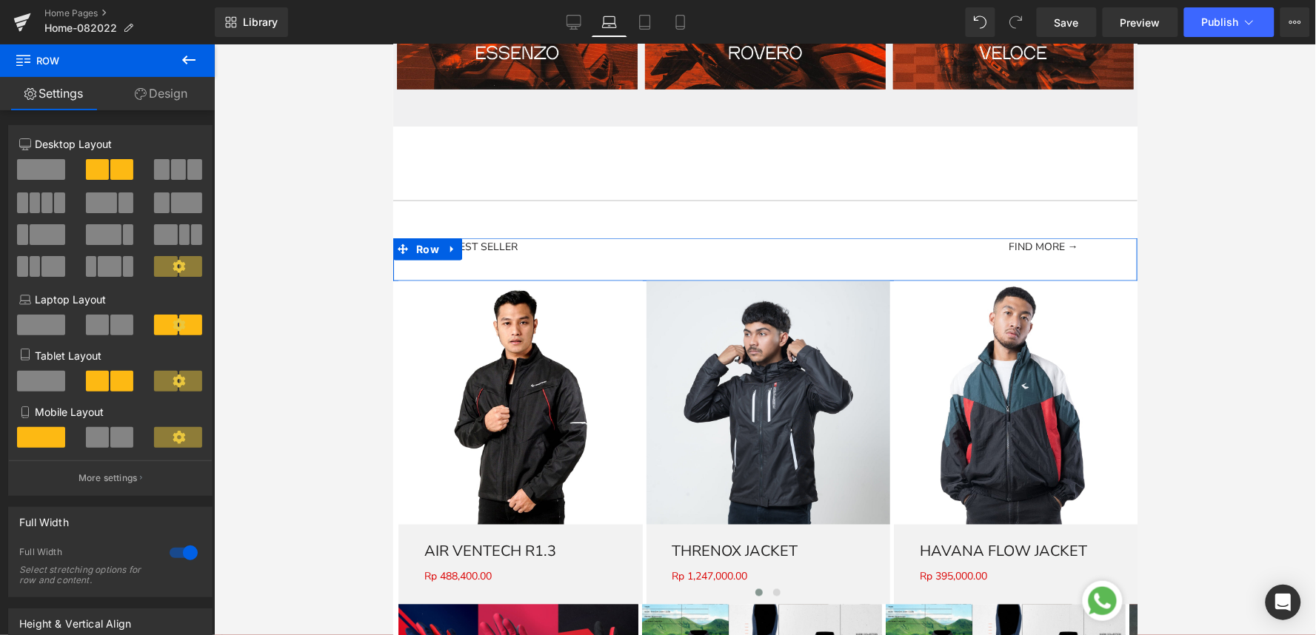
click at [173, 387] on icon at bounding box center [179, 381] width 13 height 13
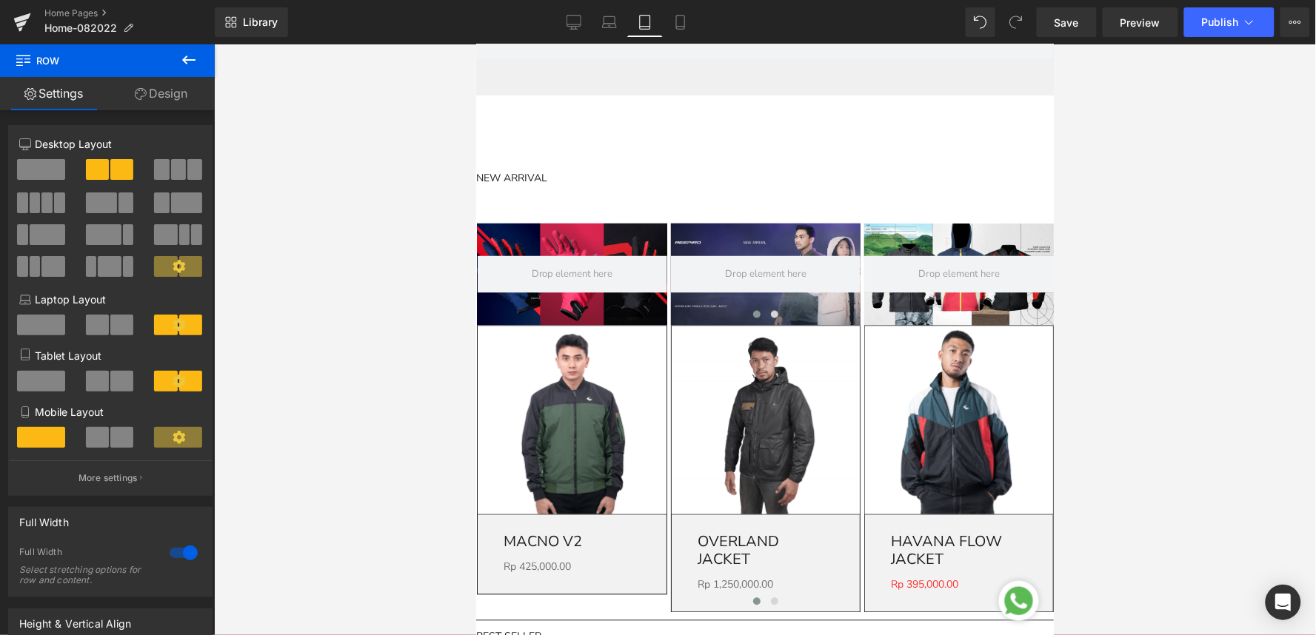
scroll to position [575, 0]
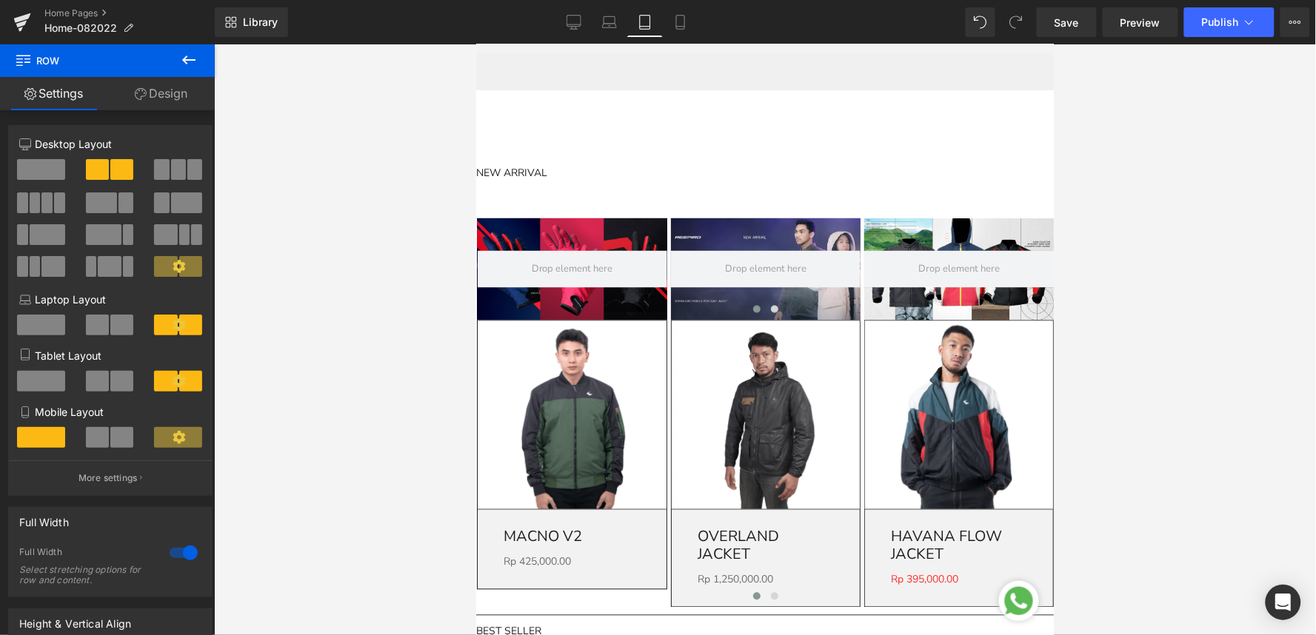
click at [176, 444] on icon at bounding box center [179, 437] width 13 height 13
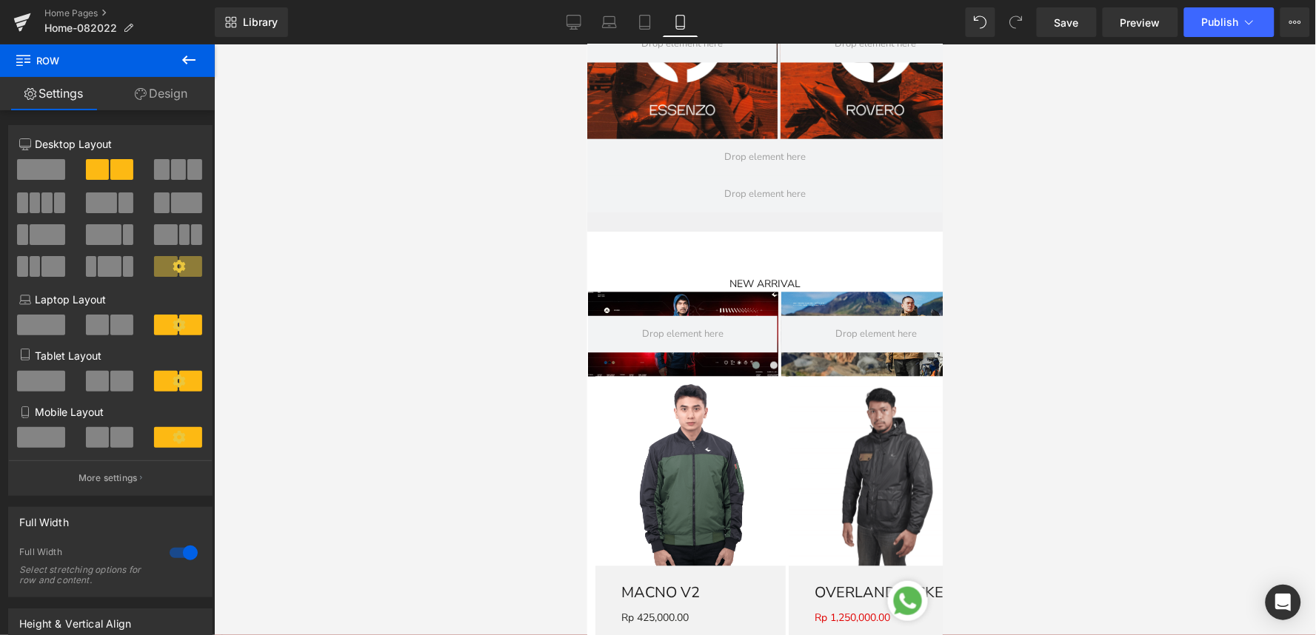
scroll to position [0, 0]
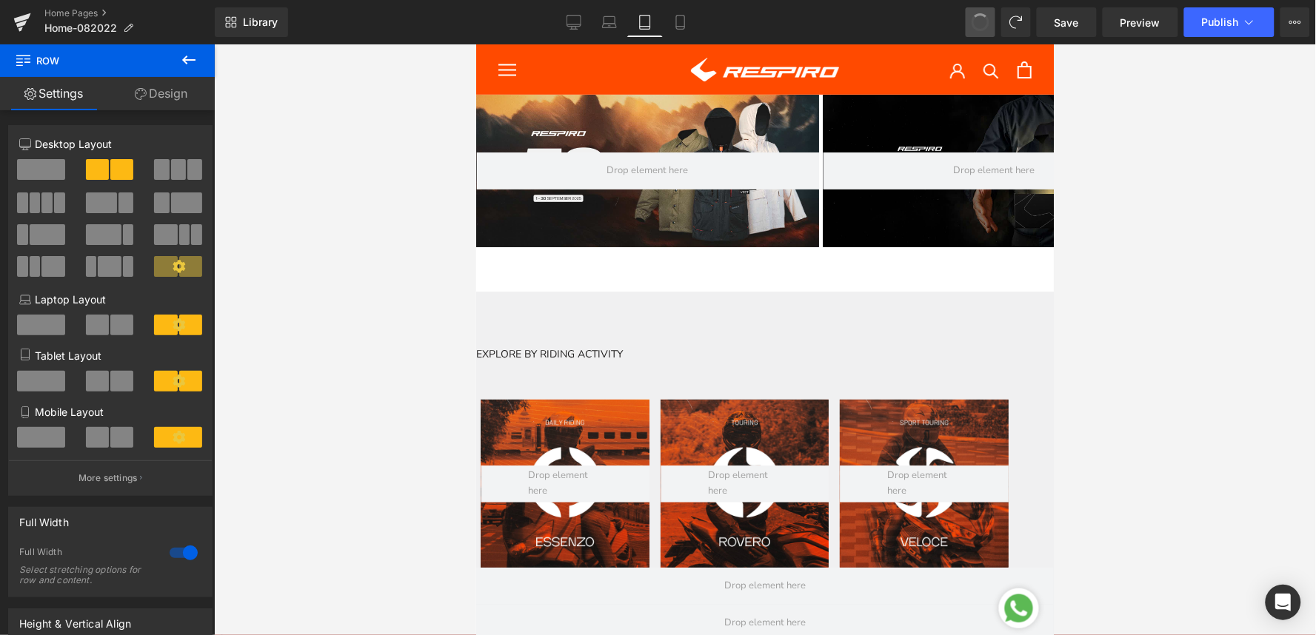
click at [983, 20] on span at bounding box center [980, 22] width 25 height 25
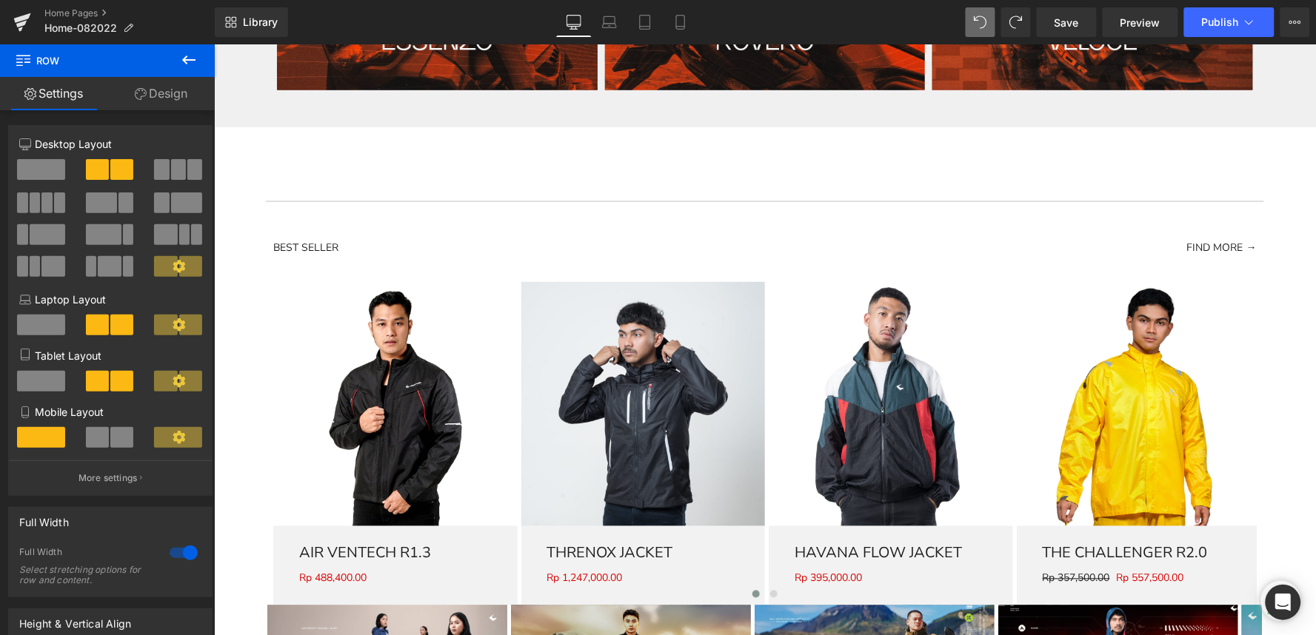
scroll to position [949, 0]
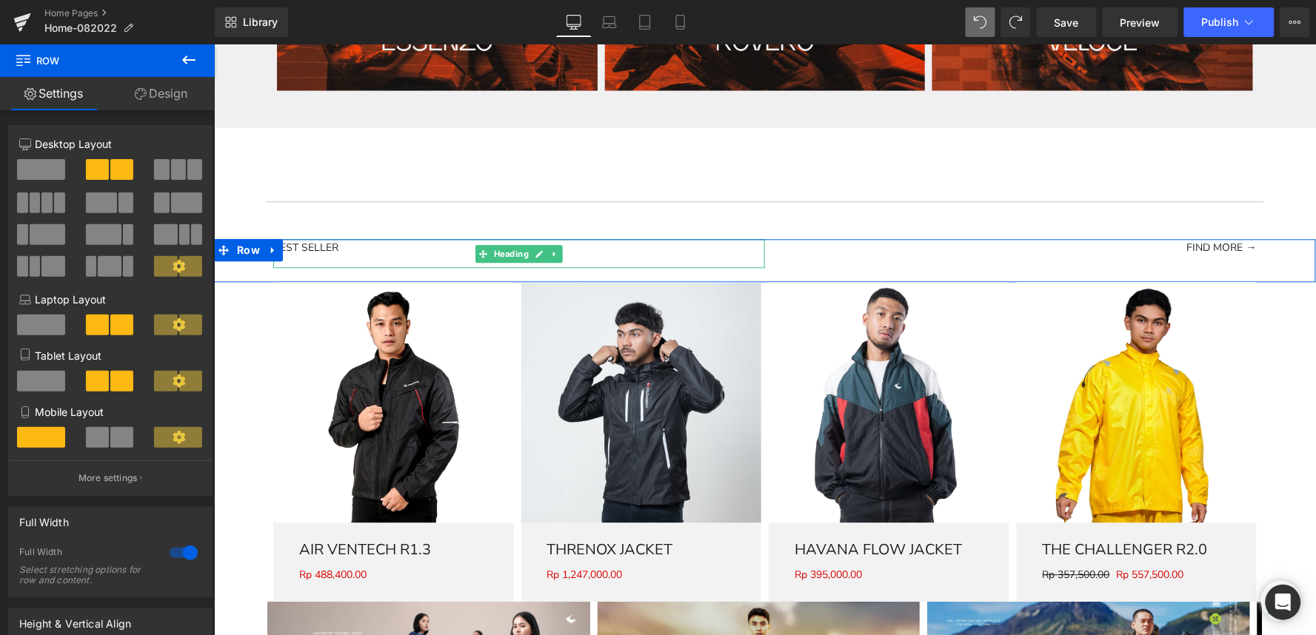
click at [398, 256] on h1 "BEST SELLER" at bounding box center [519, 246] width 492 height 17
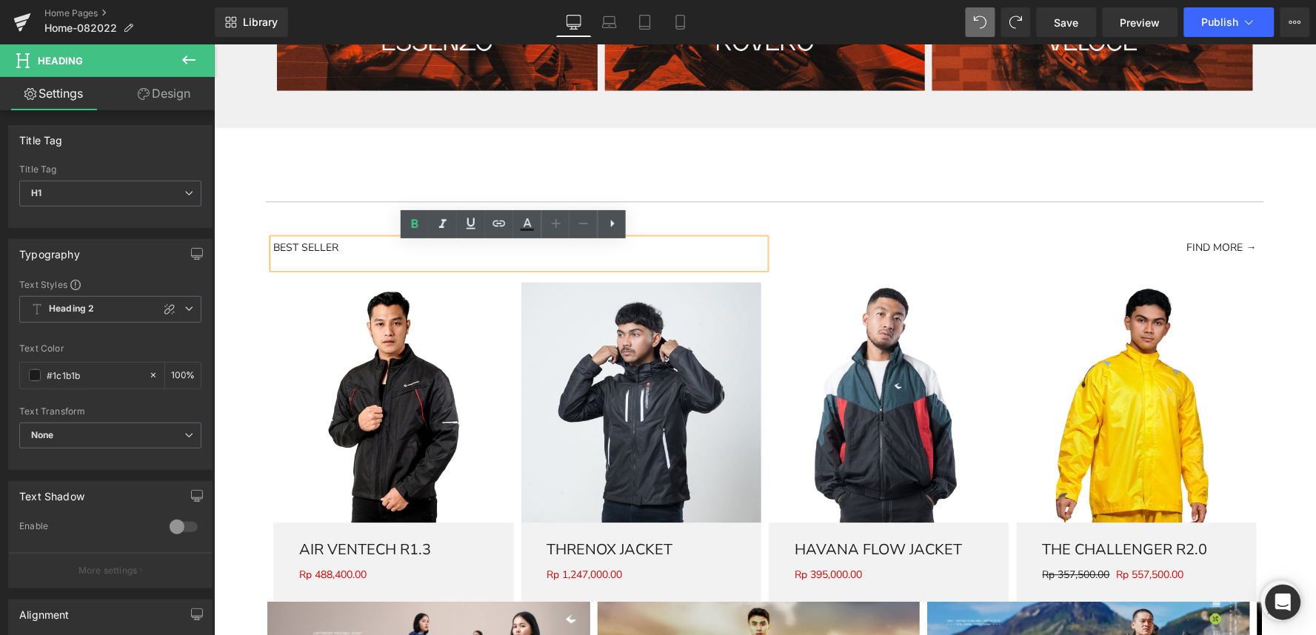
click at [789, 267] on div "BEST SELLER Heading FIND MORE → Button Row" at bounding box center [764, 259] width 1102 height 43
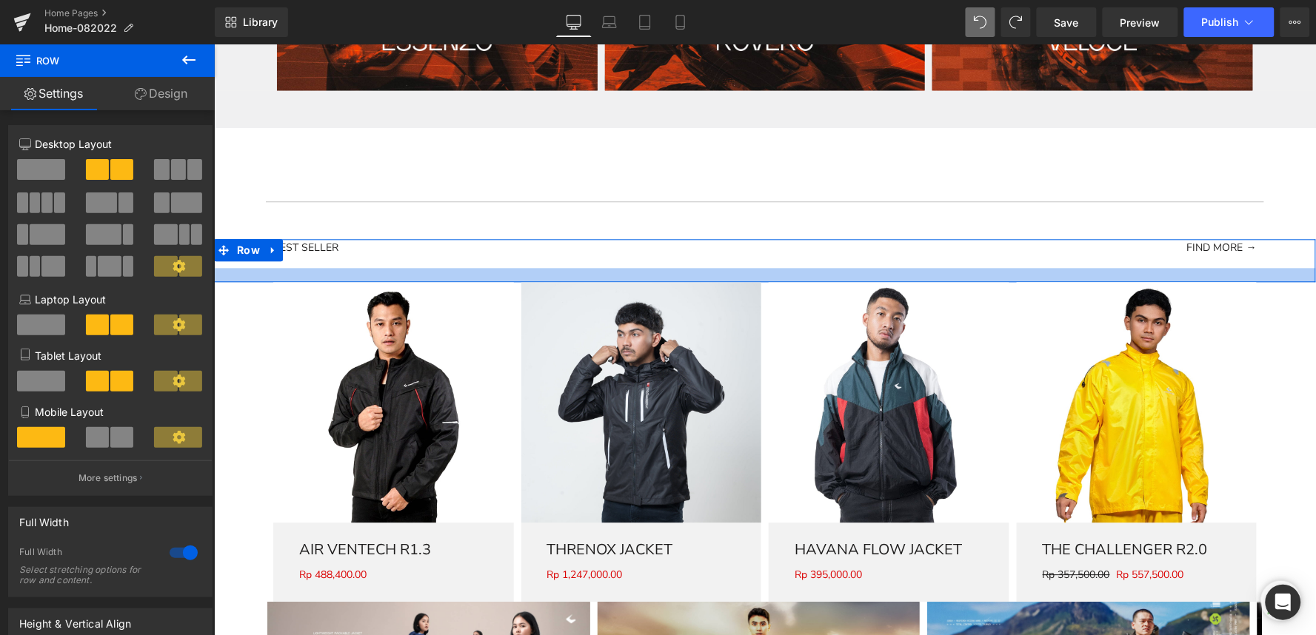
click at [250, 281] on div at bounding box center [764, 274] width 1102 height 14
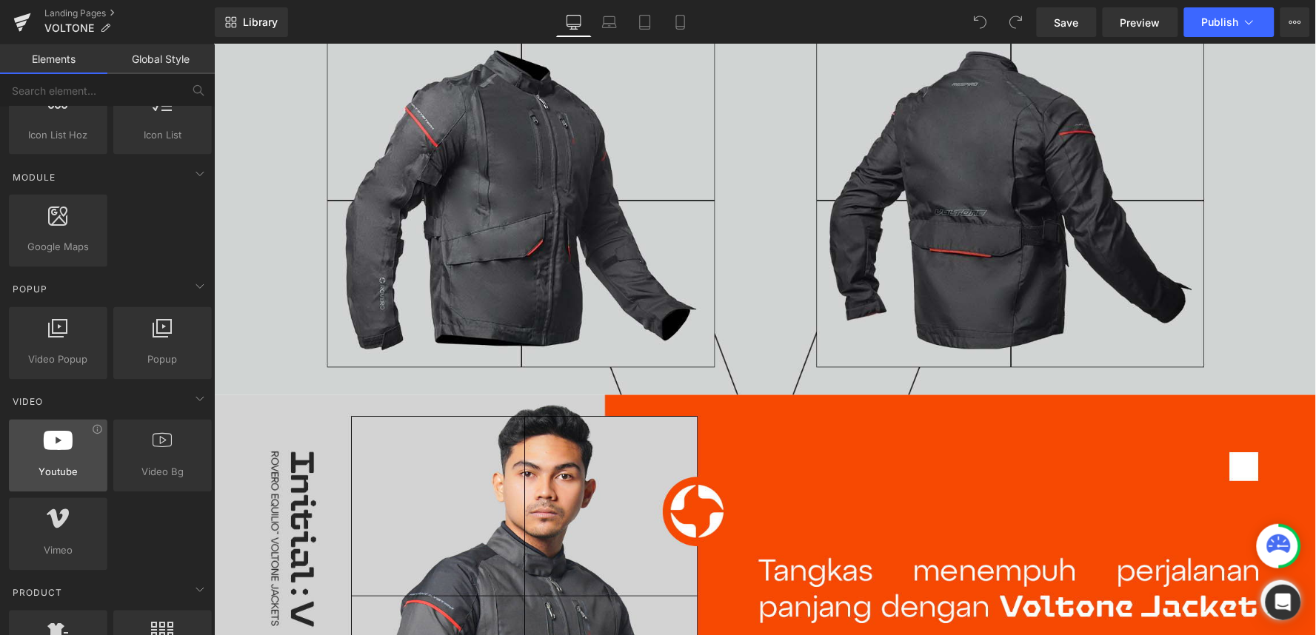
scroll to position [741, 0]
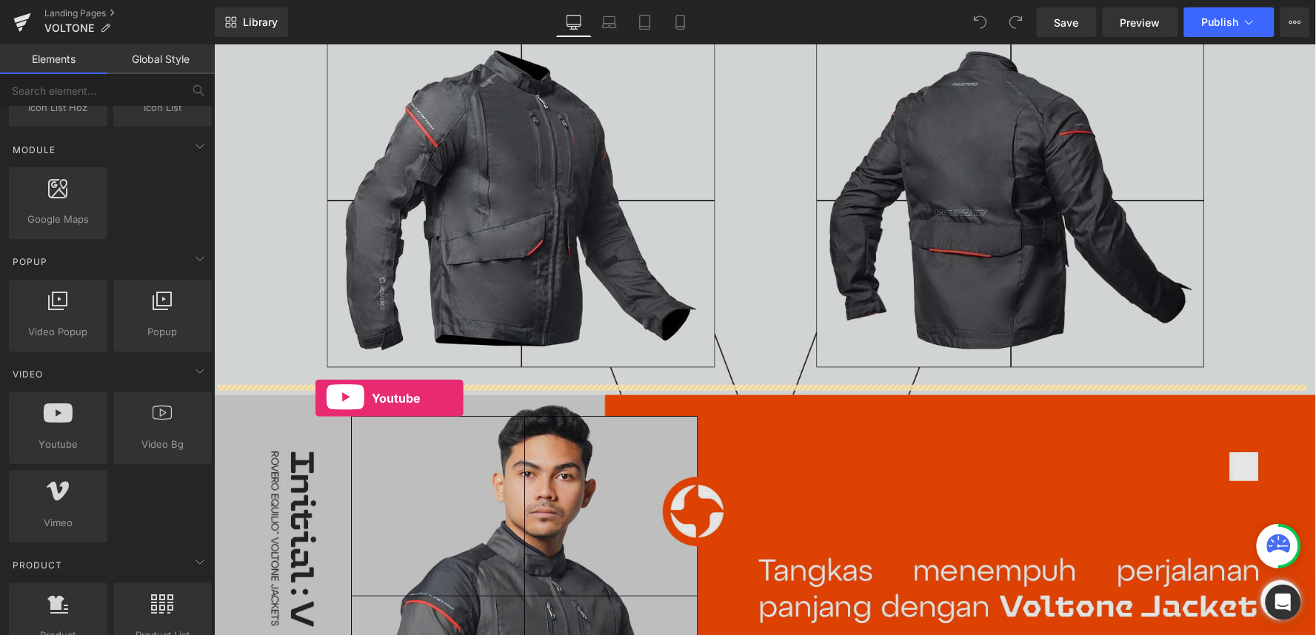
drag, startPoint x: 260, startPoint y: 478, endPoint x: 314, endPoint y: 398, distance: 97.2
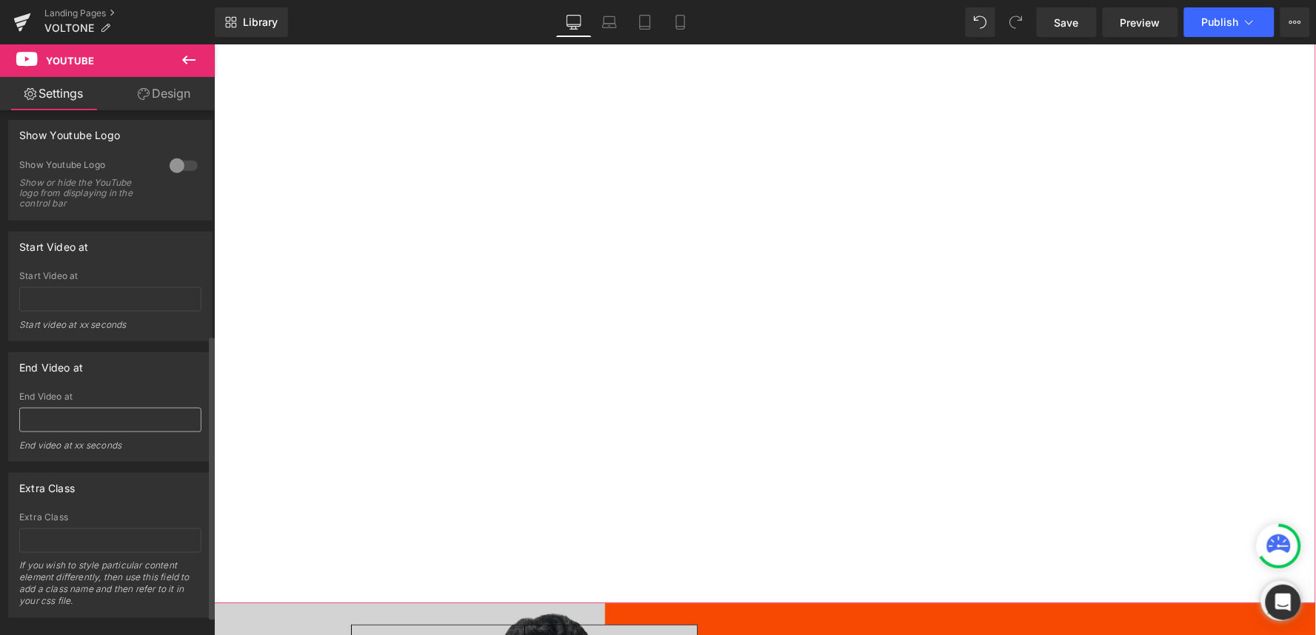
scroll to position [447, 0]
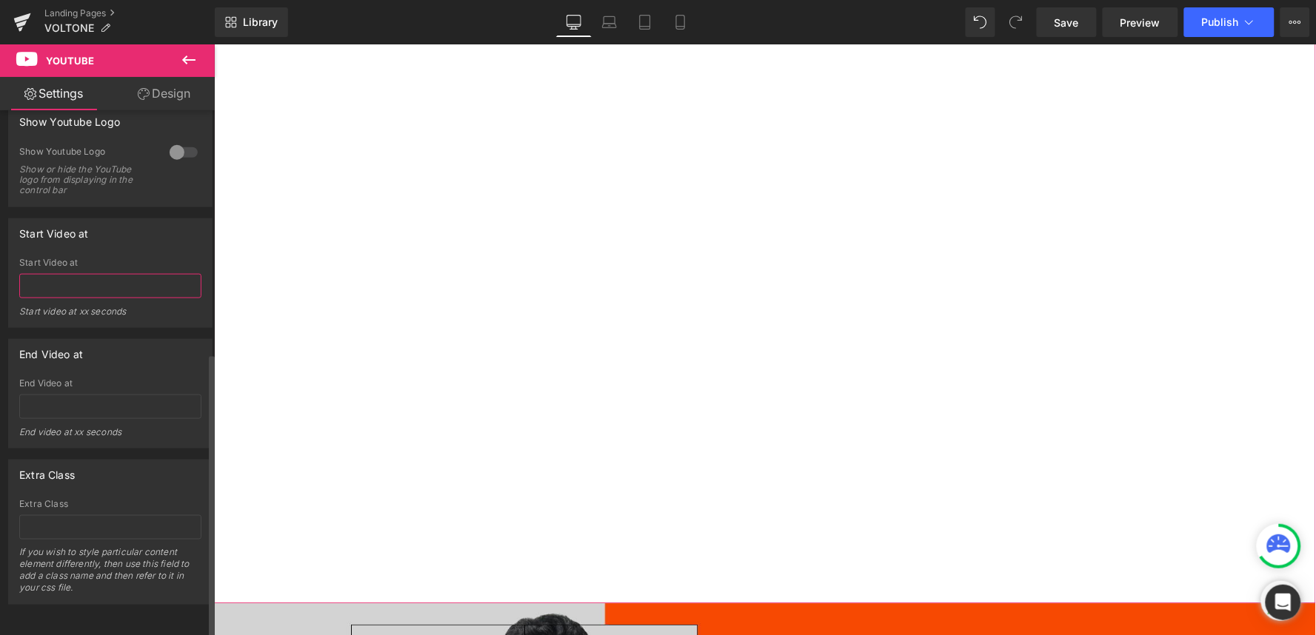
click at [130, 277] on input "text" at bounding box center [110, 286] width 182 height 24
click at [137, 395] on input "text" at bounding box center [110, 407] width 182 height 24
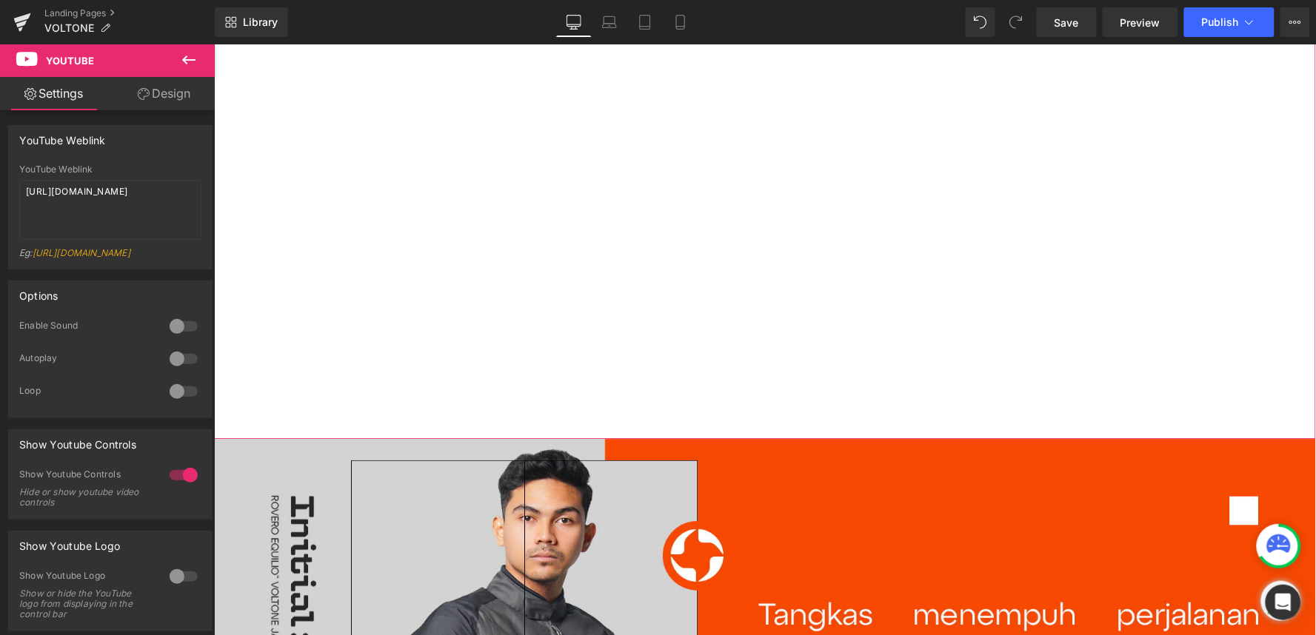
scroll to position [741, 0]
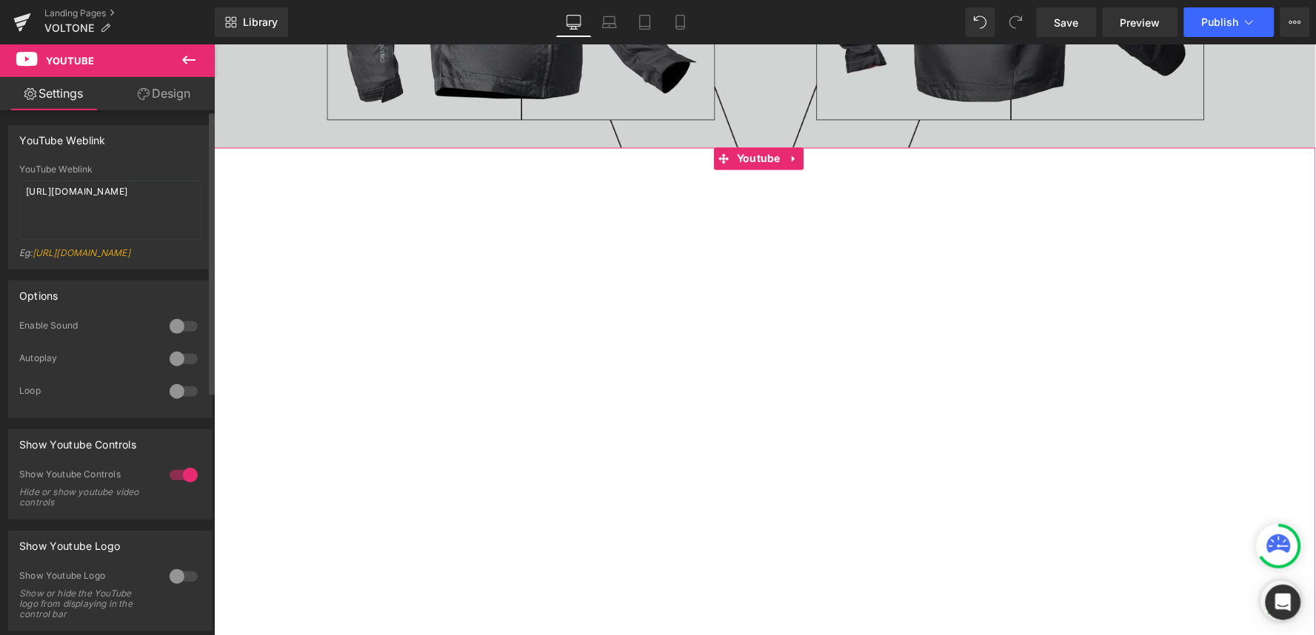
click at [175, 371] on div at bounding box center [184, 359] width 36 height 24
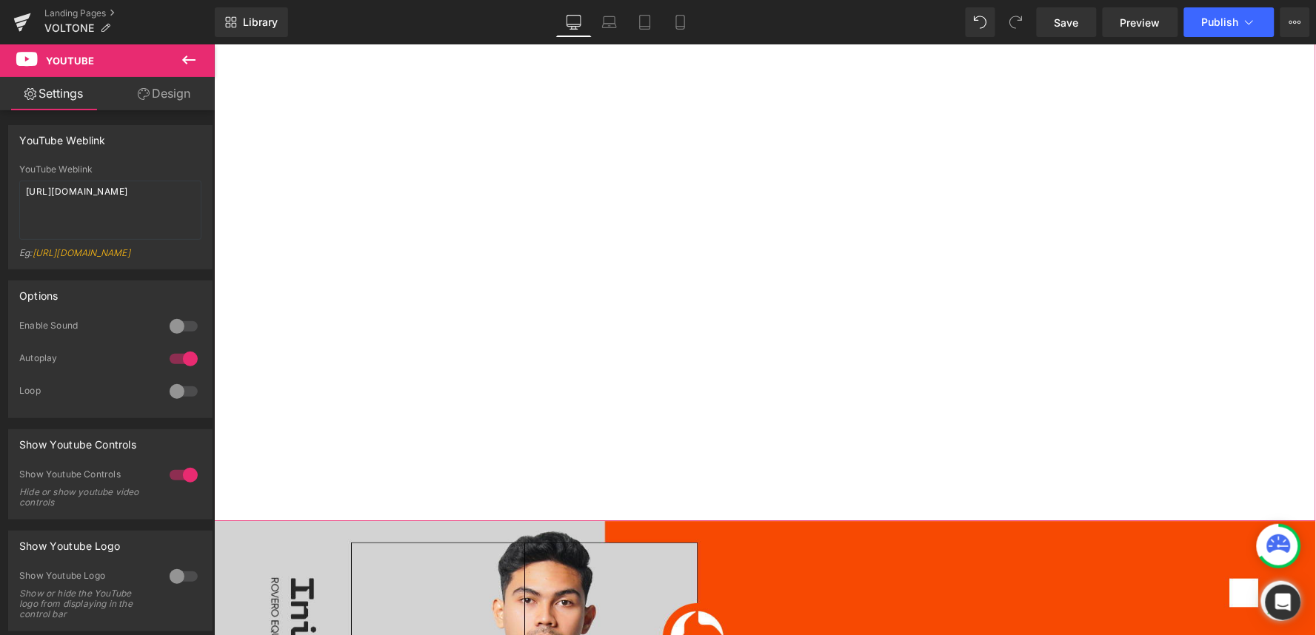
scroll to position [905, 0]
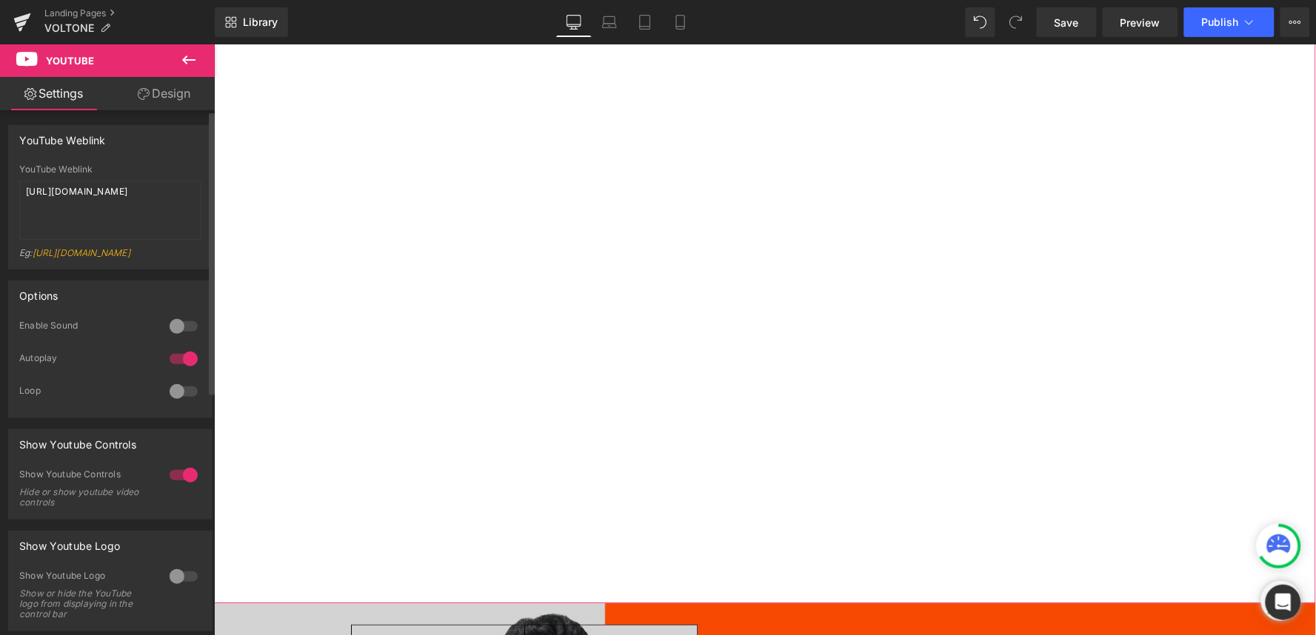
click at [173, 370] on div at bounding box center [184, 359] width 36 height 24
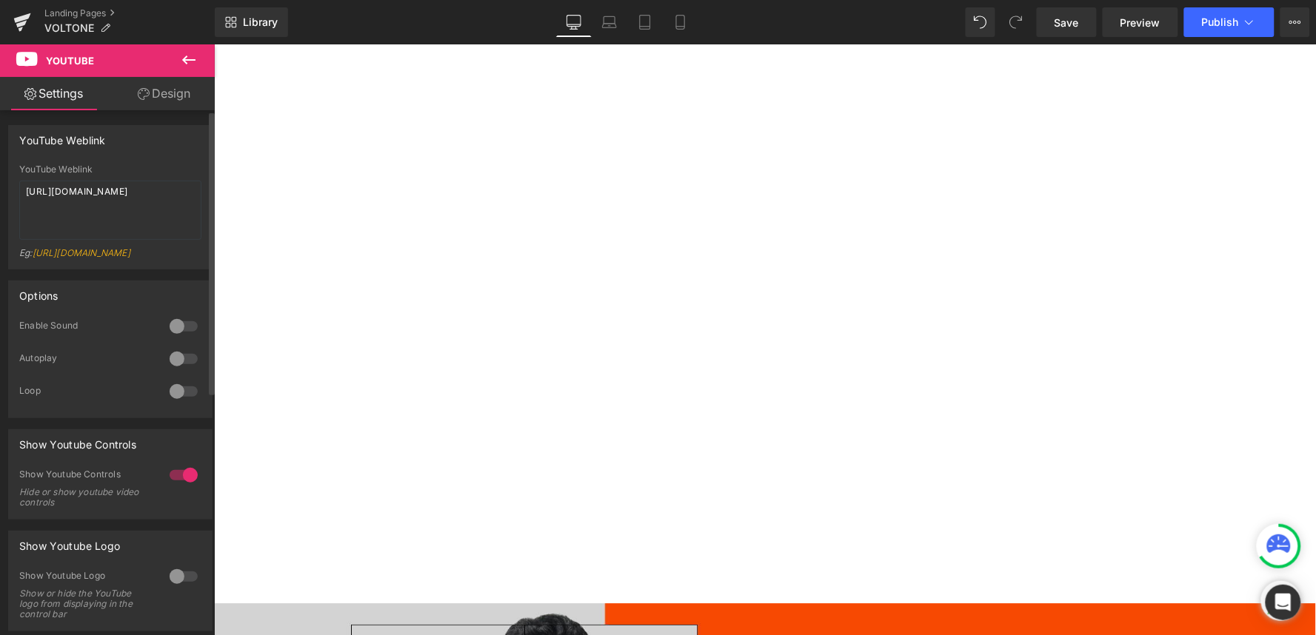
click at [186, 404] on div at bounding box center [184, 392] width 36 height 24
click at [191, 404] on div at bounding box center [184, 392] width 36 height 24
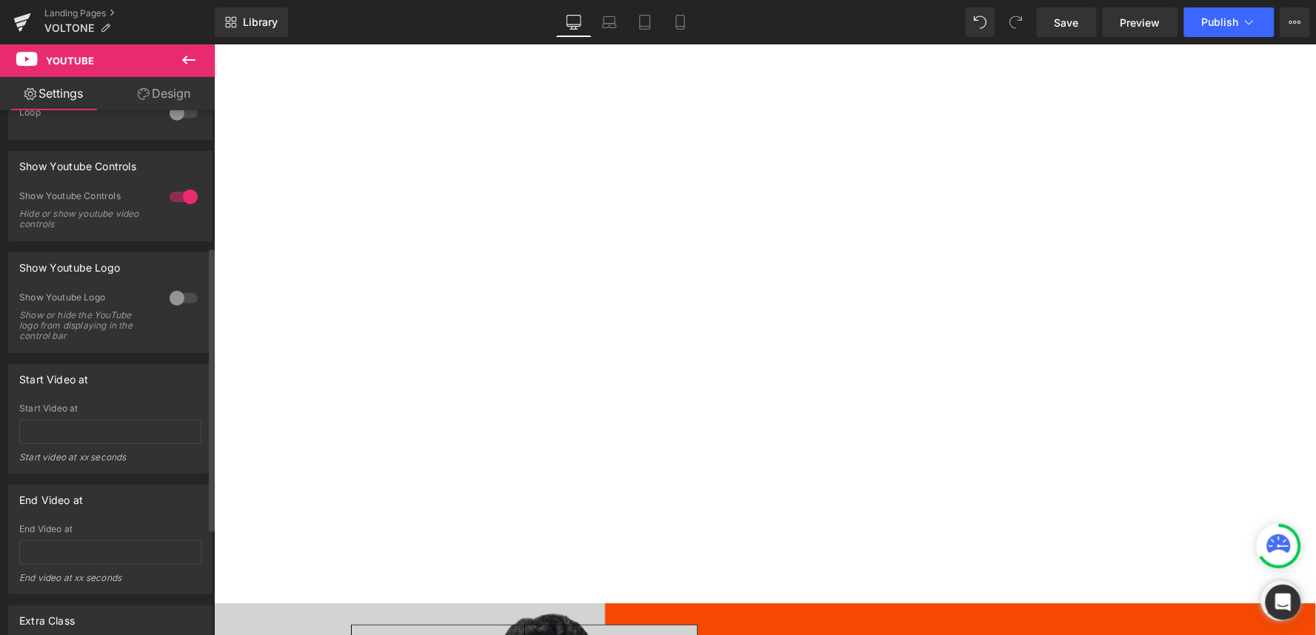
scroll to position [329, 0]
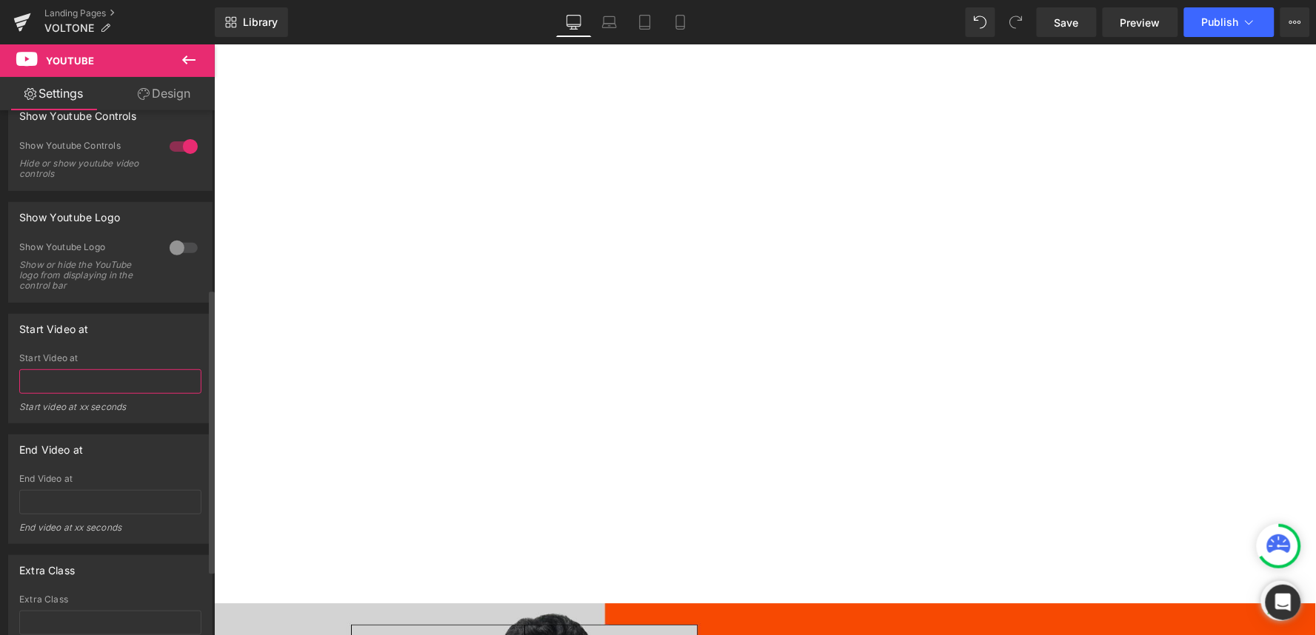
click at [158, 394] on input "text" at bounding box center [110, 382] width 182 height 24
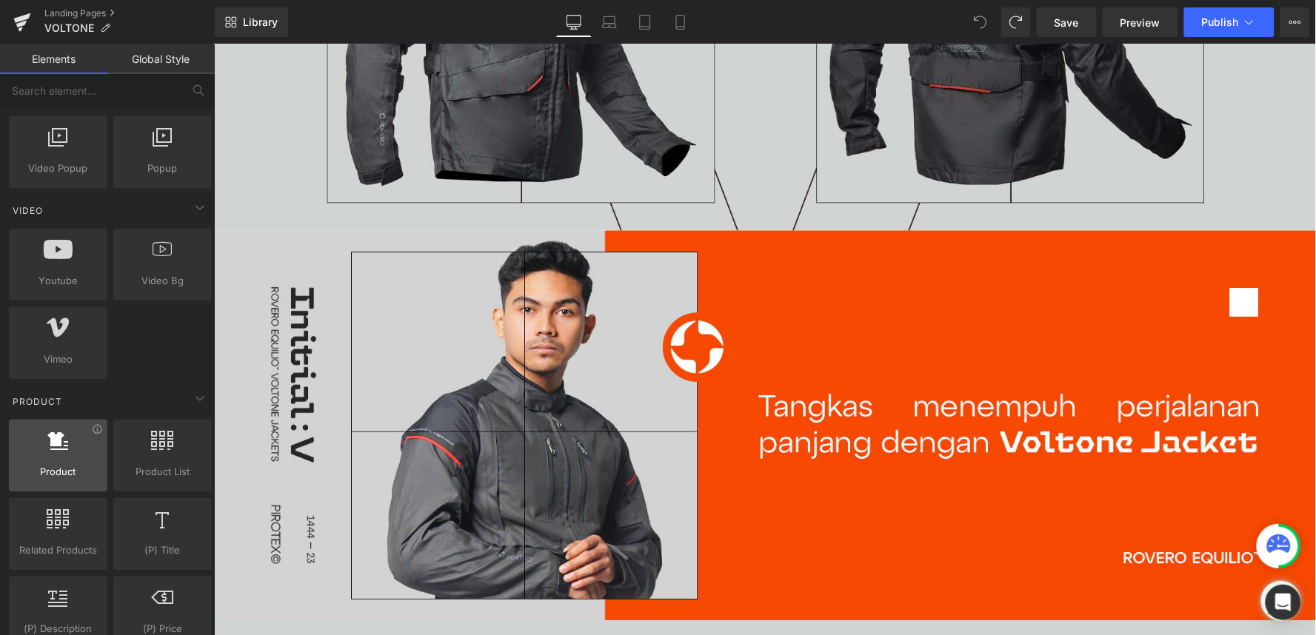
scroll to position [905, 0]
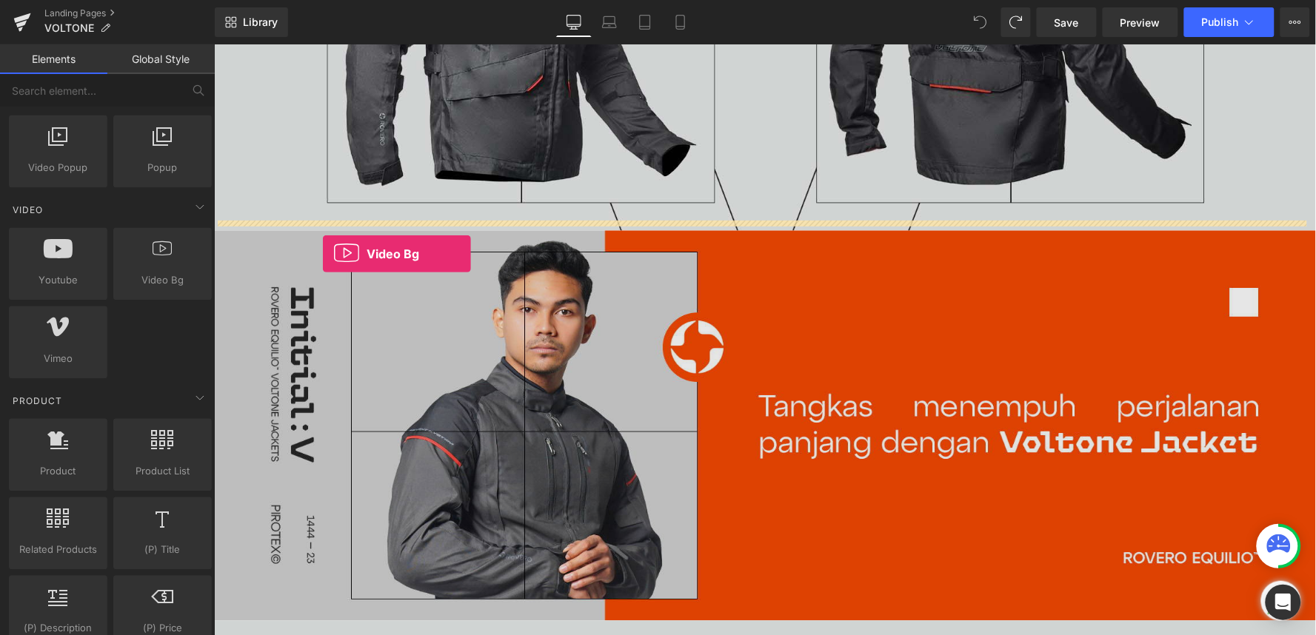
drag, startPoint x: 364, startPoint y: 307, endPoint x: 321, endPoint y: 253, distance: 68.5
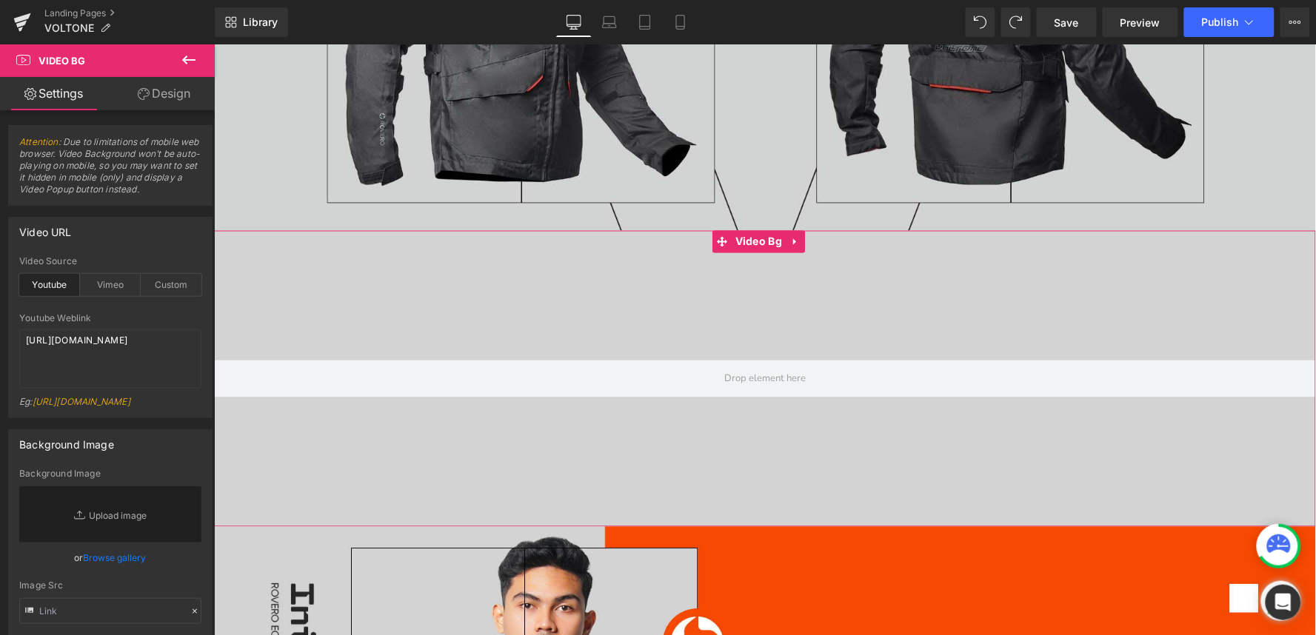
click at [353, 307] on div at bounding box center [764, 378] width 1102 height 296
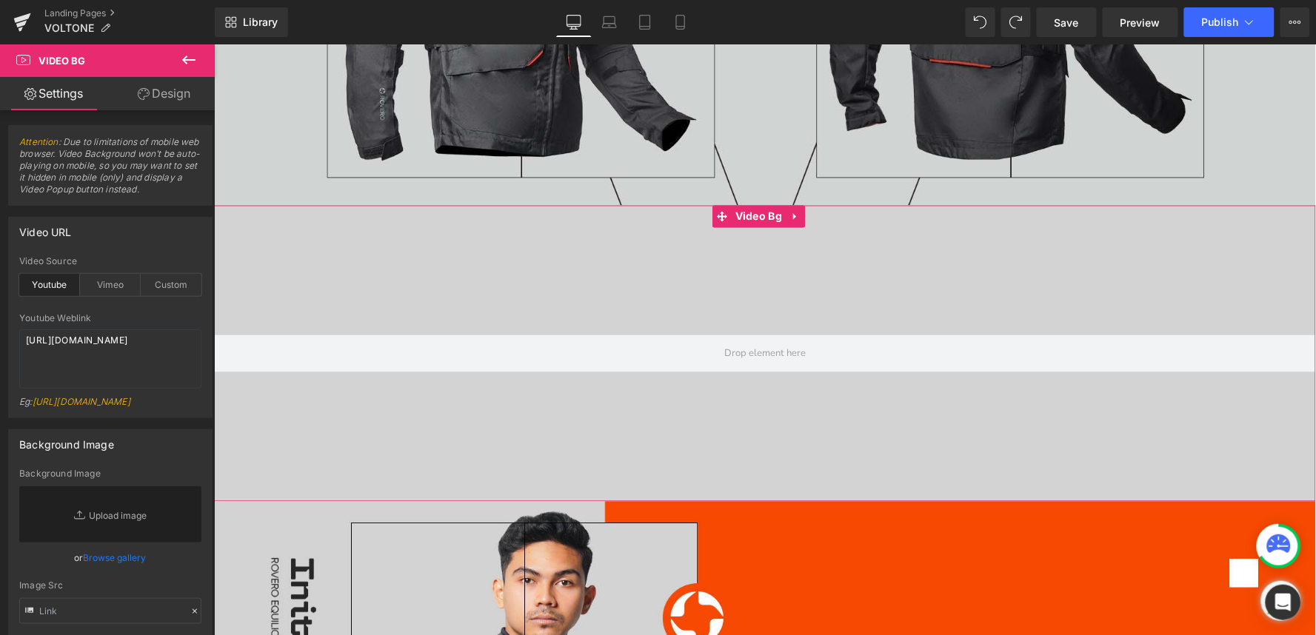
scroll to position [658, 0]
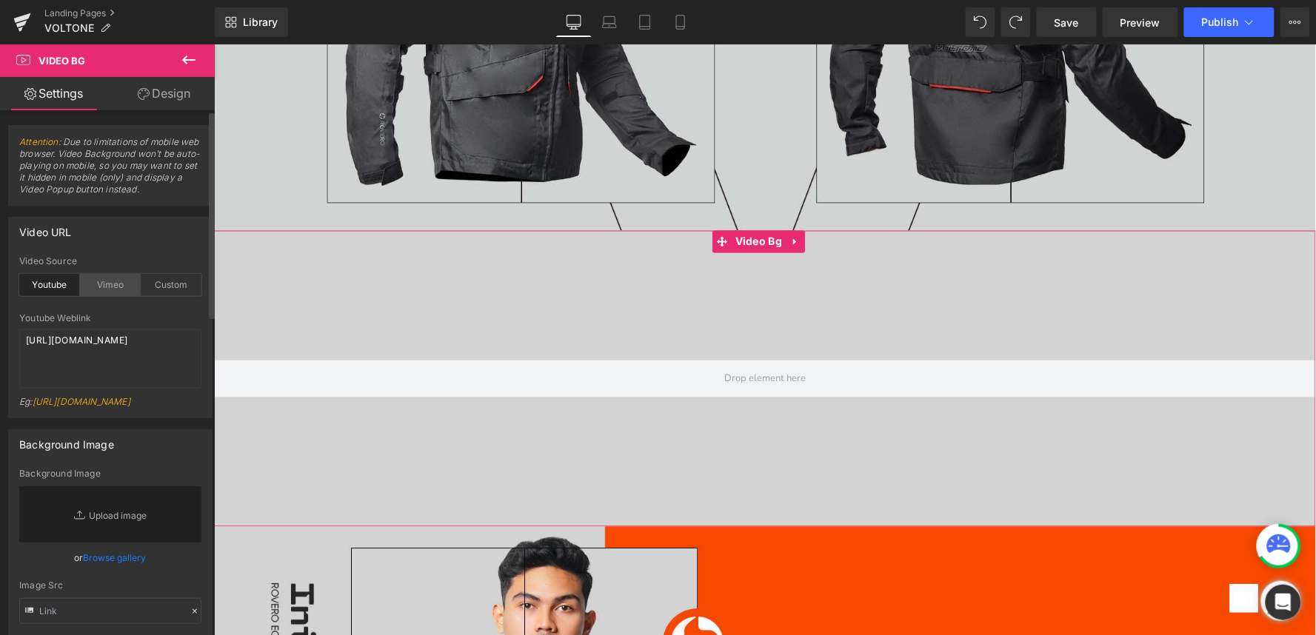
click at [126, 285] on div "Vimeo" at bounding box center [110, 285] width 61 height 22
click at [333, 285] on div at bounding box center [764, 378] width 1102 height 296
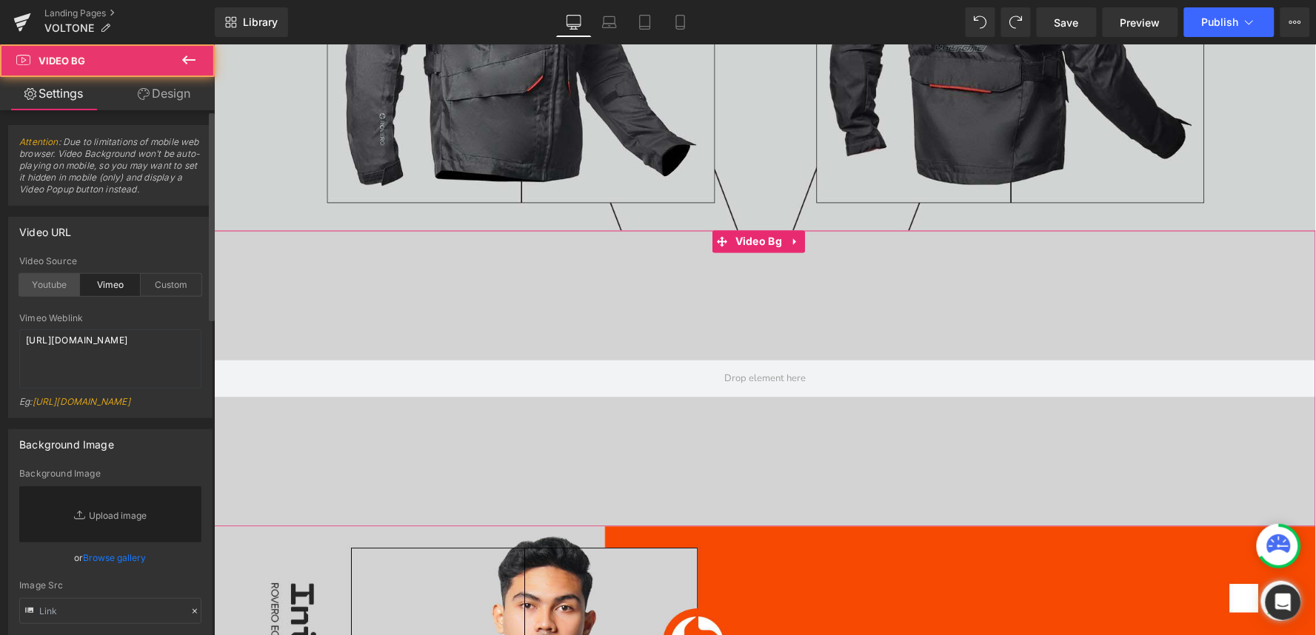
click at [47, 281] on div "Youtube" at bounding box center [49, 285] width 61 height 22
click at [309, 315] on div at bounding box center [764, 378] width 1102 height 296
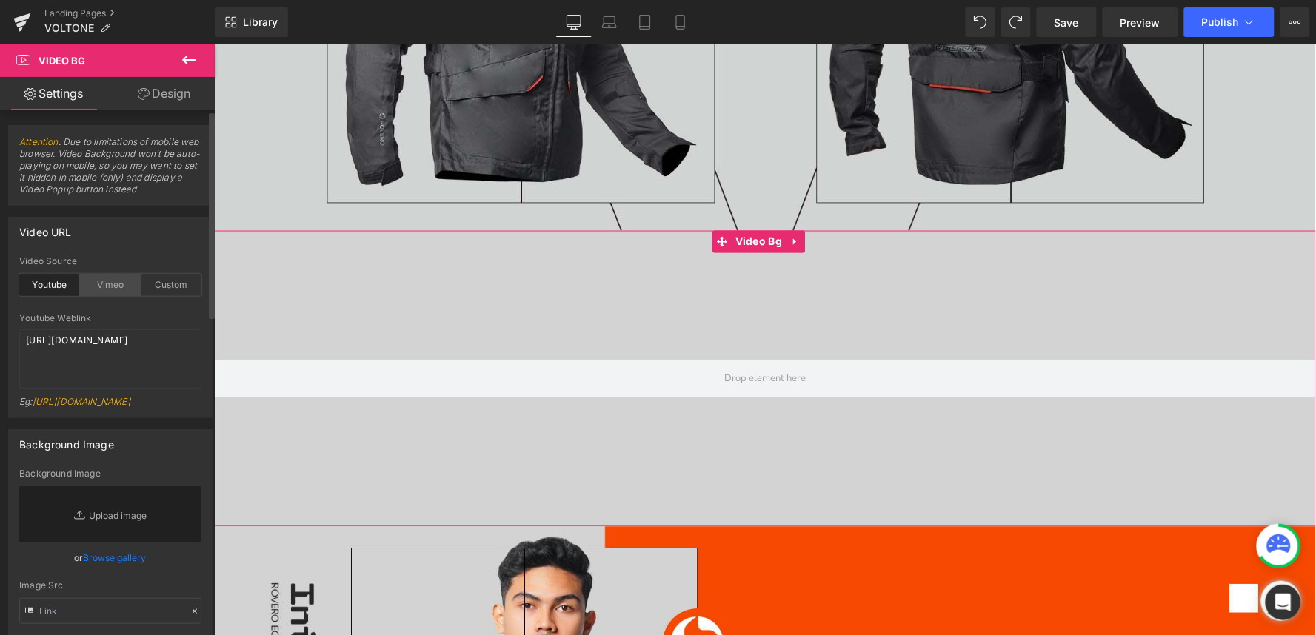
click at [99, 292] on div "Vimeo" at bounding box center [110, 285] width 61 height 22
click at [154, 290] on div "Custom" at bounding box center [171, 285] width 61 height 22
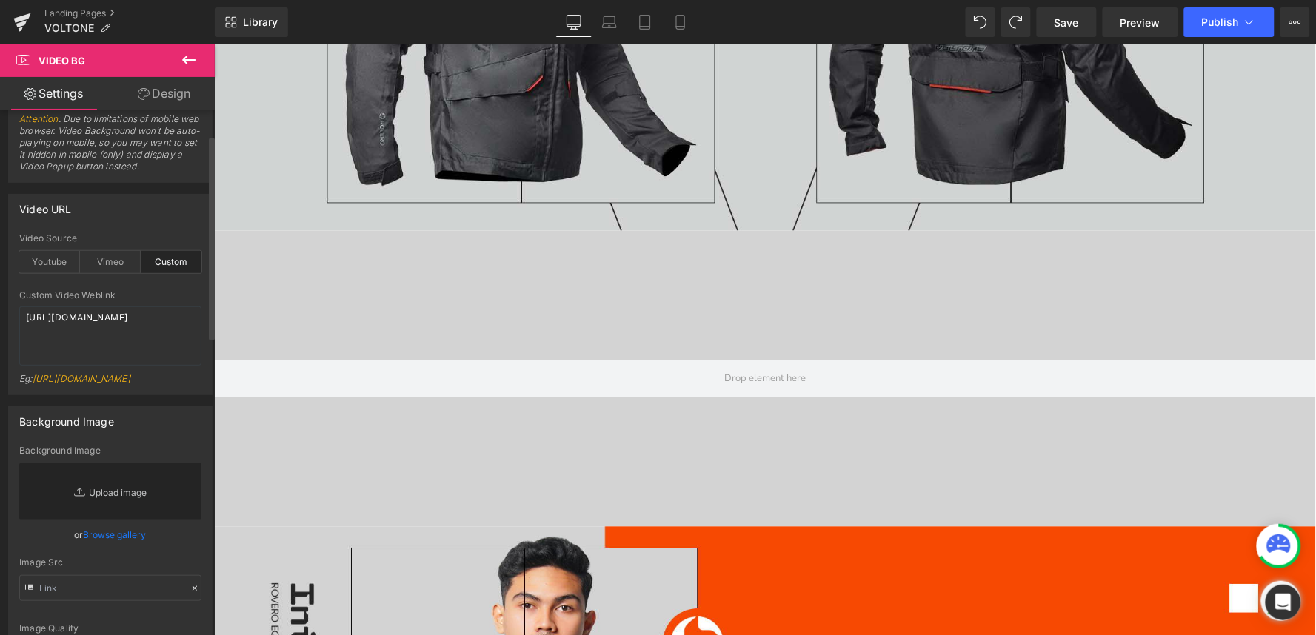
scroll to position [0, 0]
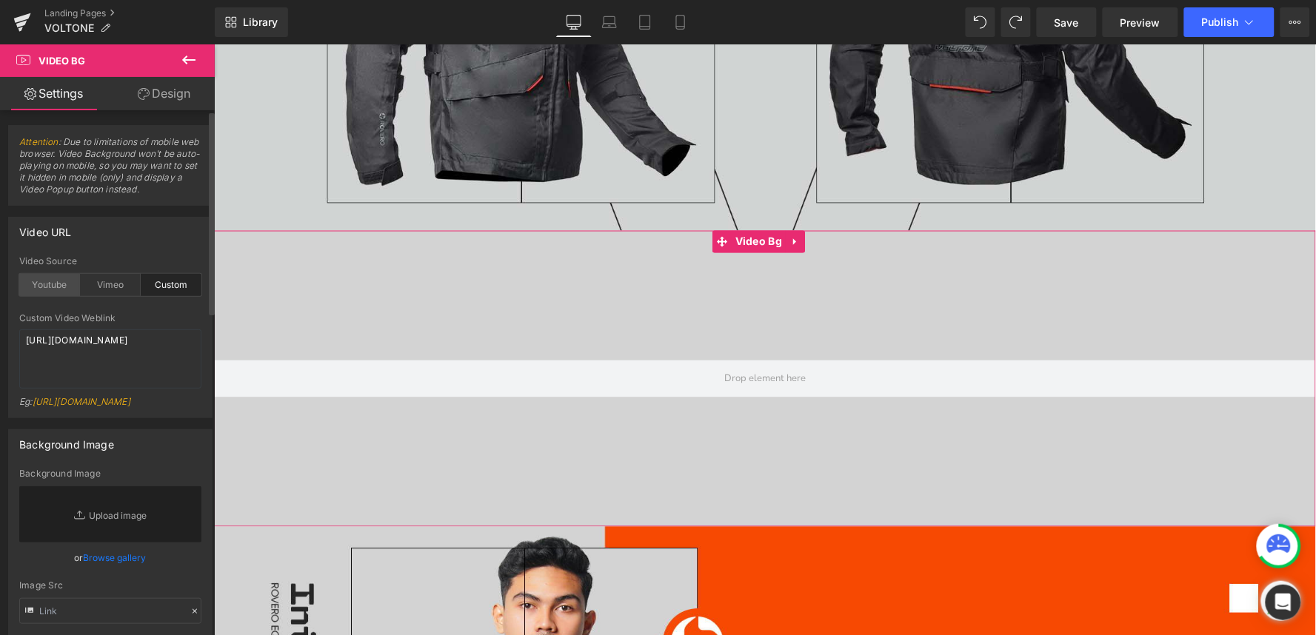
click at [47, 287] on div "Youtube" at bounding box center [49, 285] width 61 height 22
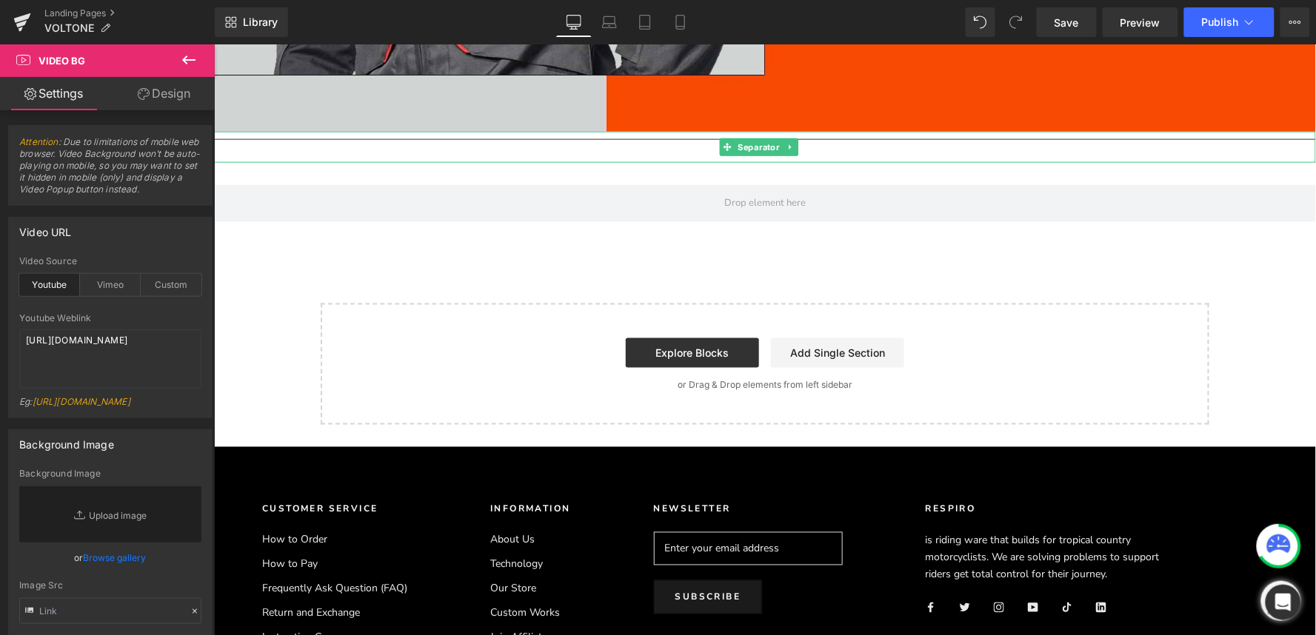
scroll to position [3618, 0]
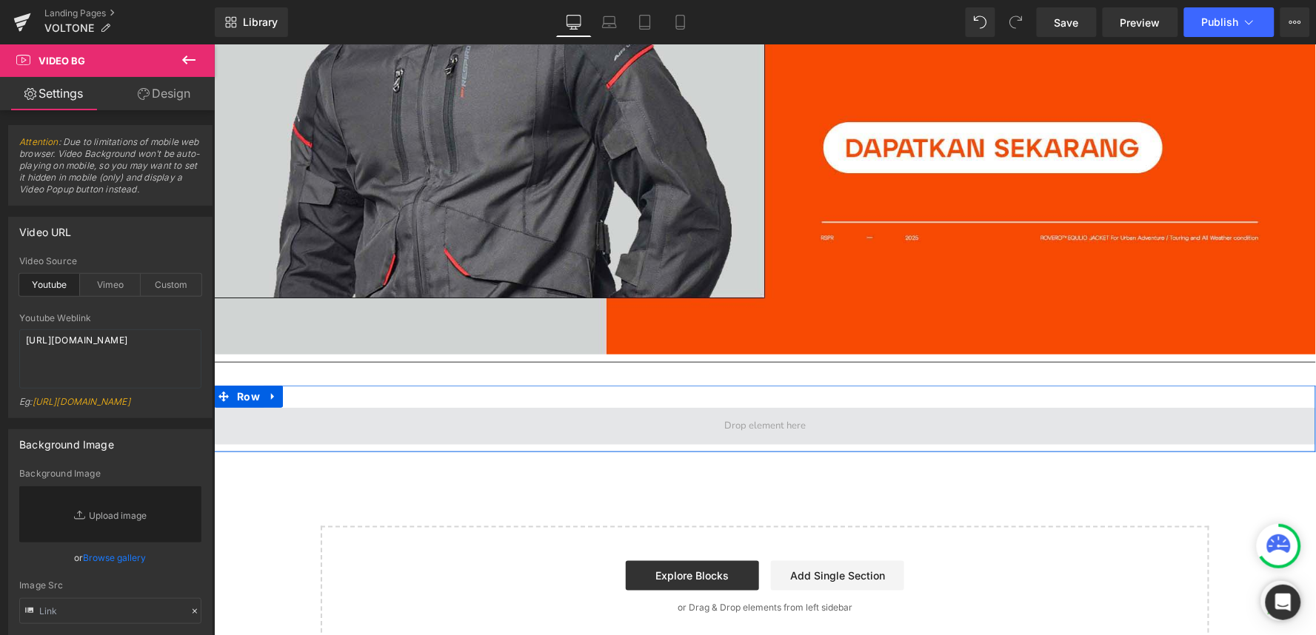
click at [411, 407] on span at bounding box center [764, 425] width 1102 height 37
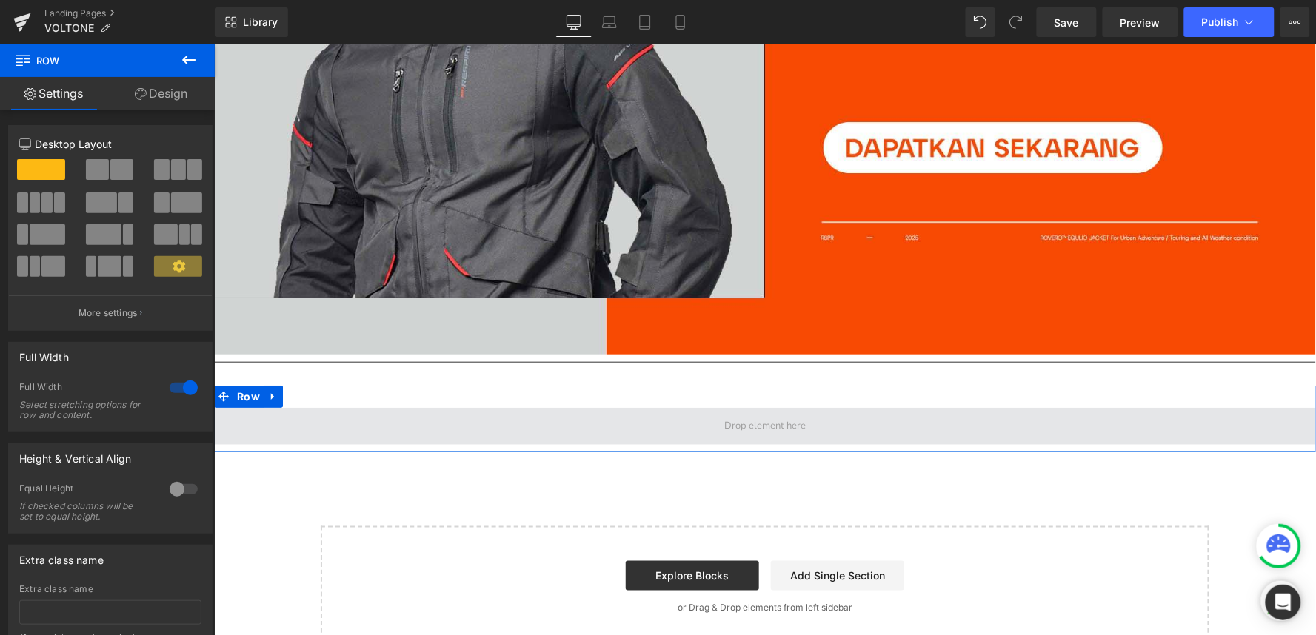
click at [418, 407] on span at bounding box center [764, 425] width 1102 height 37
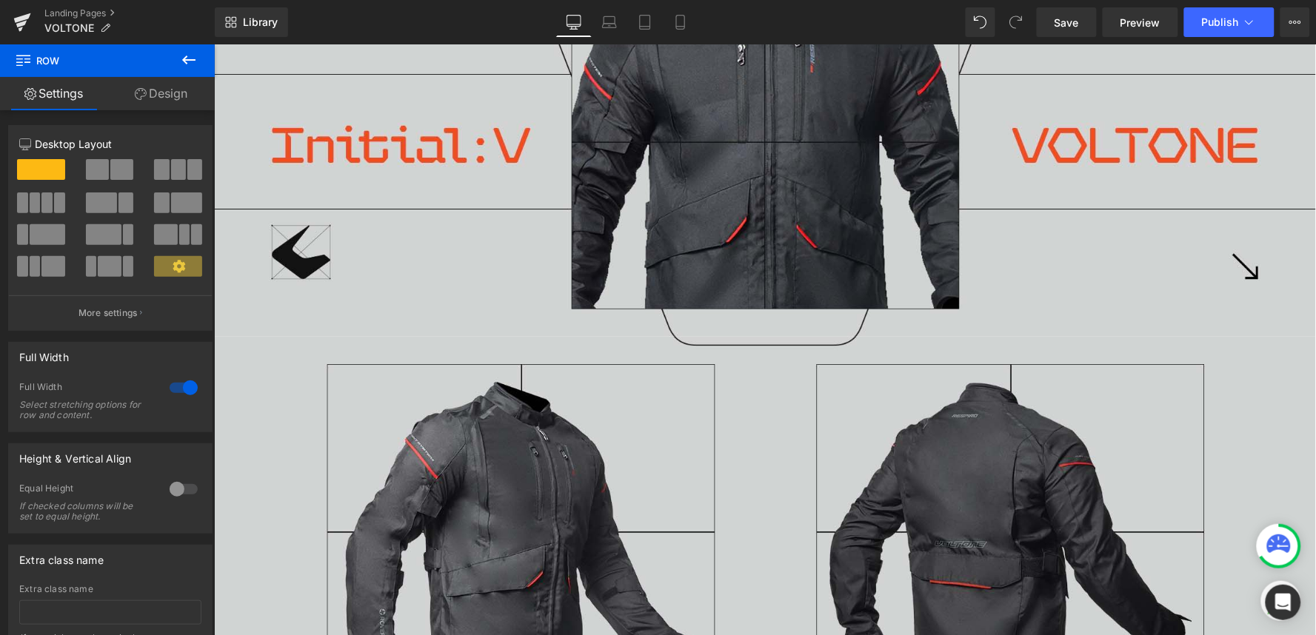
scroll to position [573, 0]
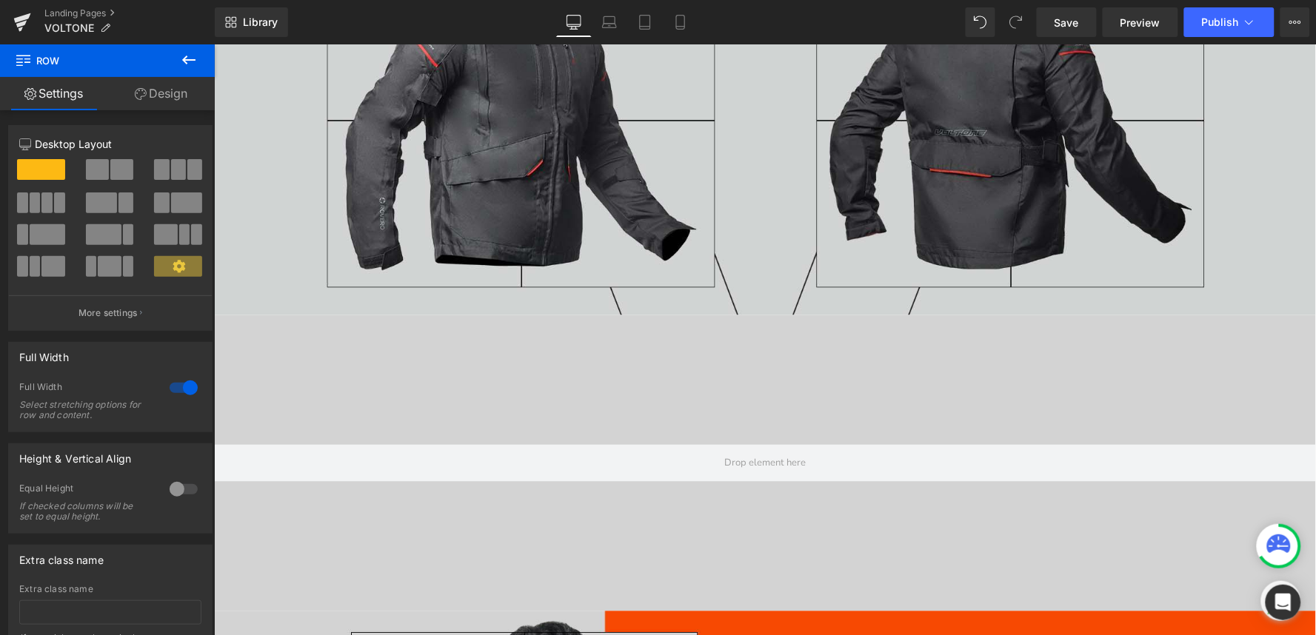
click at [342, 380] on div at bounding box center [764, 463] width 1102 height 296
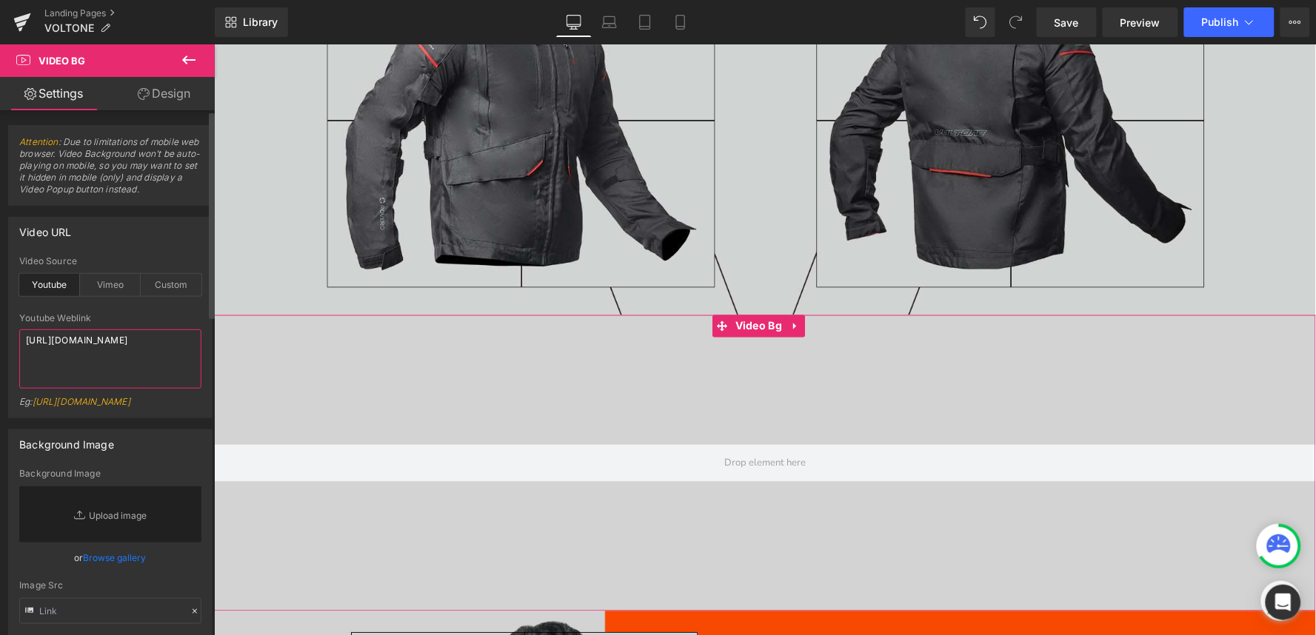
drag, startPoint x: 108, startPoint y: 357, endPoint x: 3, endPoint y: 344, distance: 106.0
click at [3, 344] on div "Video URL youtube Video Source Youtube Vimeo Custom Youtube Weblink https://www…" at bounding box center [110, 312] width 221 height 213
paste textarea "[DOMAIN_NAME][URL]"
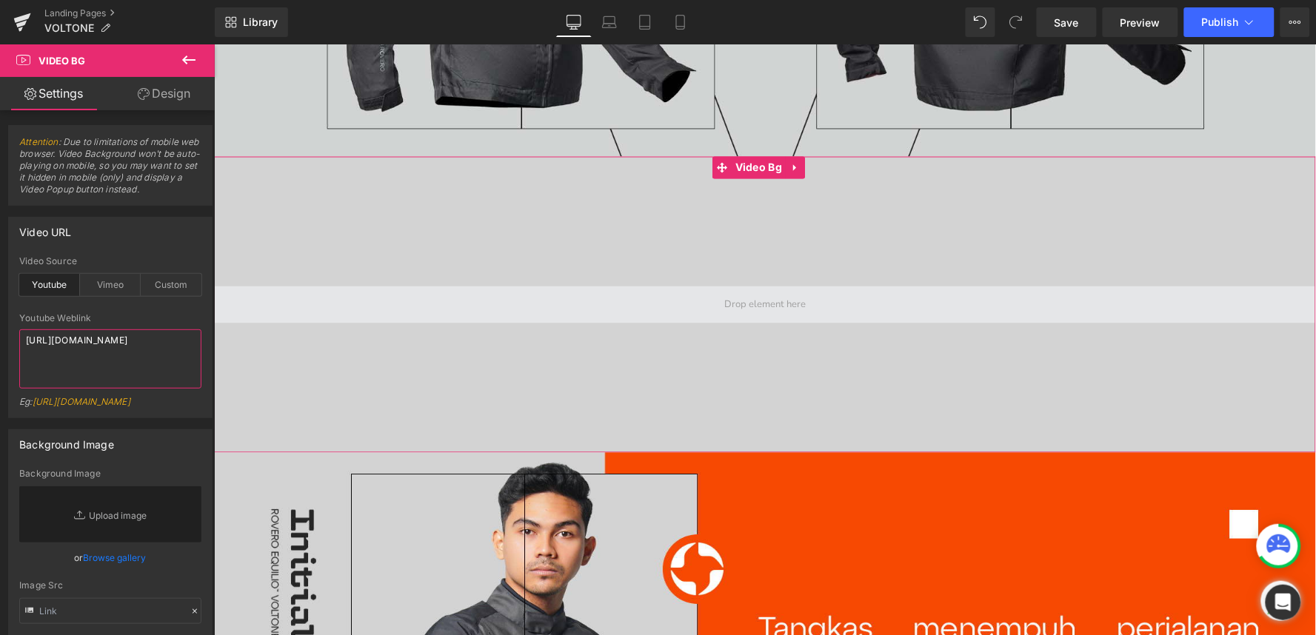
scroll to position [738, 0]
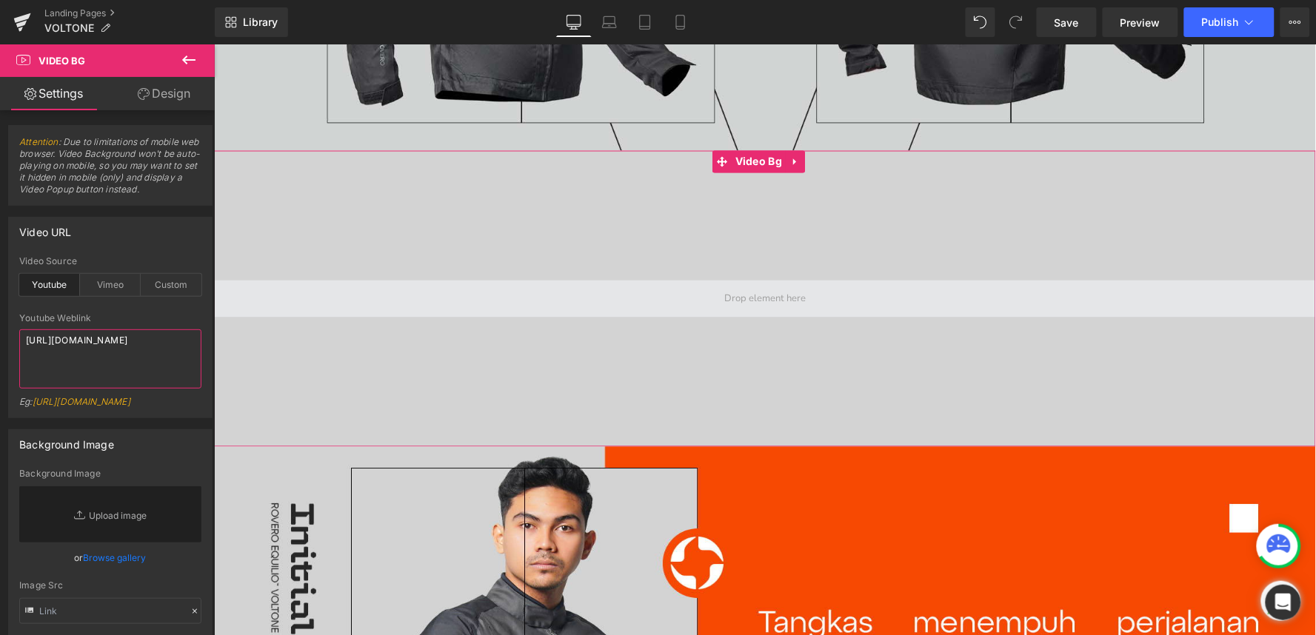
type textarea "[URL][DOMAIN_NAME]"
click at [667, 290] on span at bounding box center [764, 298] width 1102 height 37
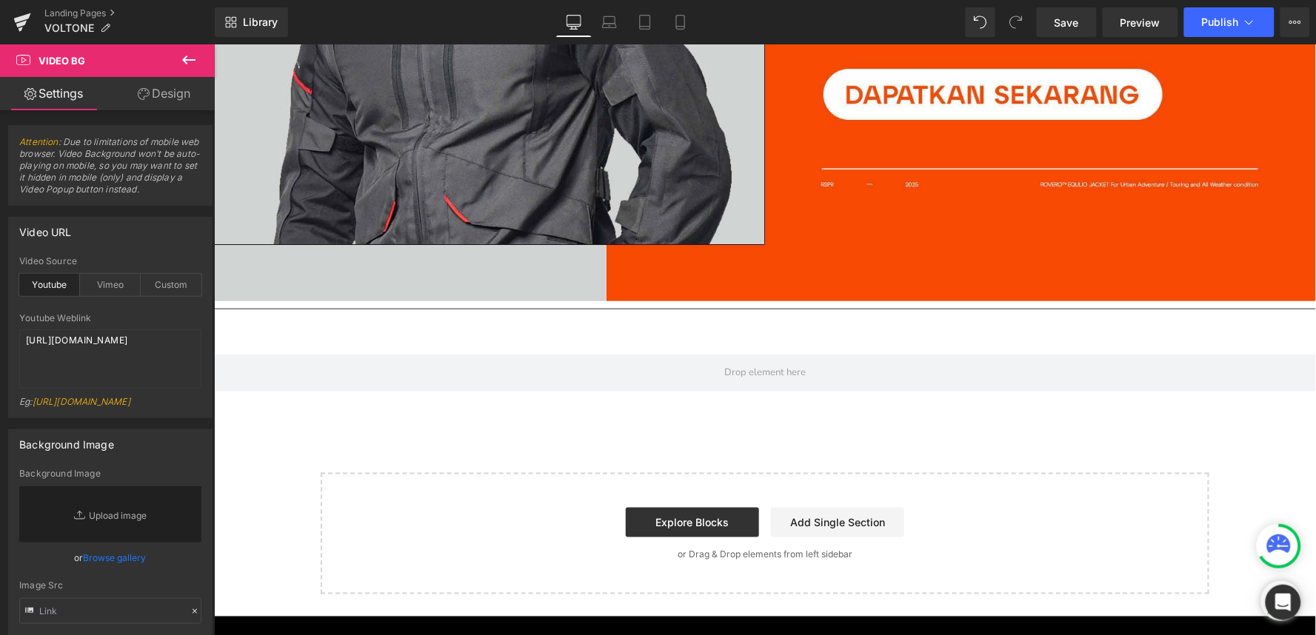
scroll to position [3700, 0]
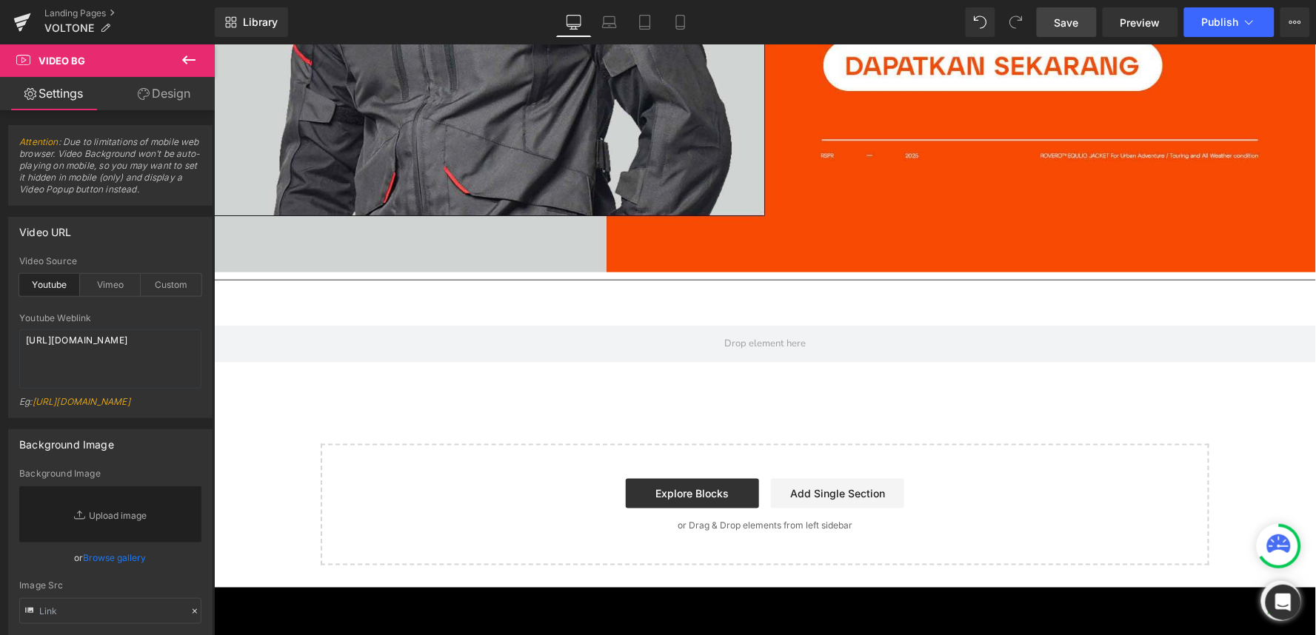
click at [1065, 28] on span "Save" at bounding box center [1067, 23] width 24 height 16
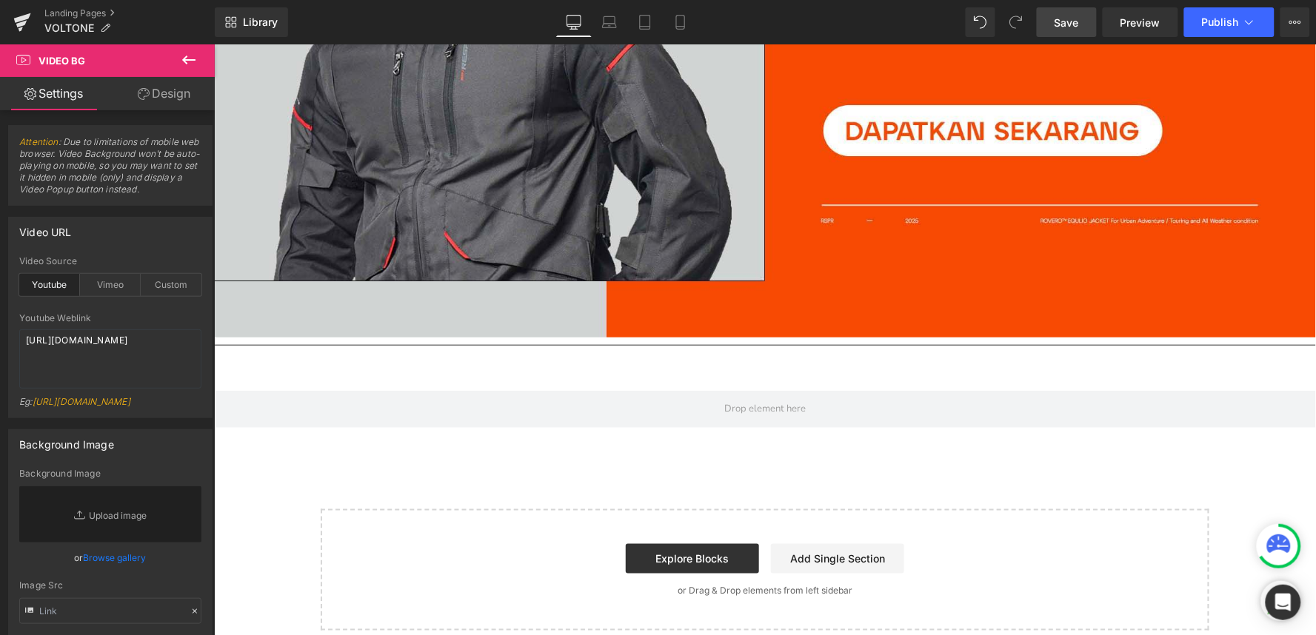
scroll to position [3782, 0]
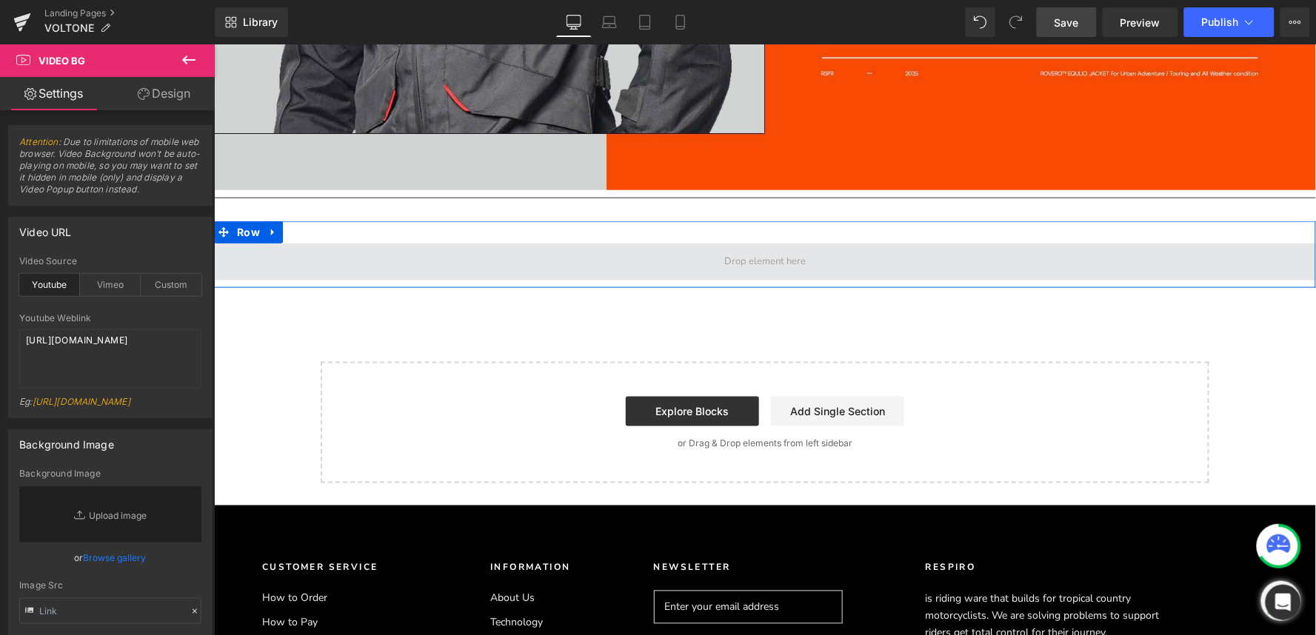
click at [339, 243] on span at bounding box center [764, 261] width 1102 height 37
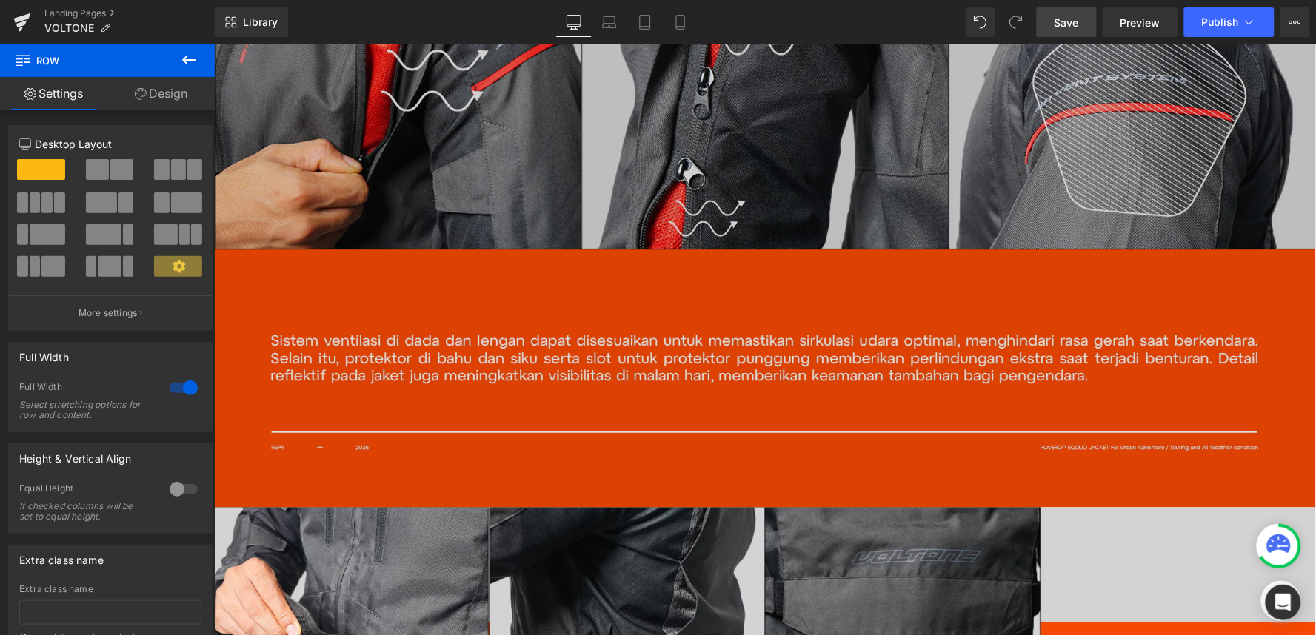
scroll to position [1890, 0]
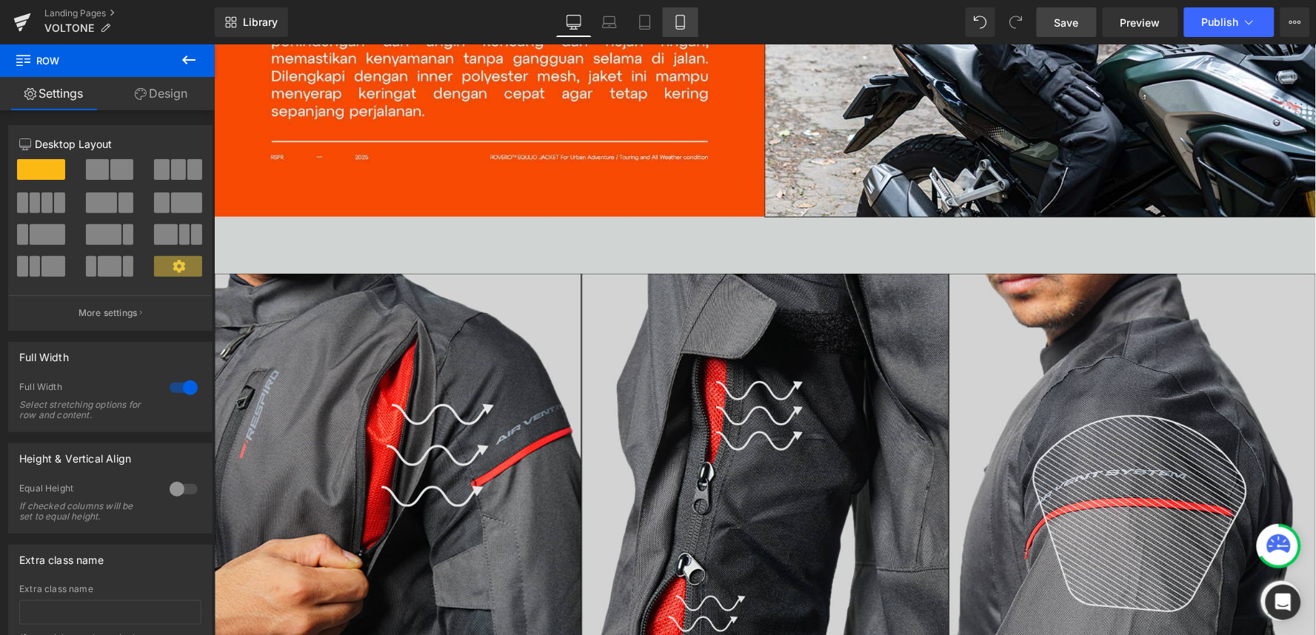
click at [681, 17] on icon at bounding box center [680, 22] width 15 height 15
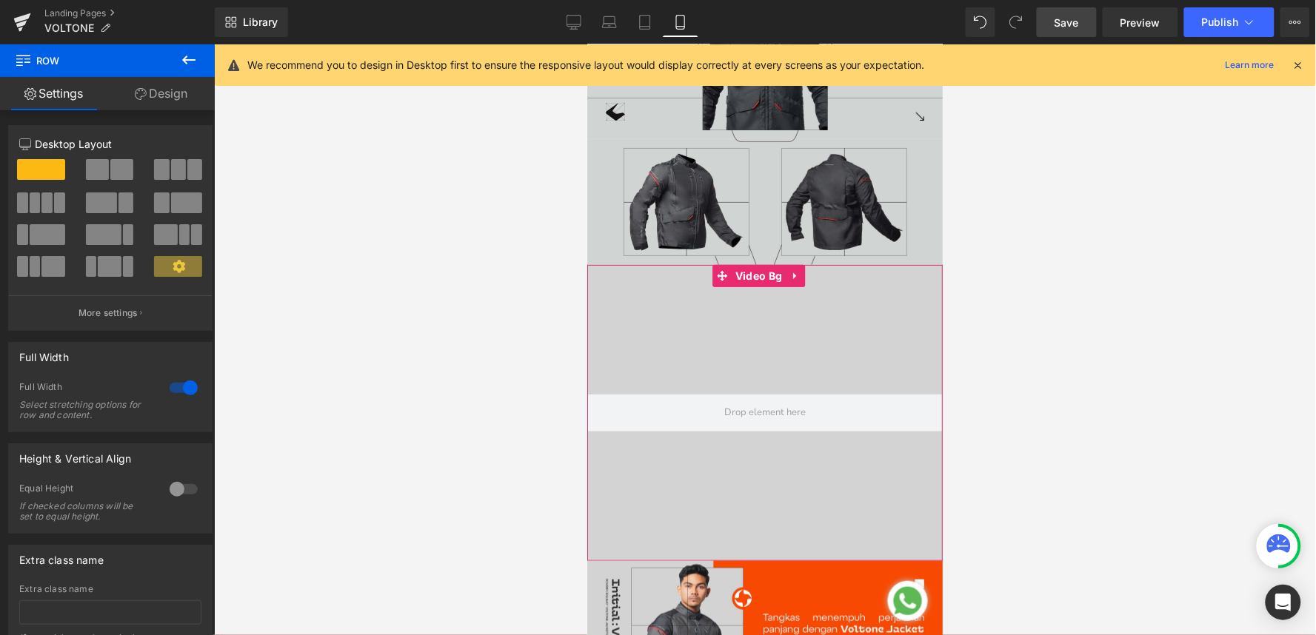
scroll to position [0, 0]
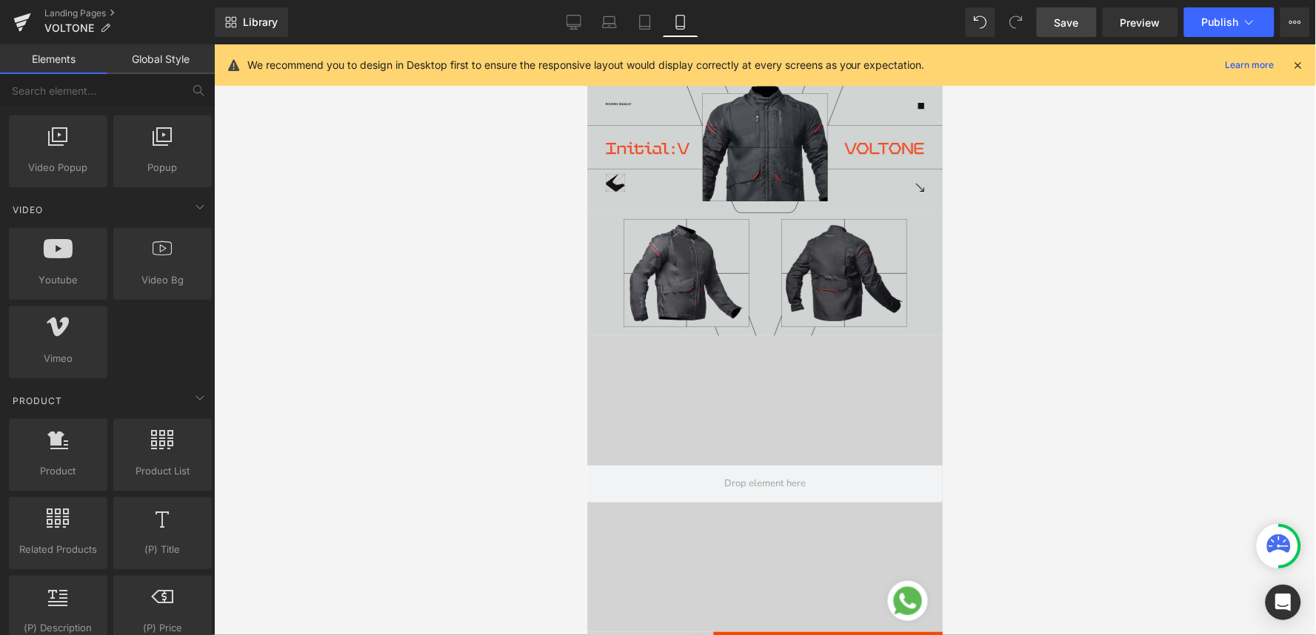
click at [350, 306] on div at bounding box center [765, 339] width 1102 height 591
click at [1149, 19] on span "Preview" at bounding box center [1141, 23] width 40 height 16
click at [575, 20] on icon at bounding box center [574, 22] width 15 height 15
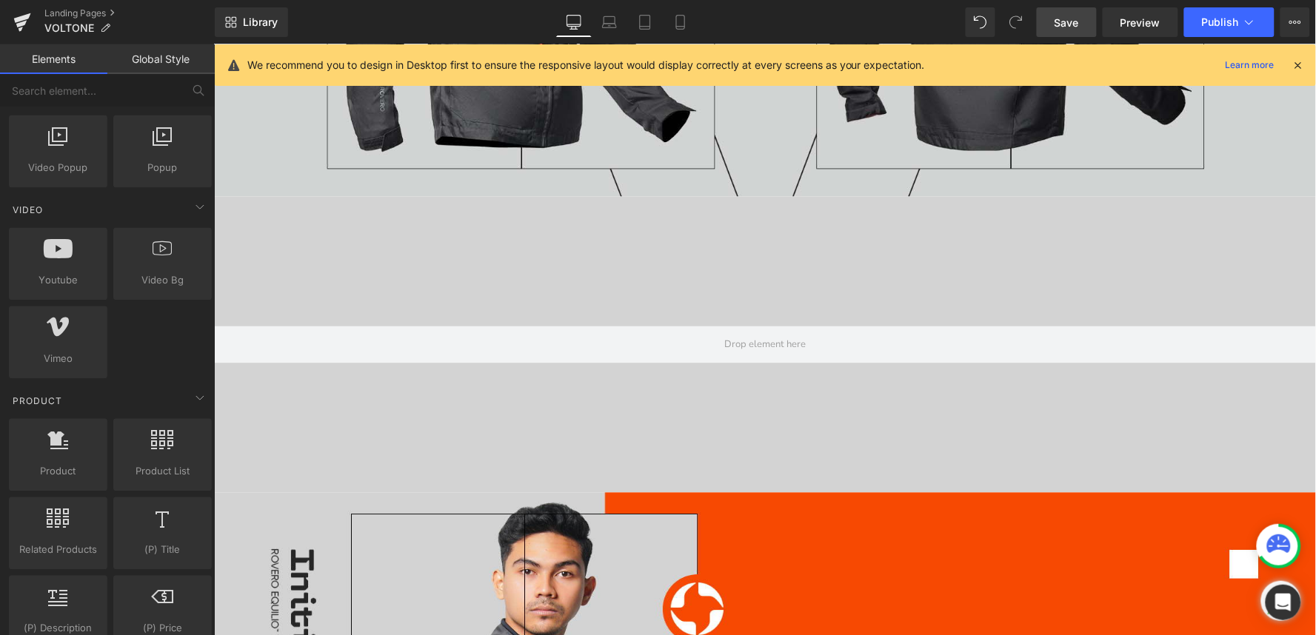
scroll to position [721, 0]
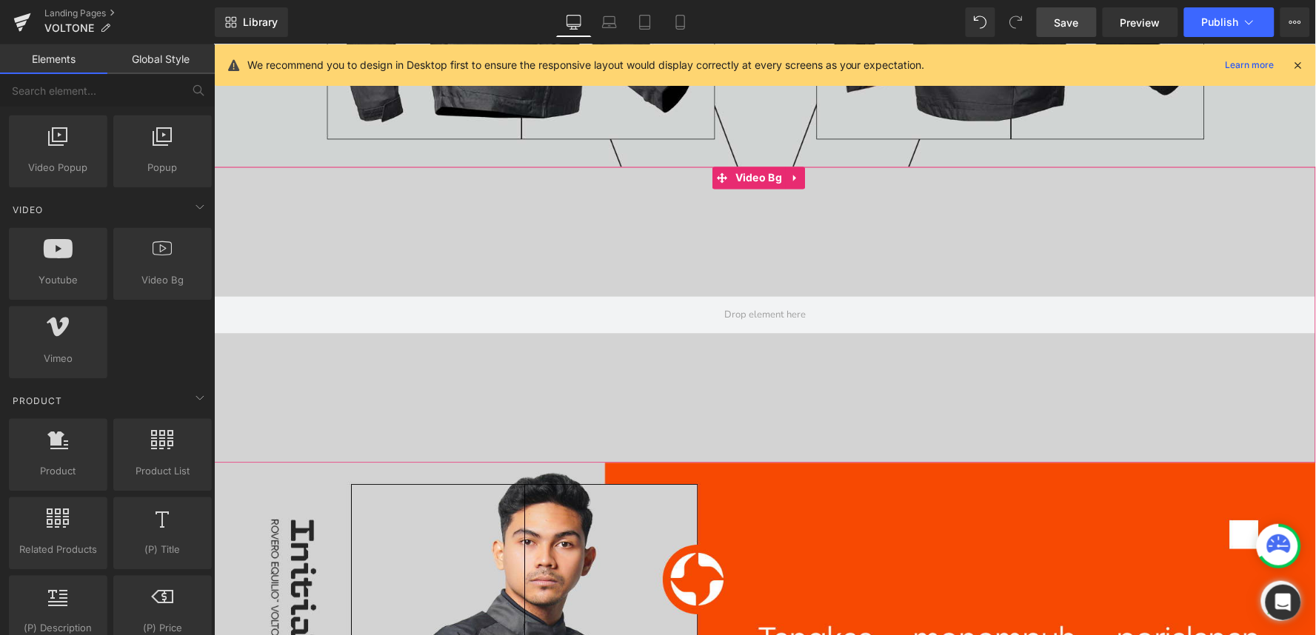
click at [441, 198] on div at bounding box center [764, 315] width 1102 height 296
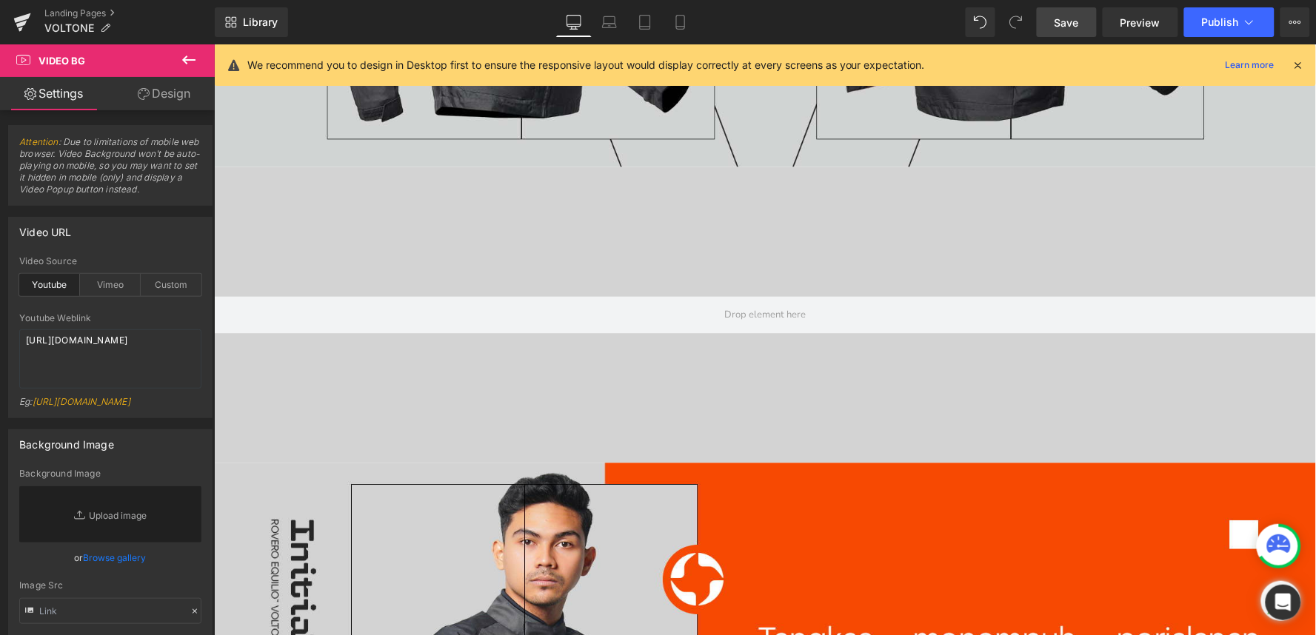
click at [191, 56] on icon at bounding box center [189, 60] width 18 height 18
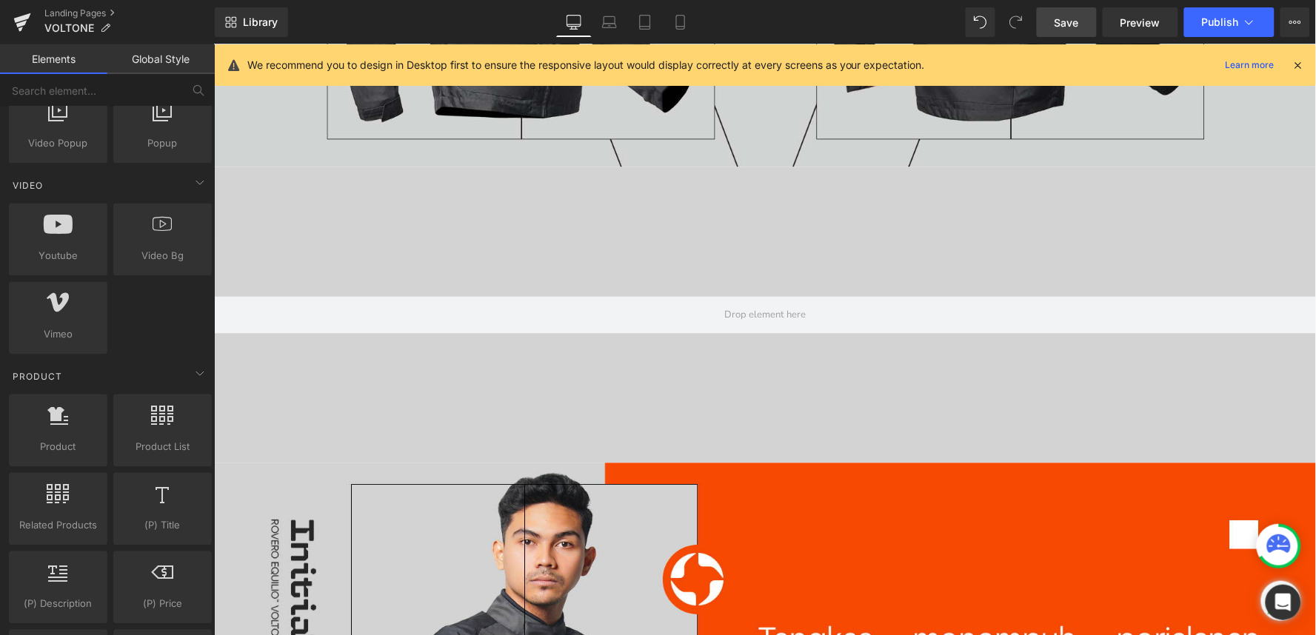
scroll to position [905, 0]
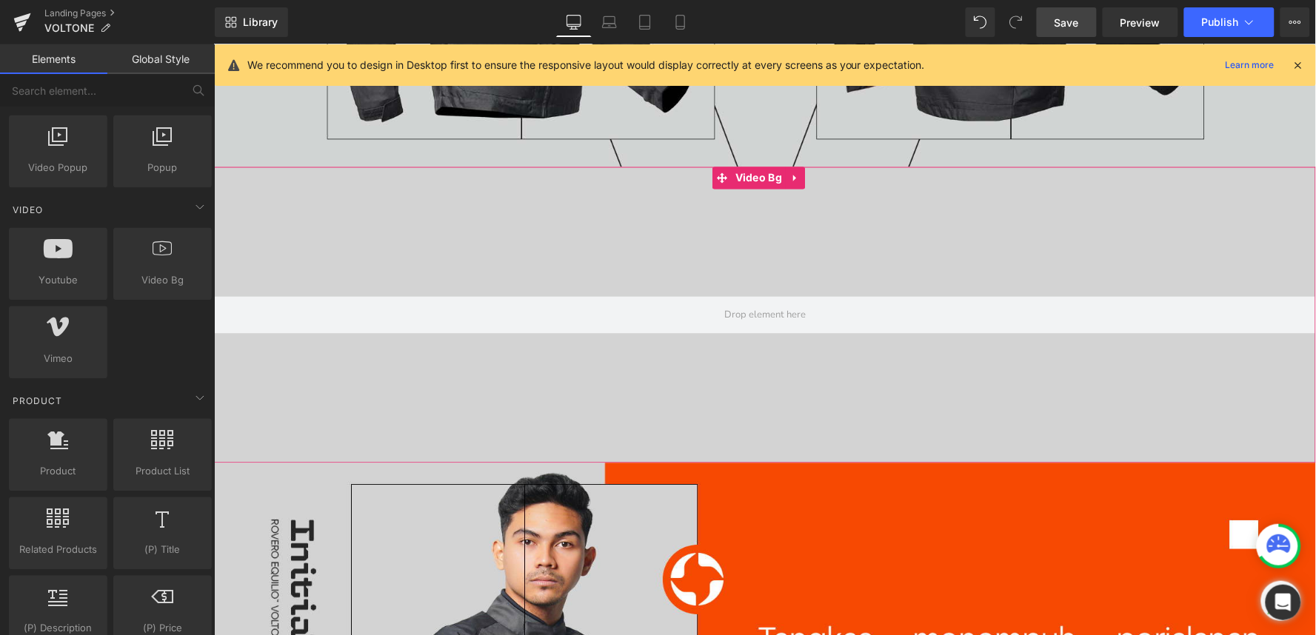
click at [331, 239] on div at bounding box center [764, 315] width 1102 height 296
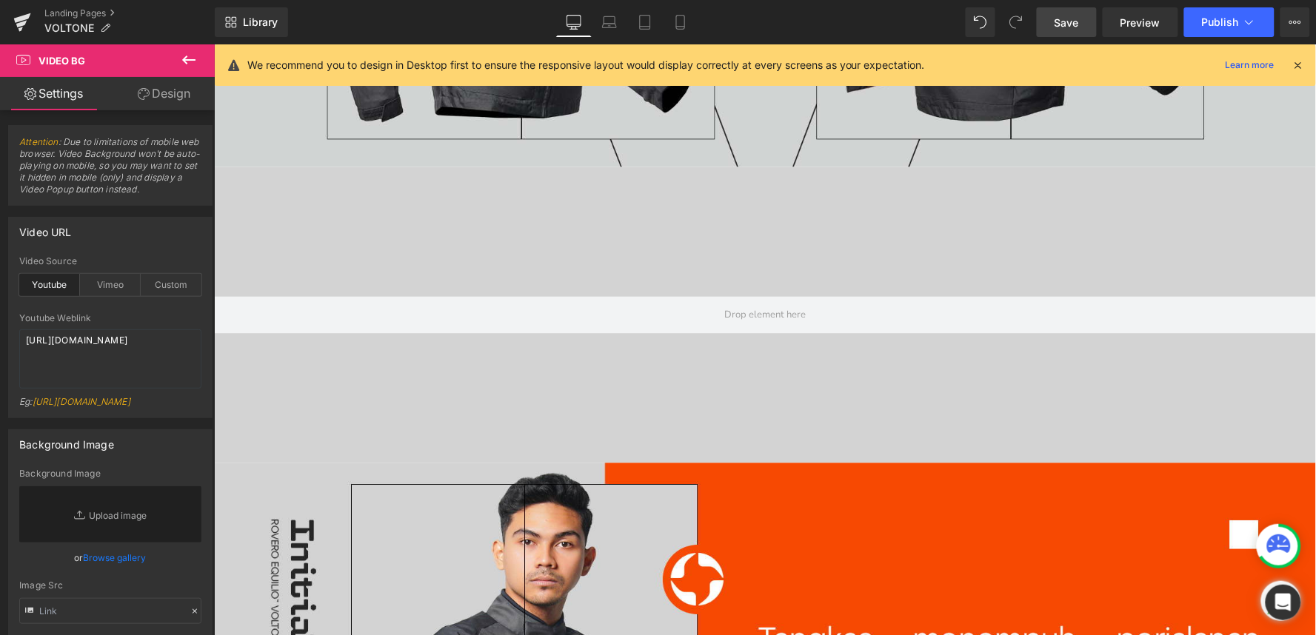
click at [189, 55] on icon at bounding box center [189, 60] width 18 height 18
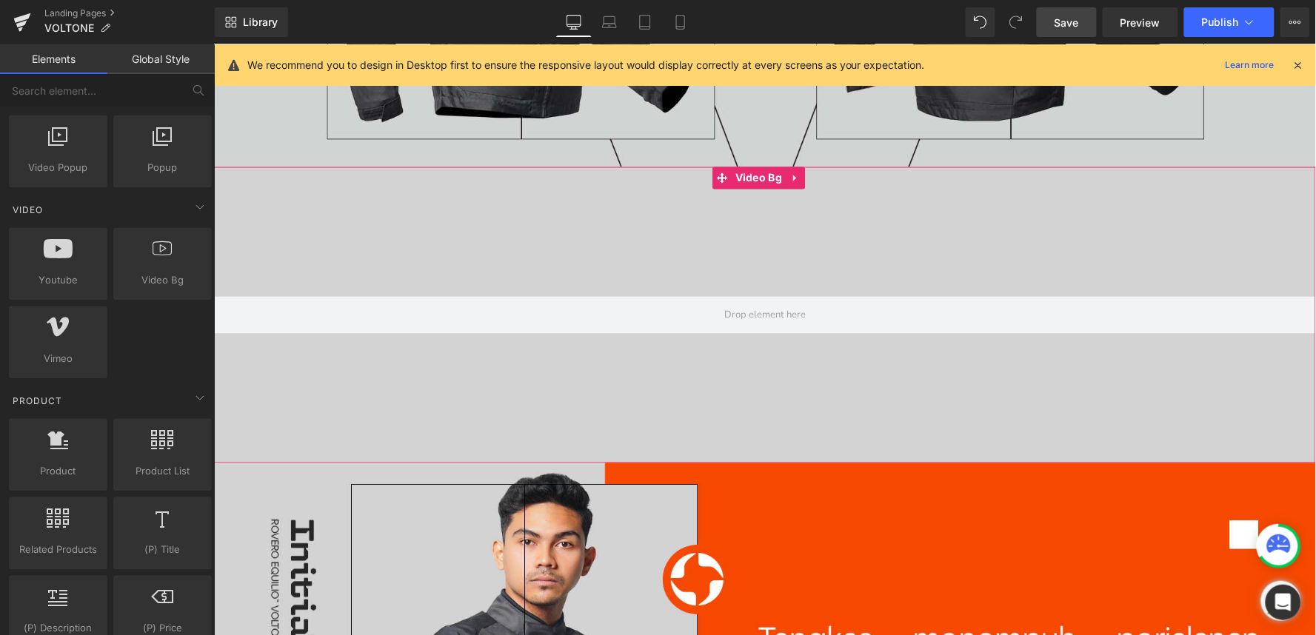
click at [392, 230] on div at bounding box center [764, 315] width 1102 height 296
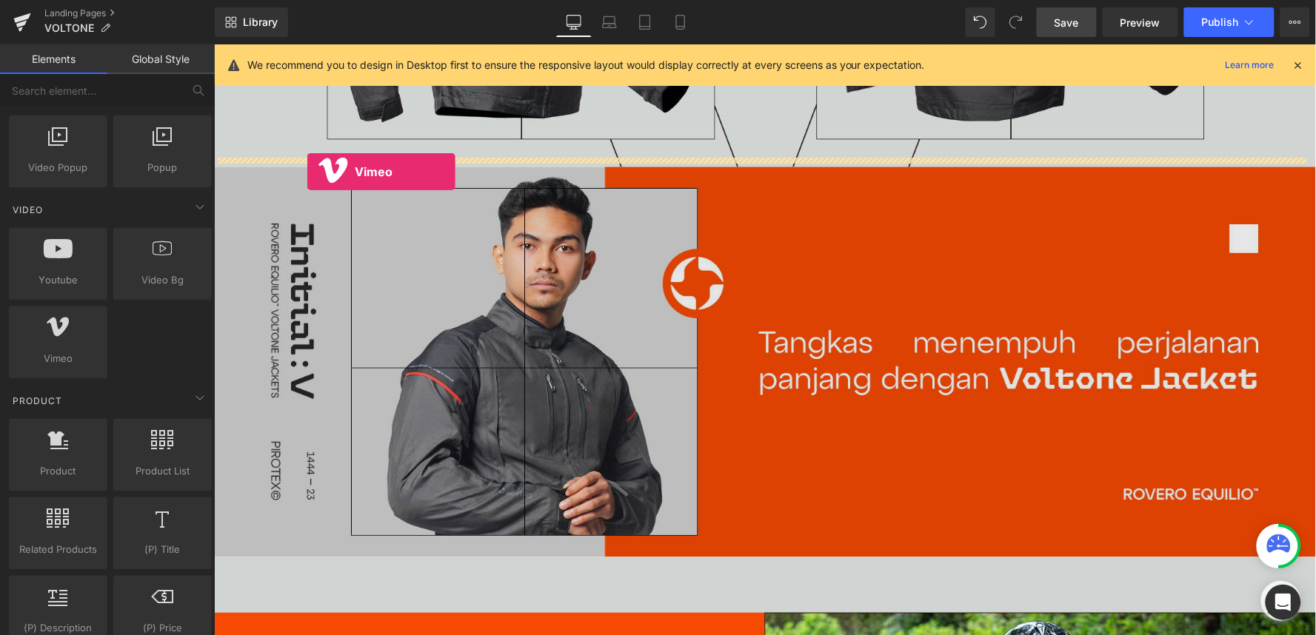
drag, startPoint x: 268, startPoint y: 401, endPoint x: 306, endPoint y: 171, distance: 232.7
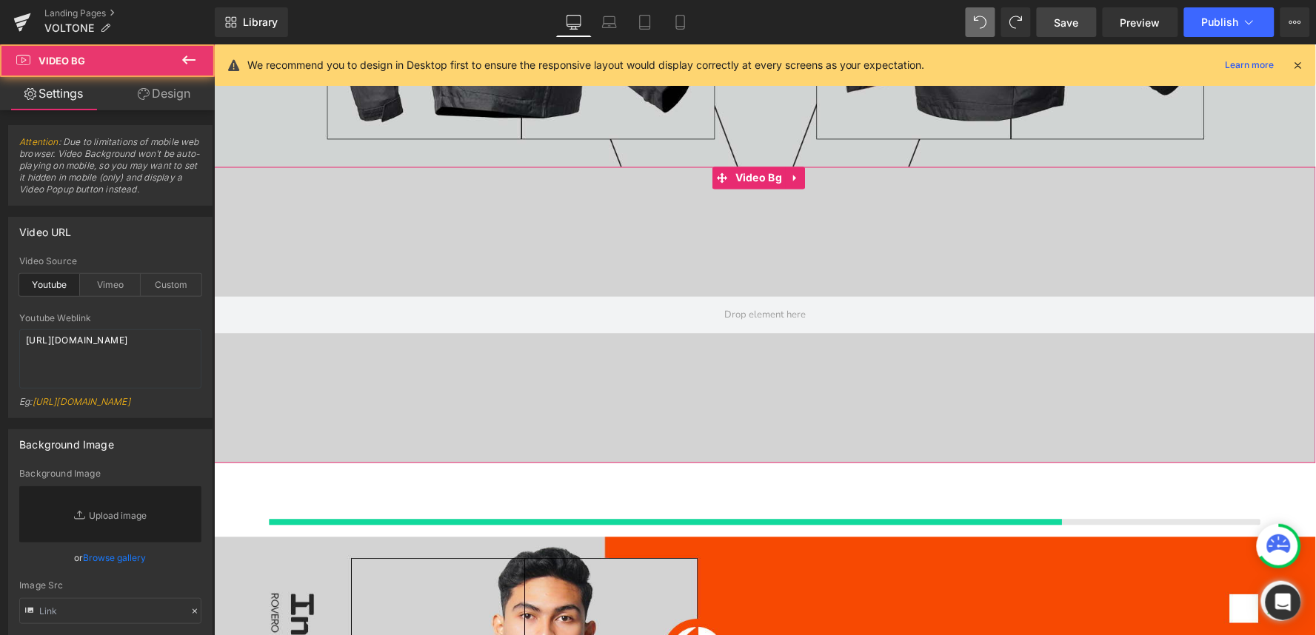
click at [287, 368] on div at bounding box center [764, 315] width 1102 height 296
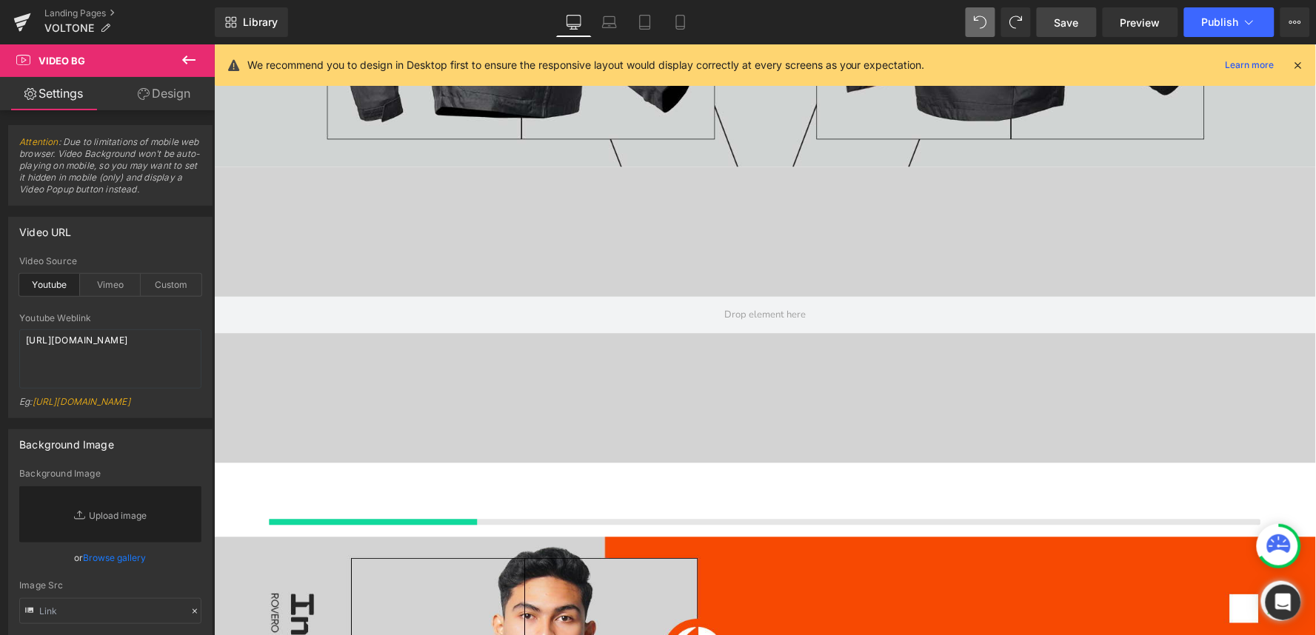
click at [598, 504] on div at bounding box center [764, 500] width 1102 height 74
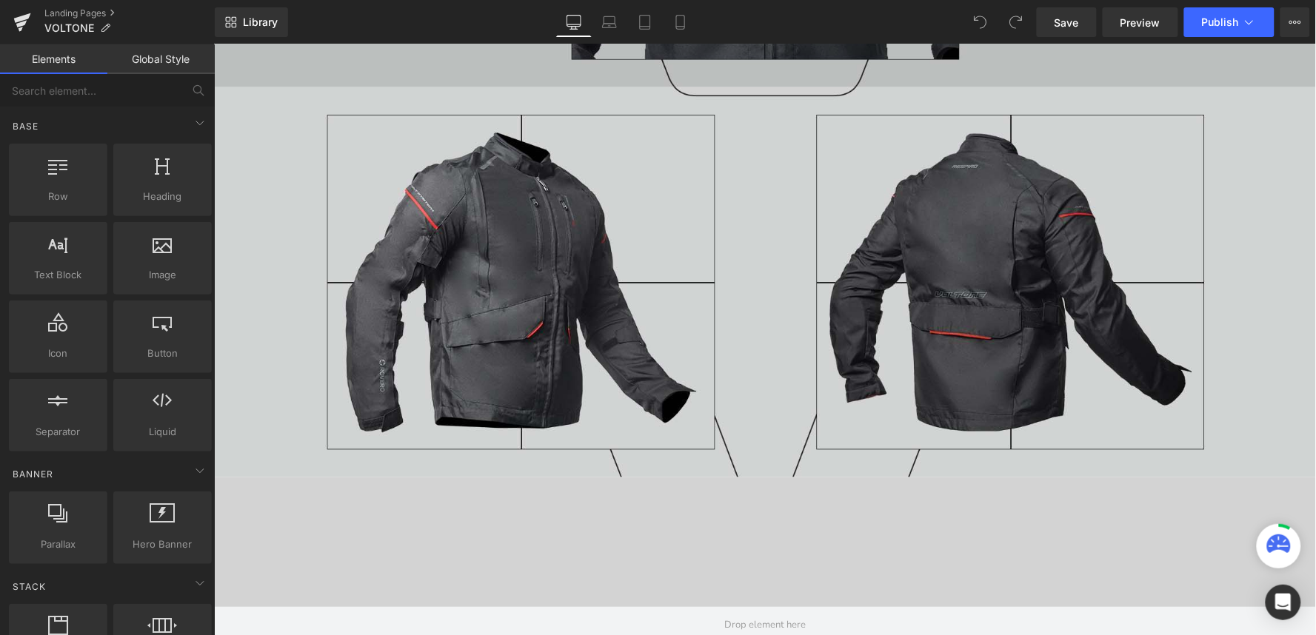
scroll to position [658, 0]
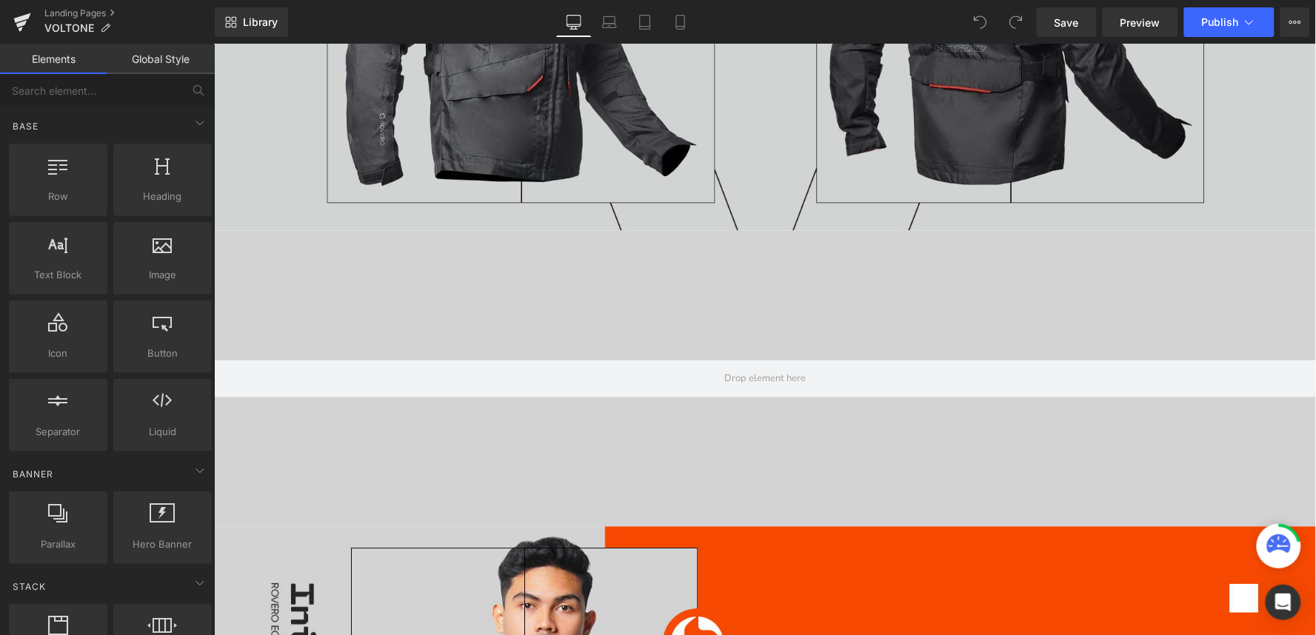
click at [430, 286] on div at bounding box center [764, 378] width 1102 height 296
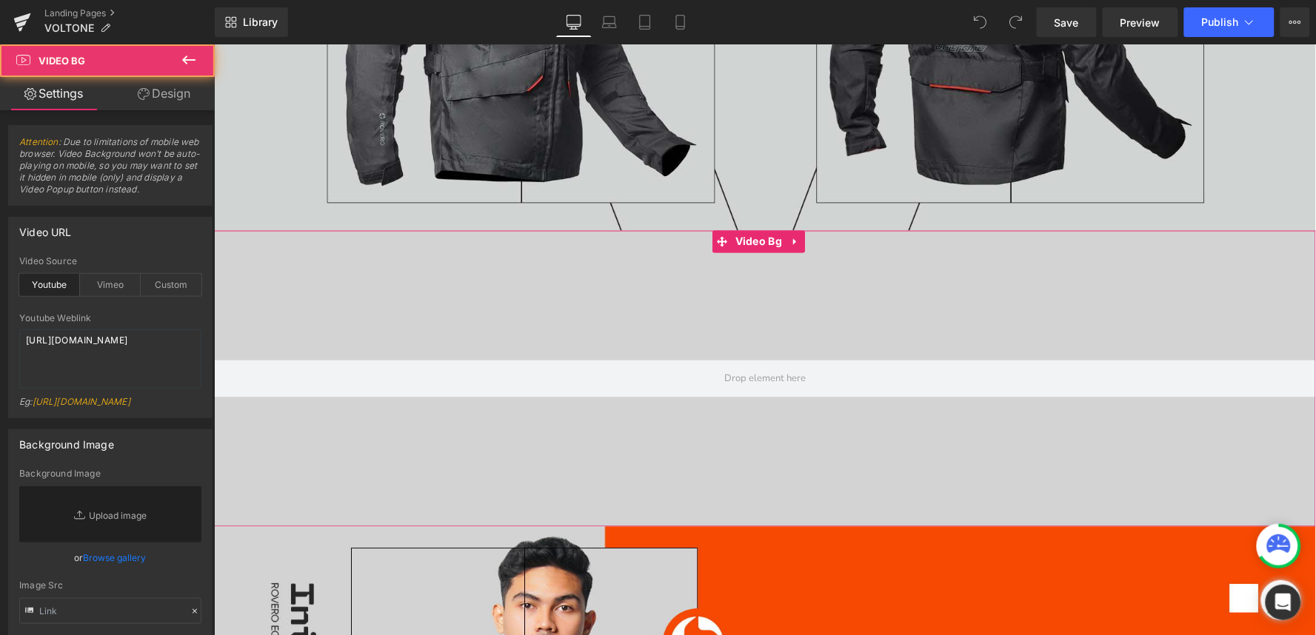
click at [350, 282] on div at bounding box center [764, 378] width 1102 height 296
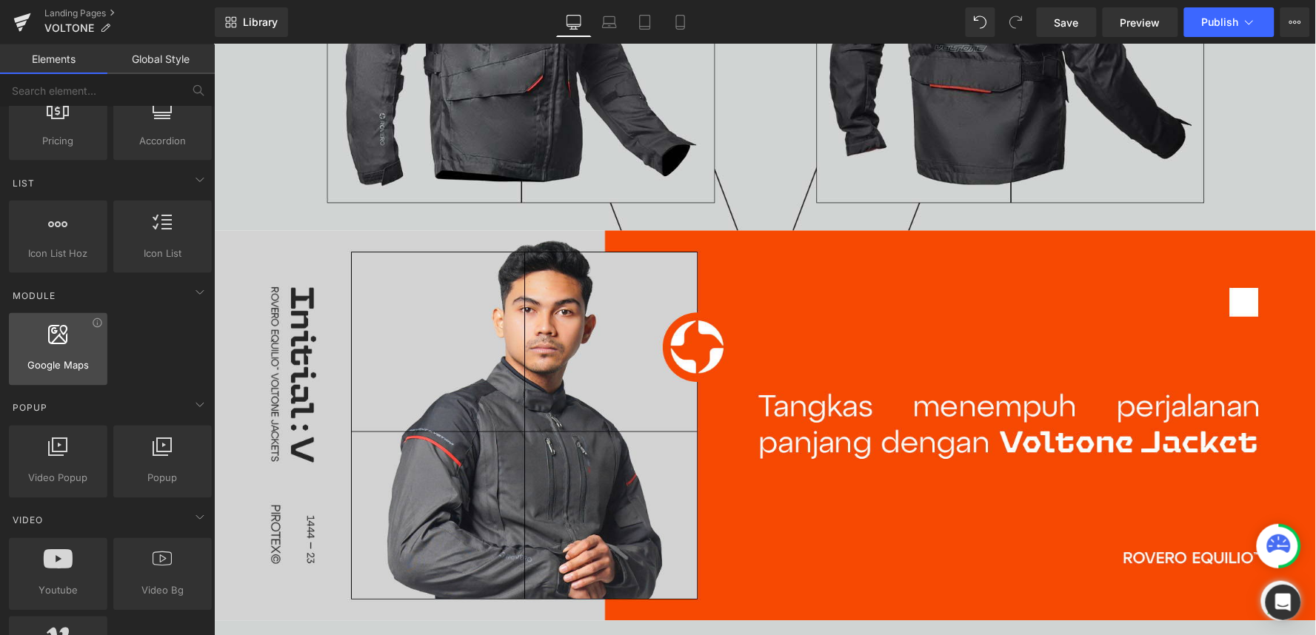
scroll to position [741, 0]
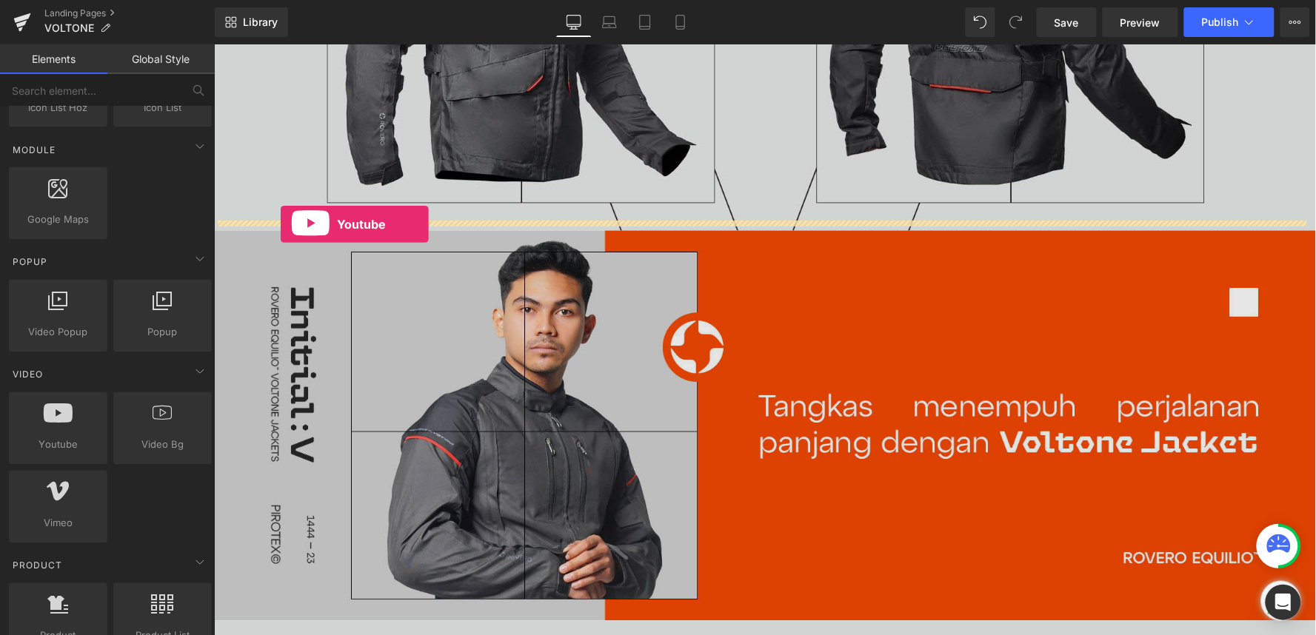
drag, startPoint x: 273, startPoint y: 464, endPoint x: 279, endPoint y: 224, distance: 240.8
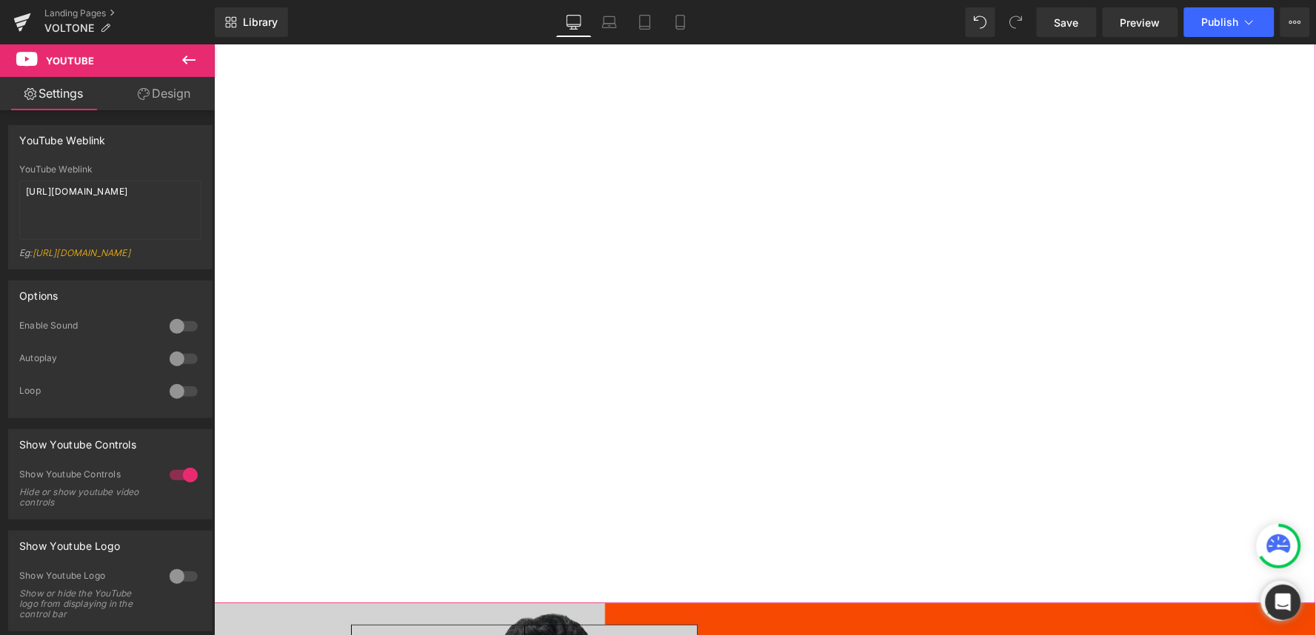
scroll to position [823, 0]
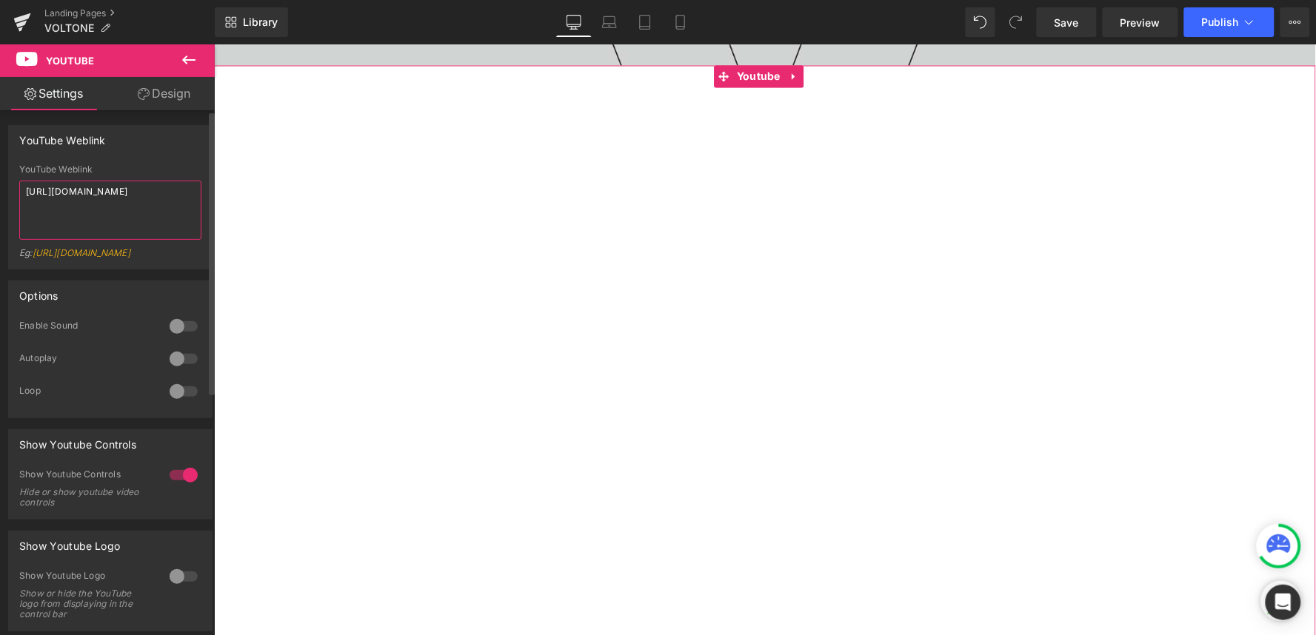
drag, startPoint x: 113, startPoint y: 206, endPoint x: 0, endPoint y: 176, distance: 116.4
click at [0, 176] on div "YouTube Weblink YouTube Weblink [URL][DOMAIN_NAME] Eg: [URL][DOMAIN_NAME]" at bounding box center [110, 192] width 221 height 156
paste textarea "[DOMAIN_NAME][URL]"
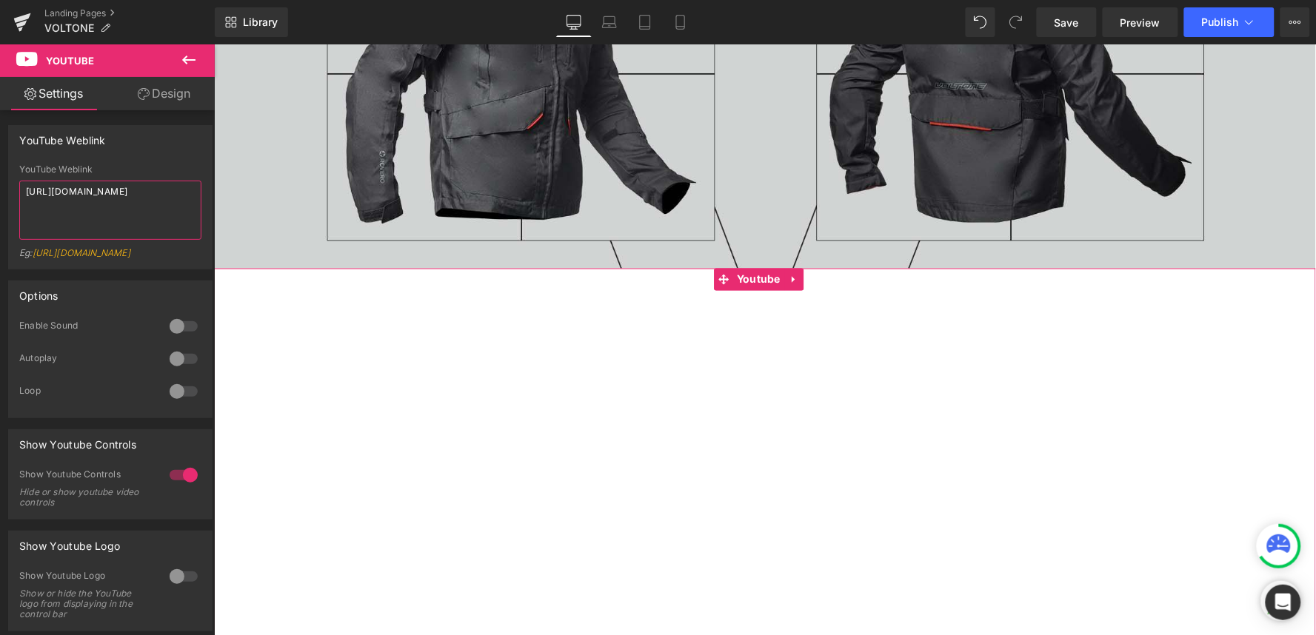
scroll to position [575, 0]
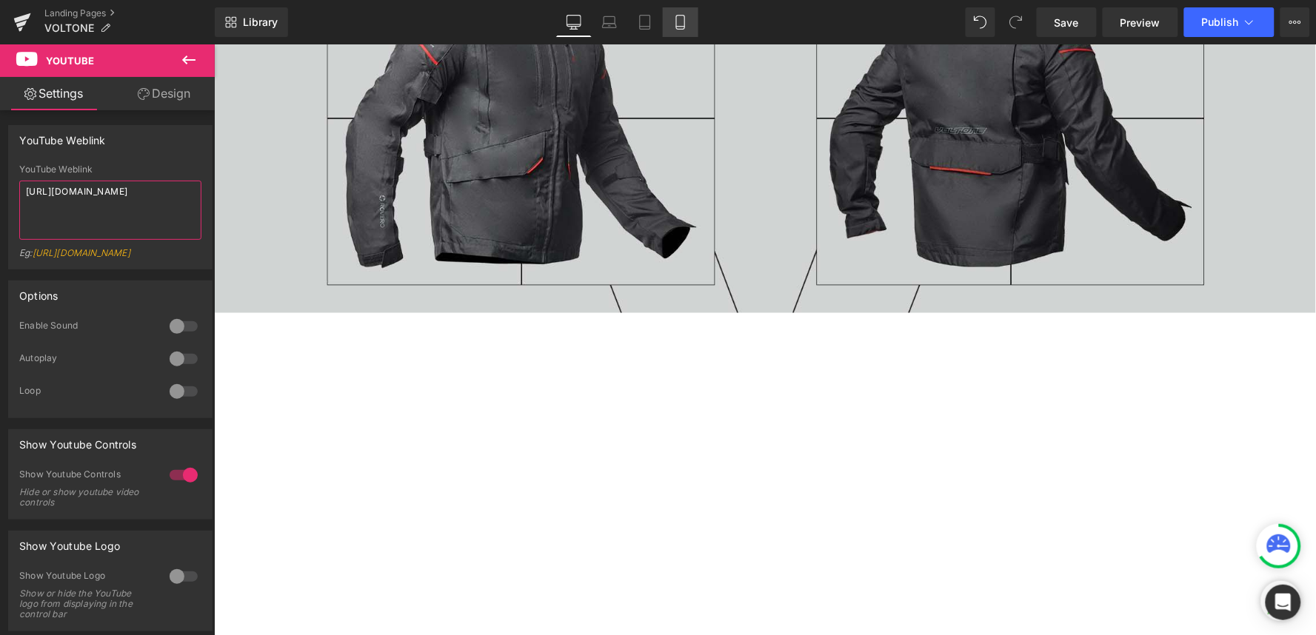
type textarea "[URL][DOMAIN_NAME]"
click at [678, 24] on icon at bounding box center [680, 22] width 15 height 15
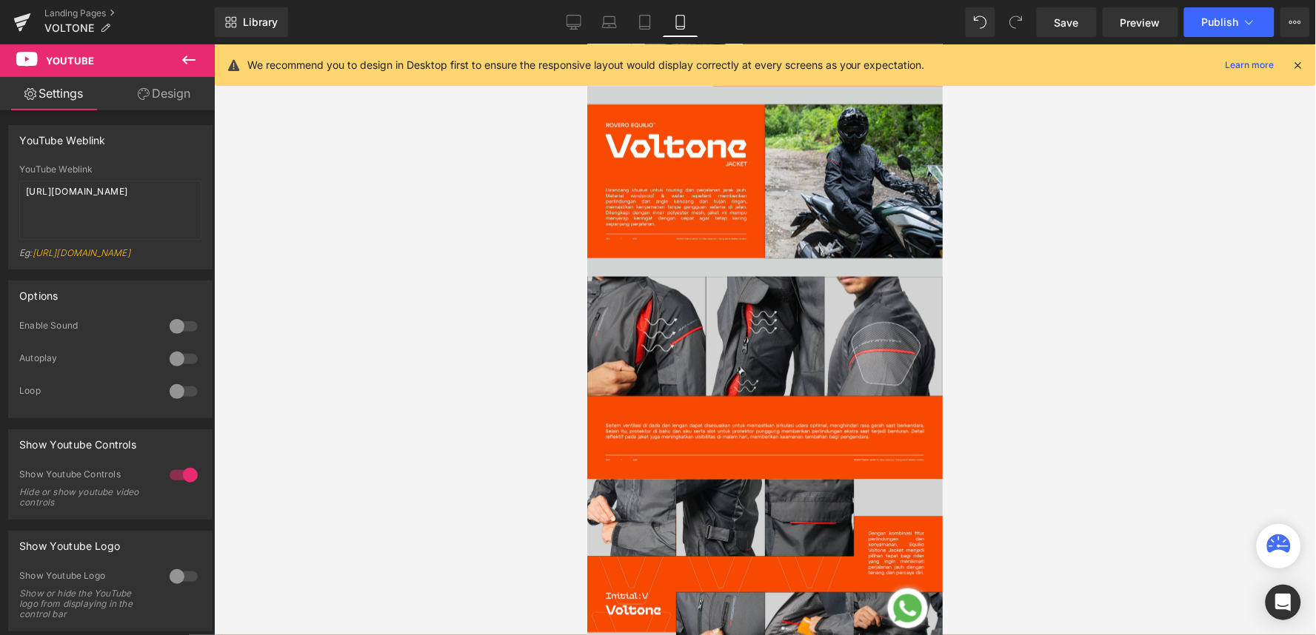
scroll to position [84, 0]
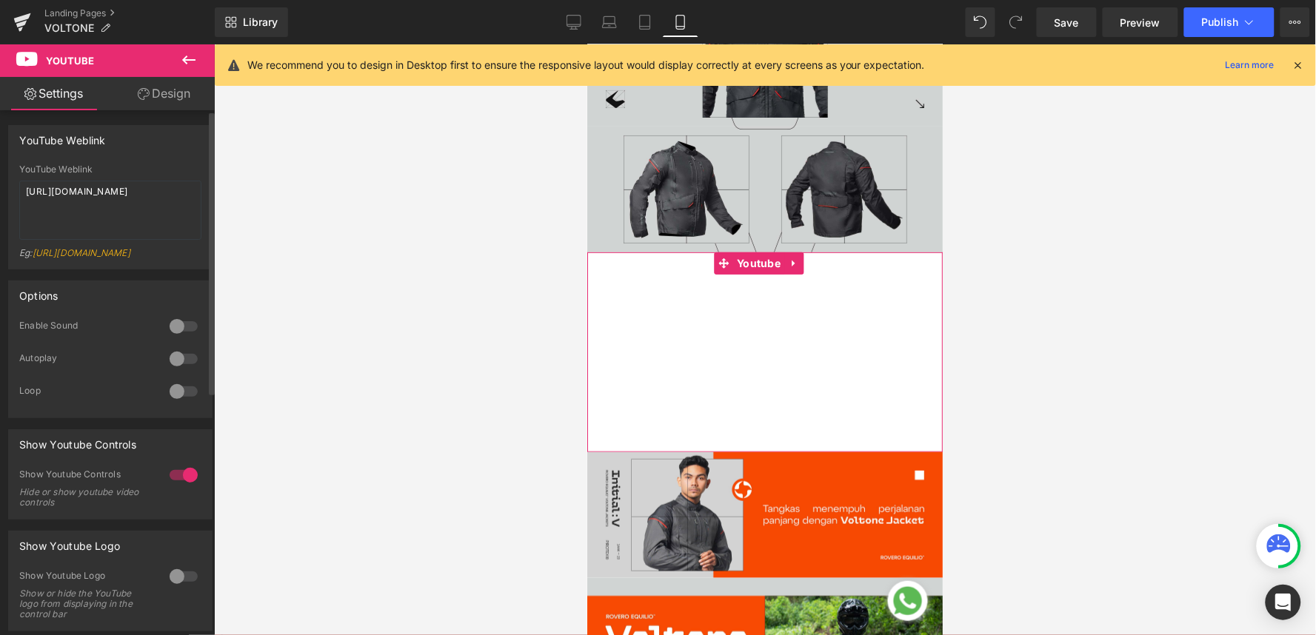
click at [190, 404] on div at bounding box center [184, 392] width 36 height 24
click at [180, 589] on div at bounding box center [184, 577] width 36 height 24
click at [174, 589] on div at bounding box center [184, 577] width 36 height 24
click at [181, 479] on div at bounding box center [184, 476] width 36 height 24
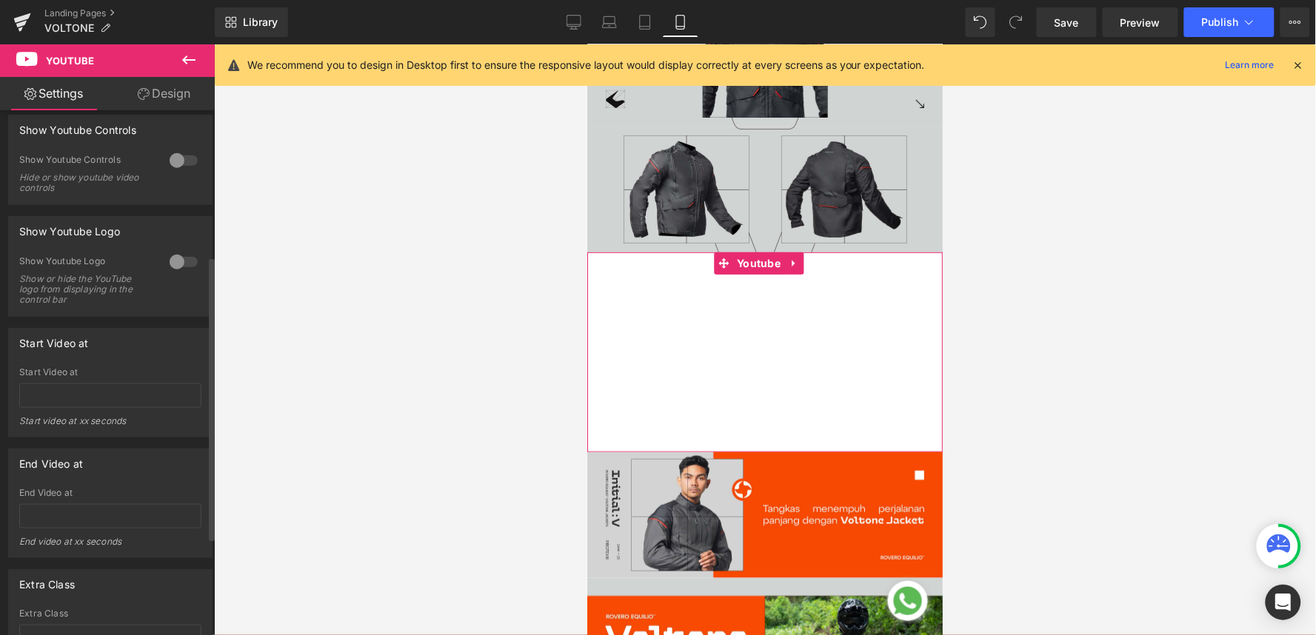
scroll to position [329, 0]
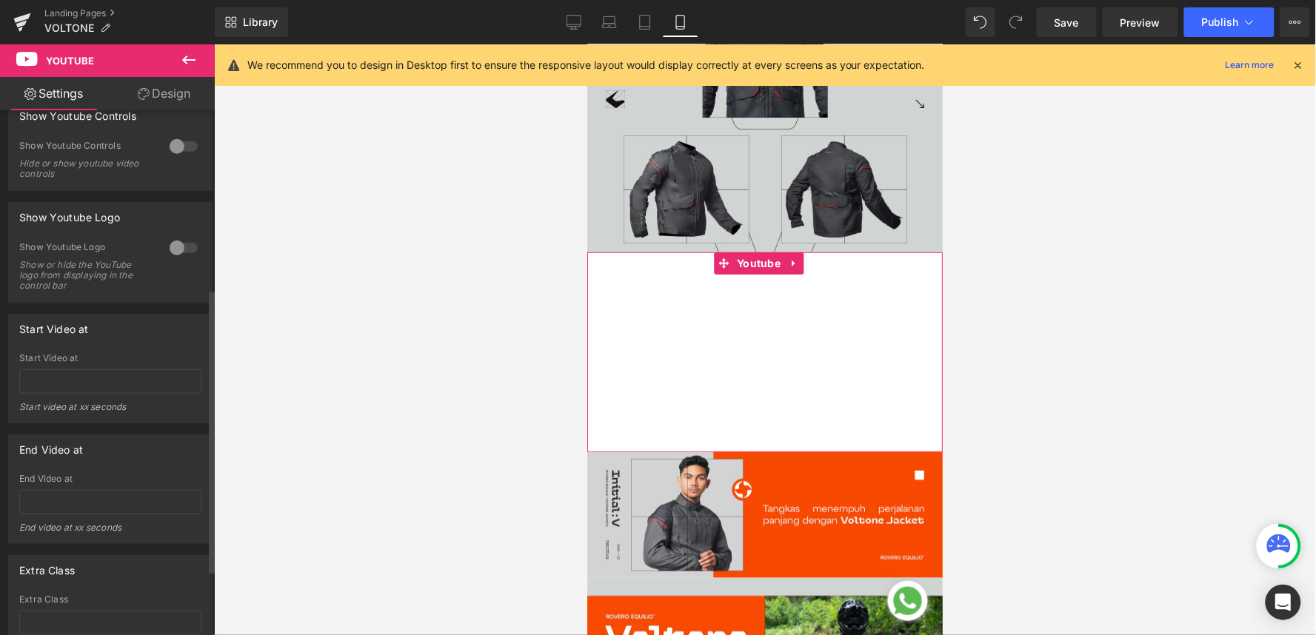
click at [178, 259] on div at bounding box center [184, 248] width 36 height 24
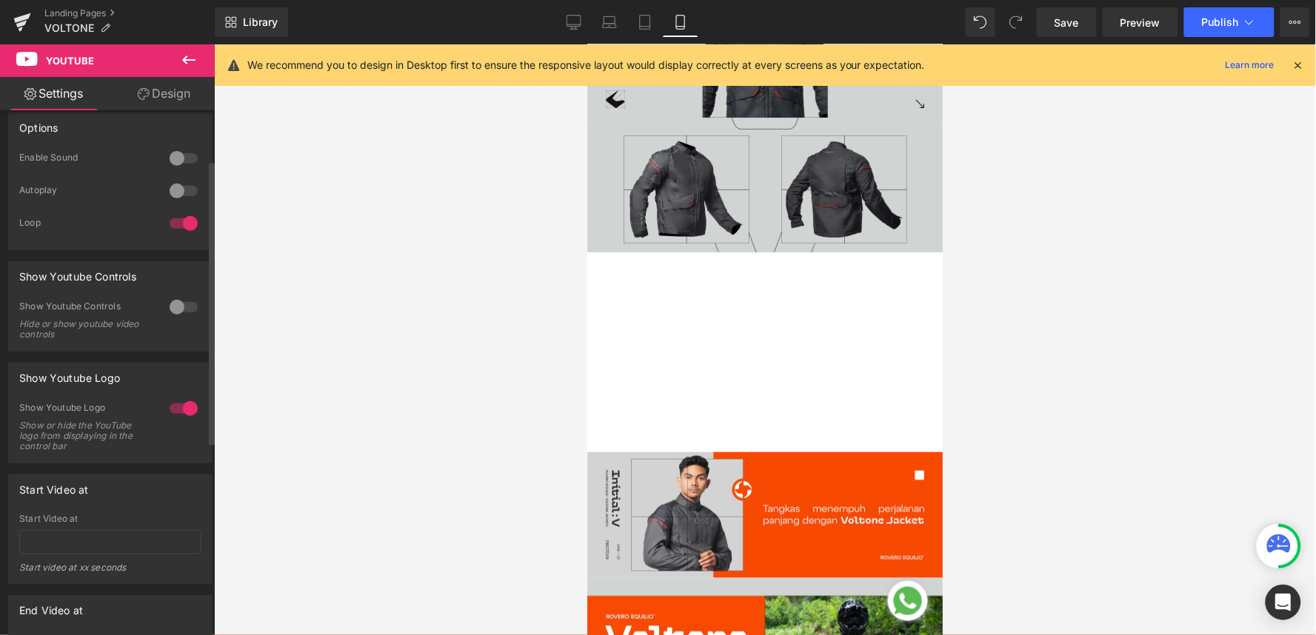
scroll to position [82, 0]
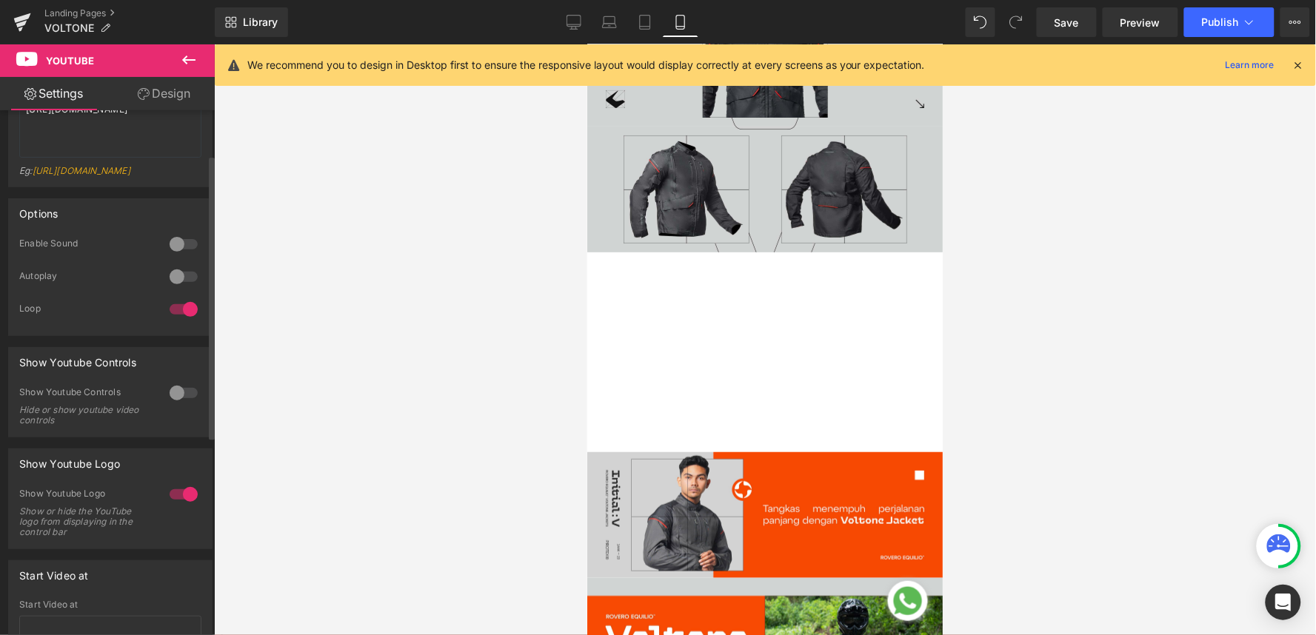
click at [182, 502] on div at bounding box center [184, 495] width 36 height 24
click at [179, 281] on div at bounding box center [184, 277] width 36 height 24
click at [183, 256] on div at bounding box center [184, 245] width 36 height 24
click at [171, 256] on div at bounding box center [184, 245] width 36 height 24
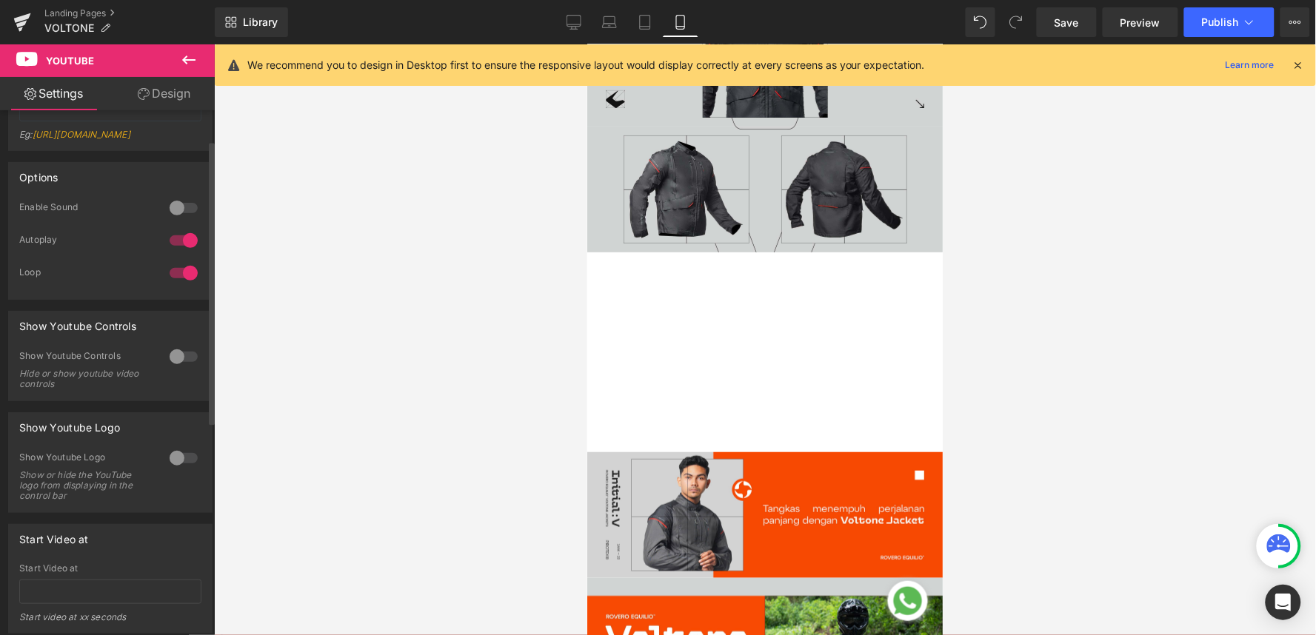
scroll to position [0, 0]
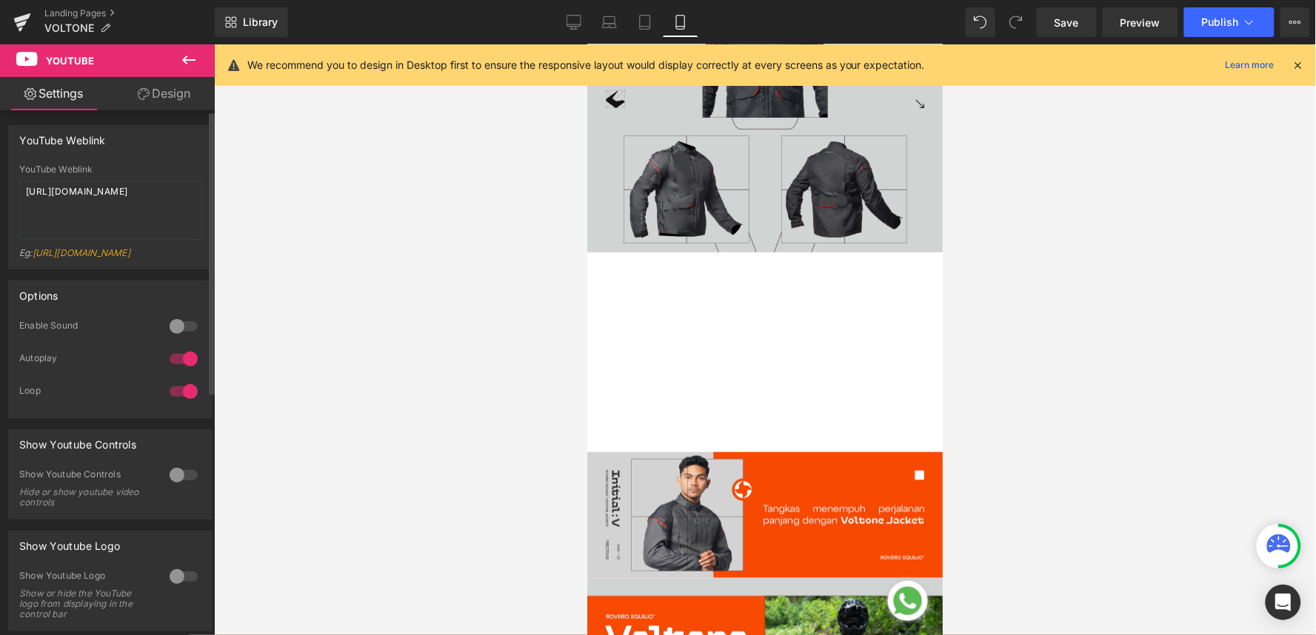
click at [178, 371] on div at bounding box center [184, 359] width 36 height 24
click at [186, 404] on div at bounding box center [184, 392] width 36 height 24
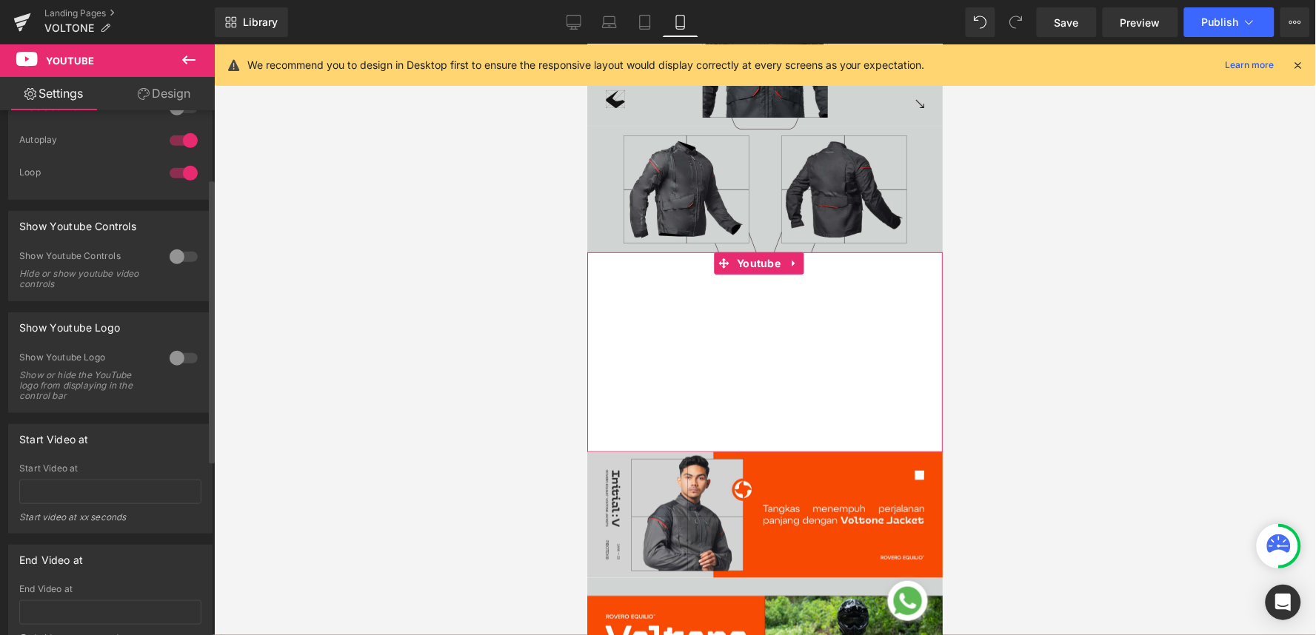
scroll to position [82, 0]
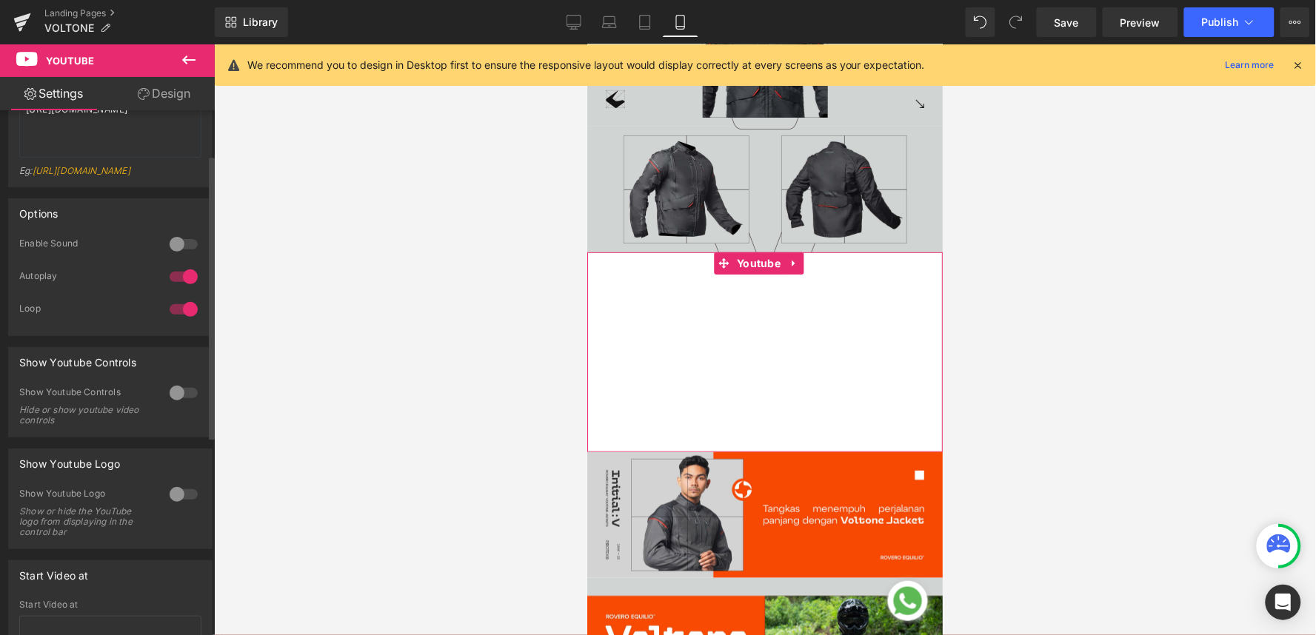
click at [174, 507] on div at bounding box center [184, 495] width 36 height 24
click at [173, 396] on div at bounding box center [184, 393] width 36 height 24
click at [182, 506] on div at bounding box center [184, 495] width 36 height 24
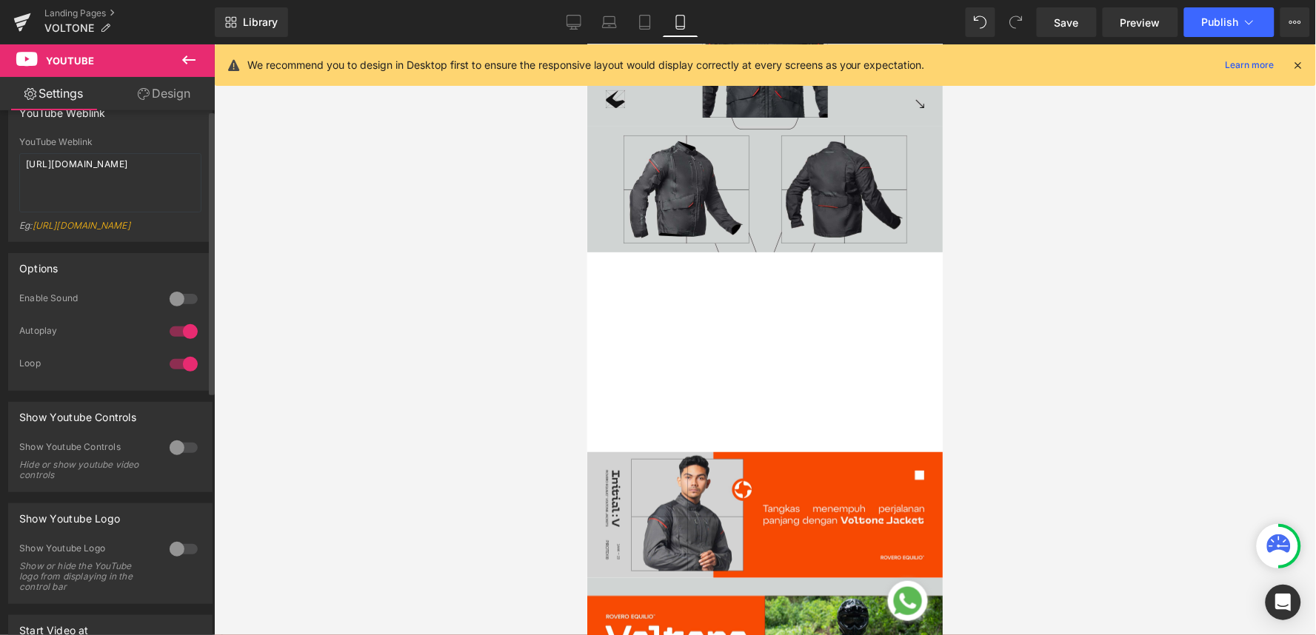
scroll to position [0, 0]
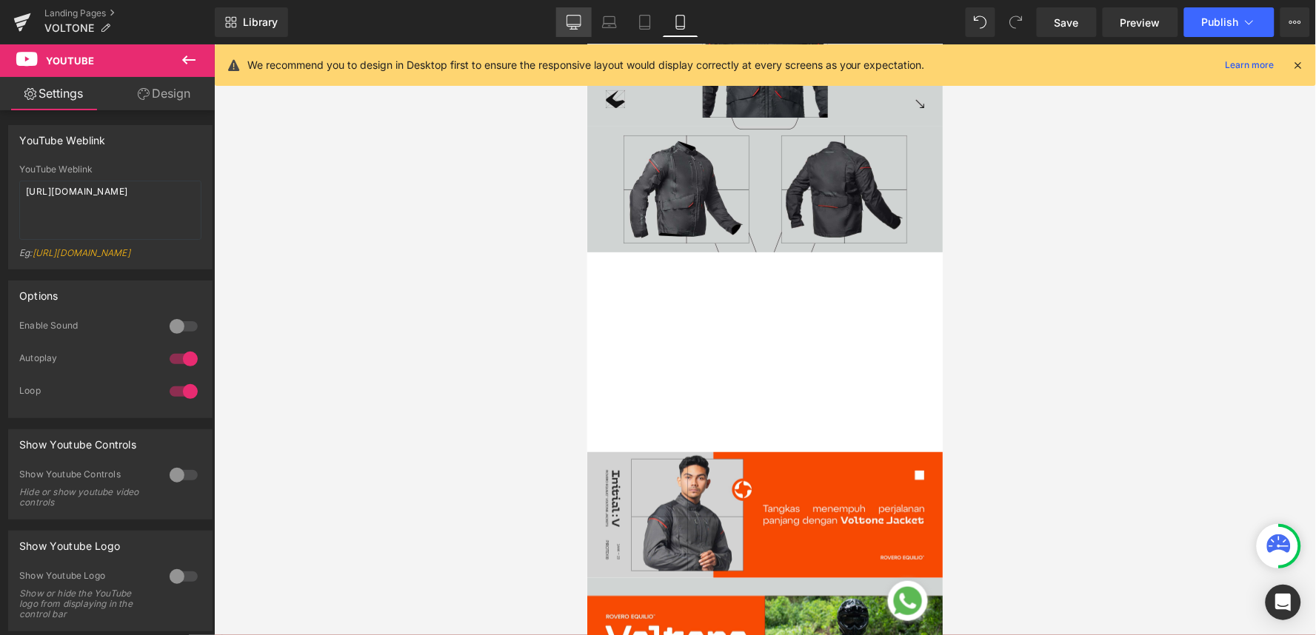
click at [588, 24] on link "Desktop" at bounding box center [574, 22] width 36 height 30
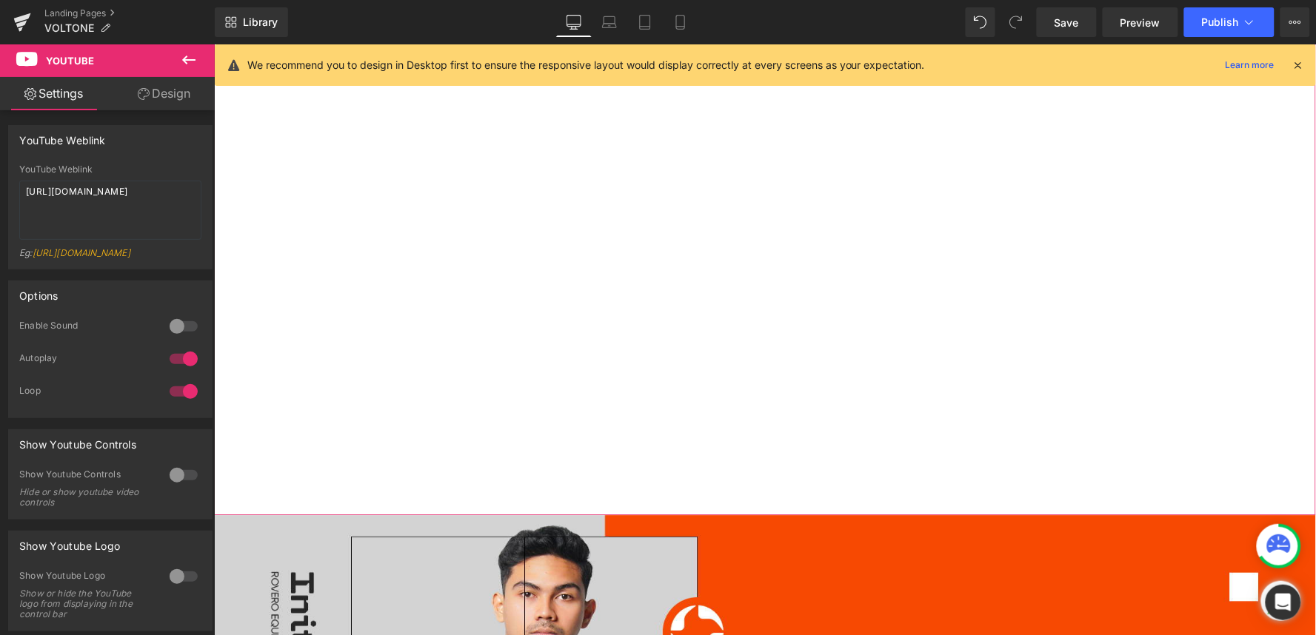
scroll to position [965, 0]
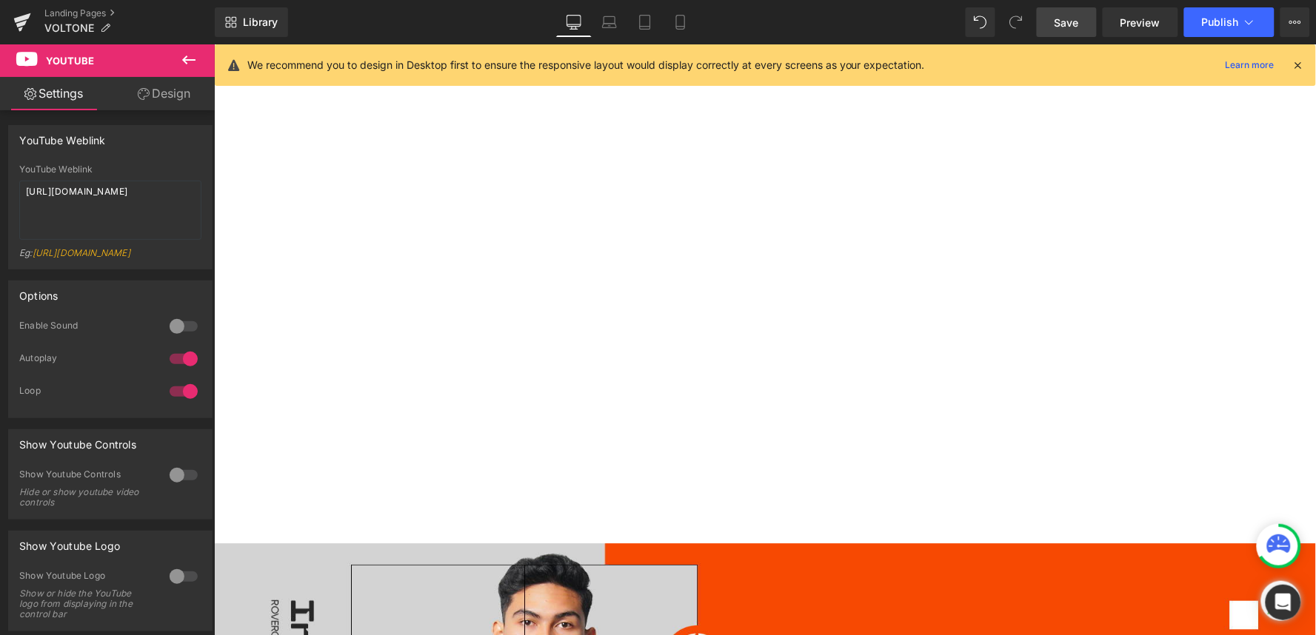
click at [1061, 24] on span "Save" at bounding box center [1067, 23] width 24 height 16
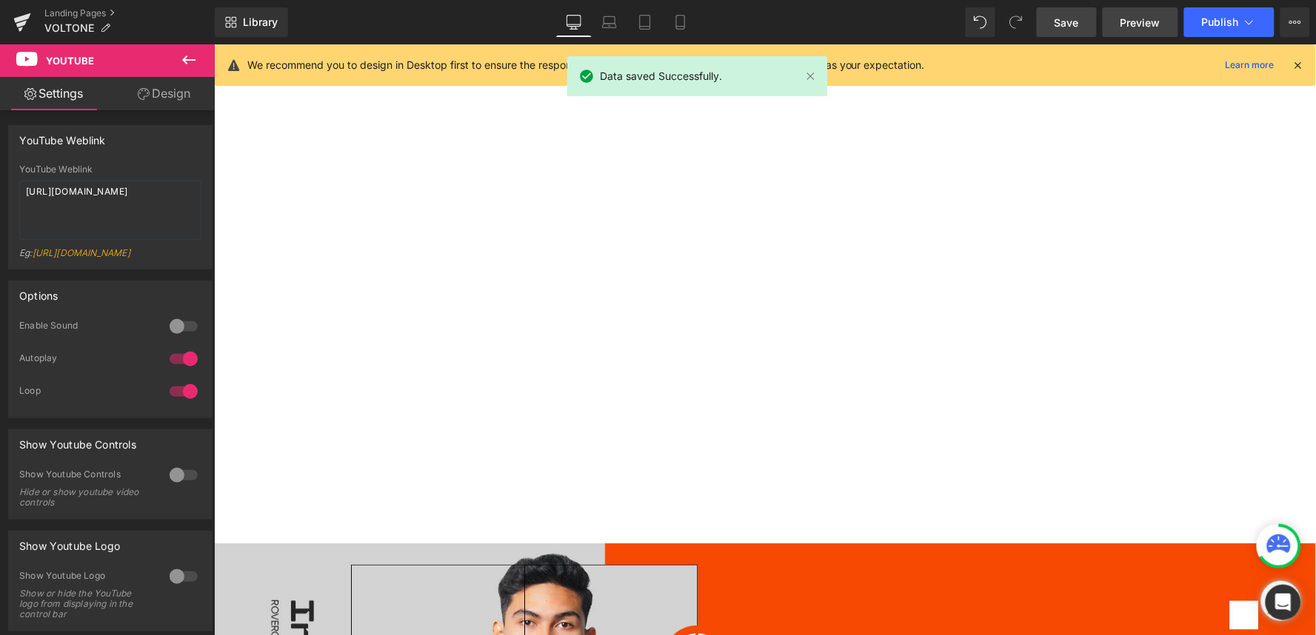
click at [1135, 20] on span "Preview" at bounding box center [1141, 23] width 40 height 16
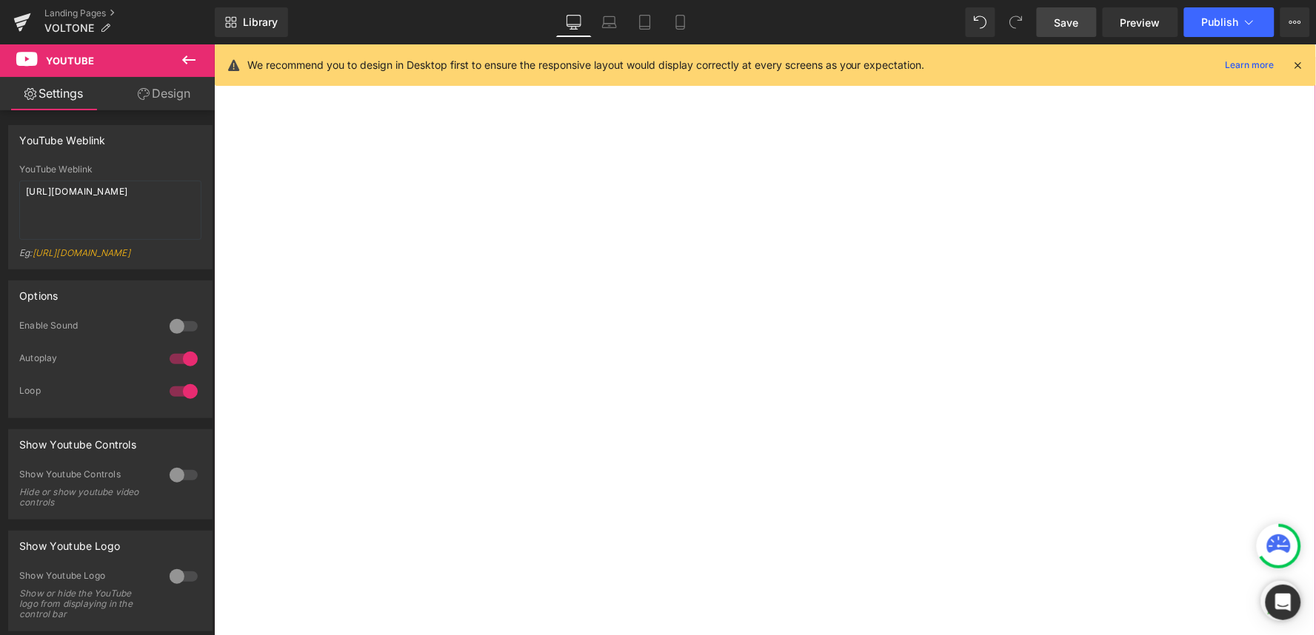
scroll to position [718, 0]
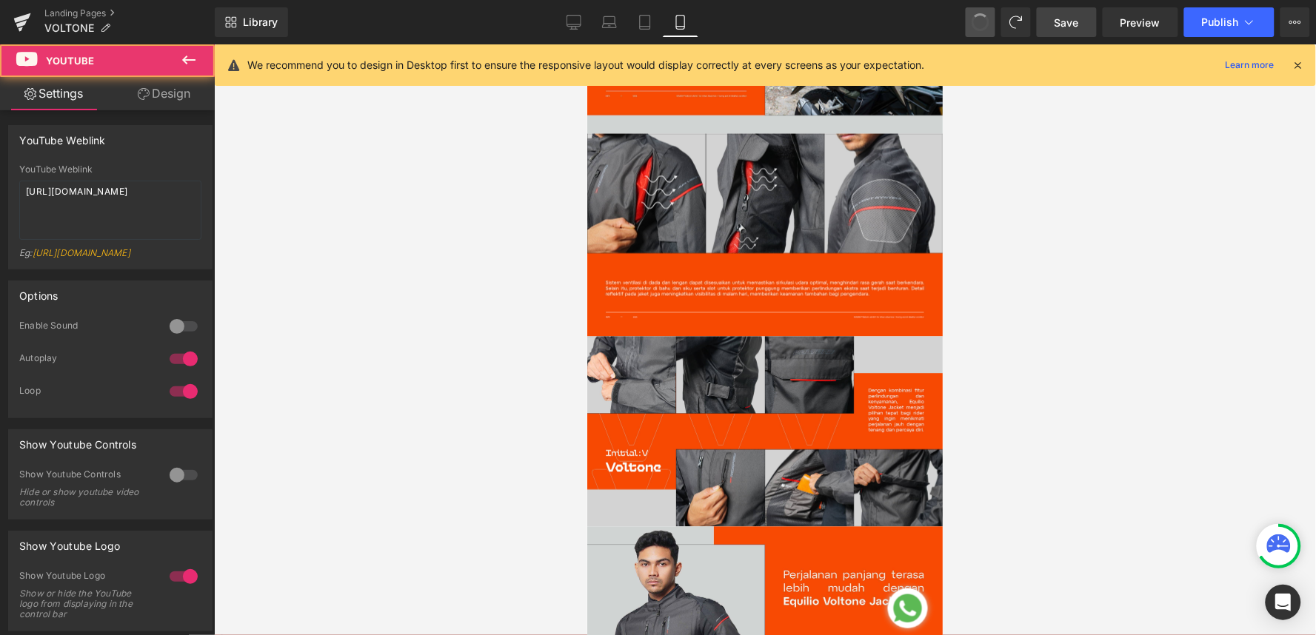
scroll to position [166, 0]
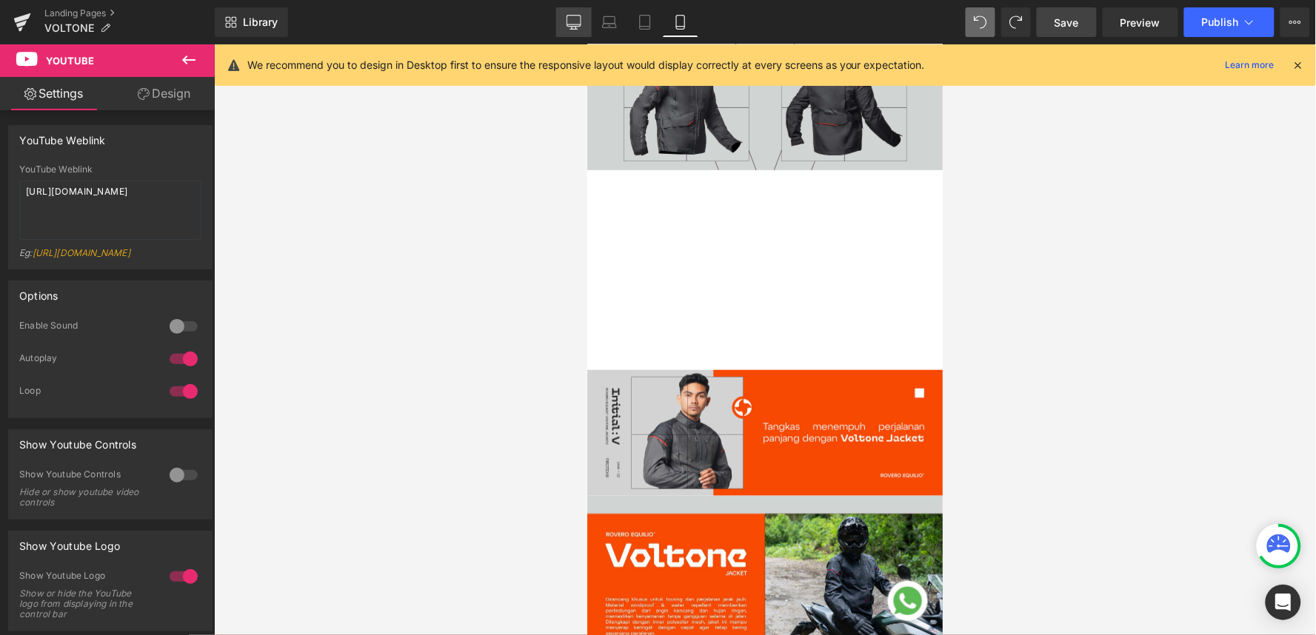
click at [567, 24] on link "Desktop" at bounding box center [574, 22] width 36 height 30
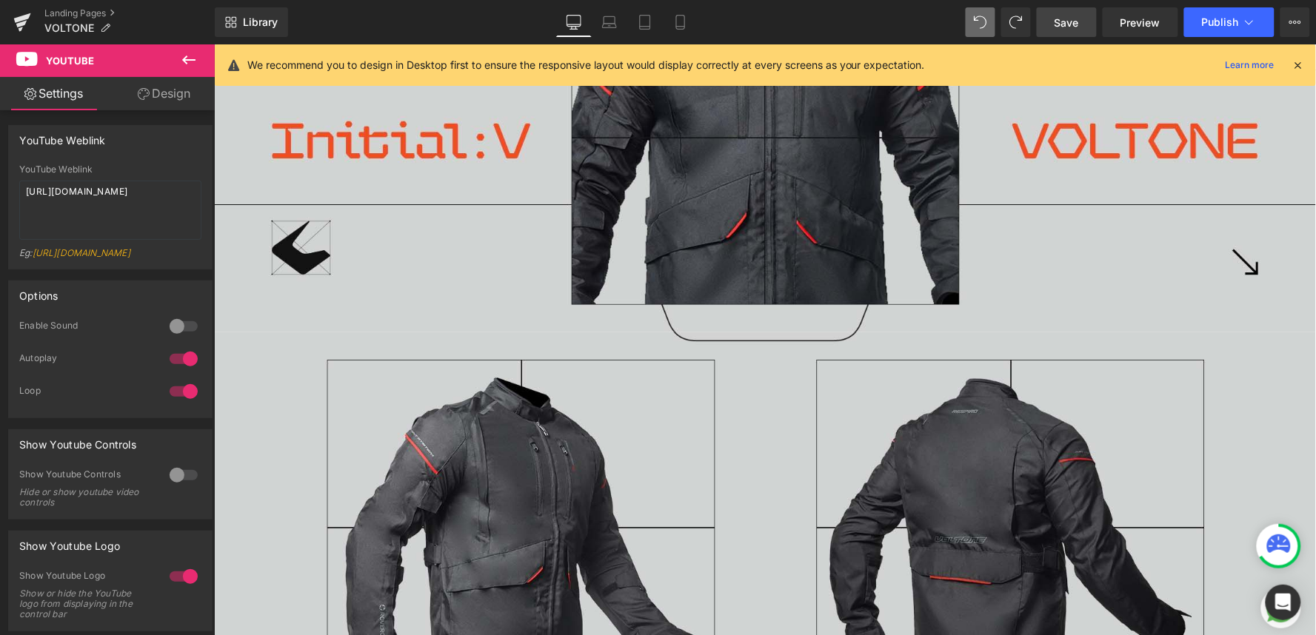
scroll to position [718, 0]
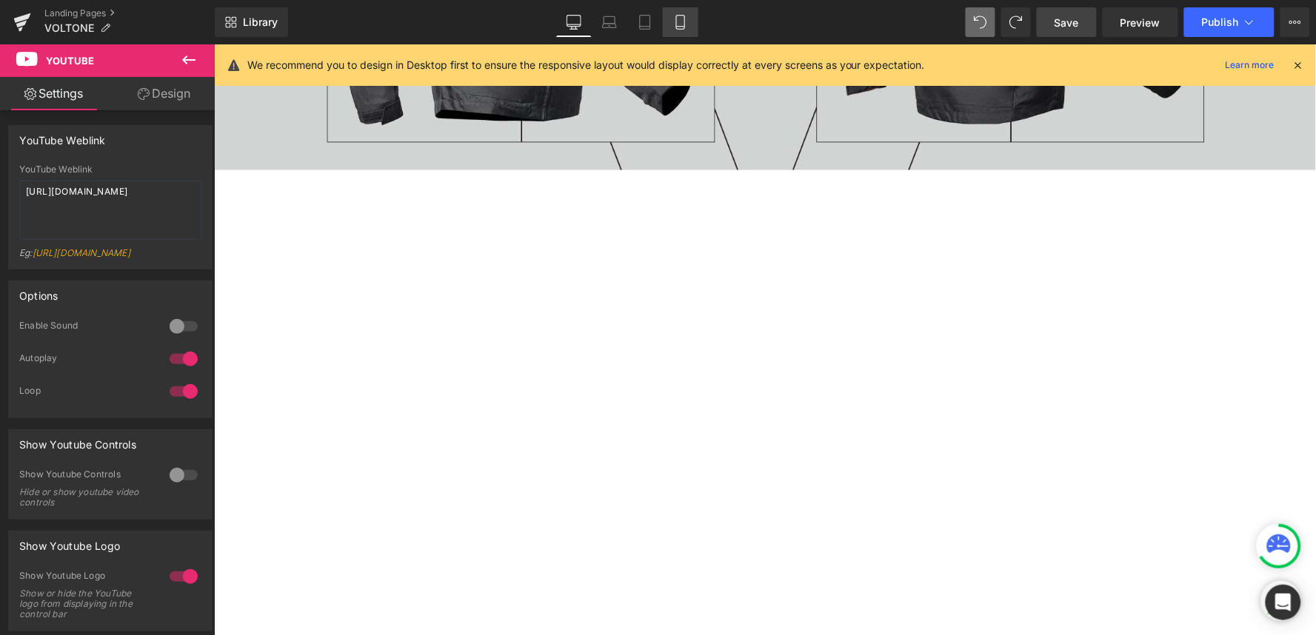
click at [684, 19] on icon at bounding box center [680, 23] width 8 height 14
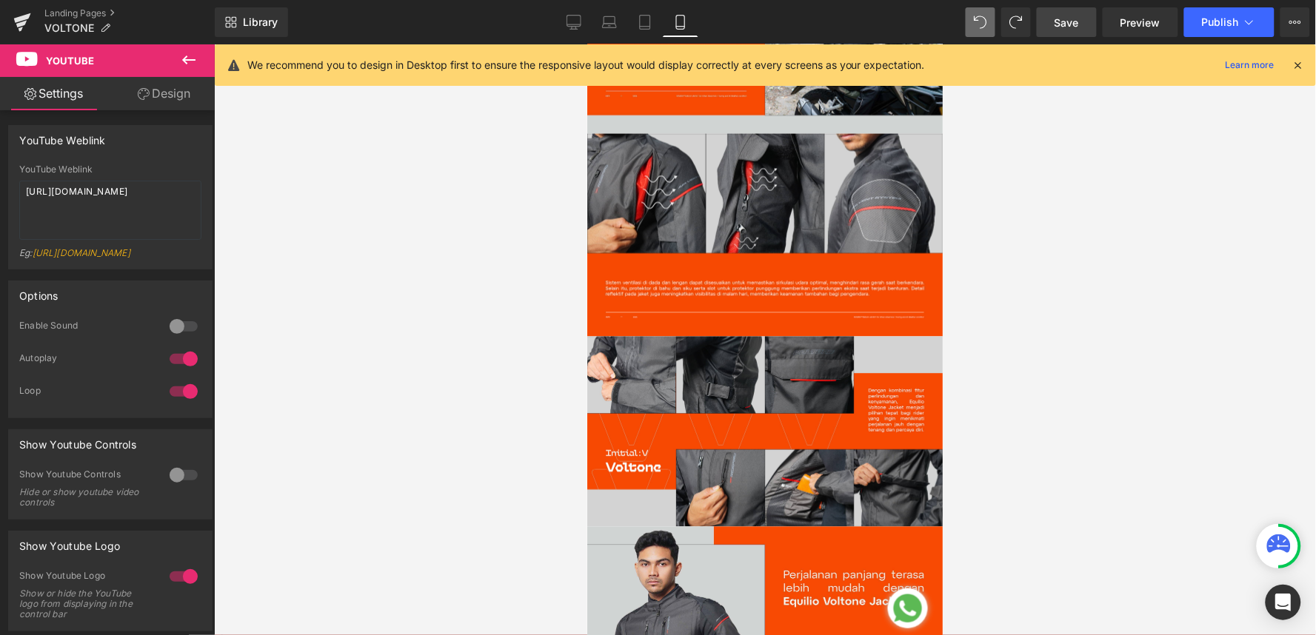
scroll to position [166, 0]
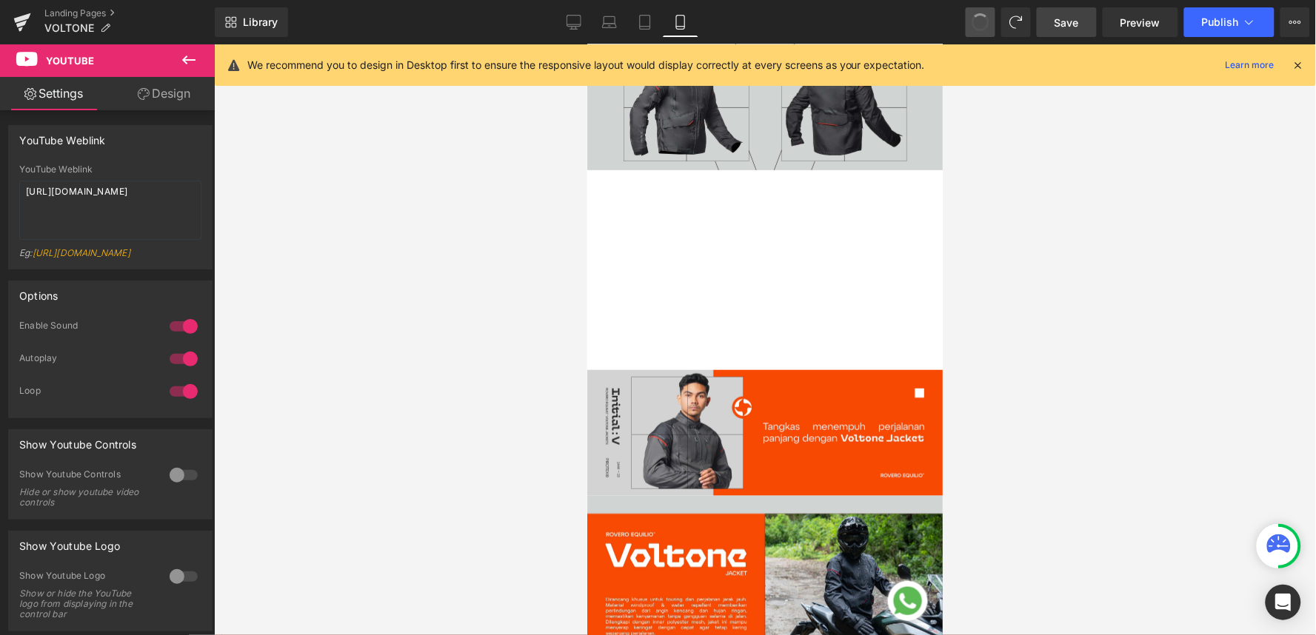
click at [986, 27] on span at bounding box center [981, 22] width 18 height 18
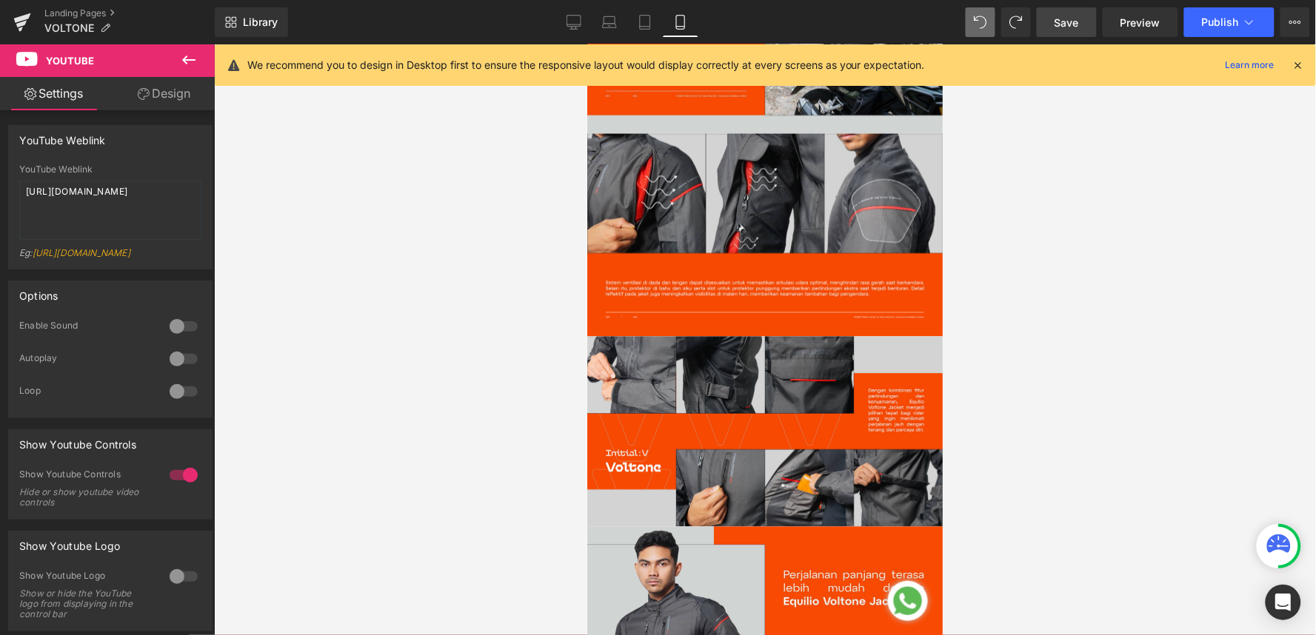
type textarea "[URL][DOMAIN_NAME]"
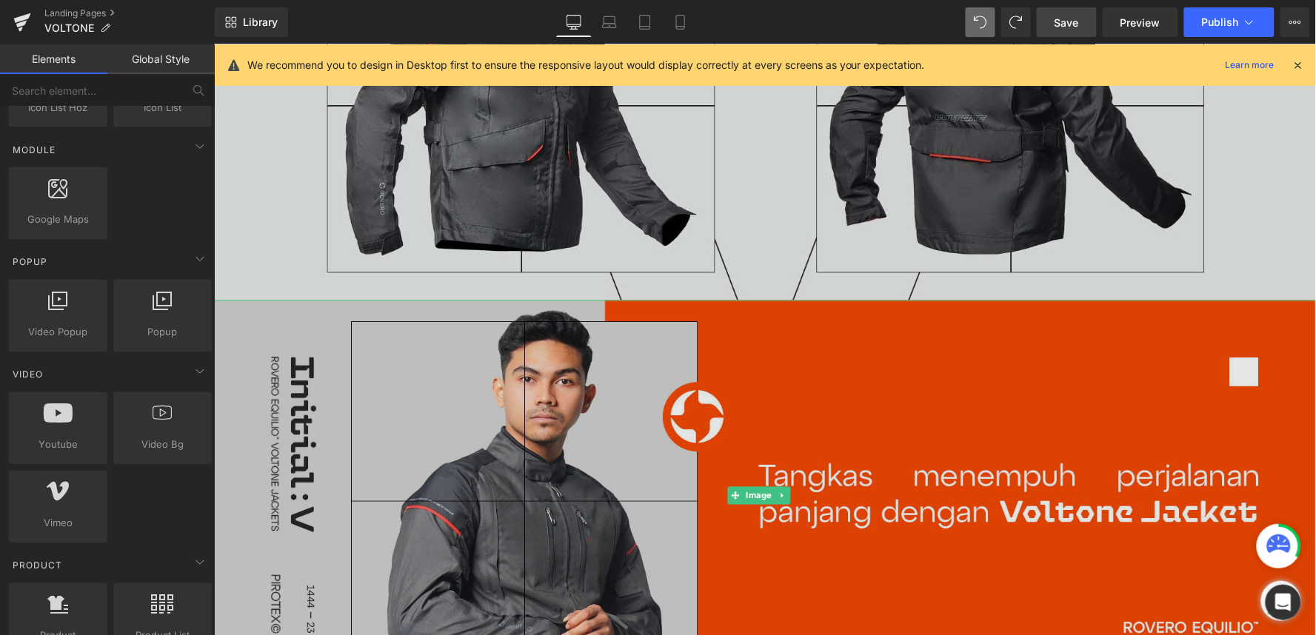
scroll to position [389, 0]
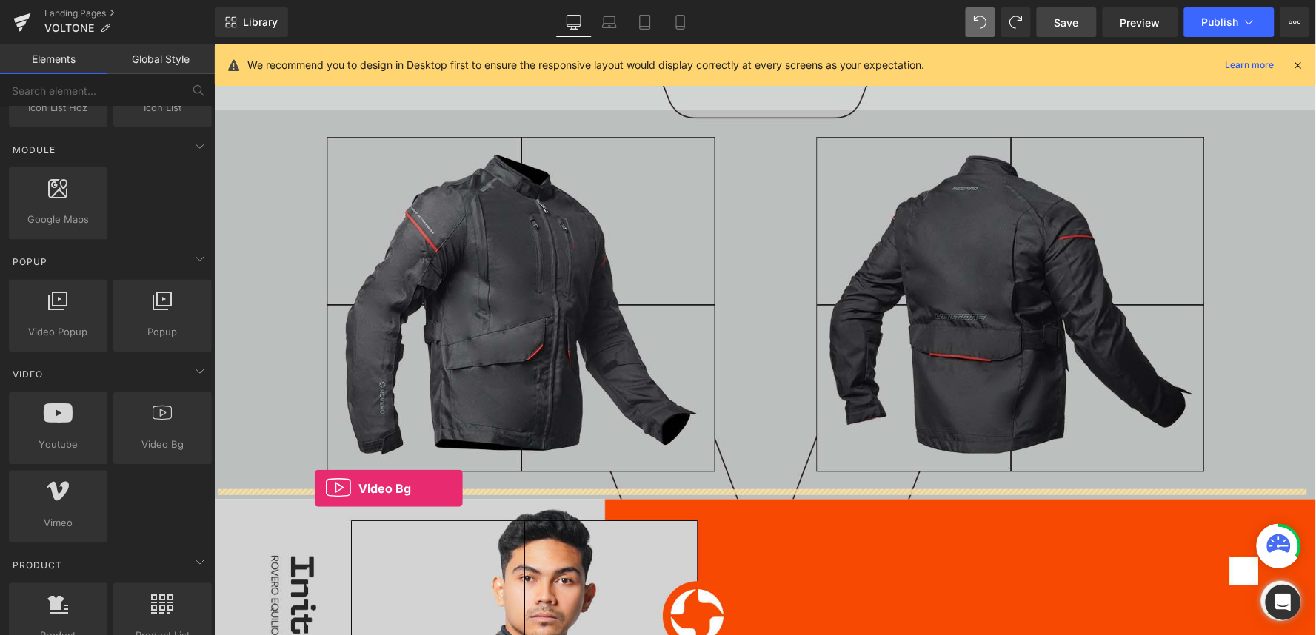
drag, startPoint x: 359, startPoint y: 491, endPoint x: 313, endPoint y: 489, distance: 46.0
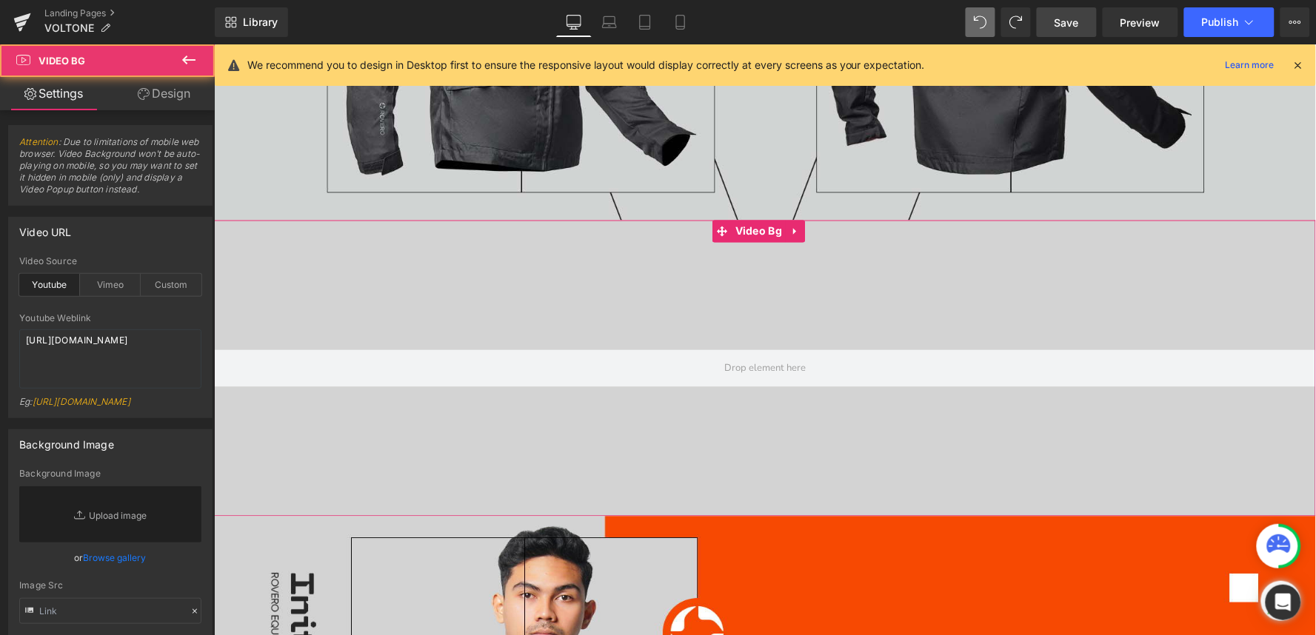
scroll to position [718, 0]
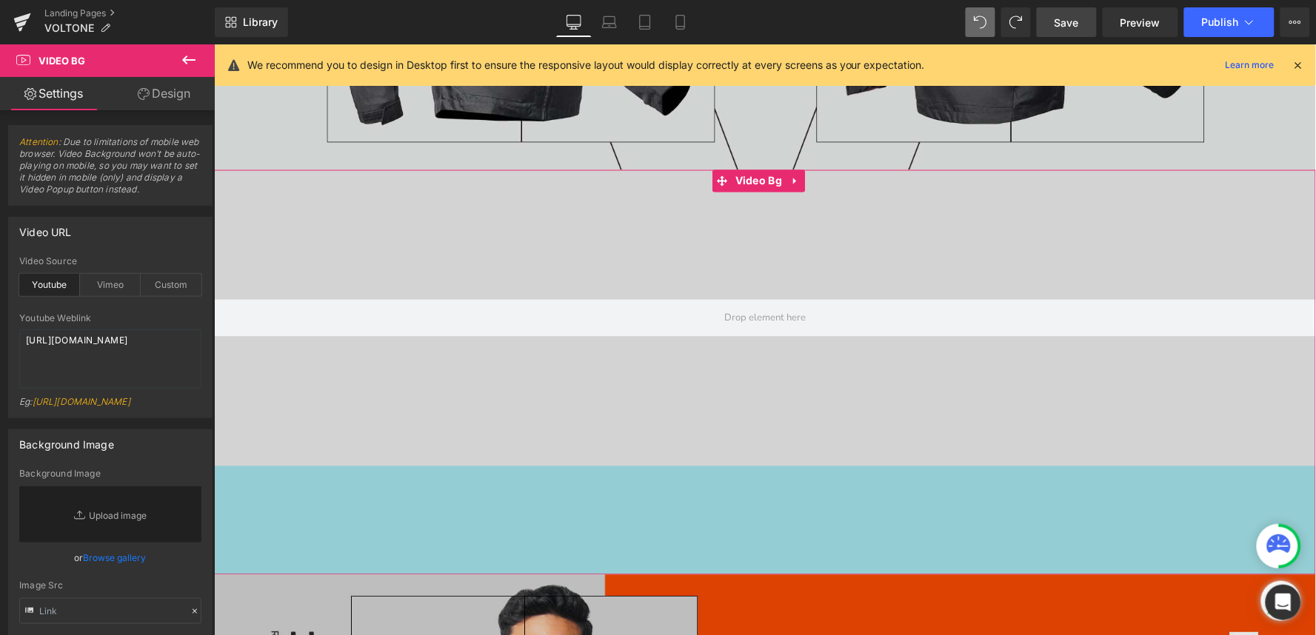
drag, startPoint x: 304, startPoint y: 455, endPoint x: 316, endPoint y: 564, distance: 109.6
click at [316, 564] on div "147px" at bounding box center [764, 520] width 1102 height 109
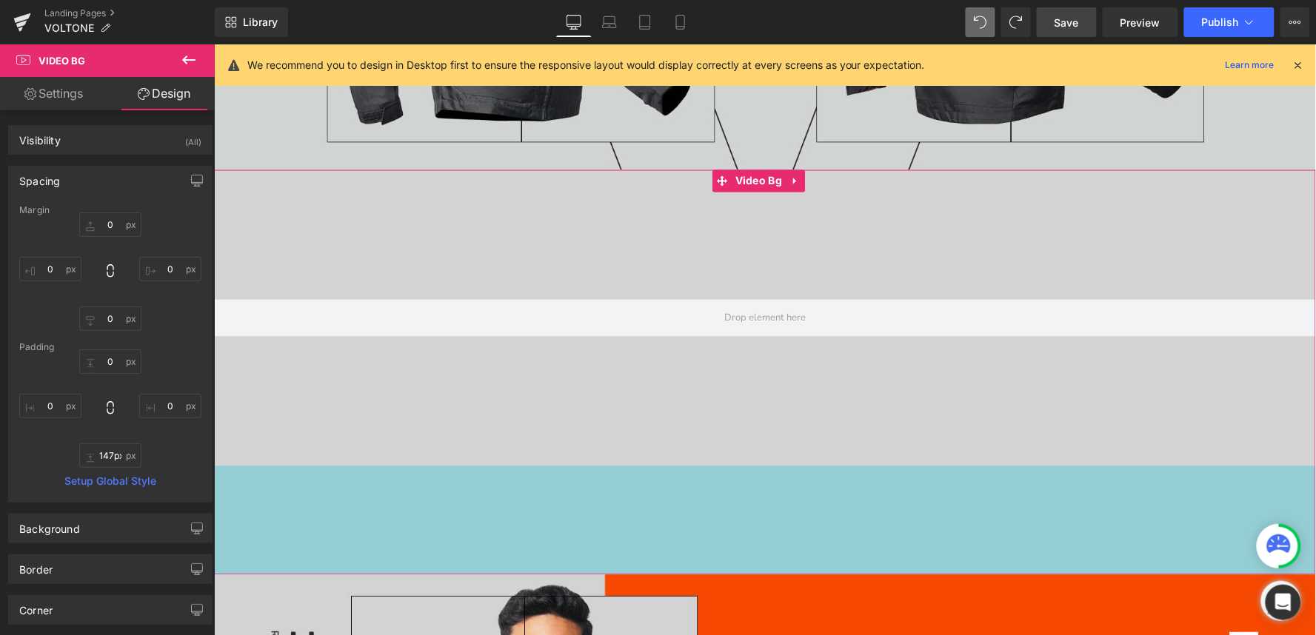
type input "132px"
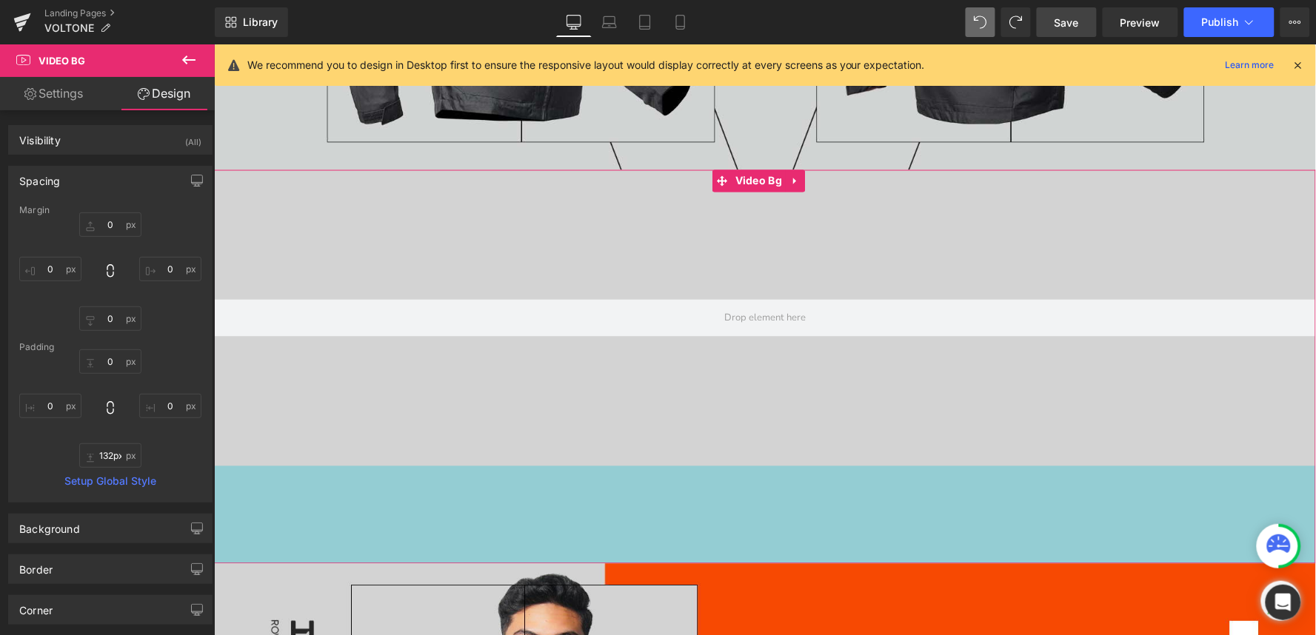
drag, startPoint x: 354, startPoint y: 458, endPoint x: 364, endPoint y: 447, distance: 14.7
click at [364, 445] on div "Video Bg 132px" at bounding box center [764, 367] width 1102 height 394
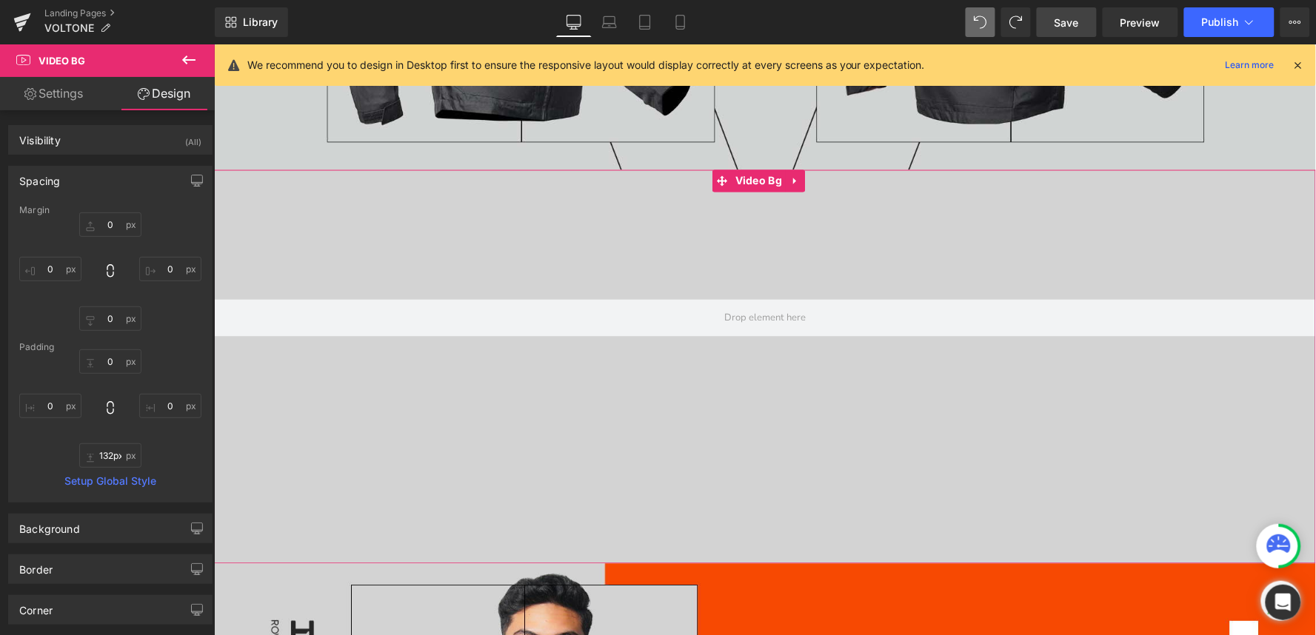
click at [373, 433] on div at bounding box center [764, 318] width 1102 height 296
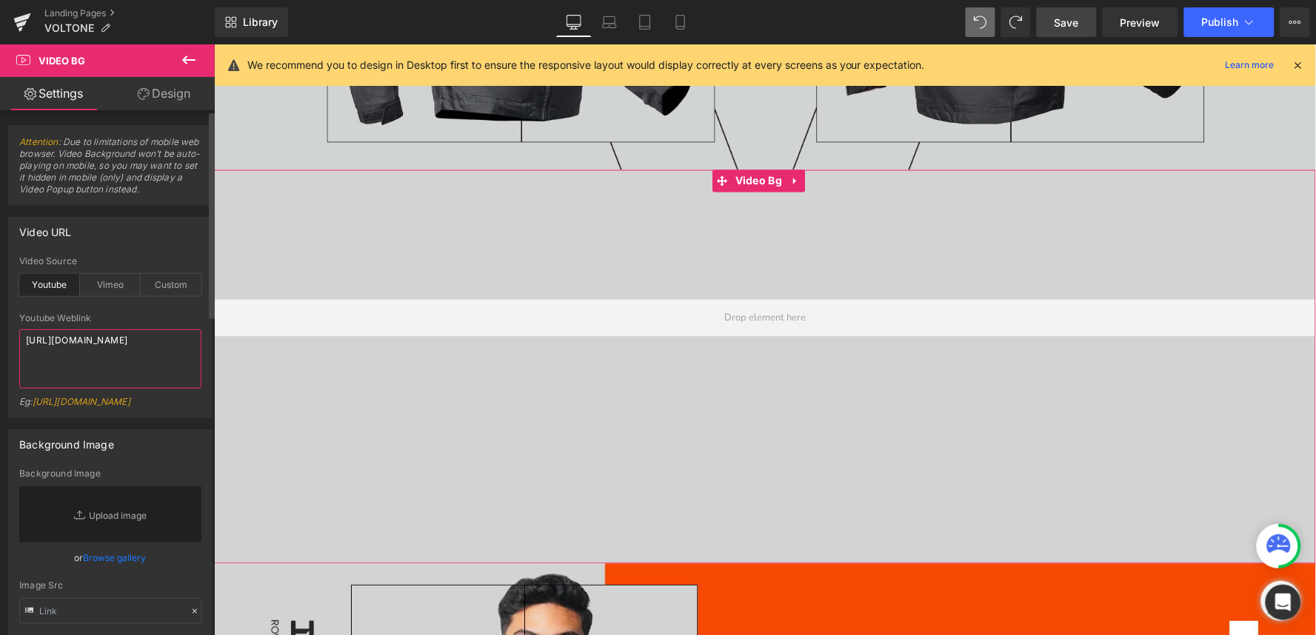
drag, startPoint x: 116, startPoint y: 357, endPoint x: 23, endPoint y: 341, distance: 93.9
click at [23, 341] on textarea "[URL][DOMAIN_NAME]" at bounding box center [110, 359] width 182 height 59
paste textarea "[DOMAIN_NAME][URL]"
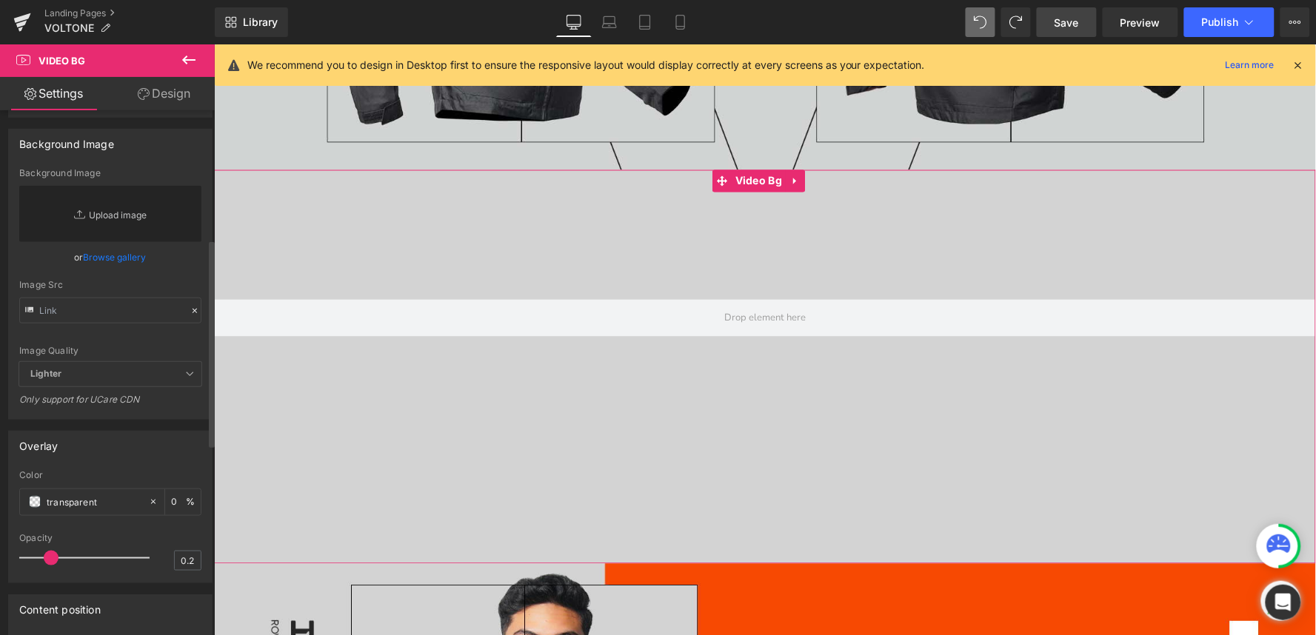
scroll to position [329, 0]
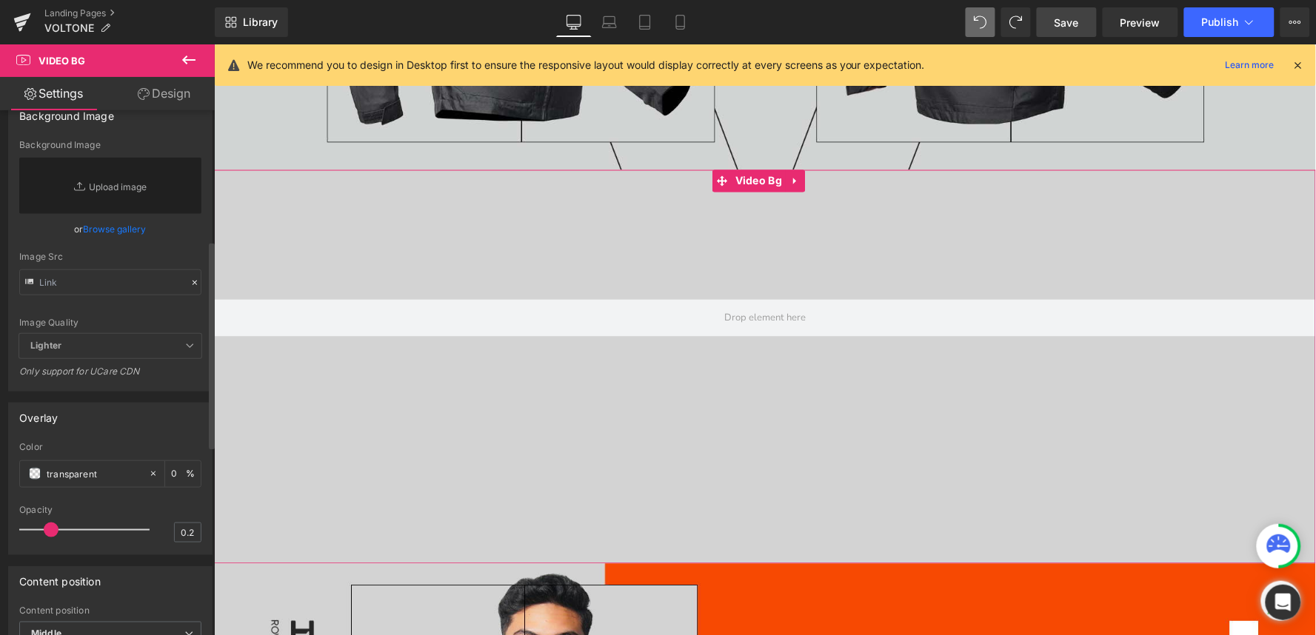
type textarea "[URL][DOMAIN_NAME]"
click at [48, 537] on span at bounding box center [51, 530] width 15 height 15
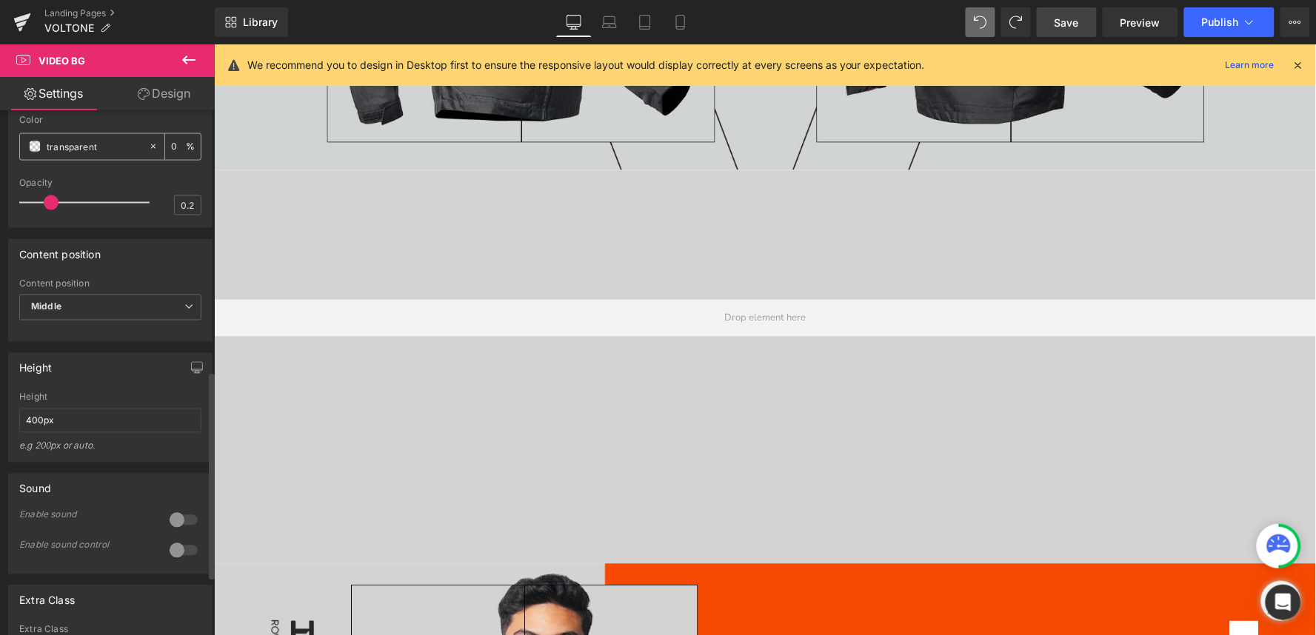
scroll to position [658, 0]
click at [62, 432] on input "400px" at bounding box center [110, 419] width 182 height 24
click at [45, 432] on input "400px" at bounding box center [110, 419] width 182 height 24
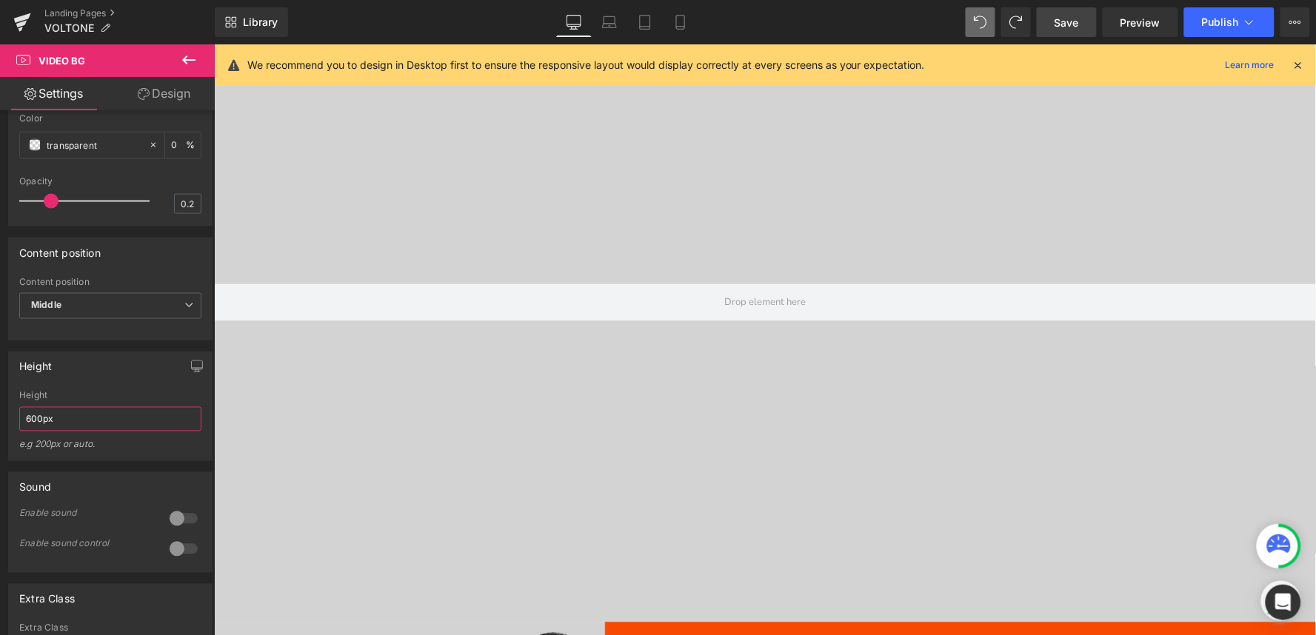
scroll to position [718, 0]
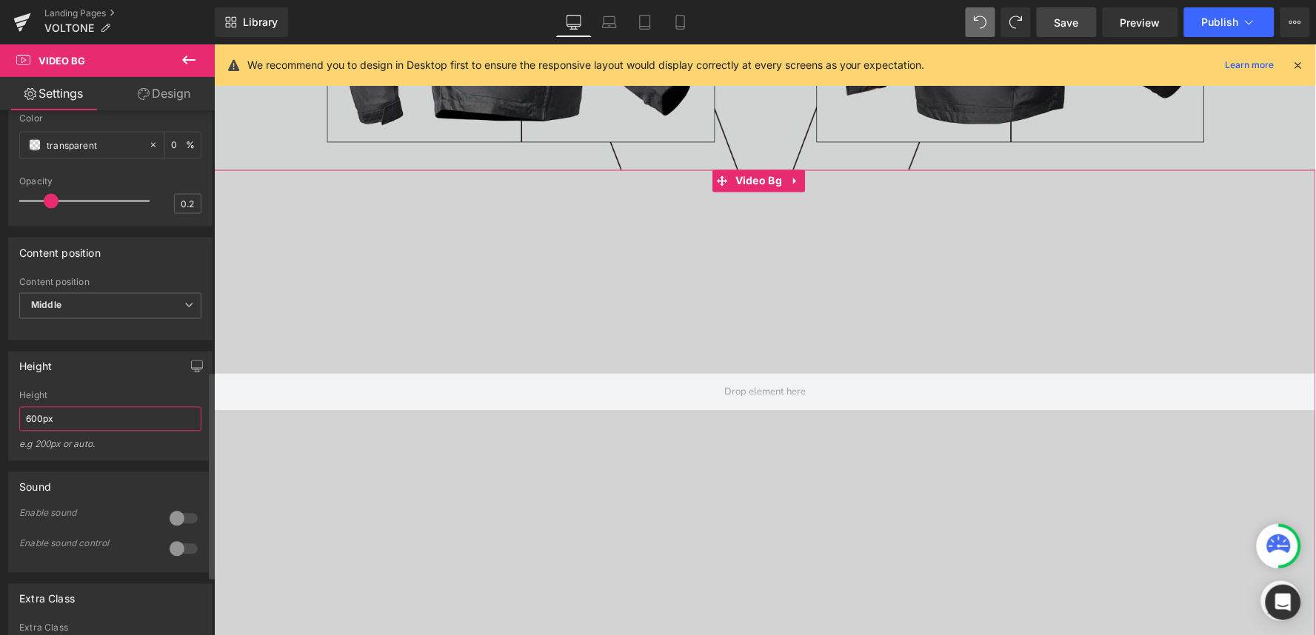
click at [39, 432] on input "600px" at bounding box center [110, 419] width 182 height 24
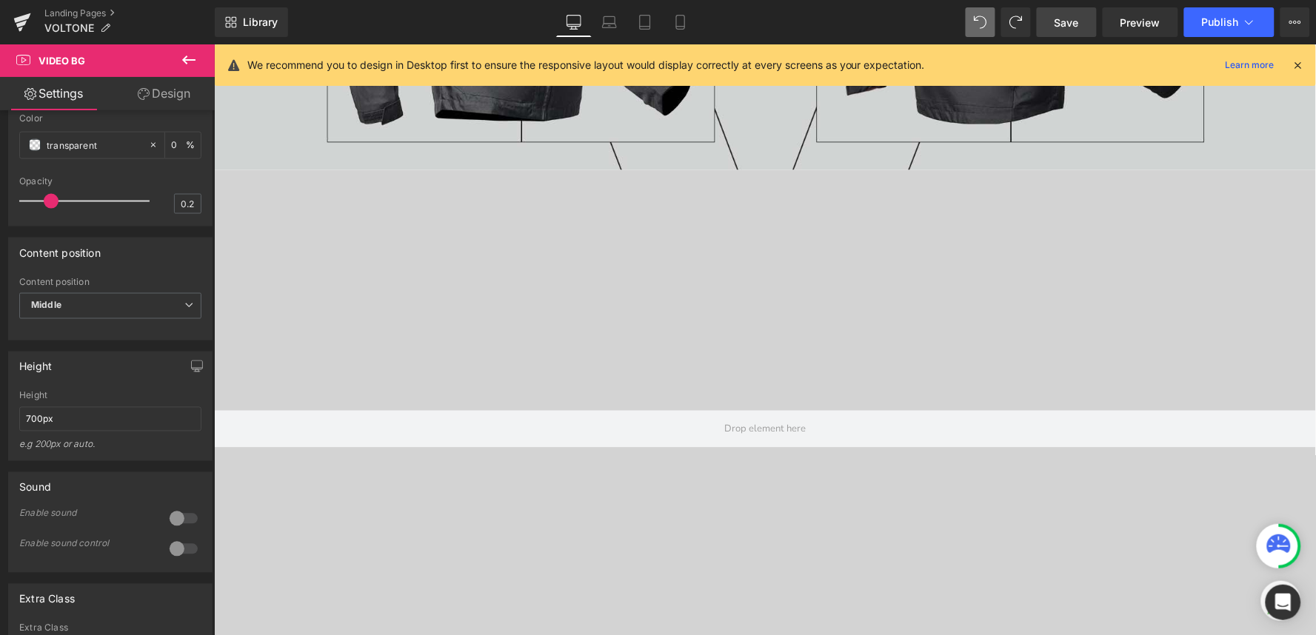
click at [1072, 21] on span "Save" at bounding box center [1067, 23] width 24 height 16
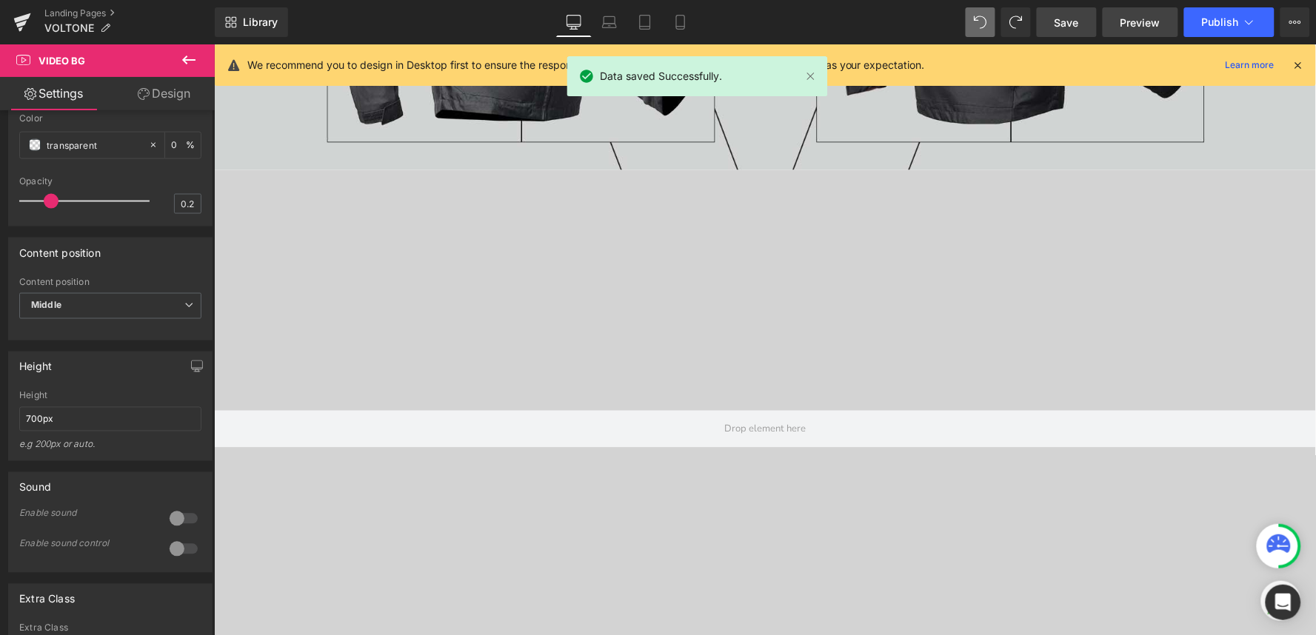
click at [1150, 24] on span "Preview" at bounding box center [1141, 23] width 40 height 16
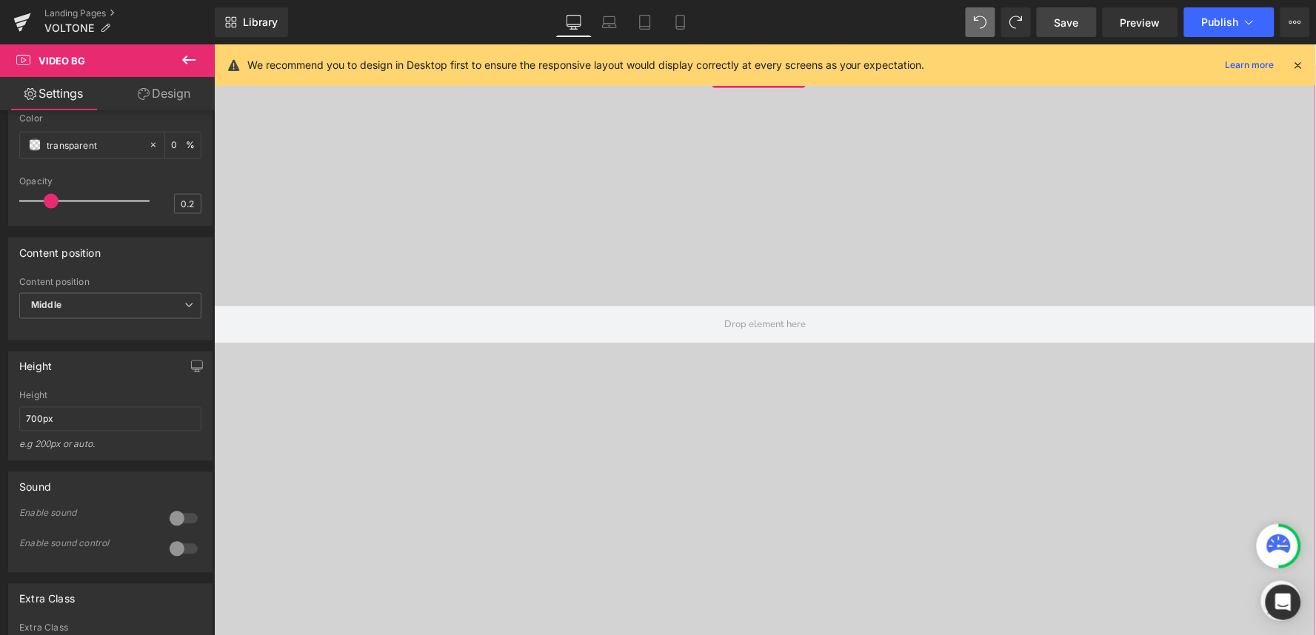
scroll to position [801, 0]
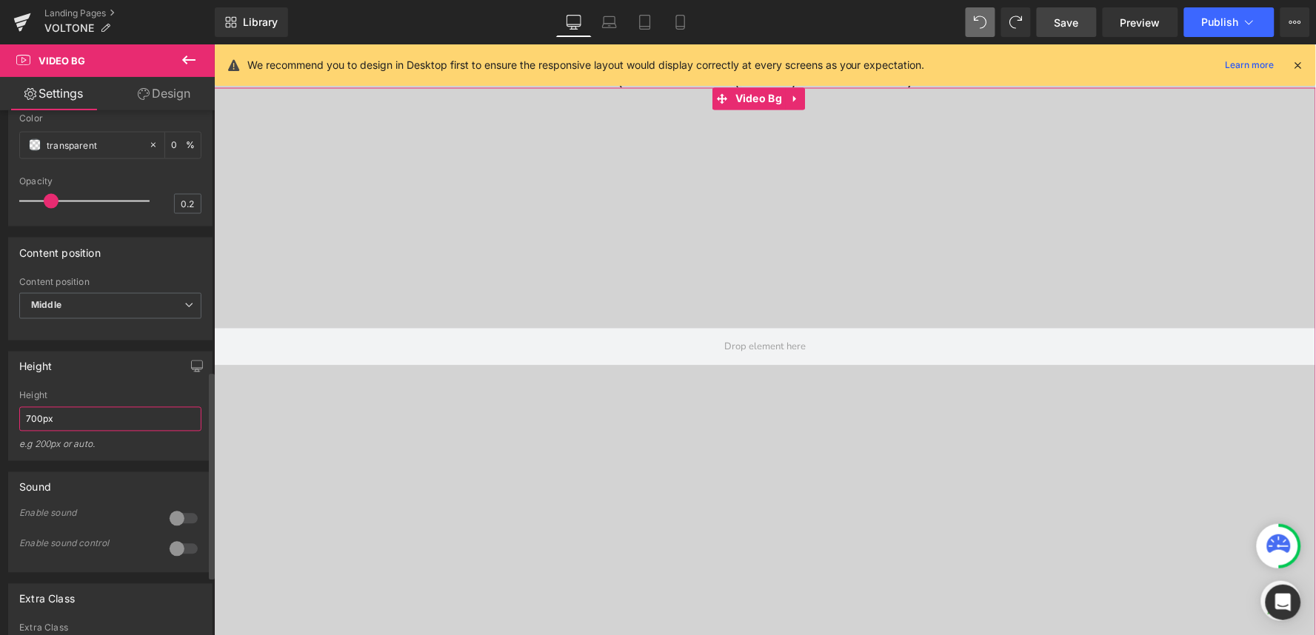
click at [33, 432] on input "700px" at bounding box center [110, 419] width 182 height 24
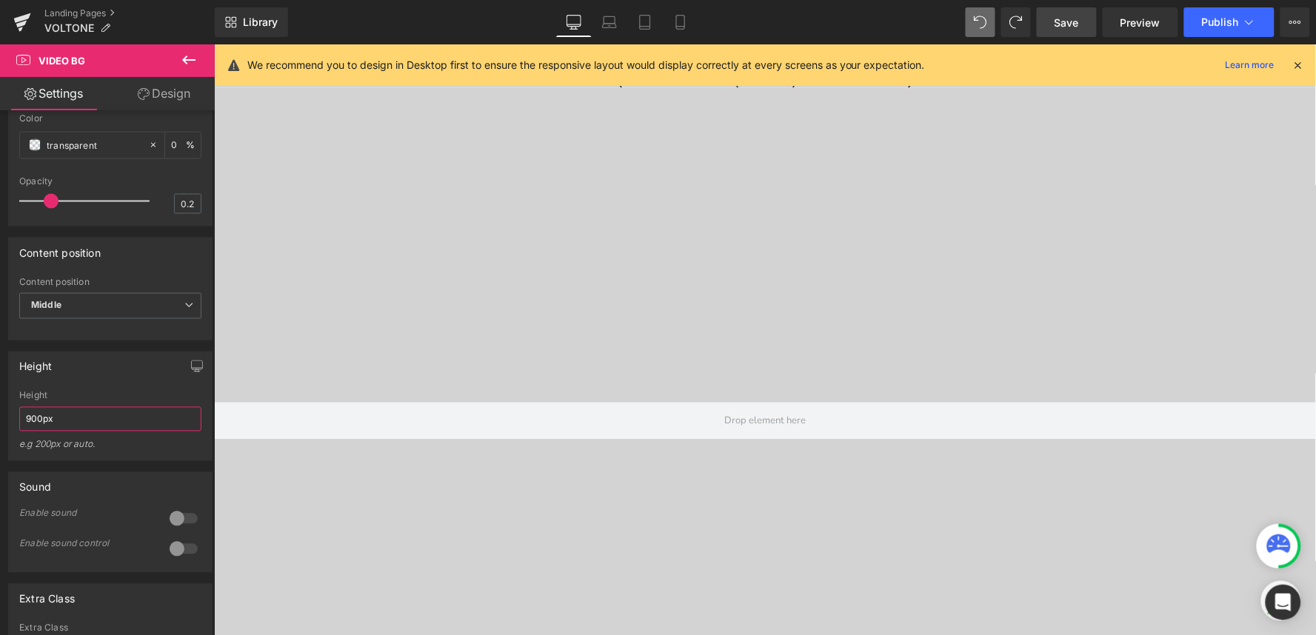
type input "900px"
click at [1071, 25] on span "Save" at bounding box center [1067, 23] width 24 height 16
click at [1132, 24] on span "Preview" at bounding box center [1141, 23] width 40 height 16
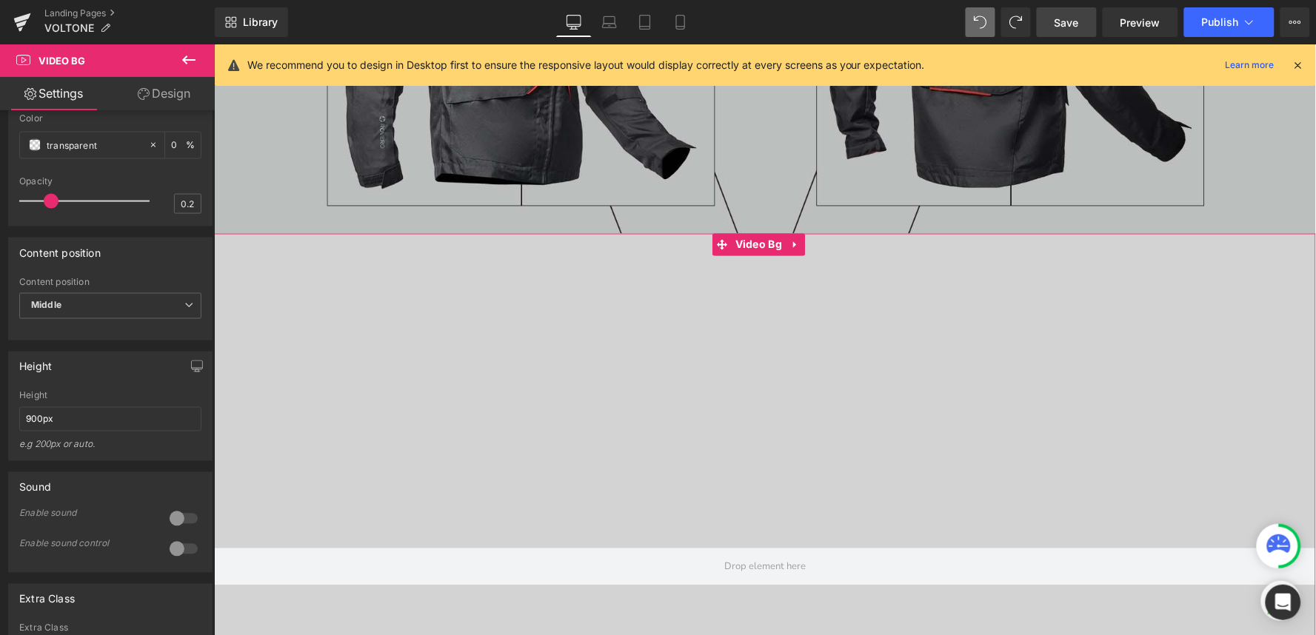
scroll to position [635, 0]
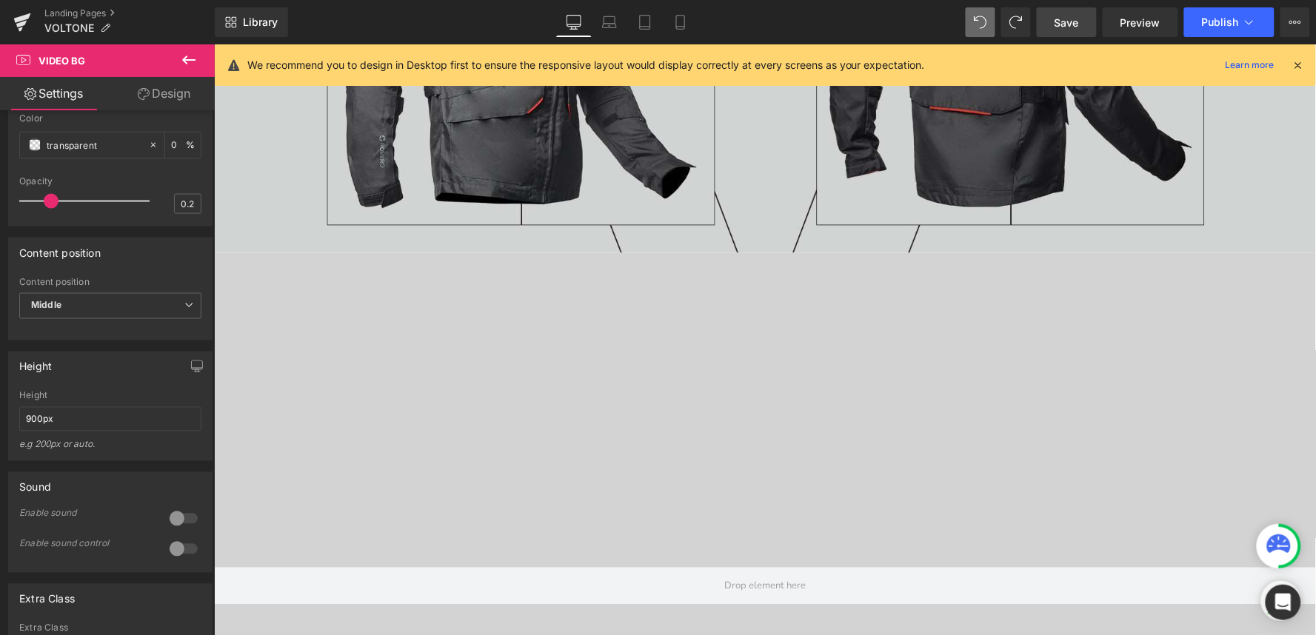
drag, startPoint x: 672, startPoint y: 27, endPoint x: 689, endPoint y: 53, distance: 31.2
click at [673, 26] on icon at bounding box center [680, 22] width 15 height 15
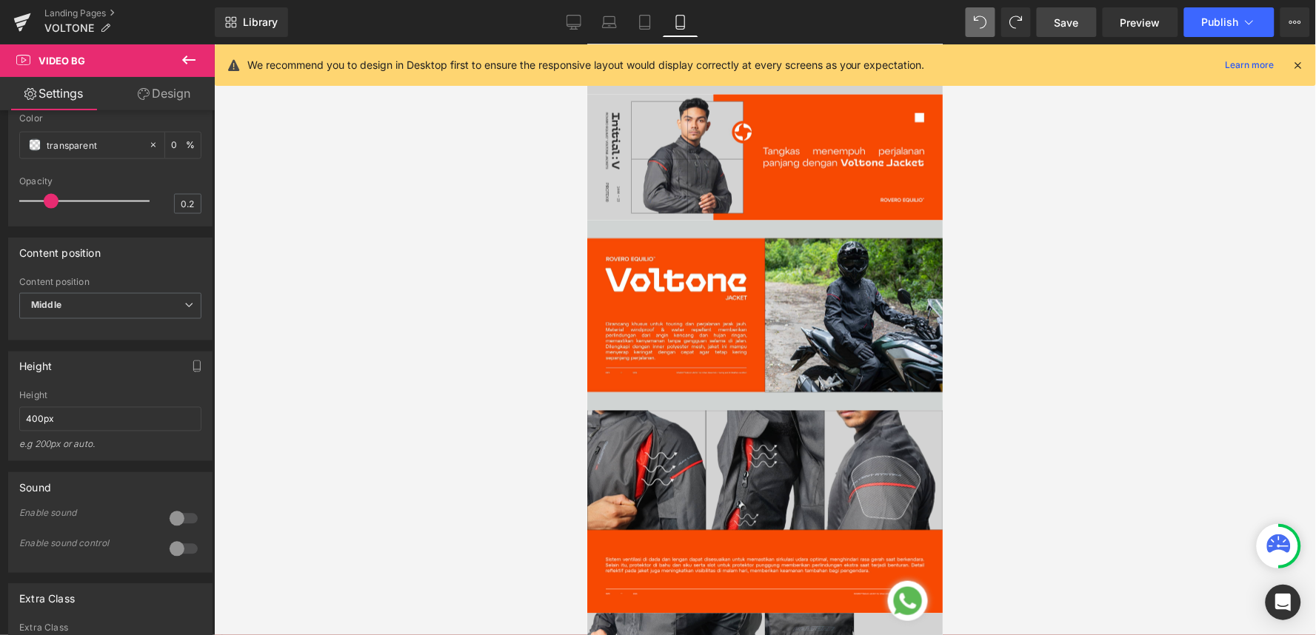
scroll to position [84, 0]
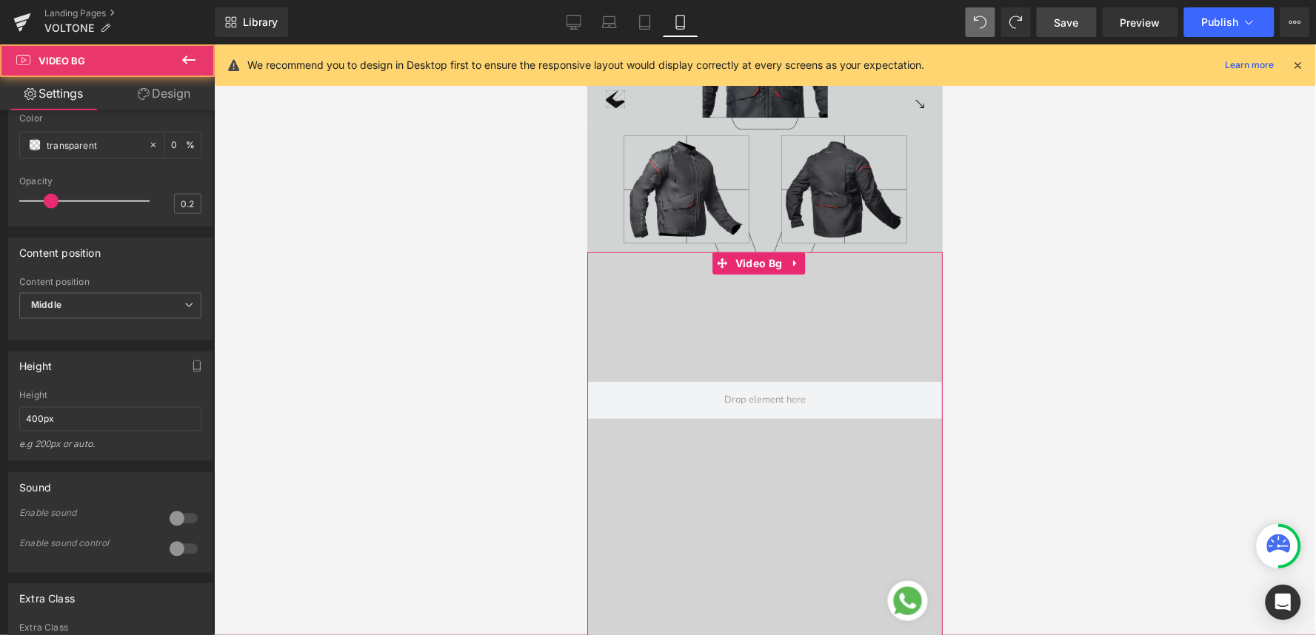
click at [710, 311] on div at bounding box center [764, 400] width 355 height 296
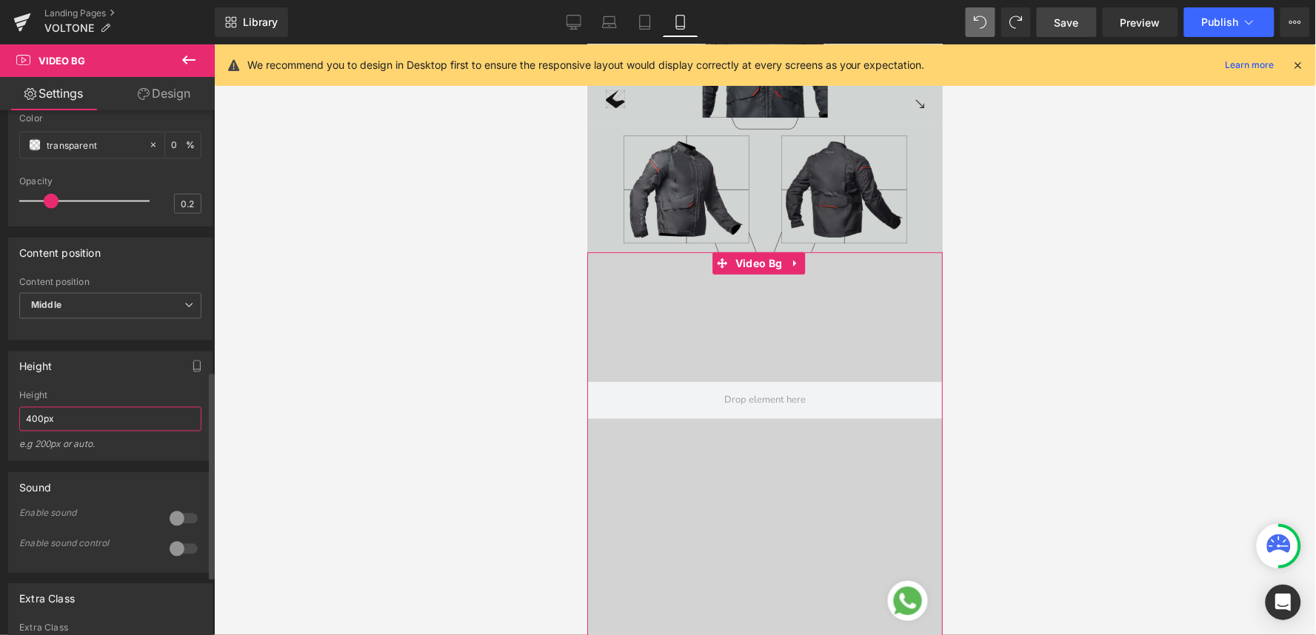
click at [39, 428] on input "400px" at bounding box center [110, 419] width 182 height 24
click at [33, 432] on input "400px" at bounding box center [110, 419] width 182 height 24
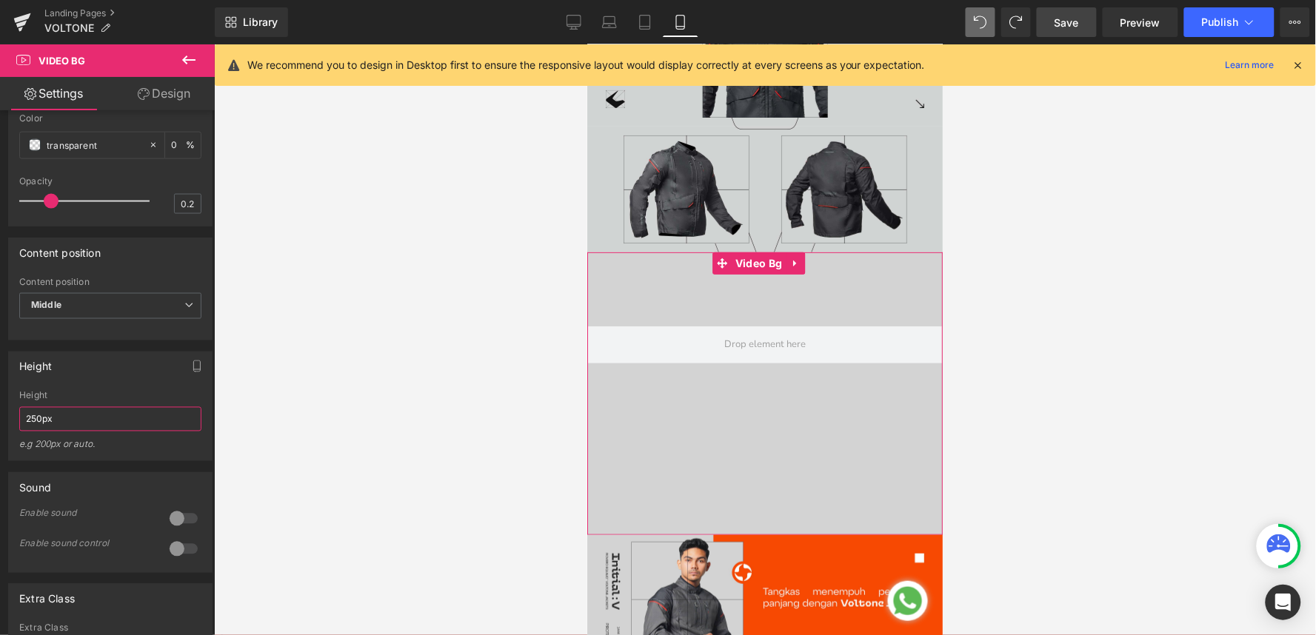
type input "250px"
click at [761, 485] on div "Video Bg" at bounding box center [764, 393] width 355 height 283
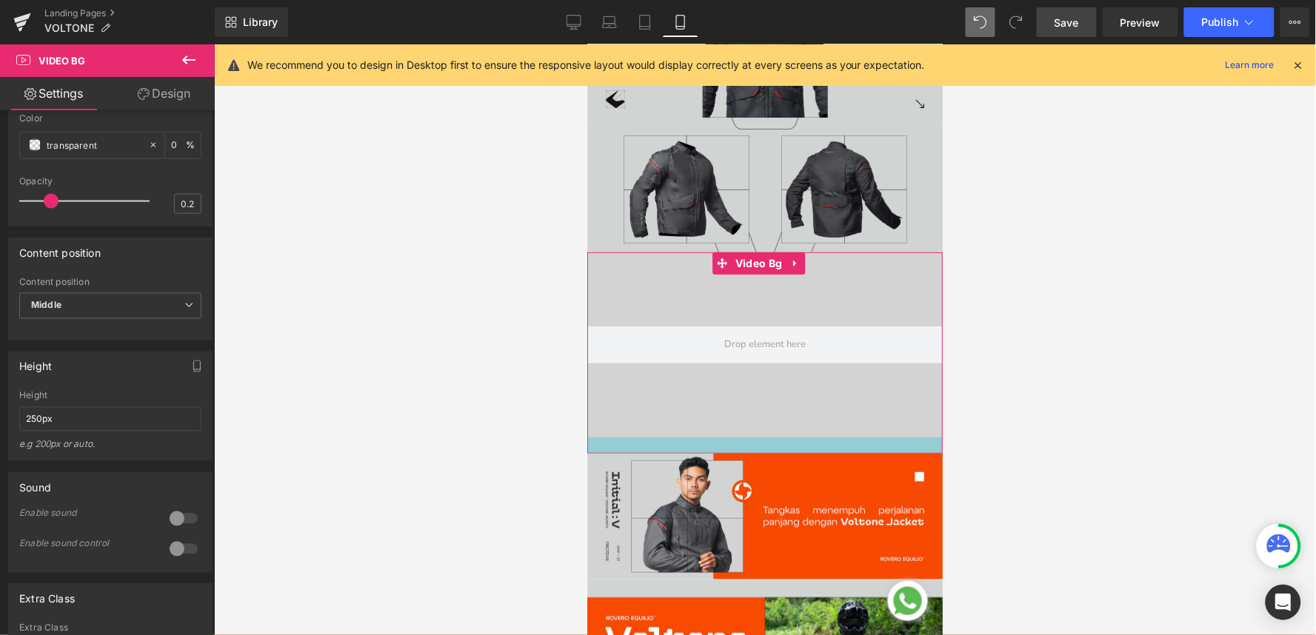
drag, startPoint x: 768, startPoint y: 523, endPoint x: 772, endPoint y: 441, distance: 81.6
click at [772, 441] on div at bounding box center [764, 445] width 355 height 16
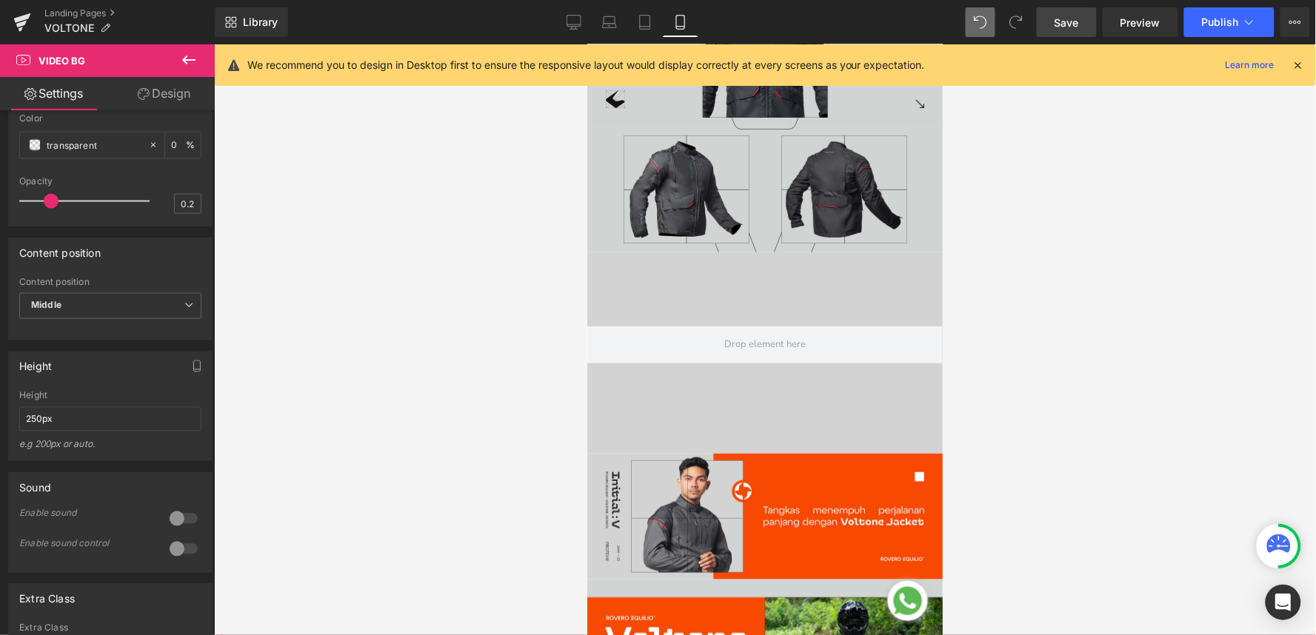
click at [998, 398] on div at bounding box center [765, 339] width 1102 height 591
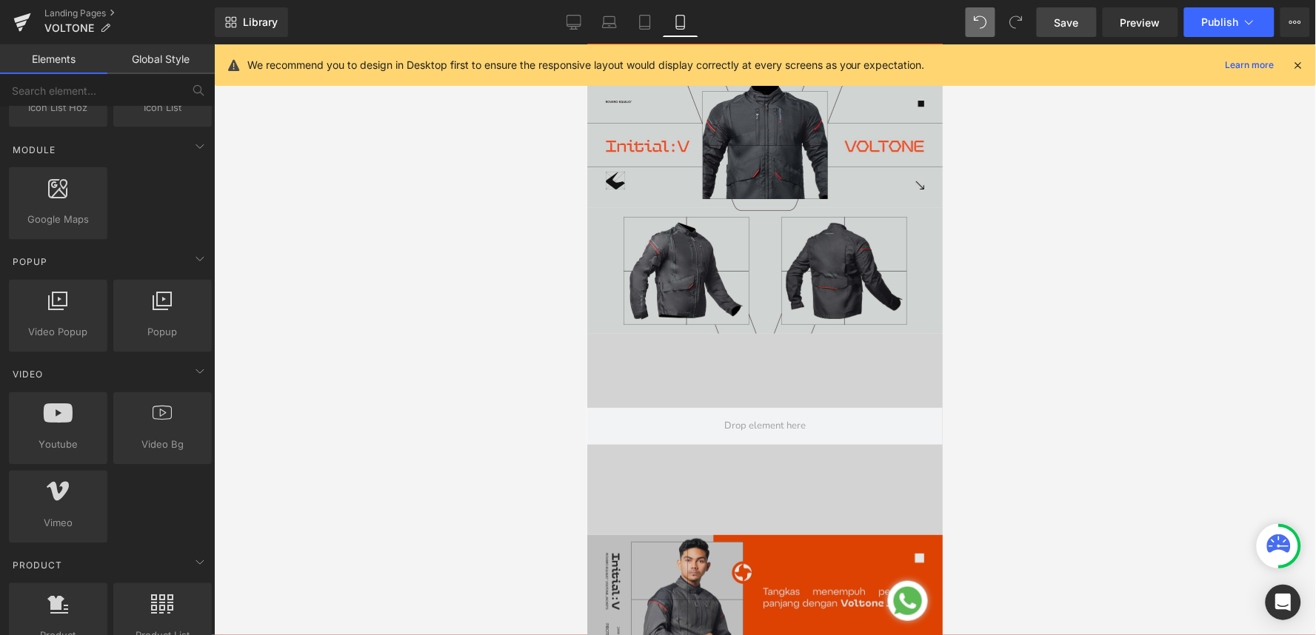
scroll to position [0, 0]
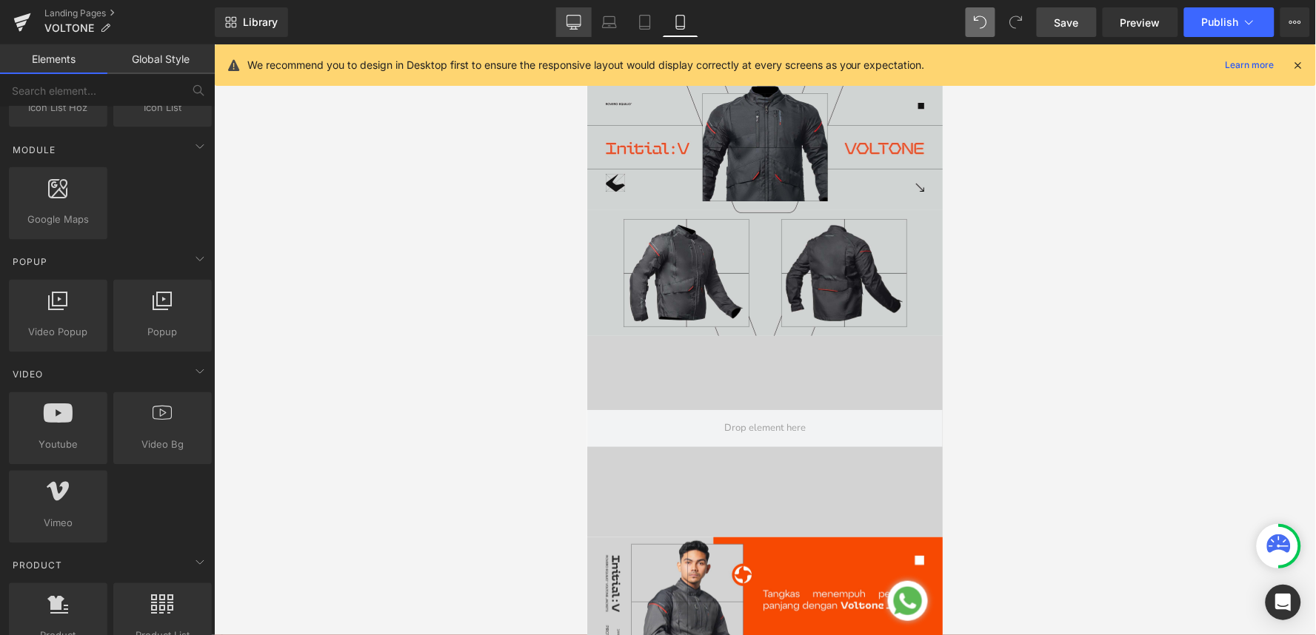
click at [581, 22] on icon at bounding box center [574, 22] width 15 height 15
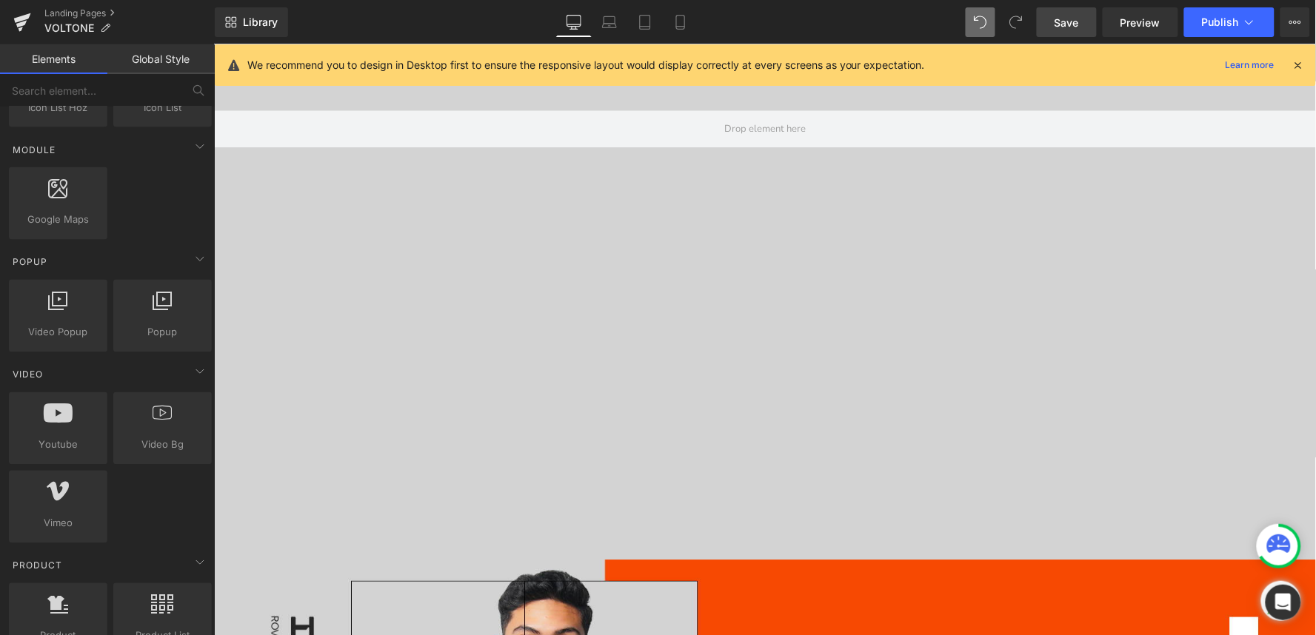
scroll to position [1133, 0]
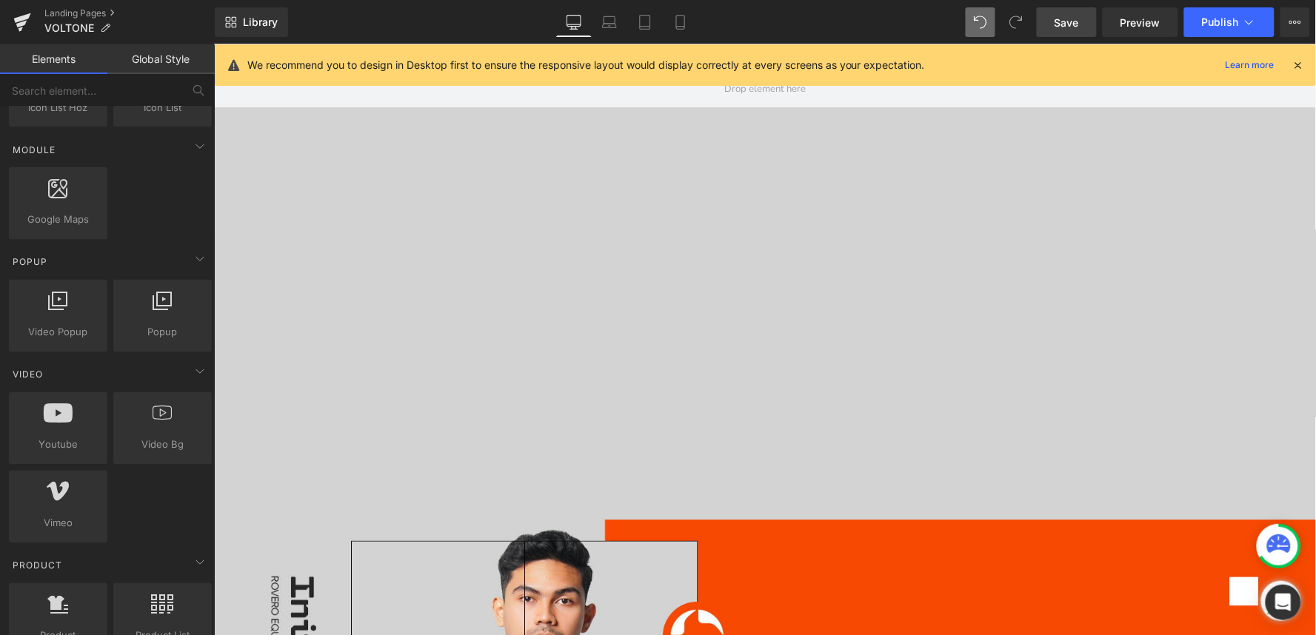
click at [712, 461] on div "Video Bg" at bounding box center [764, 137] width 1102 height 764
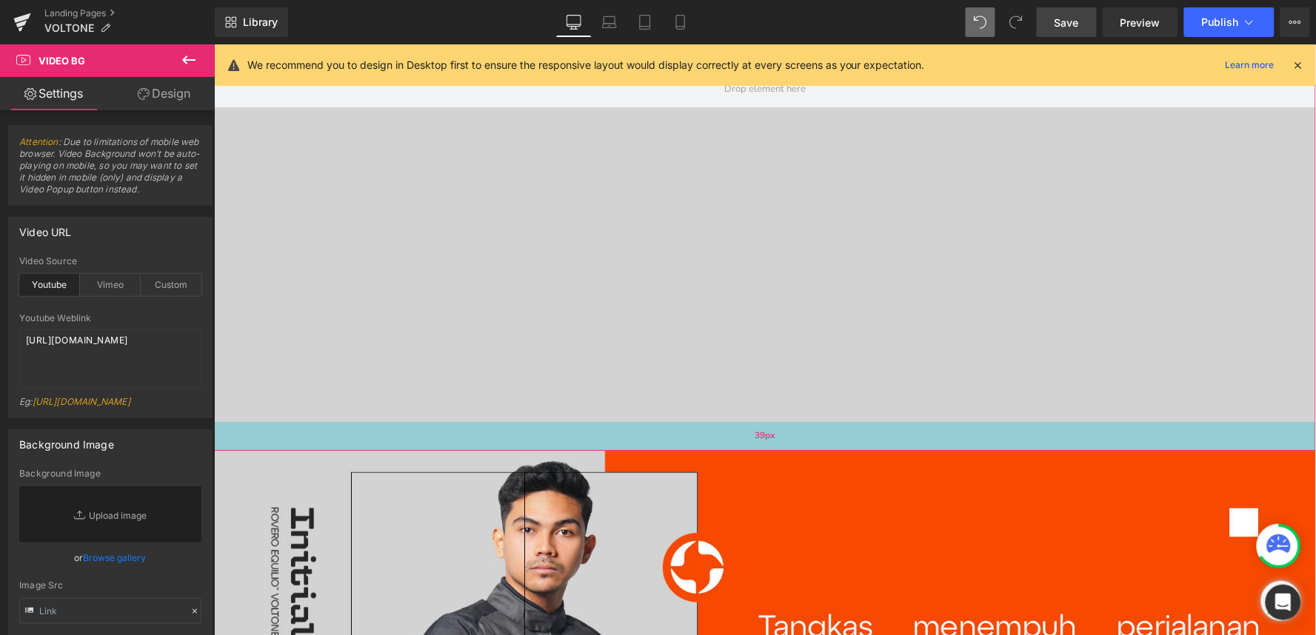
drag, startPoint x: 713, startPoint y: 505, endPoint x: 724, endPoint y: 436, distance: 69.7
click at [724, 436] on div "39px" at bounding box center [764, 435] width 1102 height 29
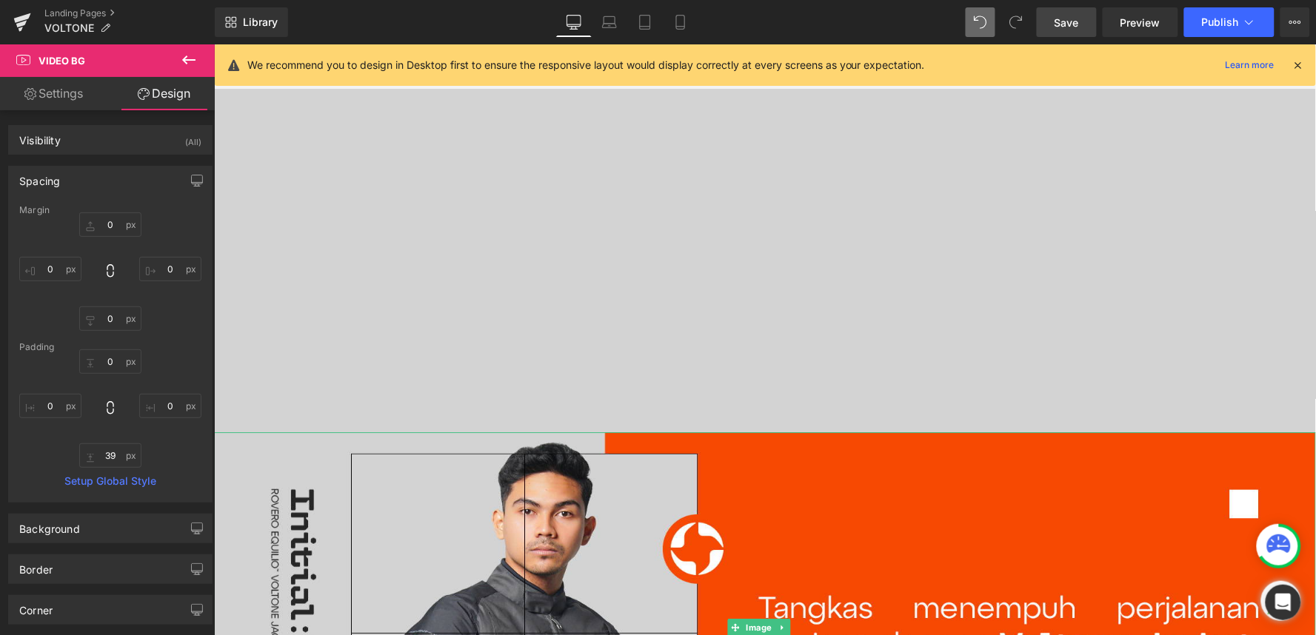
scroll to position [1050, 0]
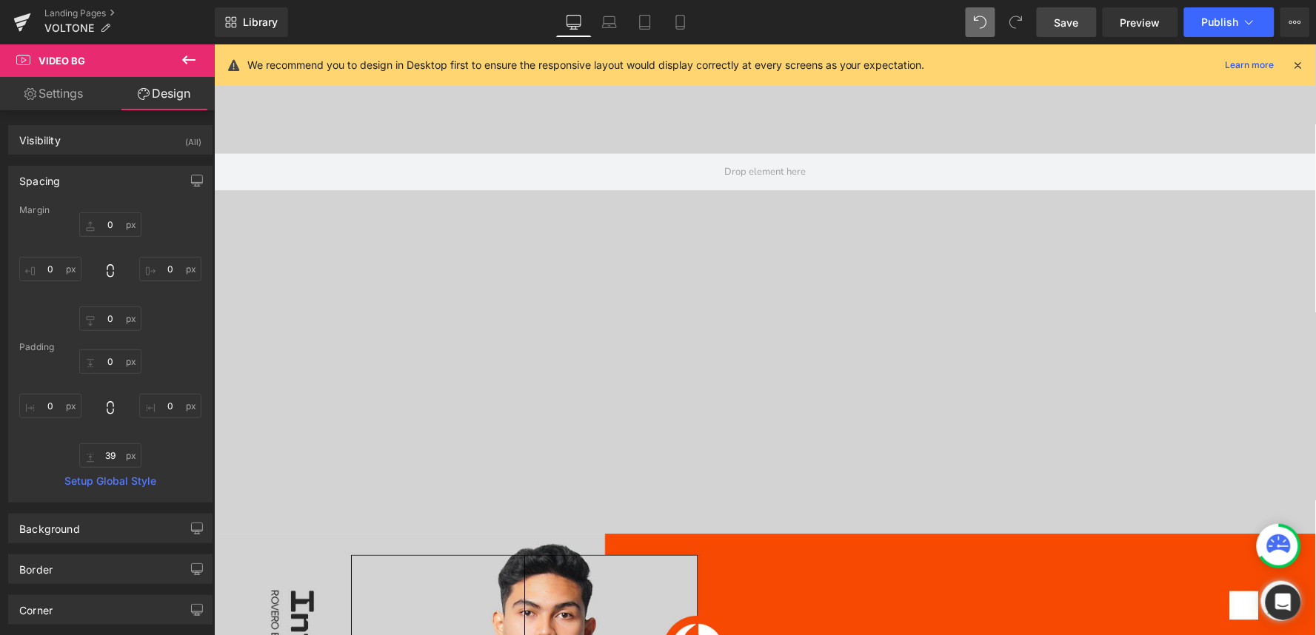
click at [1064, 27] on span "Save" at bounding box center [1067, 23] width 24 height 16
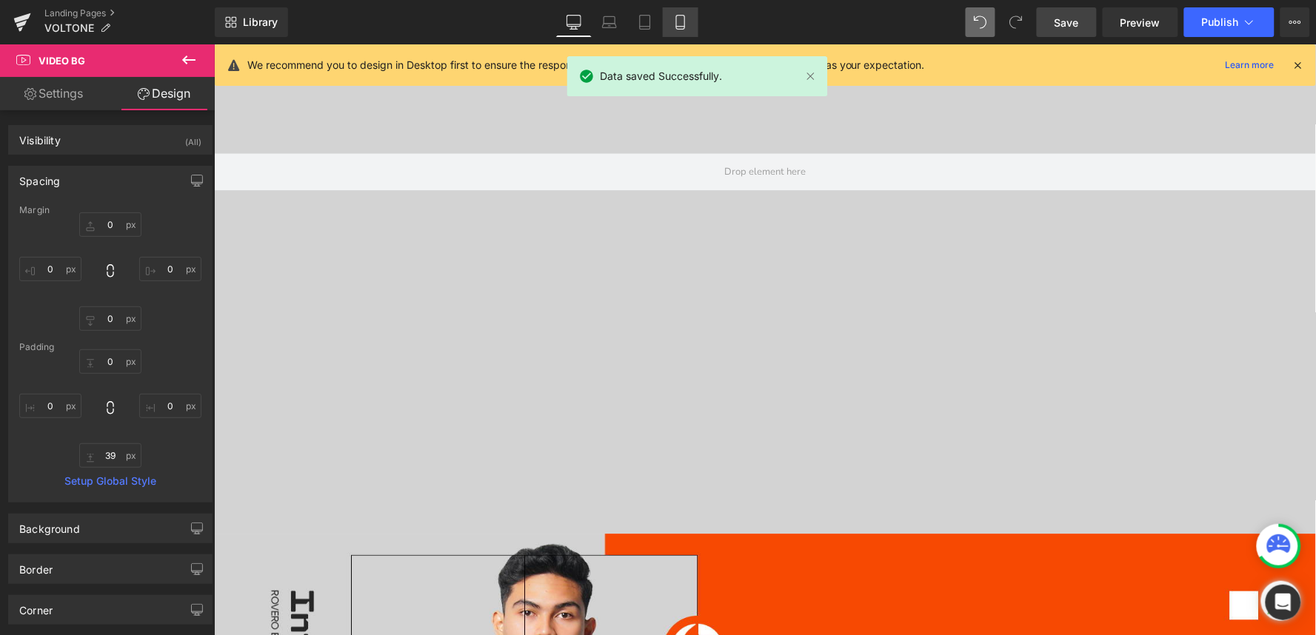
click at [678, 27] on icon at bounding box center [680, 22] width 15 height 15
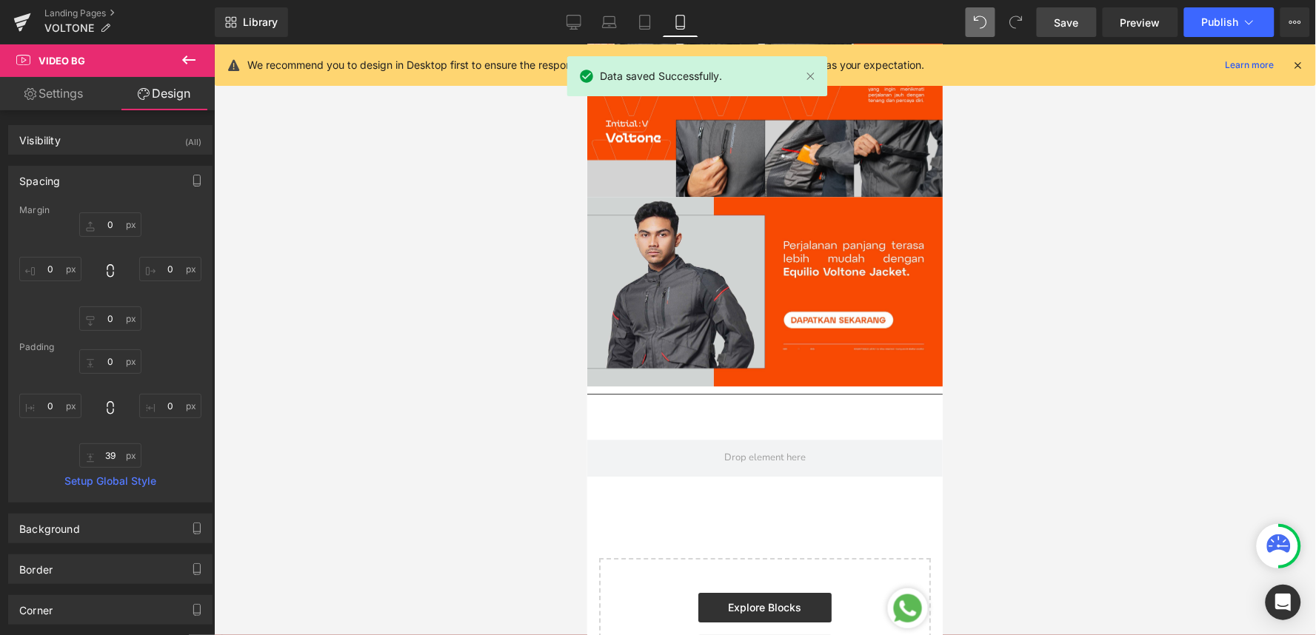
type input "0"
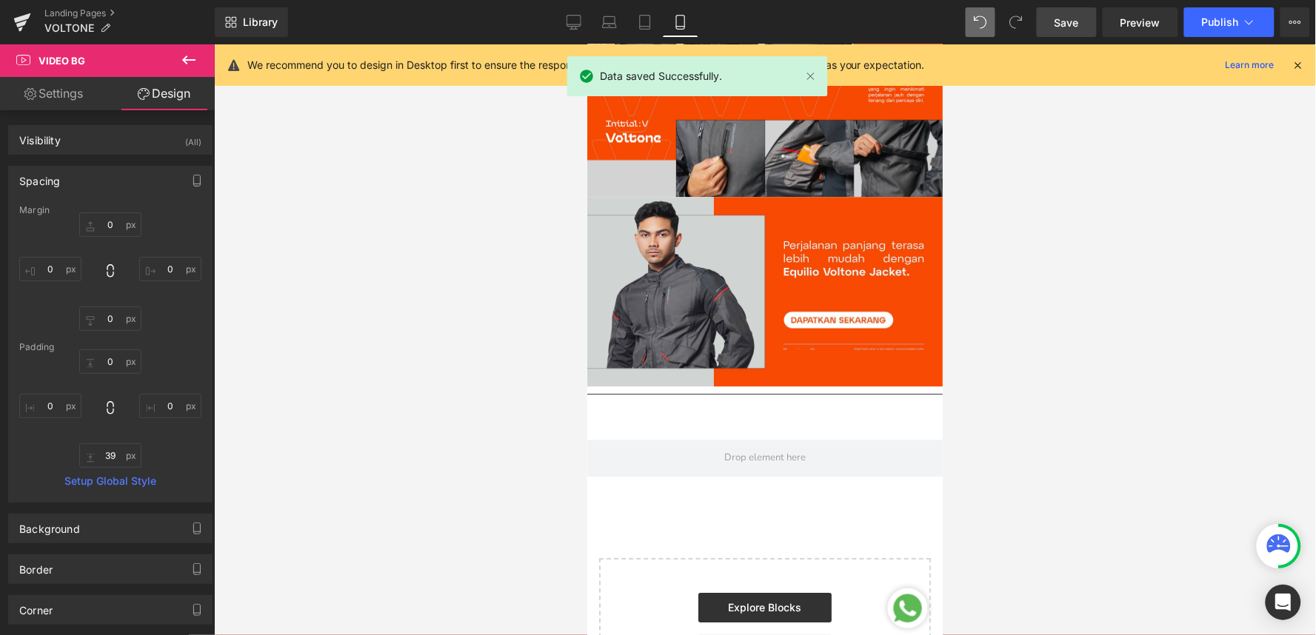
type input "0"
type input "22"
type input "0"
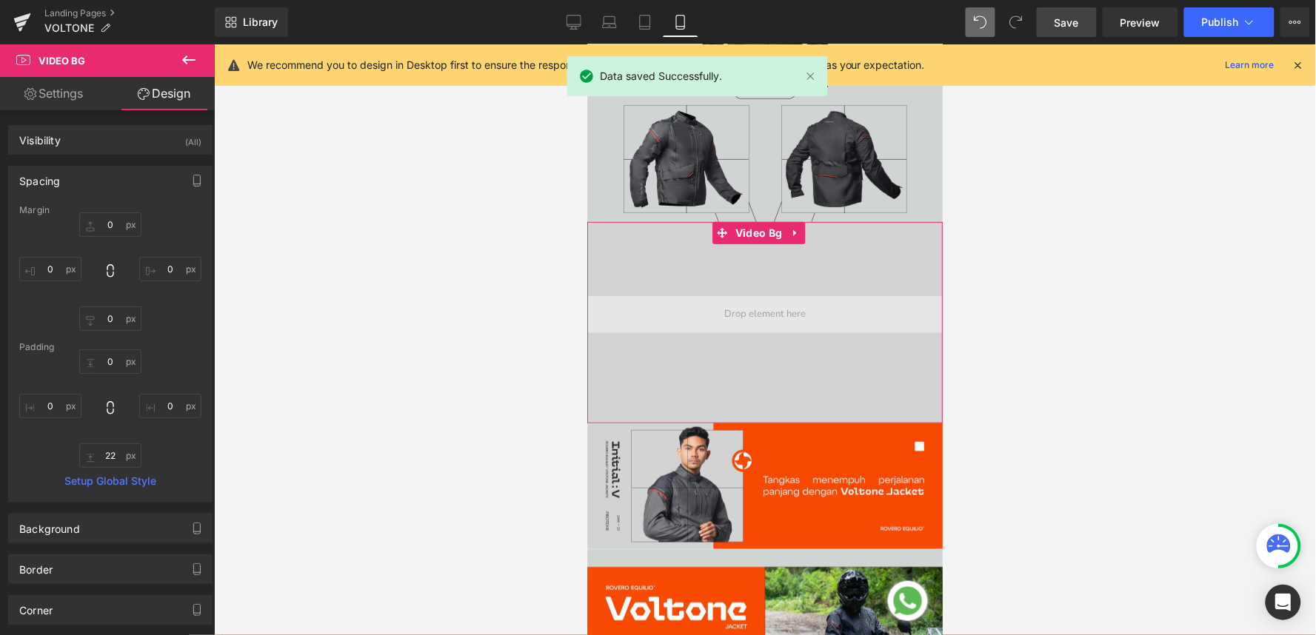
scroll to position [0, 0]
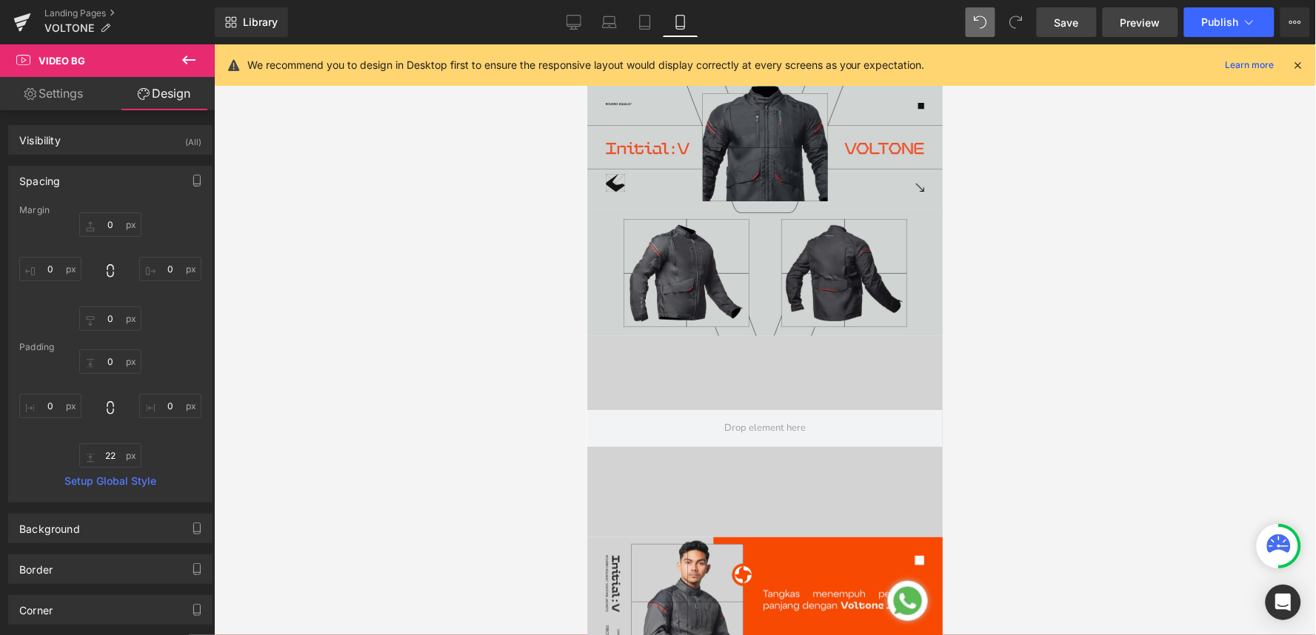
click at [1154, 26] on span "Preview" at bounding box center [1141, 23] width 40 height 16
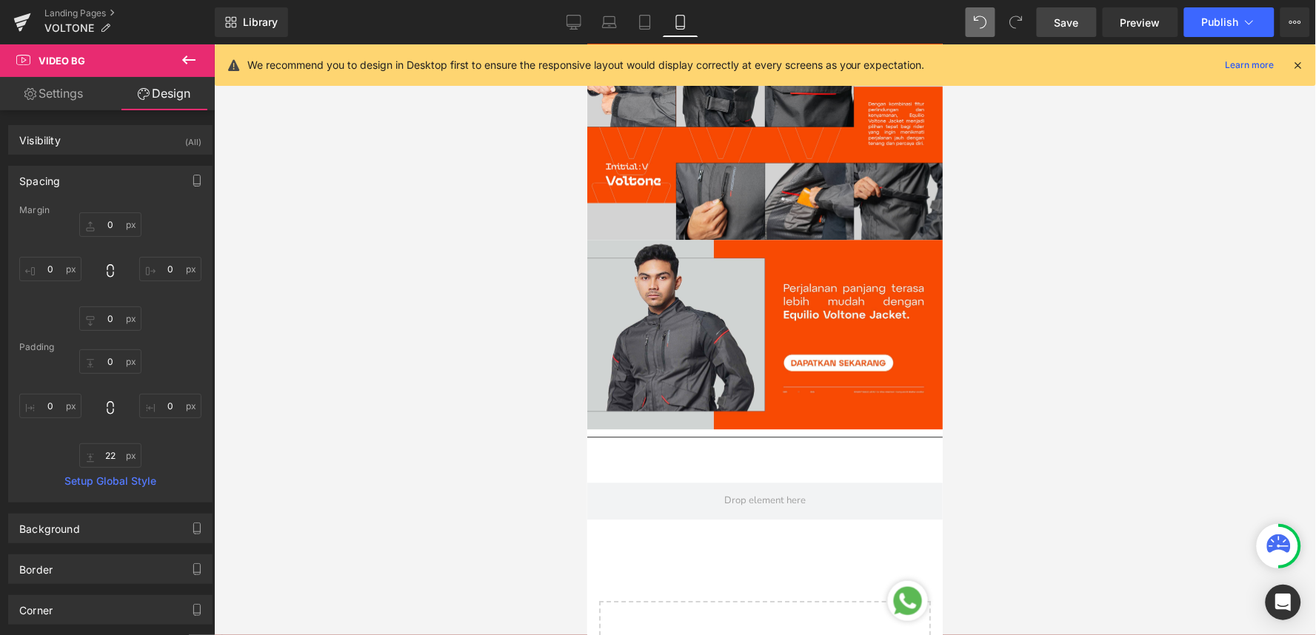
scroll to position [1129, 0]
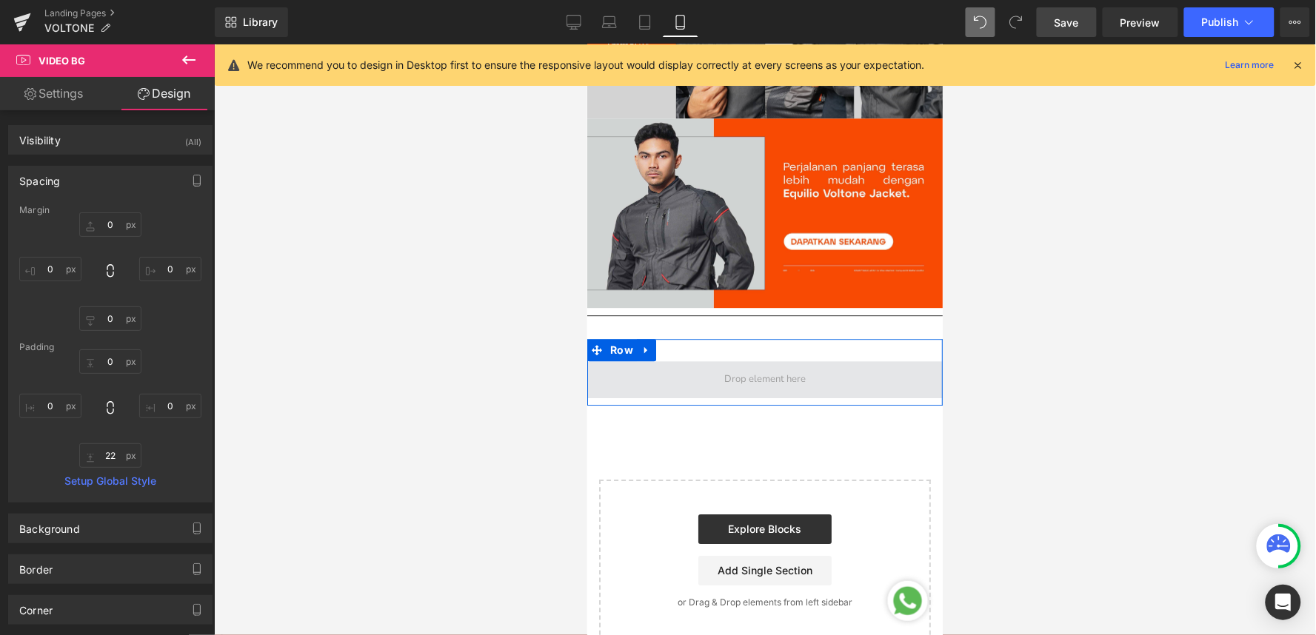
click at [676, 361] on span at bounding box center [764, 379] width 355 height 37
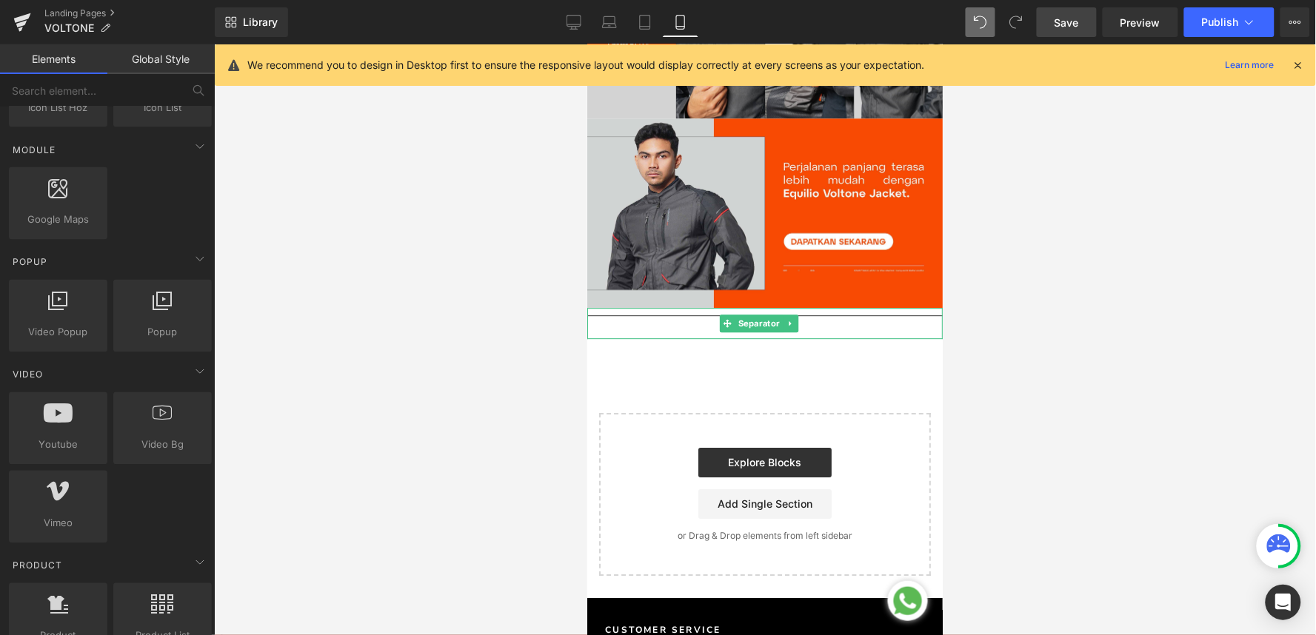
click at [668, 315] on hr at bounding box center [764, 327] width 355 height 24
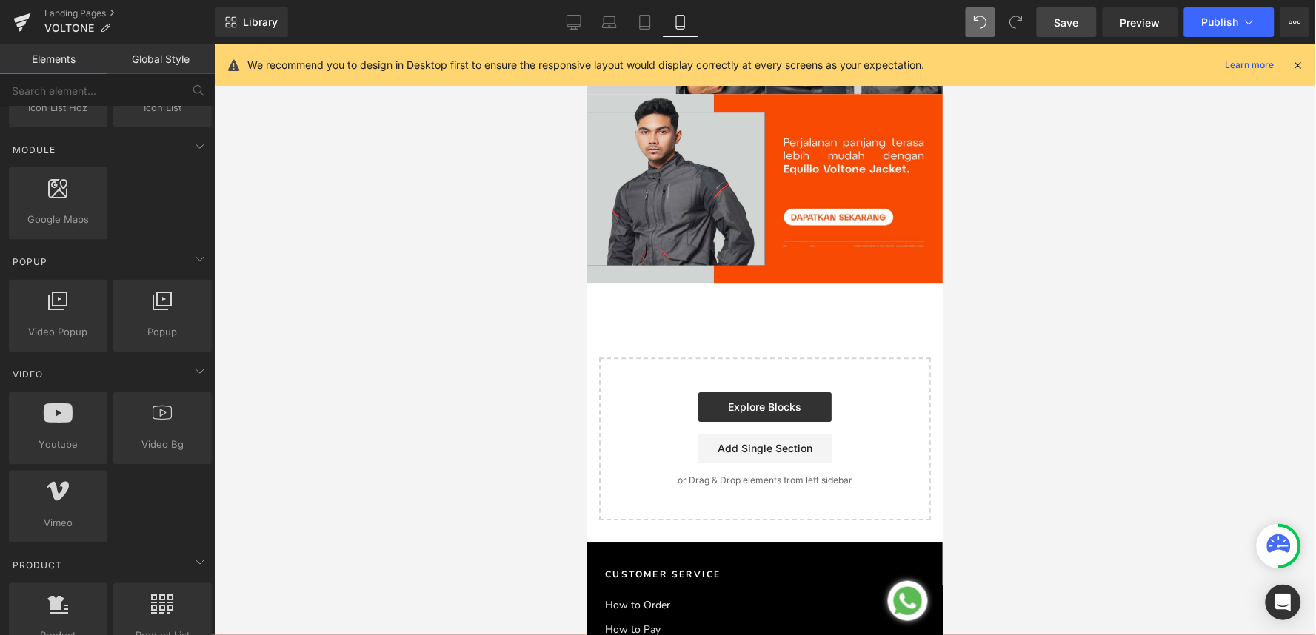
scroll to position [1046, 0]
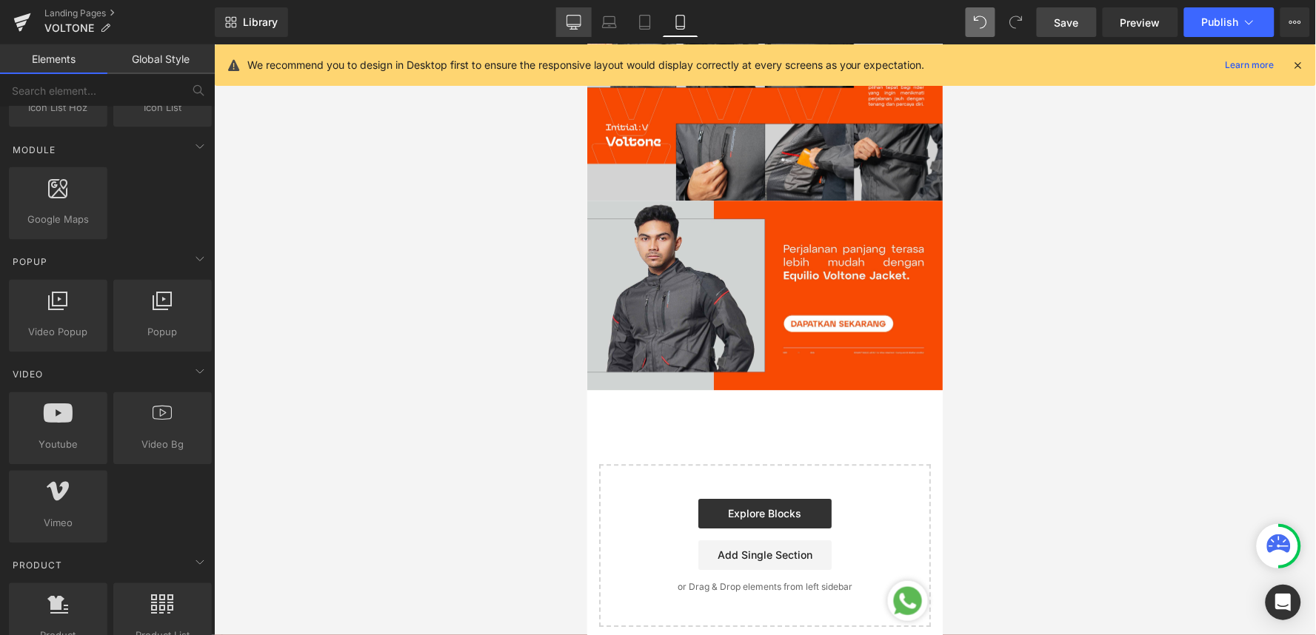
click at [574, 32] on link "Desktop" at bounding box center [574, 22] width 36 height 30
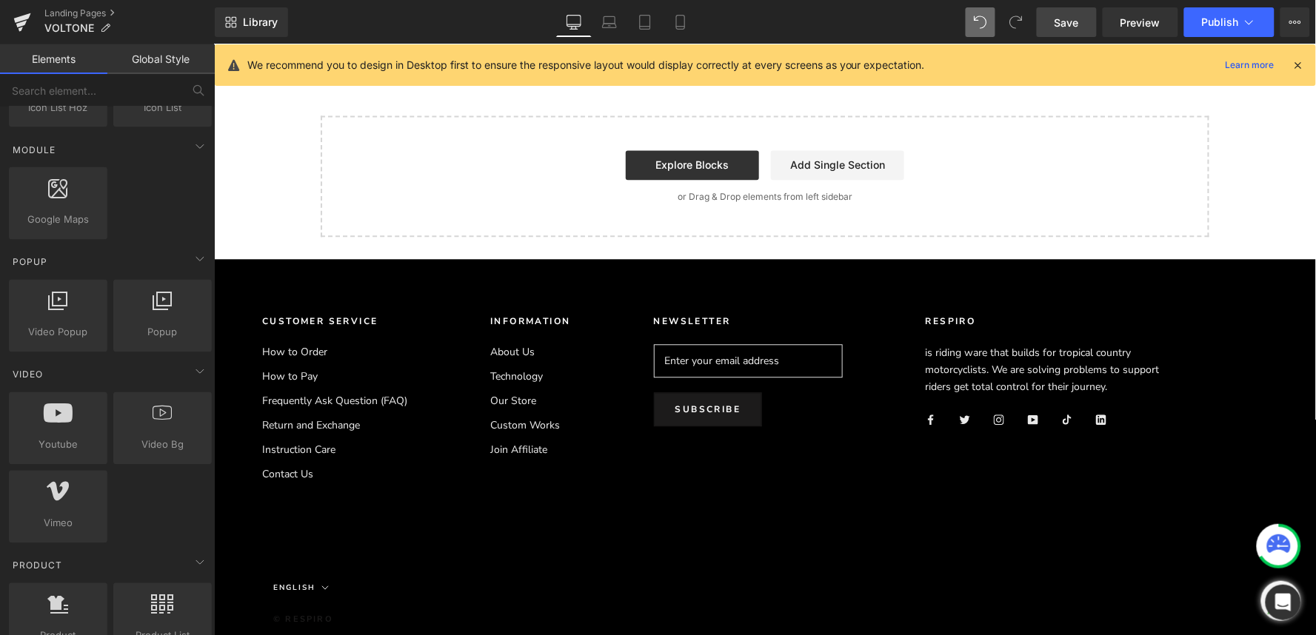
scroll to position [4002, 0]
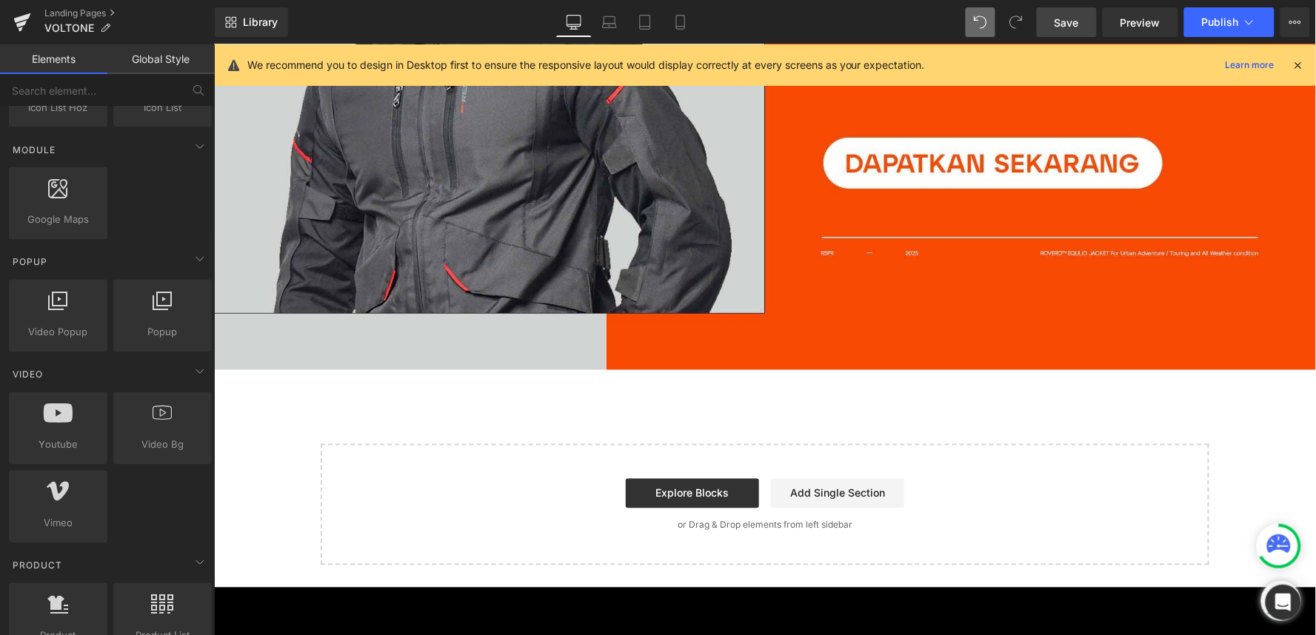
click at [1059, 21] on span "Save" at bounding box center [1067, 23] width 24 height 16
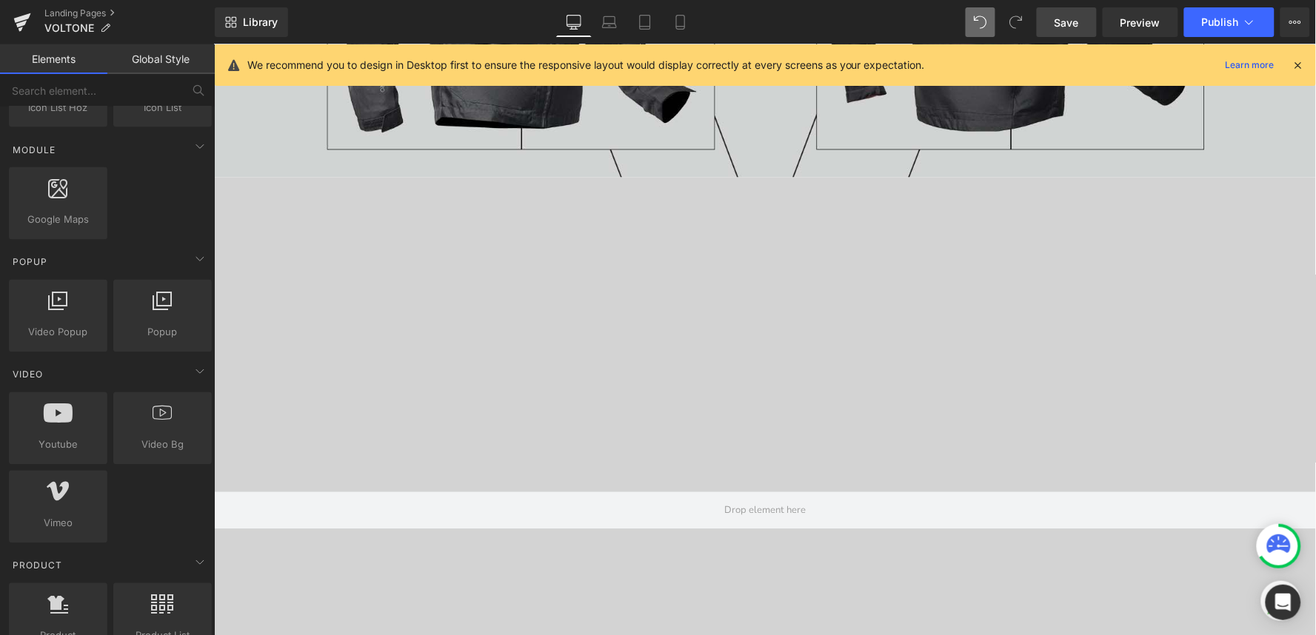
scroll to position [710, 0]
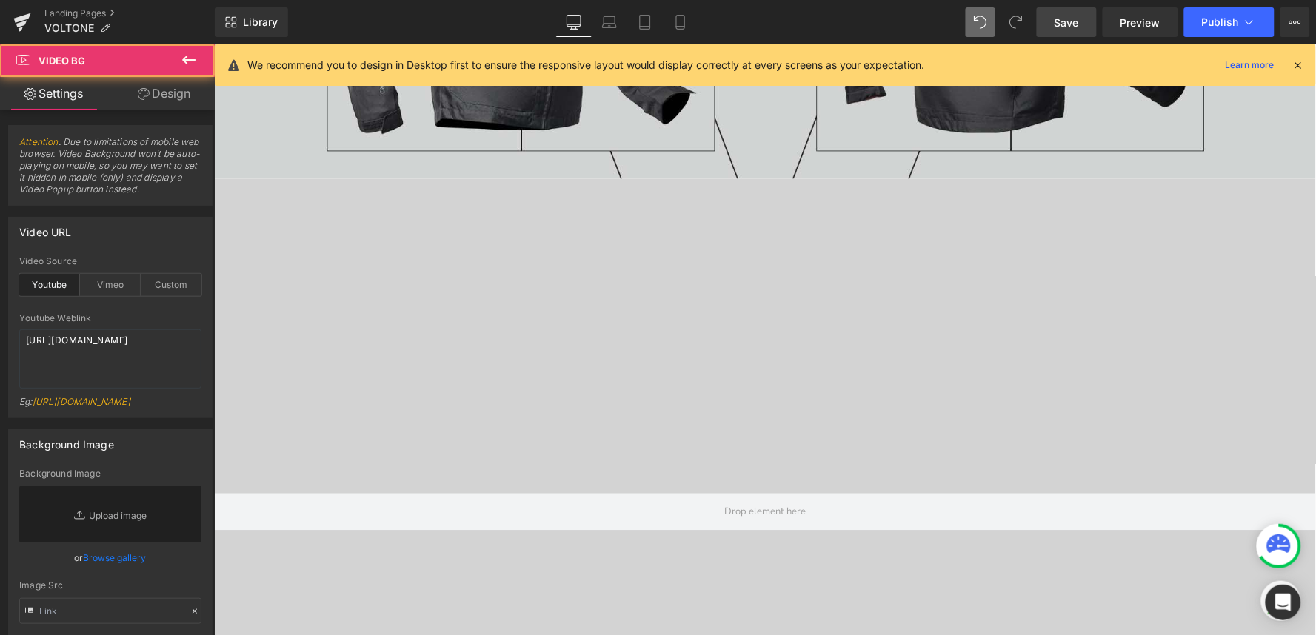
click at [551, 313] on div at bounding box center [764, 511] width 1102 height 667
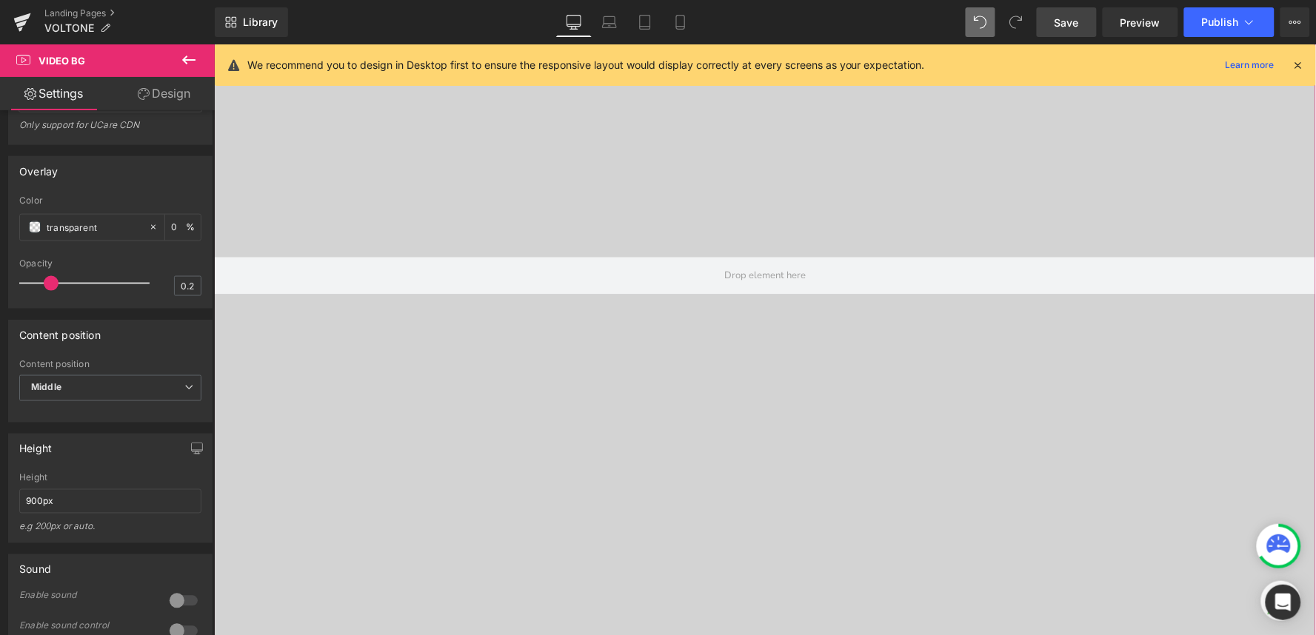
scroll to position [1039, 0]
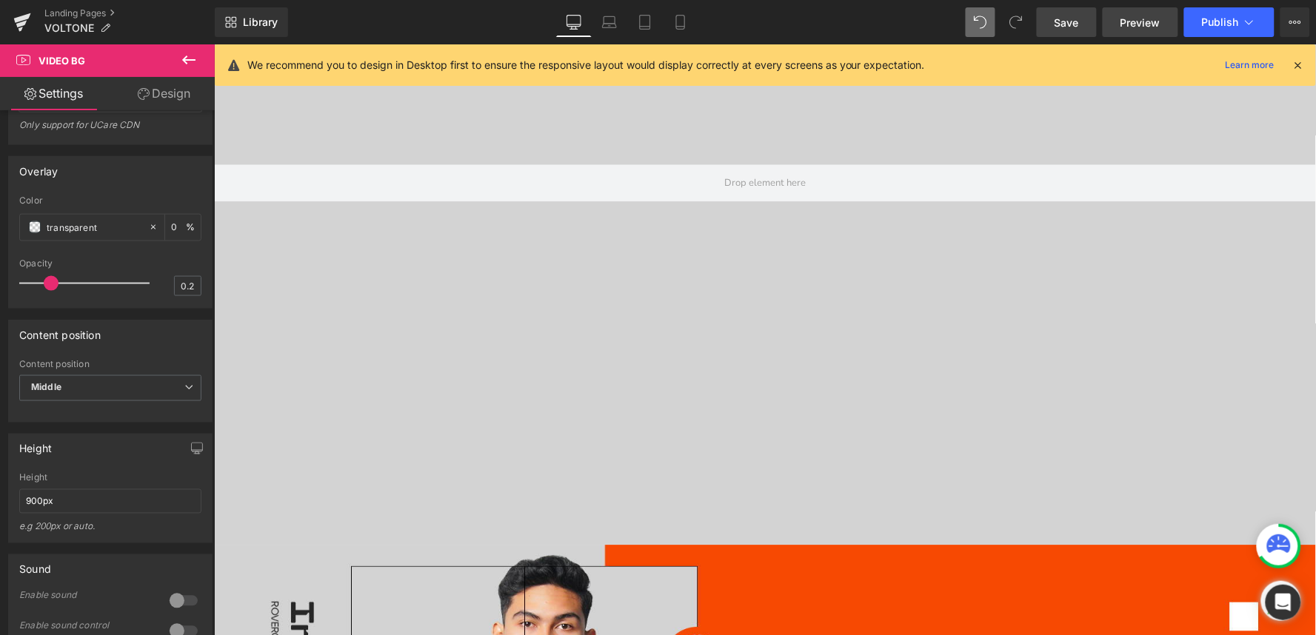
click at [1131, 27] on span "Preview" at bounding box center [1141, 23] width 40 height 16
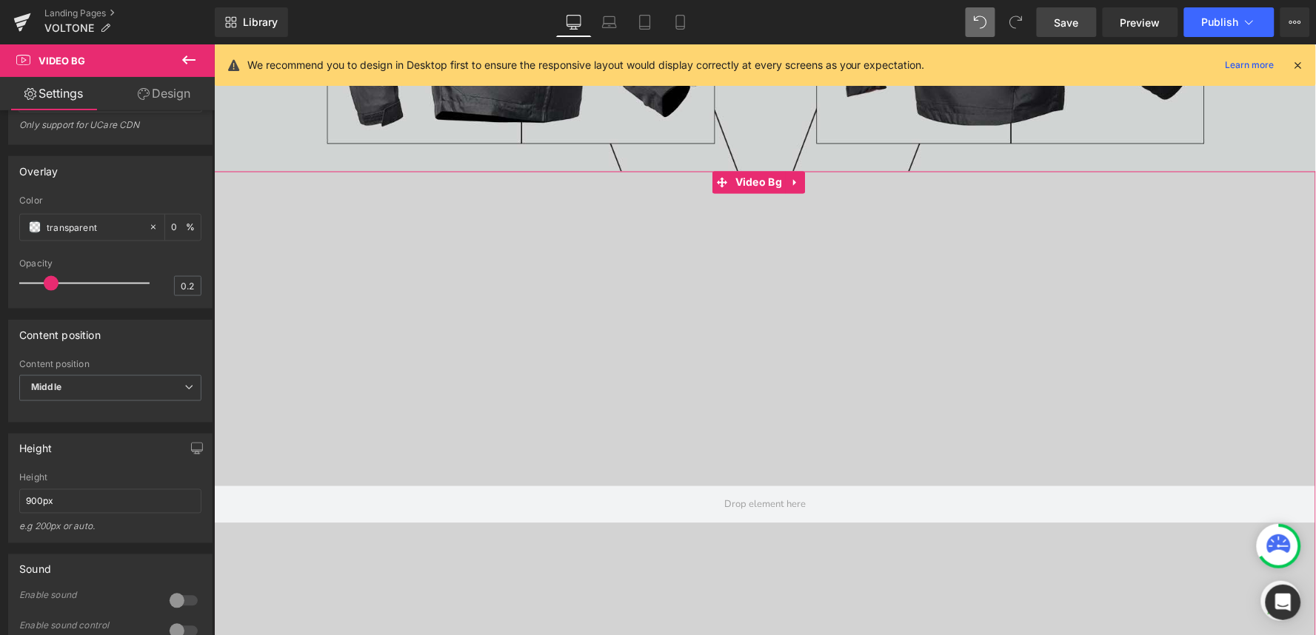
scroll to position [710, 0]
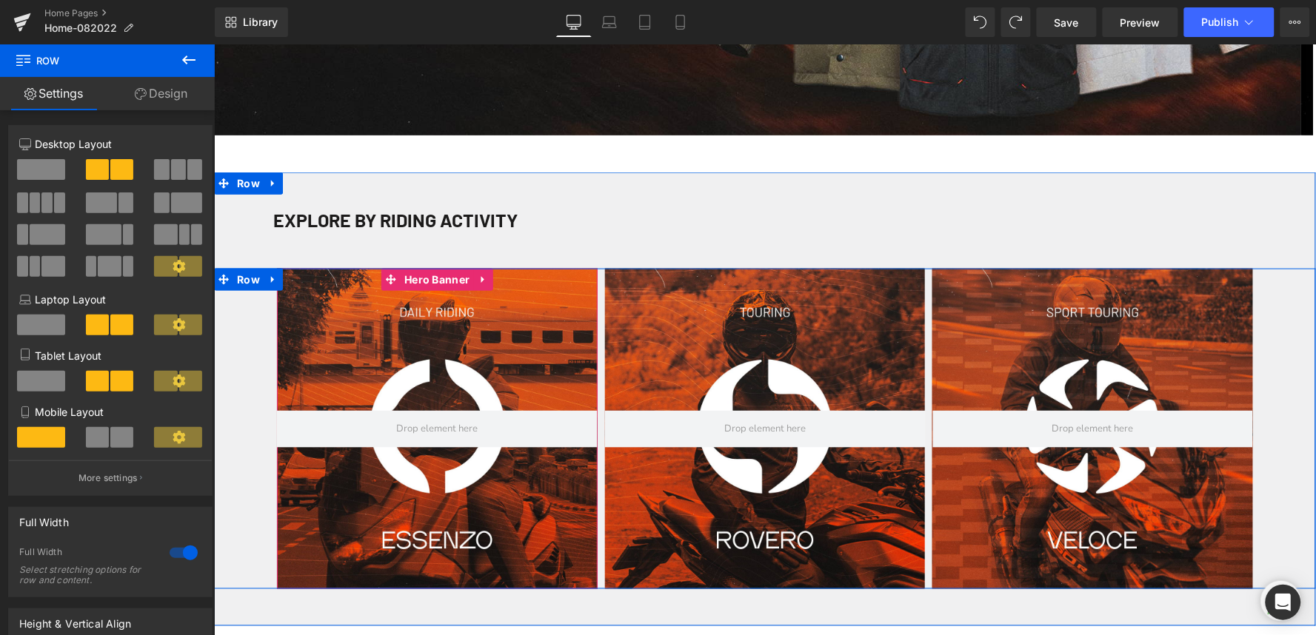
scroll to position [373, 0]
